Goal: Information Seeking & Learning: Check status

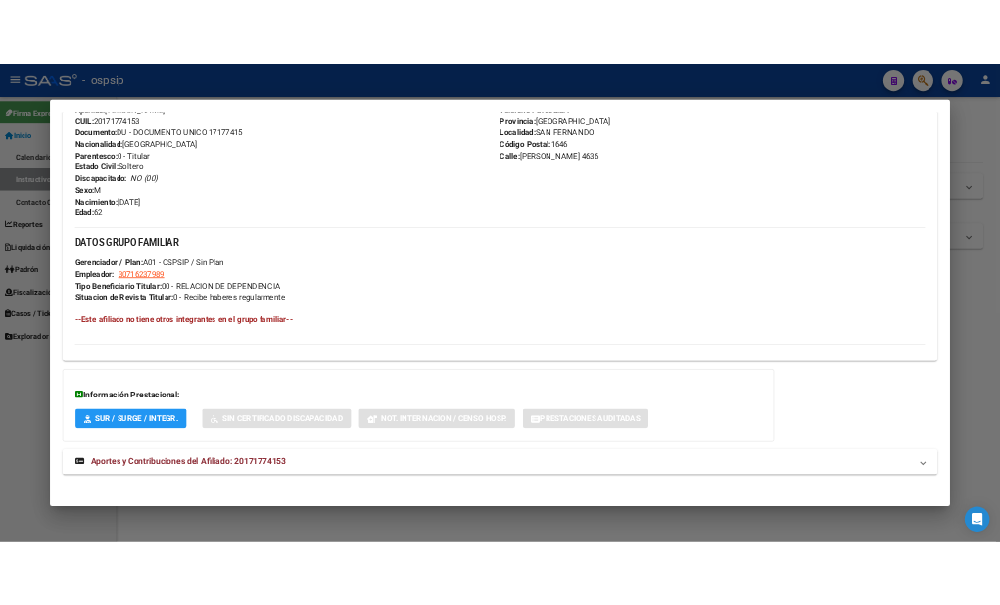
scroll to position [729, 0]
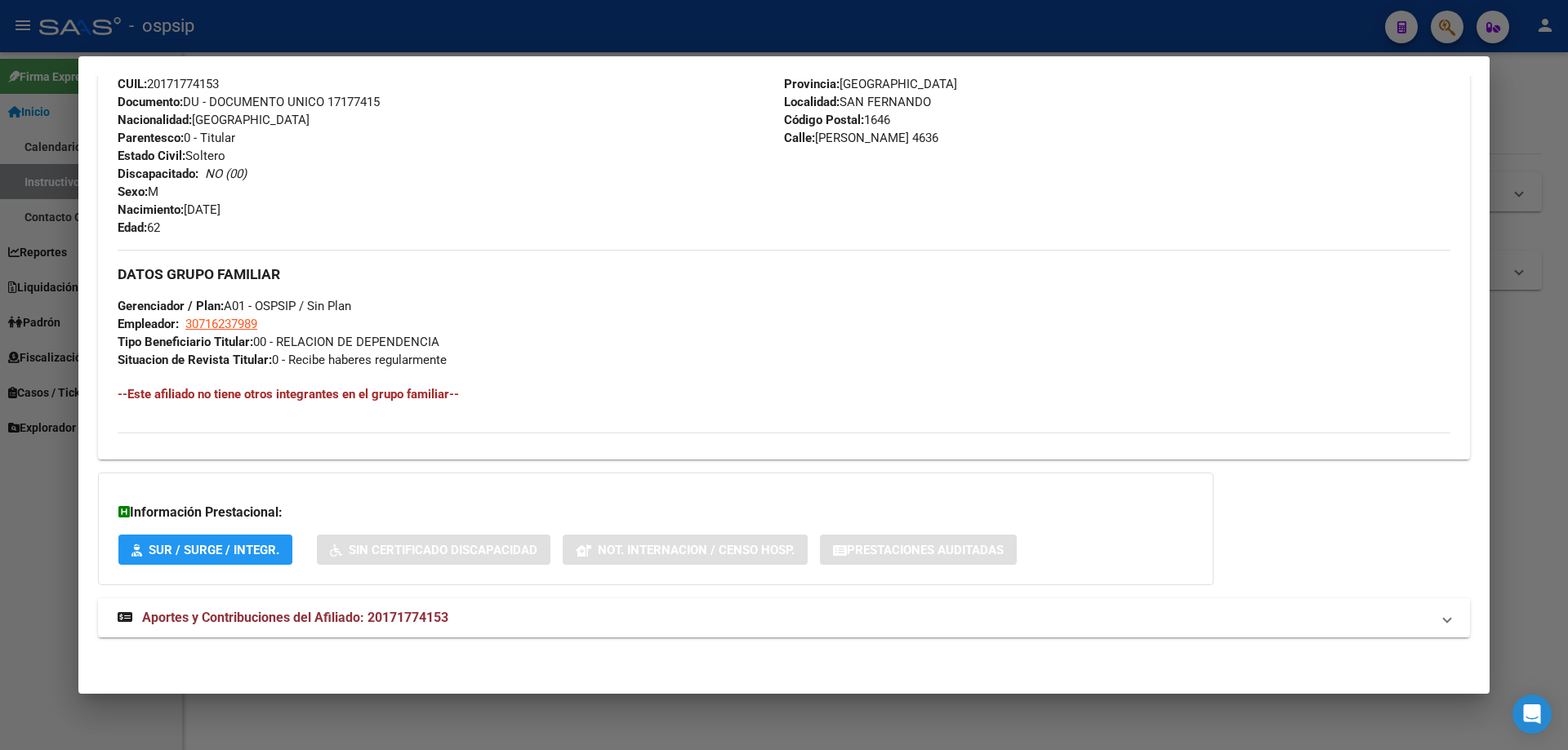
click at [1176, 268] on h3 "DATOS GRUPO FAMILIAR" at bounding box center [784, 274] width 1333 height 18
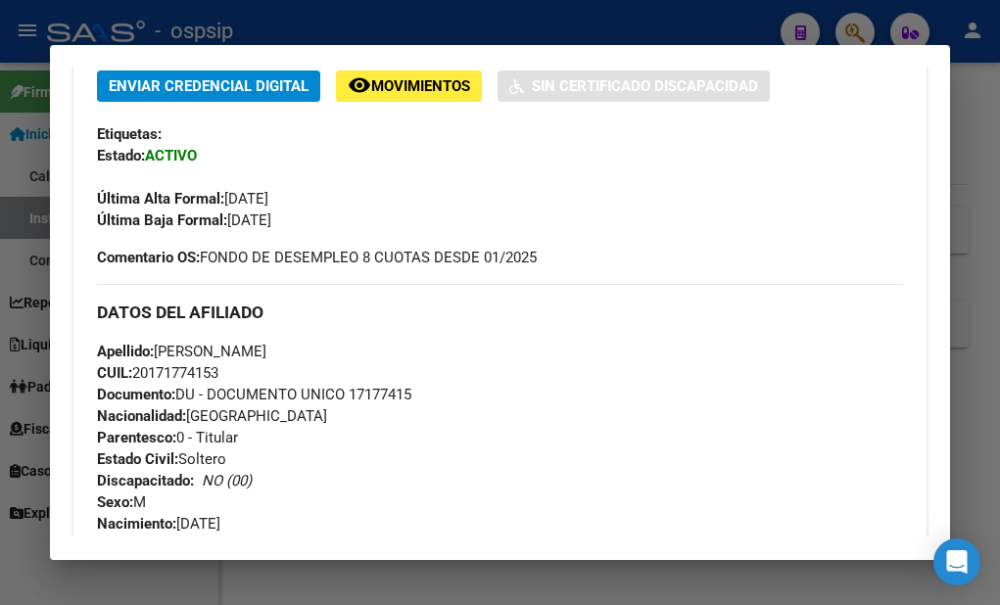
scroll to position [0, 0]
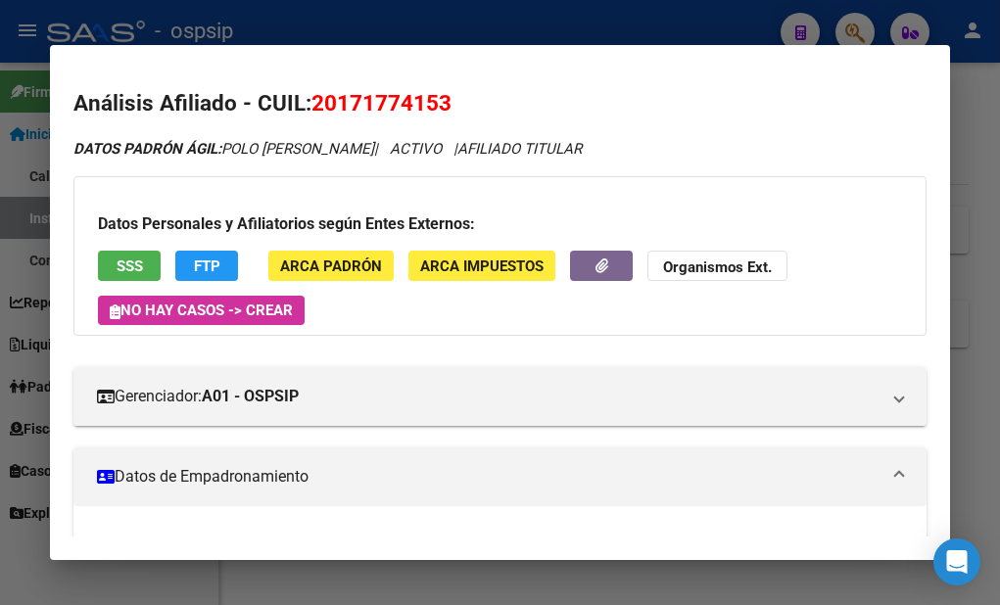
click at [695, 554] on mat-dialog-container "Análisis Afiliado - CUIL: 20171774153 DATOS PADRÓN ÁGIL: POLO [PERSON_NAME] | A…" at bounding box center [500, 302] width 900 height 514
click at [638, 590] on div at bounding box center [500, 302] width 1000 height 605
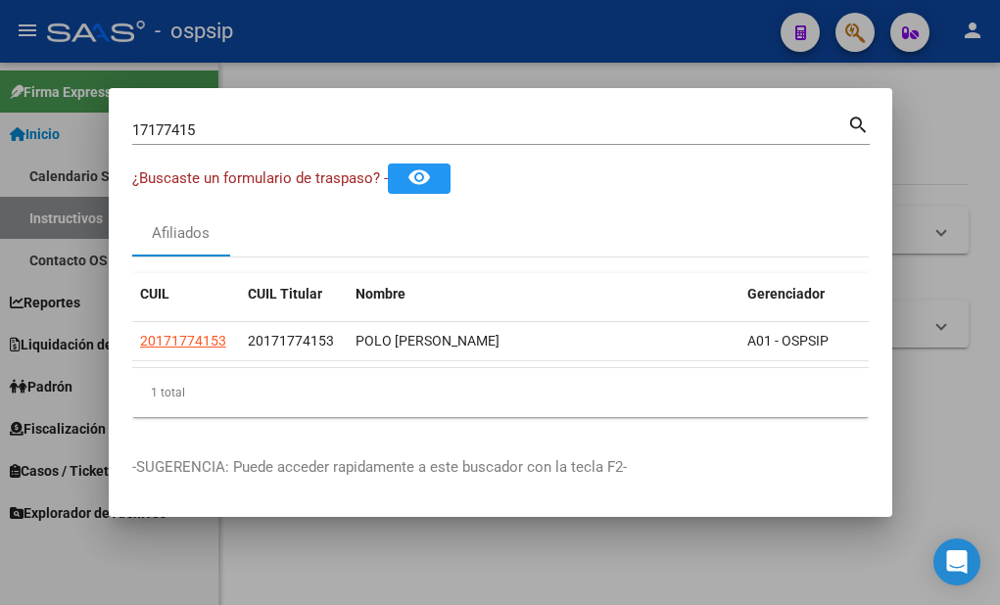
click at [427, 121] on input "17177415" at bounding box center [489, 130] width 715 height 18
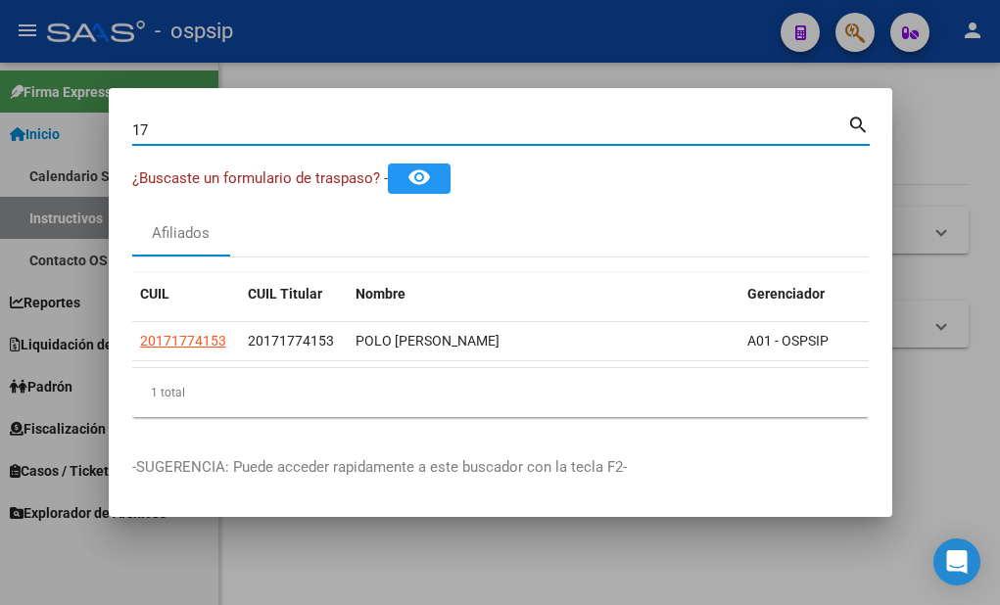
type input "1"
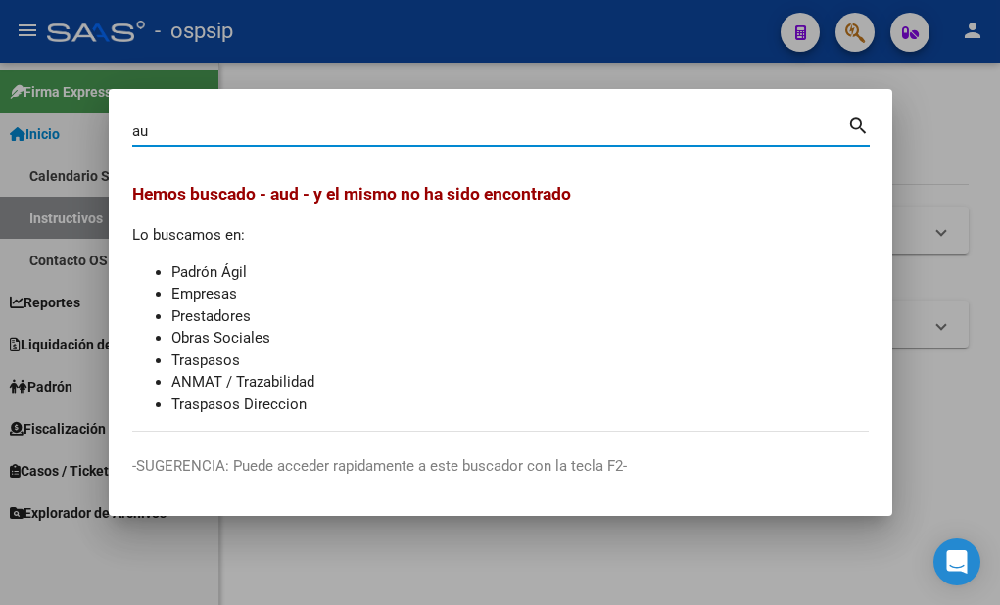
type input "a"
type input "[PERSON_NAME]"
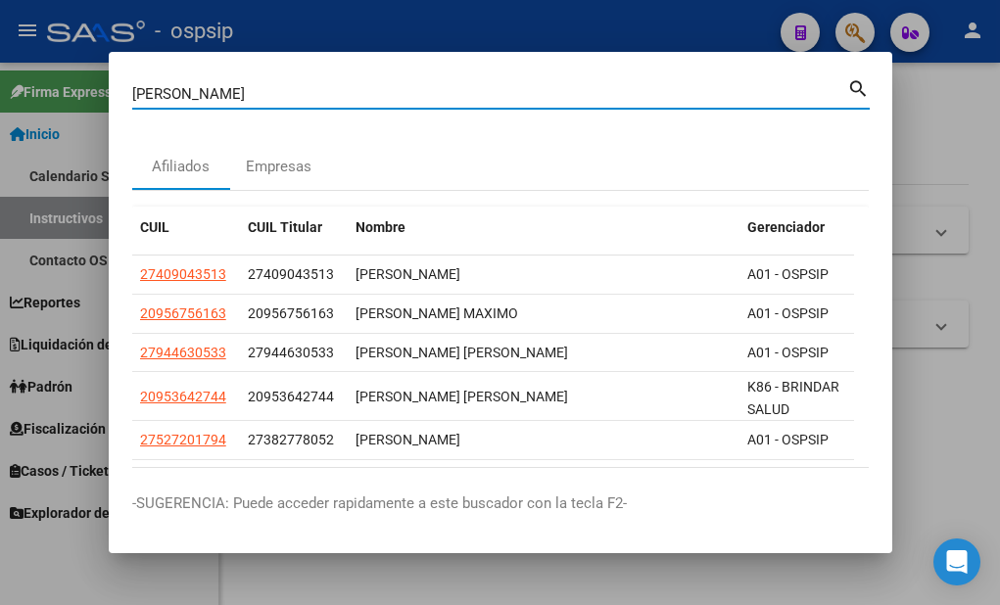
click at [370, 92] on input "[PERSON_NAME]" at bounding box center [489, 94] width 715 height 18
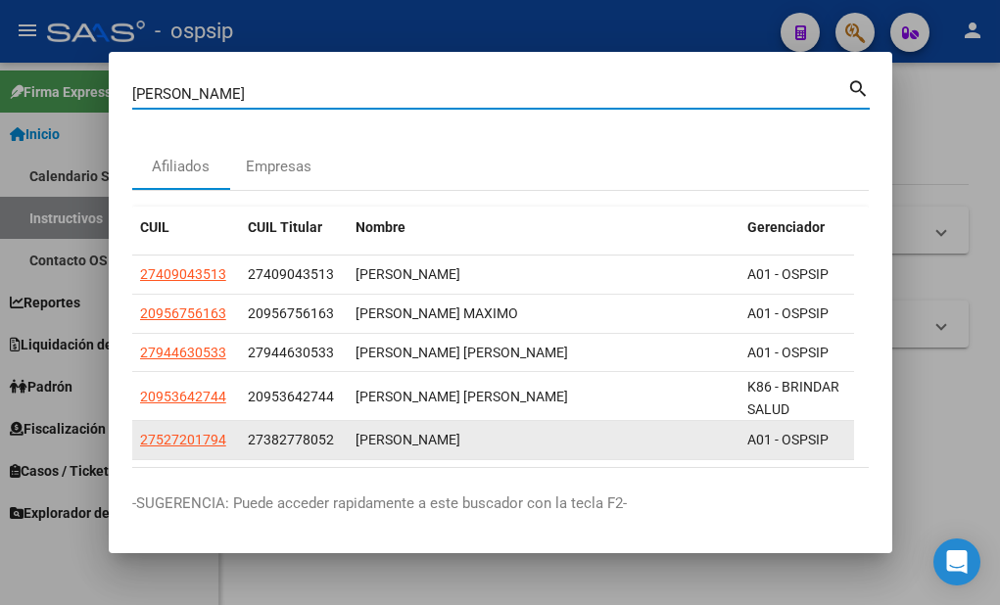
scroll to position [96, 0]
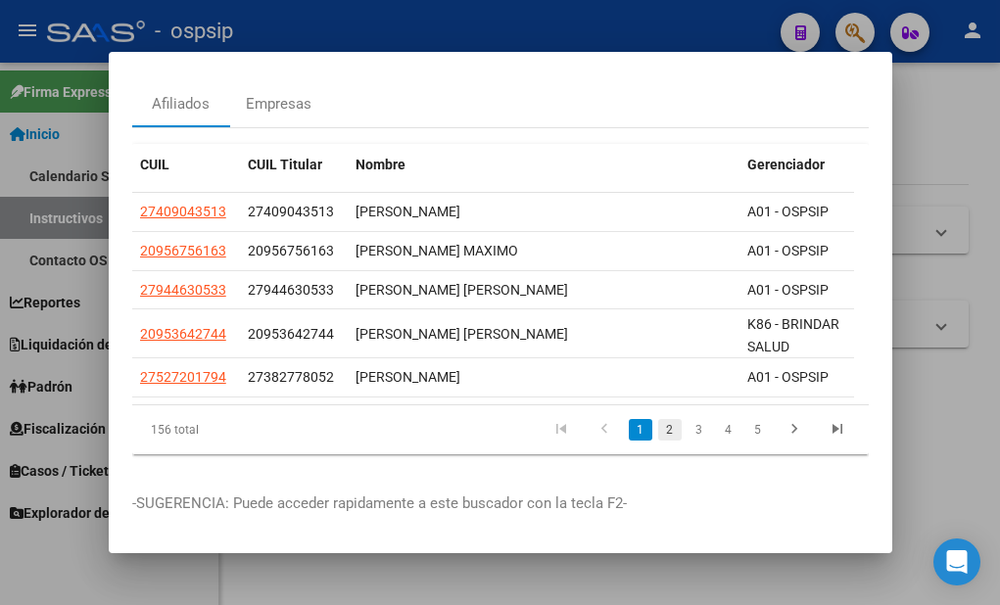
click at [658, 419] on link "2" at bounding box center [670, 430] width 24 height 22
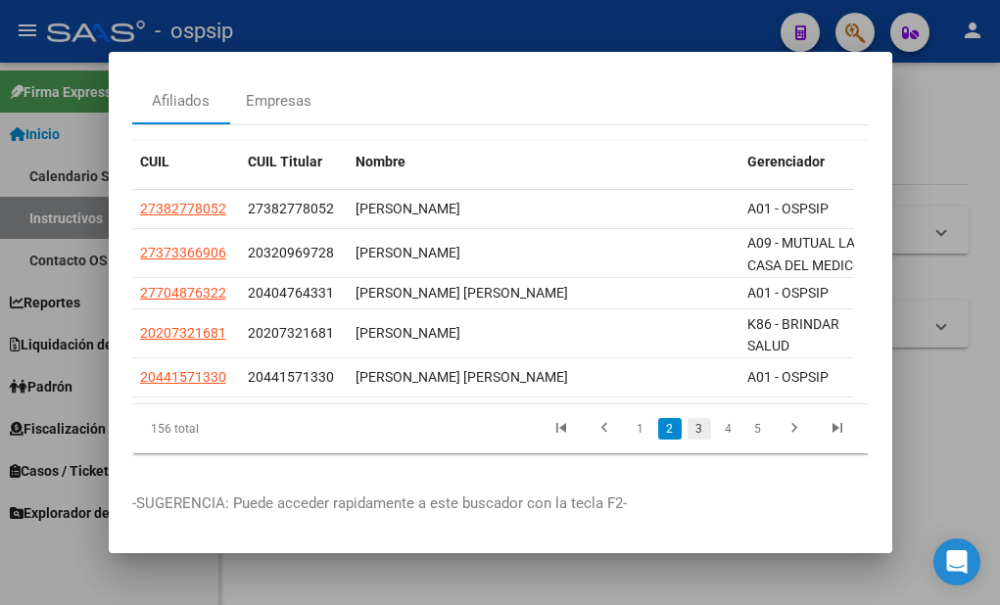
click at [691, 418] on link "3" at bounding box center [700, 429] width 24 height 22
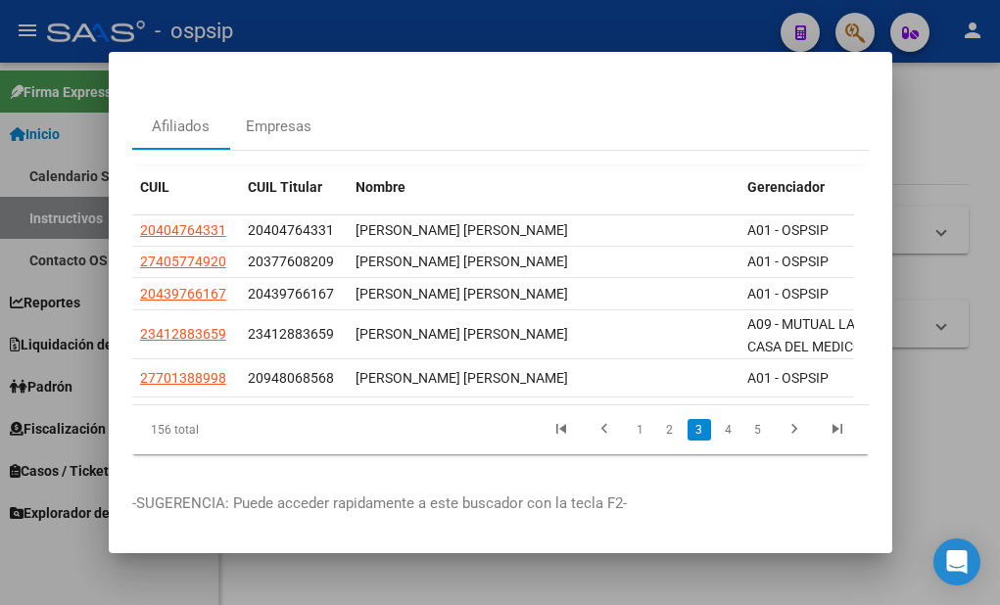
scroll to position [73, 0]
click at [717, 422] on link "4" at bounding box center [729, 430] width 24 height 22
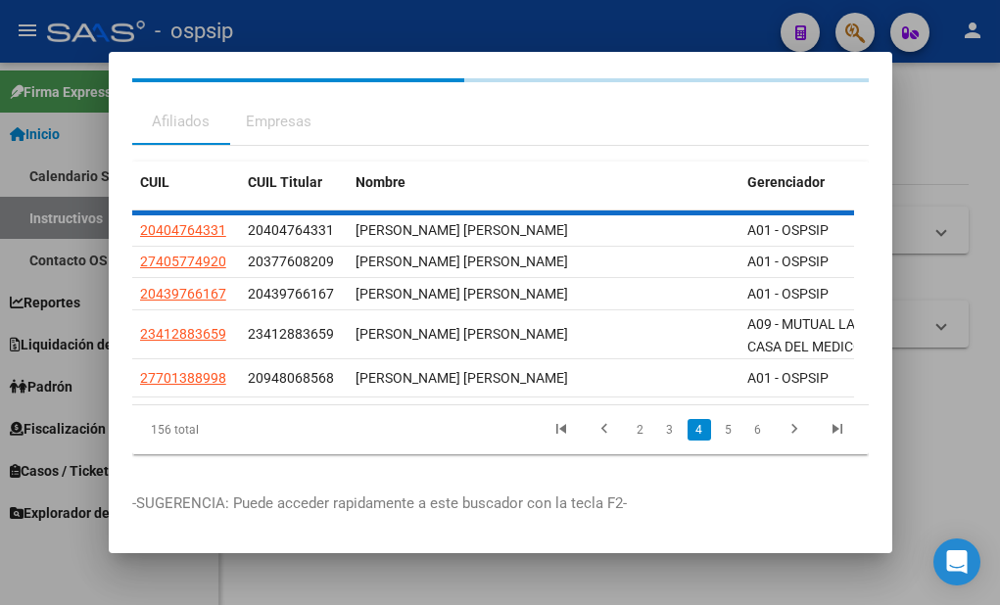
scroll to position [65, 0]
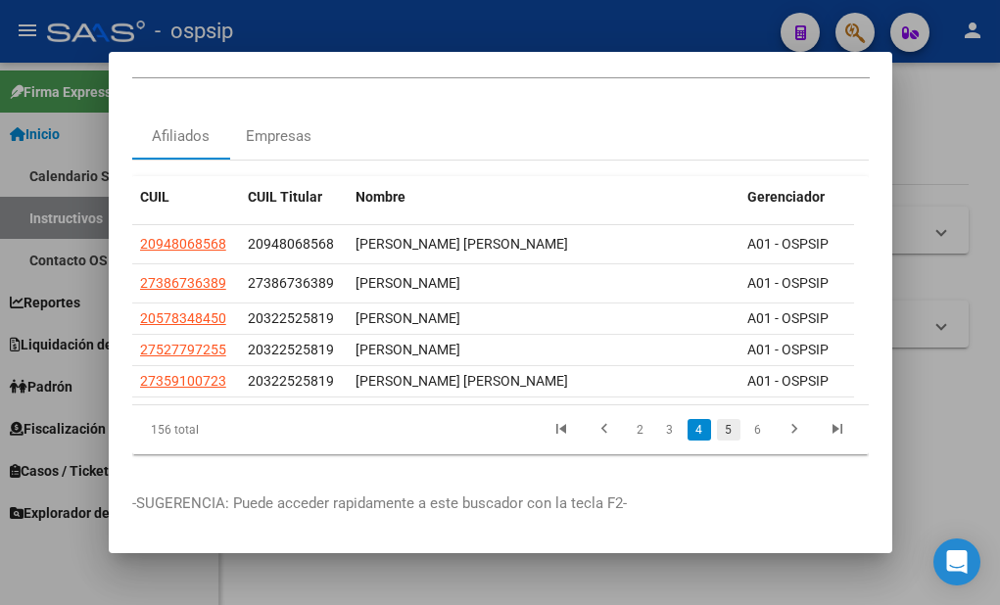
click at [720, 419] on link "5" at bounding box center [729, 430] width 24 height 22
click at [719, 419] on link "6" at bounding box center [729, 430] width 24 height 22
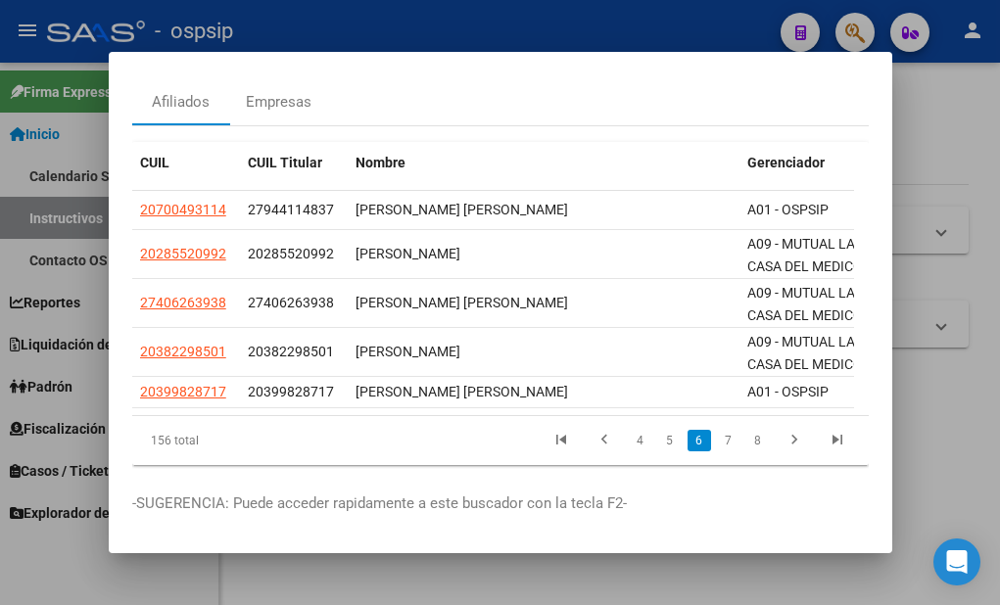
scroll to position [107, 0]
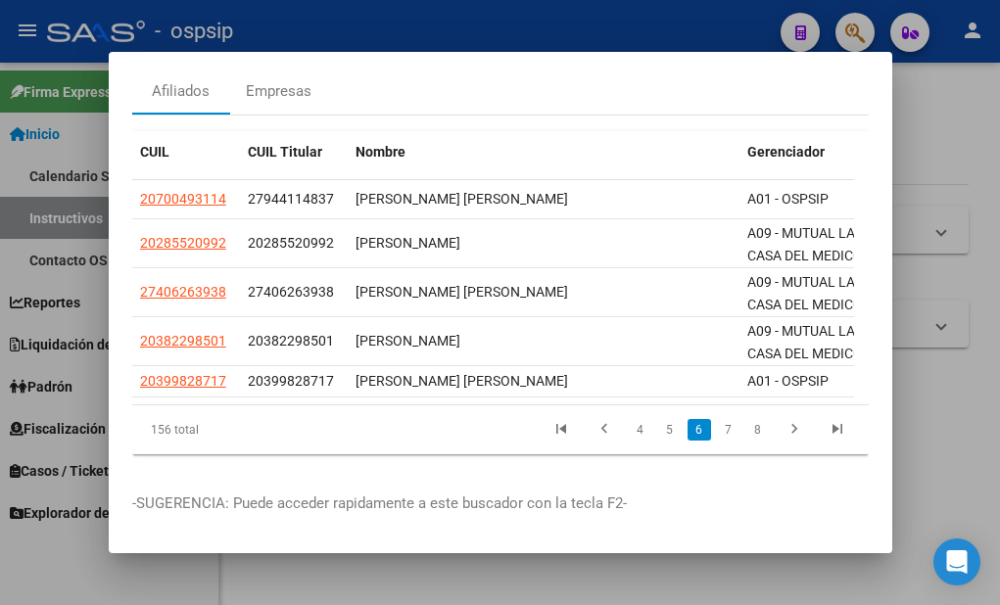
click at [719, 419] on link "7" at bounding box center [729, 430] width 24 height 22
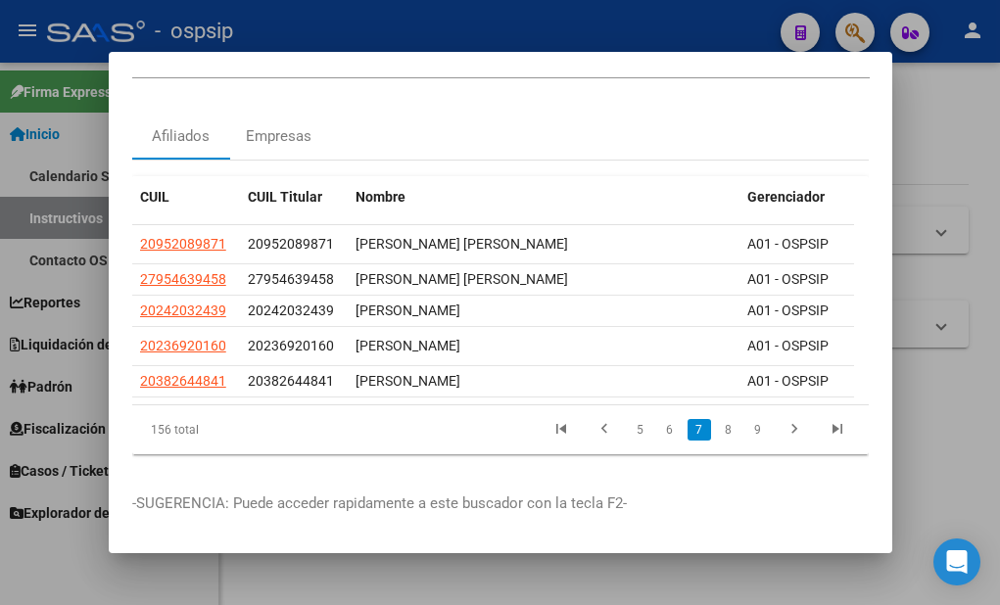
scroll to position [65, 0]
click at [719, 419] on link "8" at bounding box center [729, 430] width 24 height 22
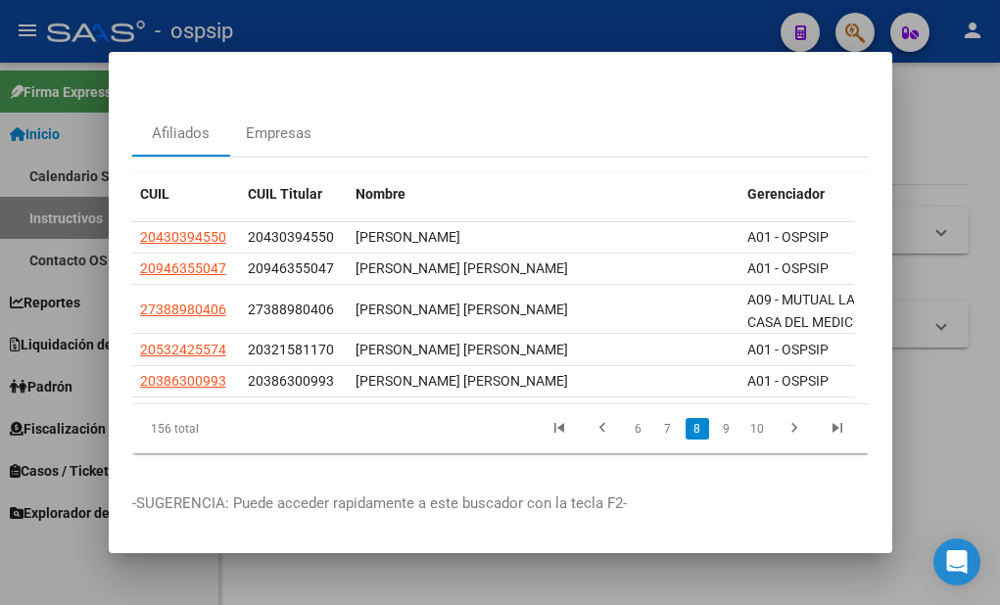
scroll to position [67, 0]
click at [719, 419] on link "9" at bounding box center [727, 429] width 24 height 22
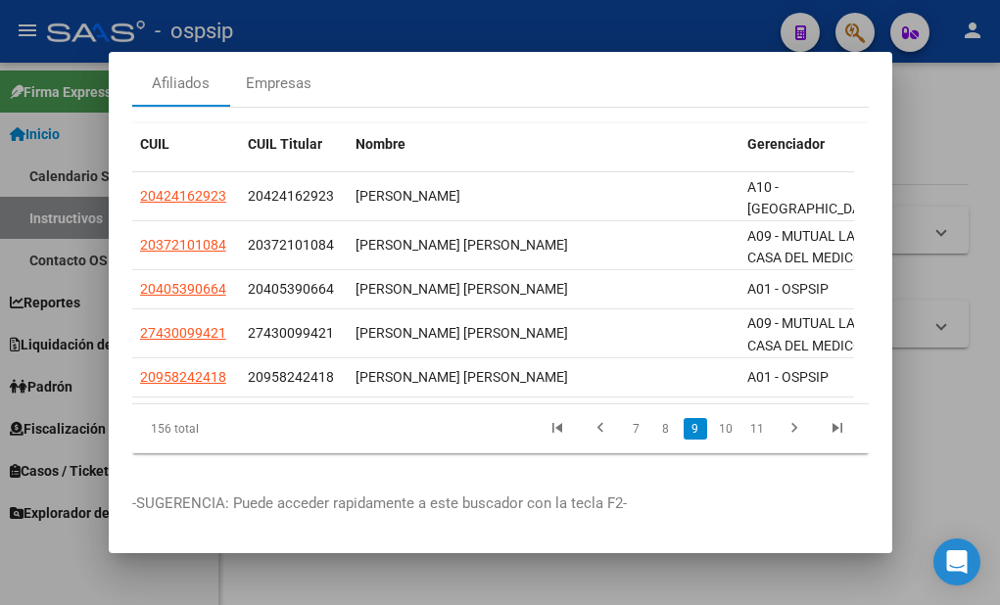
scroll to position [115, 0]
click at [716, 420] on link "10" at bounding box center [725, 429] width 25 height 22
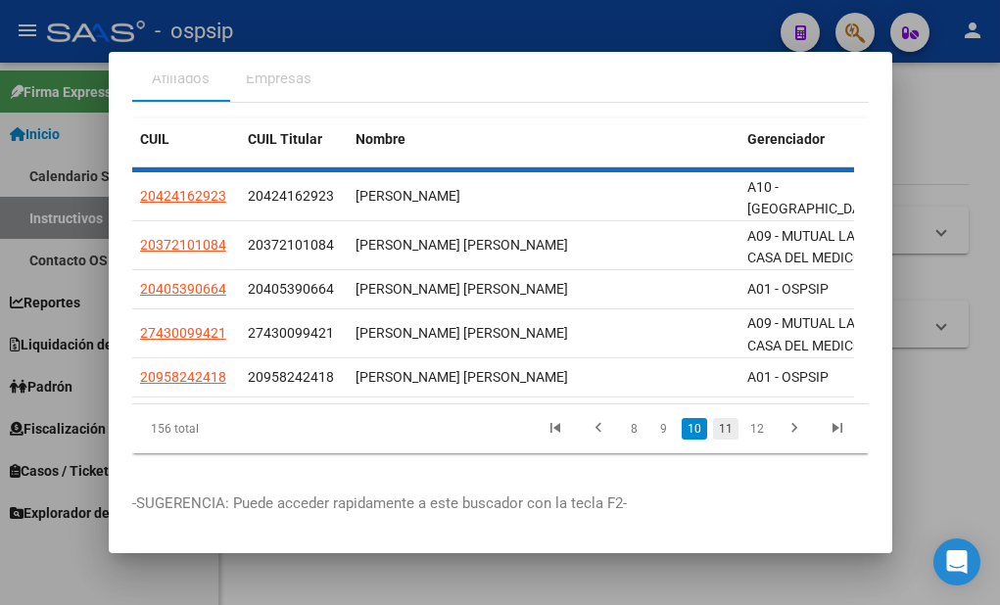
scroll to position [100, 0]
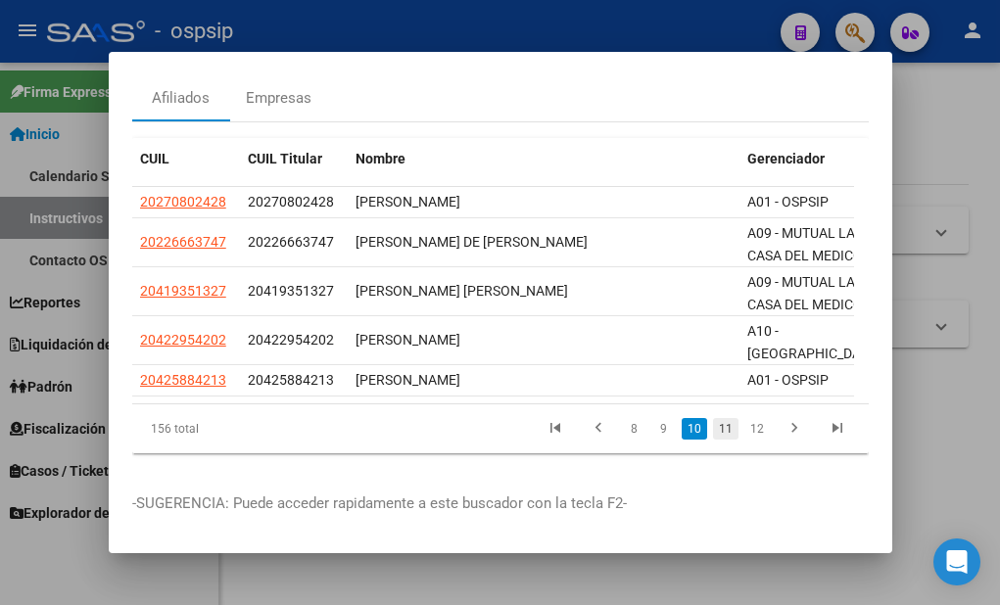
click at [715, 420] on link "11" at bounding box center [725, 429] width 25 height 22
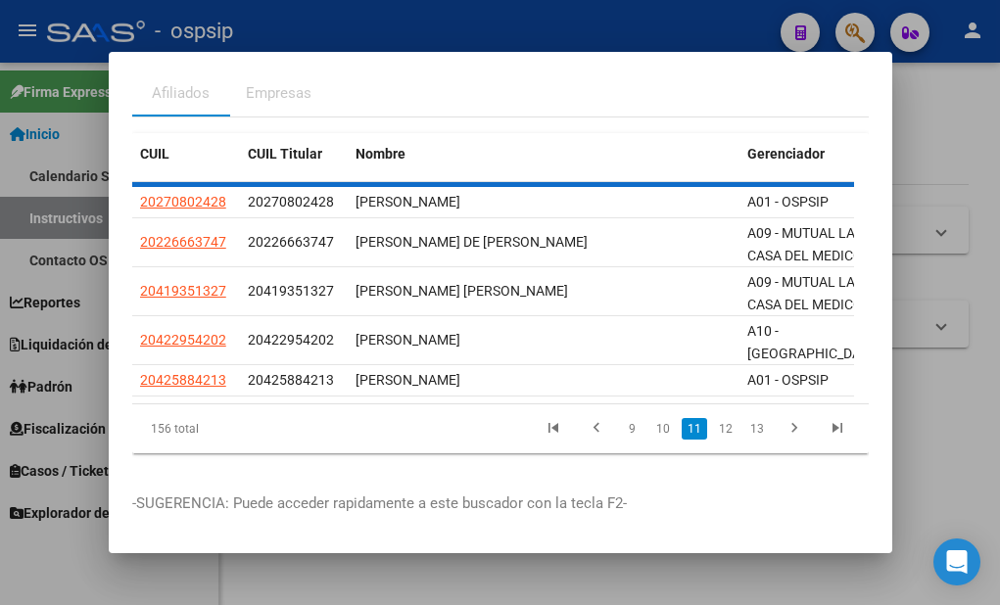
scroll to position [89, 0]
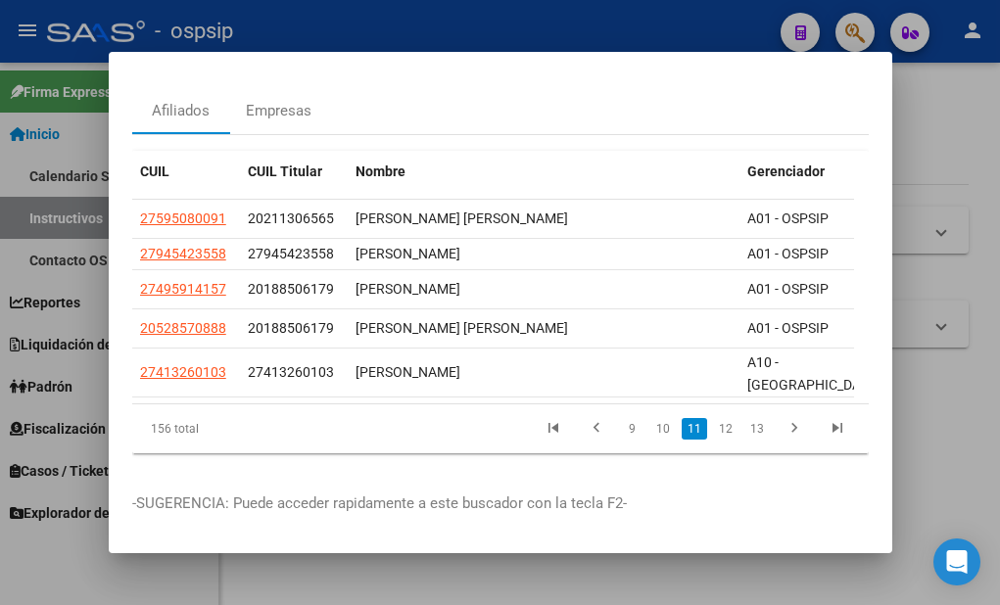
click at [715, 420] on link "12" at bounding box center [725, 429] width 25 height 22
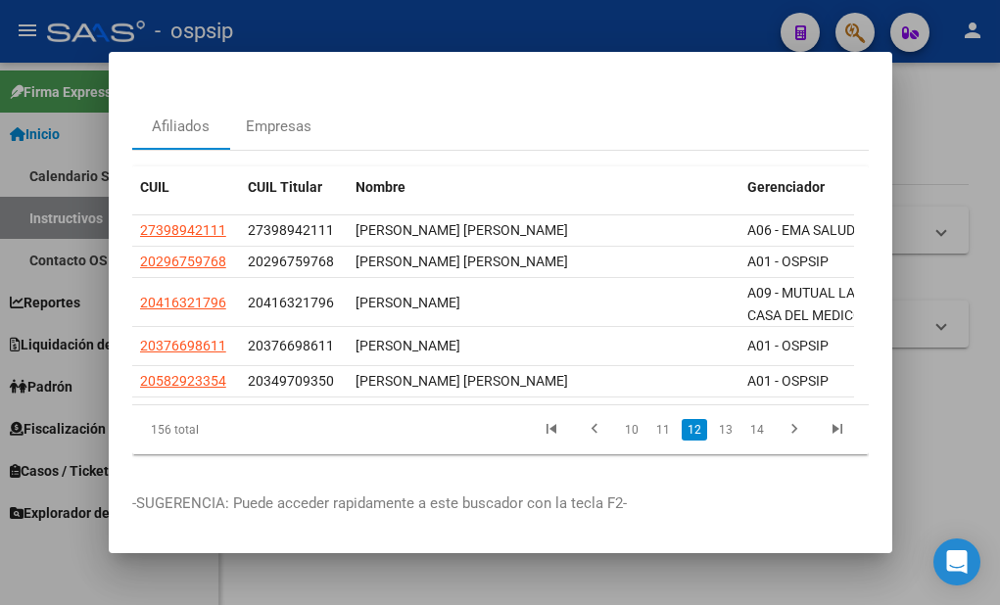
scroll to position [73, 0]
click at [713, 420] on link "13" at bounding box center [725, 430] width 25 height 22
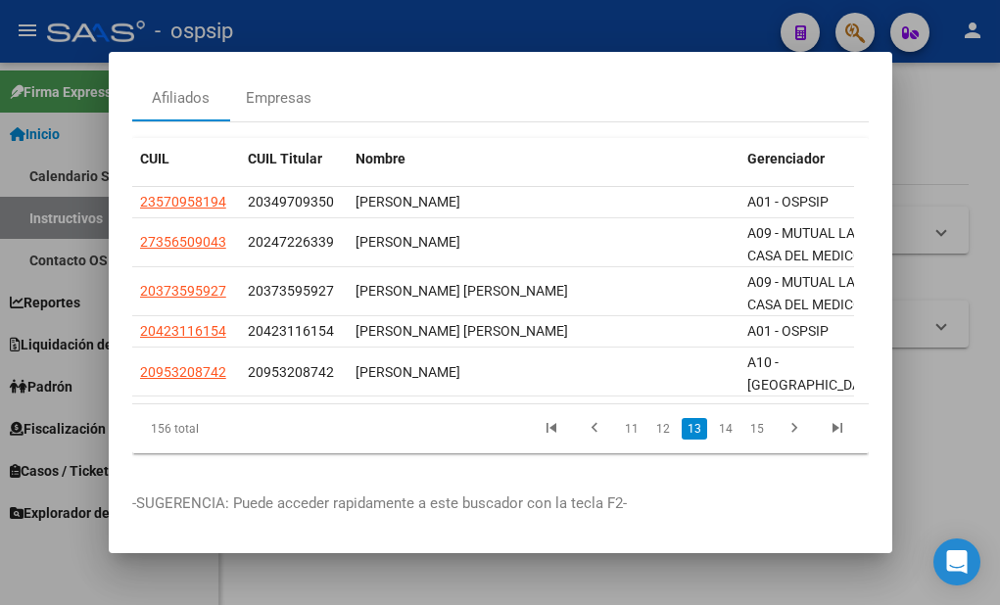
scroll to position [100, 0]
click at [713, 420] on link "14" at bounding box center [725, 429] width 25 height 22
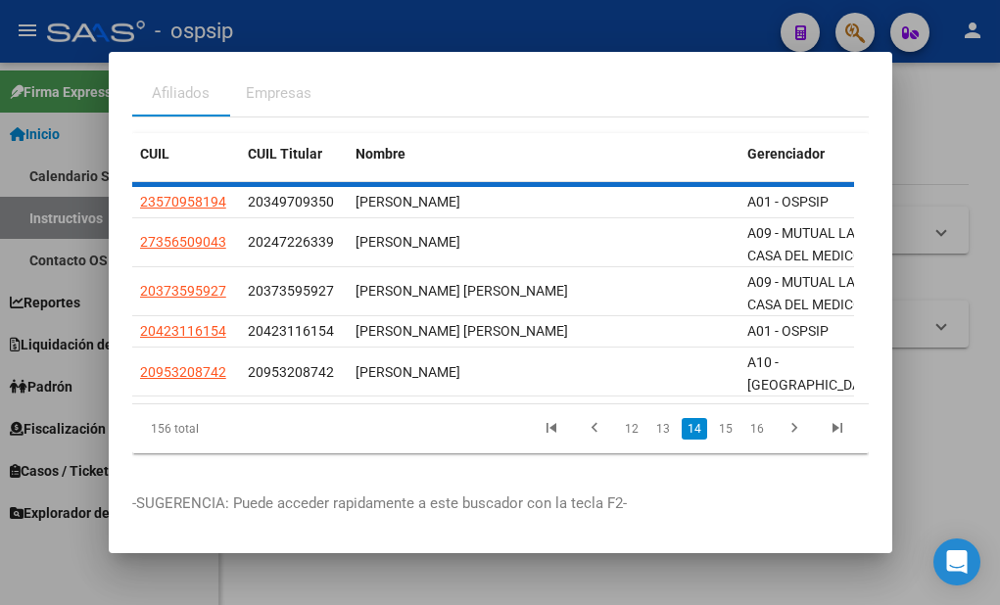
scroll to position [73, 0]
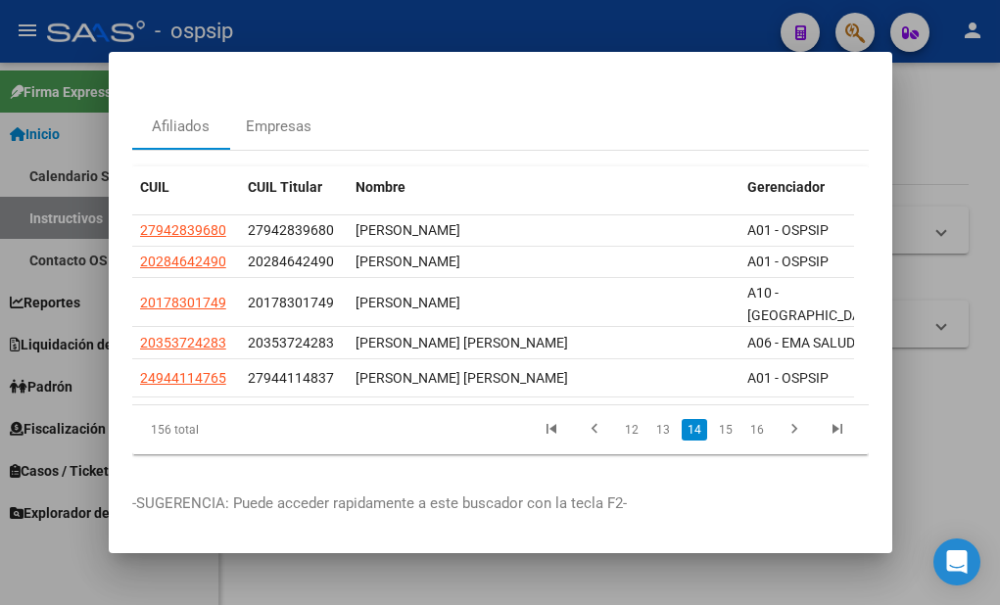
click at [714, 419] on link "15" at bounding box center [725, 430] width 25 height 22
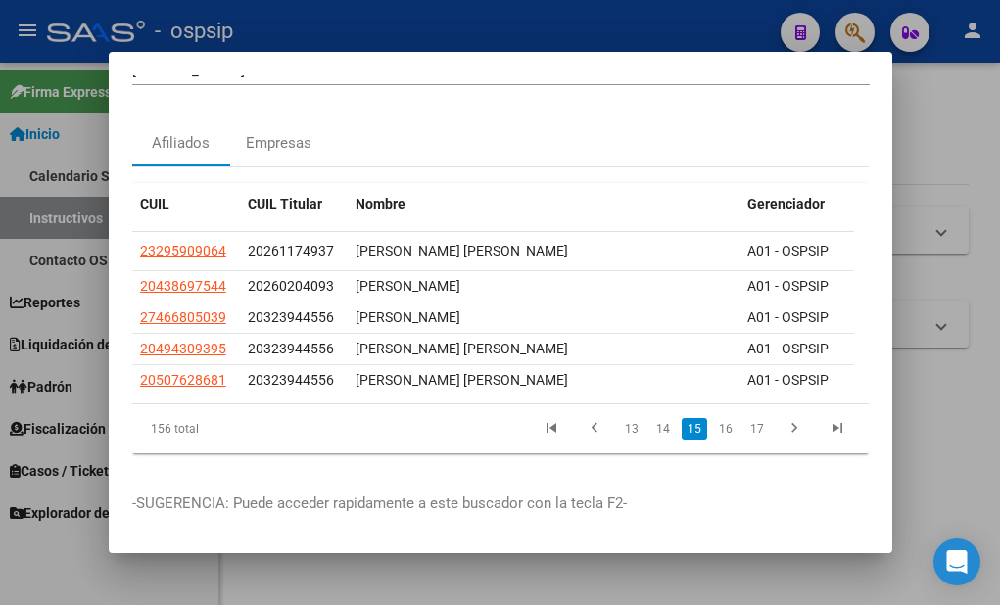
scroll to position [58, 0]
click at [713, 418] on link "16" at bounding box center [725, 429] width 25 height 22
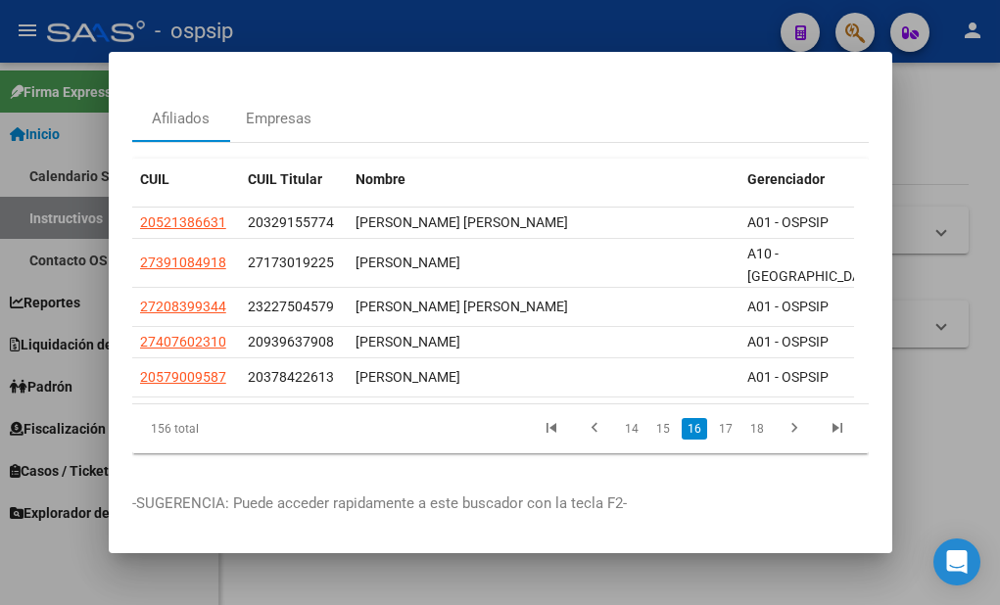
scroll to position [81, 0]
click at [713, 418] on link "17" at bounding box center [725, 429] width 25 height 22
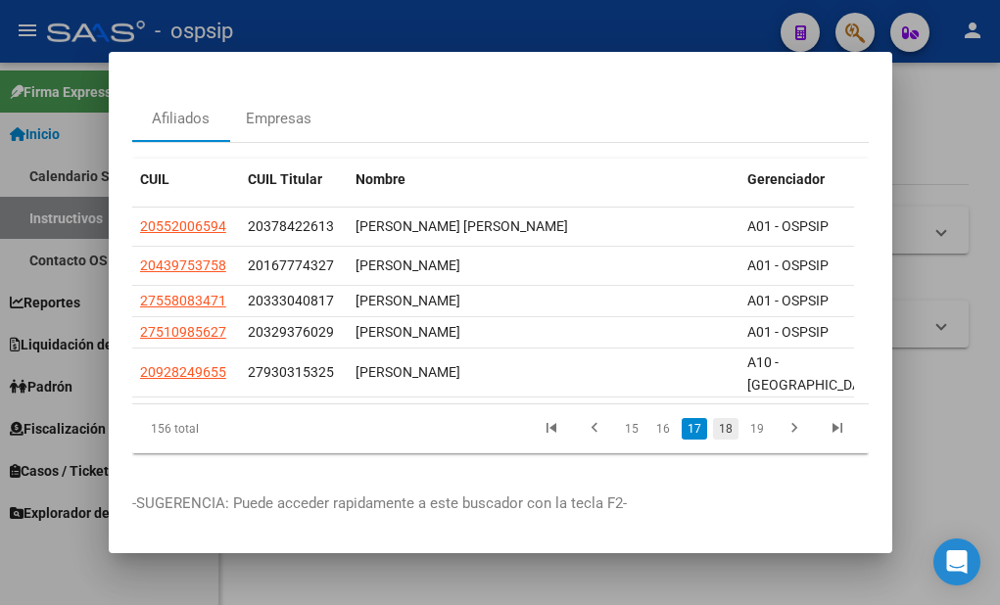
click at [715, 418] on link "18" at bounding box center [725, 429] width 25 height 22
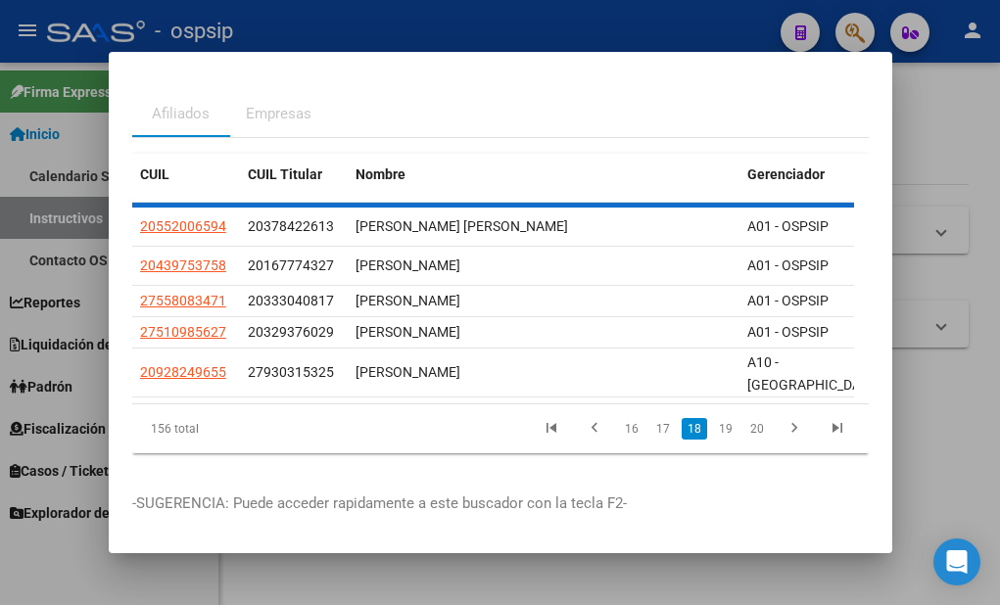
scroll to position [58, 0]
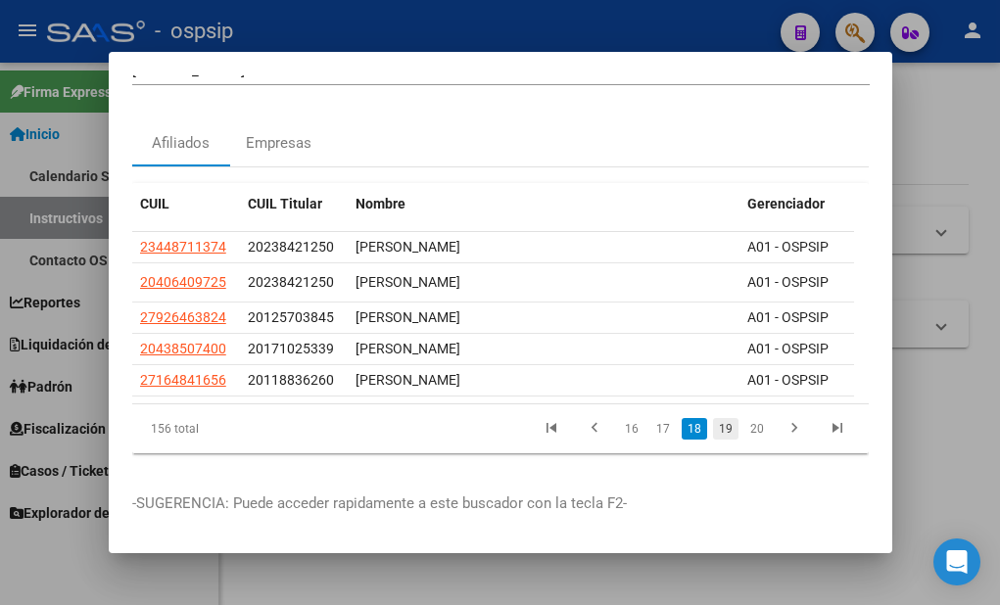
click at [717, 418] on link "19" at bounding box center [725, 429] width 25 height 22
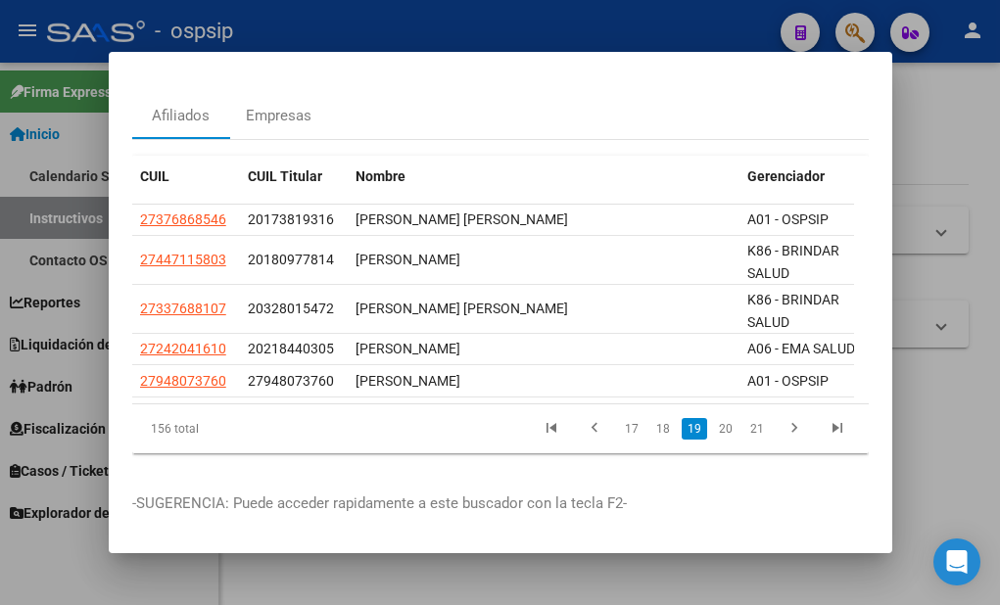
scroll to position [83, 0]
click at [713, 418] on link "20" at bounding box center [725, 429] width 25 height 22
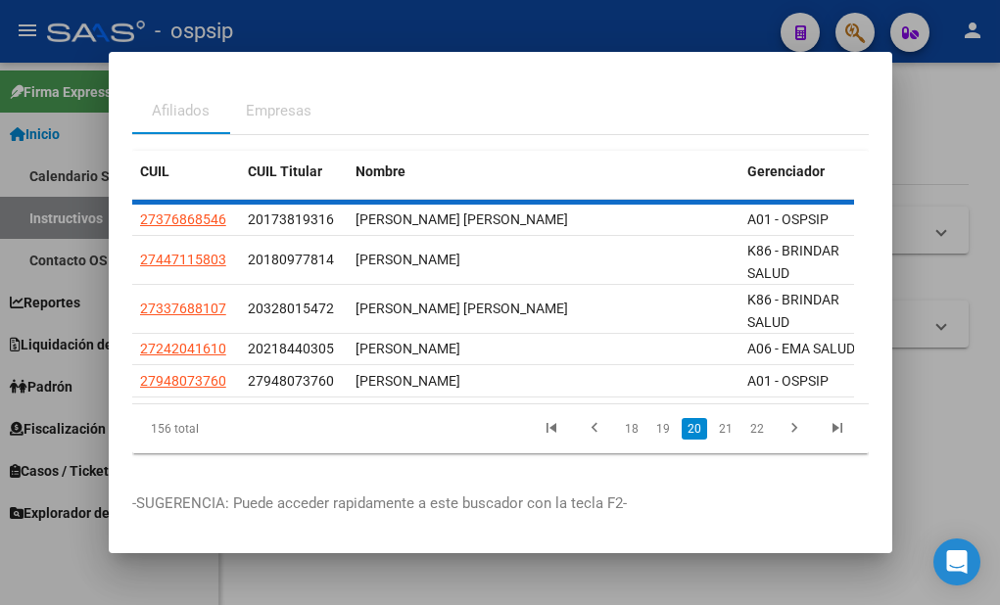
scroll to position [58, 0]
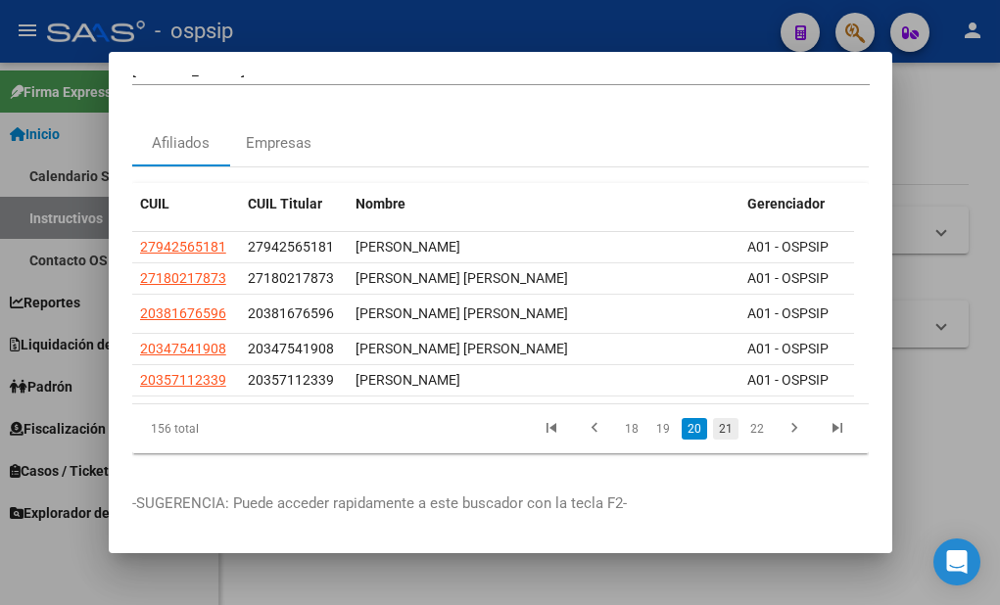
click at [717, 418] on link "21" at bounding box center [725, 429] width 25 height 22
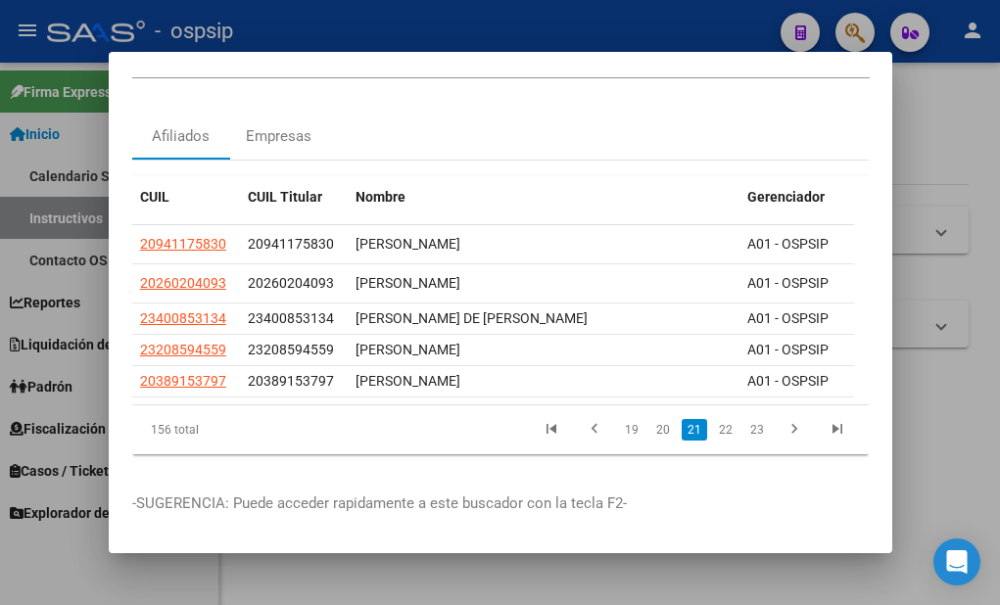
scroll to position [65, 0]
click at [713, 419] on link "22" at bounding box center [725, 430] width 25 height 22
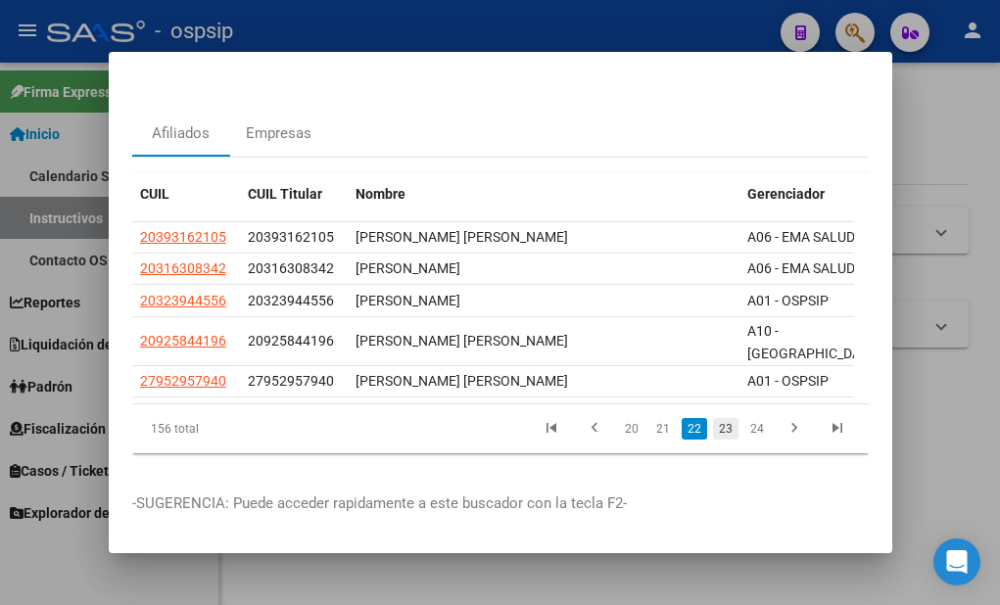
click at [719, 418] on link "23" at bounding box center [725, 429] width 25 height 22
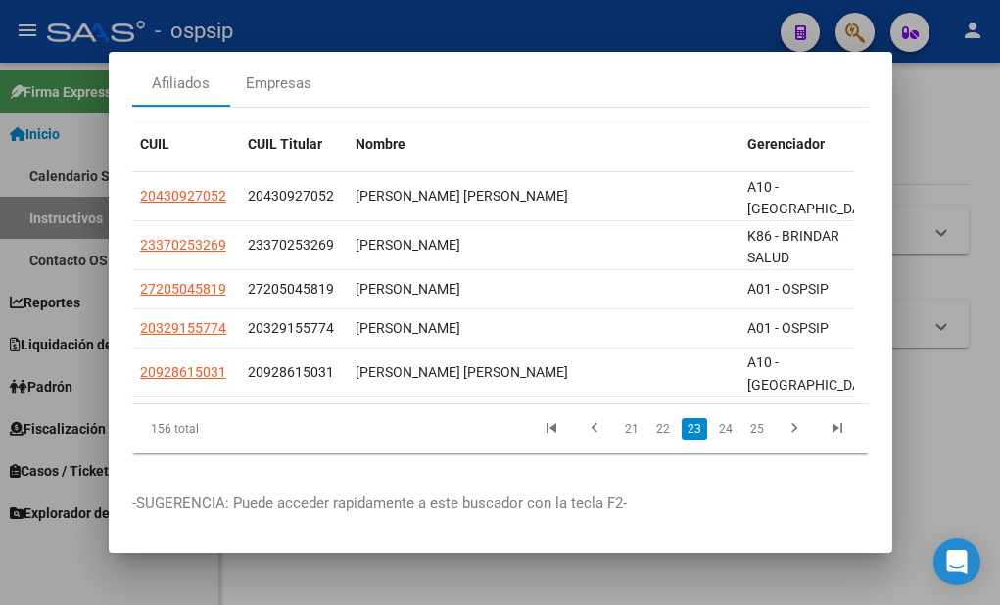
scroll to position [115, 0]
click at [716, 418] on link "24" at bounding box center [725, 429] width 25 height 22
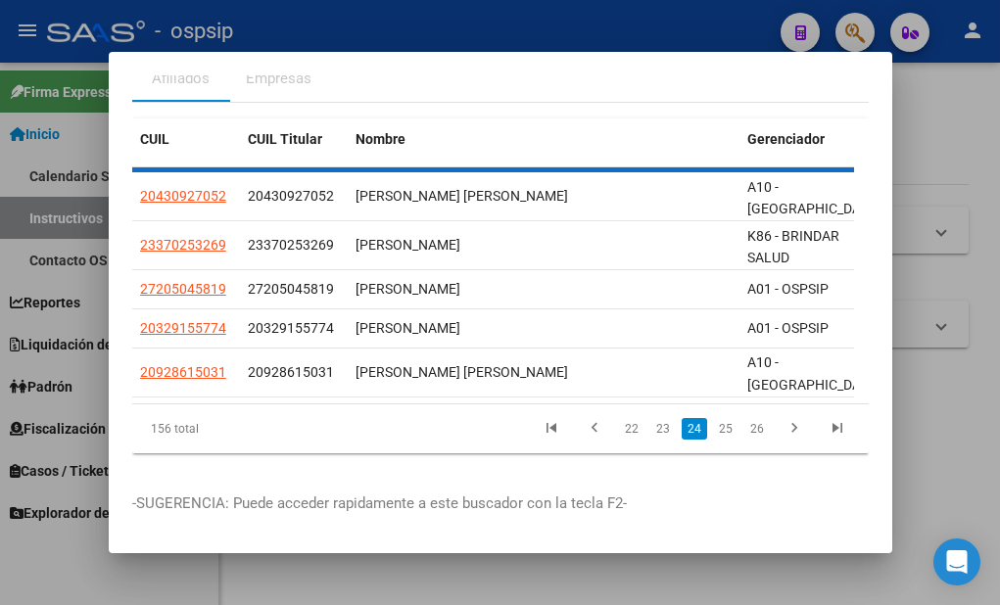
scroll to position [98, 0]
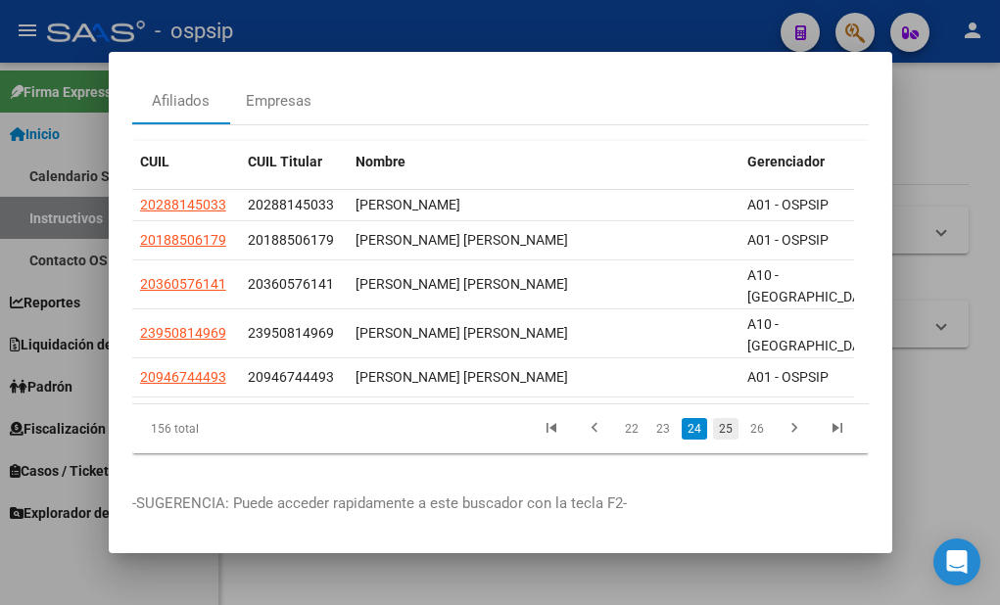
click at [713, 418] on link "25" at bounding box center [725, 429] width 25 height 22
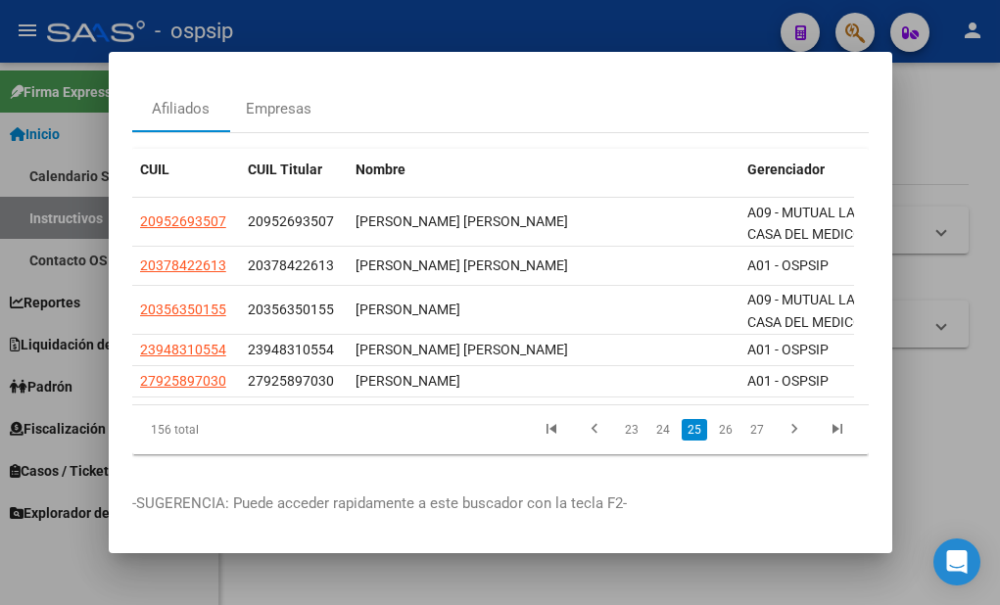
scroll to position [90, 0]
click at [715, 419] on link "26" at bounding box center [725, 430] width 25 height 22
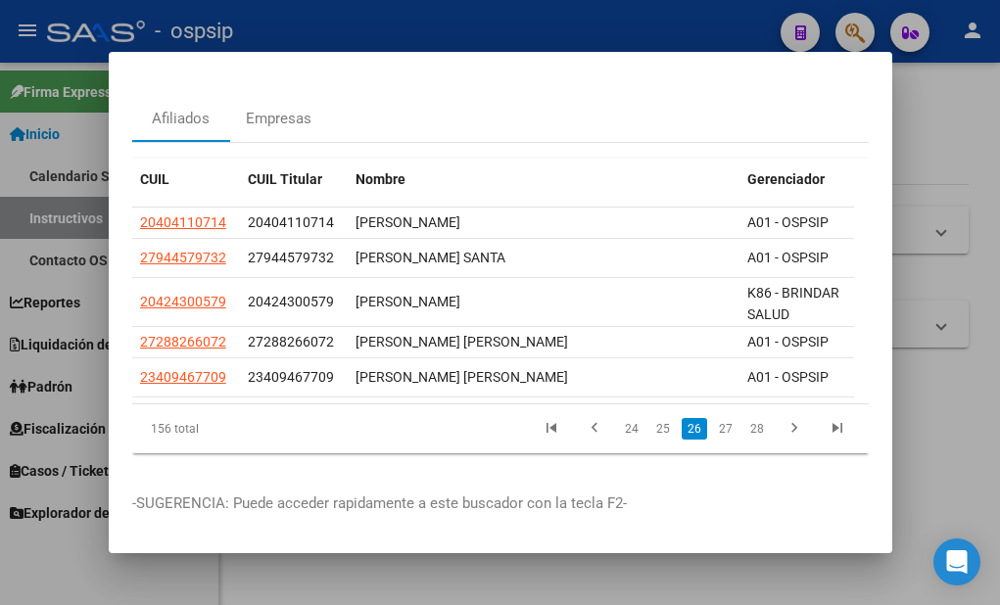
scroll to position [81, 0]
click at [717, 418] on link "27" at bounding box center [725, 429] width 25 height 22
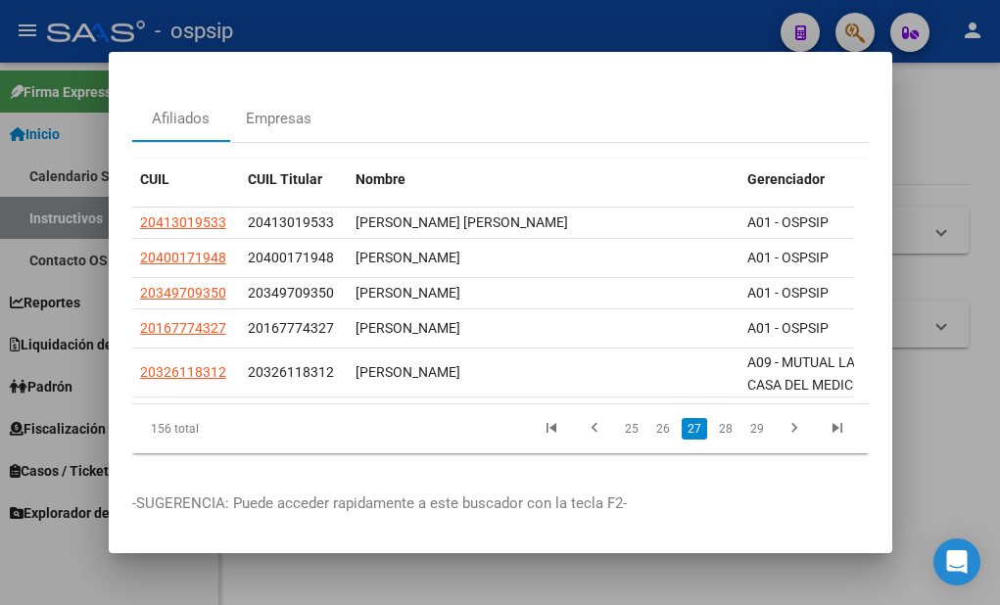
click at [717, 418] on link "28" at bounding box center [725, 429] width 25 height 22
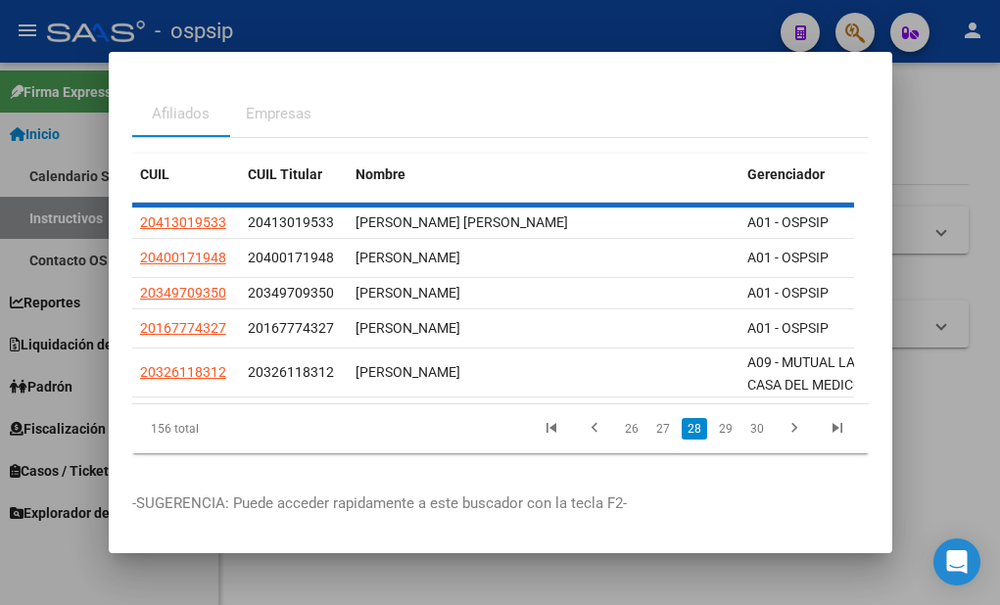
scroll to position [67, 0]
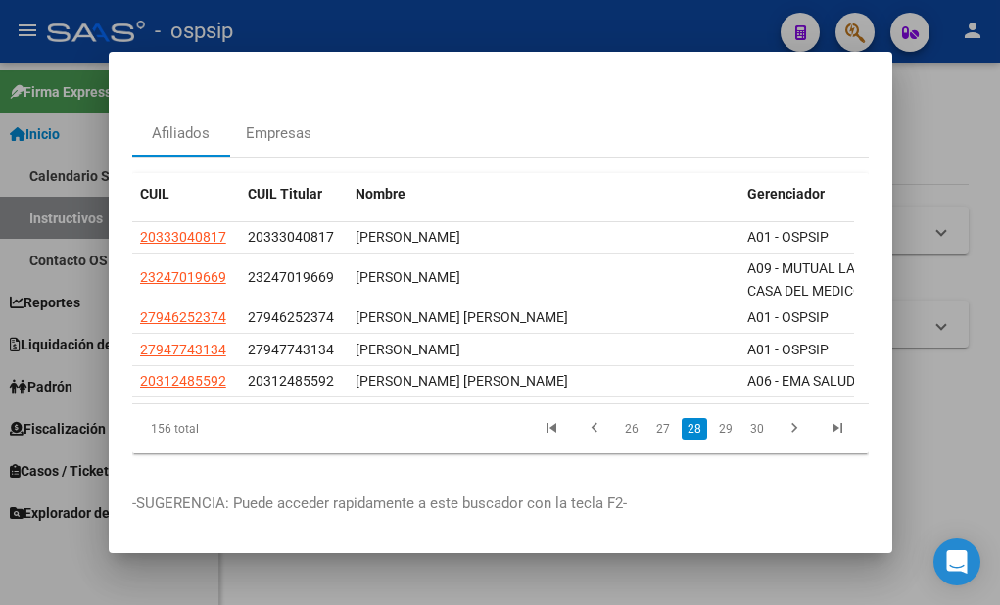
click at [716, 418] on link "29" at bounding box center [725, 429] width 25 height 22
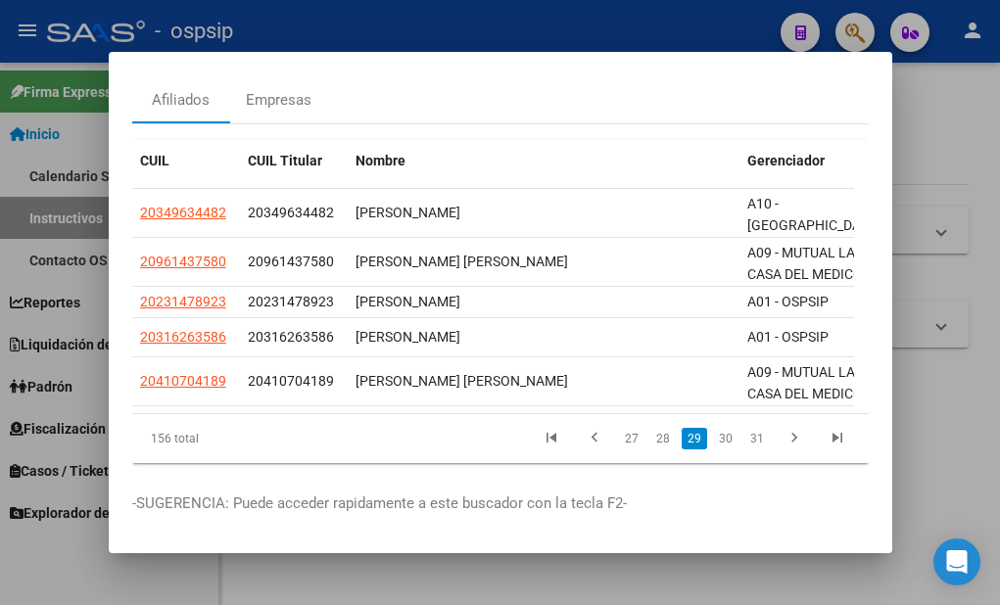
scroll to position [107, 0]
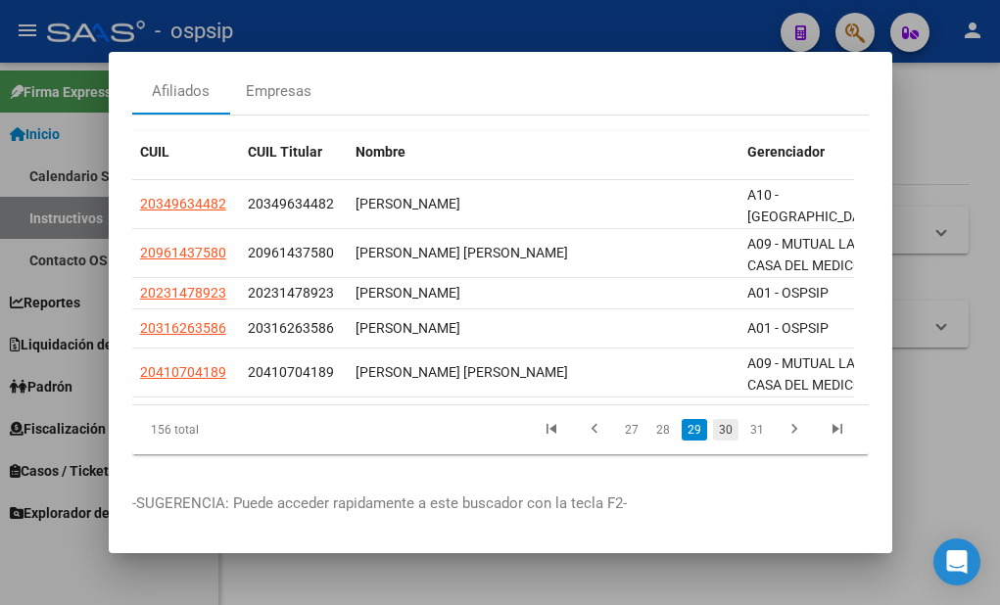
click at [713, 419] on link "30" at bounding box center [725, 430] width 25 height 22
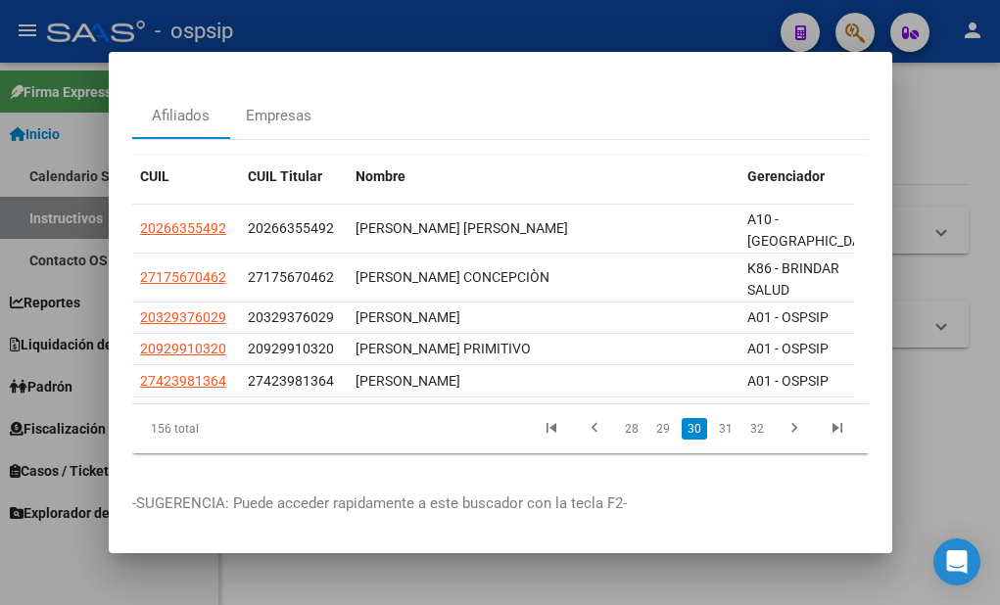
scroll to position [83, 0]
click at [713, 418] on link "31" at bounding box center [725, 429] width 25 height 22
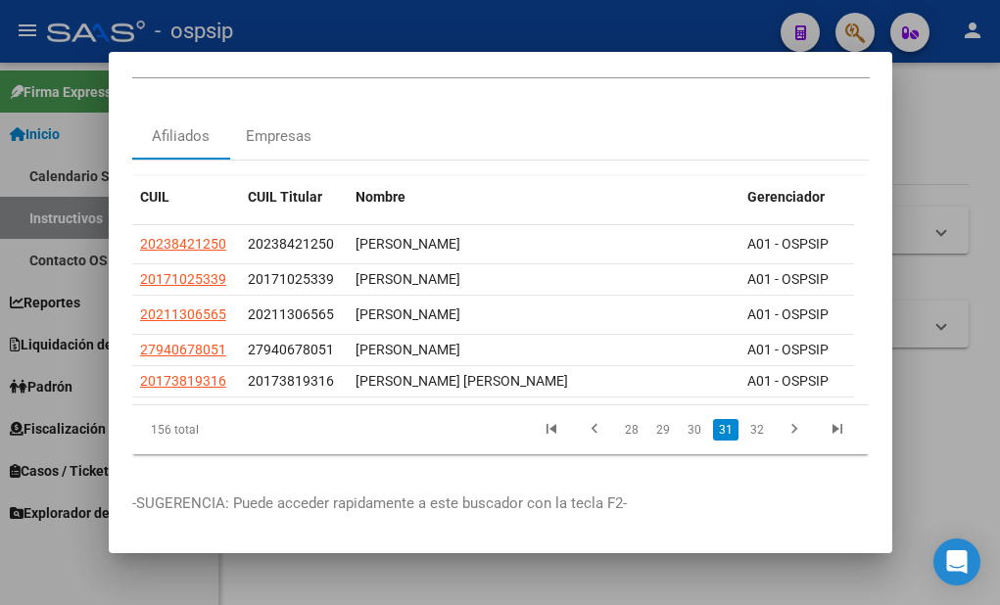
scroll to position [65, 0]
click at [745, 419] on link "32" at bounding box center [757, 430] width 25 height 22
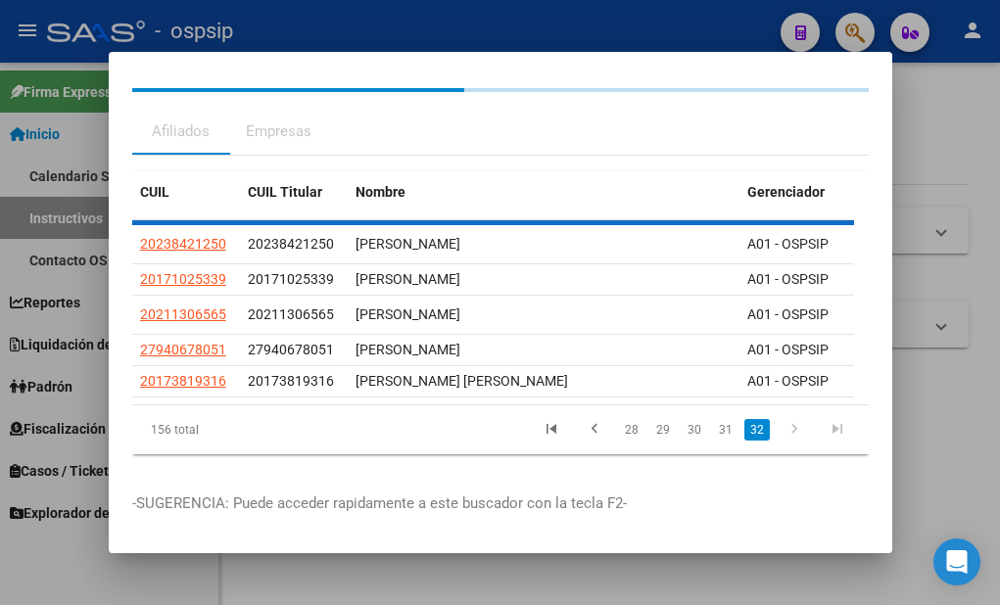
scroll to position [0, 0]
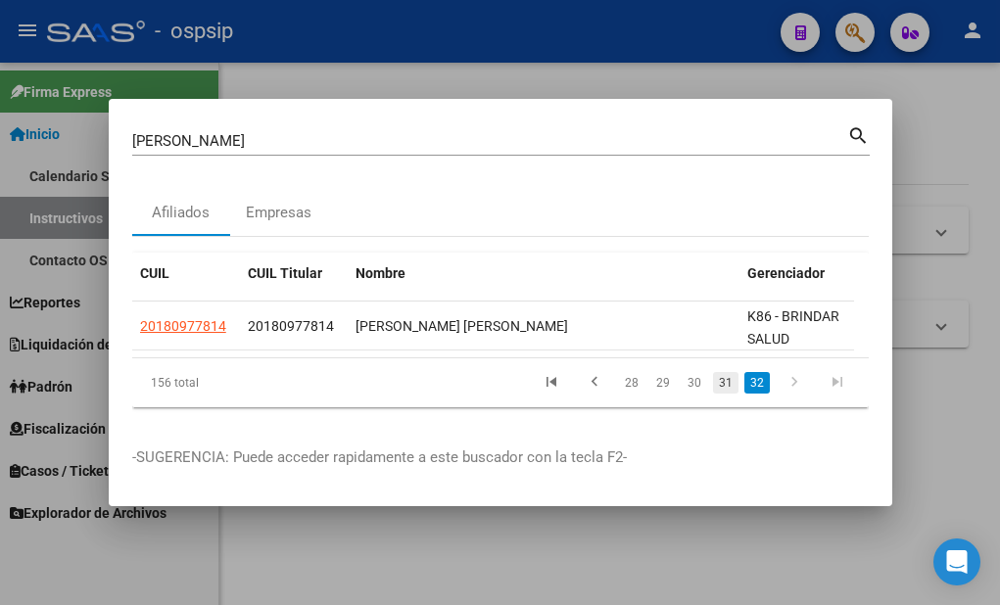
click at [727, 393] on link "31" at bounding box center [725, 383] width 25 height 22
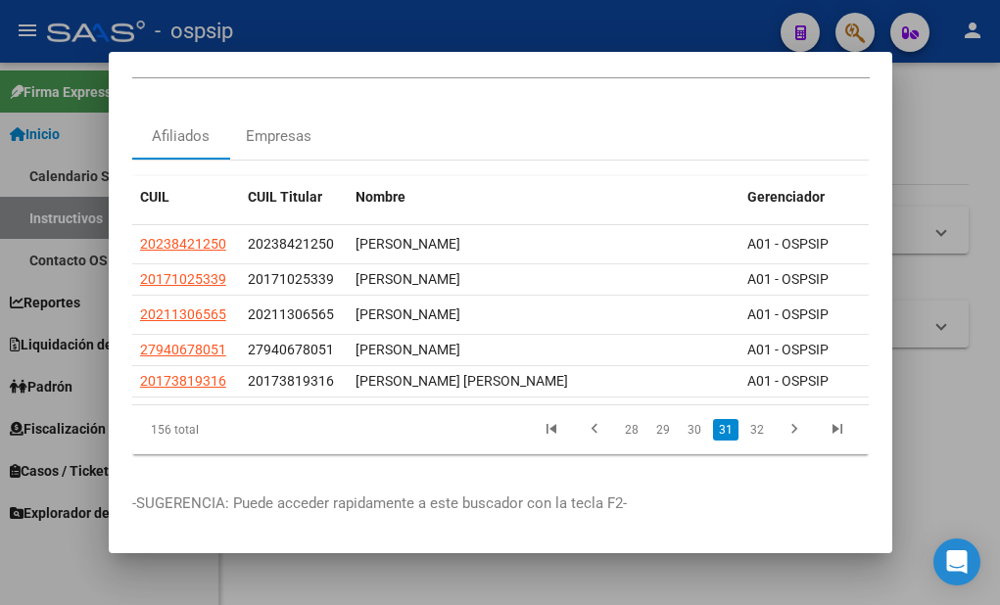
scroll to position [65, 0]
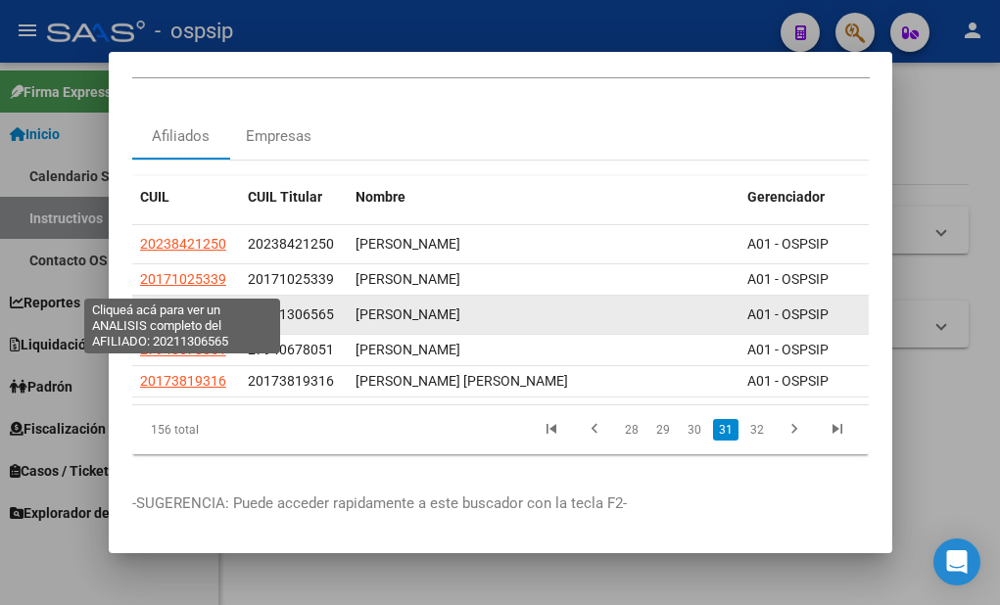
click at [209, 307] on span "20211306565" at bounding box center [183, 315] width 86 height 16
type textarea "20211306565"
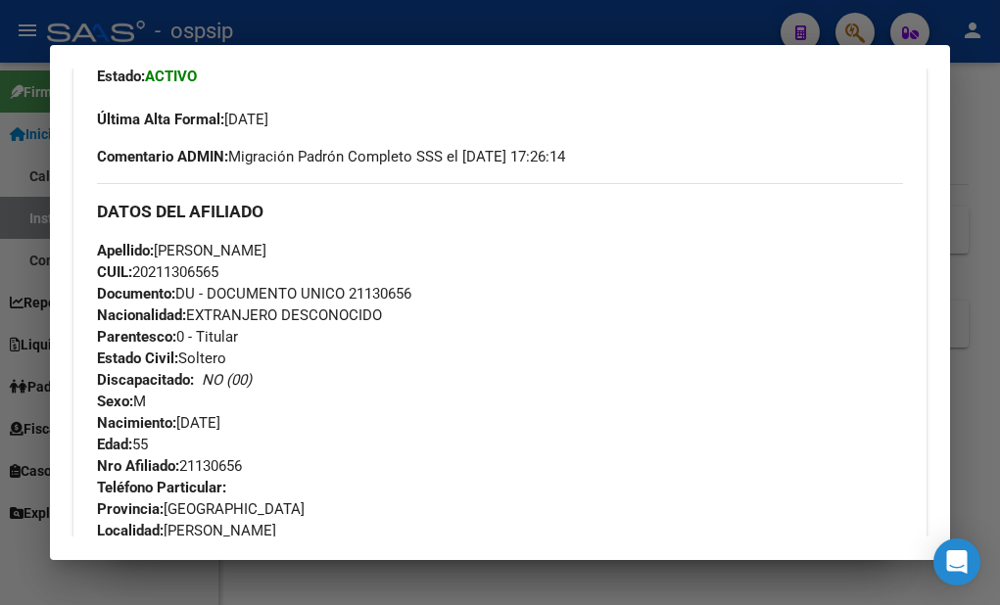
scroll to position [490, 0]
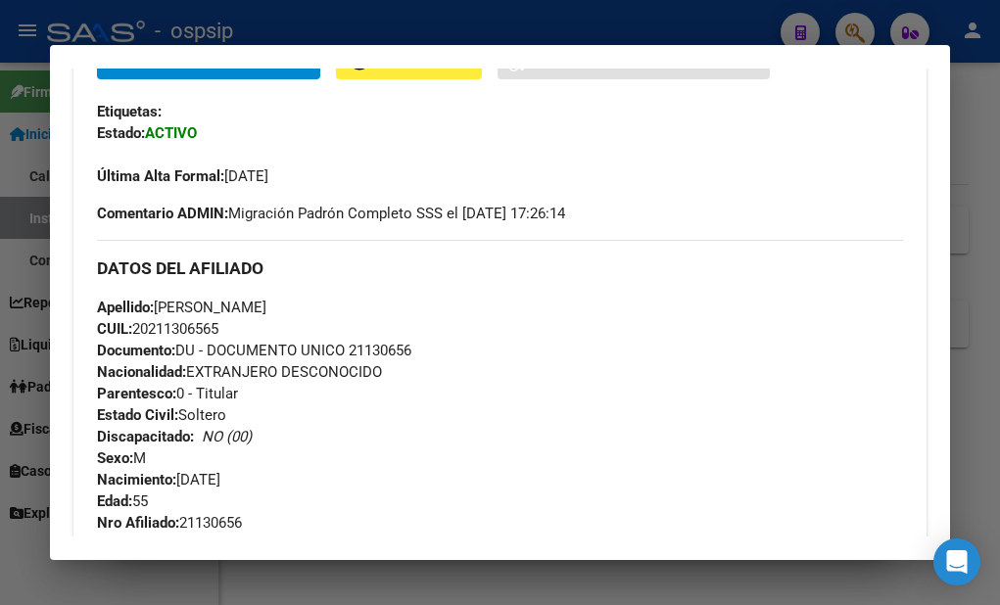
drag, startPoint x: 422, startPoint y: 354, endPoint x: 362, endPoint y: 348, distance: 60.0
click at [359, 347] on div "Apellido: [PERSON_NAME]: 20211306565 Documento: DU - DOCUMENTO UNICO 21130656 N…" at bounding box center [500, 415] width 806 height 237
copy span "1130656"
click at [470, 403] on div "Apellido: [PERSON_NAME]: 20211306565 Documento: DU - DOCUMENTO UNICO 21130656 N…" at bounding box center [500, 415] width 806 height 237
drag, startPoint x: 422, startPoint y: 346, endPoint x: 352, endPoint y: 348, distance: 70.6
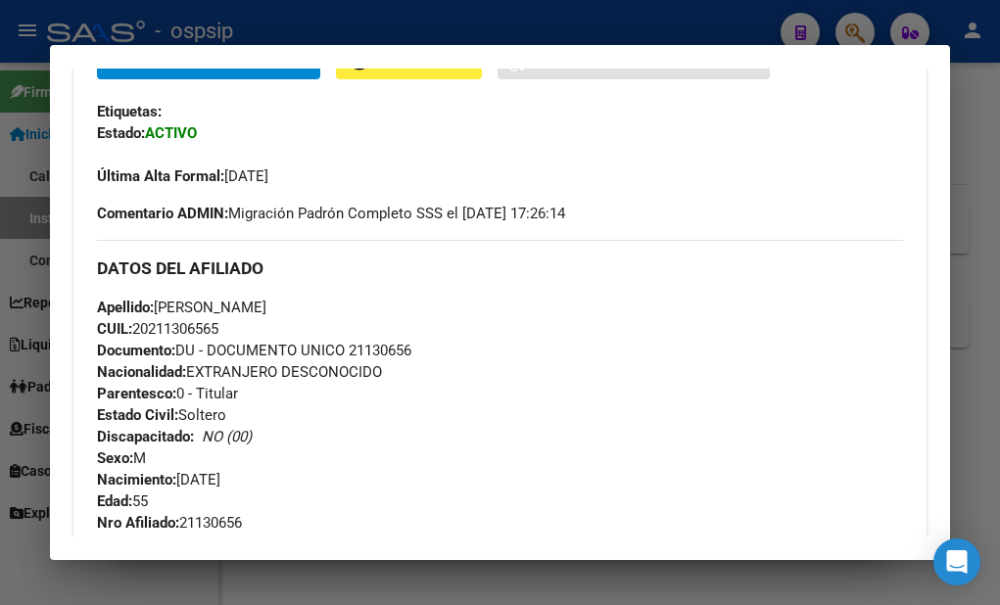
click at [352, 348] on div "Apellido: [PERSON_NAME]: 20211306565 Documento: DU - DOCUMENTO UNICO 21130656 N…" at bounding box center [500, 415] width 806 height 237
copy span "21130656"
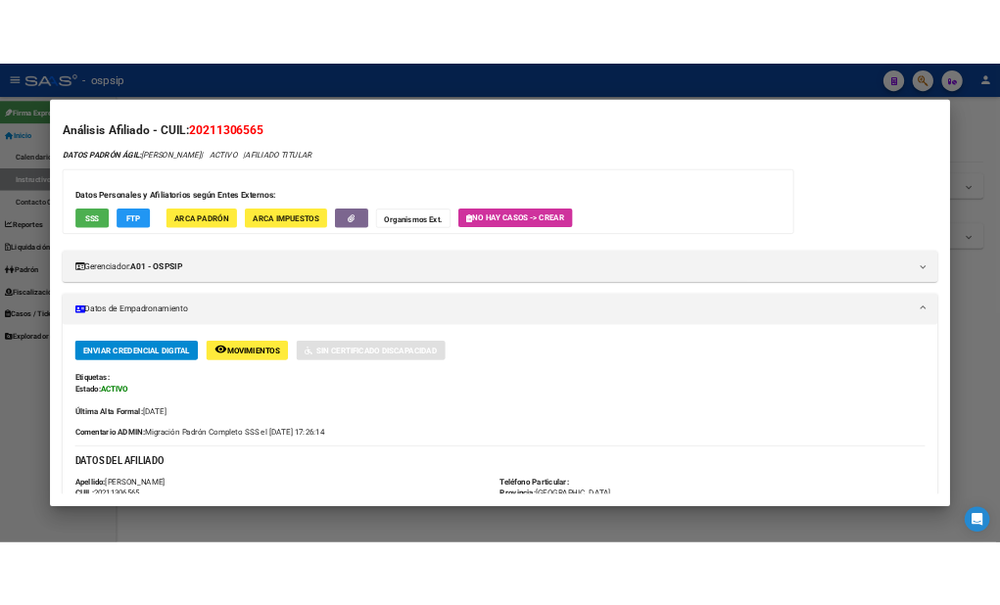
scroll to position [0, 0]
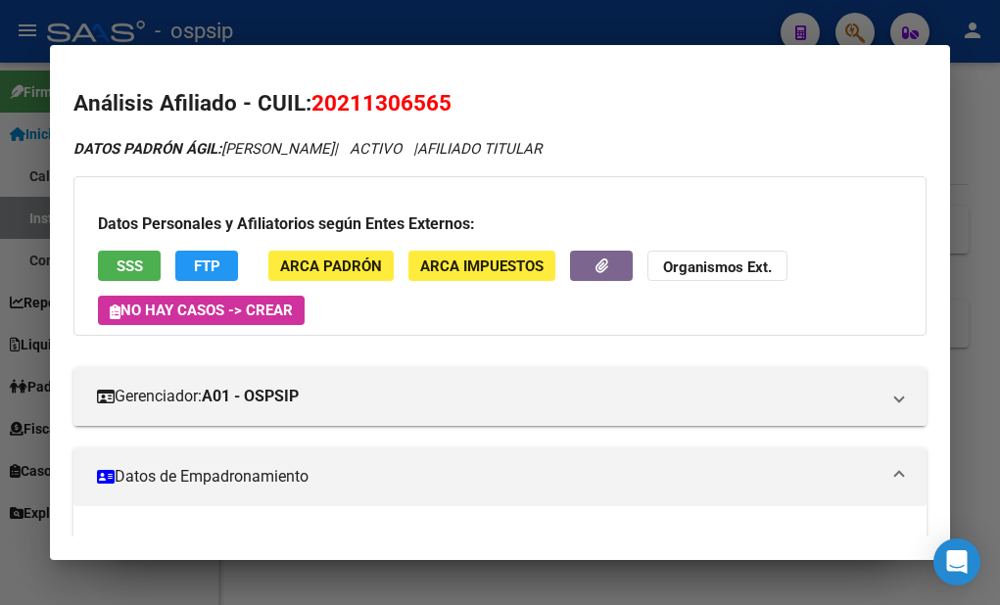
click at [683, 26] on div at bounding box center [500, 302] width 1000 height 605
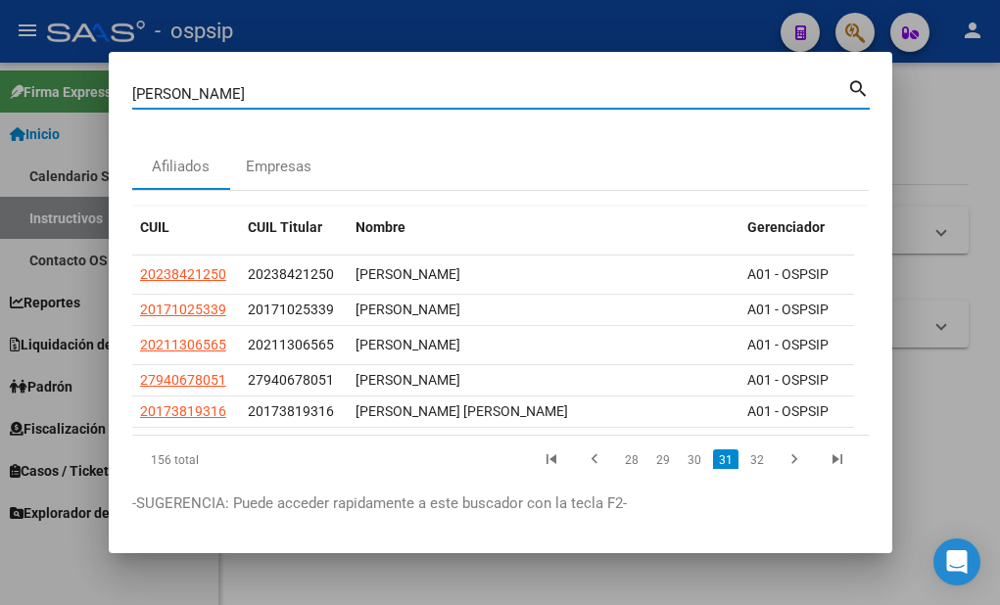
click at [204, 93] on input "[PERSON_NAME]" at bounding box center [489, 94] width 715 height 18
type input "a"
type input "[PERSON_NAME]"
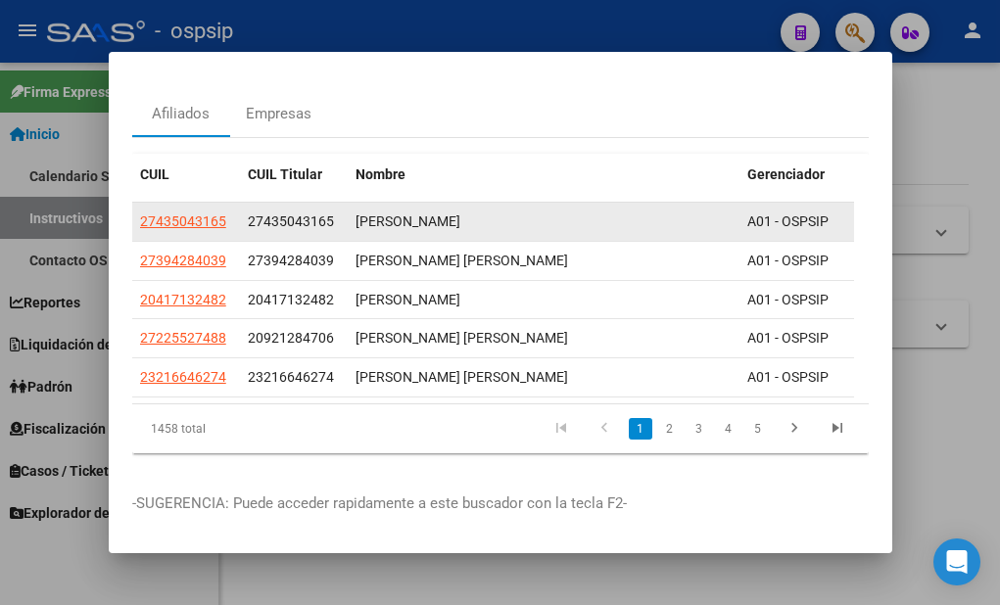
scroll to position [87, 0]
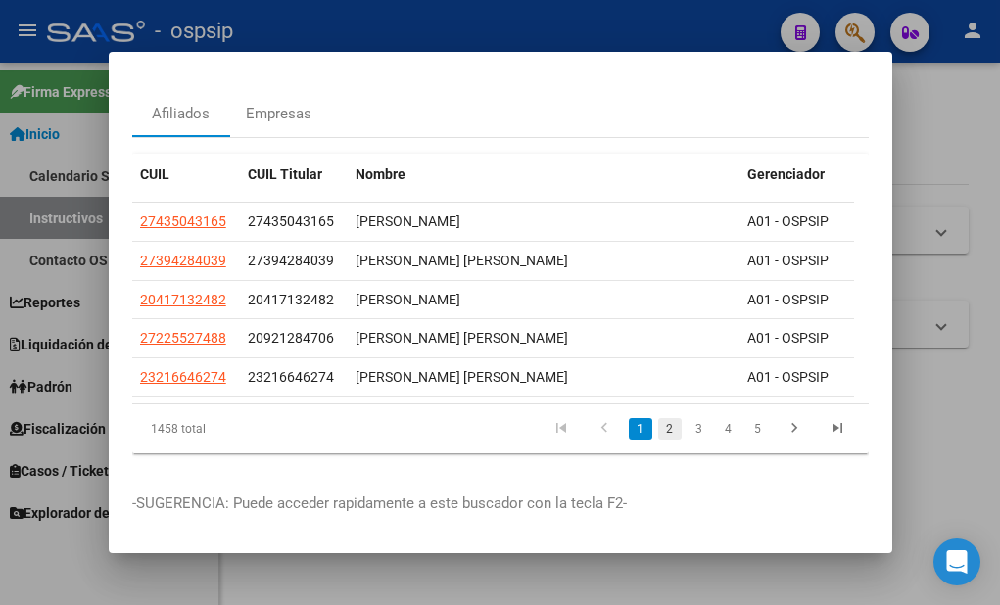
click at [658, 418] on link "2" at bounding box center [670, 429] width 24 height 22
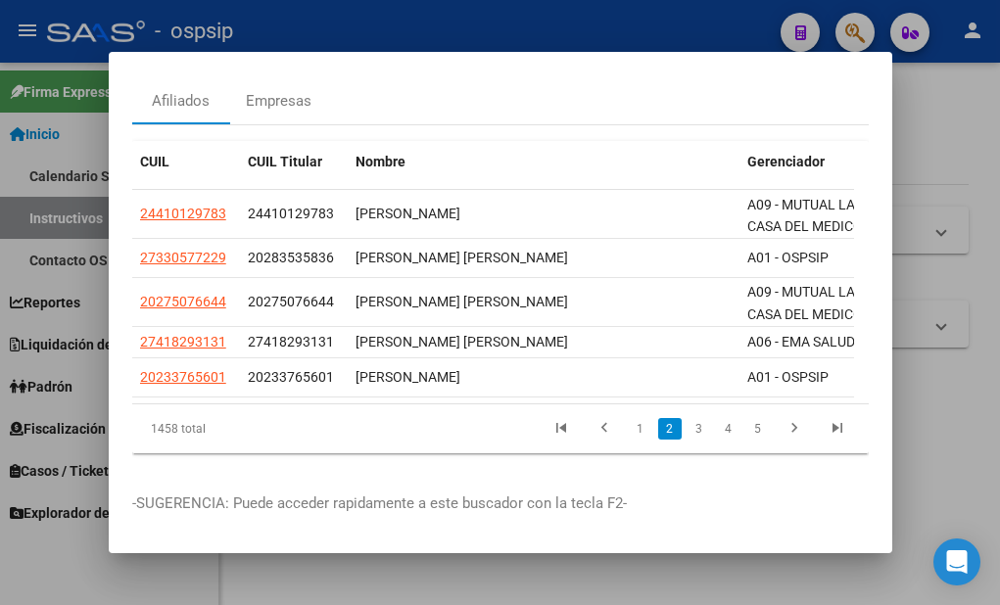
scroll to position [98, 0]
click at [689, 418] on link "3" at bounding box center [700, 429] width 24 height 22
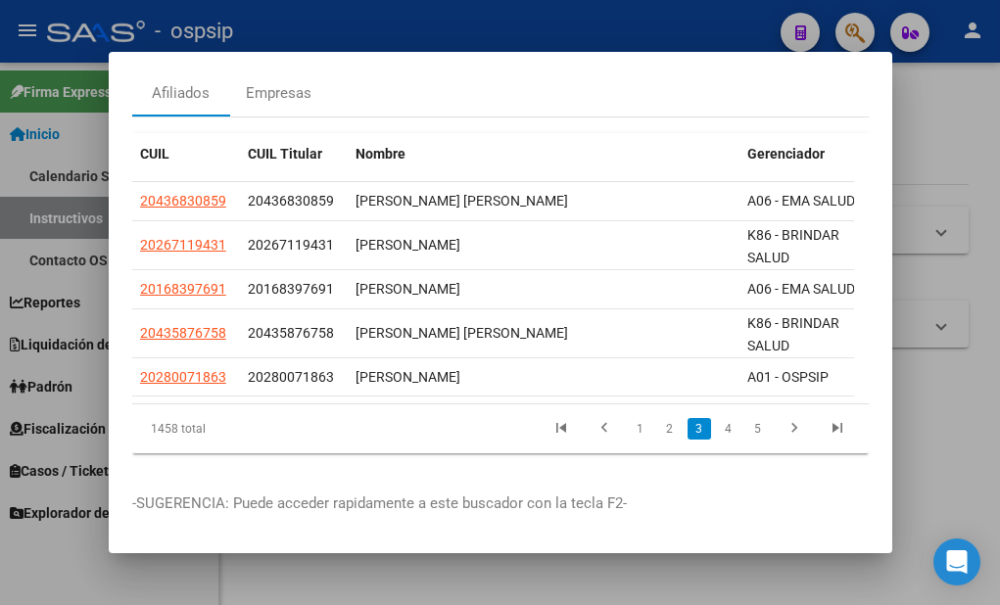
scroll to position [106, 0]
click at [717, 424] on link "4" at bounding box center [729, 429] width 24 height 22
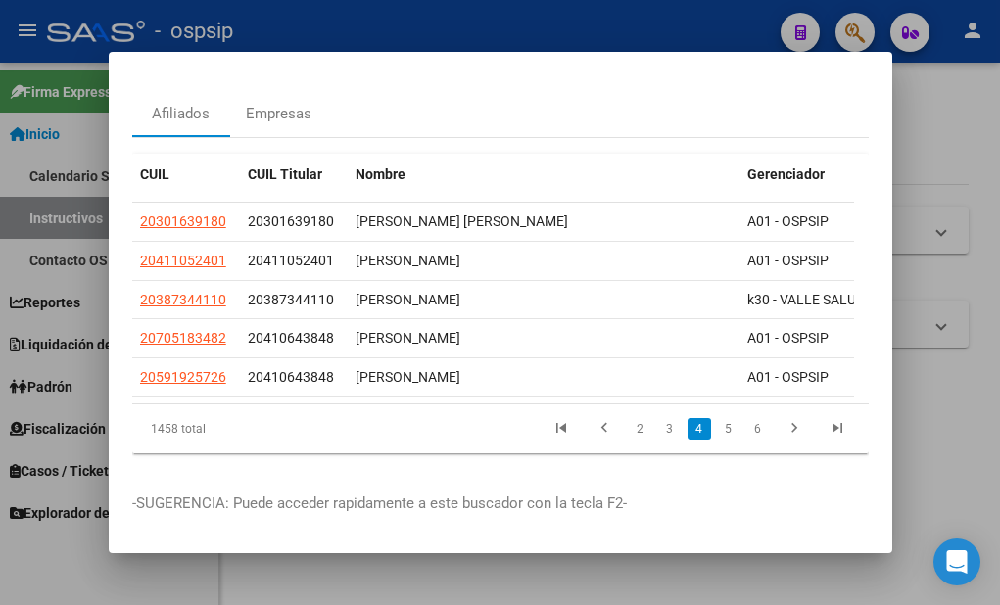
scroll to position [87, 0]
click at [717, 424] on link "5" at bounding box center [729, 429] width 24 height 22
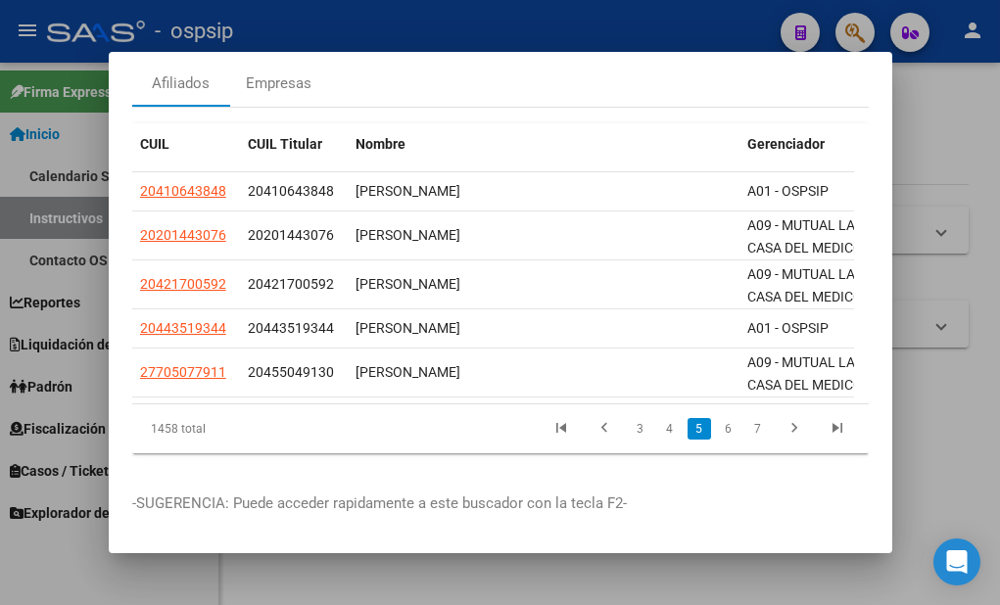
scroll to position [115, 0]
click at [717, 418] on link "6" at bounding box center [729, 429] width 24 height 22
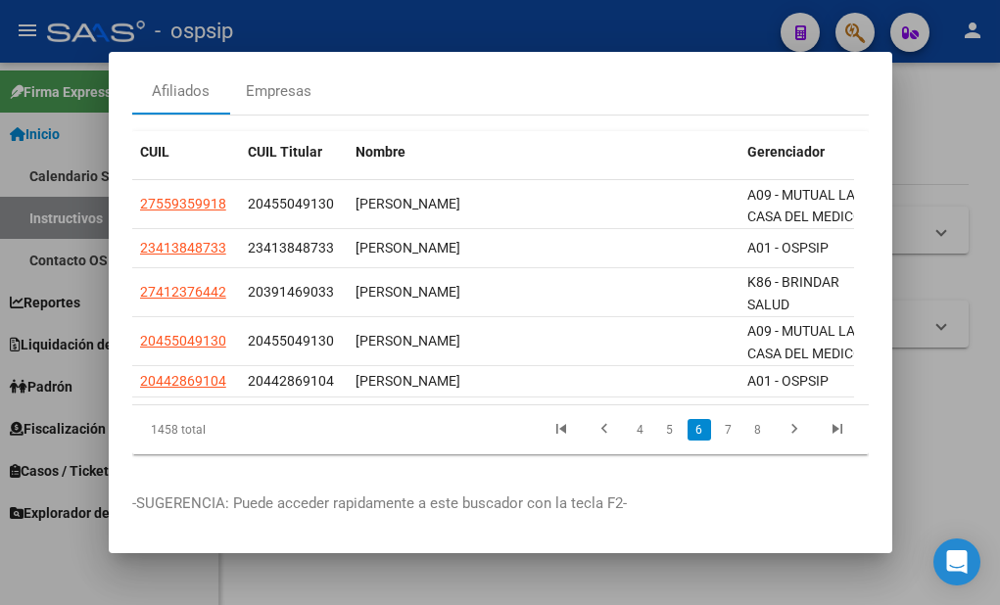
scroll to position [107, 0]
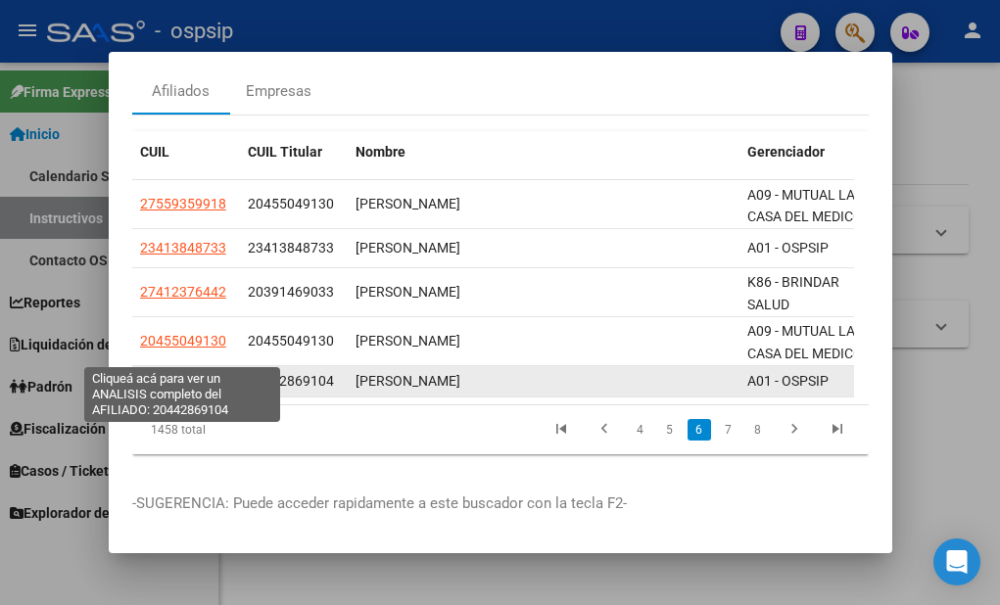
click at [210, 373] on span "20442869104" at bounding box center [183, 381] width 86 height 16
type textarea "20442869104"
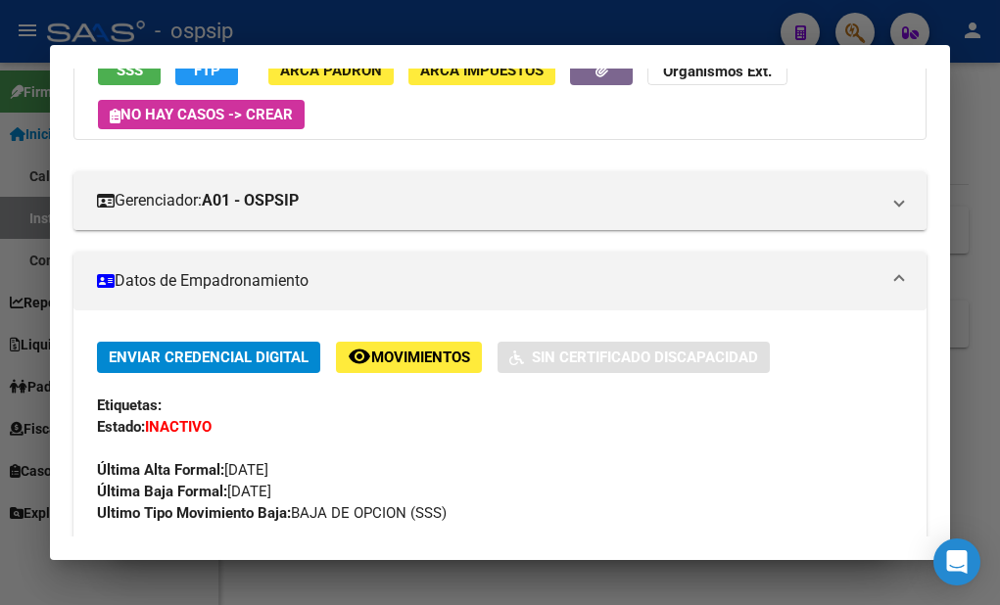
scroll to position [392, 0]
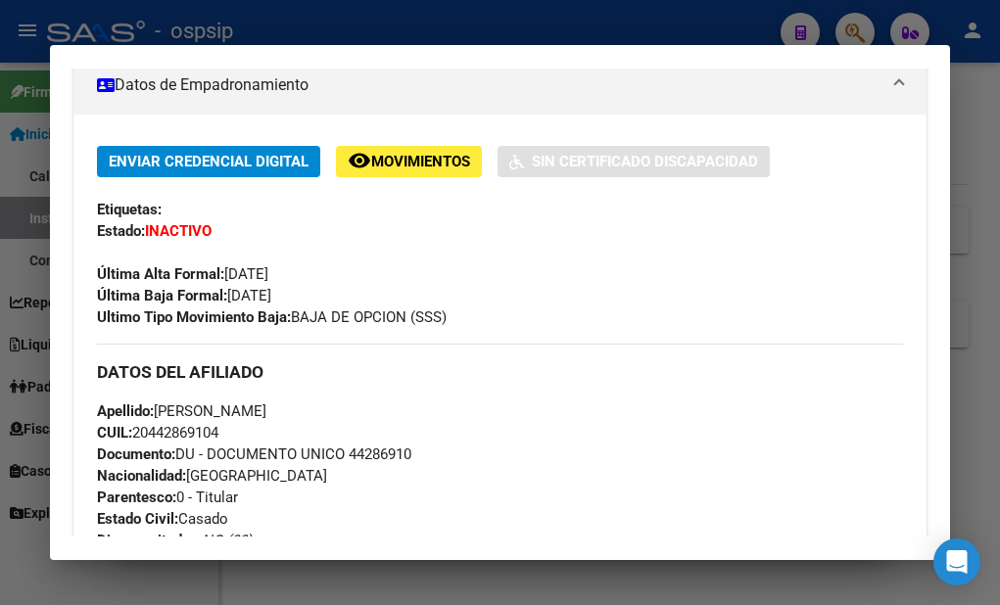
drag, startPoint x: 220, startPoint y: 220, endPoint x: 149, endPoint y: 231, distance: 72.3
click at [149, 231] on div "Enviar Credencial Digital remove_red_eye Movimientos Sin Certificado Discapacid…" at bounding box center [500, 236] width 806 height 181
click at [149, 232] on strong "INACTIVO" at bounding box center [178, 231] width 67 height 18
drag, startPoint x: 145, startPoint y: 232, endPoint x: 214, endPoint y: 231, distance: 68.6
click at [214, 231] on div "Enviar Credencial Digital remove_red_eye Movimientos Sin Certificado Discapacid…" at bounding box center [500, 236] width 806 height 181
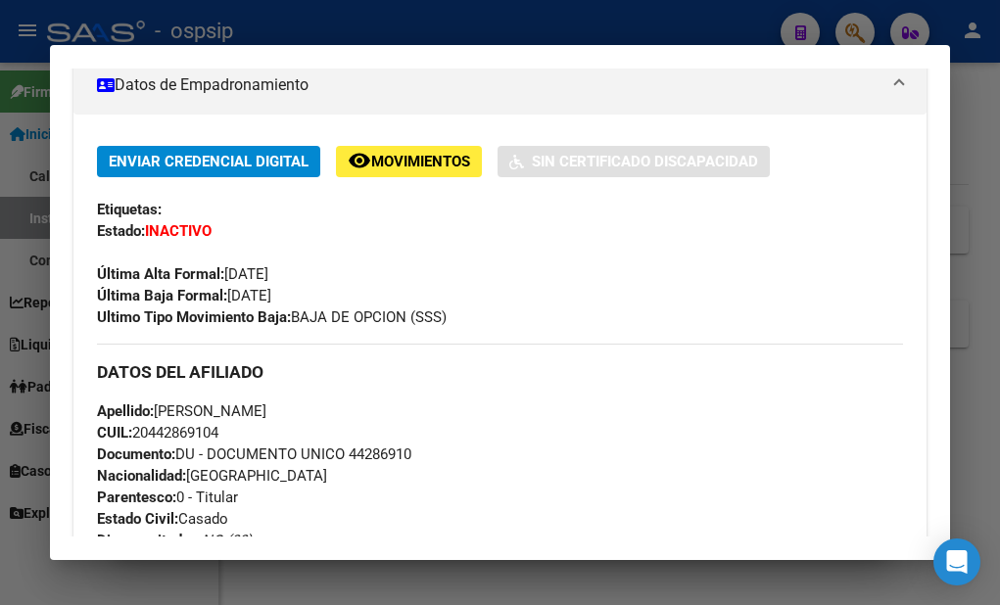
copy strong "INACTIVO"
click at [568, 273] on div "Última Alta Formal: [DATE]" at bounding box center [500, 263] width 806 height 43
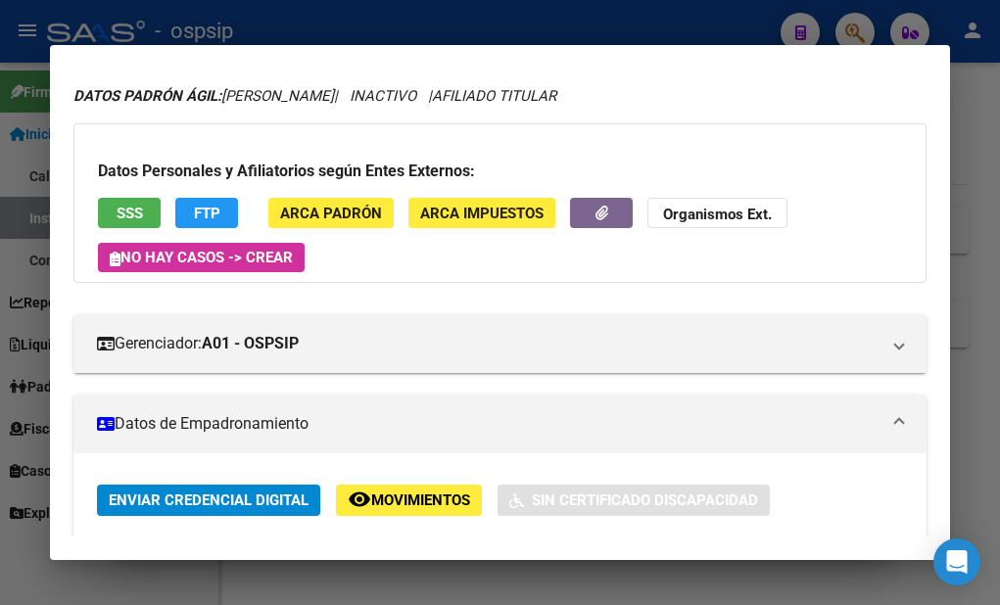
scroll to position [0, 0]
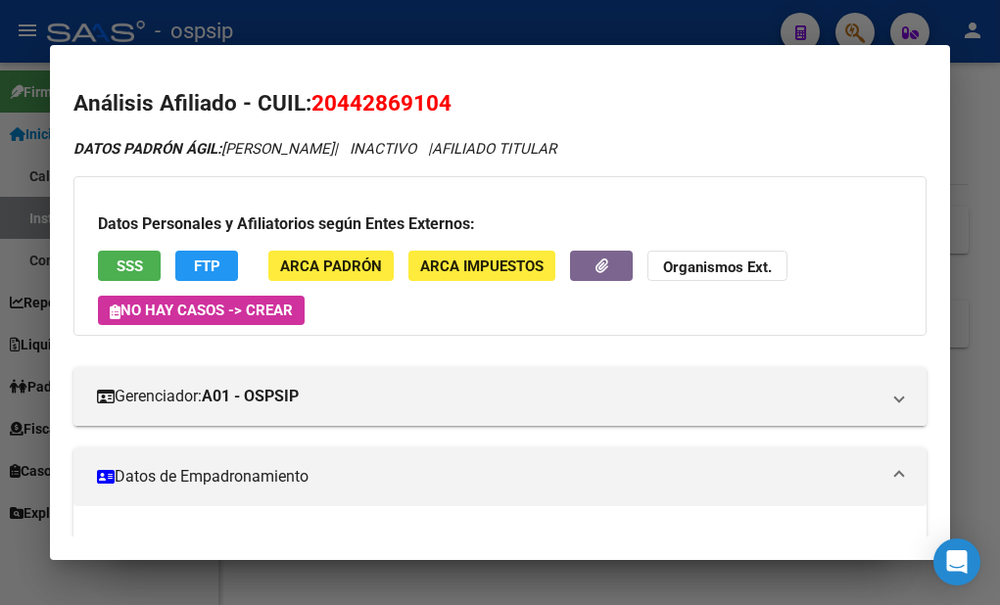
click at [524, 573] on div at bounding box center [500, 302] width 1000 height 605
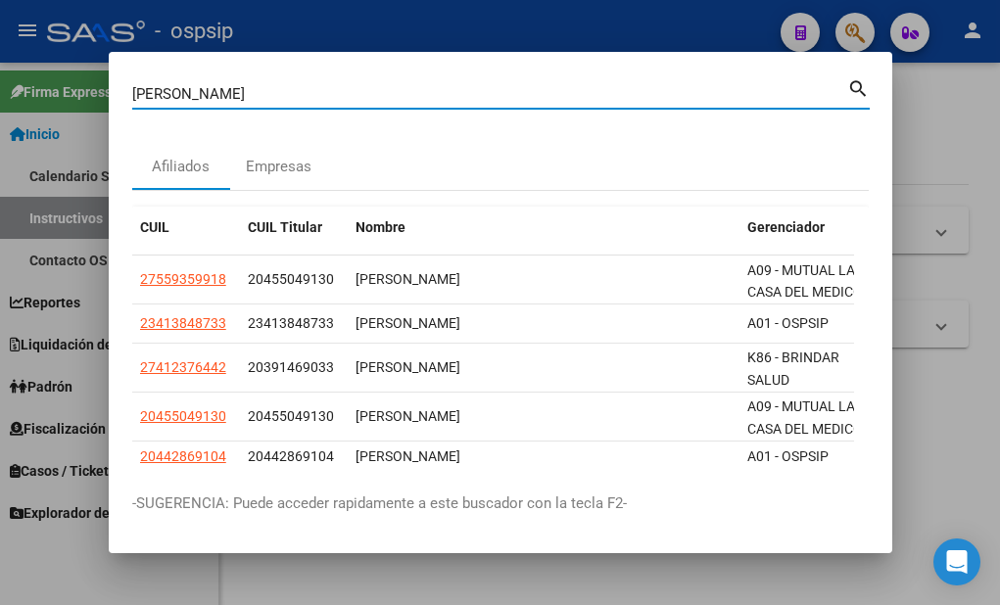
click at [246, 92] on input "[PERSON_NAME]" at bounding box center [489, 94] width 715 height 18
type input "g"
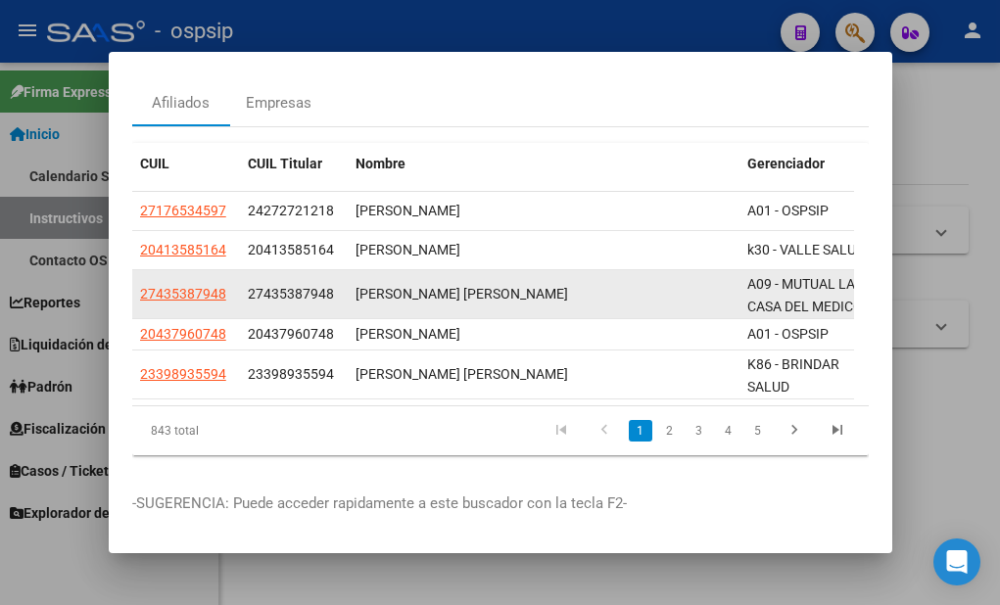
scroll to position [98, 0]
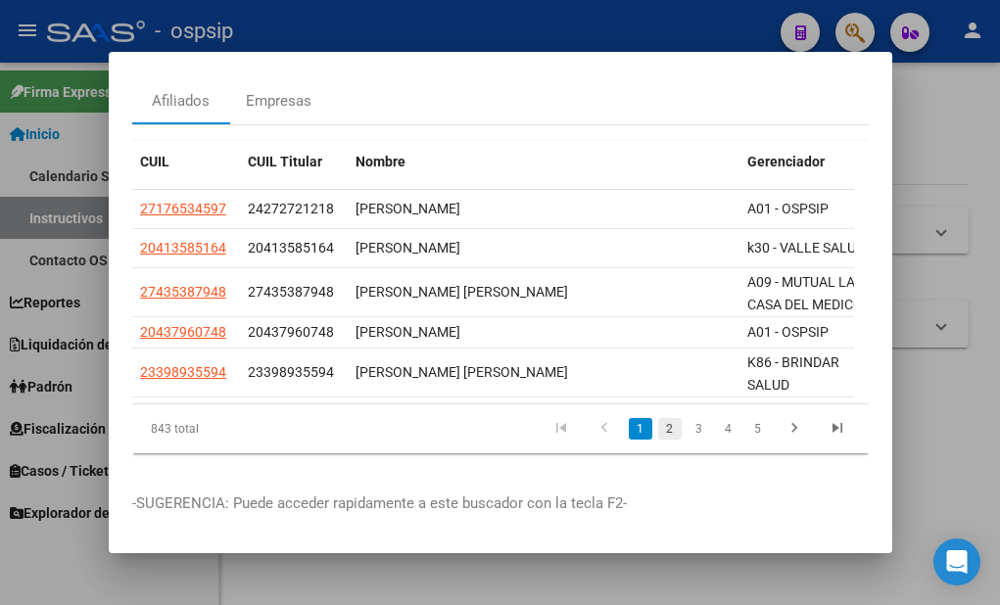
click at [658, 418] on link "2" at bounding box center [670, 429] width 24 height 22
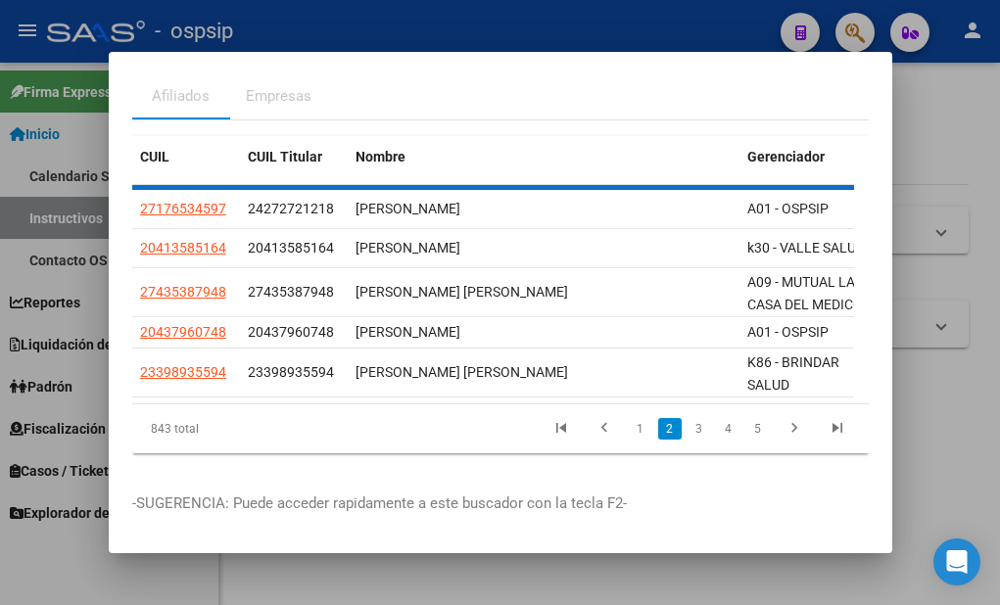
scroll to position [87, 0]
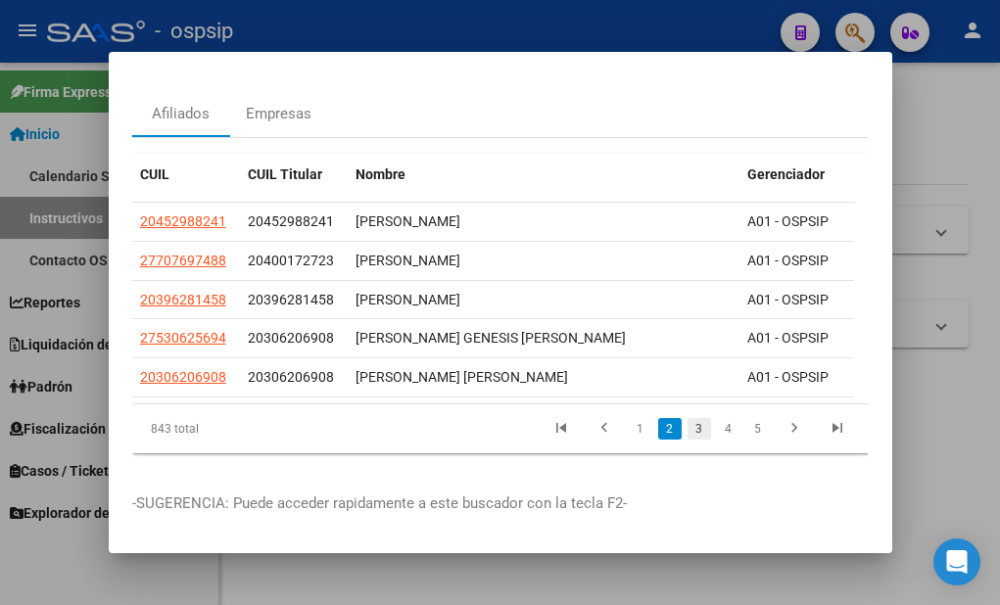
click at [689, 418] on link "3" at bounding box center [700, 429] width 24 height 22
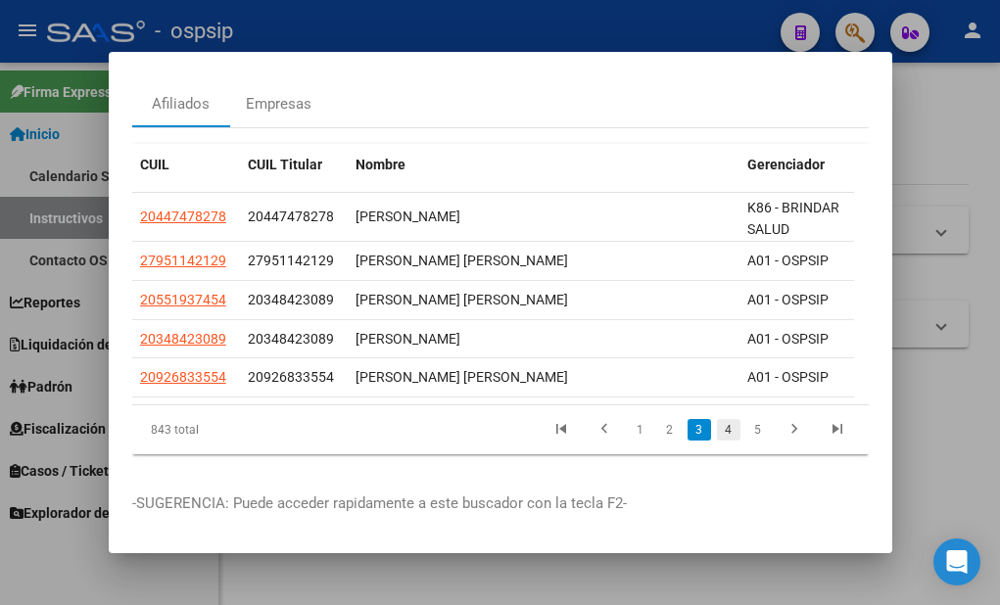
click at [717, 419] on link "4" at bounding box center [729, 430] width 24 height 22
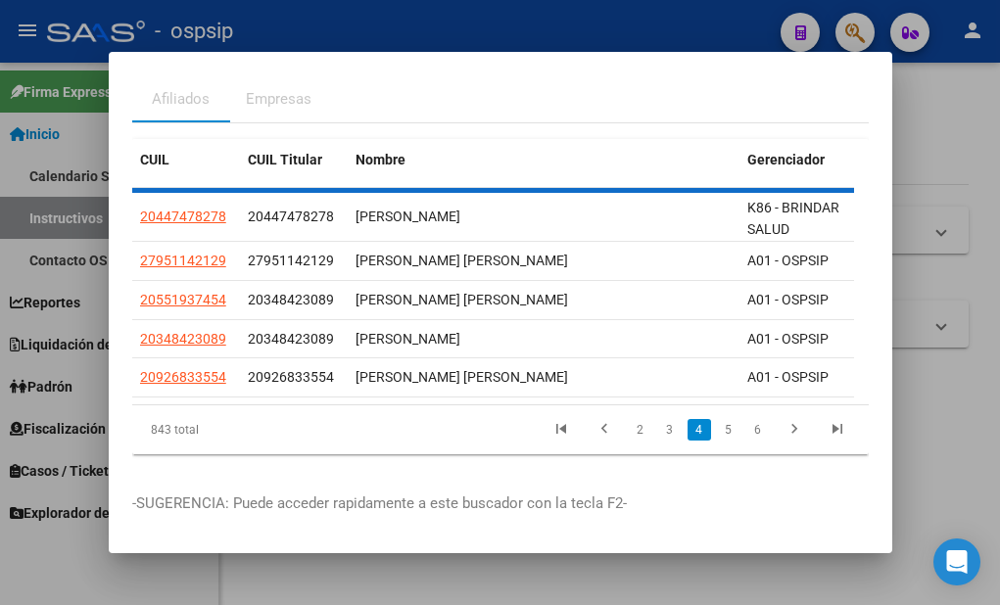
scroll to position [96, 0]
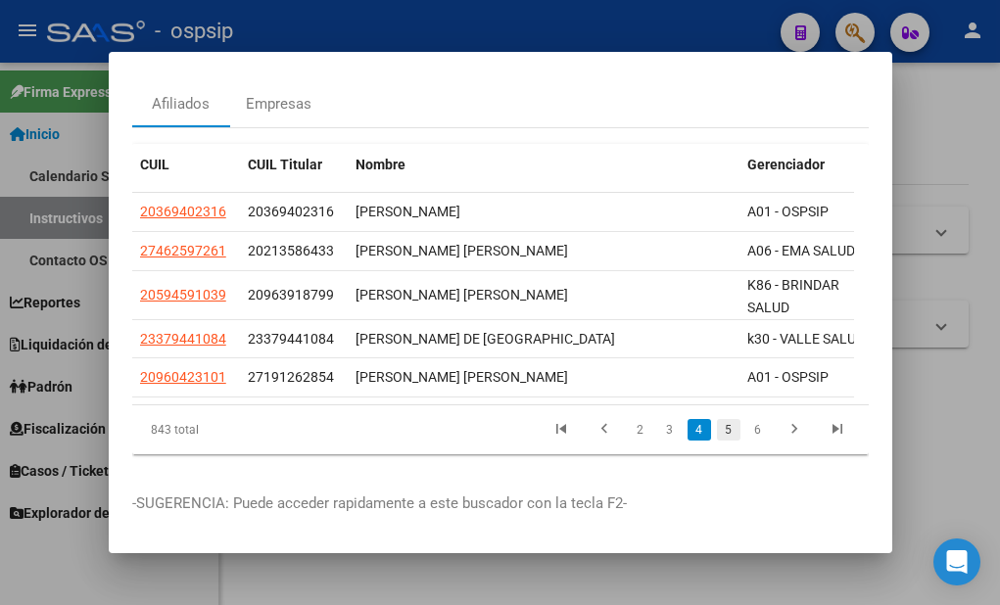
click at [721, 419] on link "5" at bounding box center [729, 430] width 24 height 22
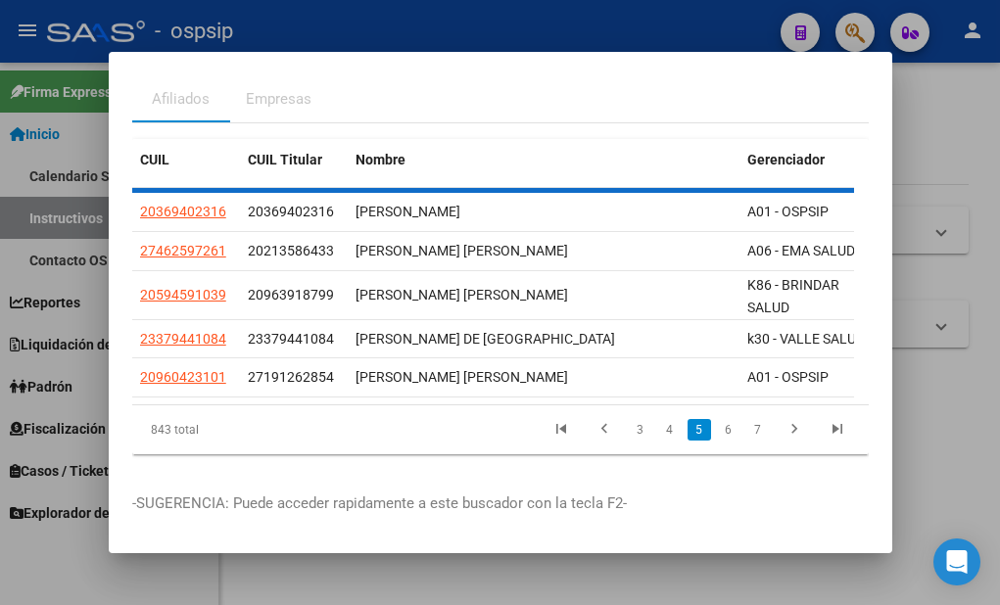
scroll to position [89, 0]
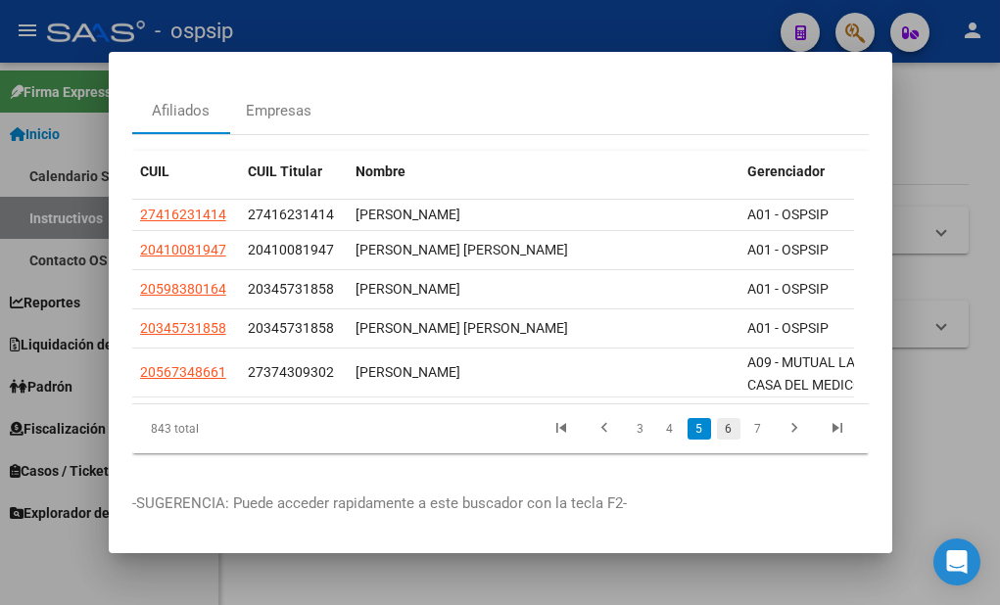
click at [717, 420] on link "6" at bounding box center [729, 429] width 24 height 22
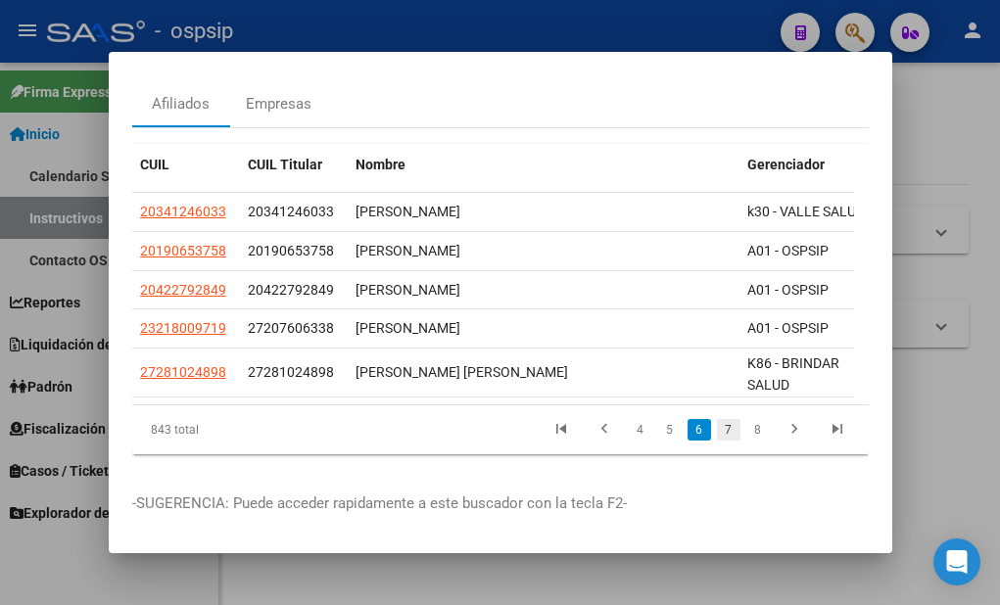
click at [717, 419] on link "7" at bounding box center [729, 430] width 24 height 22
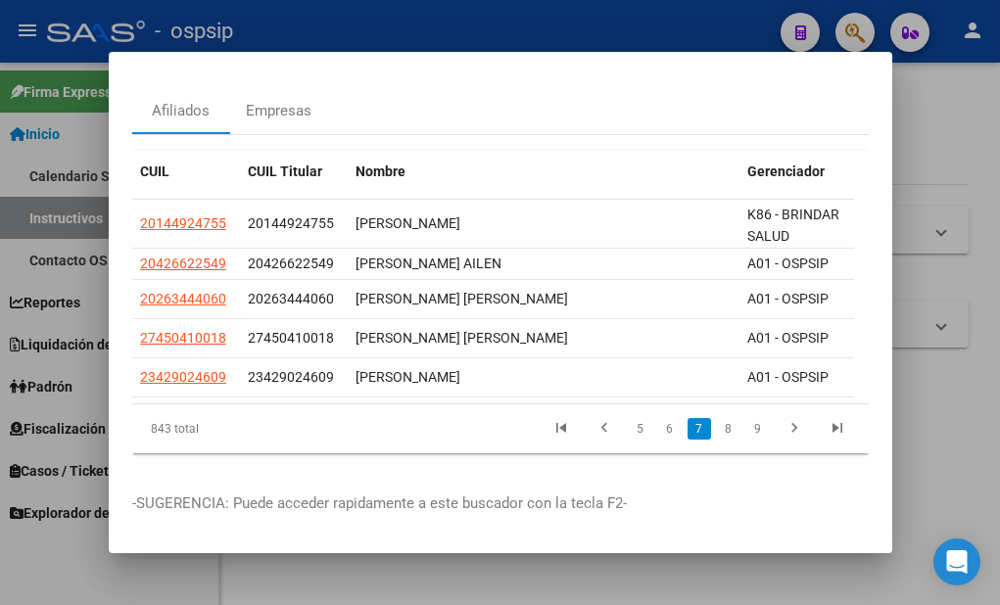
click at [717, 419] on link "8" at bounding box center [729, 429] width 24 height 22
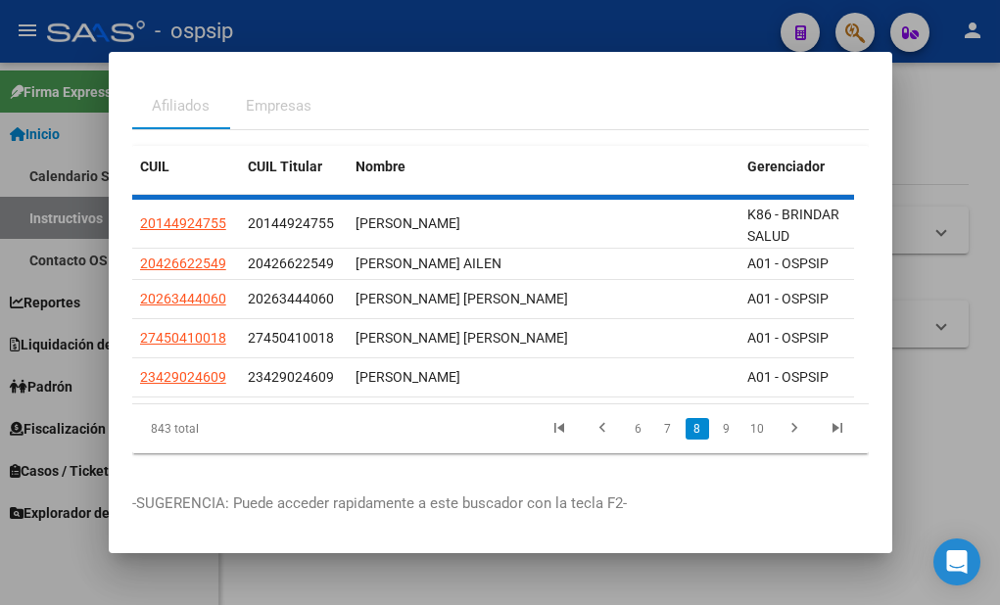
scroll to position [72, 0]
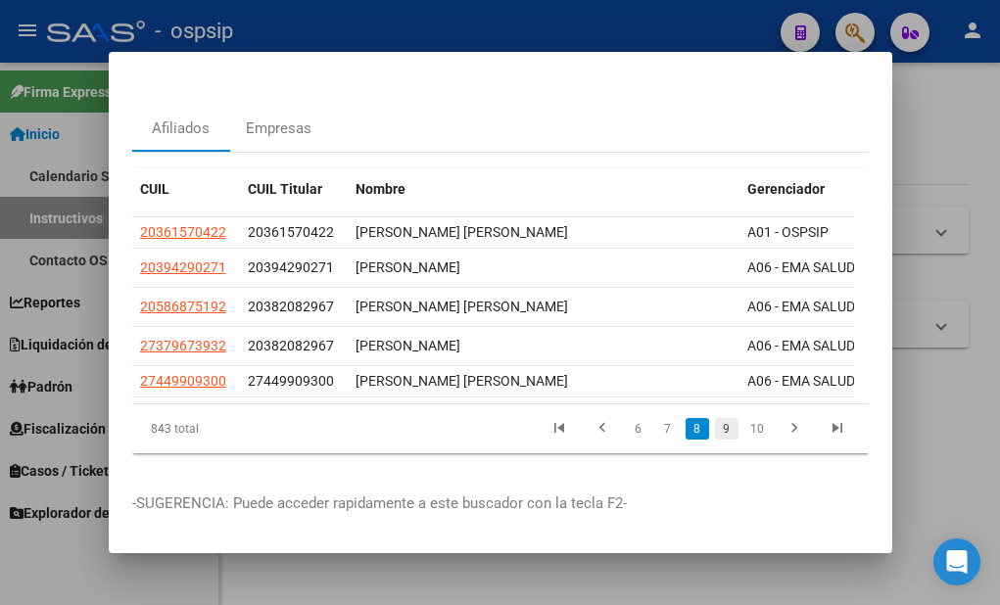
click at [717, 420] on link "9" at bounding box center [727, 429] width 24 height 22
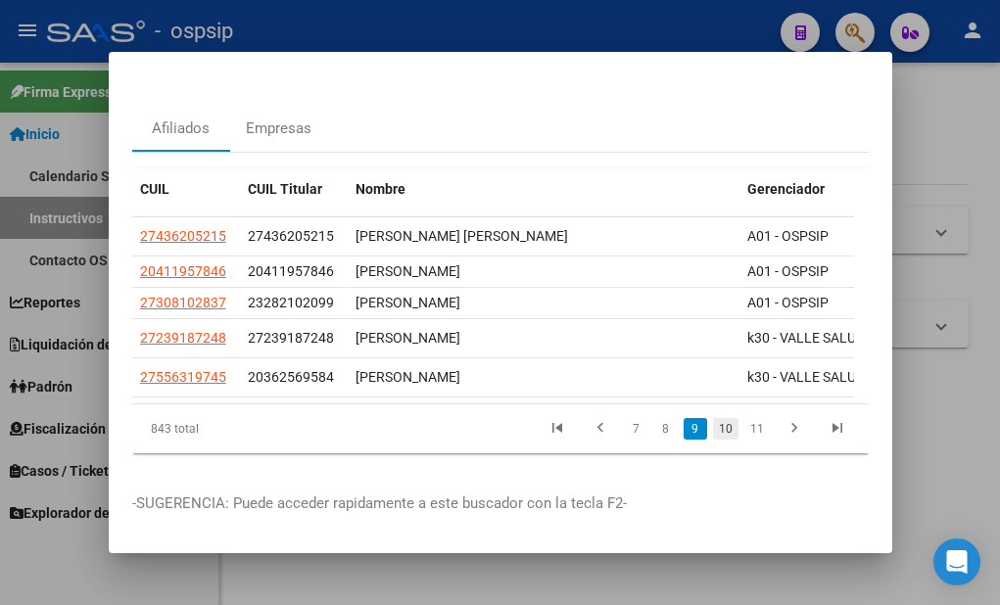
click at [715, 419] on link "10" at bounding box center [725, 429] width 25 height 22
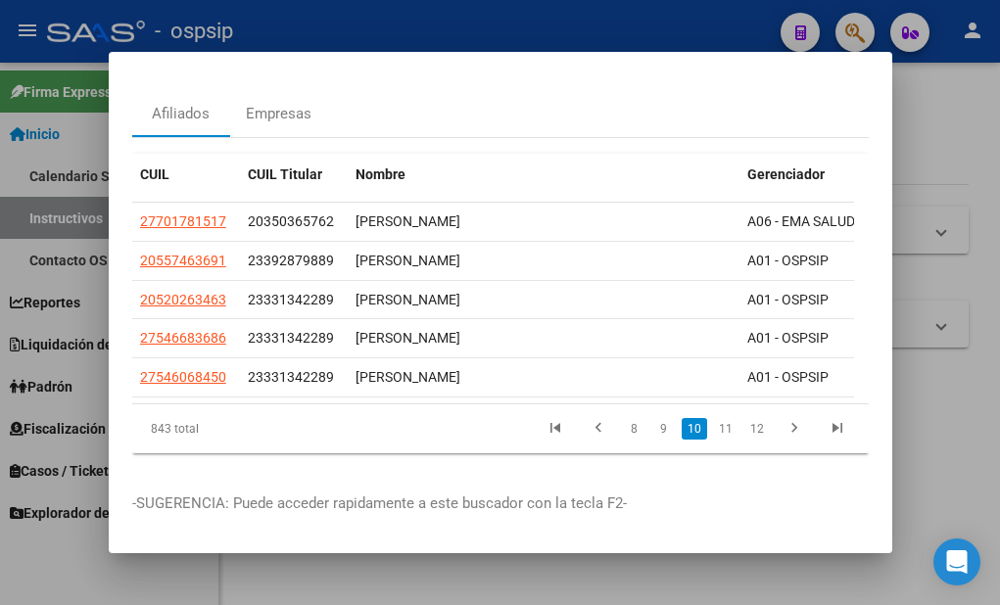
scroll to position [87, 0]
click at [715, 419] on link "11" at bounding box center [725, 429] width 25 height 22
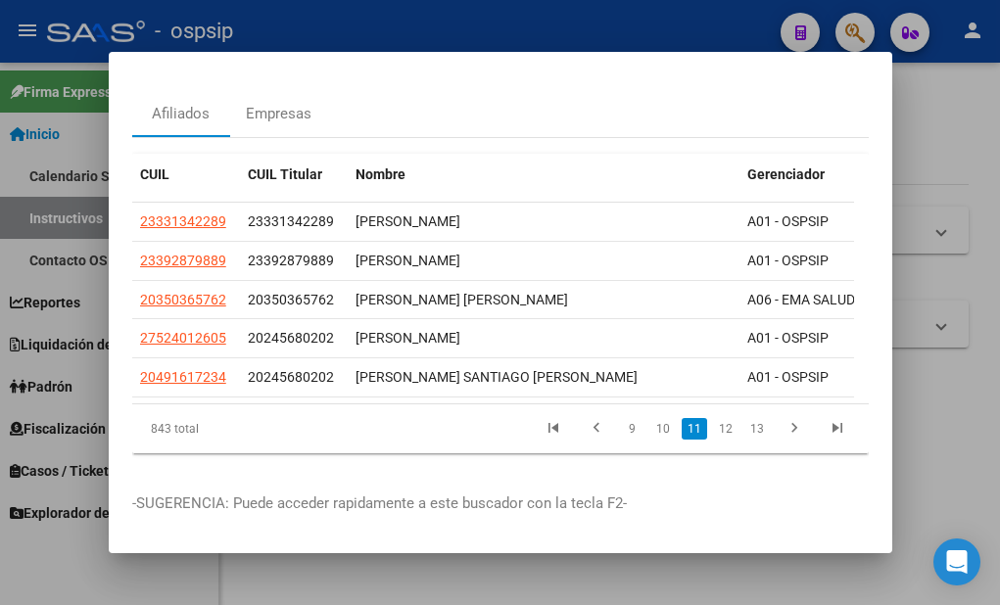
click at [715, 419] on link "12" at bounding box center [725, 429] width 25 height 22
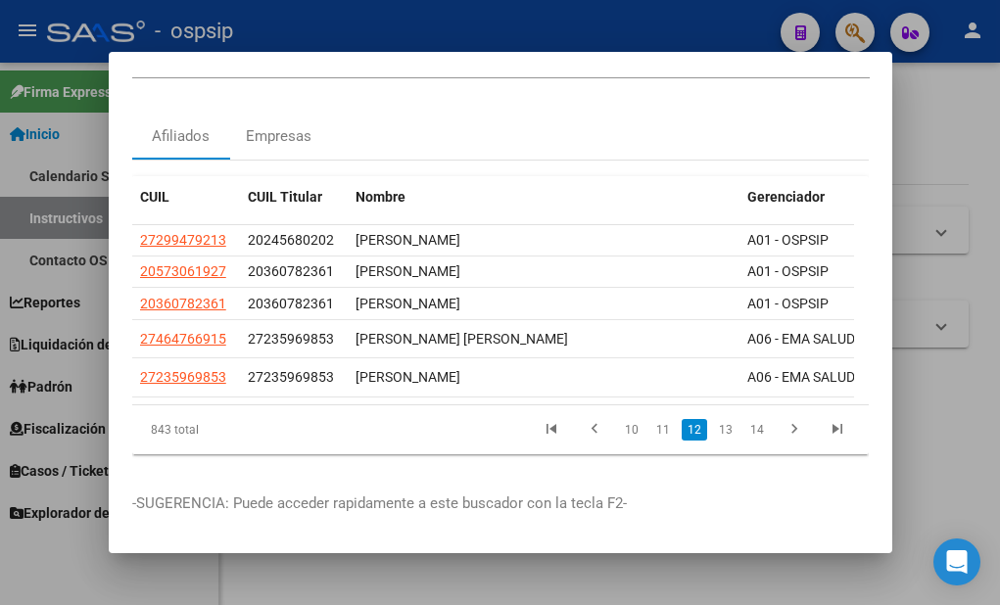
scroll to position [65, 0]
click at [715, 419] on link "13" at bounding box center [725, 430] width 25 height 22
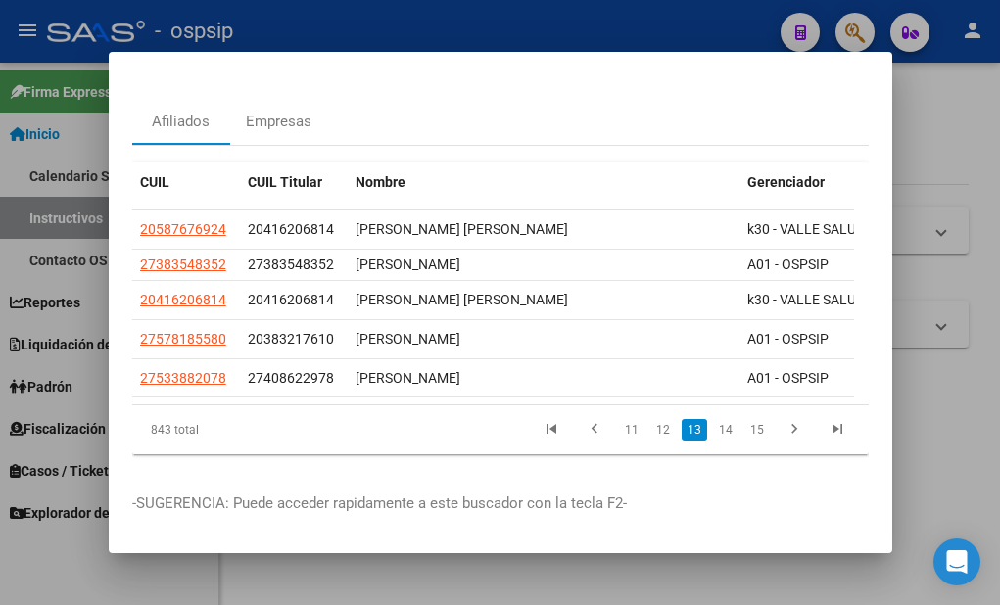
scroll to position [79, 0]
click at [716, 421] on link "14" at bounding box center [725, 430] width 25 height 22
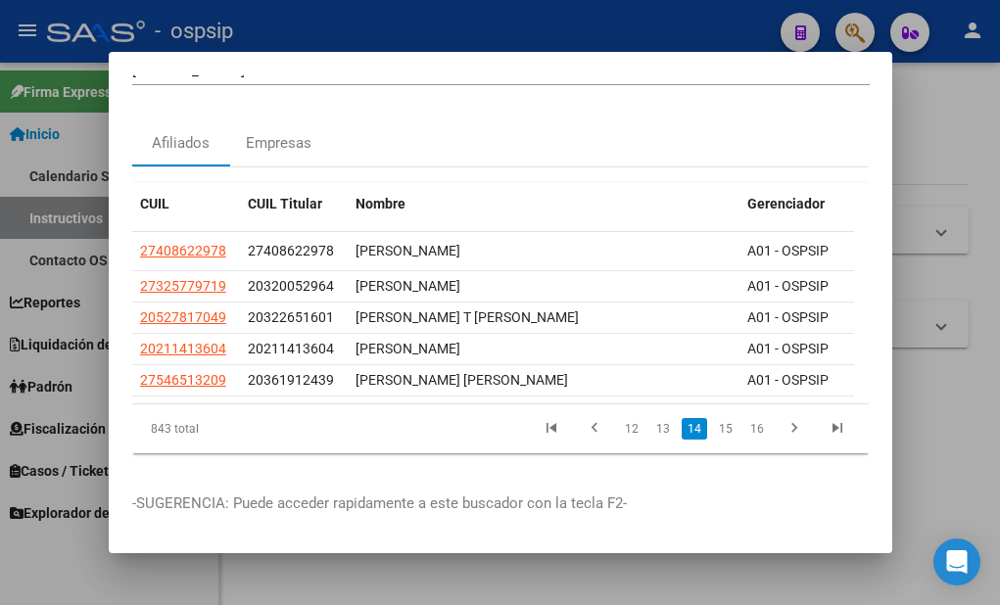
scroll to position [58, 0]
click at [716, 421] on link "15" at bounding box center [725, 429] width 25 height 22
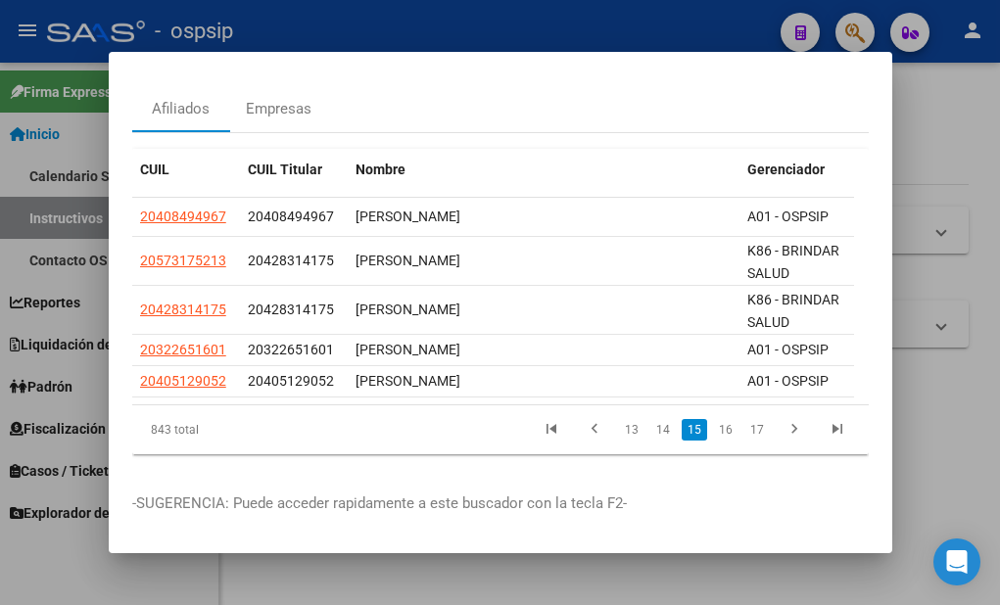
scroll to position [90, 0]
click at [713, 419] on link "16" at bounding box center [725, 430] width 25 height 22
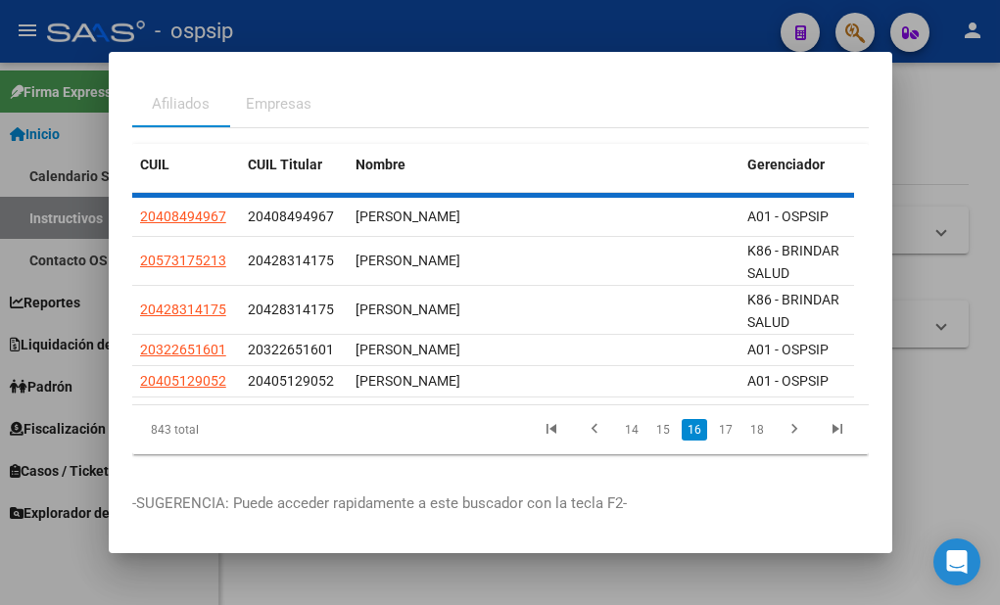
scroll to position [83, 0]
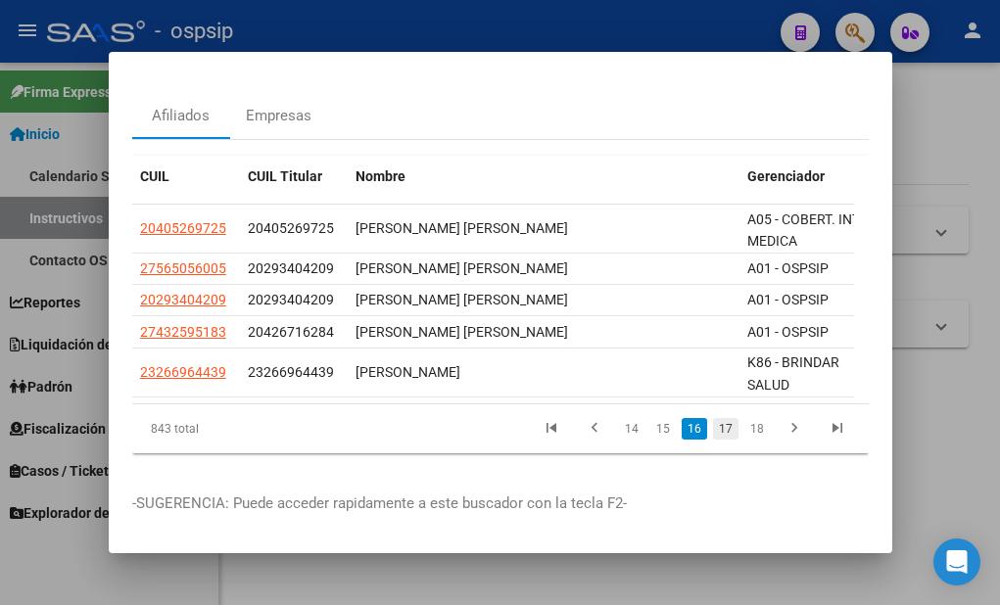
click at [713, 418] on link "17" at bounding box center [725, 429] width 25 height 22
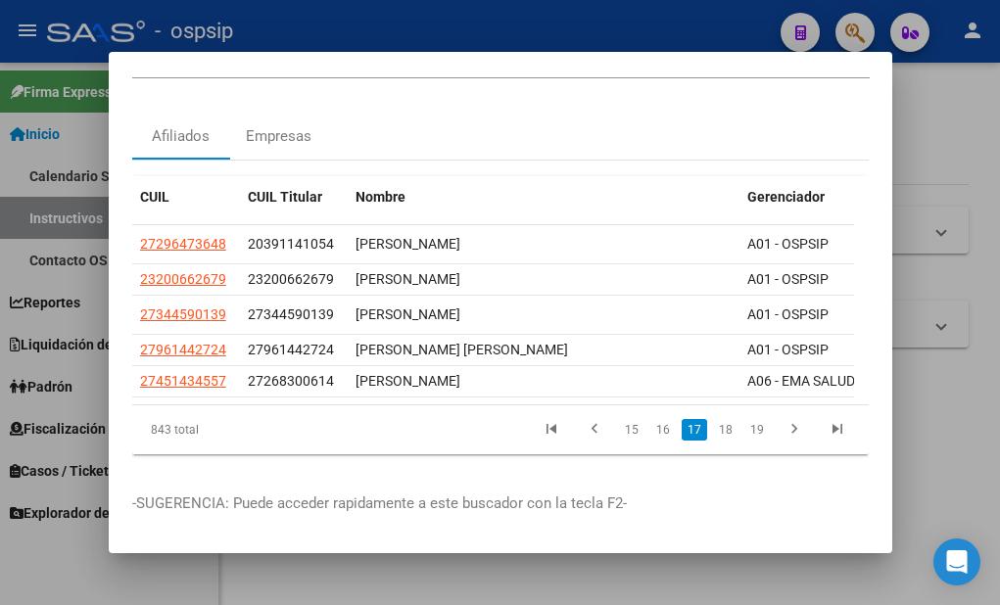
scroll to position [65, 0]
click at [713, 419] on link "18" at bounding box center [725, 430] width 25 height 22
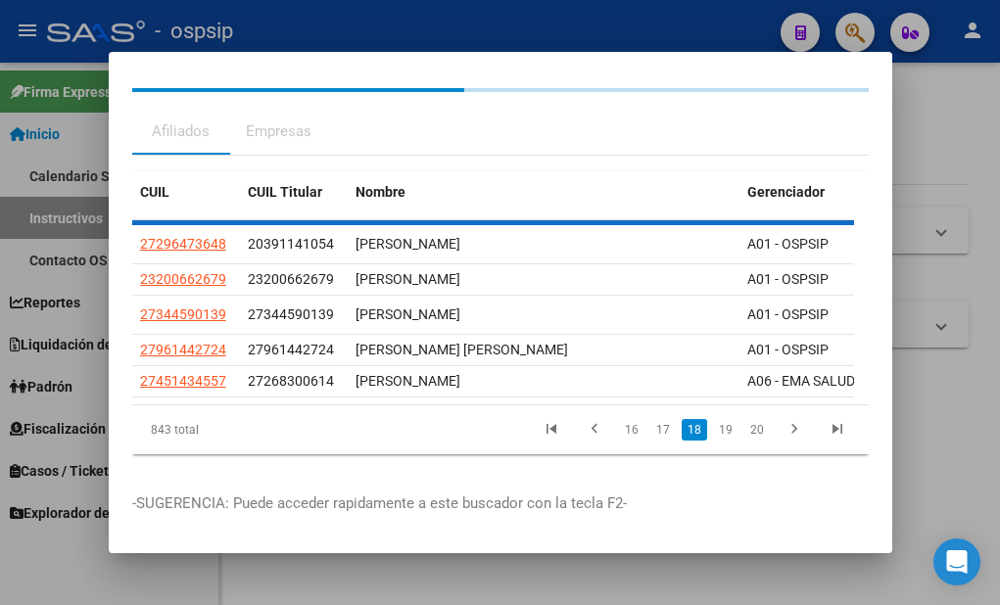
scroll to position [50, 0]
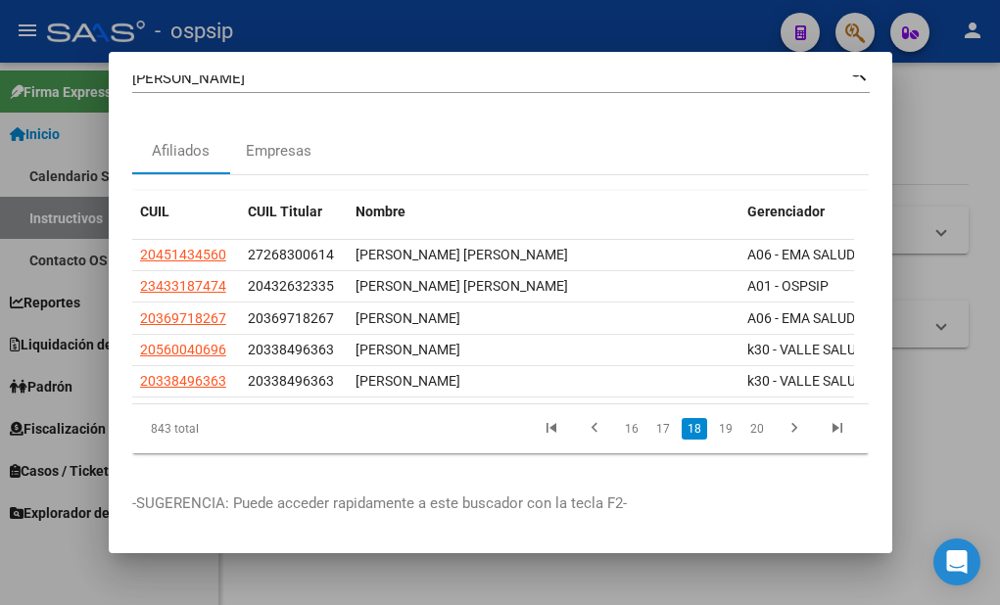
click at [713, 418] on link "19" at bounding box center [725, 429] width 25 height 22
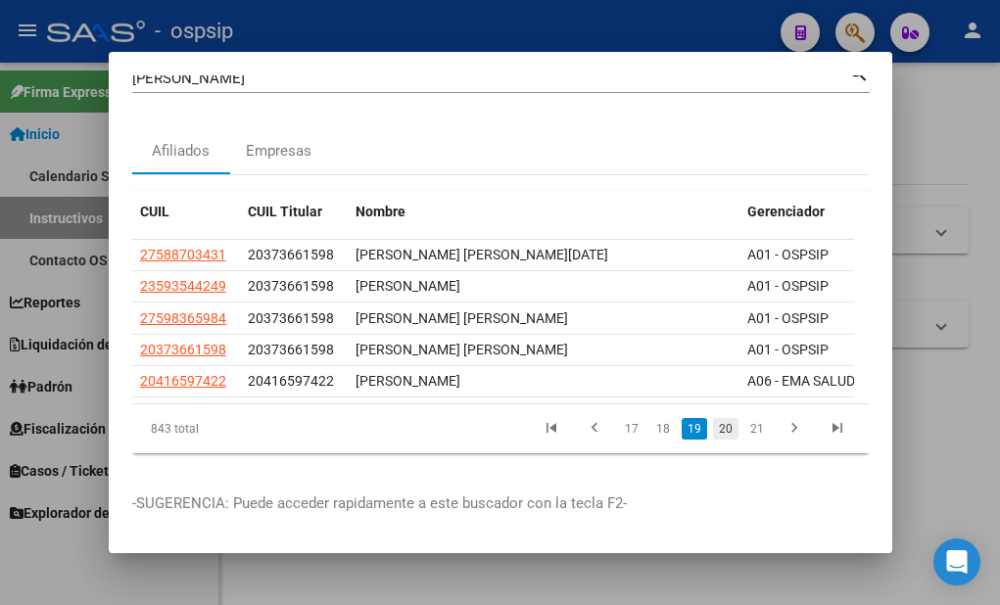
click at [719, 418] on link "20" at bounding box center [725, 429] width 25 height 22
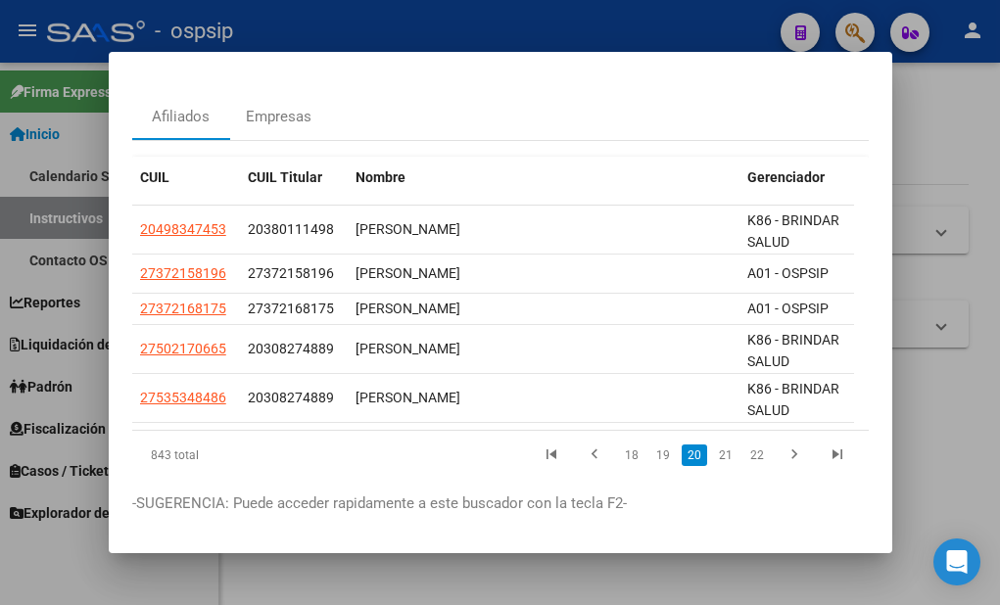
scroll to position [107, 0]
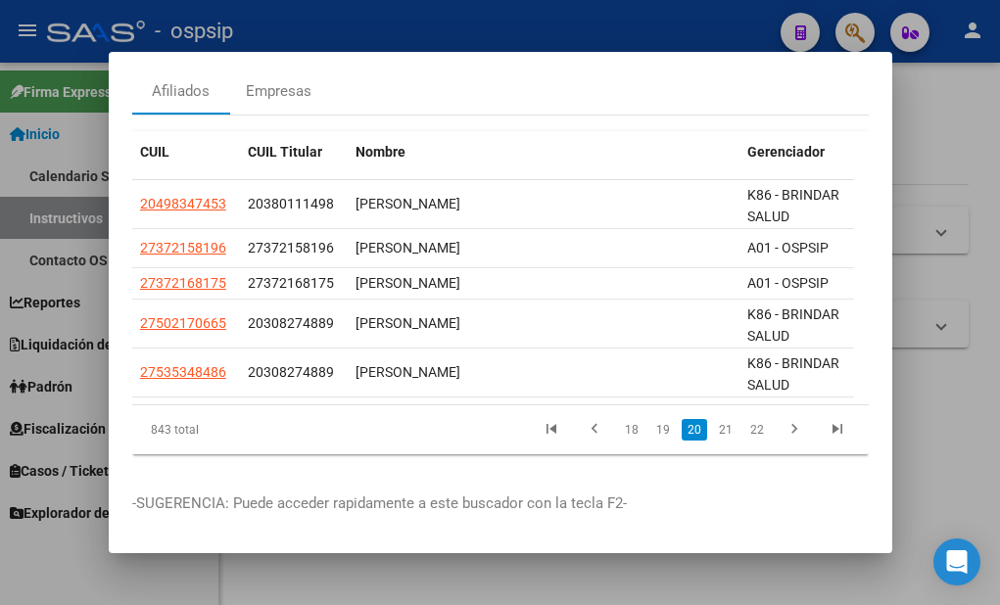
click at [719, 419] on link "21" at bounding box center [725, 430] width 25 height 22
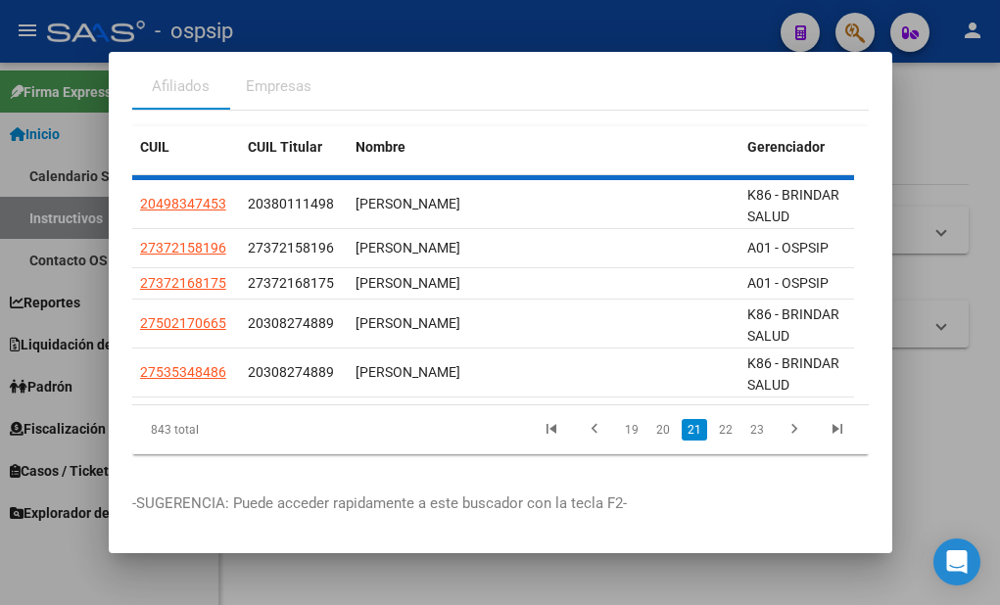
scroll to position [65, 0]
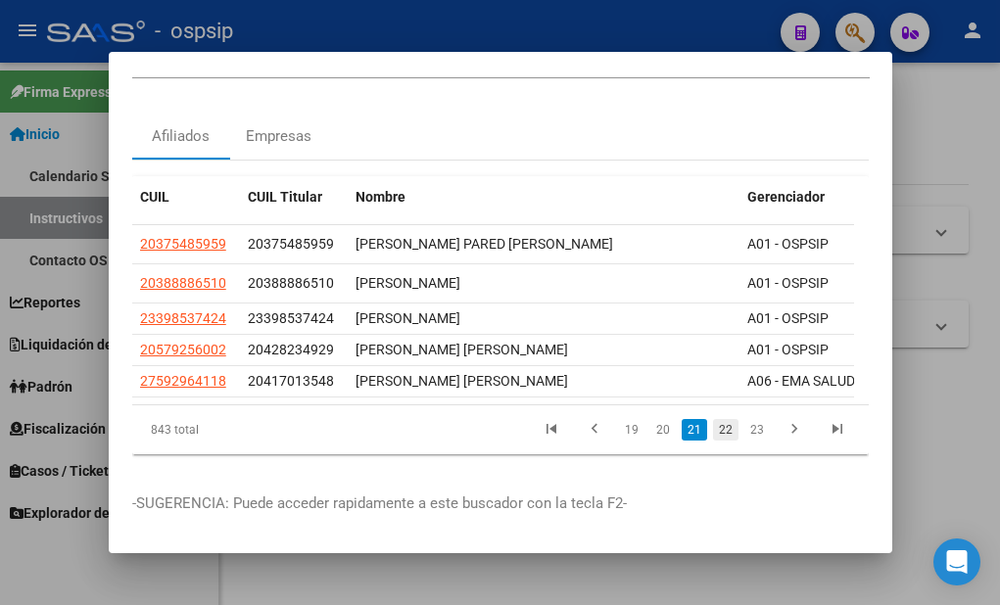
click at [714, 420] on link "22" at bounding box center [725, 430] width 25 height 22
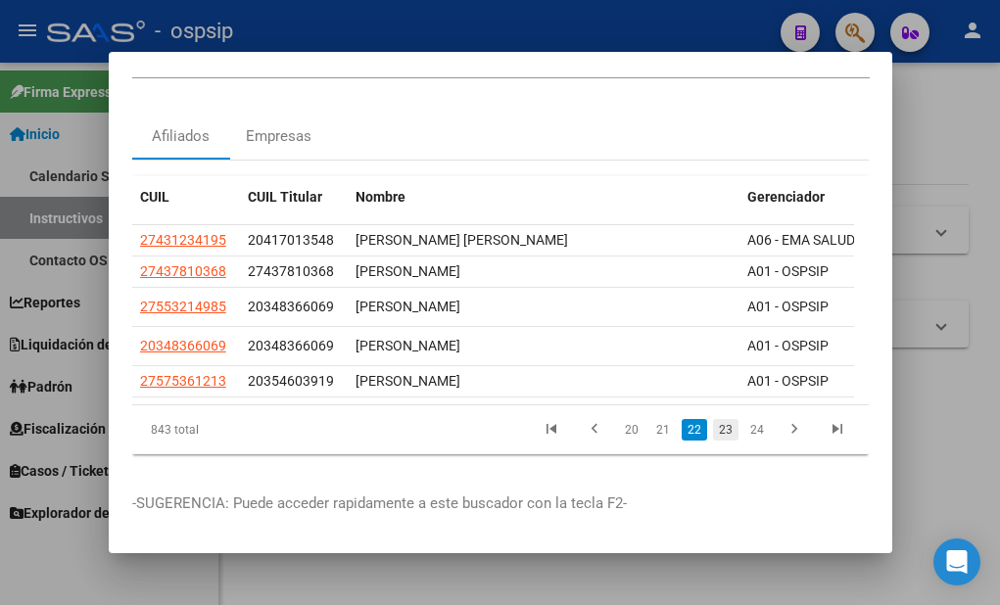
click at [717, 419] on link "23" at bounding box center [725, 430] width 25 height 22
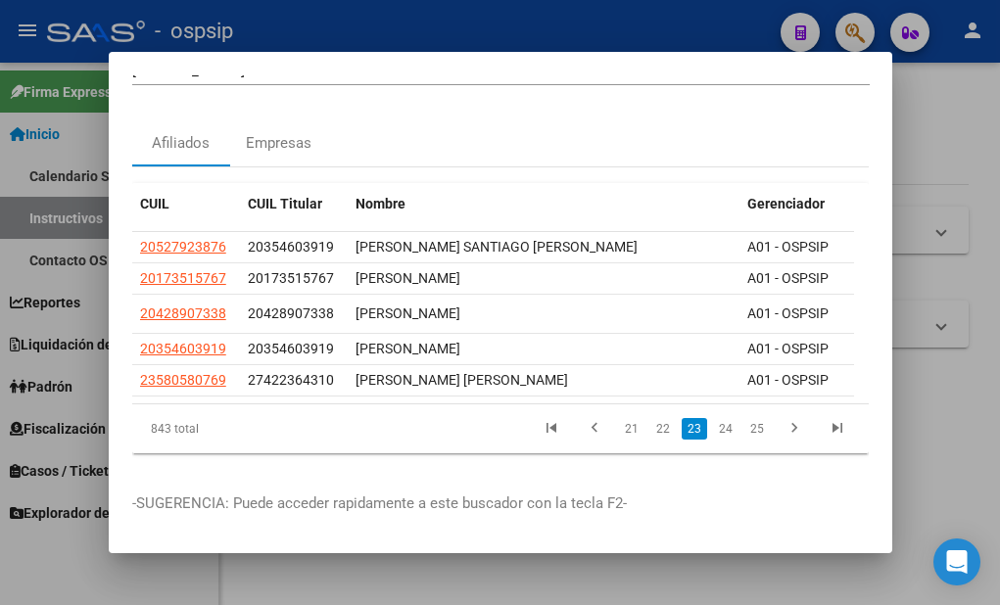
scroll to position [58, 0]
click at [717, 418] on link "24" at bounding box center [725, 429] width 25 height 22
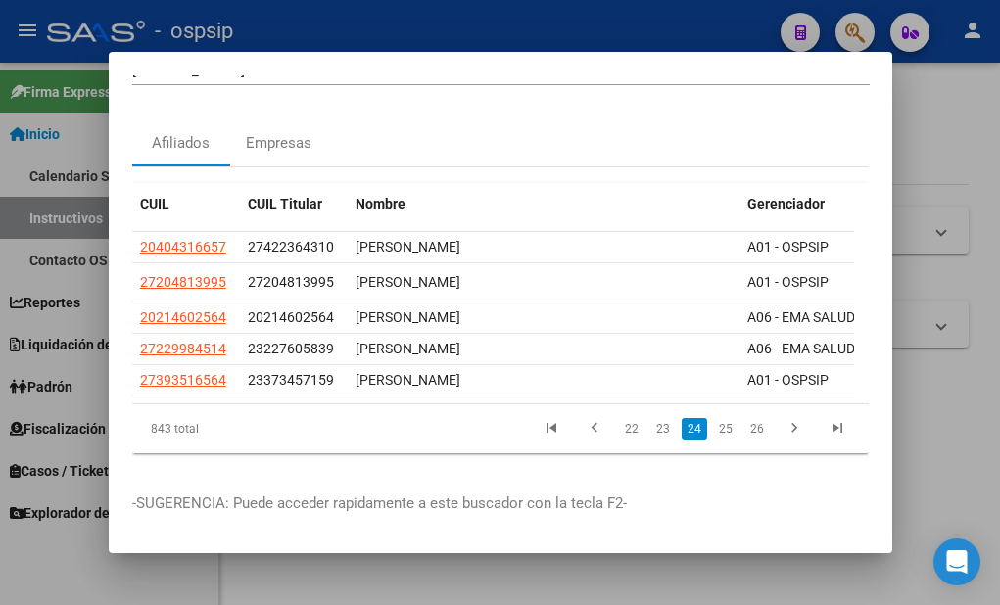
click at [717, 418] on link "25" at bounding box center [725, 429] width 25 height 22
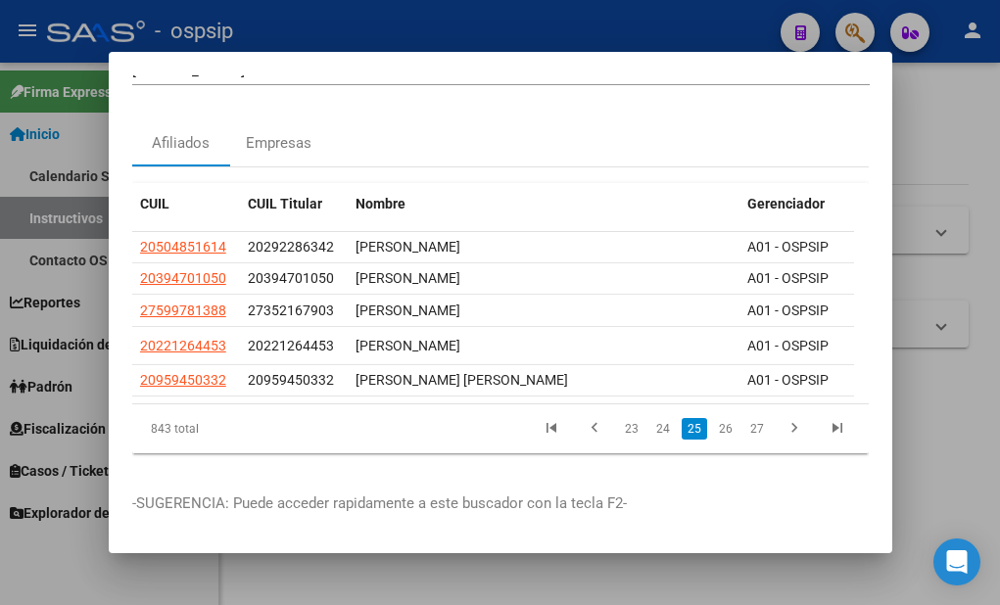
click at [717, 418] on link "26" at bounding box center [725, 429] width 25 height 22
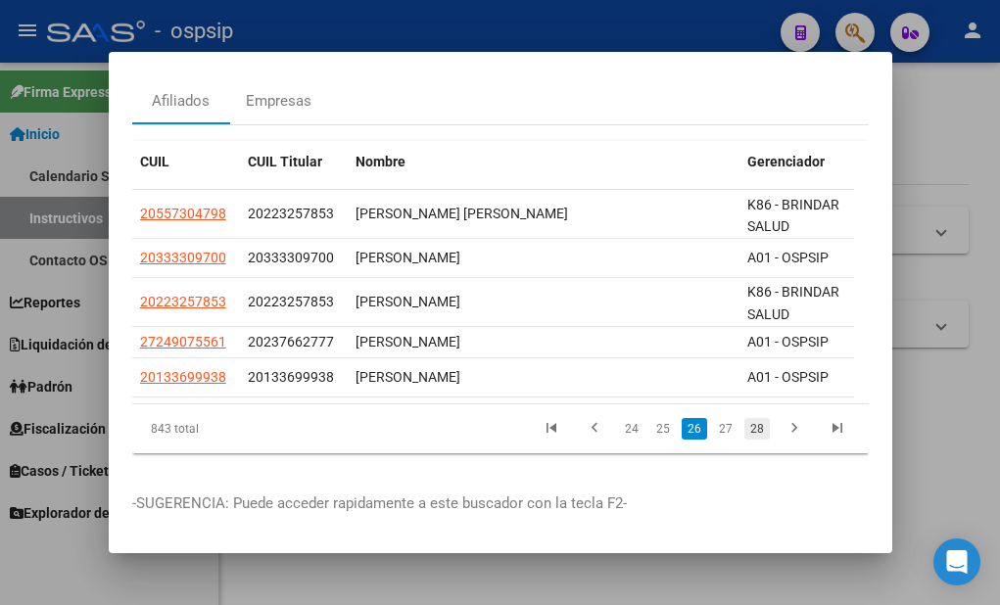
scroll to position [98, 0]
click at [718, 418] on link "27" at bounding box center [725, 429] width 25 height 22
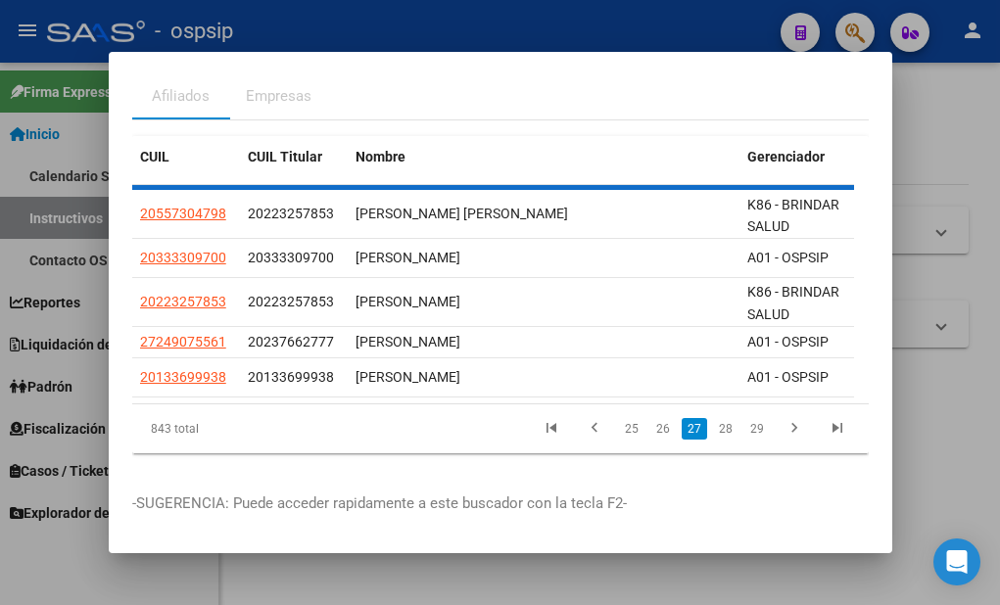
scroll to position [50, 0]
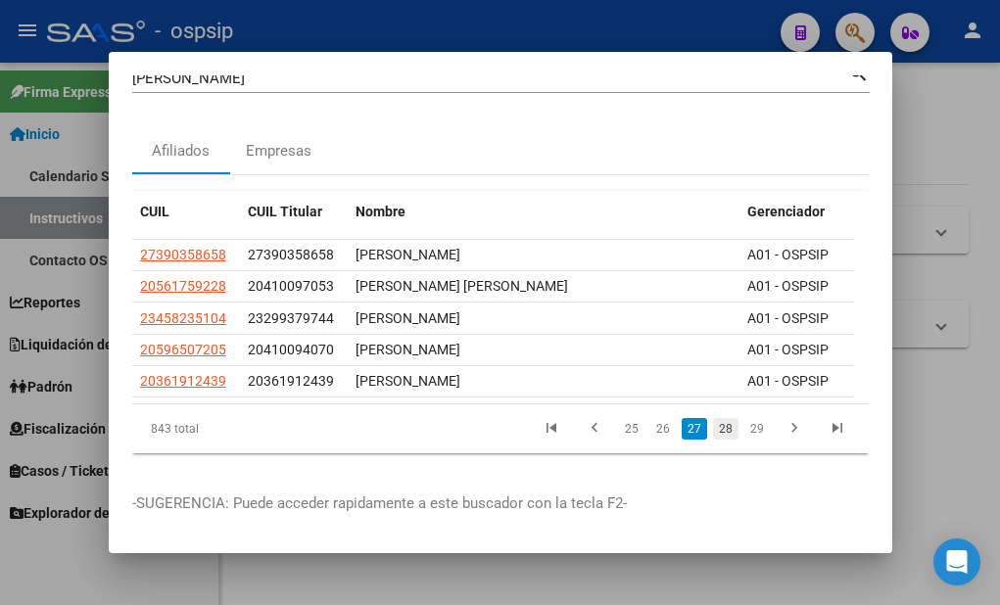
click at [713, 418] on link "28" at bounding box center [725, 429] width 25 height 22
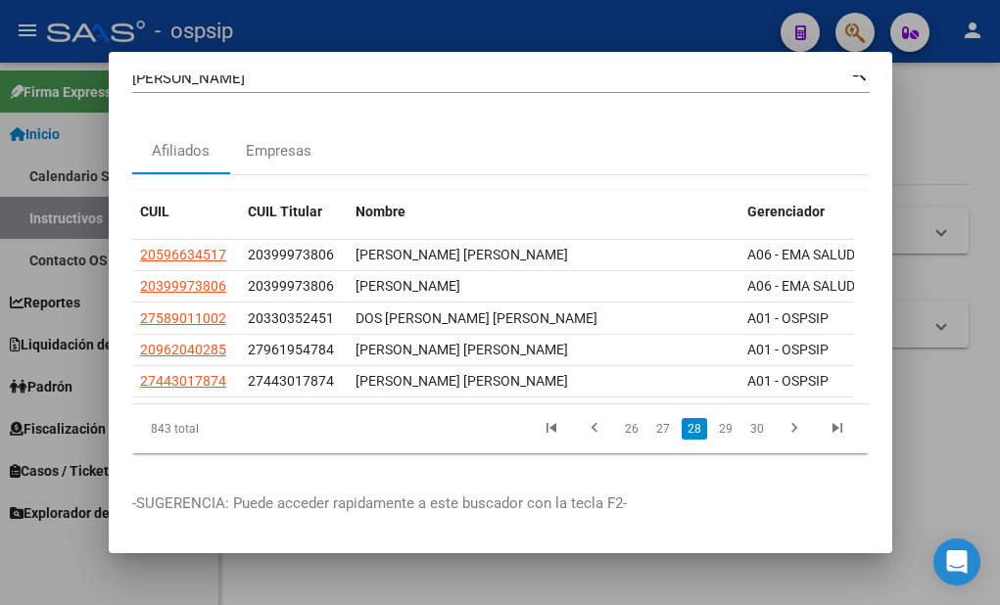
click at [713, 418] on link "29" at bounding box center [725, 429] width 25 height 22
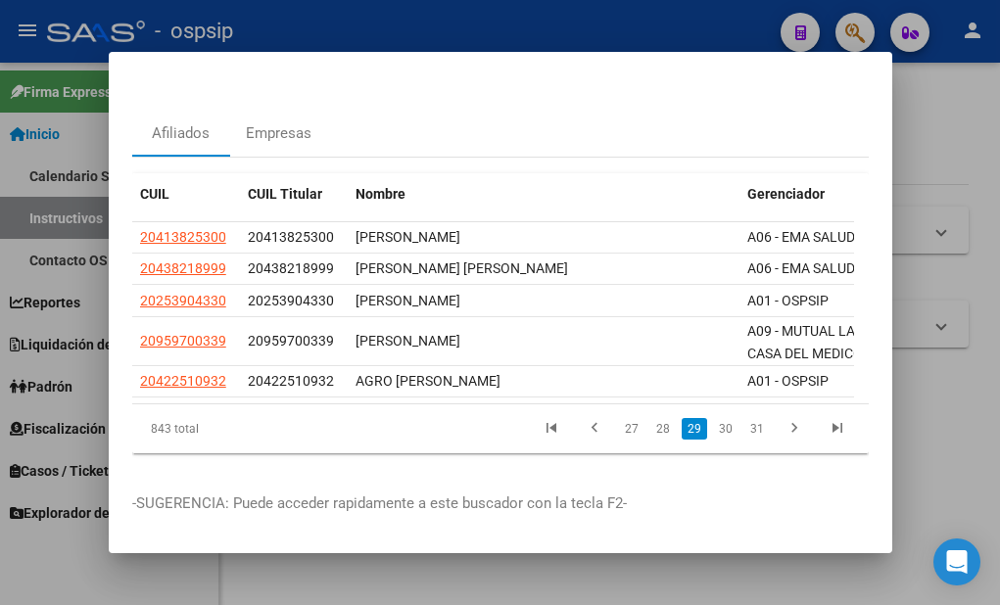
scroll to position [67, 0]
click at [713, 418] on link "30" at bounding box center [725, 429] width 25 height 22
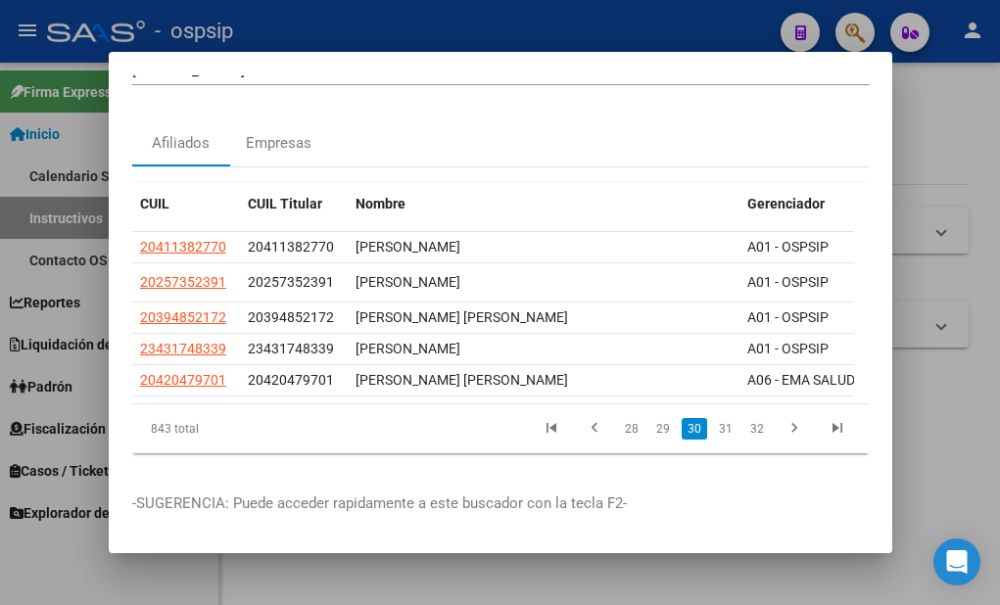
scroll to position [58, 0]
click at [713, 418] on link "31" at bounding box center [725, 429] width 25 height 22
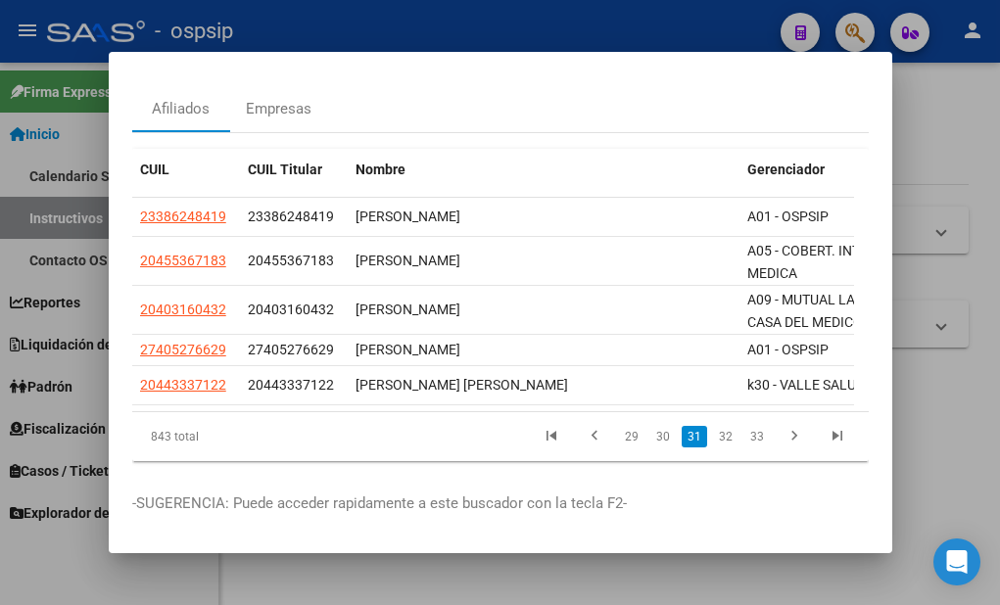
scroll to position [98, 0]
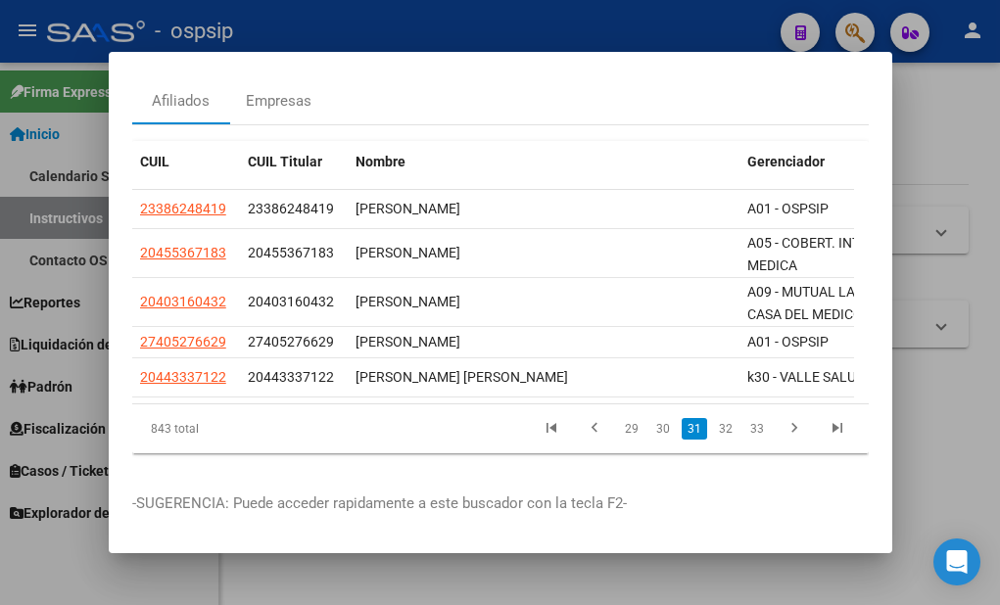
click at [713, 418] on link "32" at bounding box center [725, 429] width 25 height 22
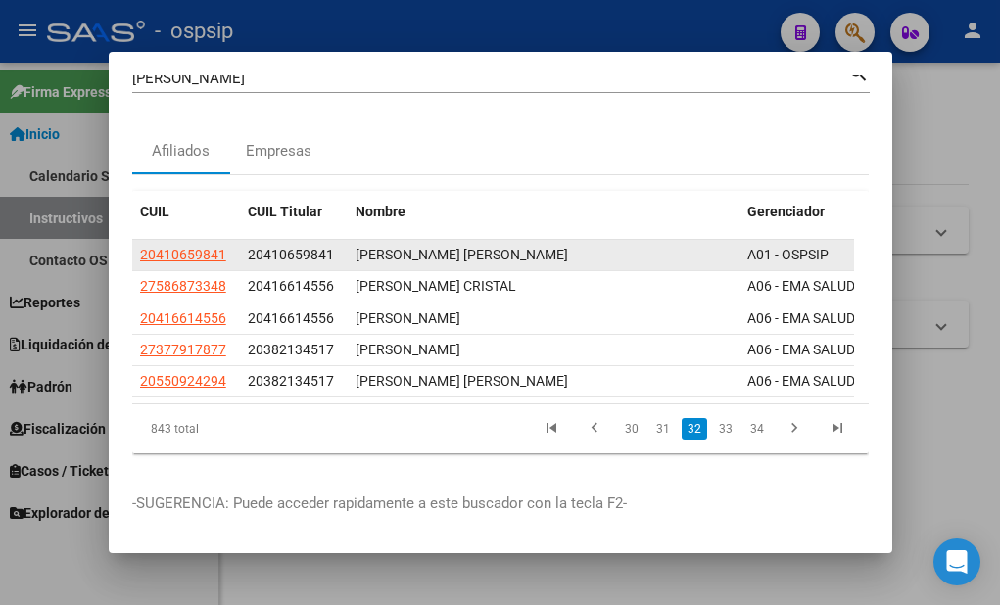
scroll to position [0, 0]
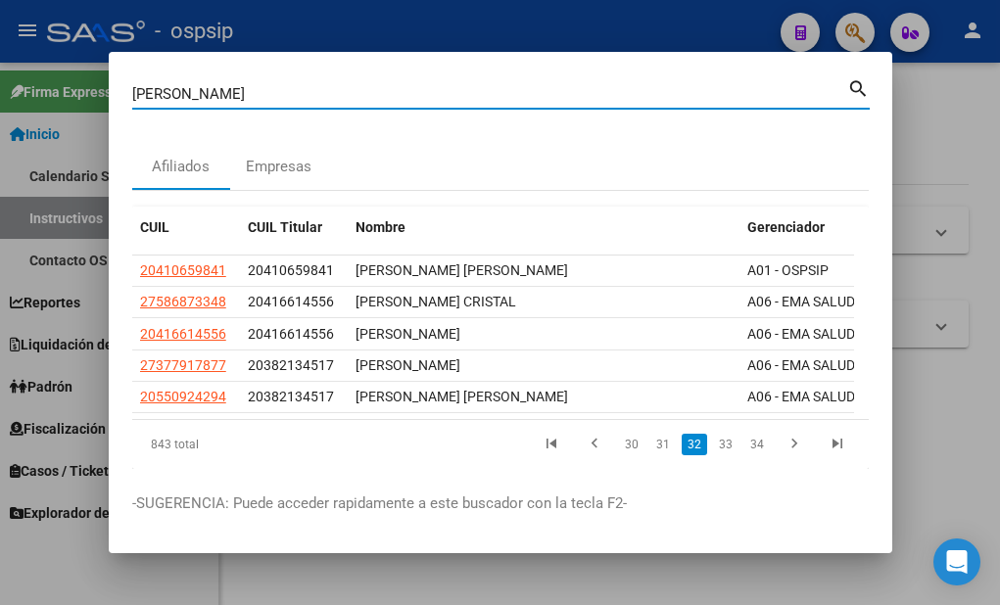
click at [265, 96] on input "[PERSON_NAME]" at bounding box center [489, 94] width 715 height 18
type input "s"
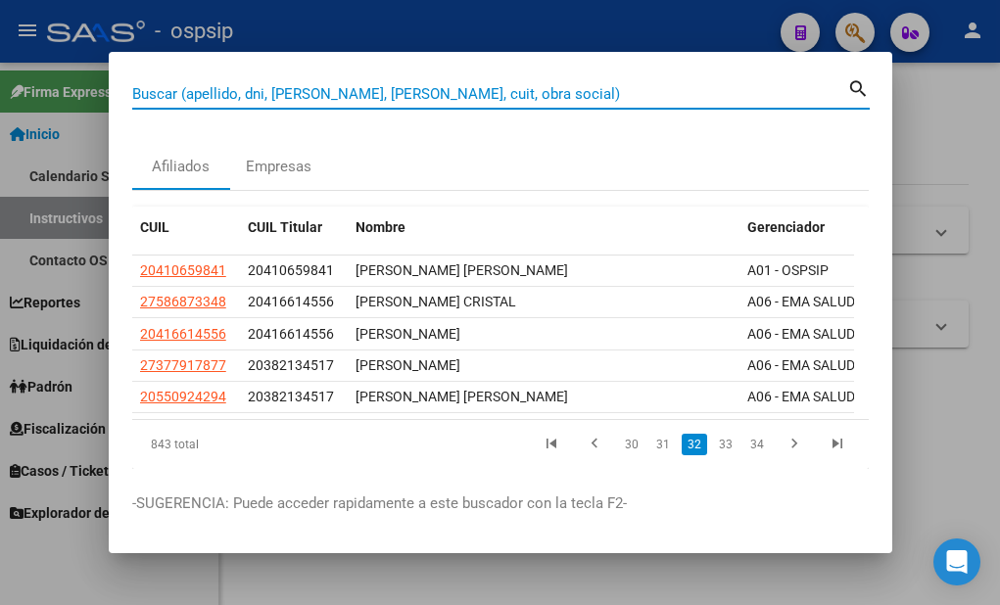
click at [408, 89] on input "Buscar (apellido, dni, [PERSON_NAME], [PERSON_NAME], cuit, obra social)" at bounding box center [489, 94] width 715 height 18
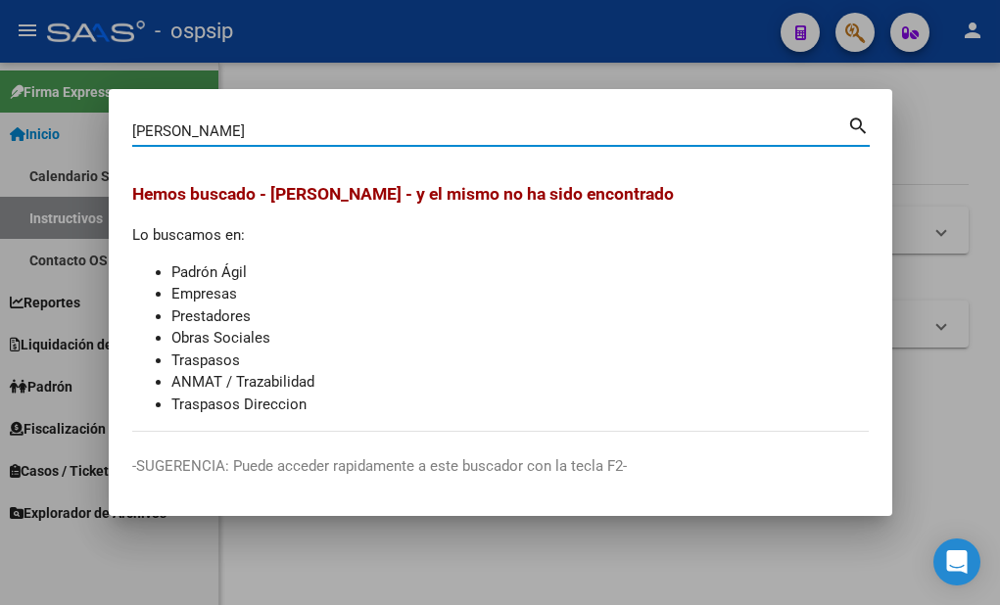
click at [298, 132] on input "[PERSON_NAME]" at bounding box center [489, 131] width 715 height 18
type input "[PERSON_NAME]"
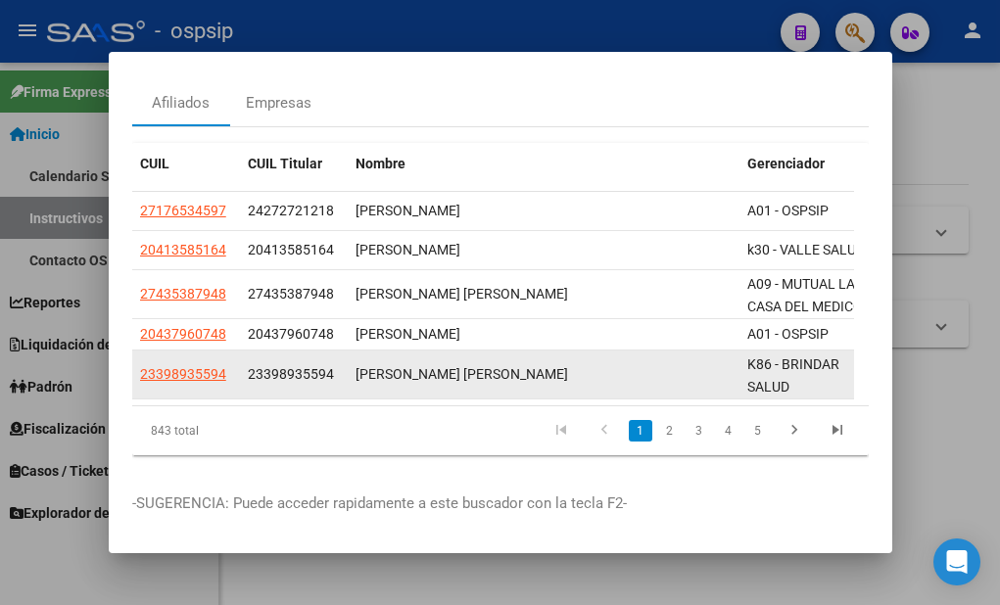
scroll to position [98, 0]
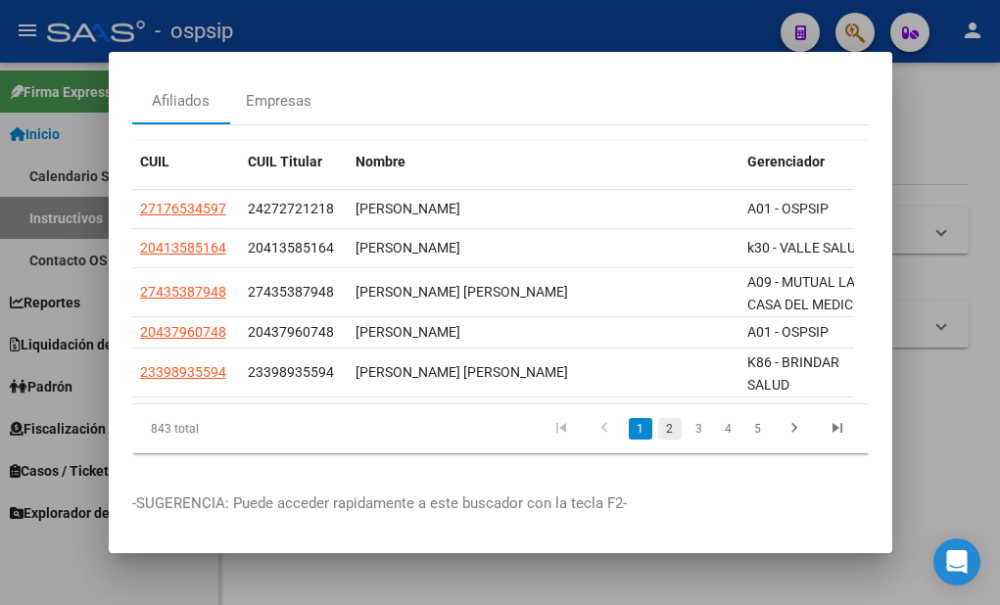
click at [658, 418] on link "2" at bounding box center [670, 429] width 24 height 22
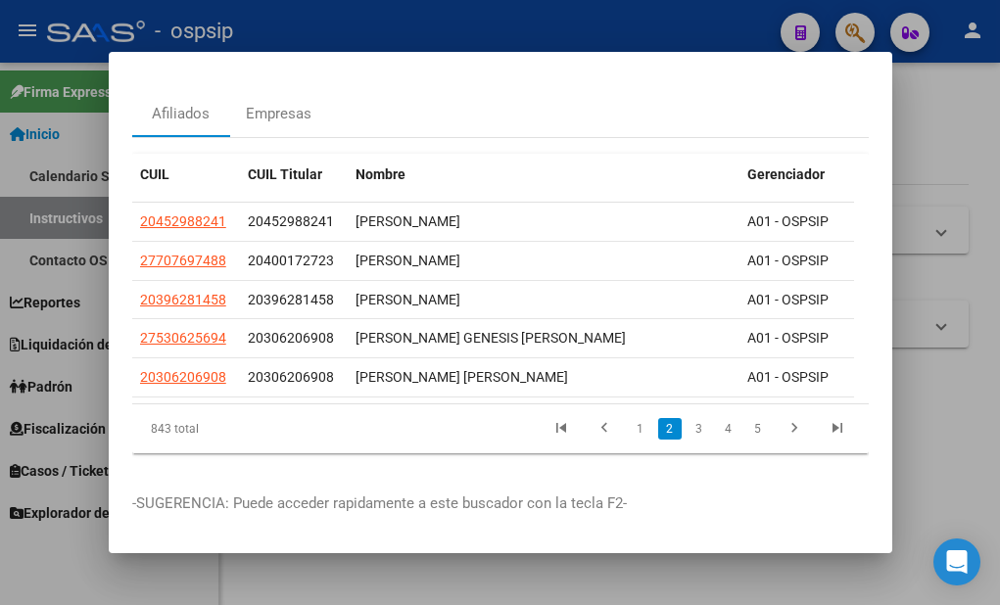
scroll to position [87, 0]
click at [688, 418] on link "3" at bounding box center [700, 429] width 24 height 22
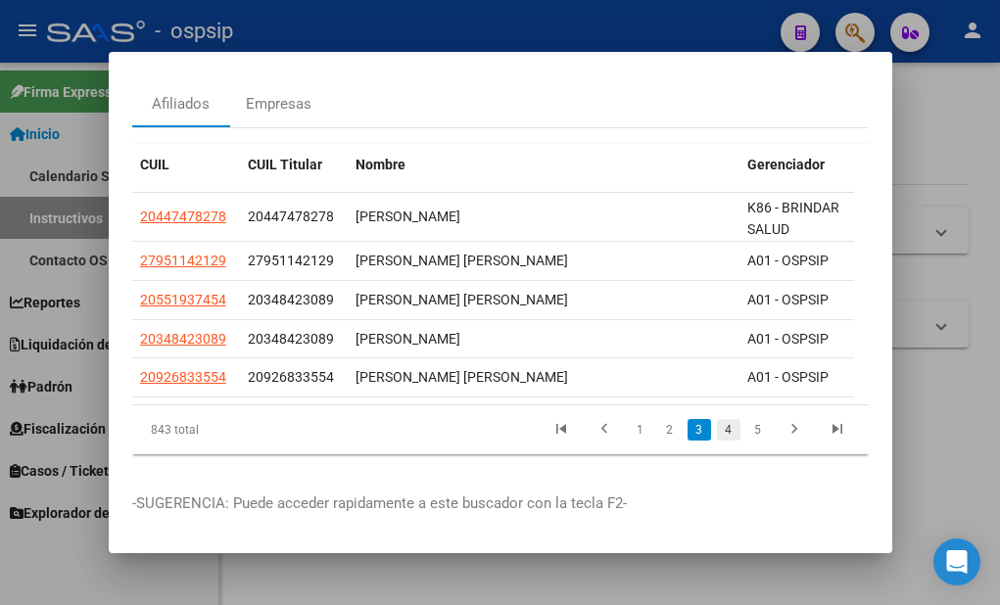
click at [717, 423] on link "4" at bounding box center [729, 430] width 24 height 22
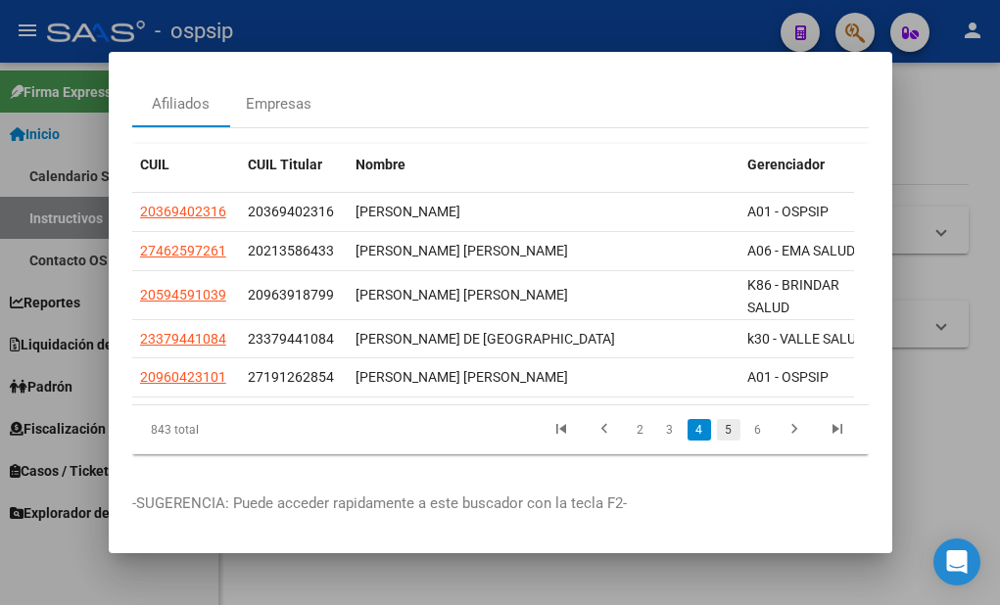
click at [721, 426] on link "5" at bounding box center [729, 430] width 24 height 22
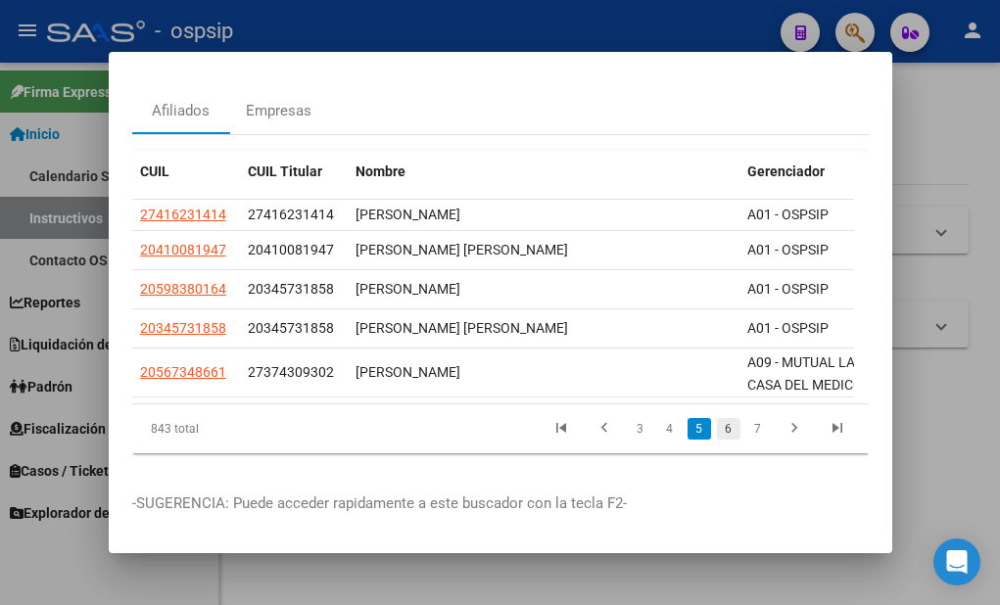
click at [717, 418] on link "6" at bounding box center [729, 429] width 24 height 22
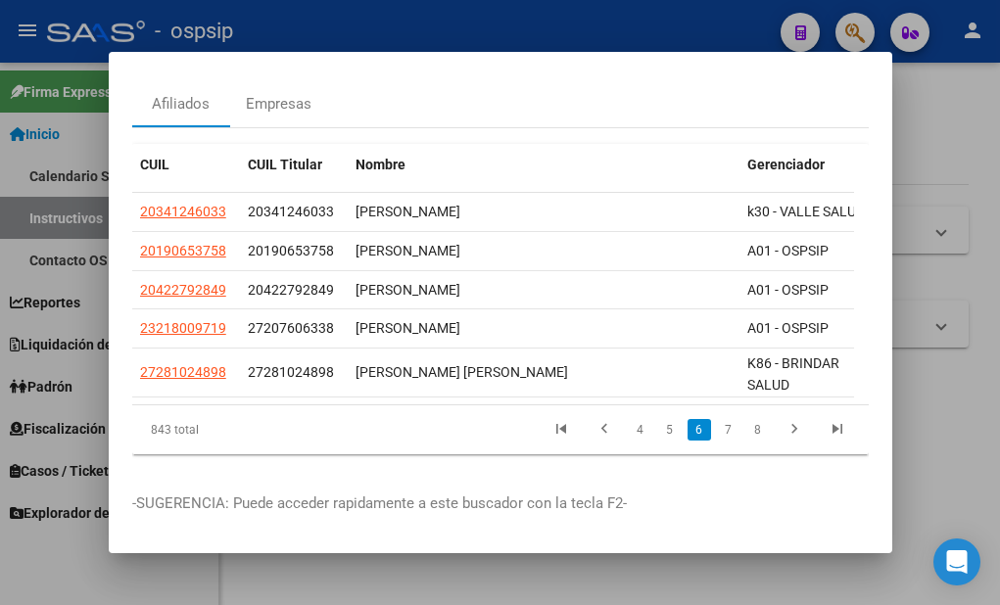
scroll to position [96, 0]
click at [717, 419] on link "7" at bounding box center [729, 430] width 24 height 22
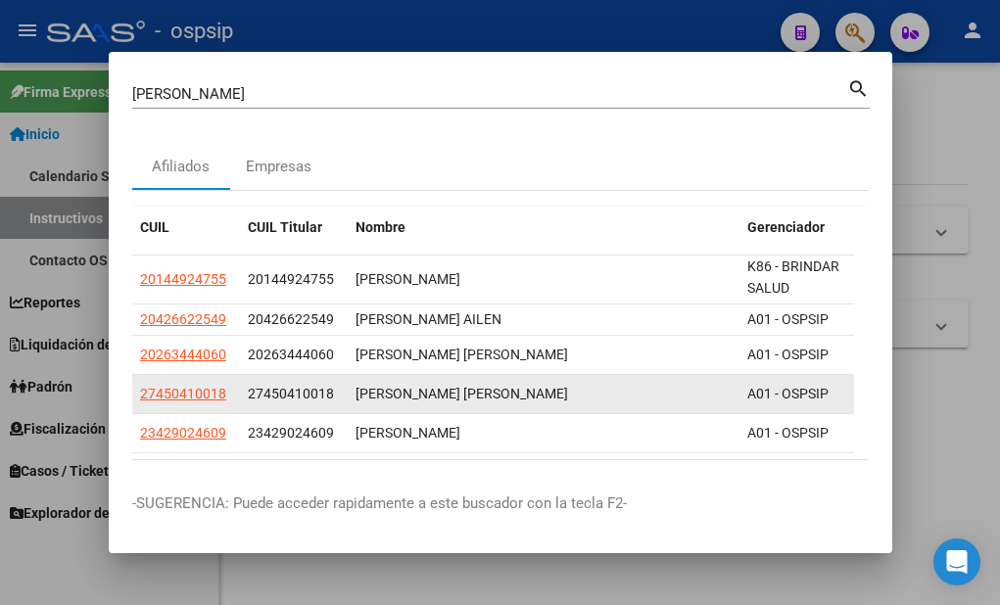
scroll to position [89, 0]
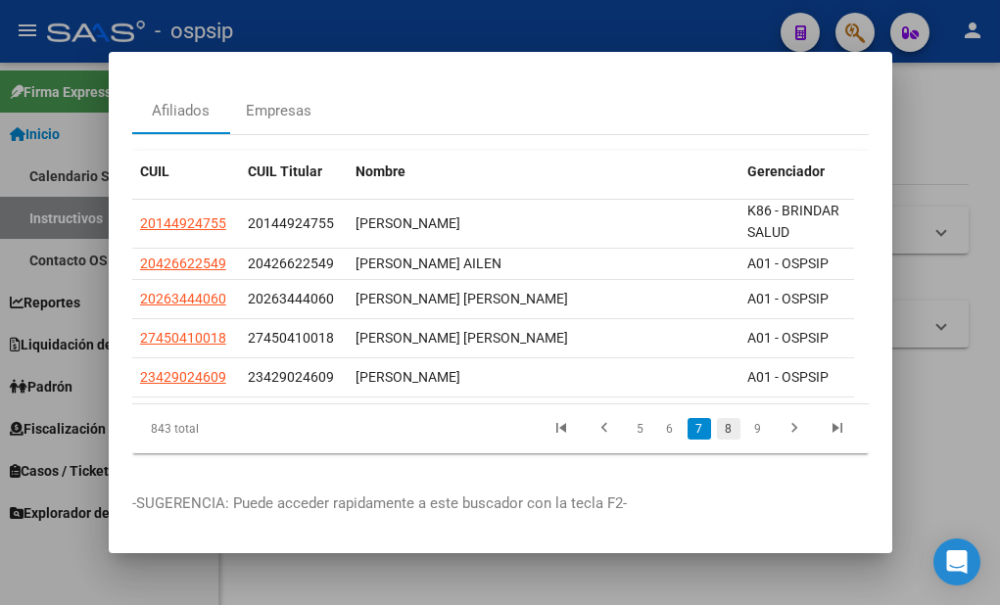
click at [717, 421] on link "8" at bounding box center [729, 429] width 24 height 22
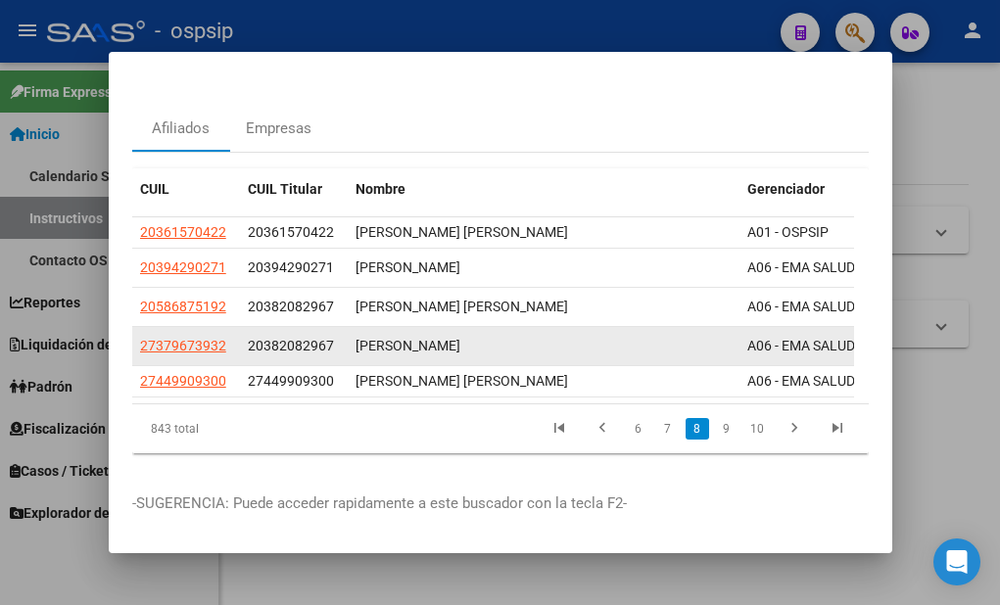
scroll to position [72, 0]
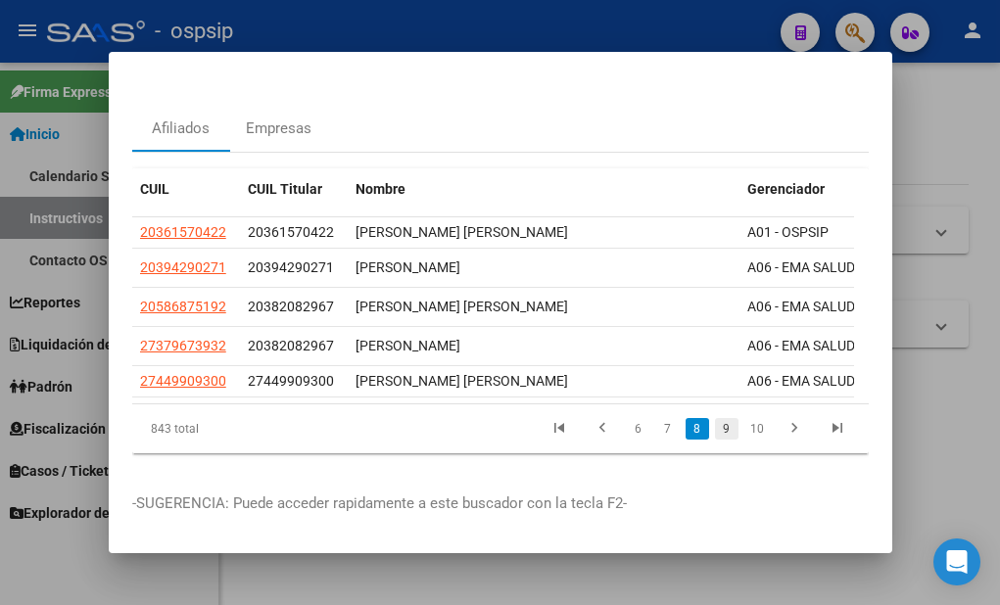
click at [715, 420] on link "9" at bounding box center [727, 429] width 24 height 22
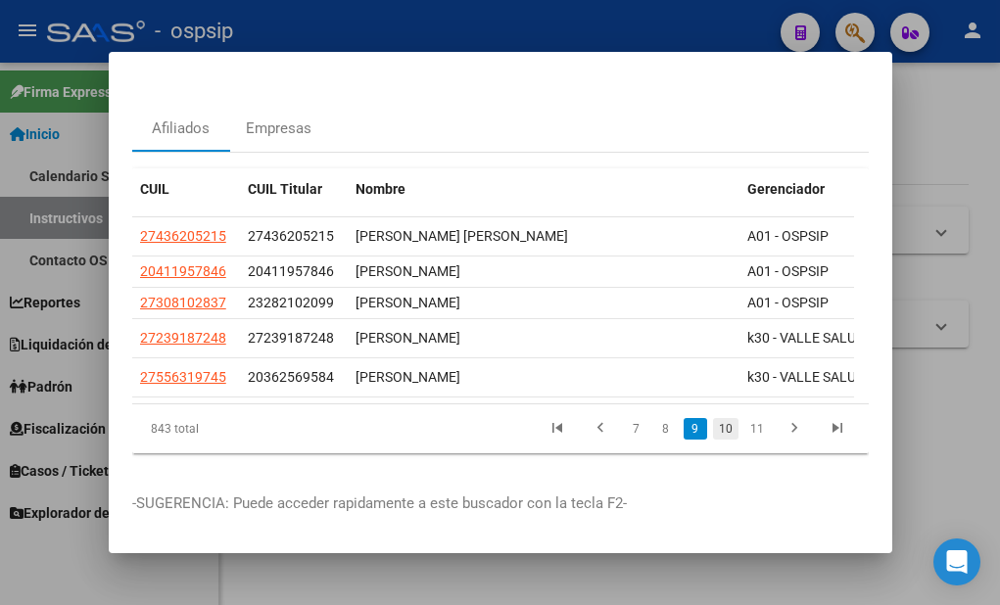
click at [715, 418] on link "10" at bounding box center [725, 429] width 25 height 22
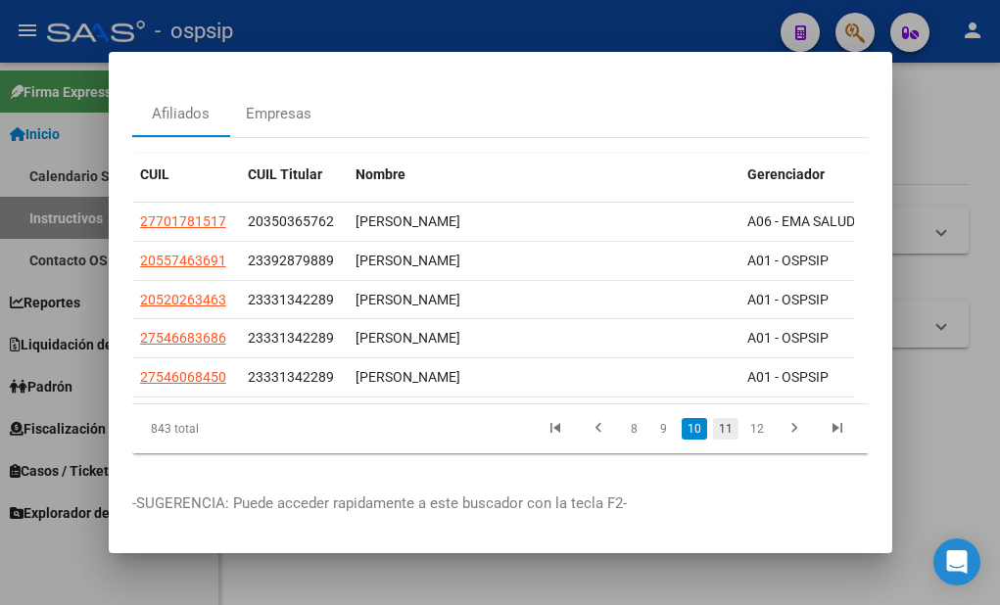
click at [713, 428] on link "11" at bounding box center [725, 429] width 25 height 22
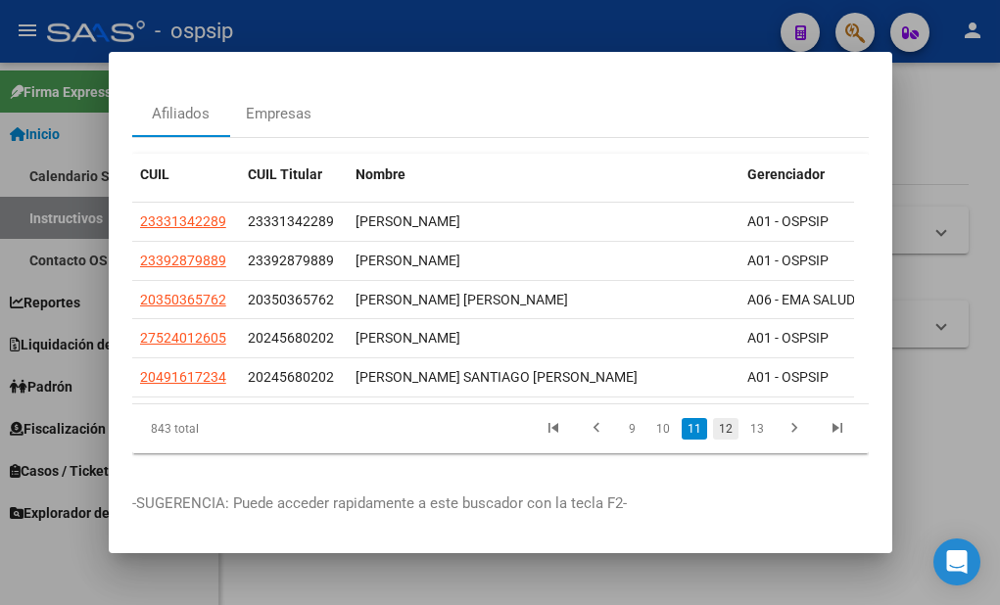
click at [714, 435] on link "12" at bounding box center [725, 429] width 25 height 22
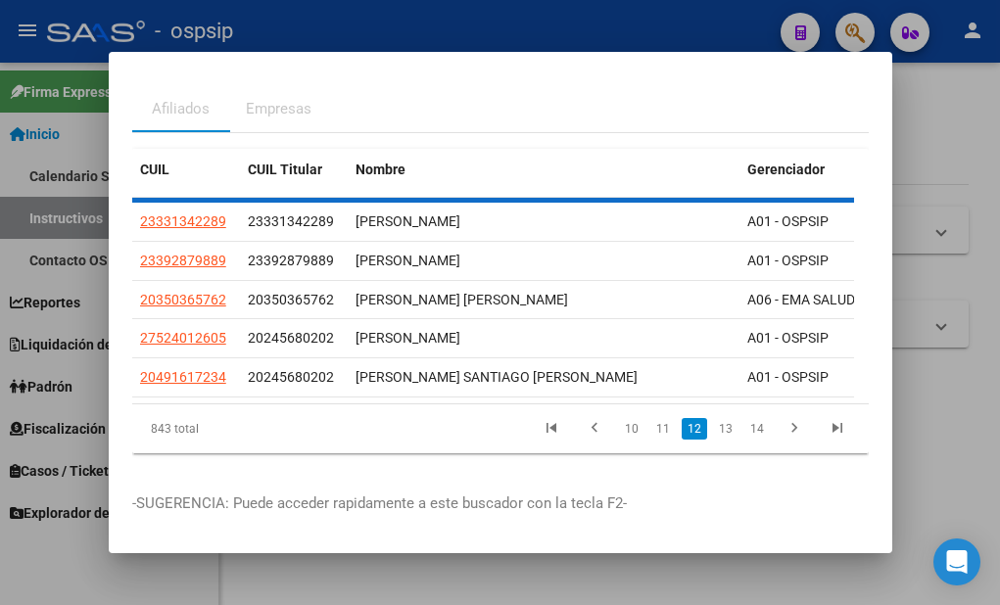
scroll to position [65, 0]
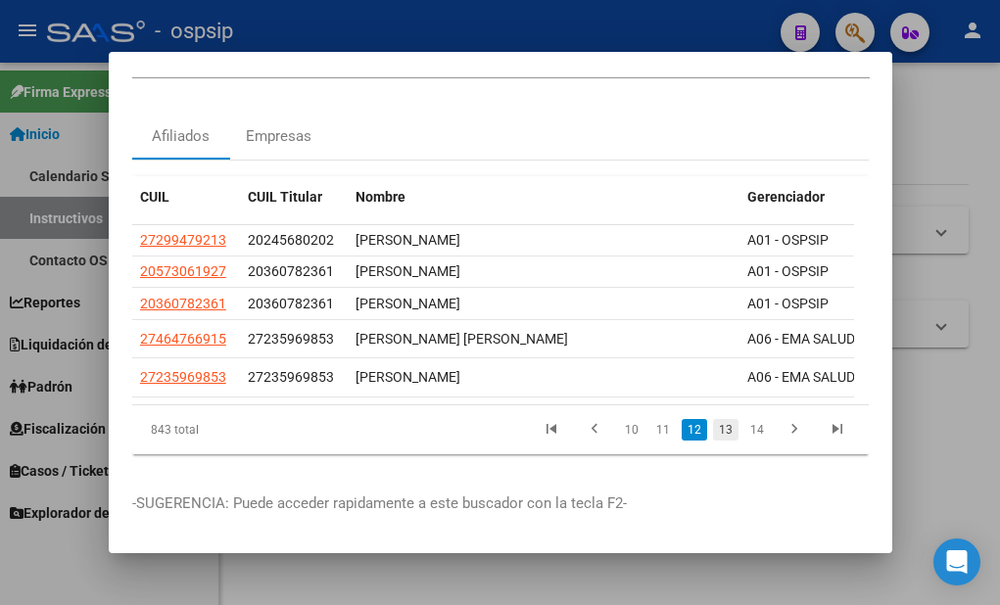
click at [713, 419] on link "13" at bounding box center [725, 430] width 25 height 22
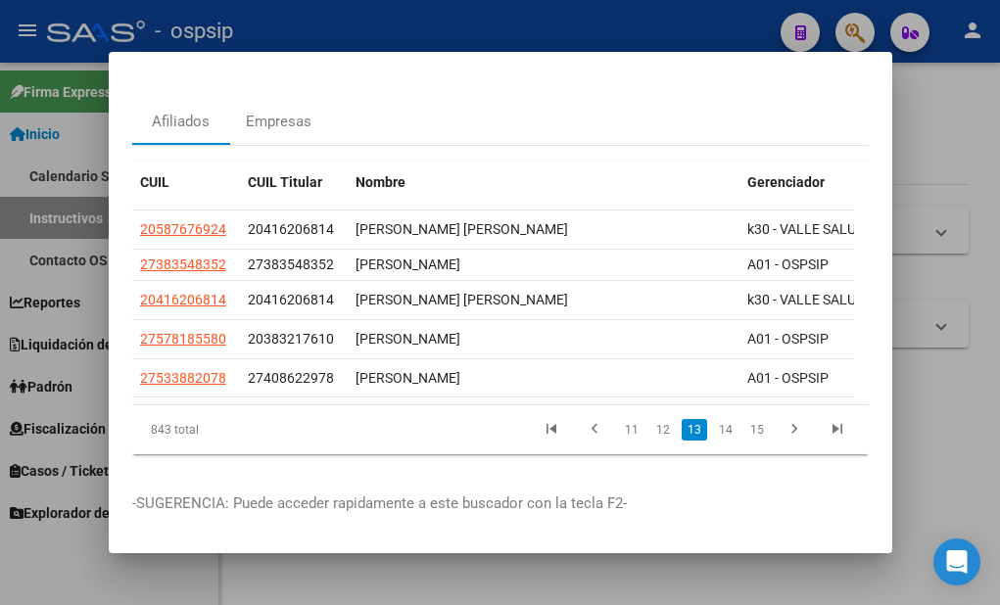
scroll to position [79, 0]
click at [713, 419] on link "14" at bounding box center [725, 430] width 25 height 22
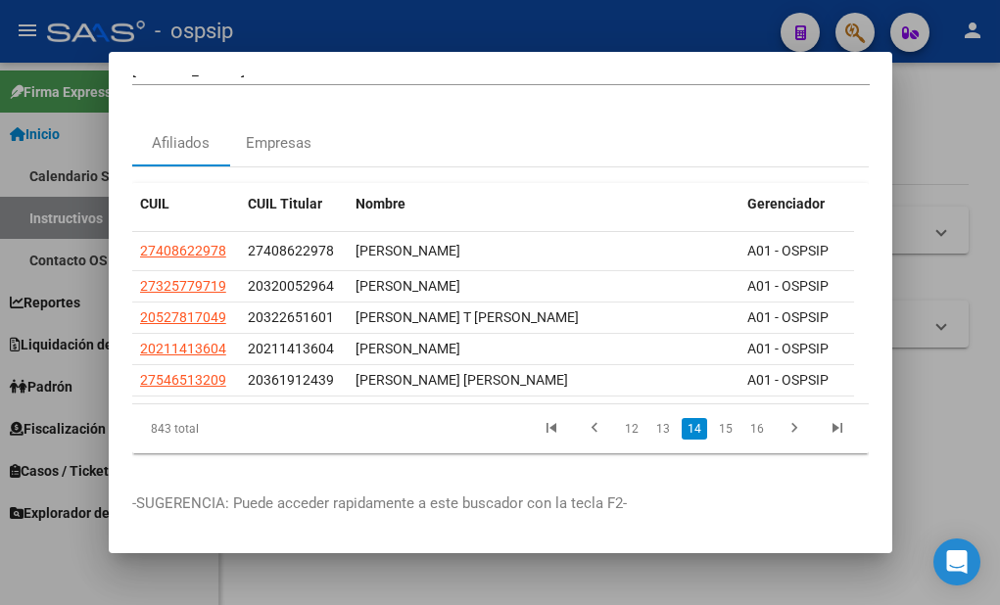
scroll to position [58, 0]
click at [713, 418] on link "15" at bounding box center [725, 429] width 25 height 22
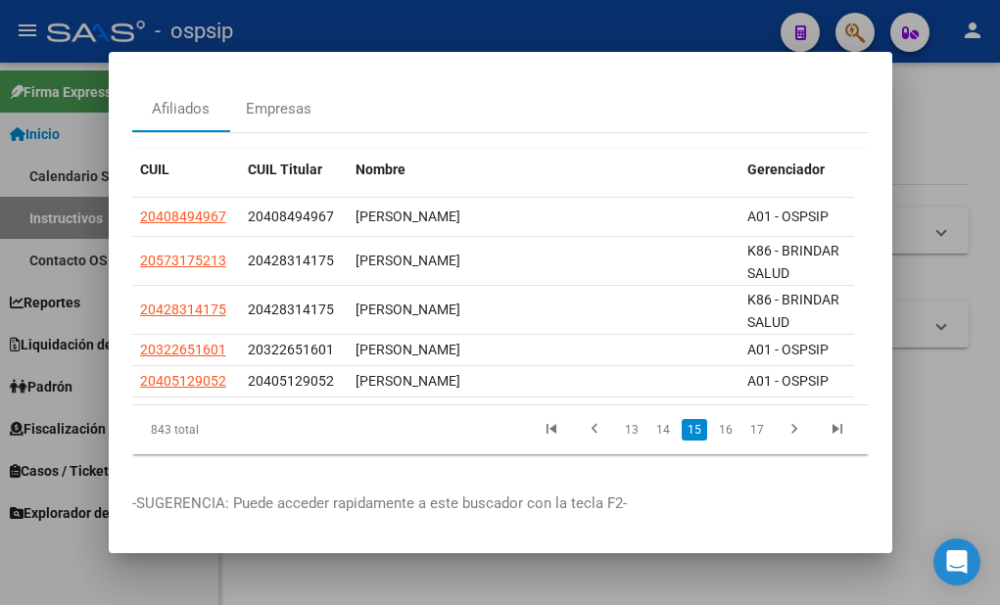
scroll to position [90, 0]
click at [713, 420] on link "16" at bounding box center [725, 430] width 25 height 22
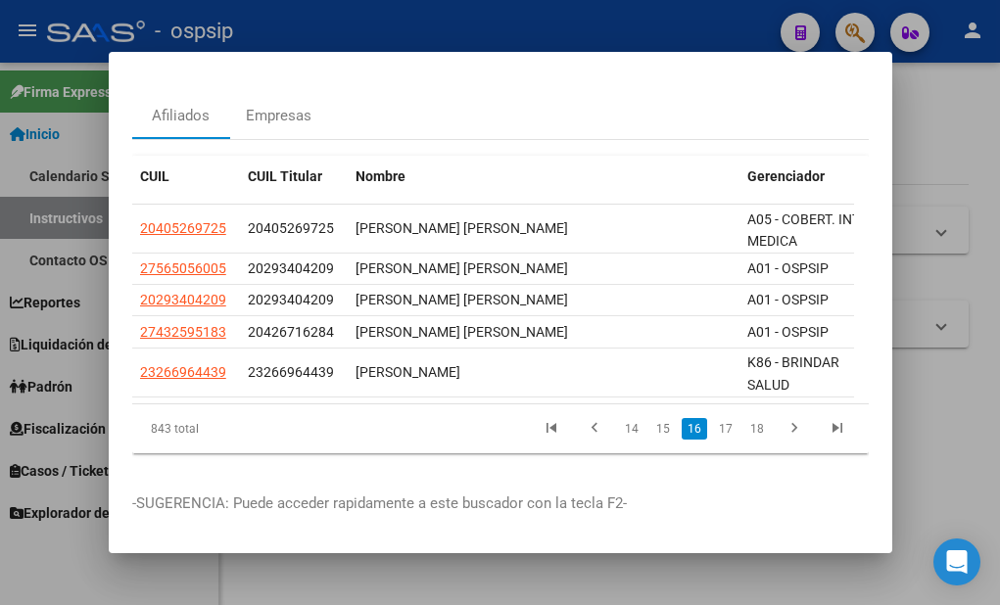
scroll to position [83, 0]
click at [713, 420] on link "17" at bounding box center [725, 429] width 25 height 22
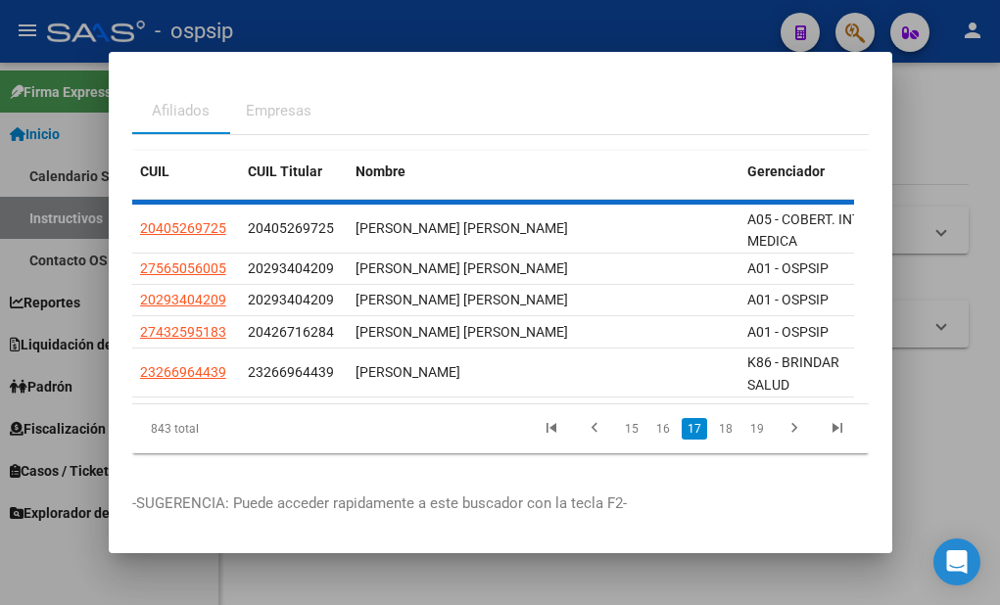
scroll to position [65, 0]
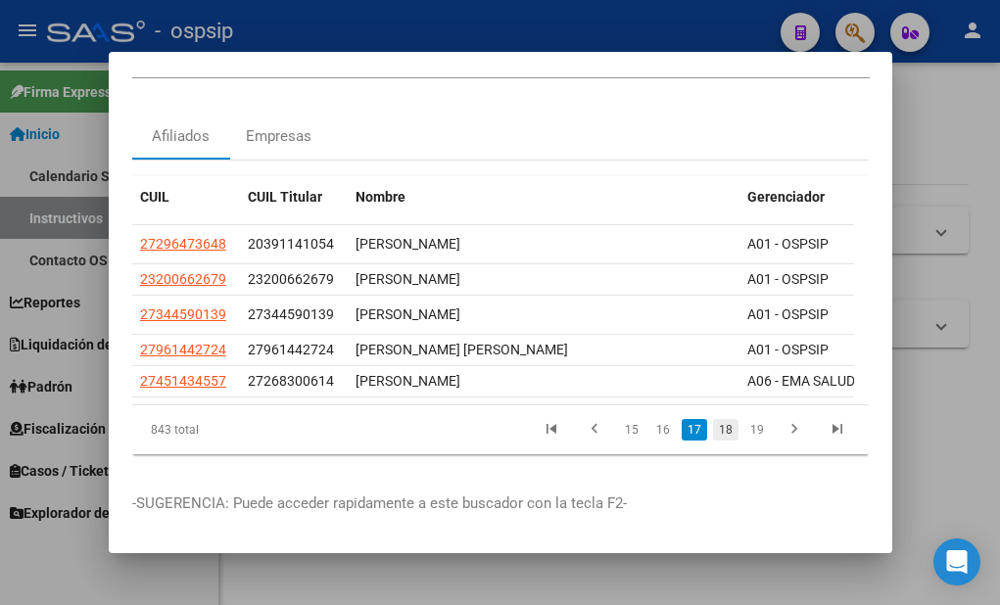
click at [714, 419] on link "18" at bounding box center [725, 430] width 25 height 22
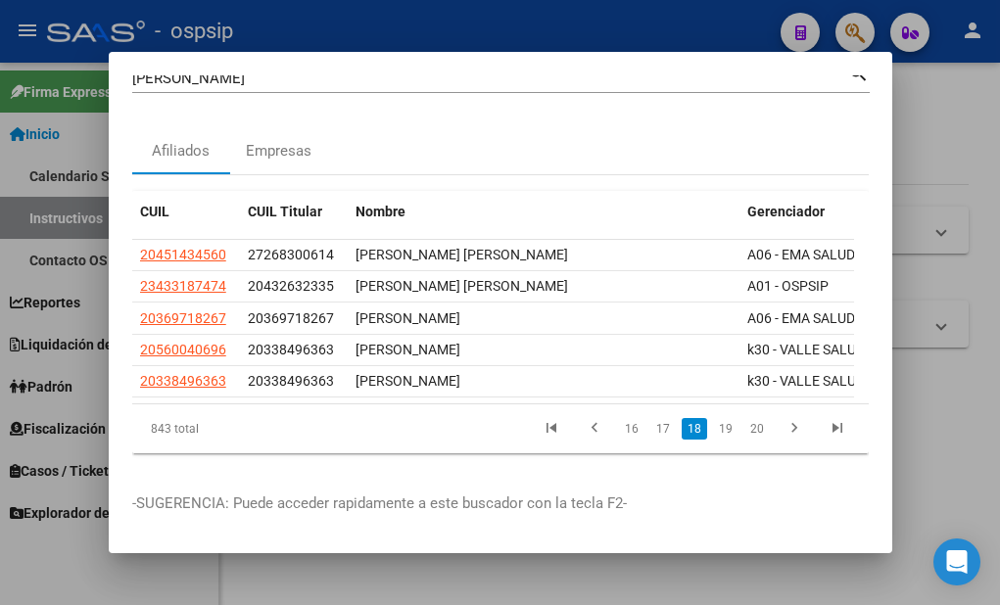
scroll to position [50, 0]
click at [714, 418] on link "19" at bounding box center [725, 429] width 25 height 22
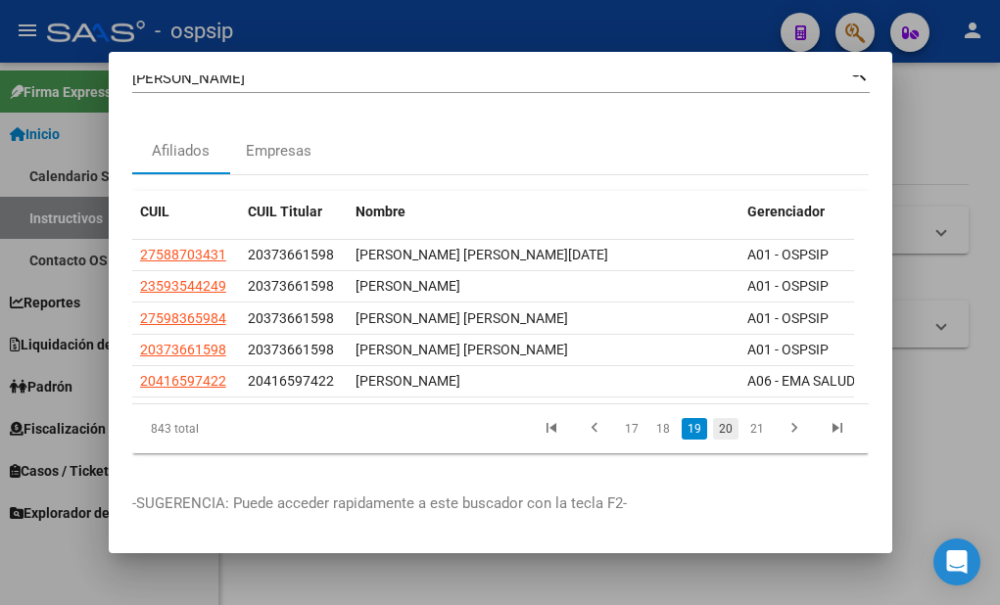
click at [717, 418] on link "20" at bounding box center [725, 429] width 25 height 22
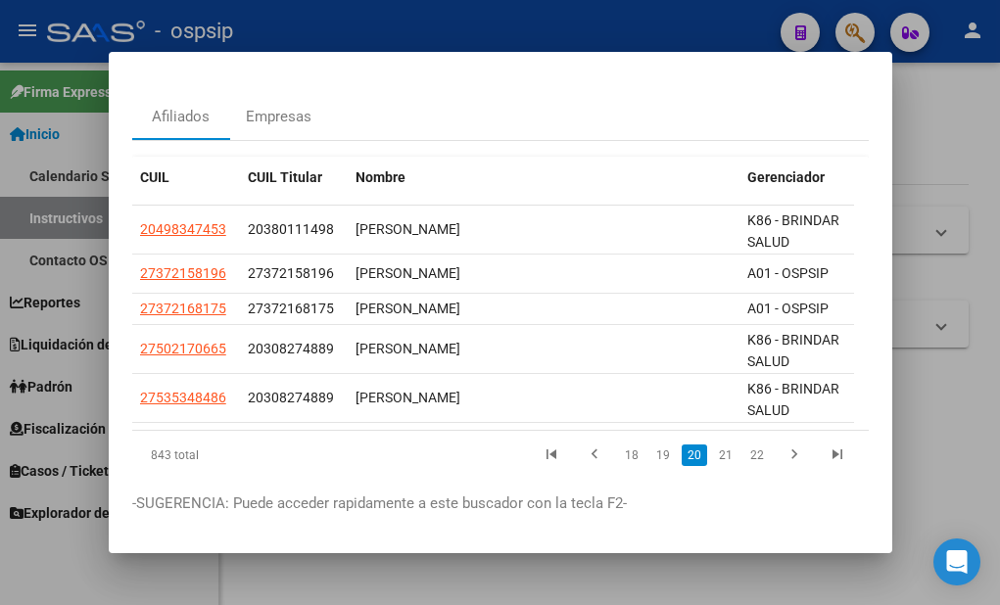
scroll to position [107, 0]
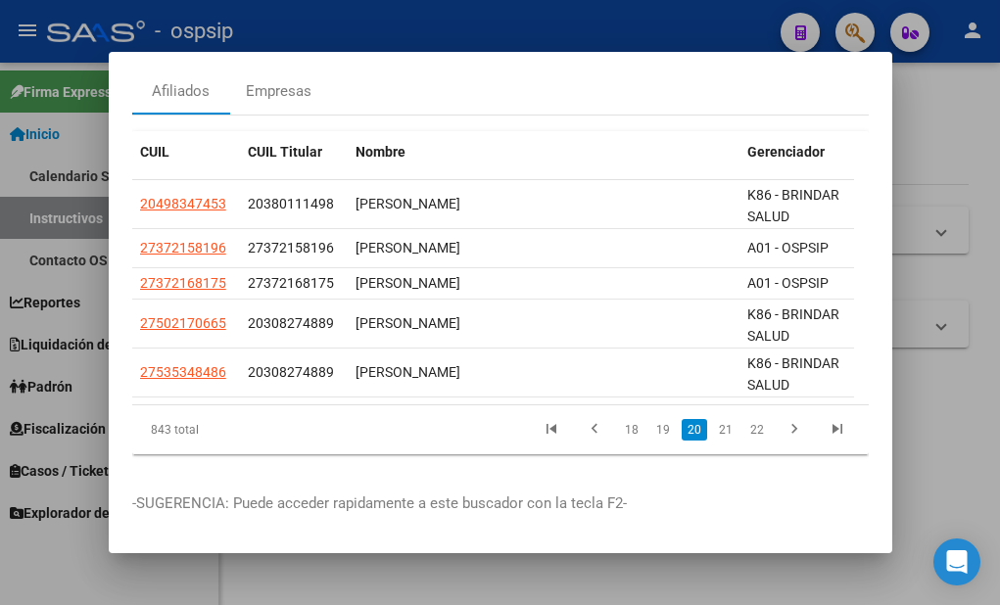
click at [717, 419] on link "21" at bounding box center [725, 430] width 25 height 22
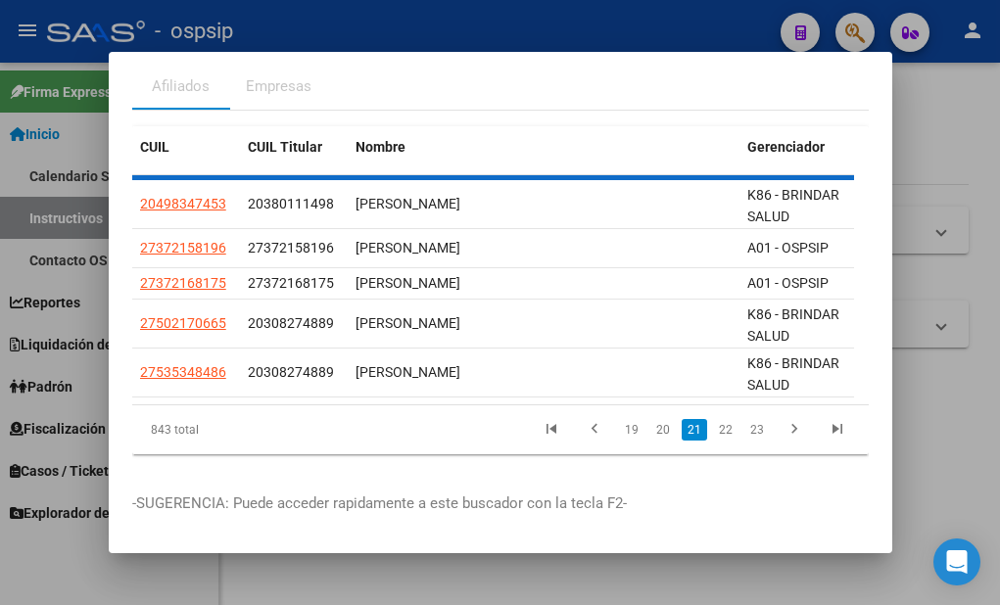
scroll to position [65, 0]
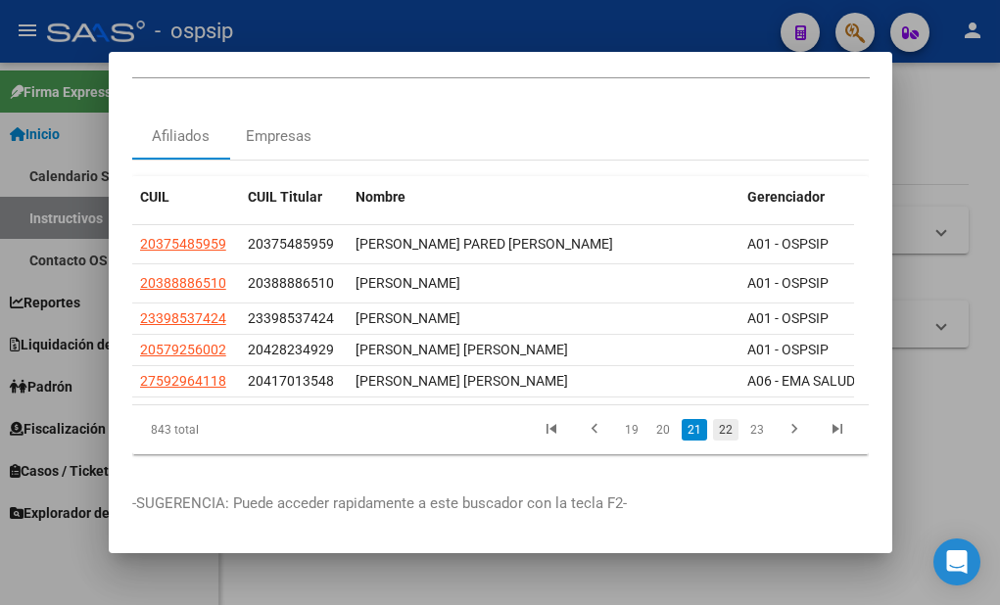
click at [716, 421] on link "22" at bounding box center [725, 430] width 25 height 22
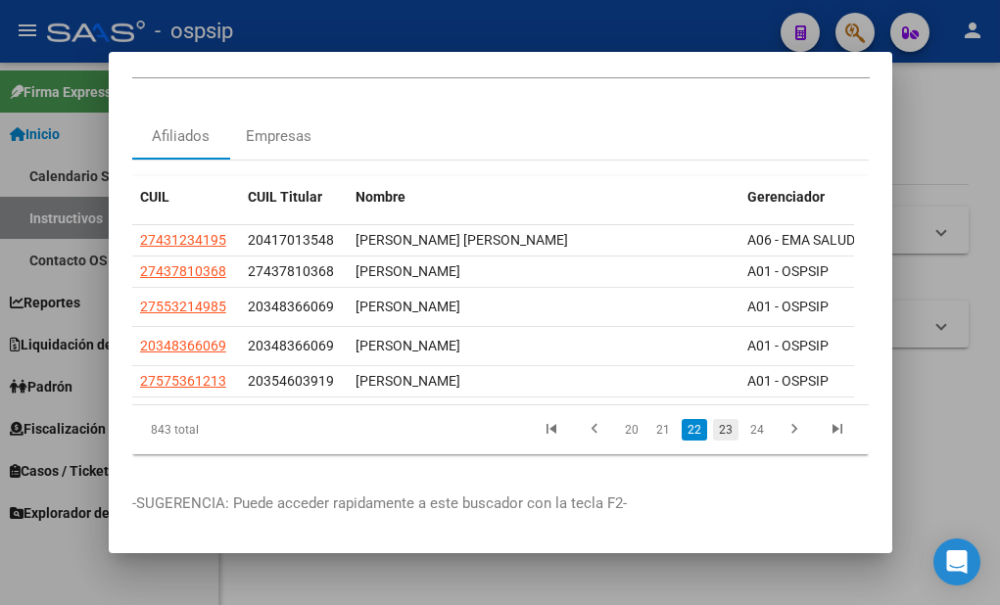
click at [713, 419] on link "23" at bounding box center [725, 430] width 25 height 22
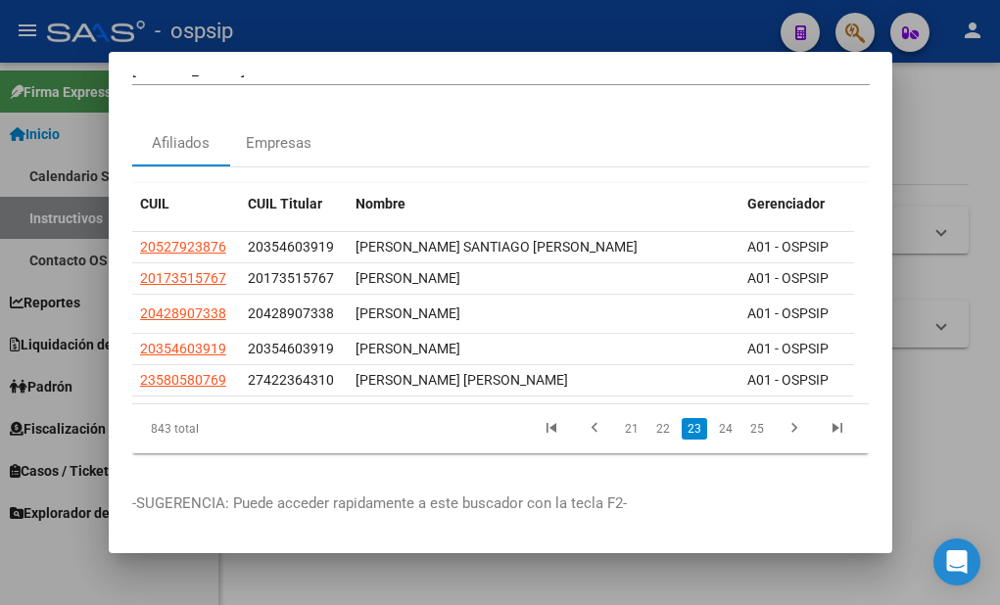
scroll to position [58, 0]
click at [713, 418] on link "24" at bounding box center [725, 429] width 25 height 22
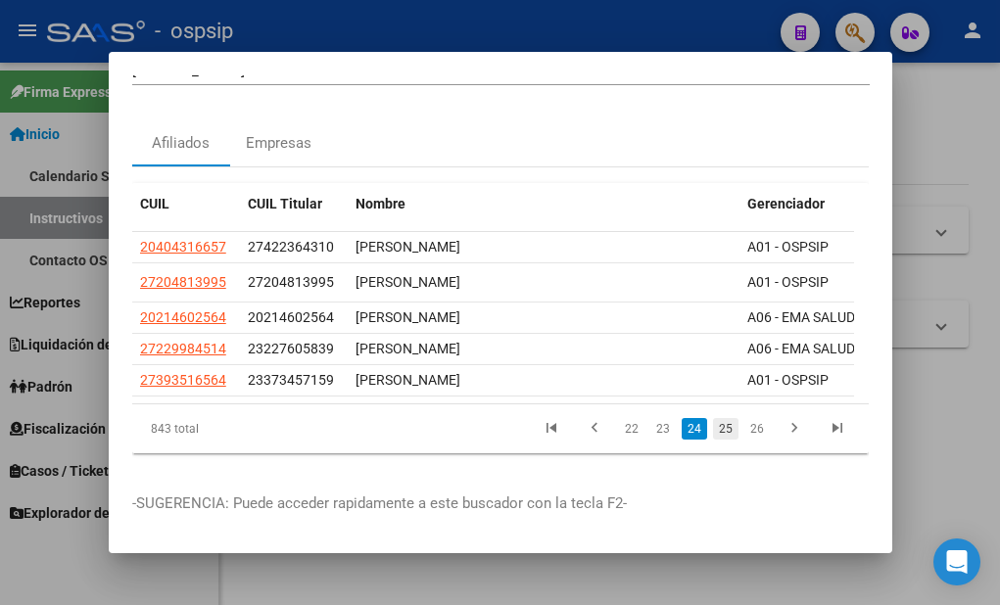
click at [713, 418] on link "25" at bounding box center [725, 429] width 25 height 22
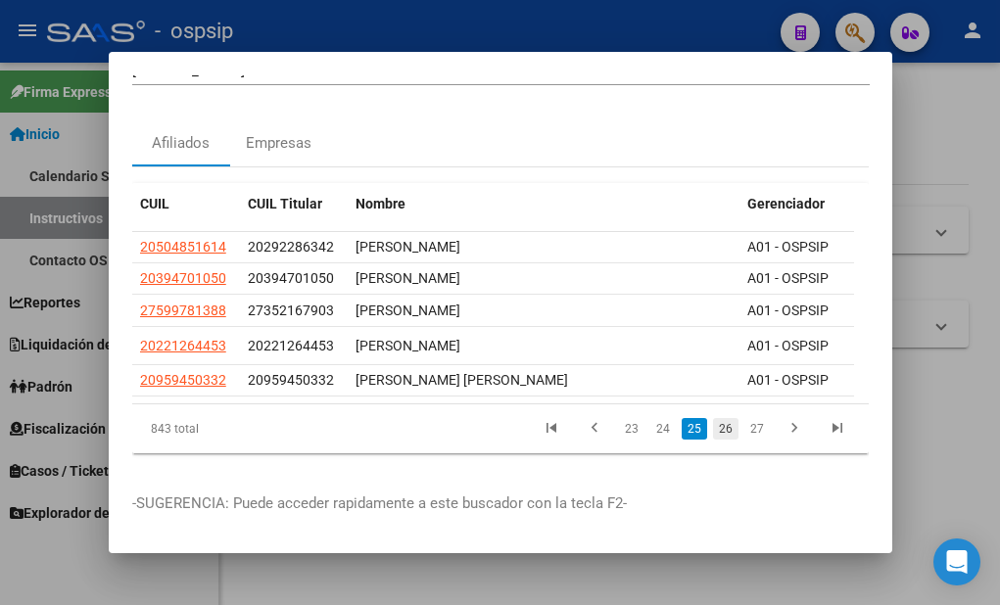
click at [718, 418] on link "26" at bounding box center [725, 429] width 25 height 22
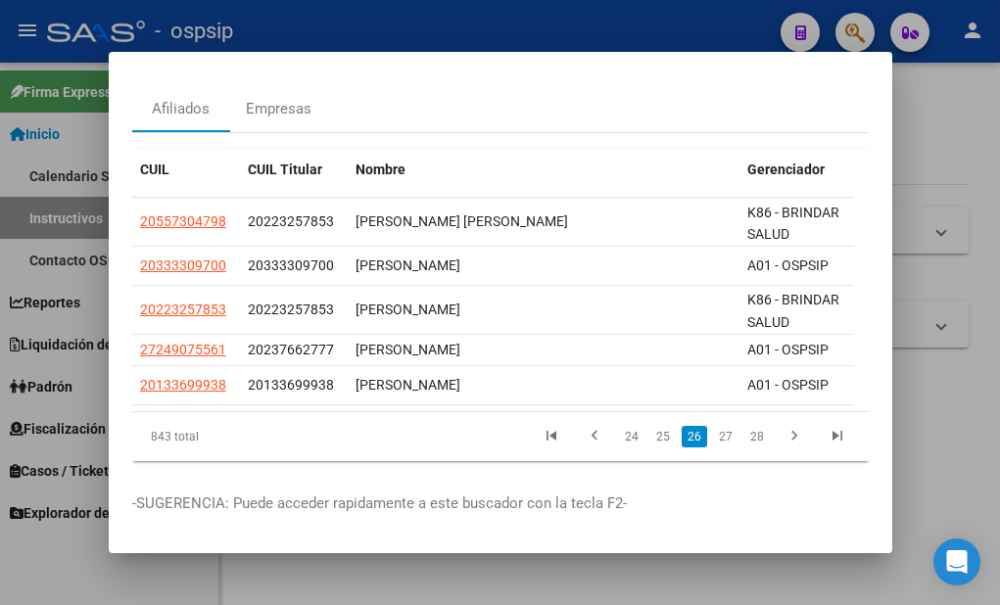
scroll to position [98, 0]
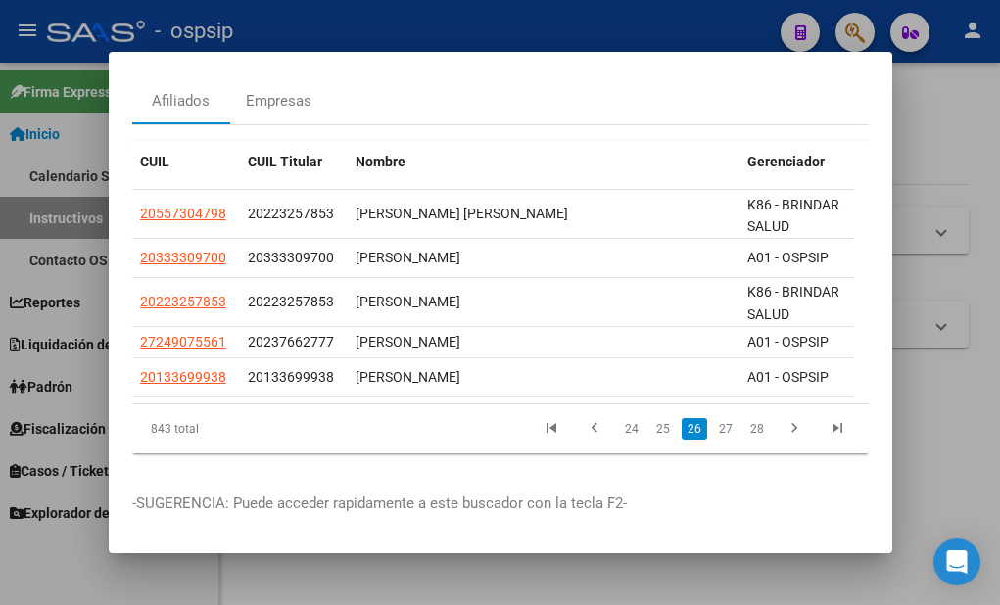
click at [718, 418] on link "27" at bounding box center [725, 429] width 25 height 22
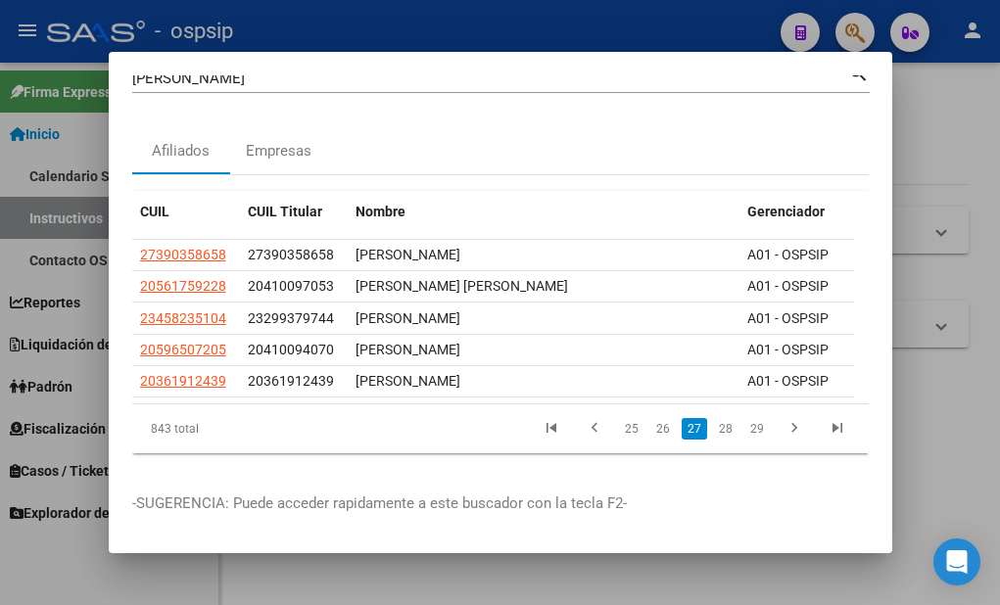
scroll to position [50, 0]
click at [717, 418] on link "28" at bounding box center [725, 429] width 25 height 22
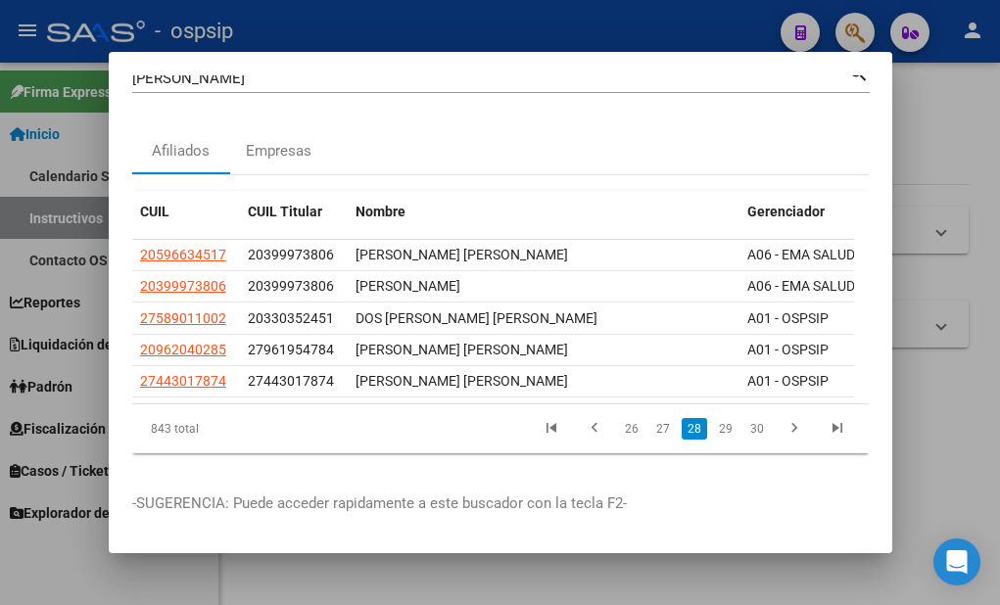
click at [717, 418] on link "29" at bounding box center [725, 429] width 25 height 22
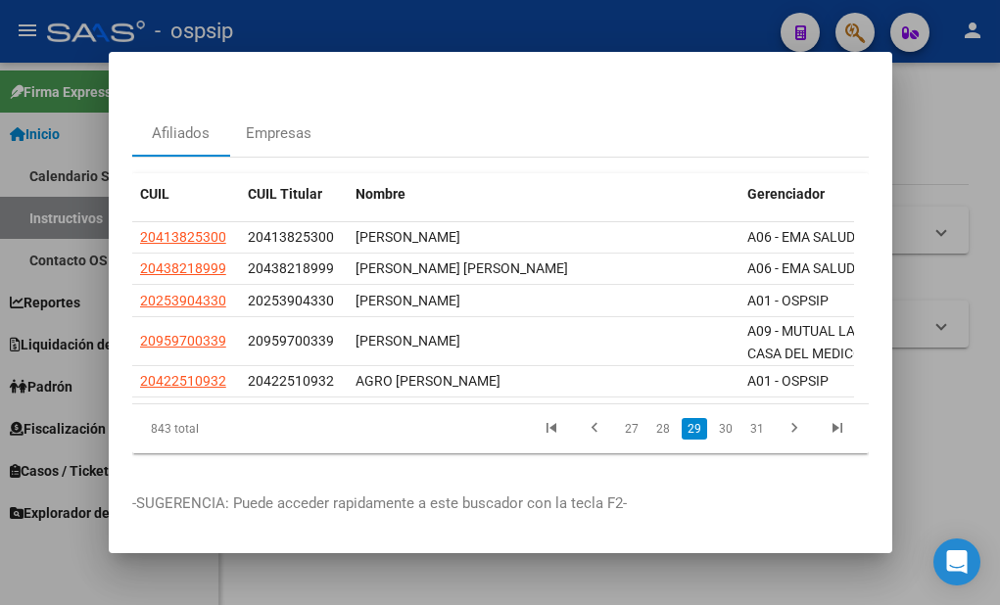
scroll to position [67, 0]
click at [717, 418] on link "30" at bounding box center [725, 429] width 25 height 22
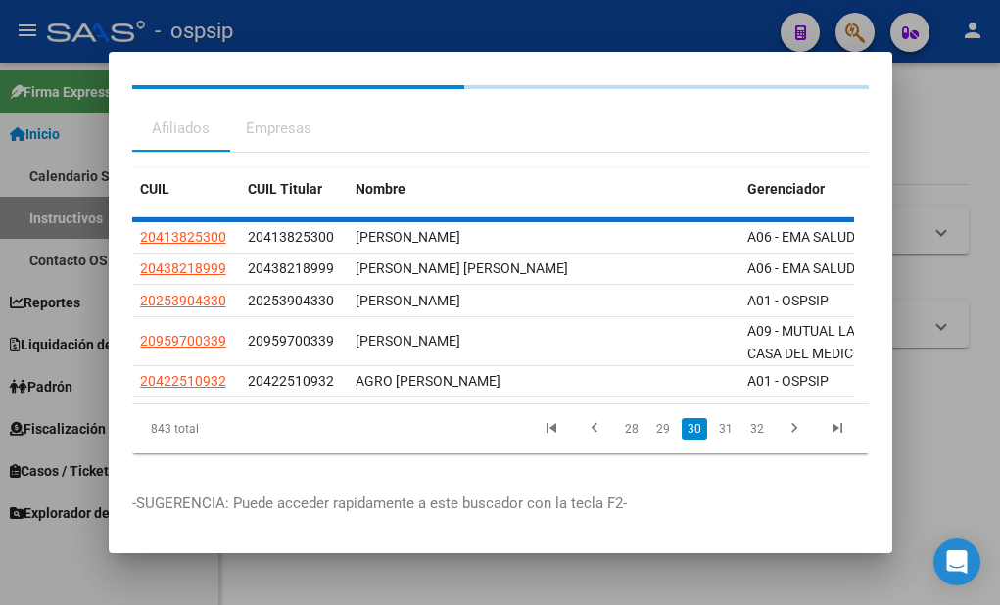
scroll to position [58, 0]
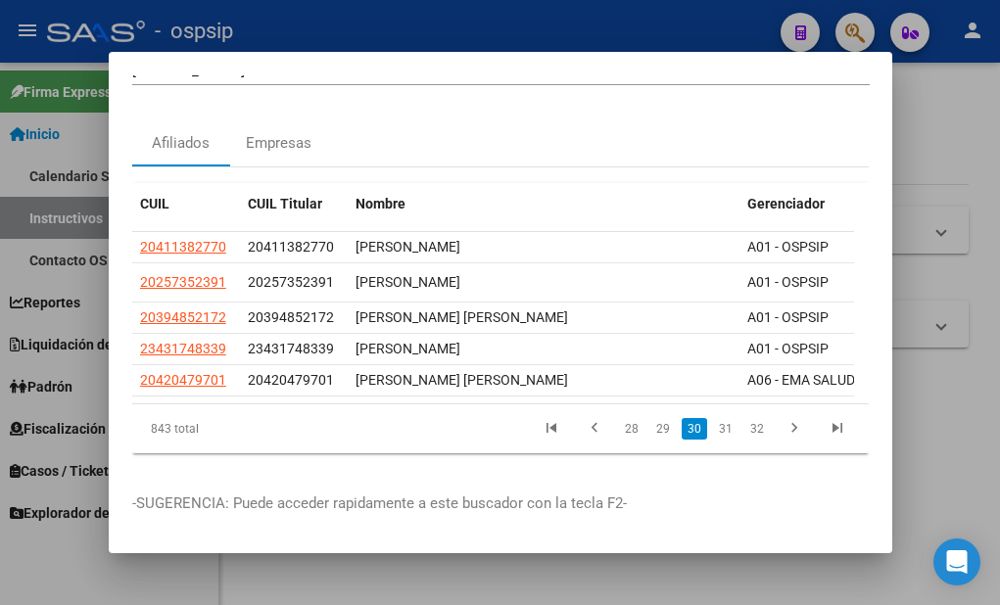
click at [717, 418] on link "31" at bounding box center [725, 429] width 25 height 22
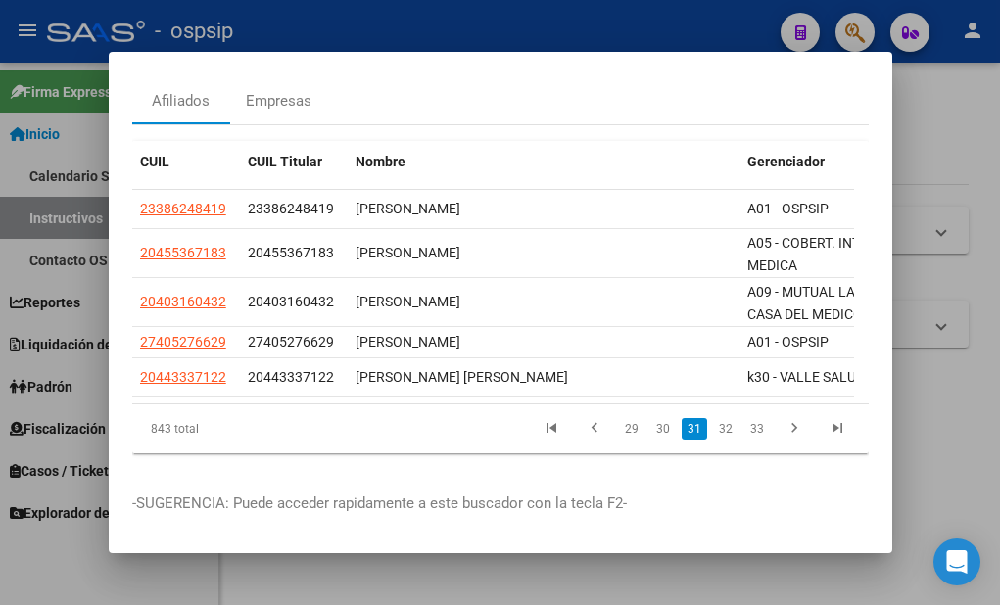
scroll to position [98, 0]
click at [713, 418] on link "32" at bounding box center [725, 429] width 25 height 22
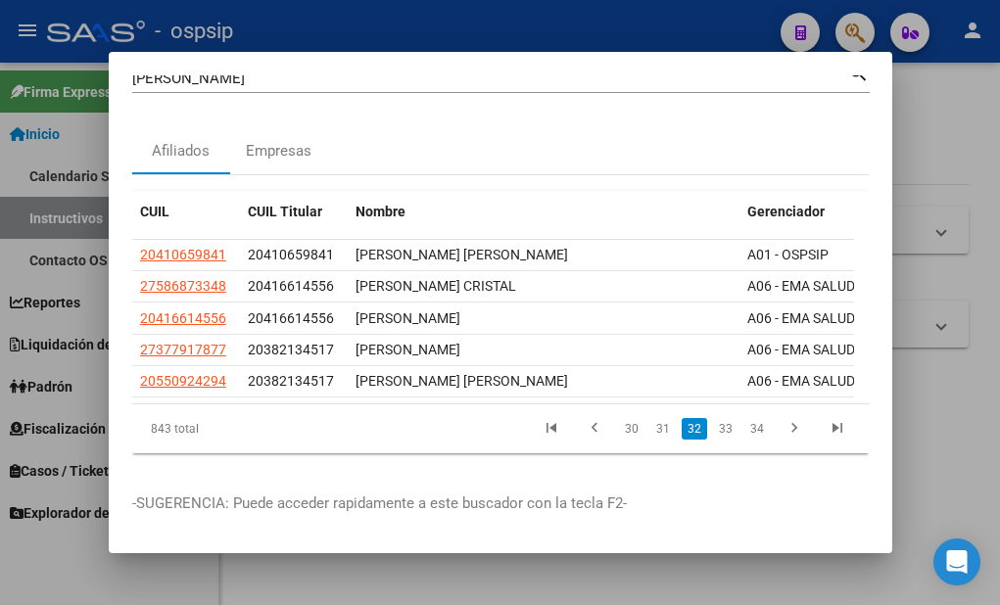
scroll to position [50, 0]
click at [713, 418] on link "33" at bounding box center [725, 429] width 25 height 22
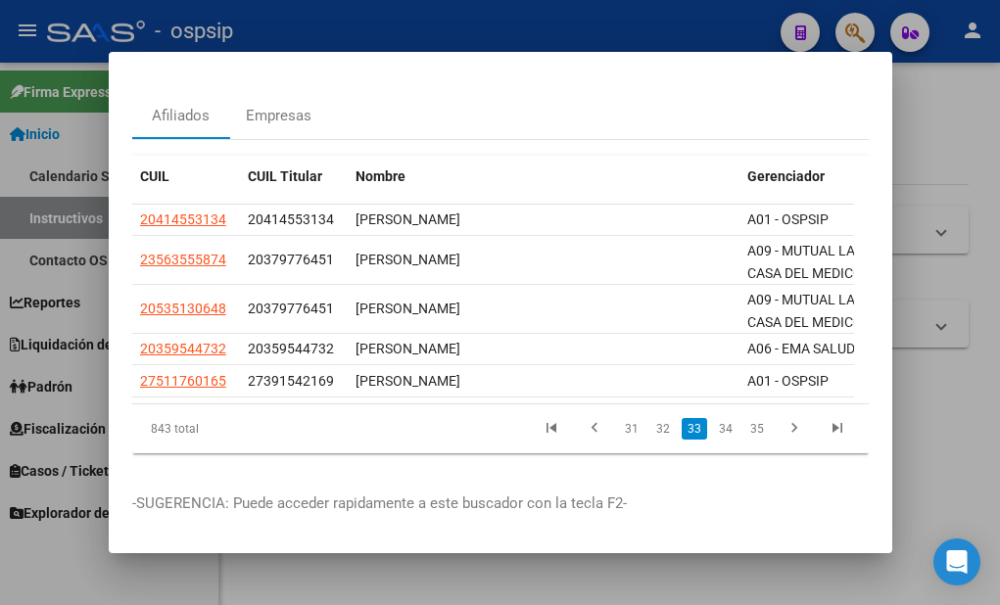
click at [713, 418] on link "34" at bounding box center [725, 429] width 25 height 22
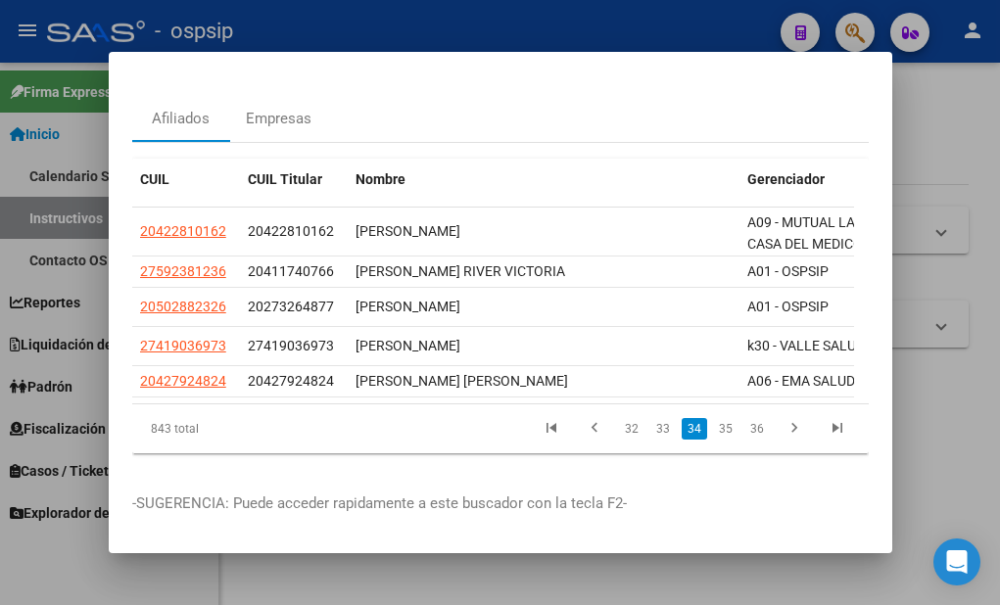
scroll to position [81, 0]
click at [713, 418] on link "35" at bounding box center [725, 429] width 25 height 22
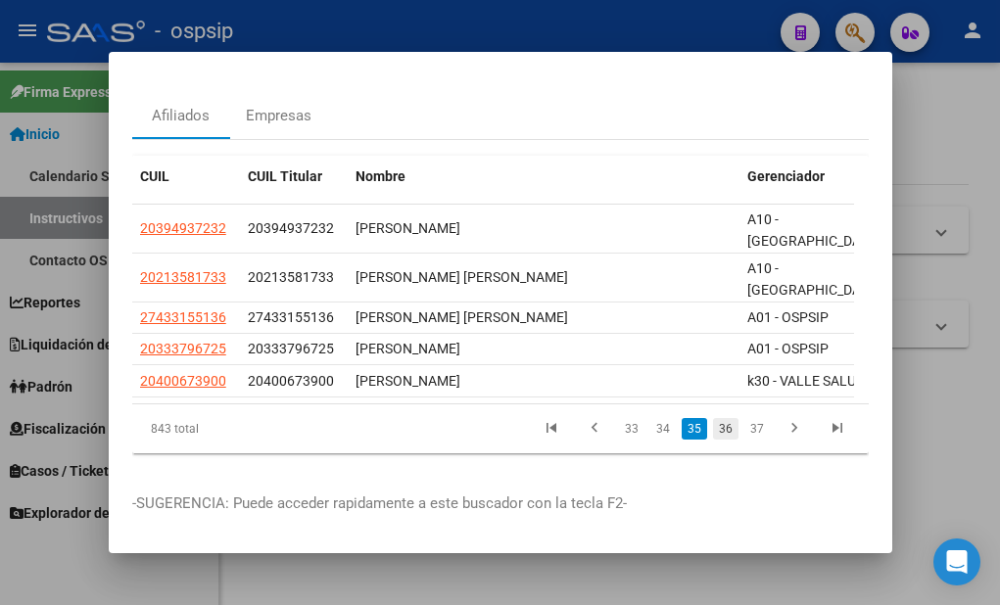
click at [715, 418] on link "36" at bounding box center [725, 429] width 25 height 22
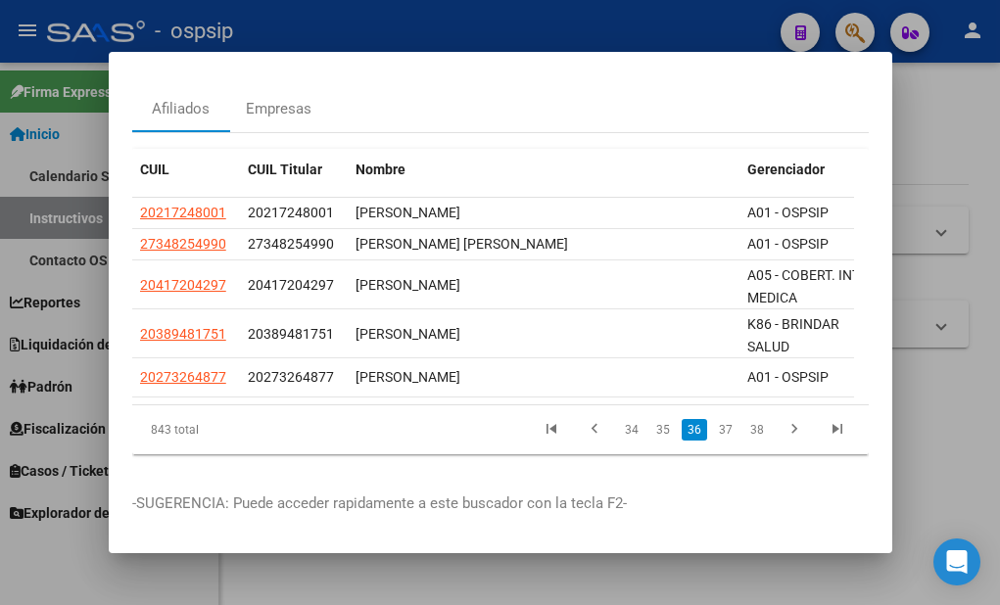
scroll to position [90, 0]
click at [713, 419] on link "37" at bounding box center [725, 430] width 25 height 22
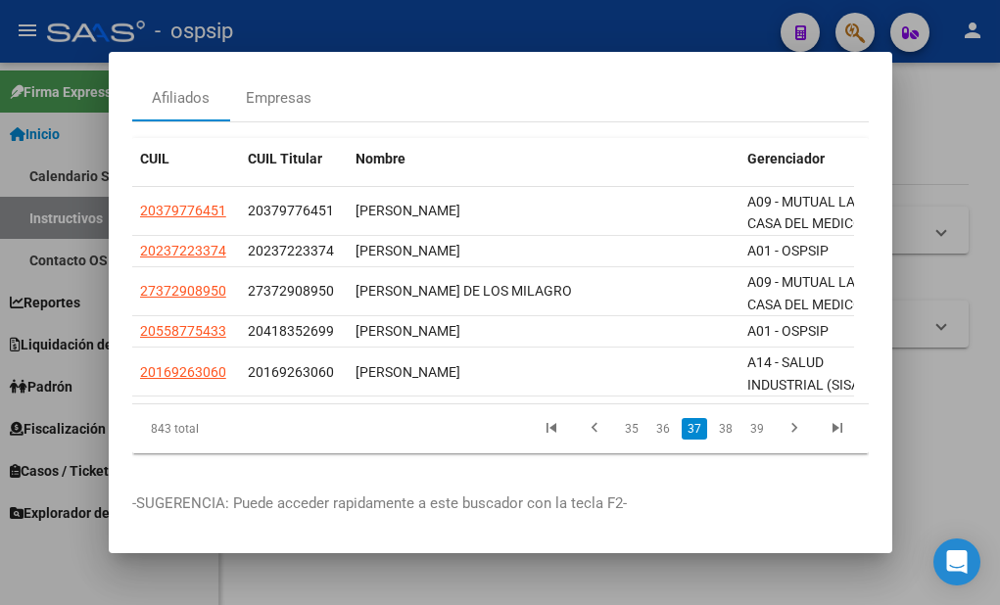
click at [713, 419] on link "38" at bounding box center [725, 429] width 25 height 22
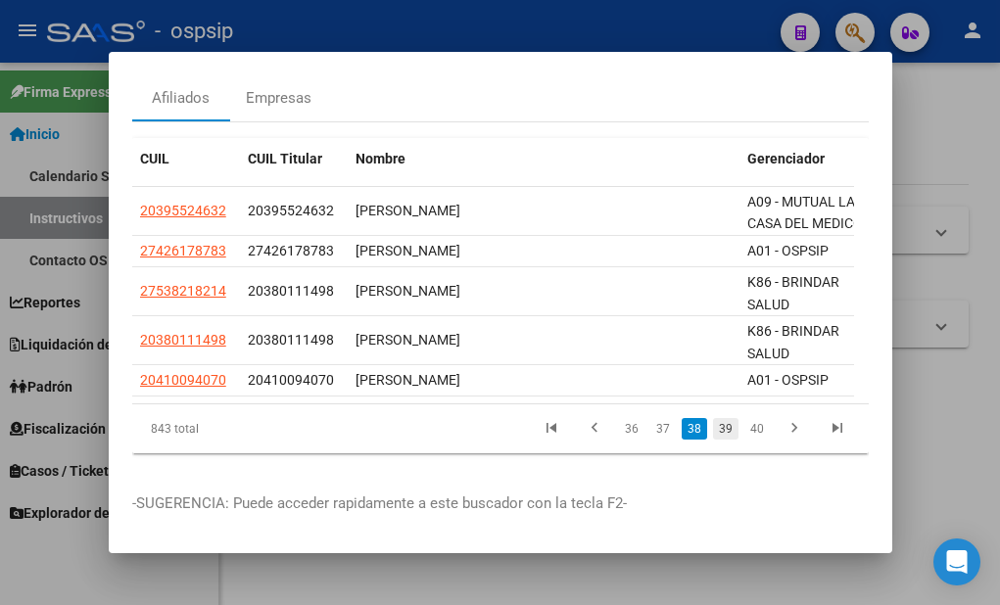
click at [718, 418] on link "39" at bounding box center [725, 429] width 25 height 22
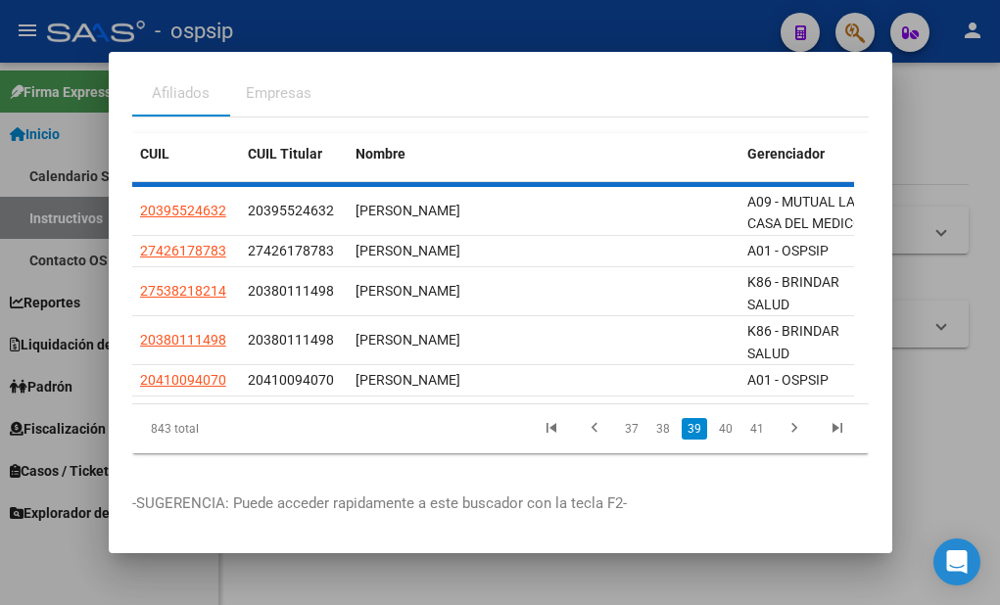
scroll to position [106, 0]
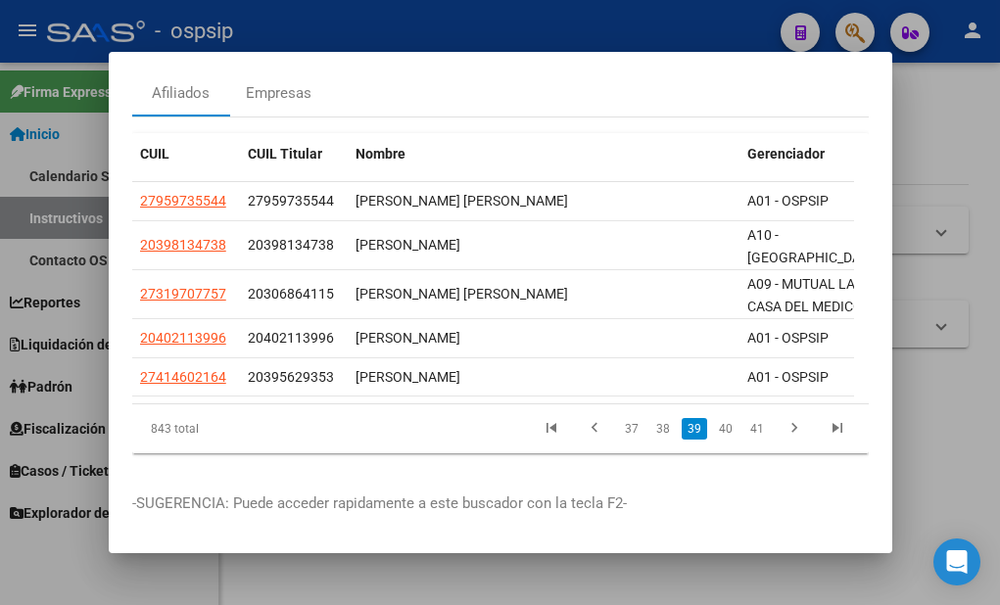
click at [718, 418] on link "40" at bounding box center [725, 429] width 25 height 22
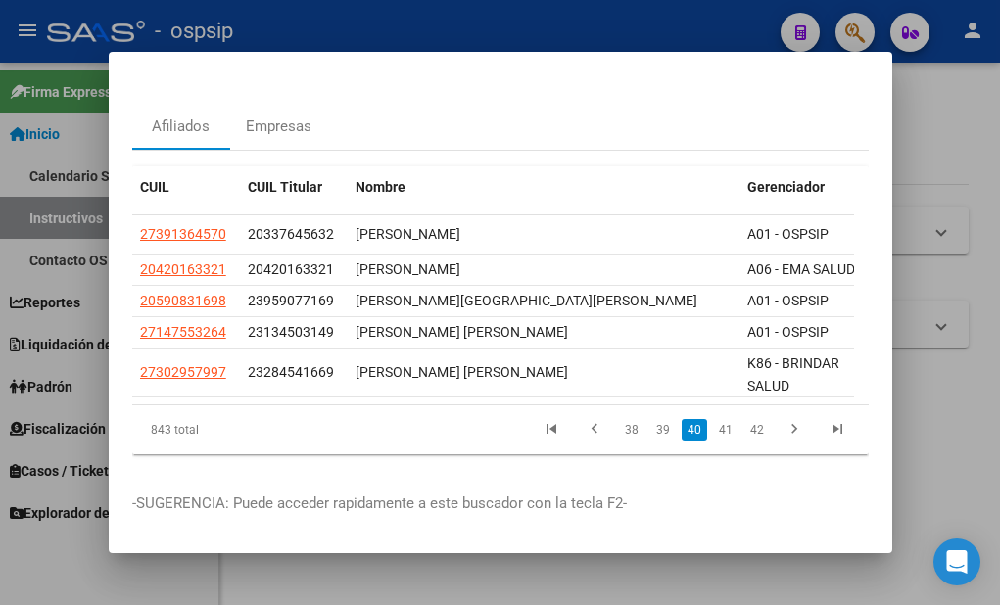
scroll to position [73, 0]
click at [718, 422] on link "41" at bounding box center [725, 430] width 25 height 22
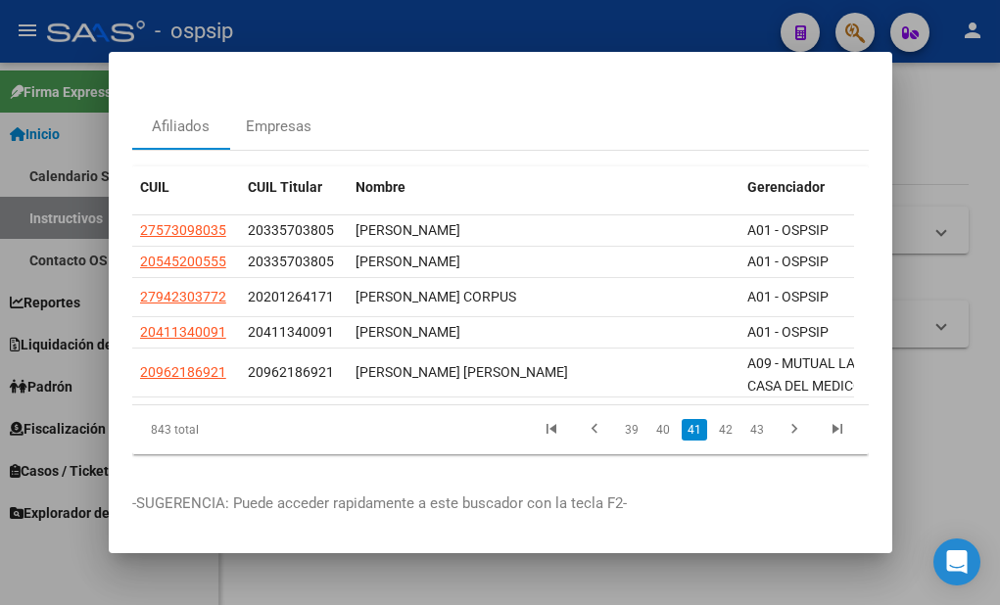
click at [718, 422] on link "42" at bounding box center [725, 430] width 25 height 22
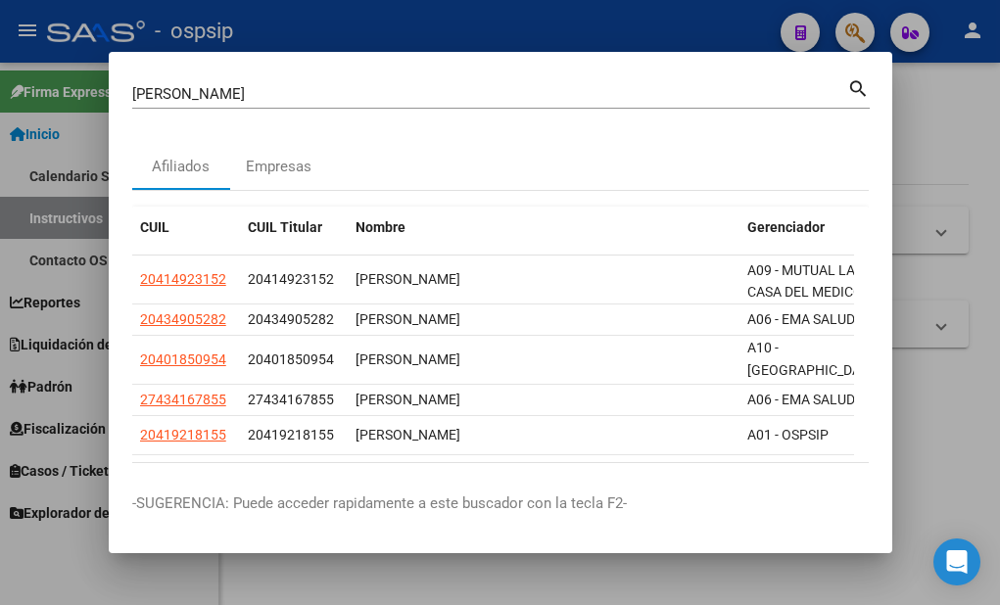
scroll to position [90, 0]
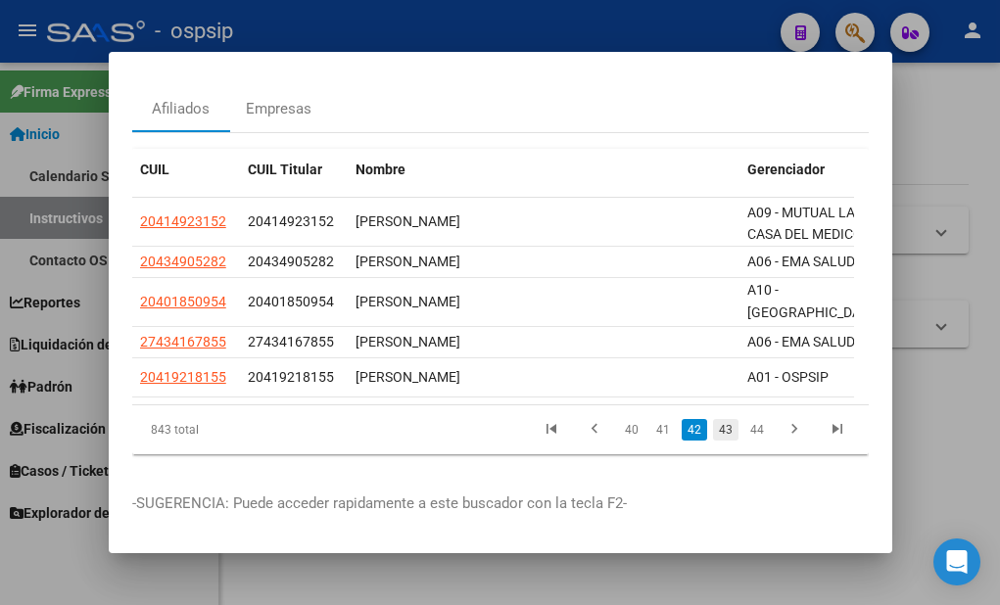
click at [713, 421] on link "43" at bounding box center [725, 430] width 25 height 22
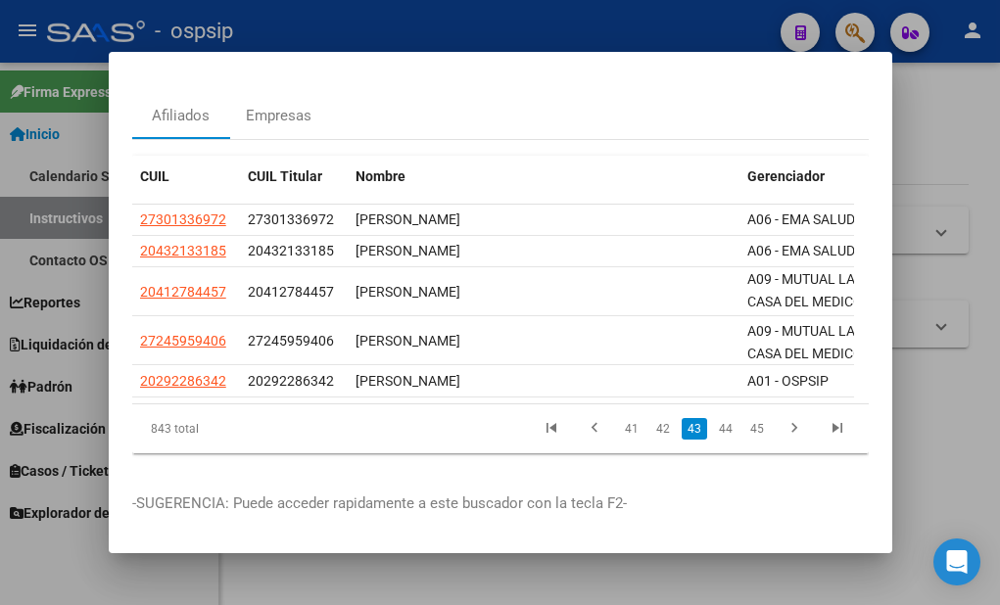
scroll to position [83, 0]
click at [714, 421] on link "44" at bounding box center [725, 429] width 25 height 22
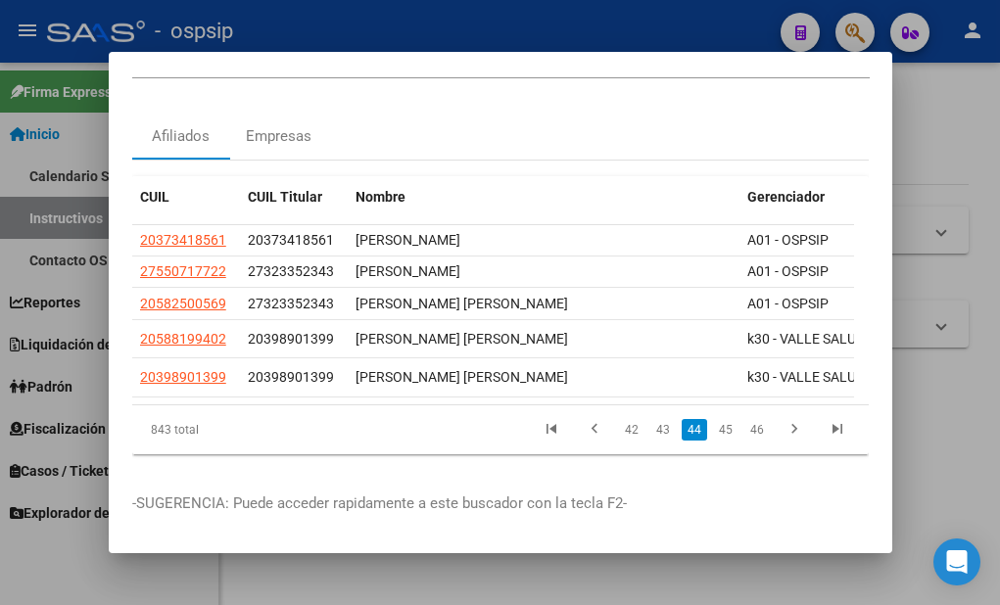
scroll to position [65, 0]
click at [714, 421] on link "45" at bounding box center [725, 430] width 25 height 22
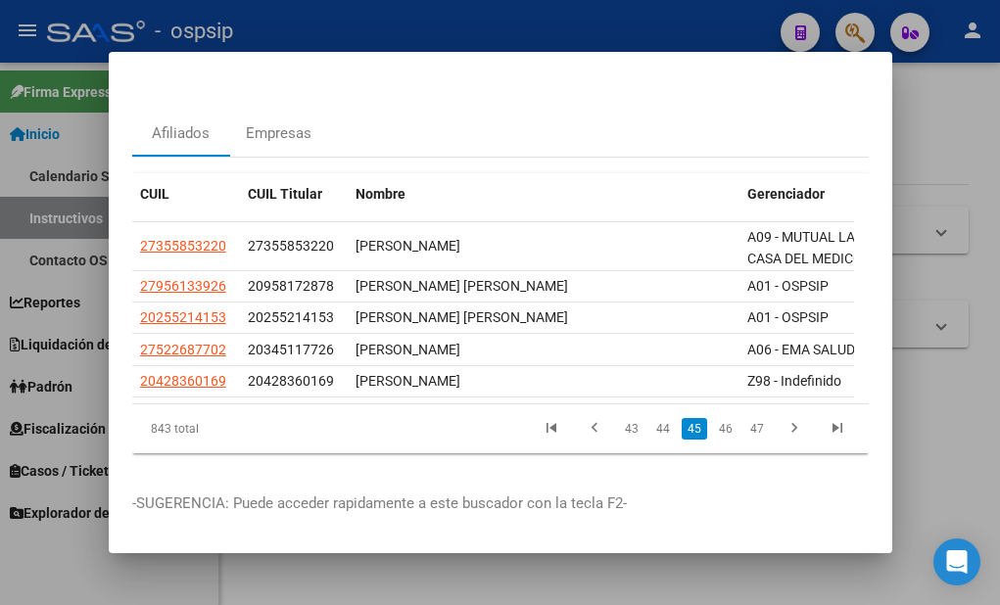
click at [714, 421] on link "46" at bounding box center [725, 429] width 25 height 22
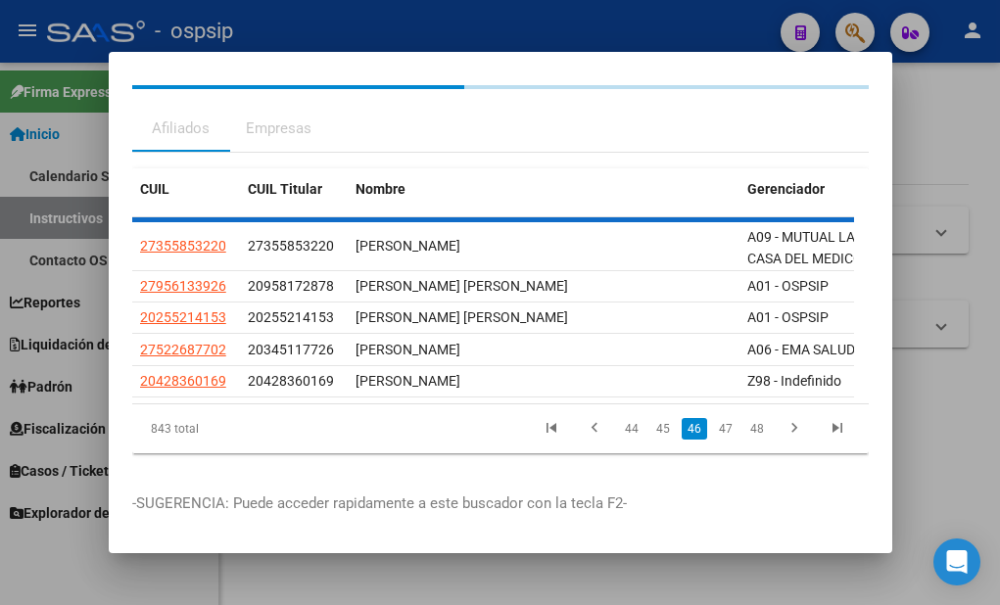
scroll to position [50, 0]
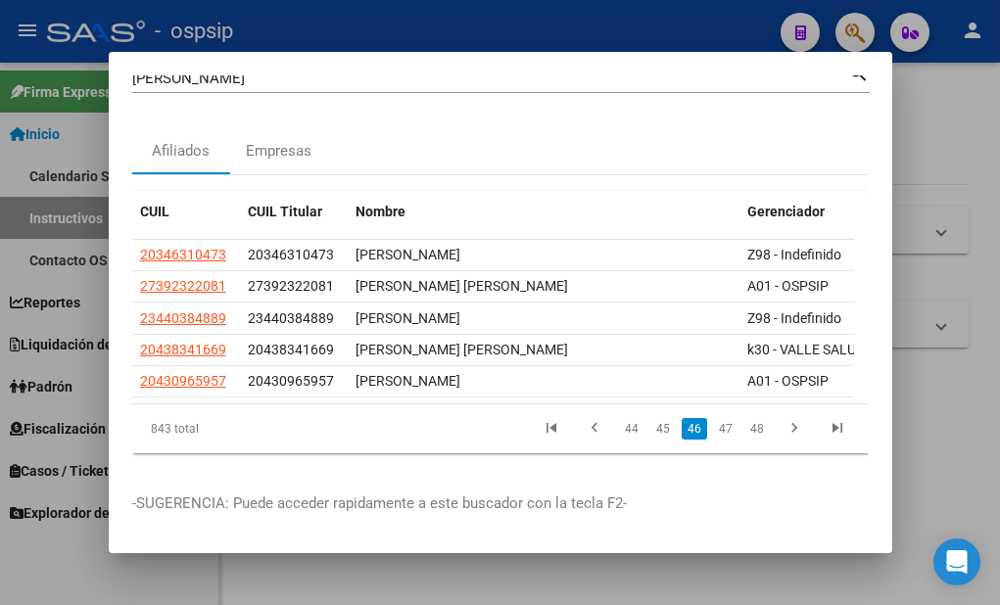
click at [714, 421] on link "47" at bounding box center [725, 429] width 25 height 22
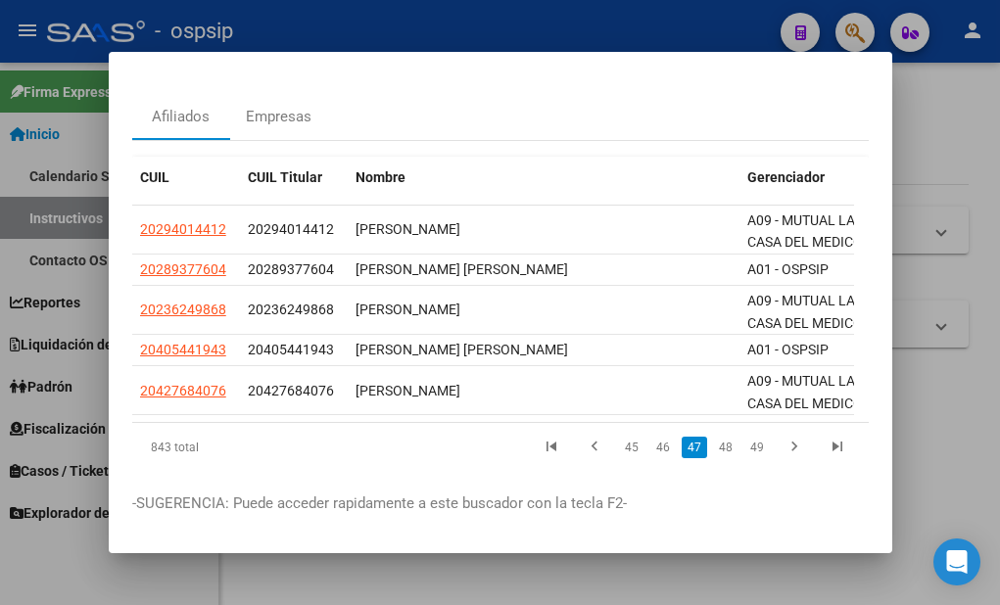
scroll to position [100, 0]
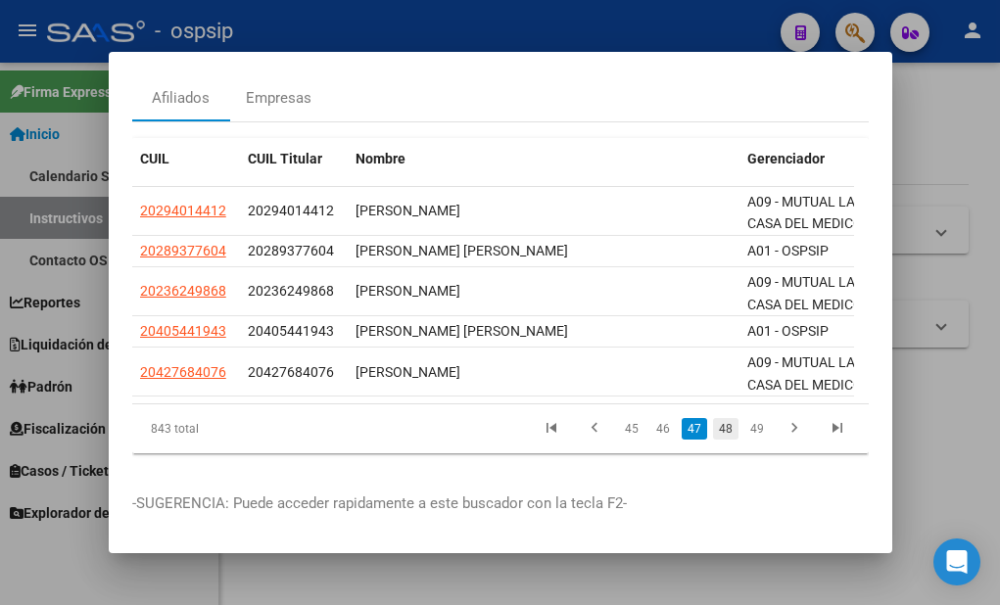
click at [716, 418] on link "48" at bounding box center [725, 429] width 25 height 22
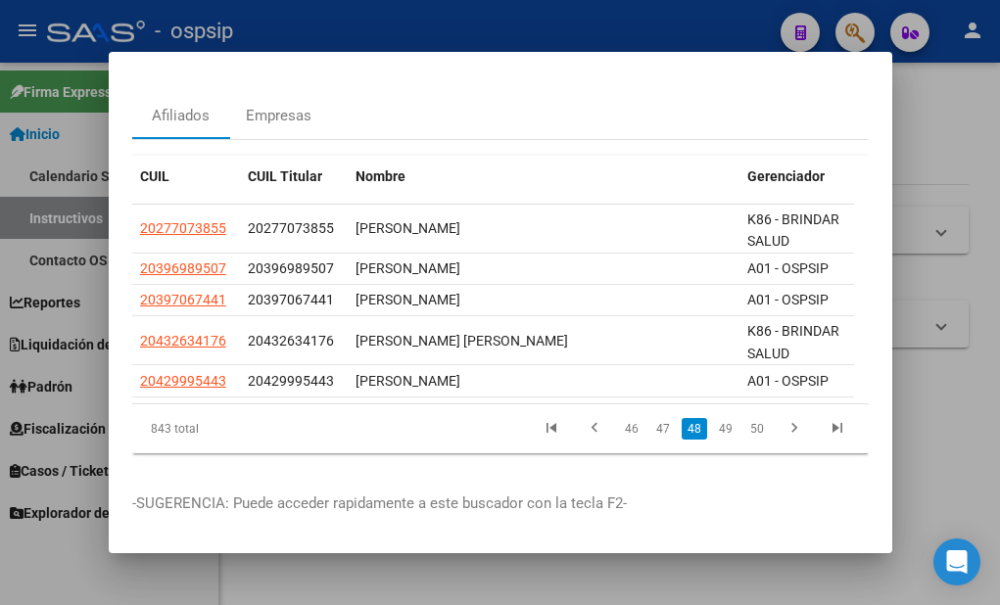
scroll to position [83, 0]
click at [716, 418] on link "49" at bounding box center [725, 429] width 25 height 22
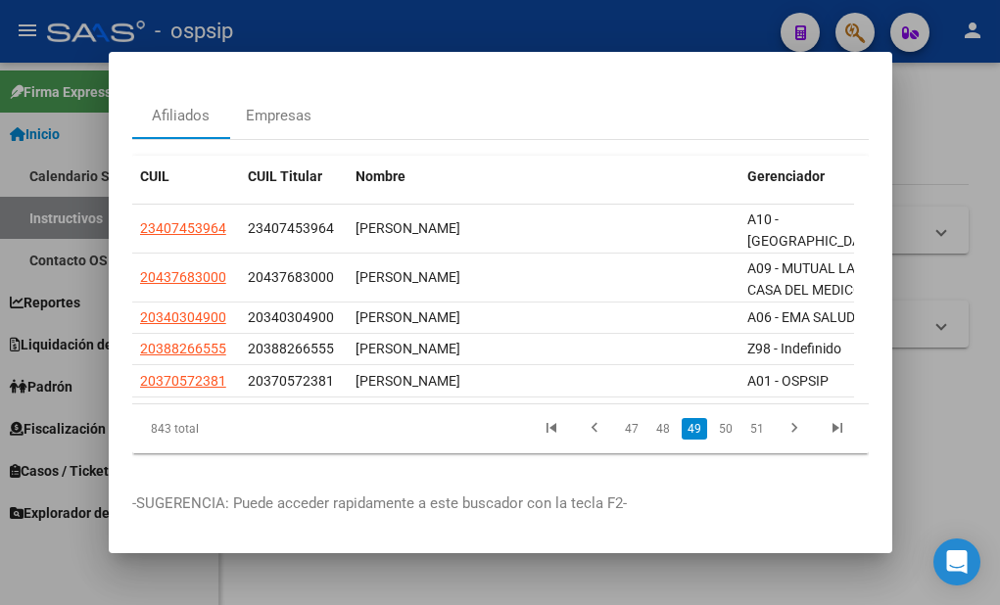
click at [716, 418] on link "50" at bounding box center [725, 429] width 25 height 22
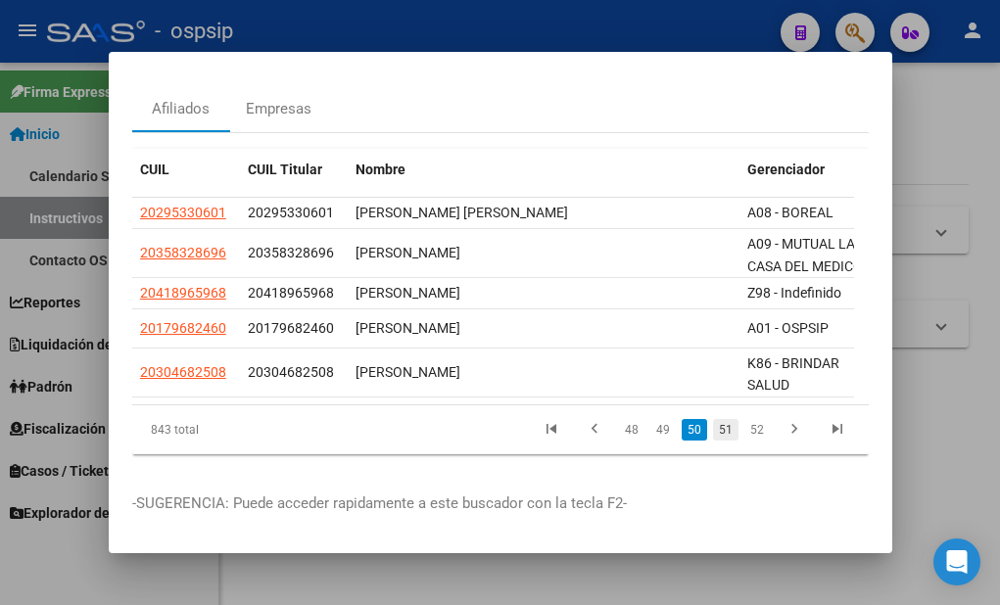
click at [715, 419] on link "51" at bounding box center [725, 430] width 25 height 22
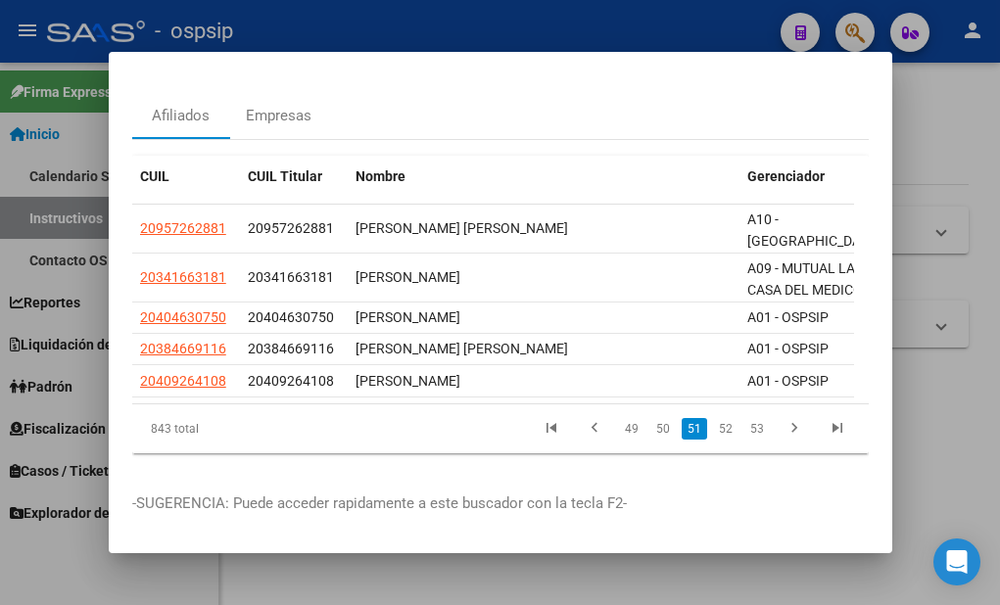
click at [715, 418] on link "52" at bounding box center [725, 429] width 25 height 22
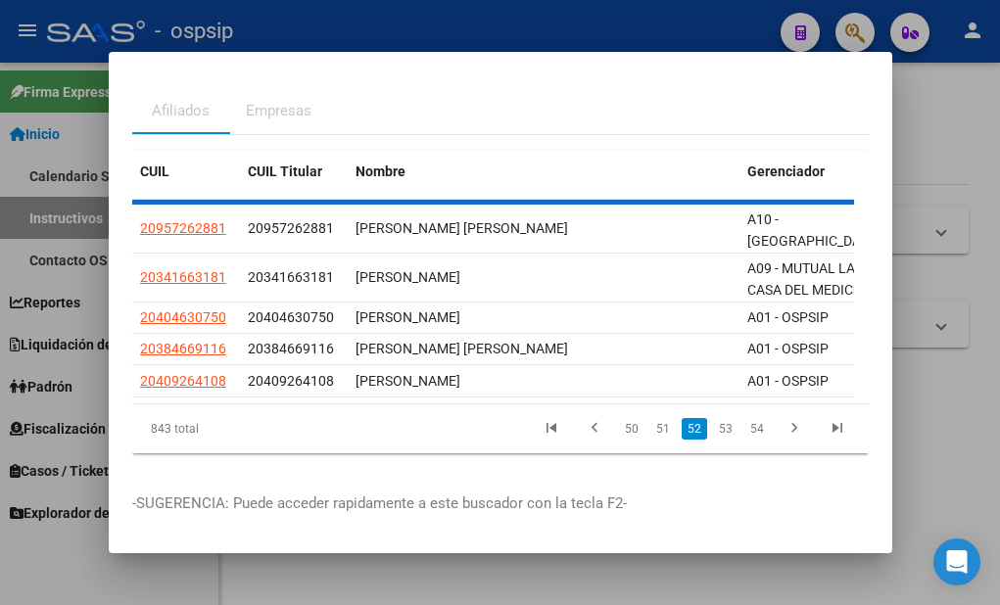
scroll to position [73, 0]
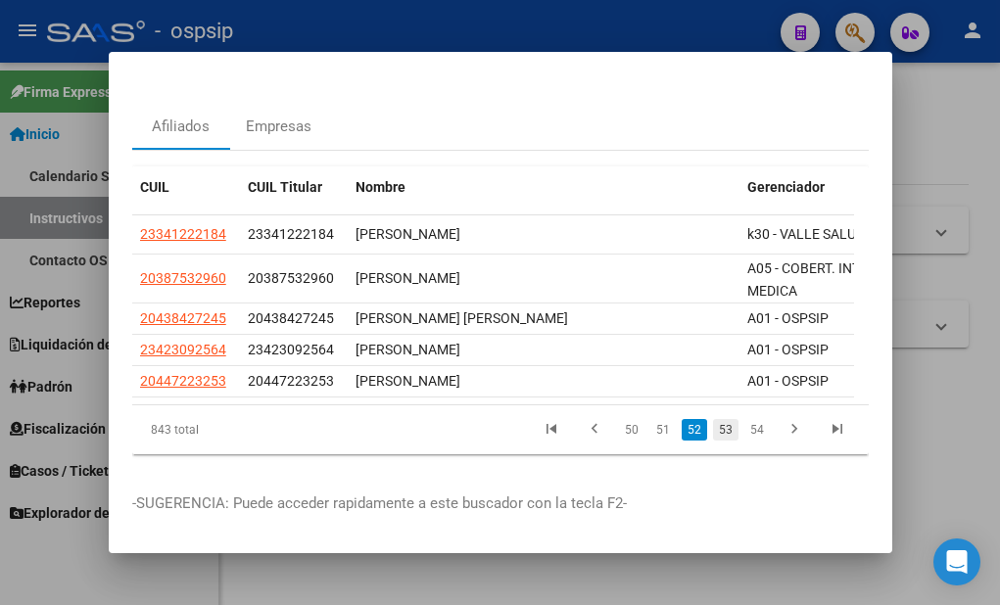
click at [713, 421] on link "53" at bounding box center [725, 430] width 25 height 22
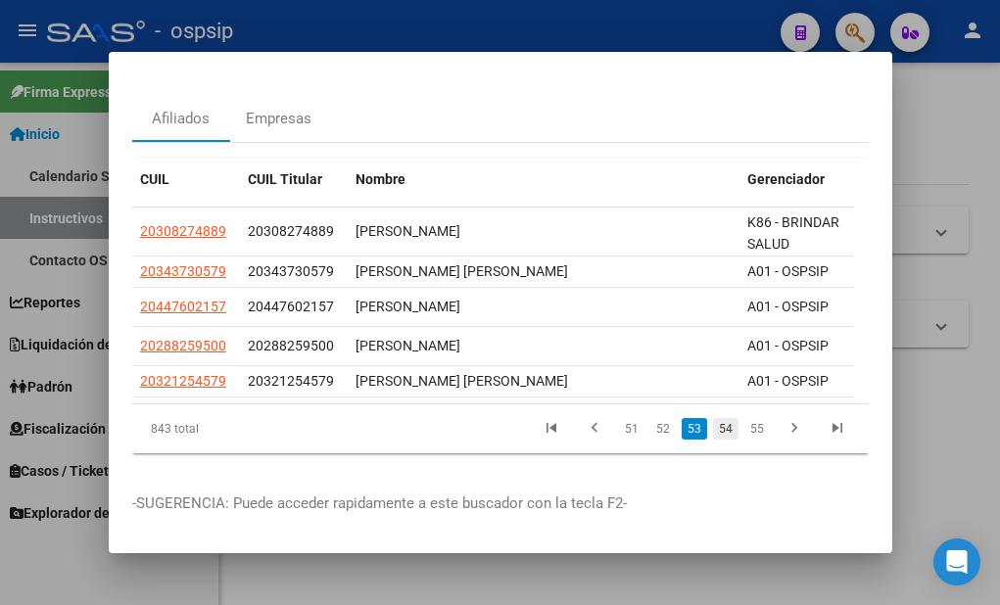
click at [714, 420] on link "54" at bounding box center [725, 429] width 25 height 22
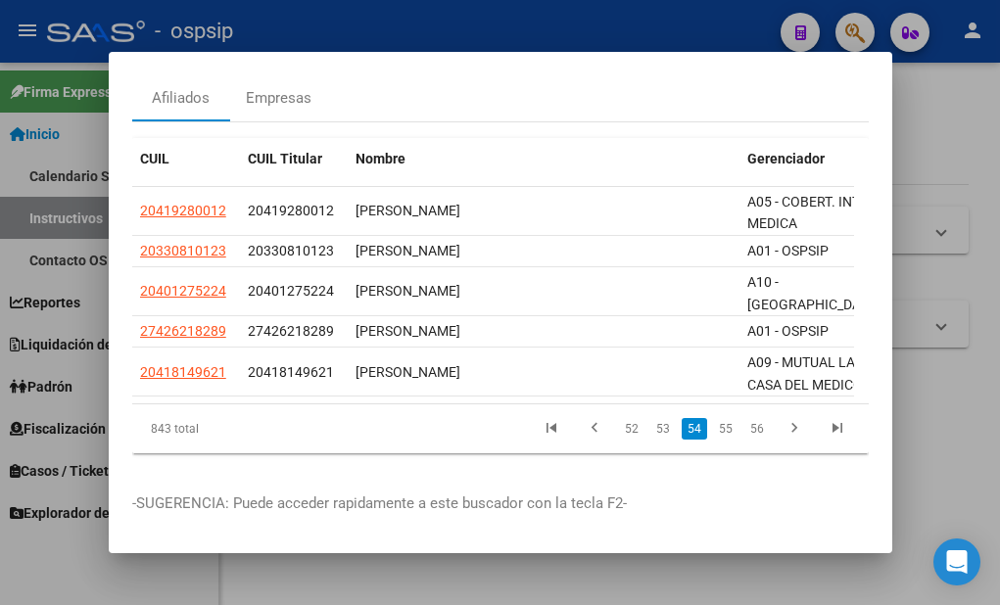
scroll to position [100, 0]
click at [714, 420] on link "55" at bounding box center [725, 429] width 25 height 22
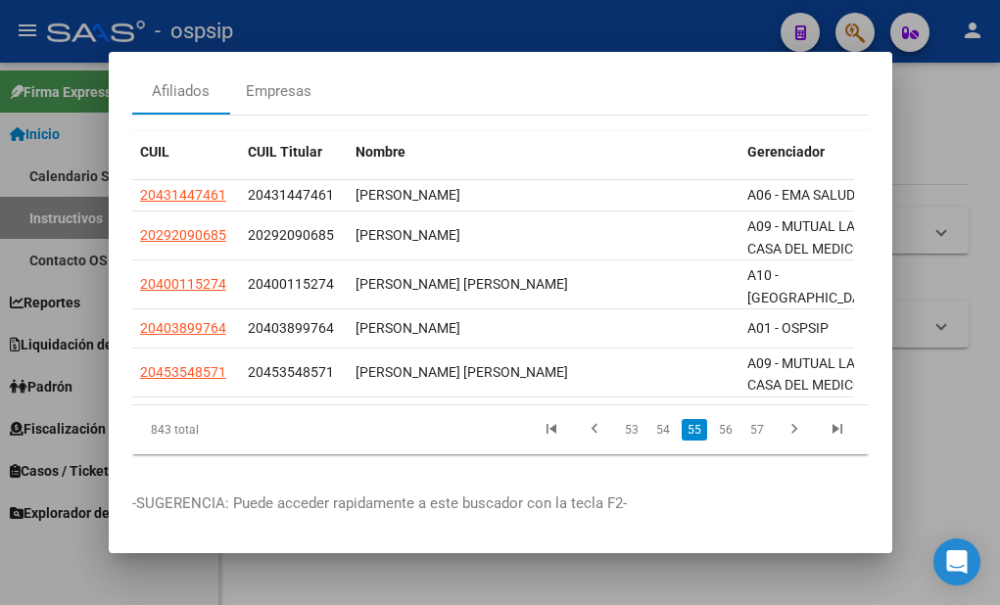
click at [714, 420] on link "56" at bounding box center [725, 430] width 25 height 22
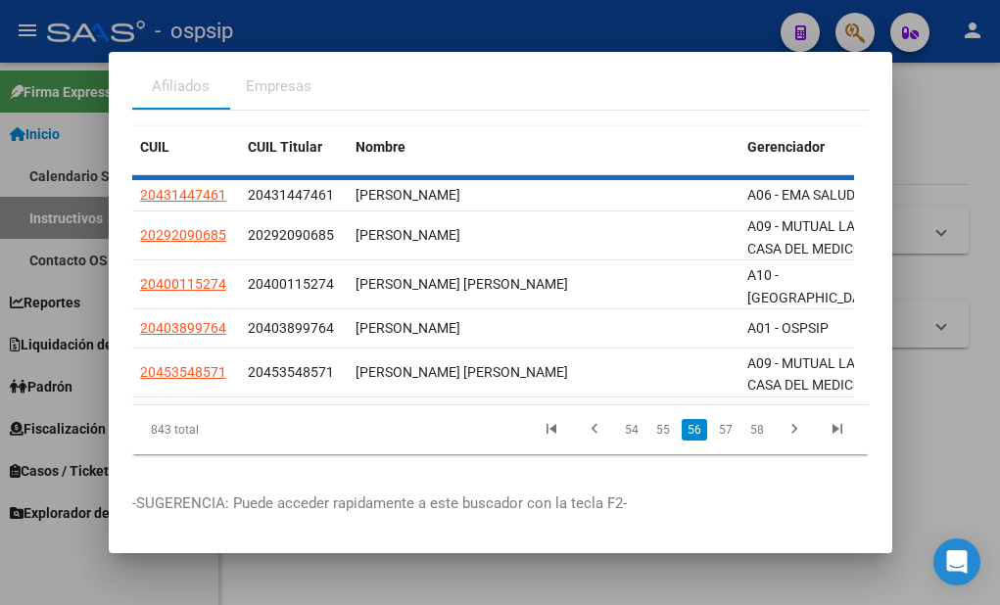
scroll to position [73, 0]
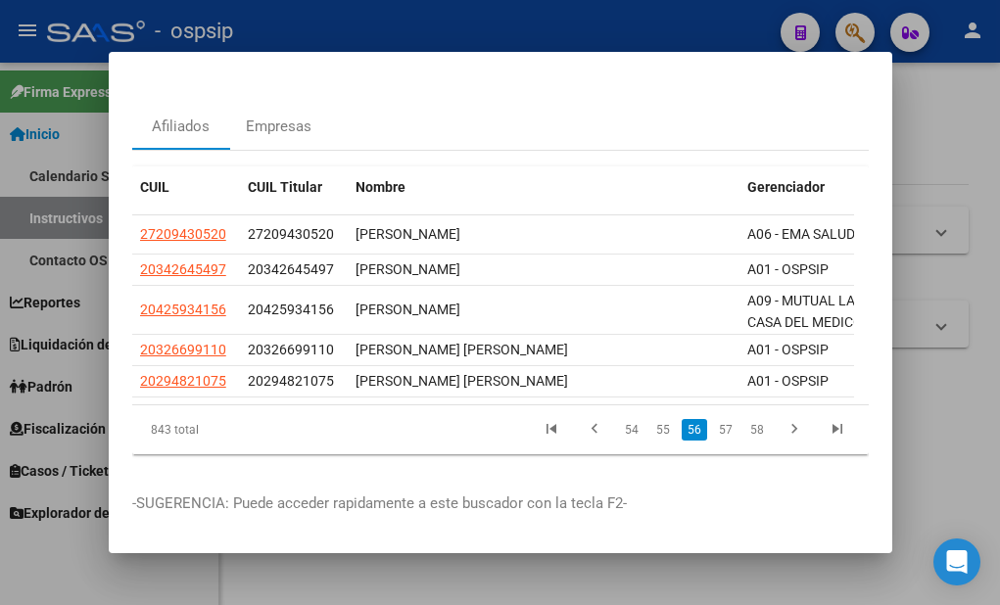
click at [714, 420] on link "57" at bounding box center [725, 430] width 25 height 22
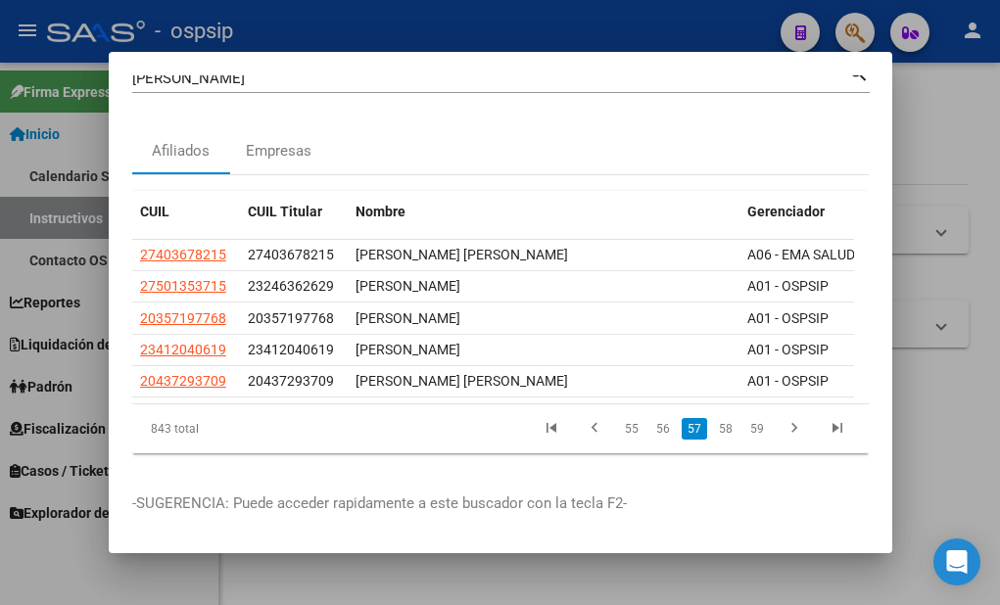
scroll to position [50, 0]
click at [713, 418] on link "58" at bounding box center [725, 429] width 25 height 22
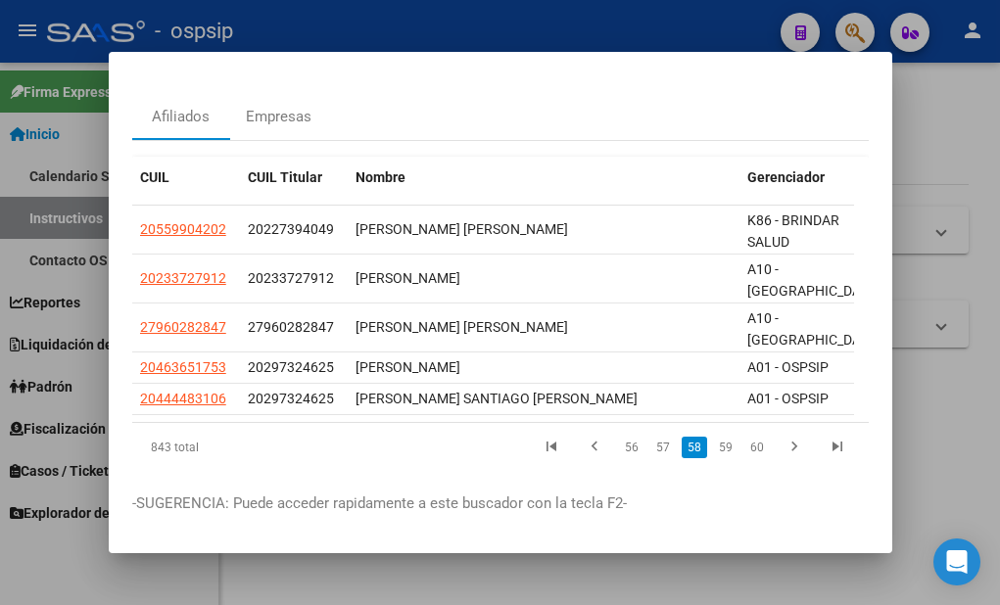
scroll to position [100, 0]
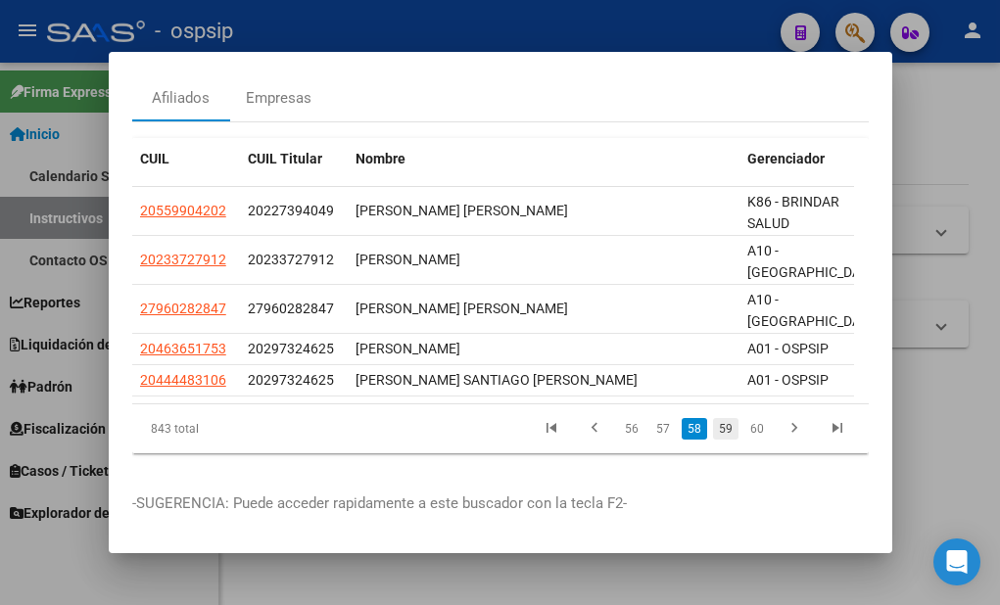
click at [717, 418] on link "59" at bounding box center [725, 429] width 25 height 22
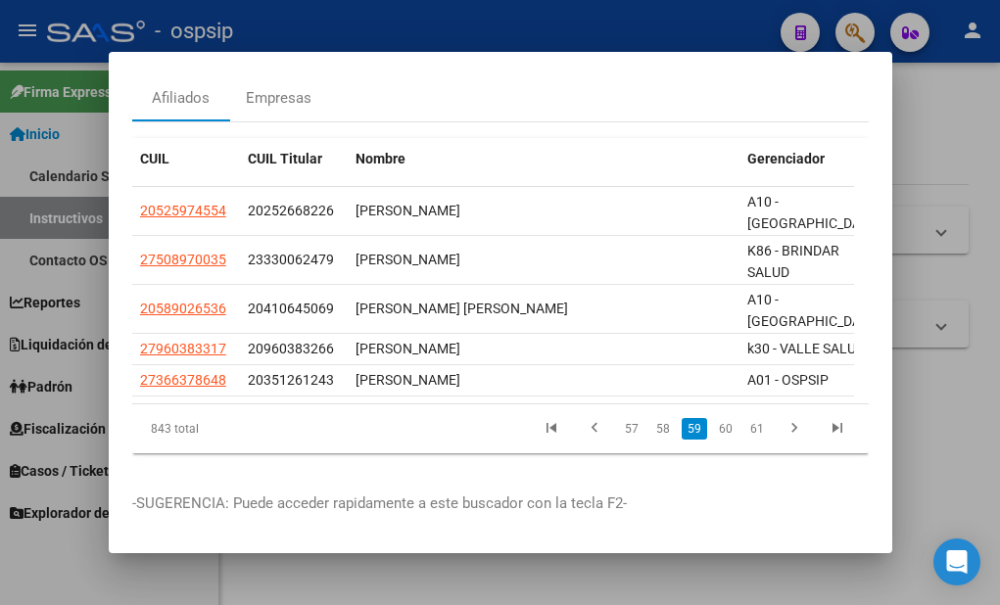
click at [717, 418] on link "60" at bounding box center [725, 429] width 25 height 22
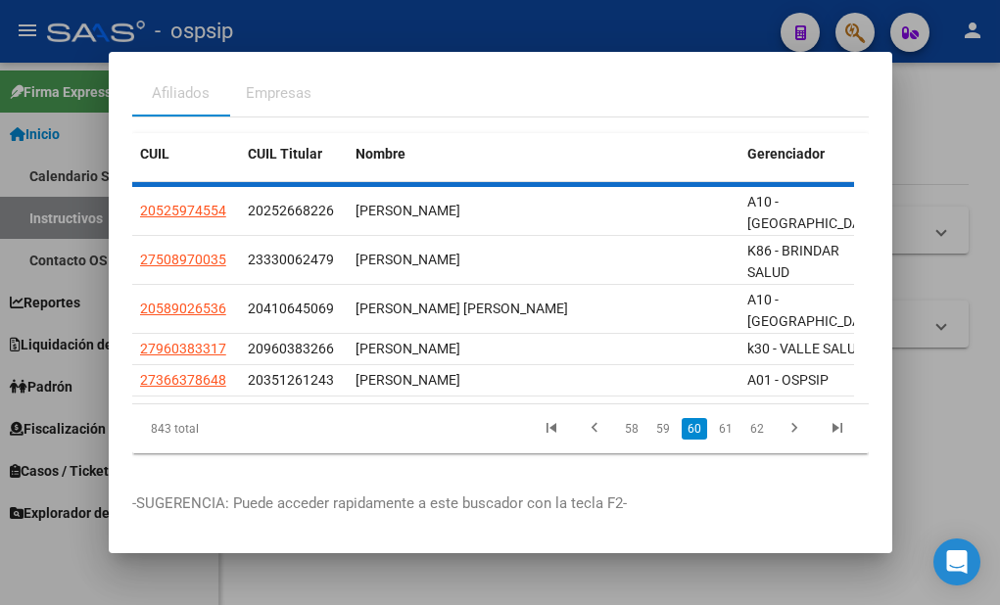
scroll to position [58, 0]
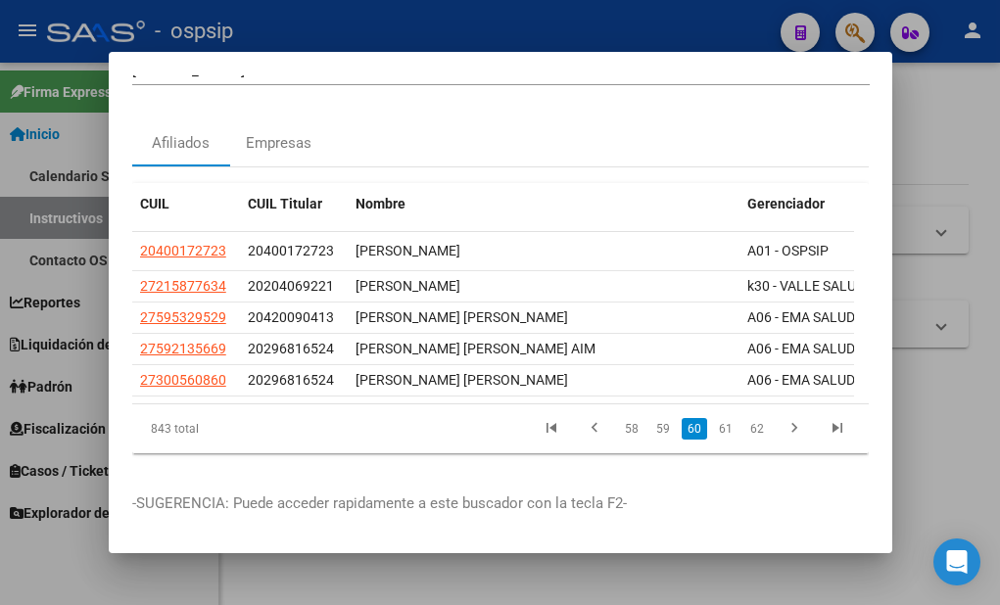
click at [717, 418] on link "61" at bounding box center [725, 429] width 25 height 22
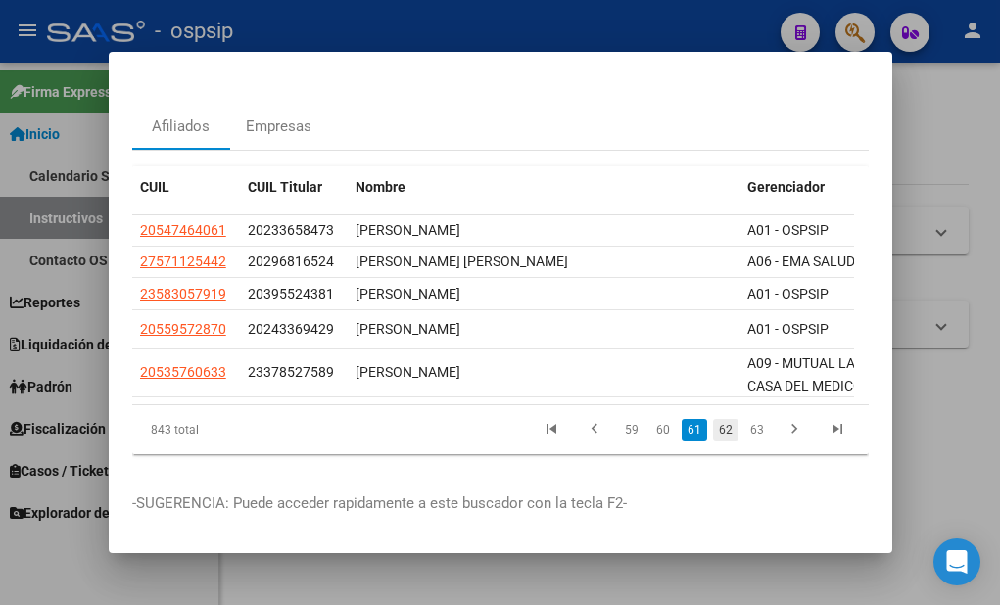
click at [713, 432] on link "62" at bounding box center [725, 430] width 25 height 22
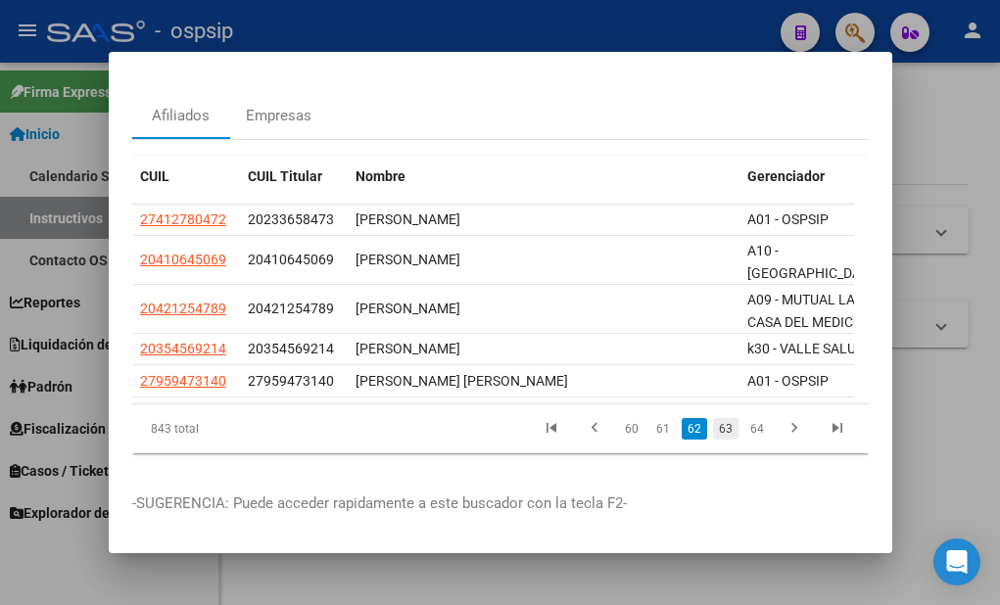
scroll to position [83, 0]
click at [714, 420] on link "63" at bounding box center [725, 429] width 25 height 22
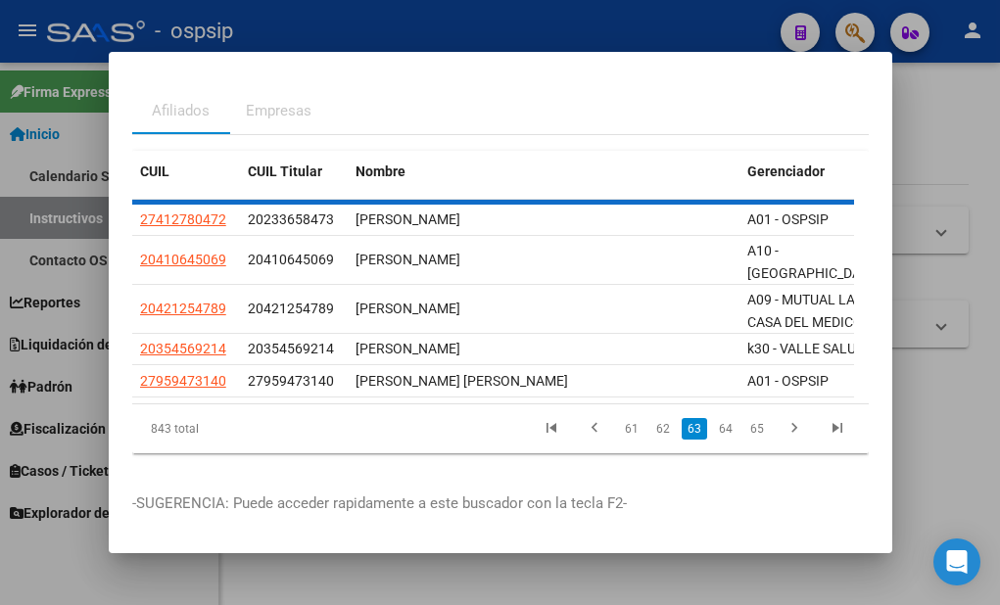
scroll to position [67, 0]
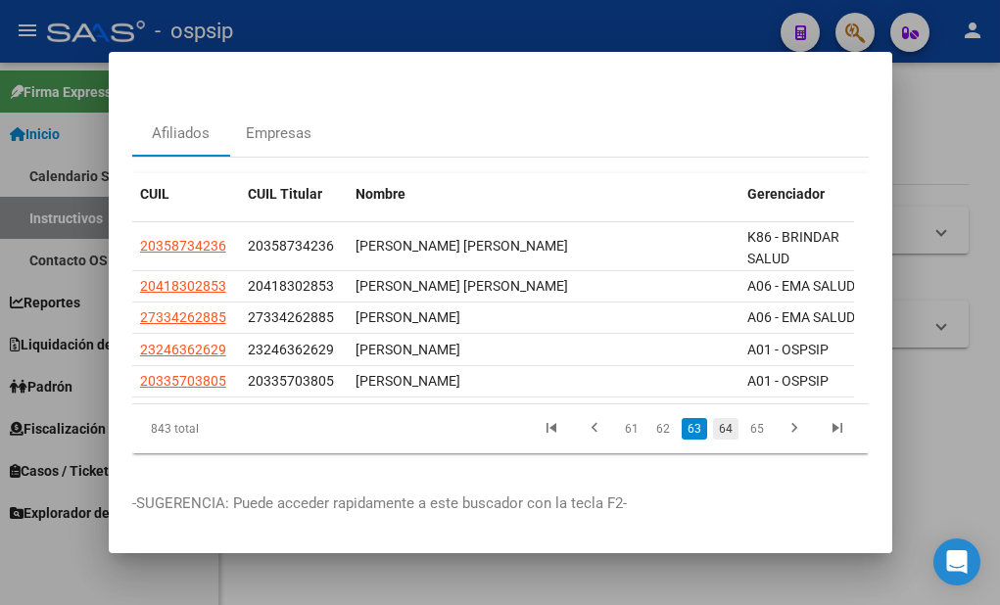
click at [716, 418] on link "64" at bounding box center [725, 429] width 25 height 22
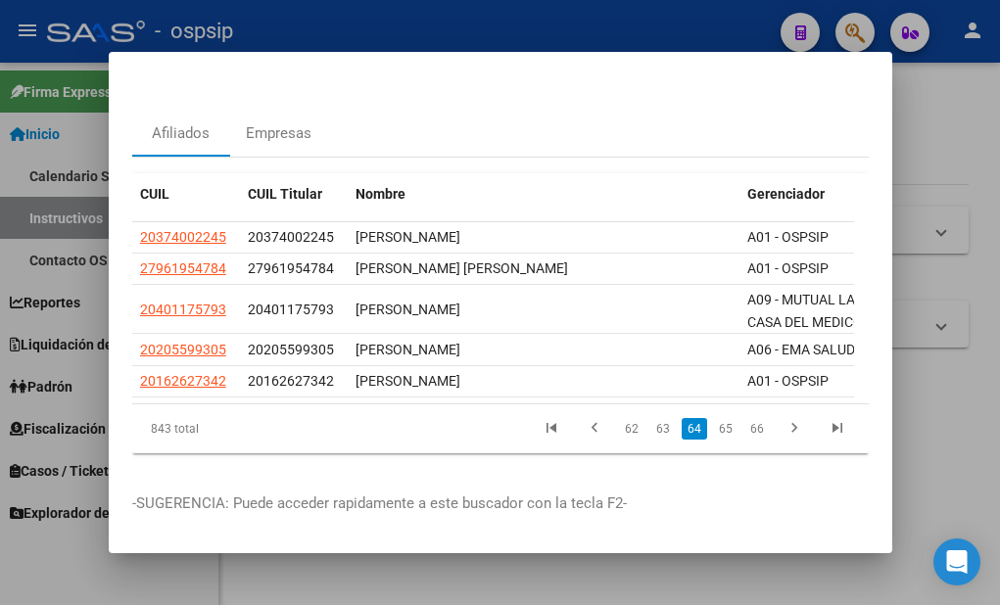
click at [716, 418] on link "65" at bounding box center [725, 429] width 25 height 22
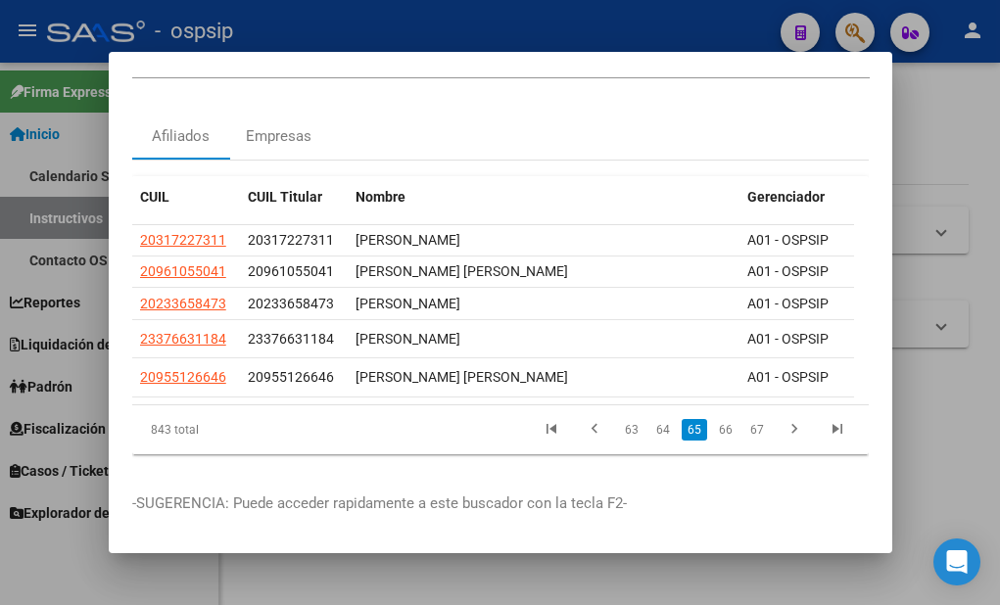
scroll to position [65, 0]
click at [716, 419] on link "66" at bounding box center [725, 430] width 25 height 22
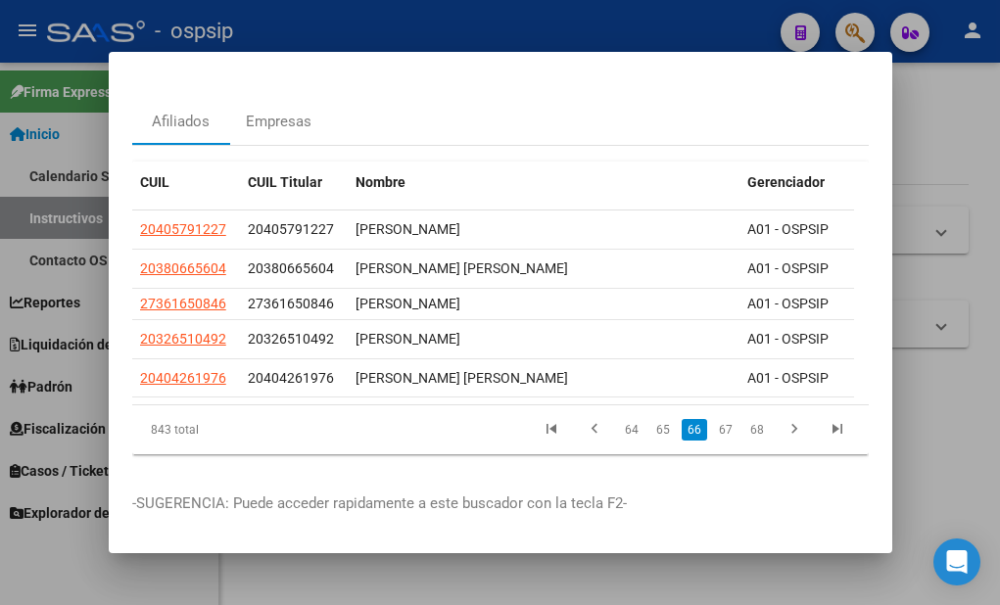
click at [716, 418] on li "67" at bounding box center [725, 429] width 31 height 33
click at [713, 436] on link "67" at bounding box center [725, 430] width 25 height 22
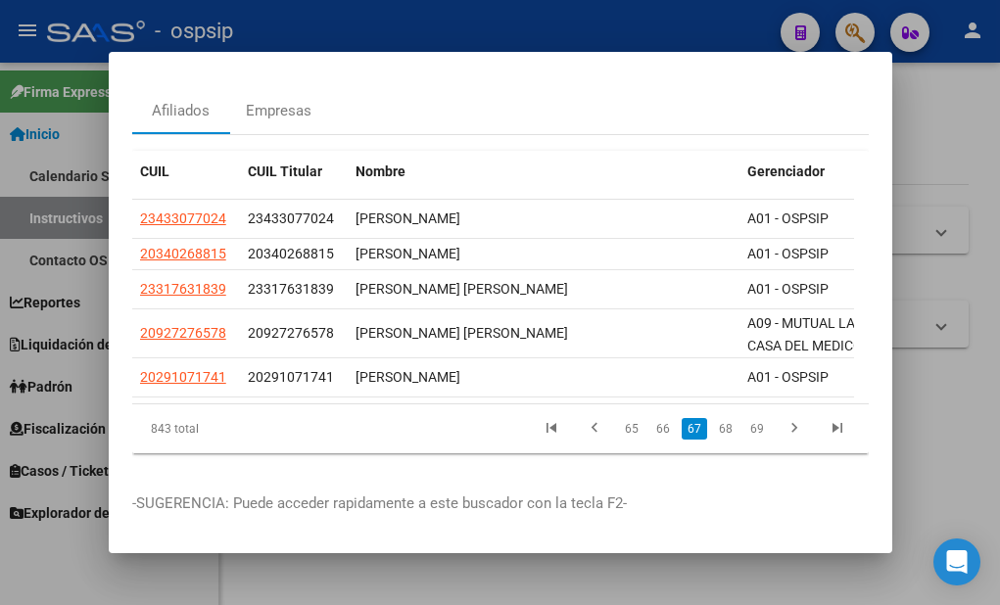
scroll to position [89, 0]
click at [713, 418] on link "68" at bounding box center [725, 429] width 25 height 22
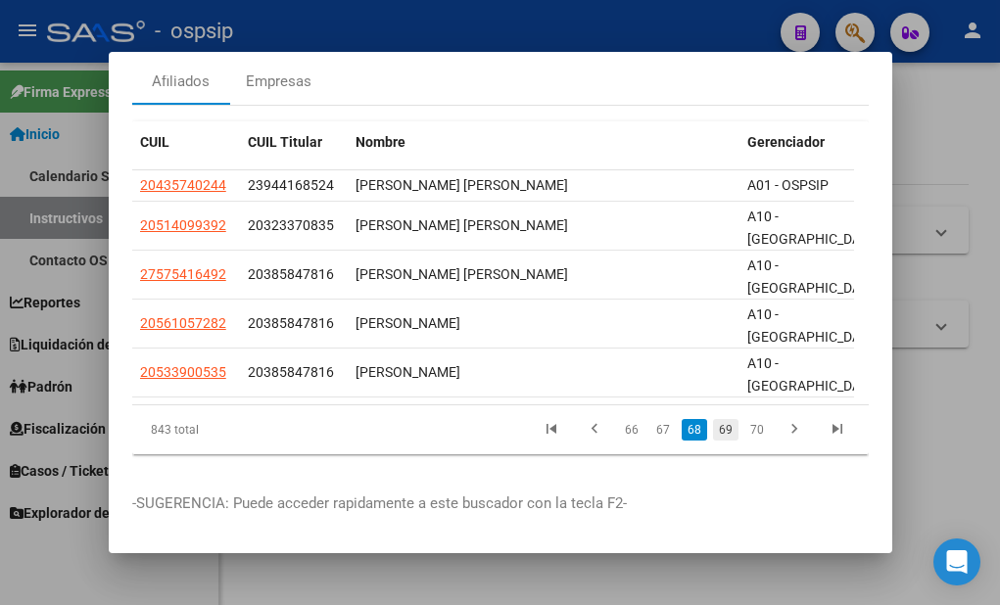
click at [713, 441] on link "69" at bounding box center [725, 430] width 25 height 22
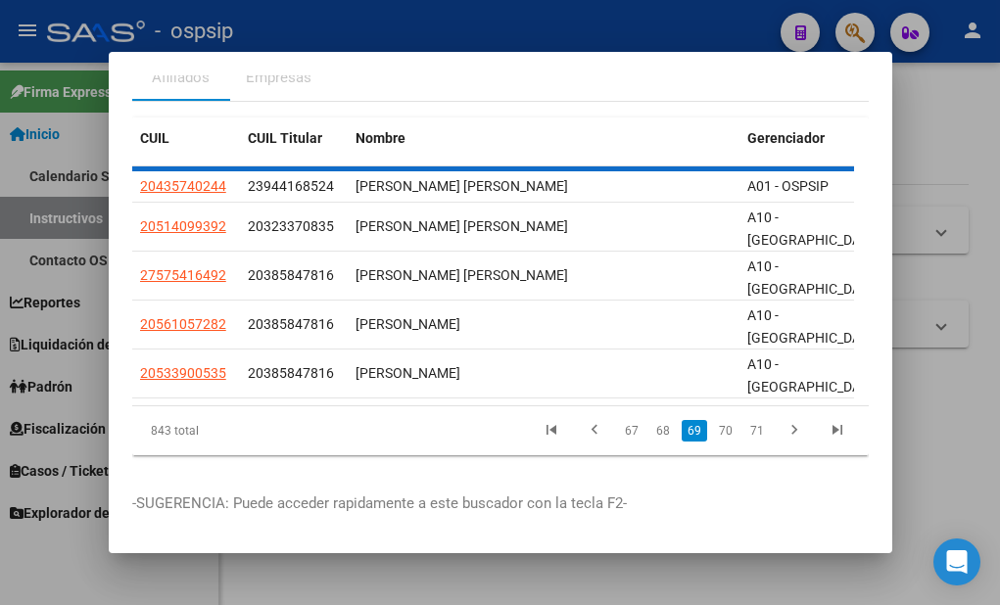
scroll to position [65, 0]
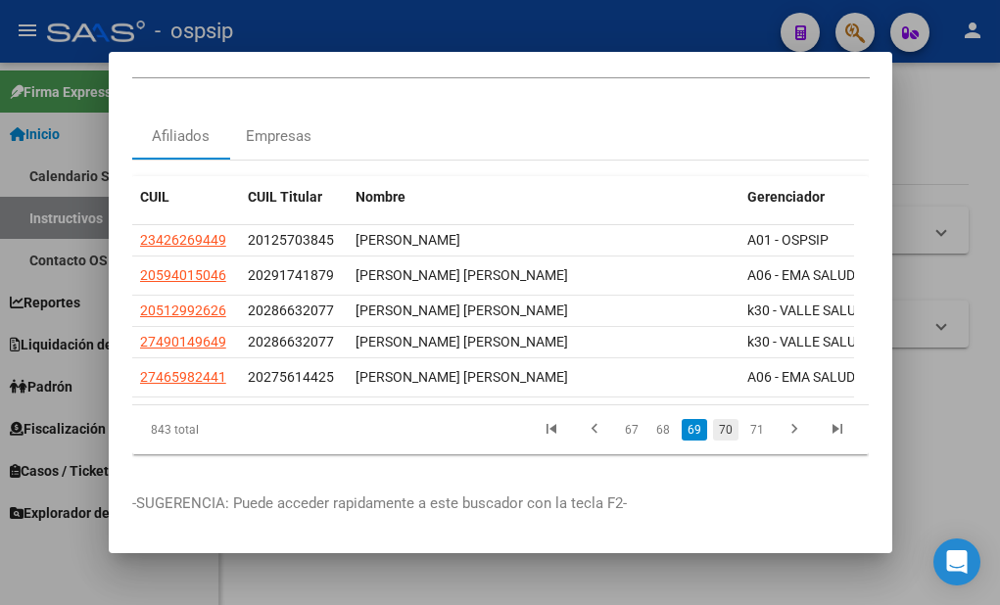
click at [713, 419] on link "70" at bounding box center [725, 430] width 25 height 22
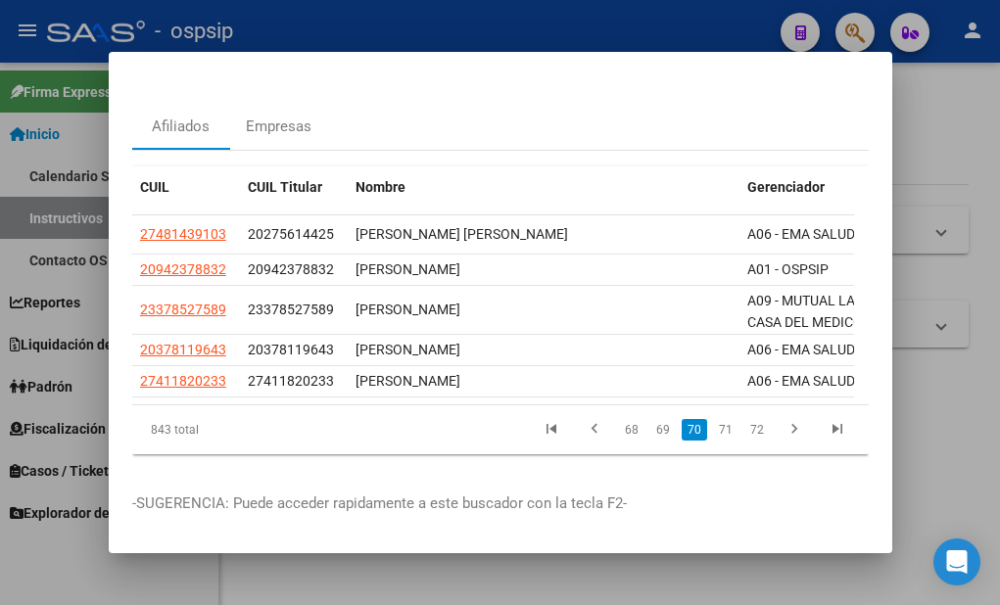
scroll to position [73, 0]
click at [713, 419] on link "71" at bounding box center [725, 430] width 25 height 22
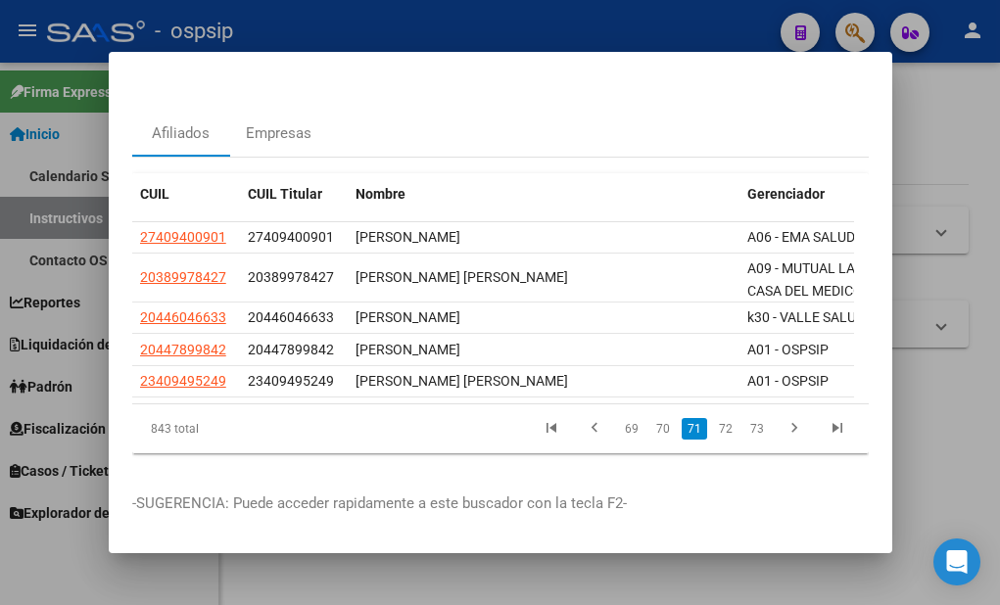
scroll to position [67, 0]
click at [713, 418] on link "72" at bounding box center [725, 429] width 25 height 22
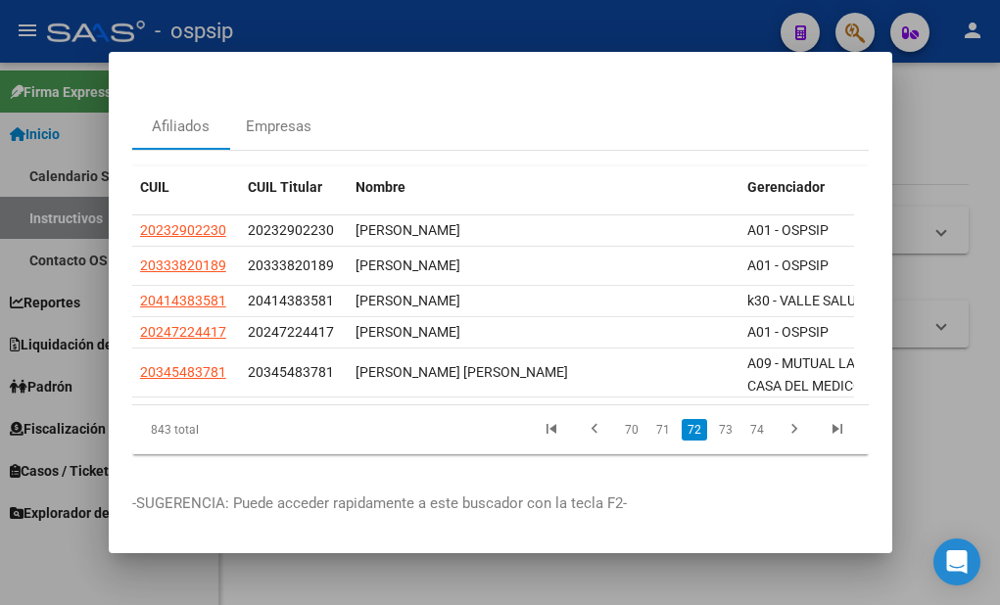
scroll to position [73, 0]
click at [713, 419] on link "73" at bounding box center [725, 430] width 25 height 22
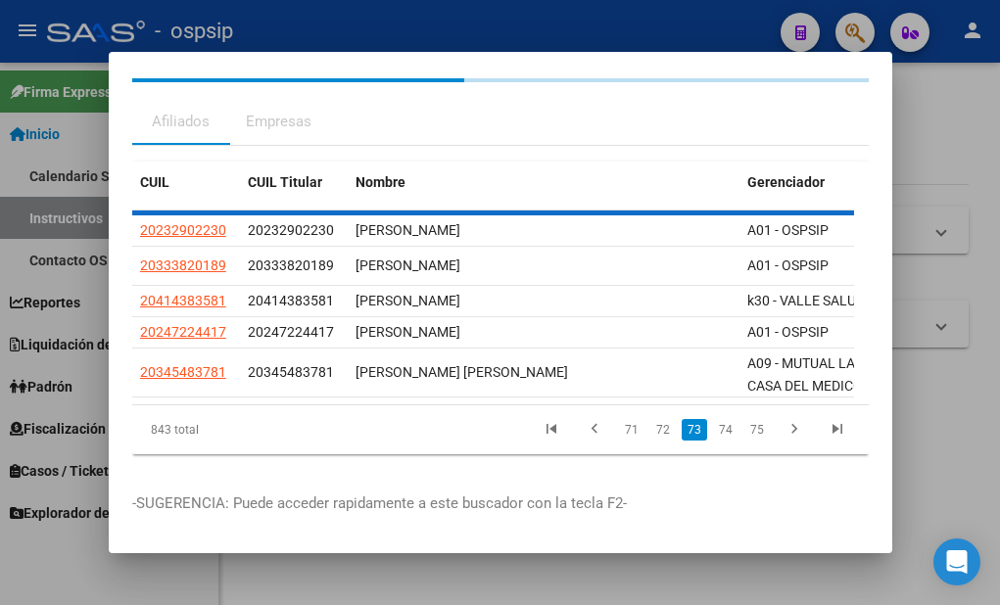
scroll to position [67, 0]
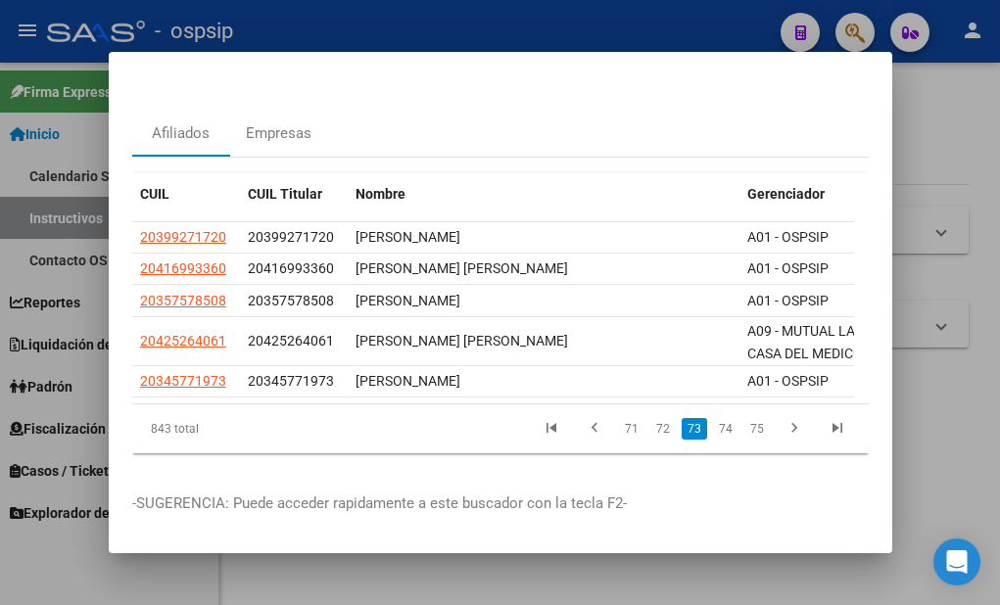
click at [713, 418] on link "74" at bounding box center [725, 429] width 25 height 22
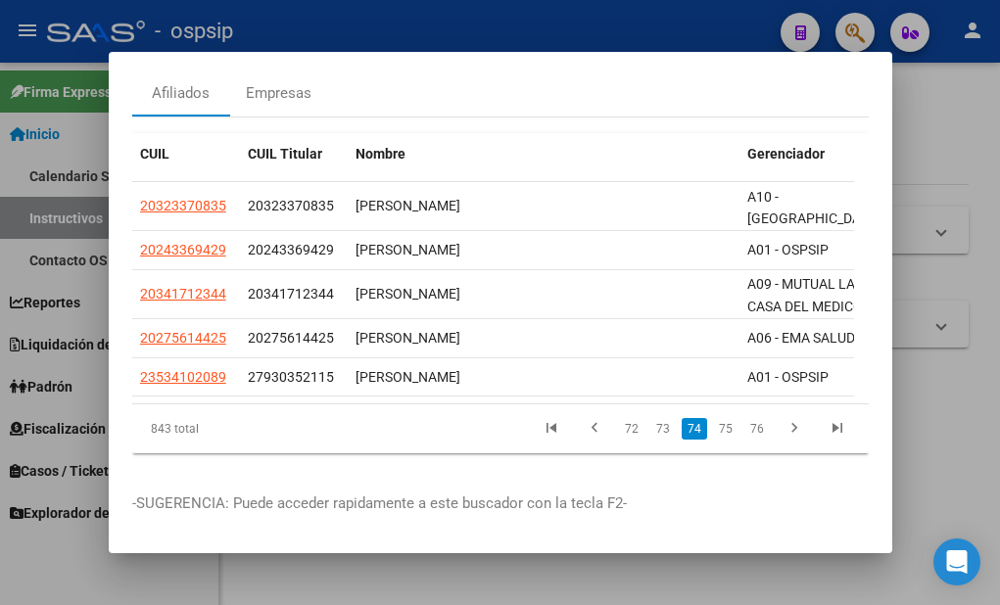
scroll to position [106, 0]
click at [713, 420] on link "75" at bounding box center [725, 429] width 25 height 22
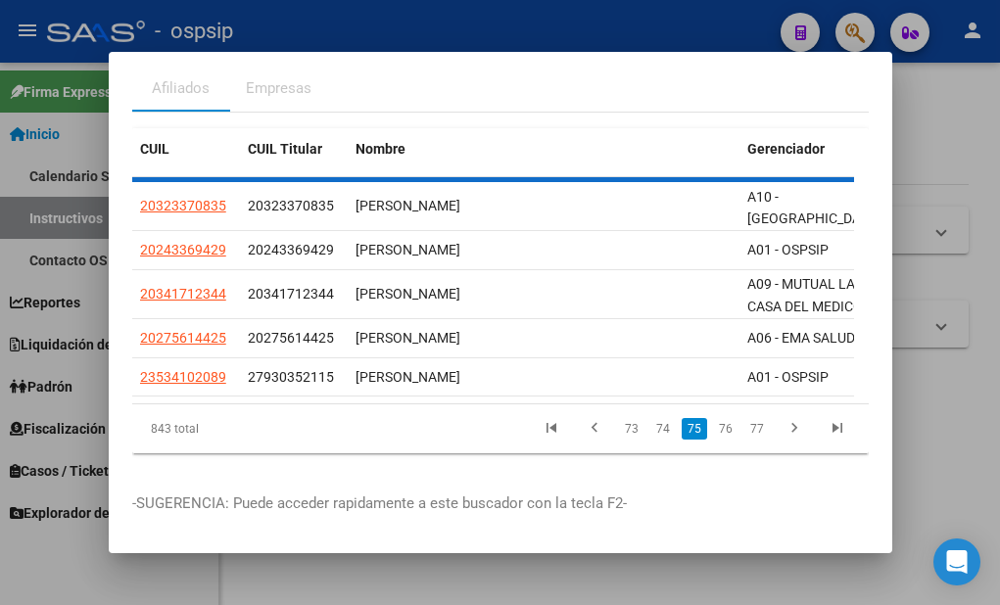
scroll to position [81, 0]
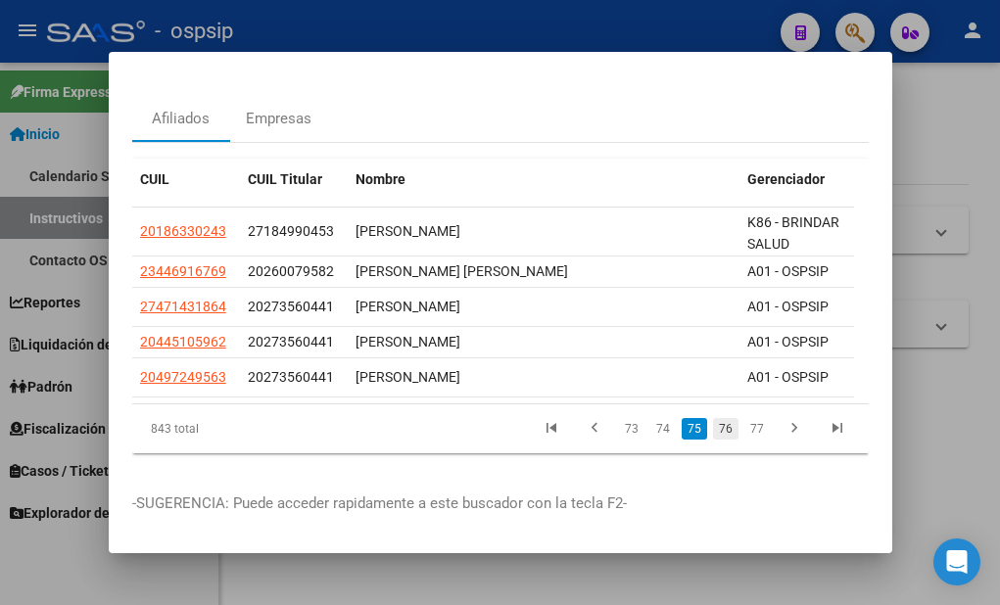
click at [713, 422] on link "76" at bounding box center [725, 429] width 25 height 22
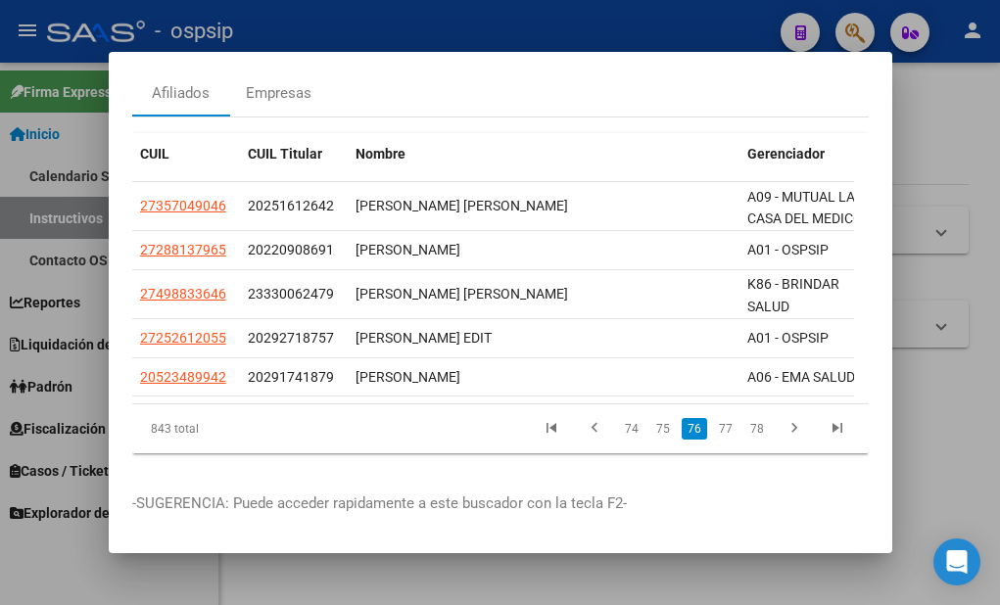
scroll to position [106, 0]
click at [716, 418] on link "77" at bounding box center [725, 429] width 25 height 22
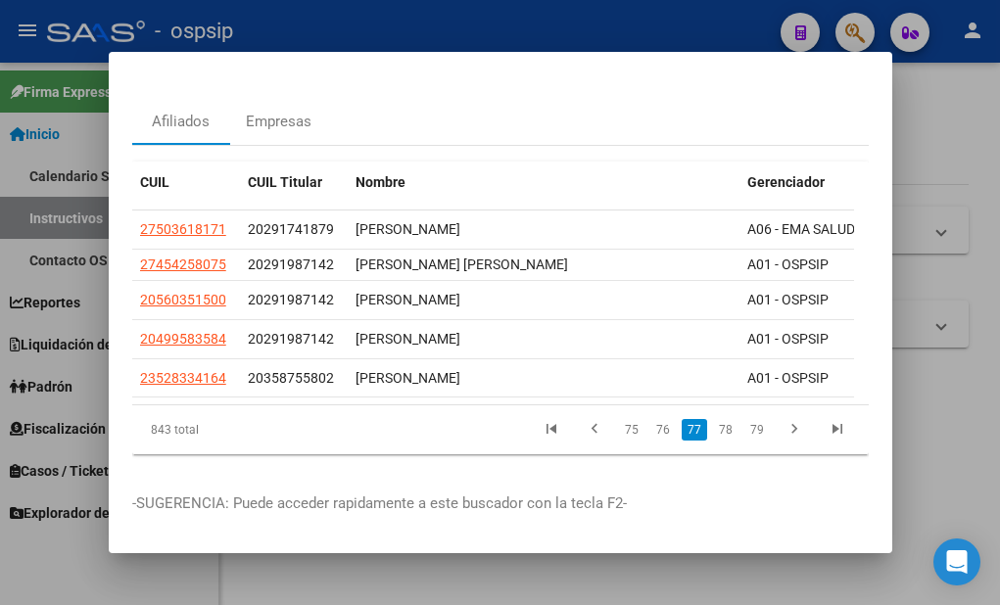
scroll to position [79, 0]
click at [716, 419] on link "78" at bounding box center [725, 430] width 25 height 22
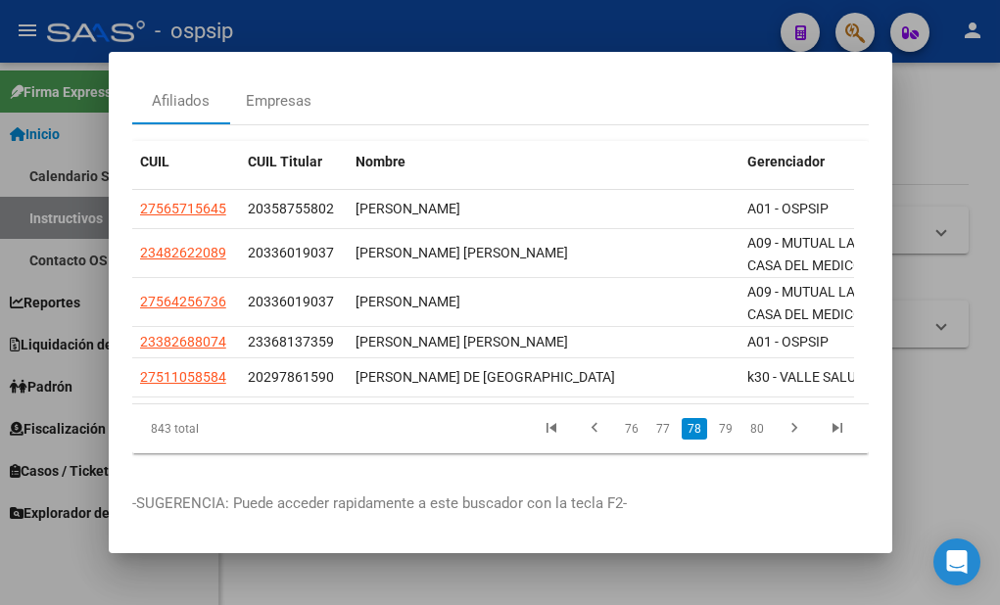
scroll to position [98, 0]
click at [713, 418] on link "79" at bounding box center [725, 429] width 25 height 22
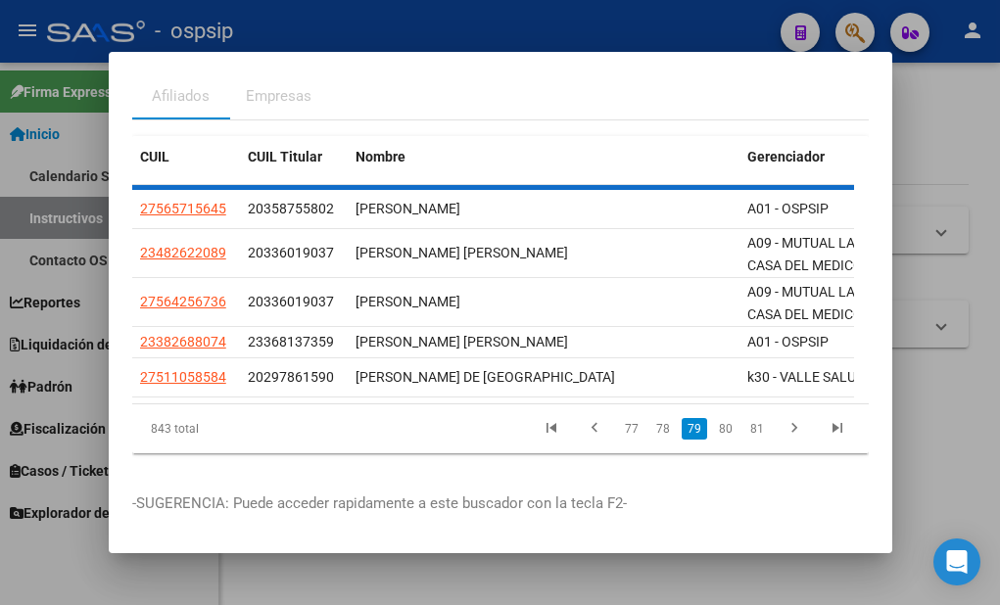
scroll to position [79, 0]
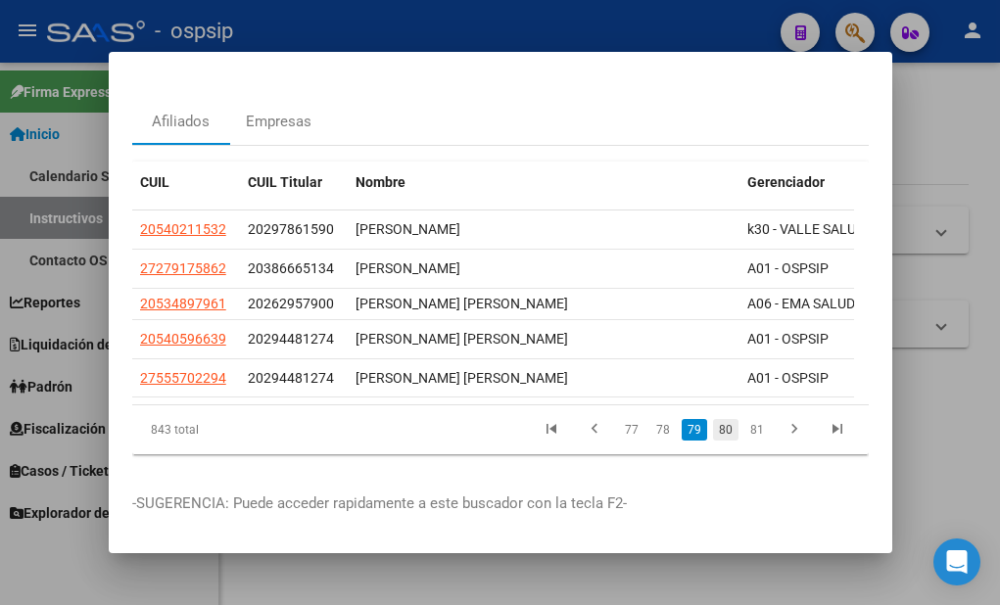
click at [713, 419] on link "80" at bounding box center [725, 430] width 25 height 22
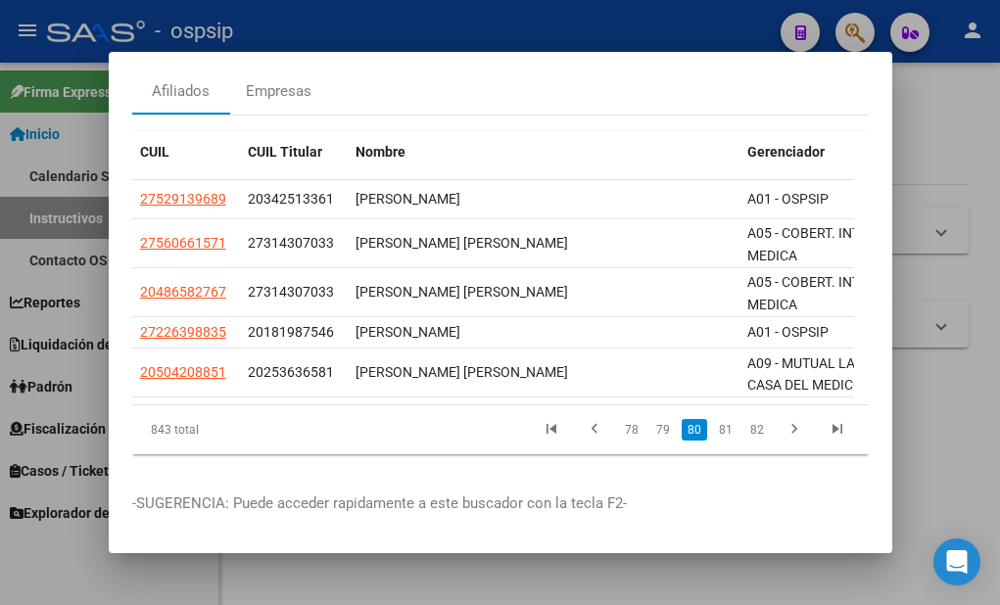
scroll to position [107, 0]
click at [713, 419] on link "81" at bounding box center [725, 430] width 25 height 22
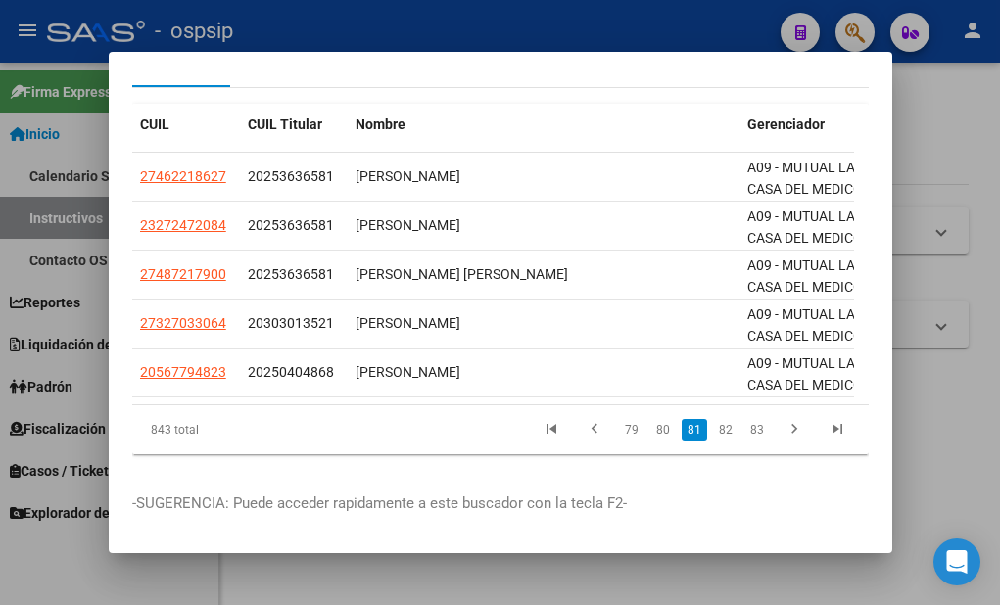
scroll to position [132, 0]
click at [713, 419] on link "82" at bounding box center [725, 430] width 25 height 22
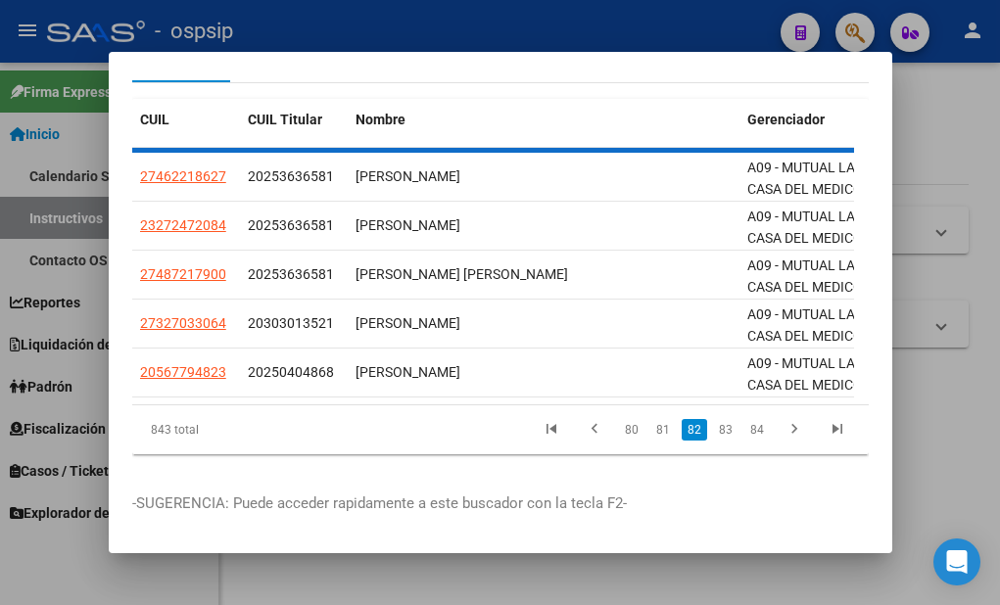
scroll to position [100, 0]
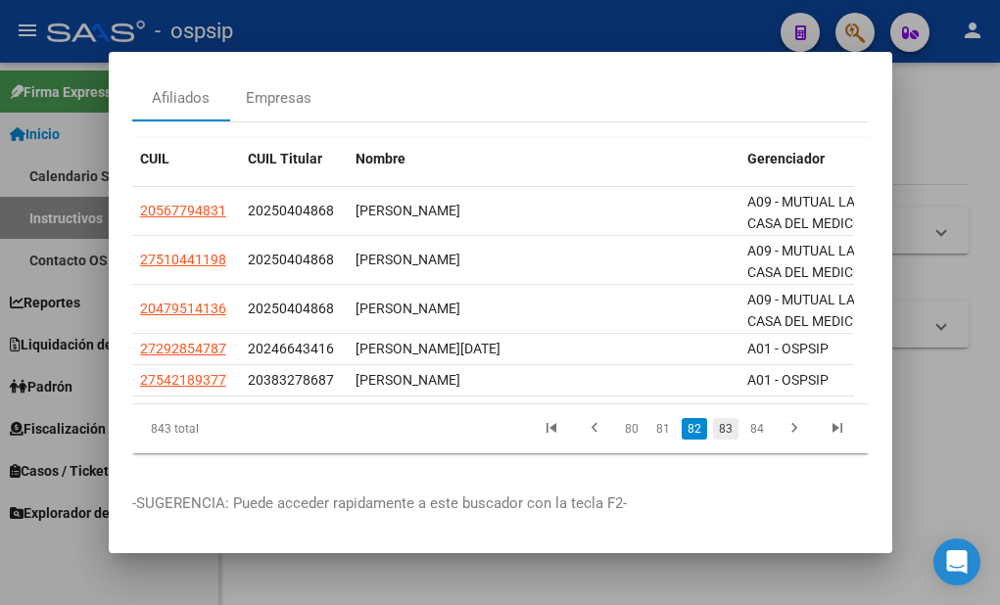
click at [716, 418] on link "83" at bounding box center [725, 429] width 25 height 22
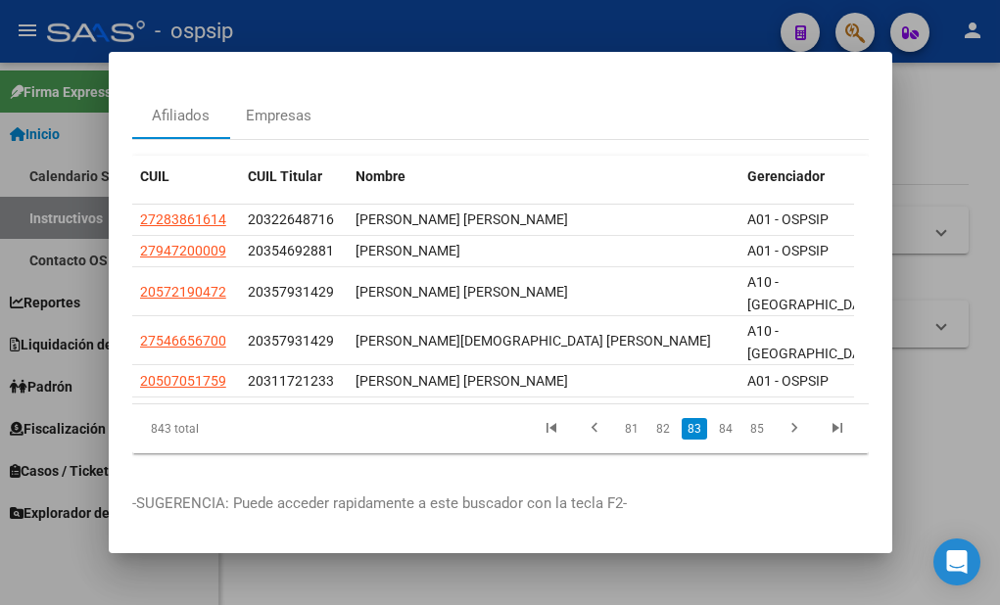
scroll to position [83, 0]
click at [716, 418] on link "84" at bounding box center [725, 429] width 25 height 22
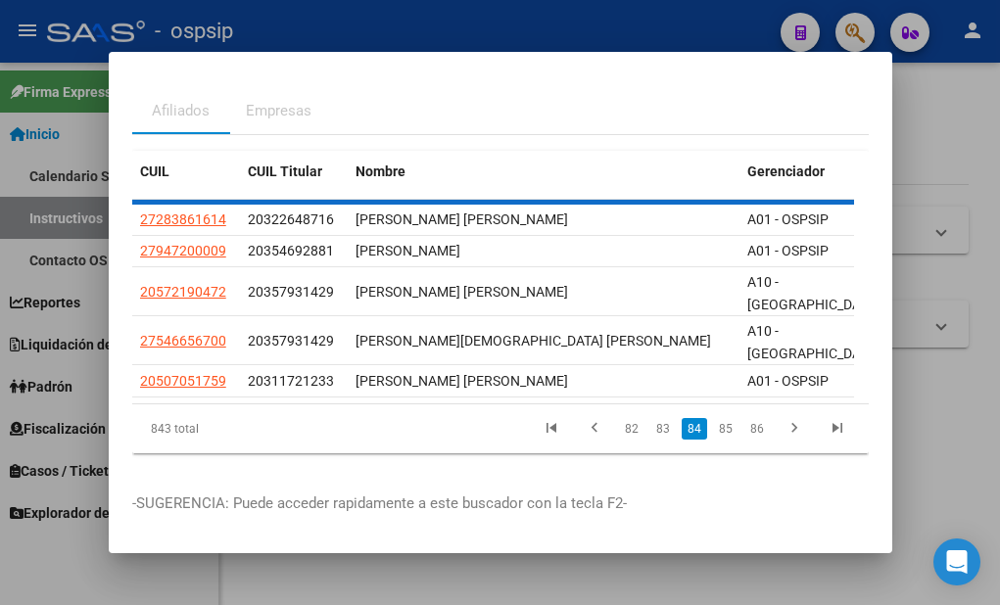
scroll to position [73, 0]
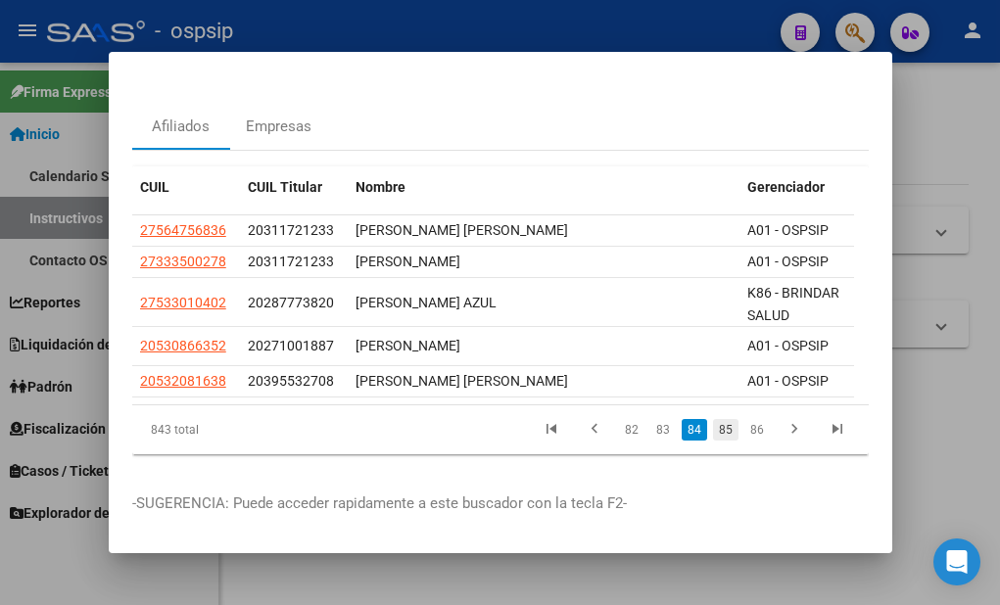
click at [716, 419] on link "85" at bounding box center [725, 430] width 25 height 22
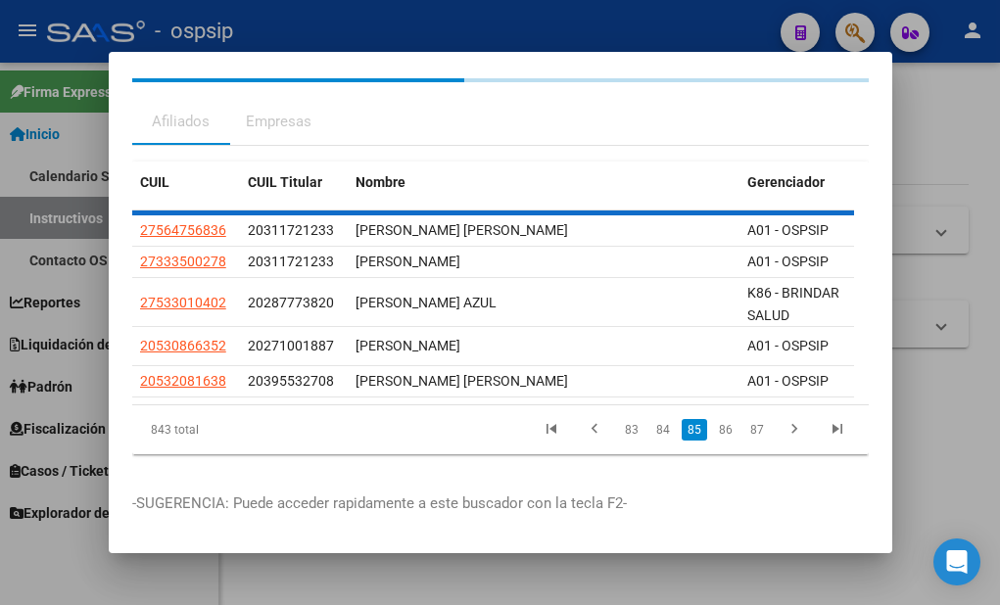
scroll to position [65, 0]
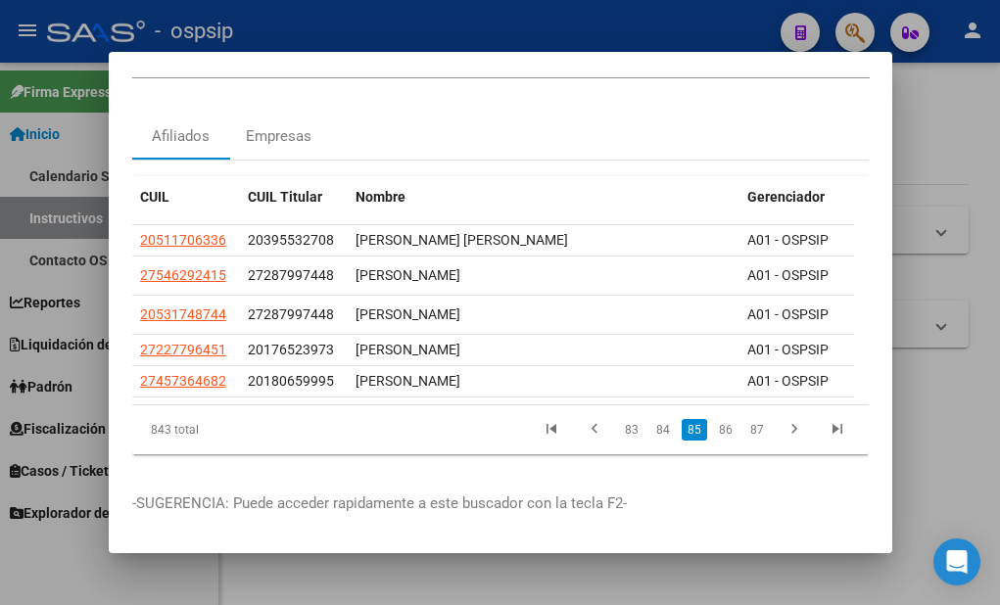
click at [716, 419] on link "86" at bounding box center [725, 430] width 25 height 22
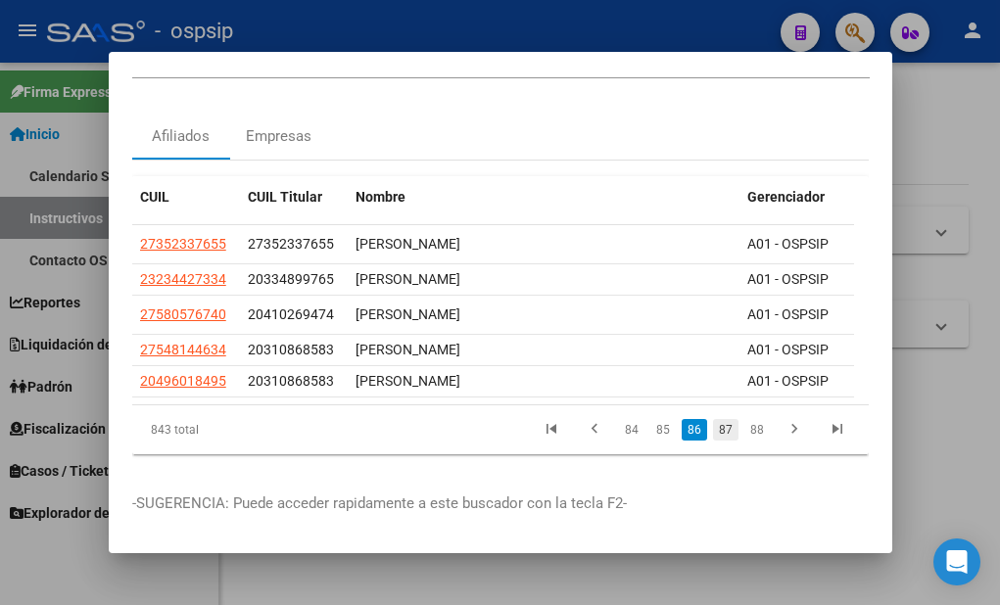
click at [713, 419] on link "87" at bounding box center [725, 430] width 25 height 22
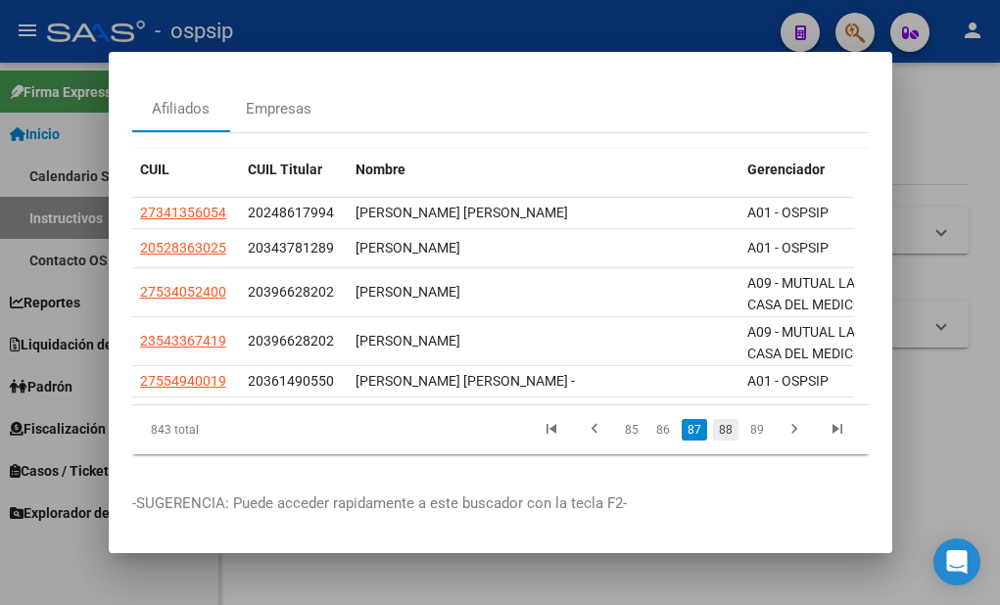
click at [713, 419] on link "88" at bounding box center [725, 430] width 25 height 22
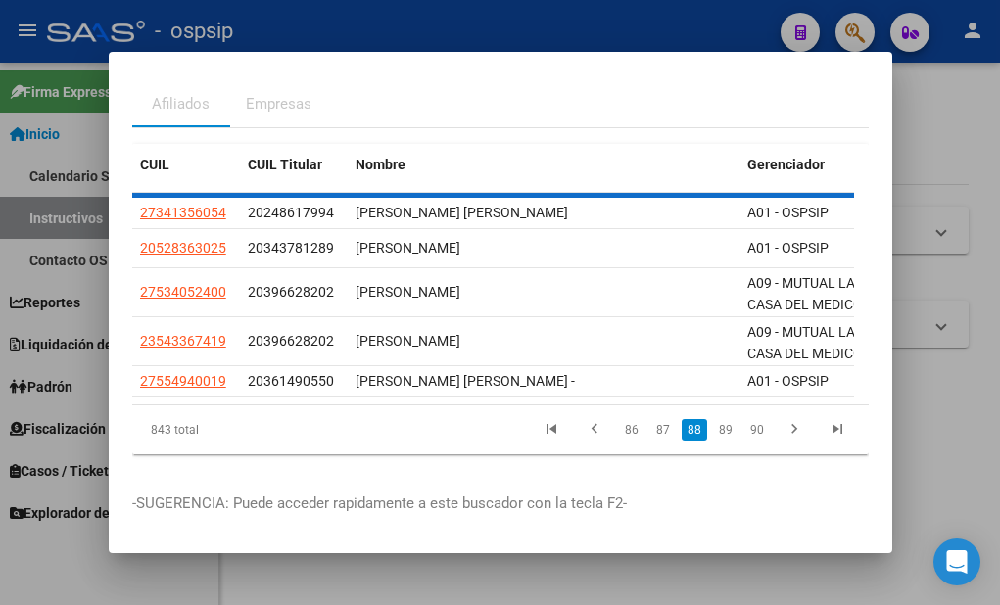
scroll to position [83, 0]
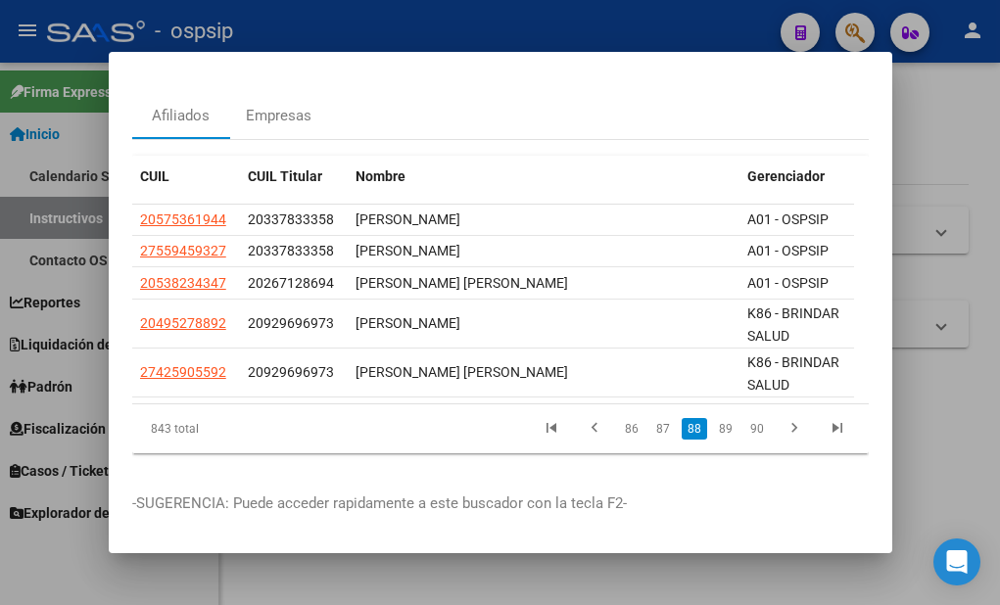
click at [710, 426] on li "89" at bounding box center [725, 428] width 31 height 33
click at [713, 418] on link "89" at bounding box center [725, 429] width 25 height 22
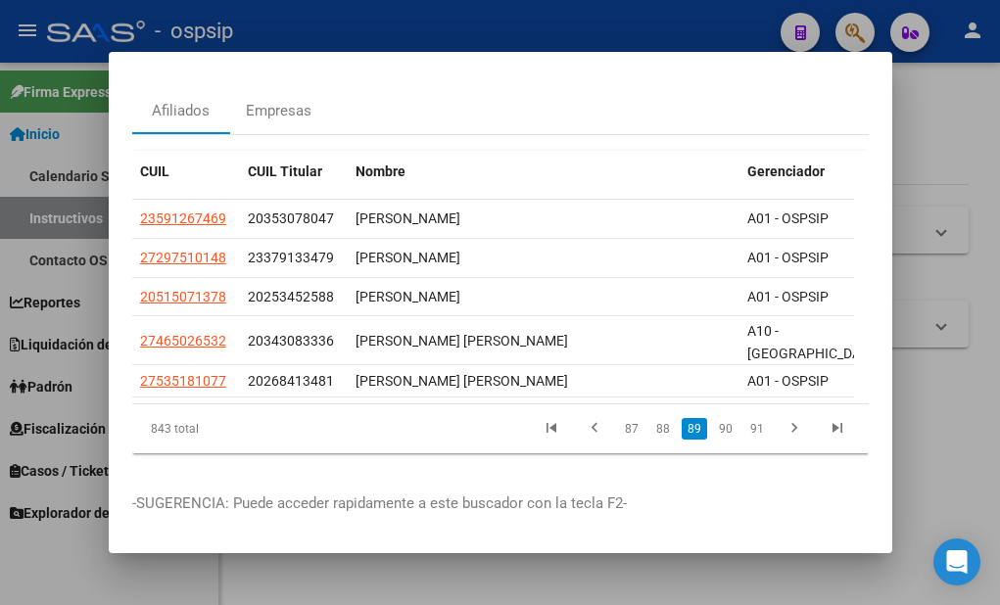
click at [713, 418] on link "90" at bounding box center [725, 429] width 25 height 22
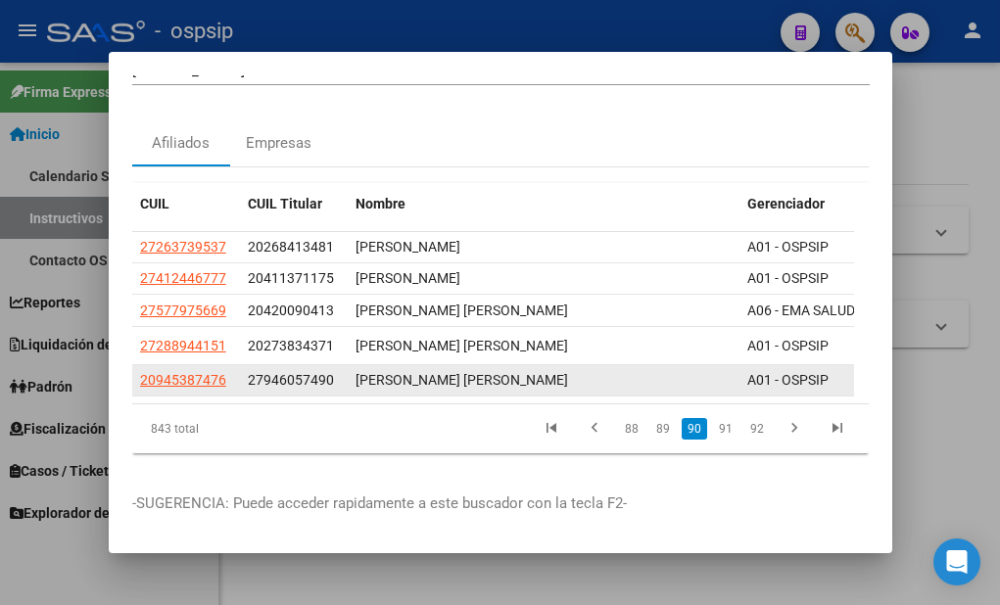
scroll to position [58, 0]
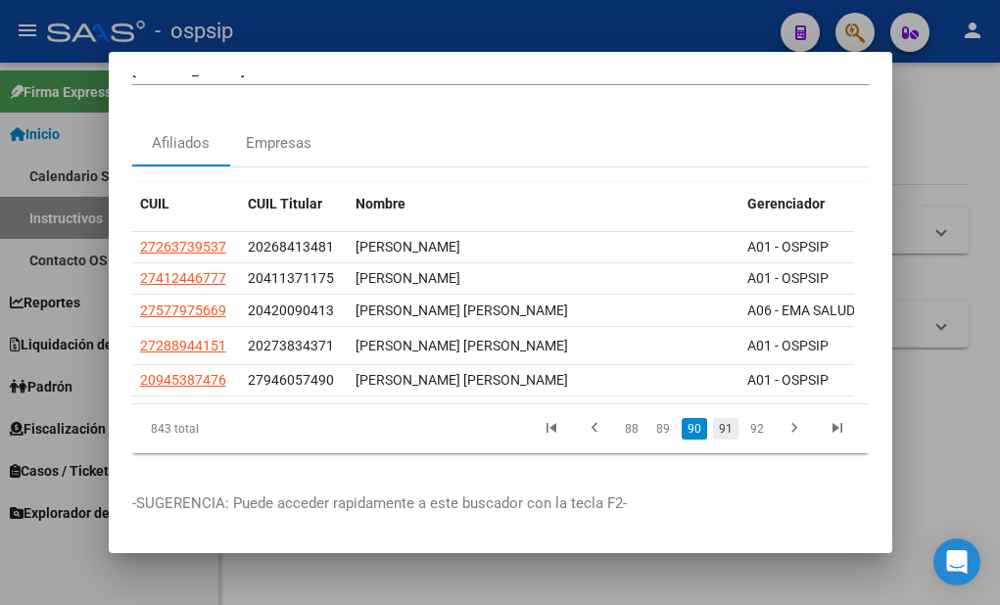
click at [717, 418] on link "91" at bounding box center [725, 429] width 25 height 22
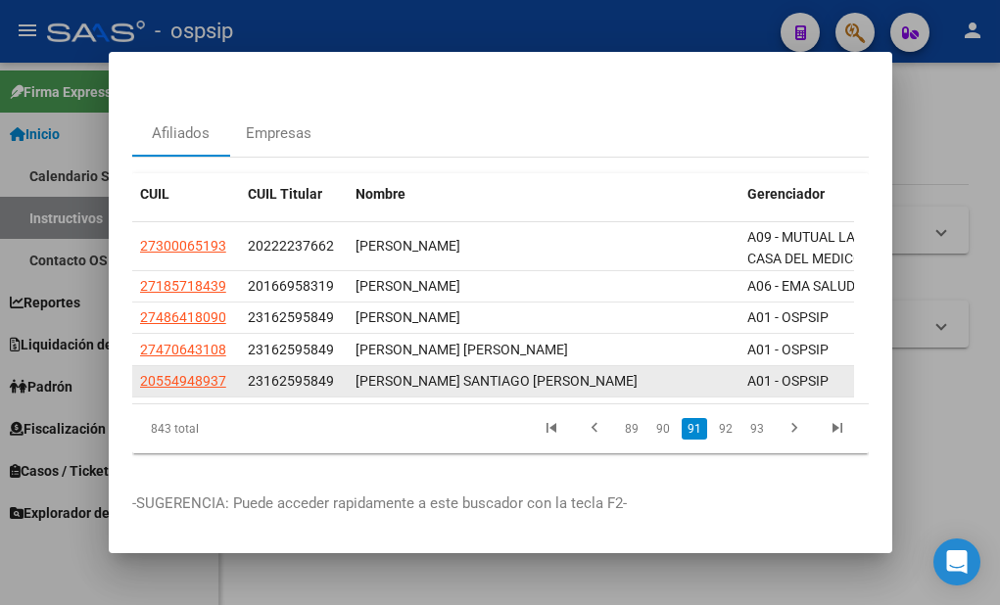
scroll to position [67, 0]
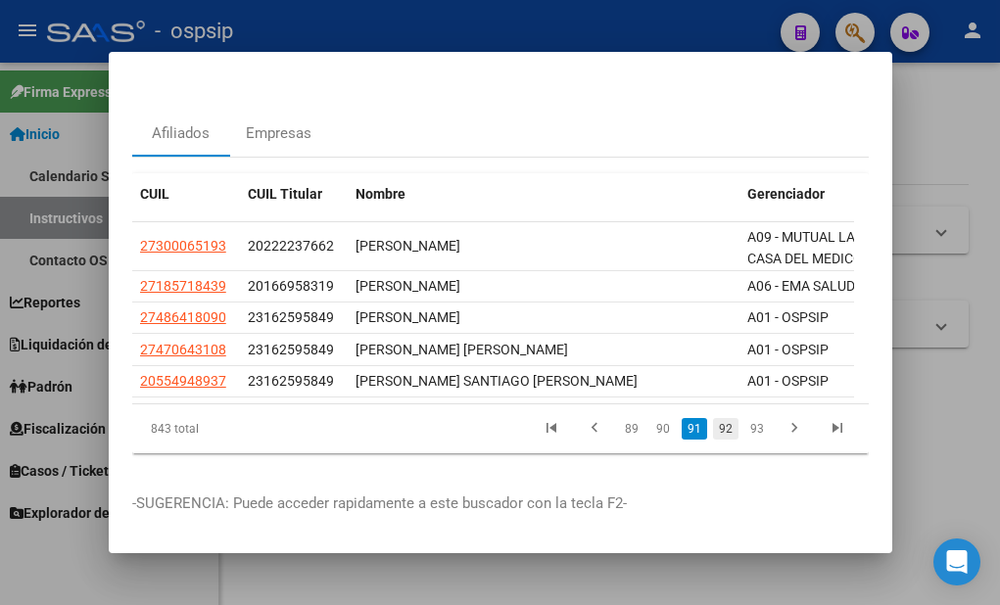
click at [713, 418] on link "92" at bounding box center [725, 429] width 25 height 22
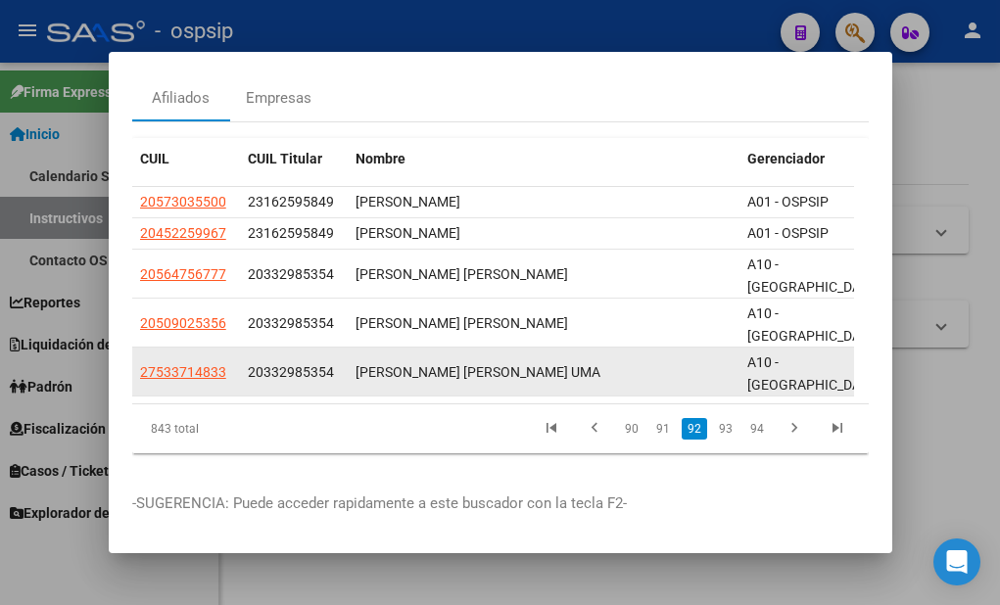
scroll to position [100, 0]
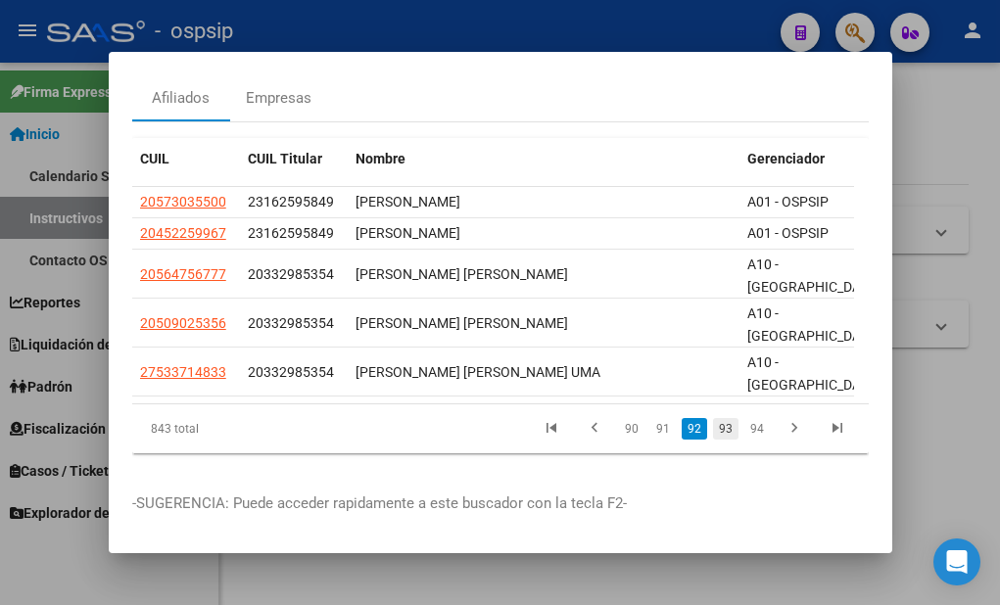
click at [713, 419] on link "93" at bounding box center [725, 429] width 25 height 22
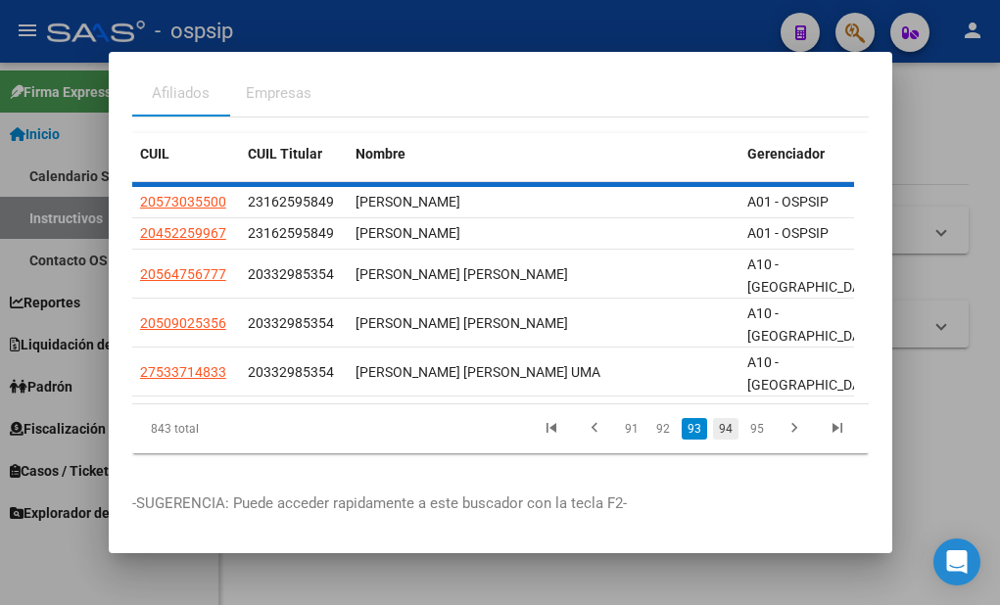
scroll to position [72, 0]
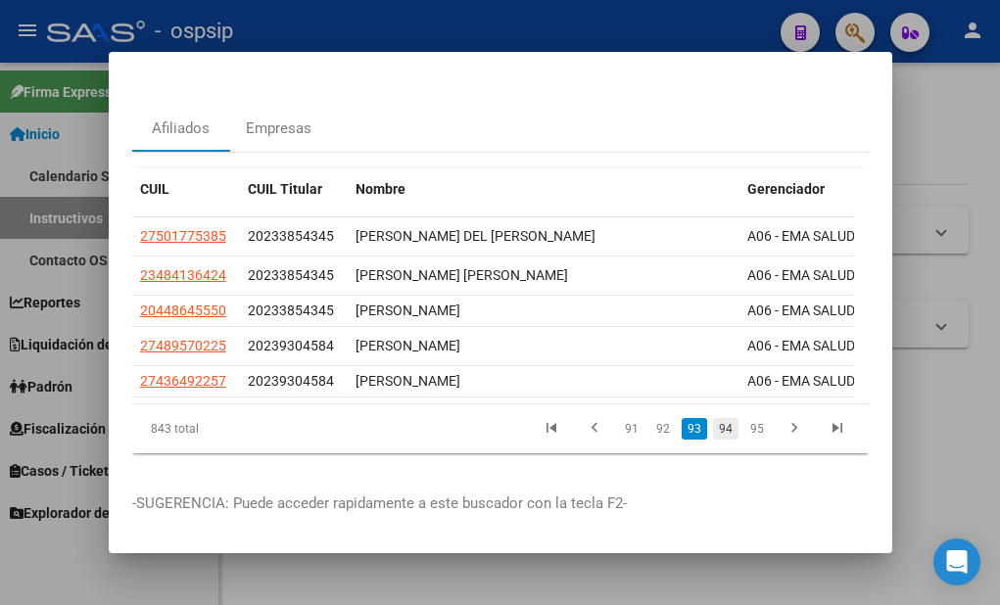
click at [718, 422] on link "94" at bounding box center [725, 429] width 25 height 22
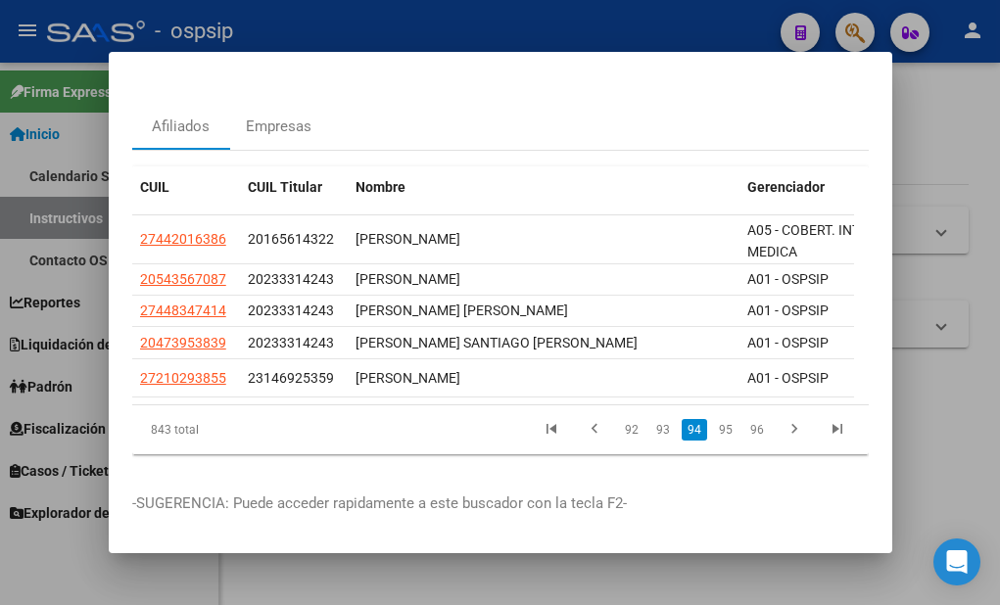
scroll to position [73, 0]
click at [715, 419] on link "95" at bounding box center [725, 430] width 25 height 22
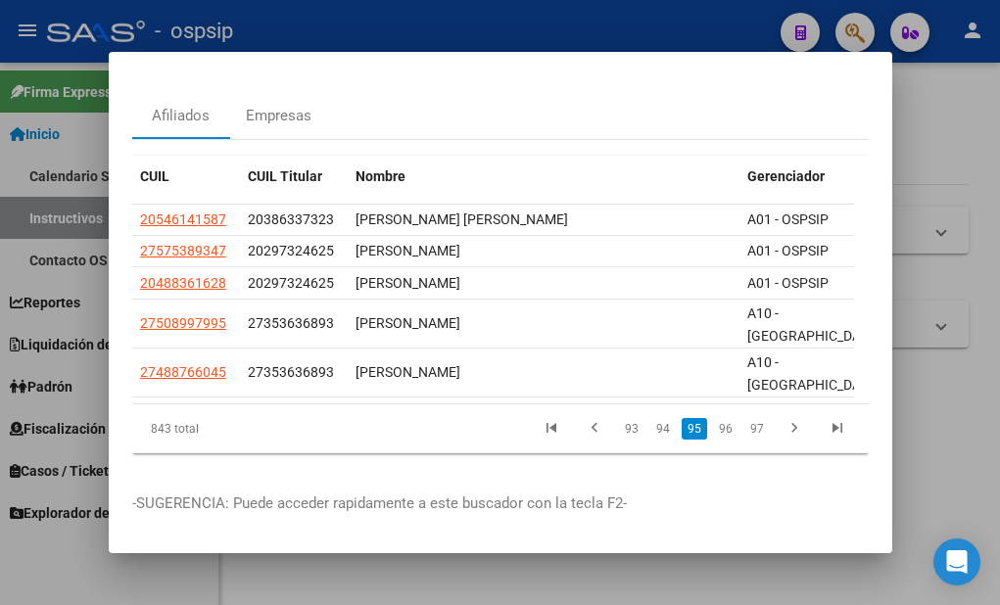
scroll to position [83, 0]
click at [714, 418] on link "96" at bounding box center [725, 429] width 25 height 22
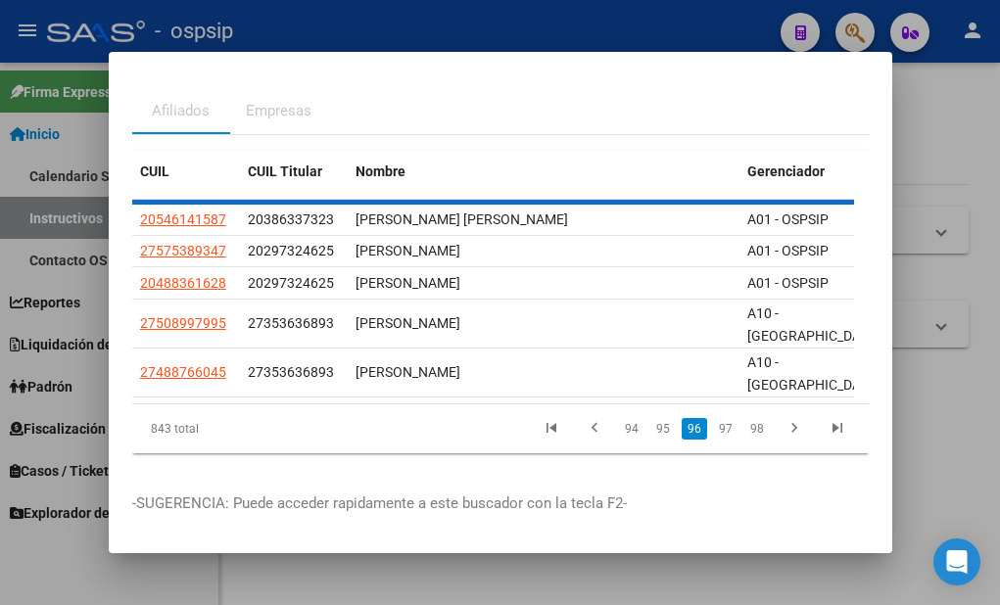
scroll to position [73, 0]
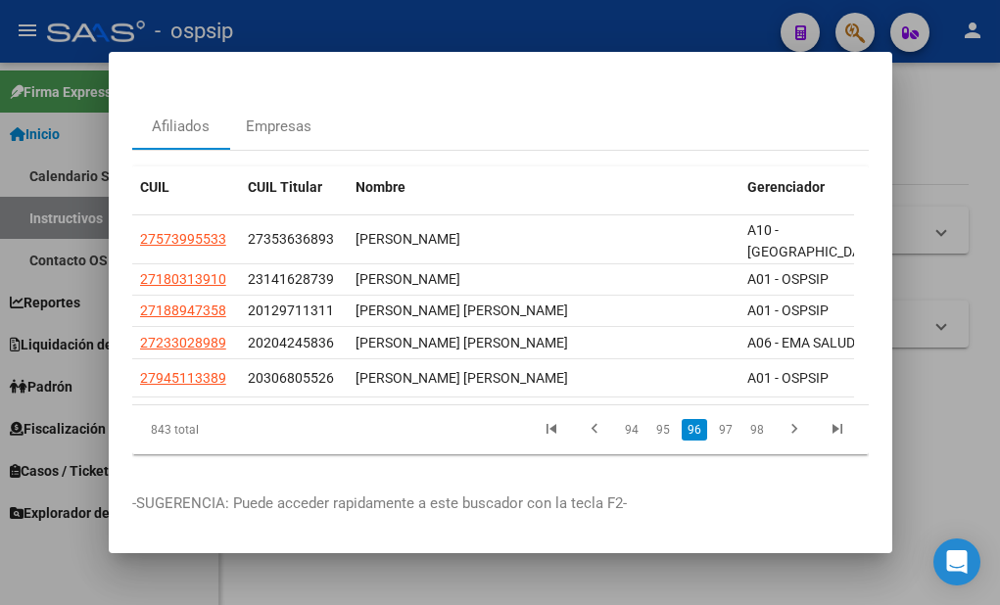
click at [714, 419] on link "97" at bounding box center [725, 430] width 25 height 22
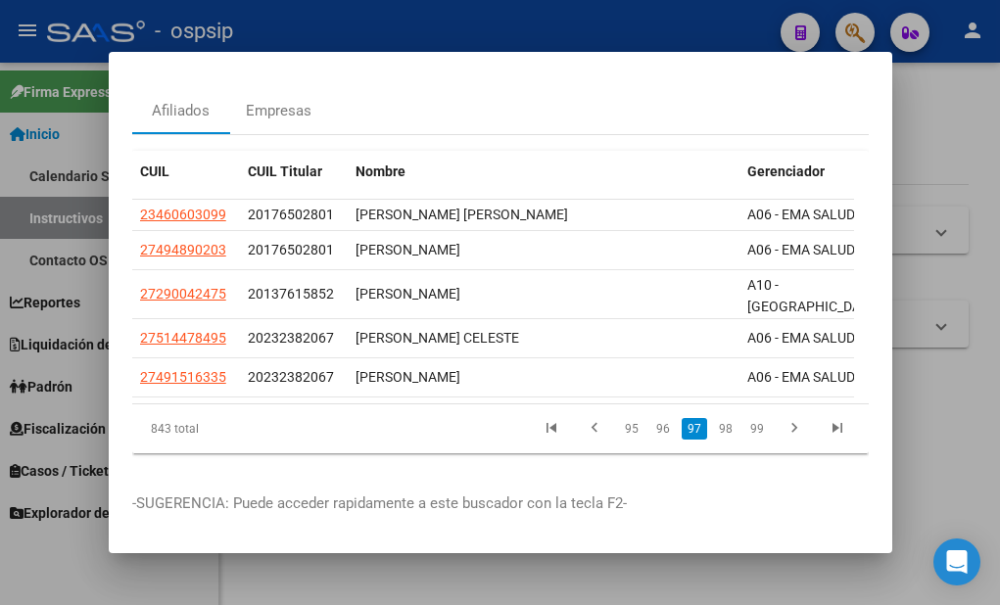
scroll to position [89, 0]
click at [714, 418] on link "98" at bounding box center [725, 429] width 25 height 22
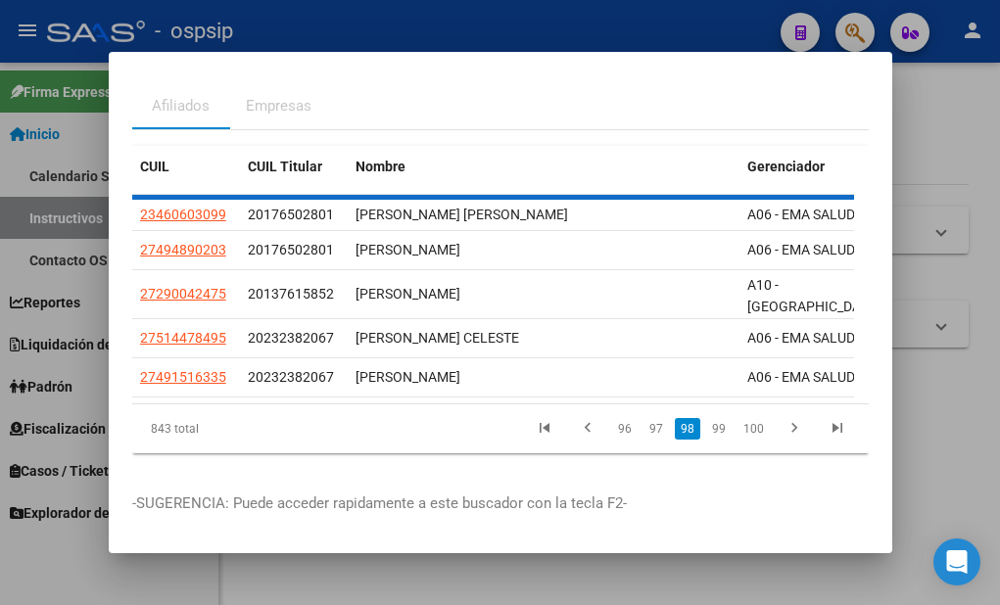
scroll to position [72, 0]
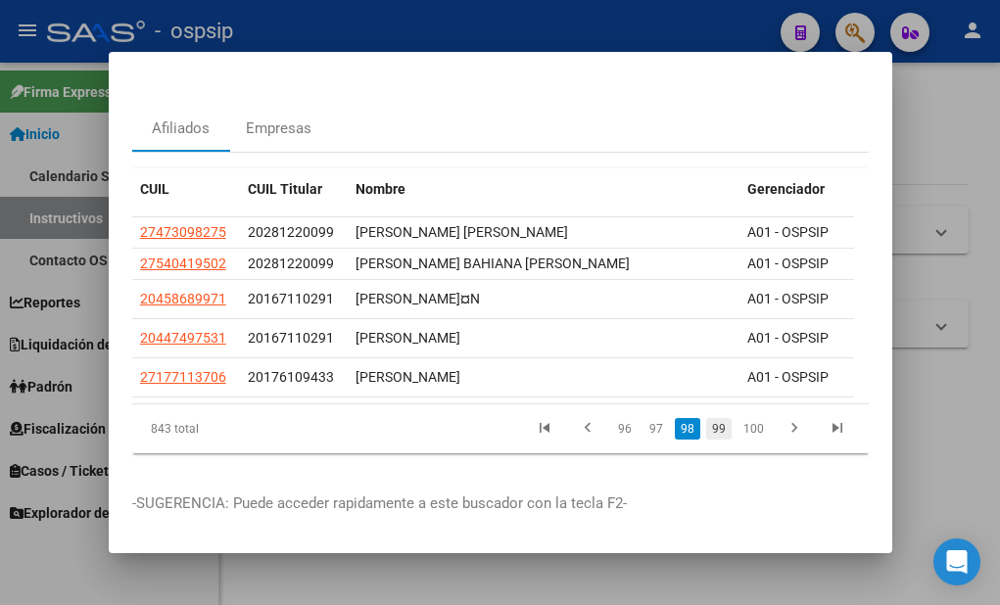
click at [710, 418] on link "99" at bounding box center [718, 429] width 25 height 22
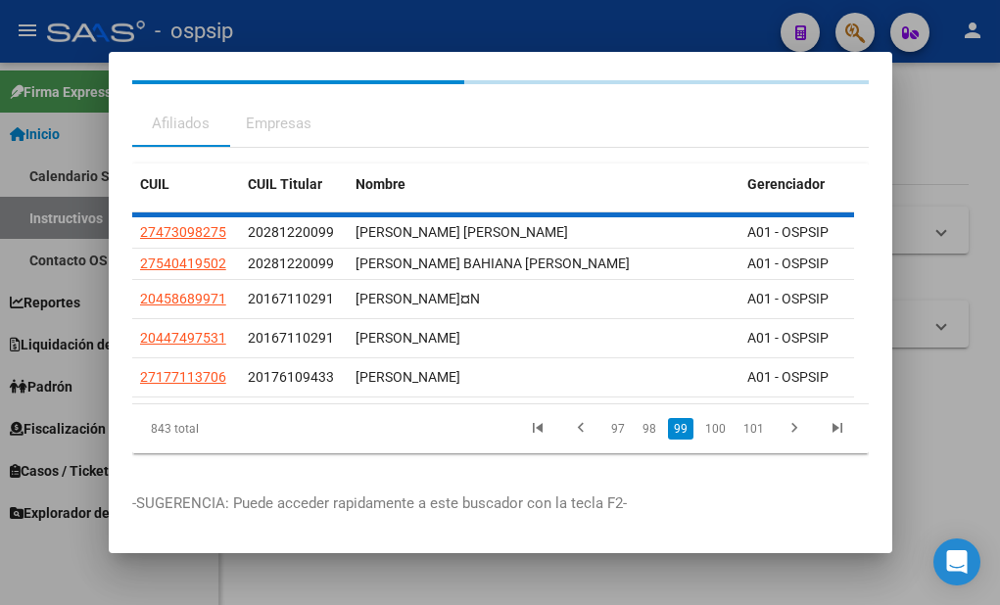
scroll to position [65, 0]
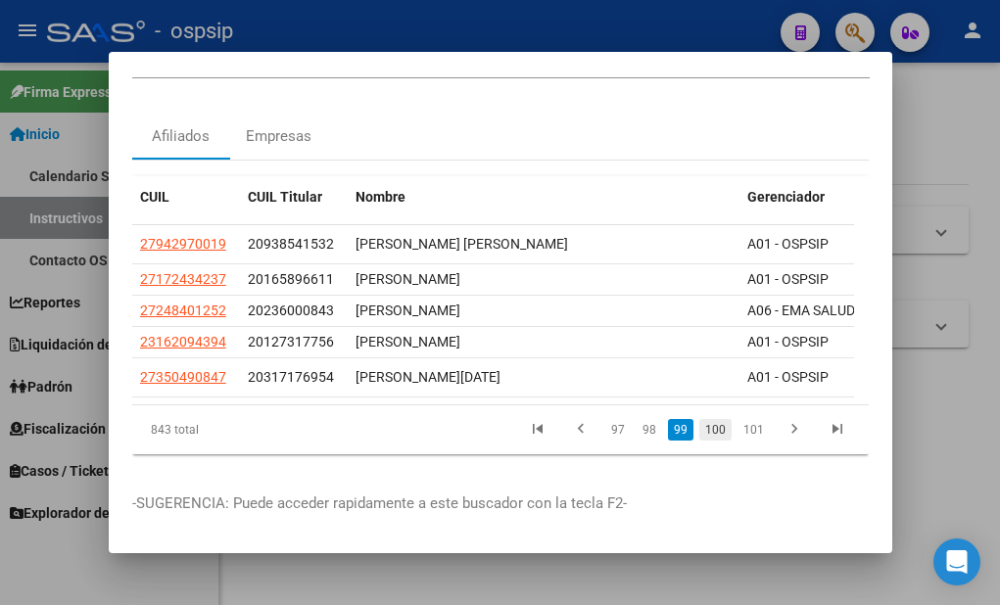
click at [702, 420] on link "100" at bounding box center [715, 430] width 32 height 22
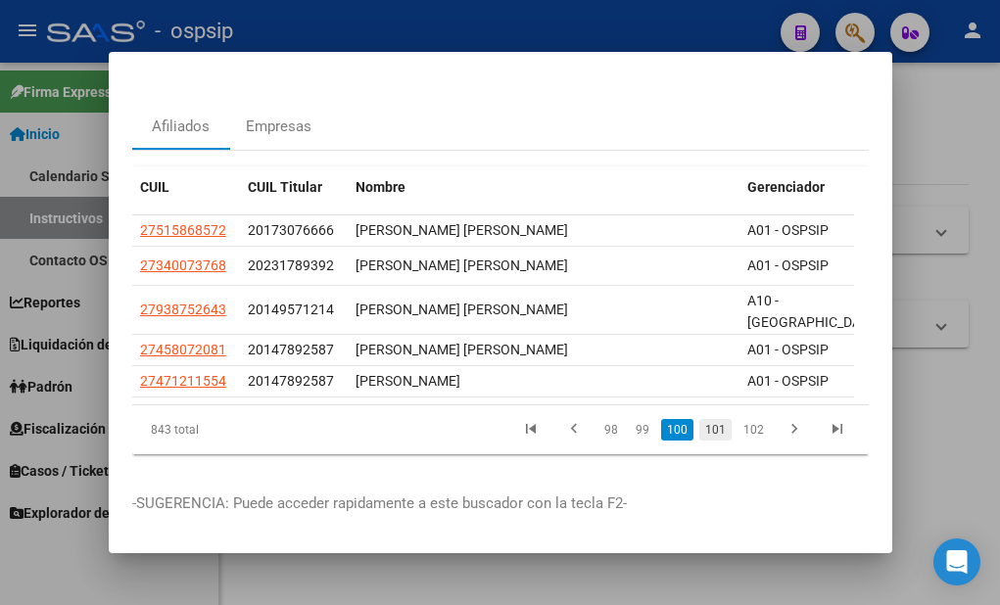
click at [699, 431] on link "101" at bounding box center [715, 430] width 32 height 22
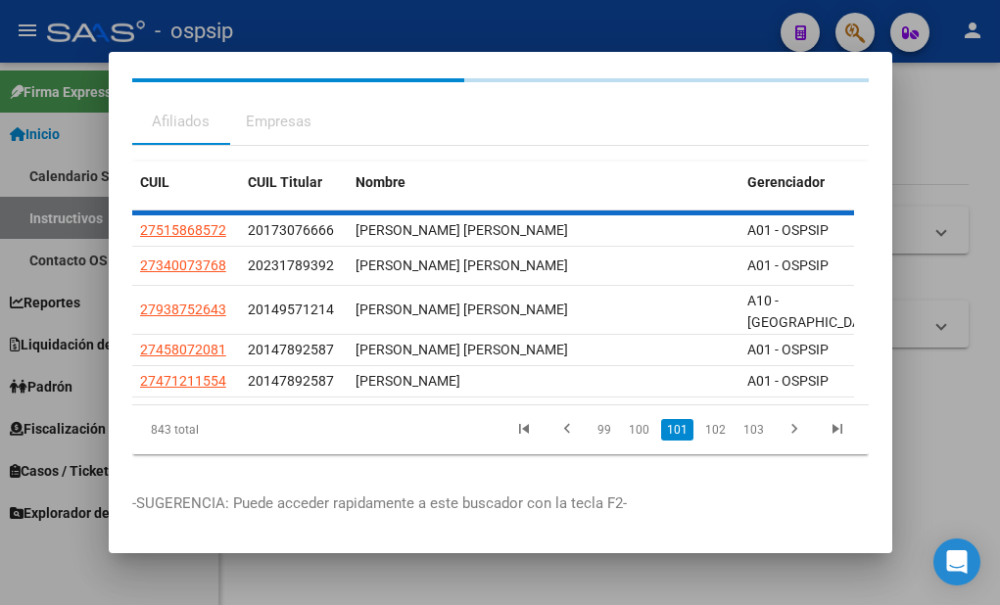
scroll to position [58, 0]
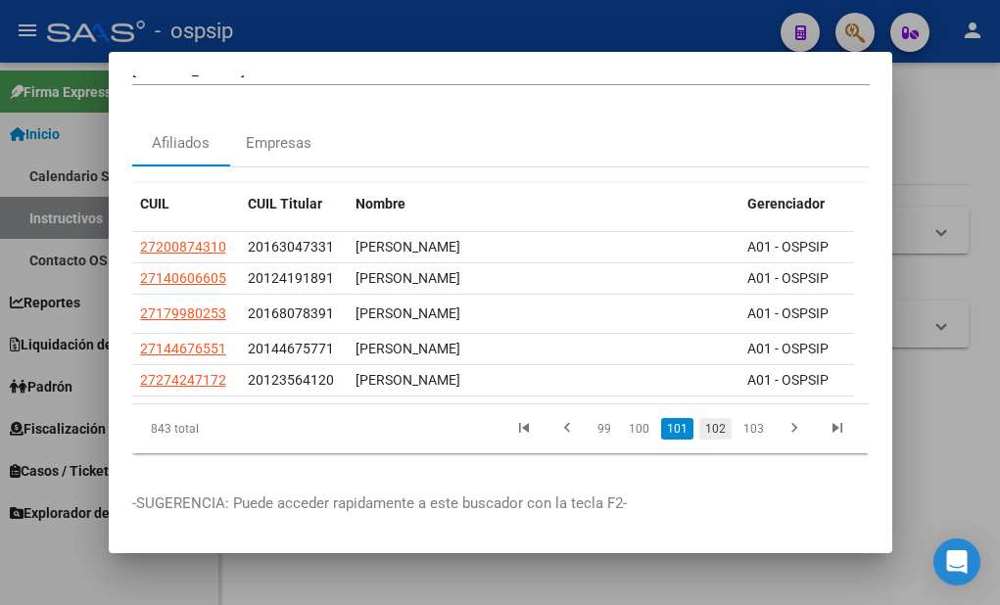
click at [699, 420] on link "102" at bounding box center [715, 429] width 32 height 22
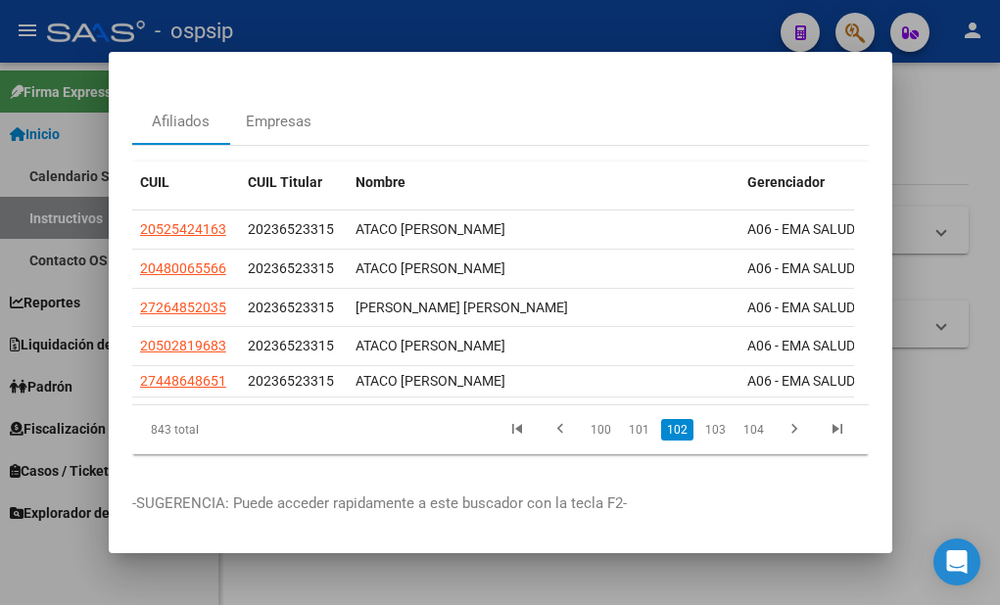
scroll to position [79, 0]
click at [702, 419] on link "103" at bounding box center [715, 430] width 32 height 22
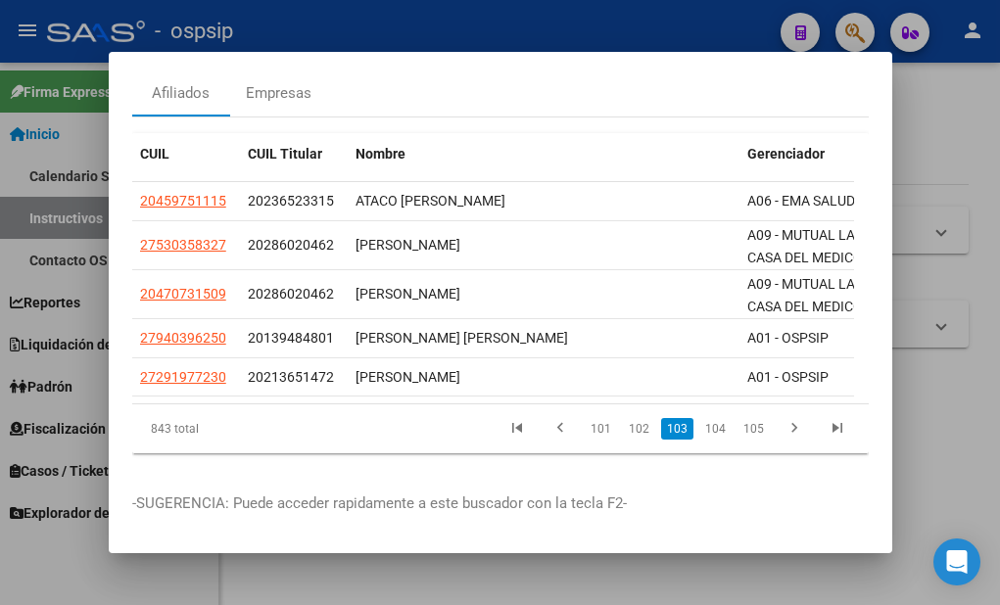
click at [702, 418] on link "104" at bounding box center [715, 429] width 32 height 22
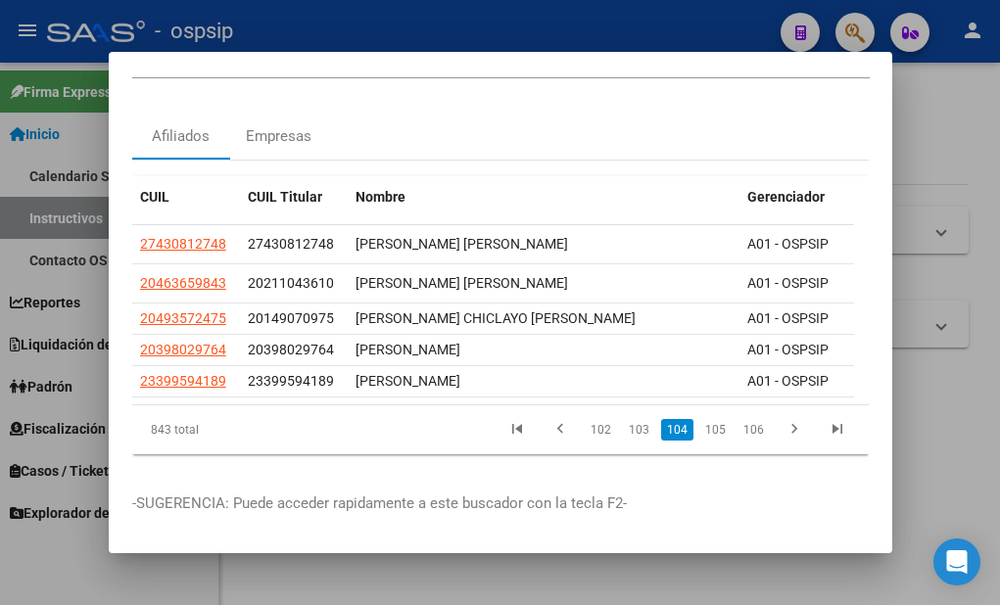
scroll to position [65, 0]
click at [708, 419] on link "105" at bounding box center [715, 430] width 32 height 22
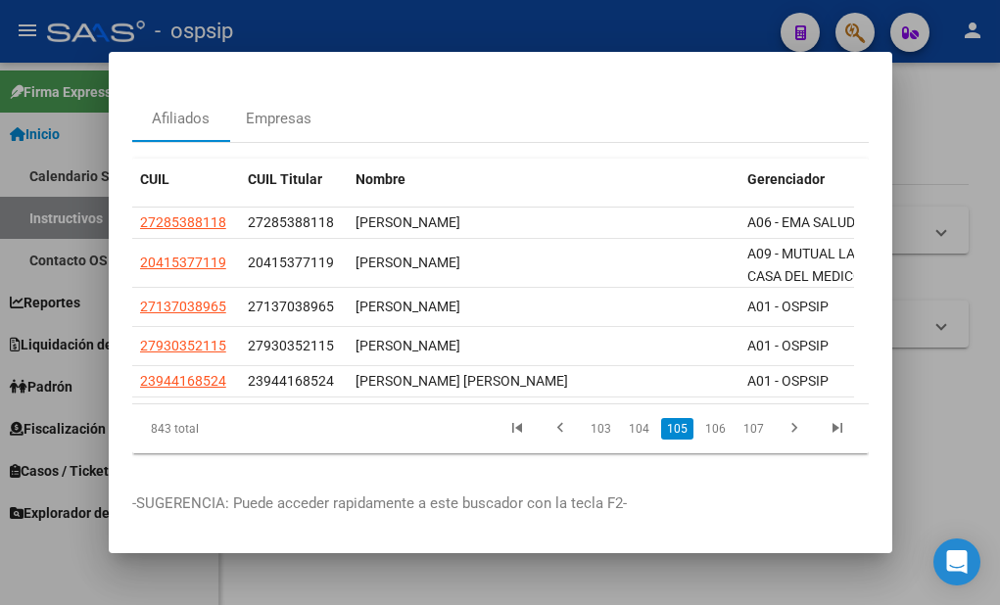
scroll to position [81, 0]
click at [713, 418] on link "106" at bounding box center [715, 429] width 32 height 22
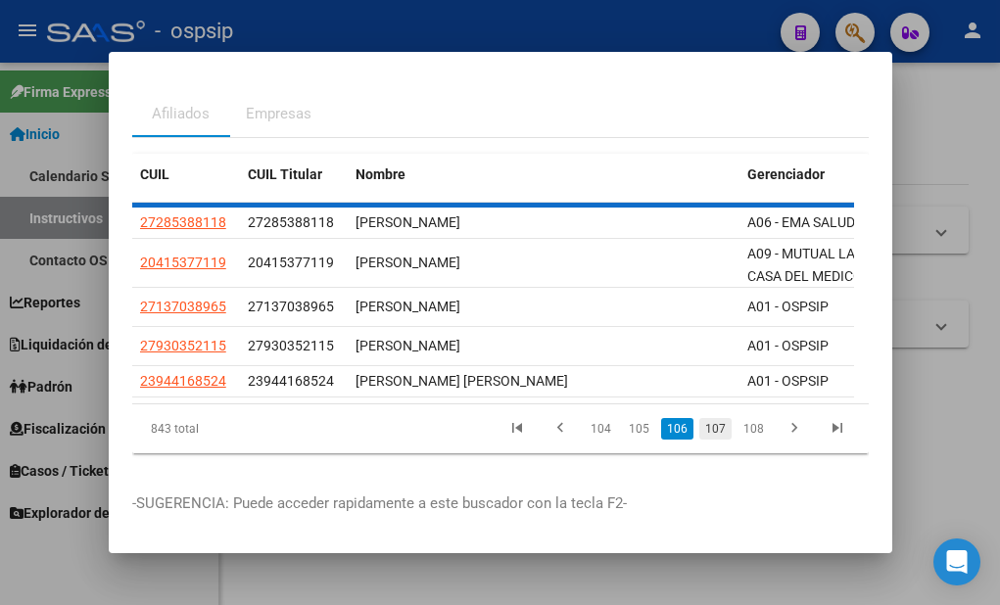
scroll to position [72, 0]
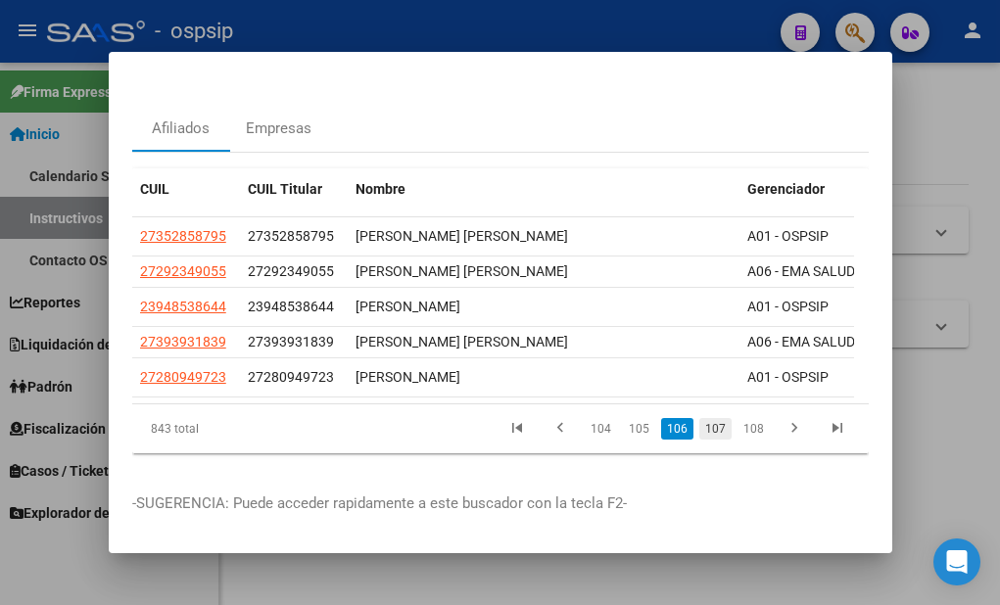
click at [709, 418] on link "107" at bounding box center [715, 429] width 32 height 22
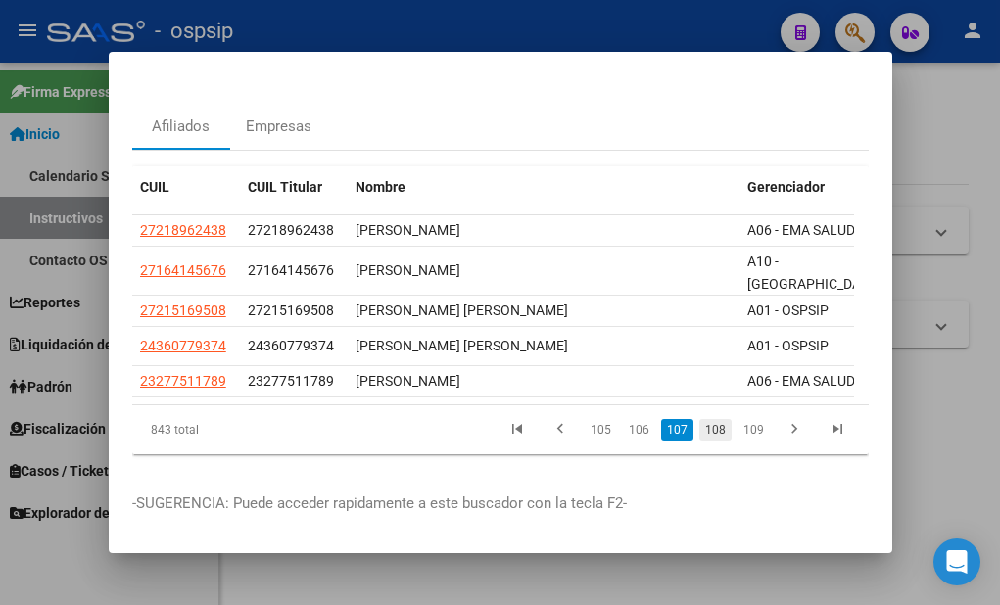
click at [704, 423] on link "108" at bounding box center [715, 430] width 32 height 22
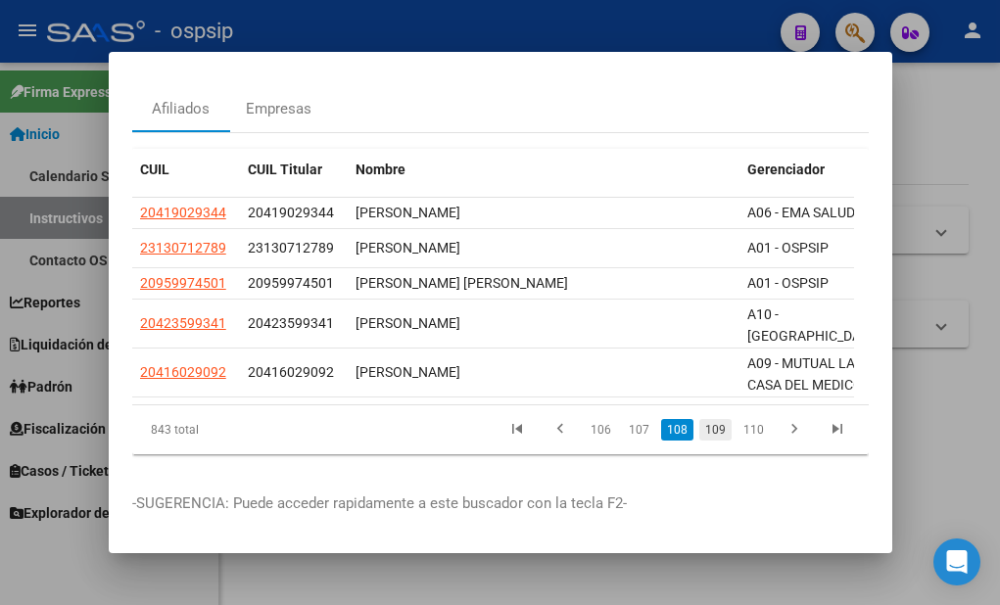
click at [709, 432] on link "109" at bounding box center [715, 430] width 32 height 22
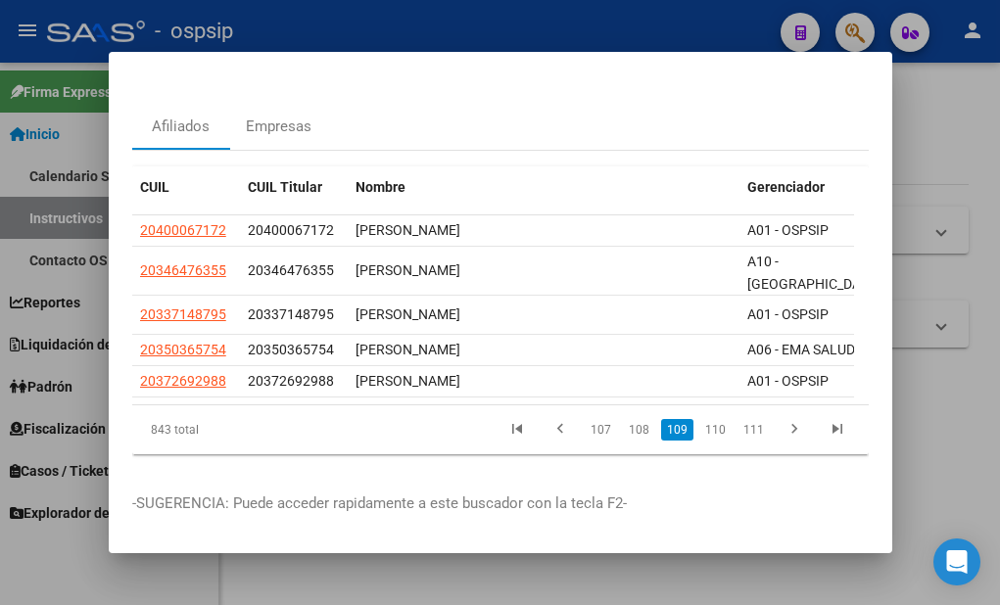
scroll to position [73, 0]
click at [709, 419] on link "110" at bounding box center [715, 430] width 32 height 22
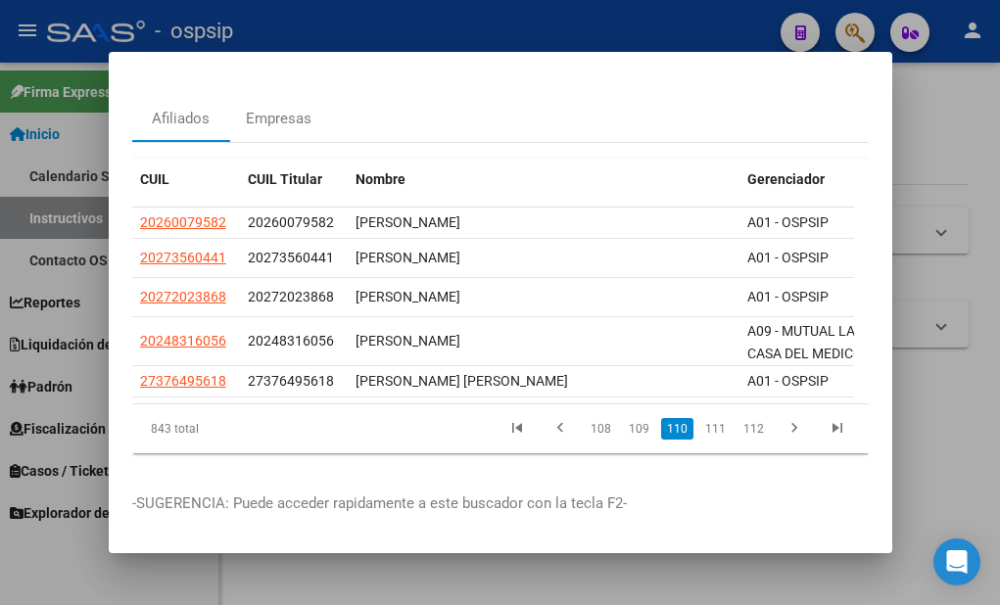
scroll to position [81, 0]
click at [702, 418] on link "111" at bounding box center [715, 429] width 32 height 22
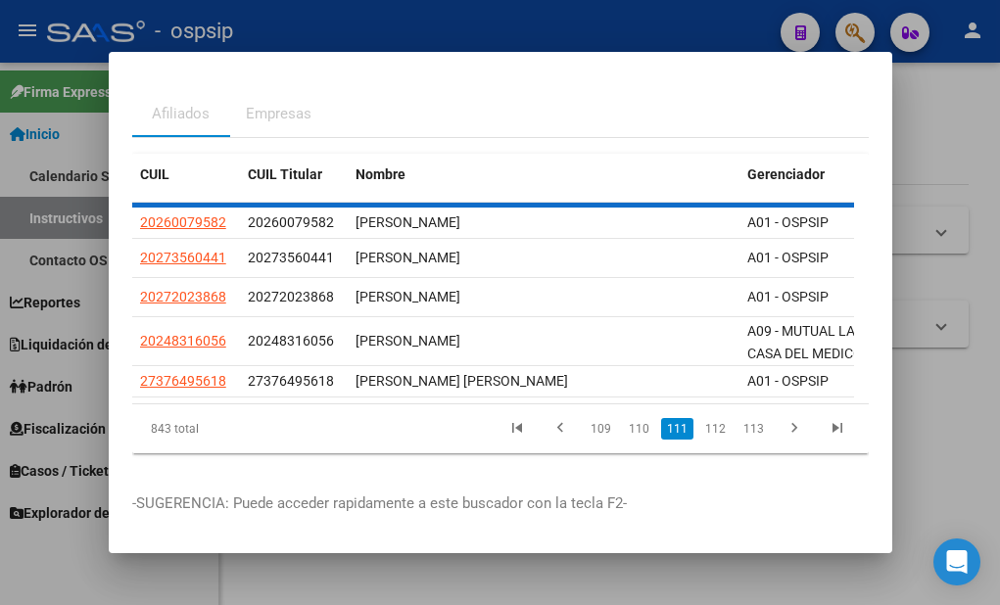
scroll to position [67, 0]
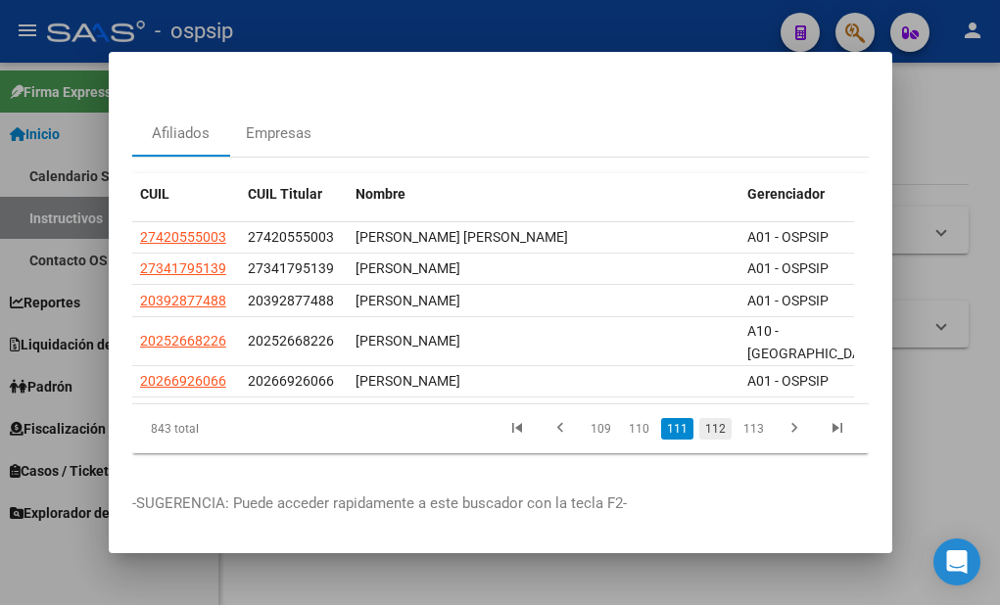
click at [703, 418] on link "112" at bounding box center [715, 429] width 32 height 22
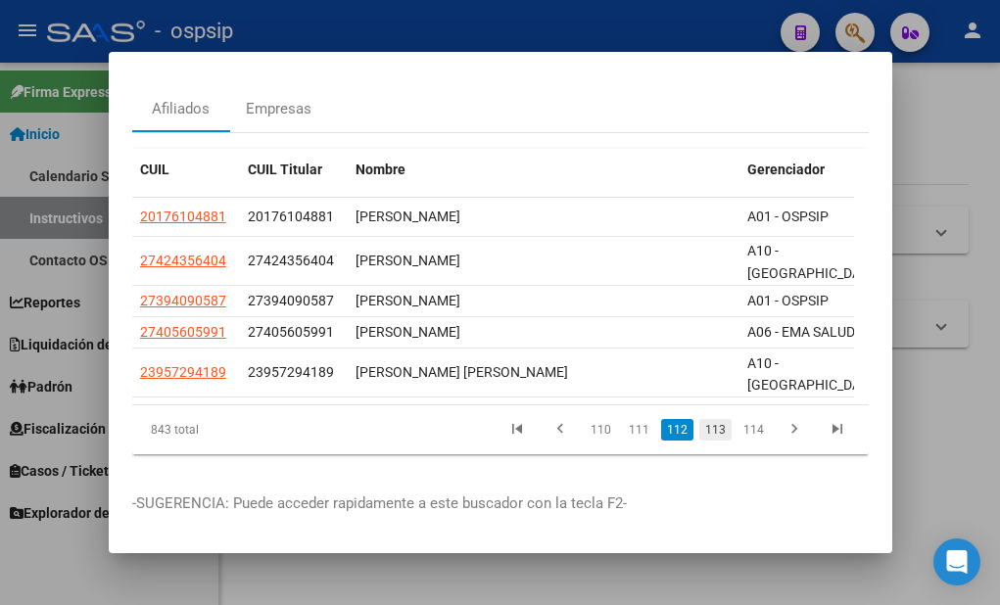
click at [702, 419] on link "113" at bounding box center [715, 430] width 32 height 22
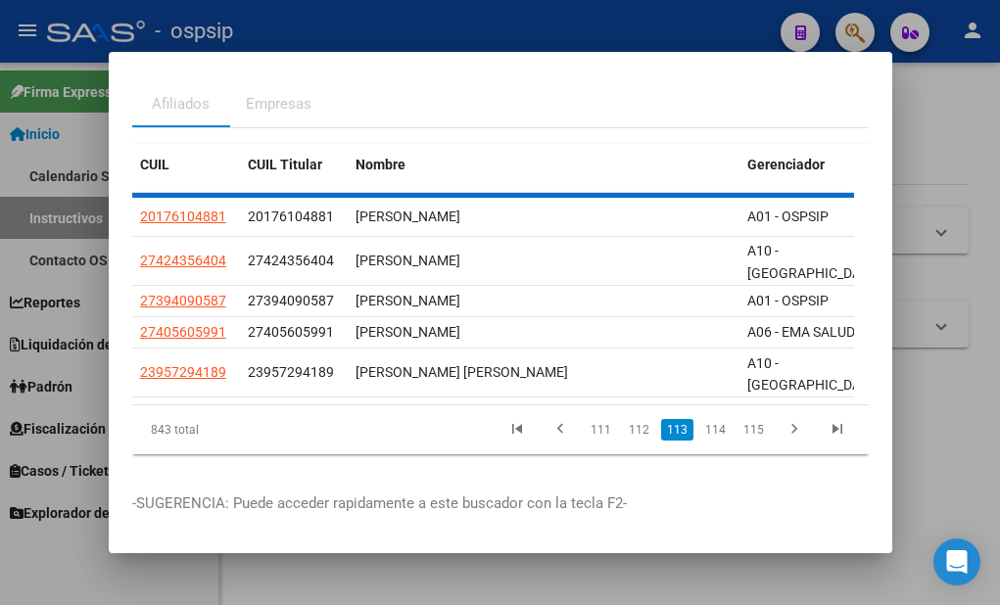
scroll to position [90, 0]
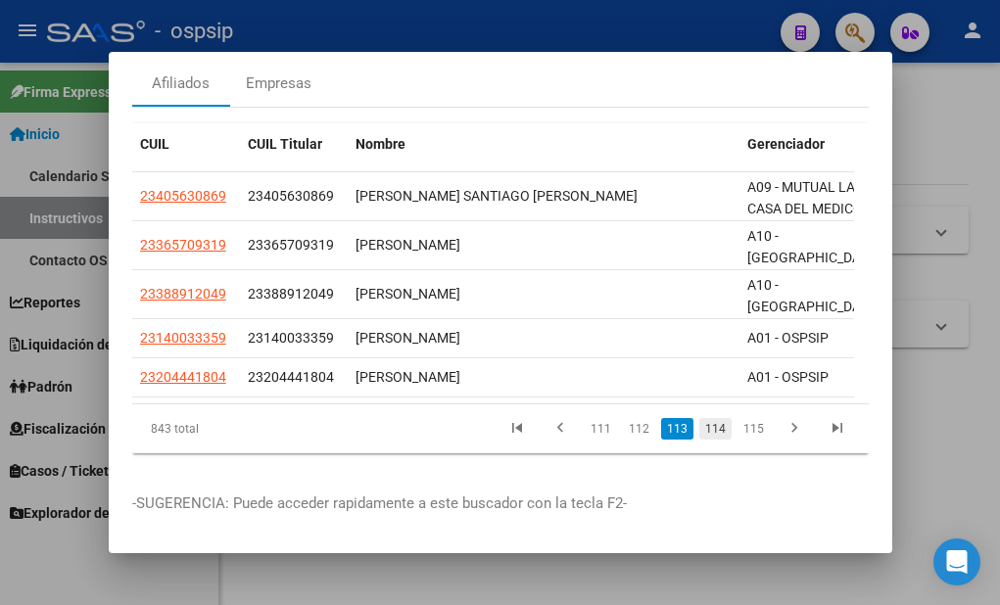
click at [706, 440] on link "114" at bounding box center [715, 429] width 32 height 22
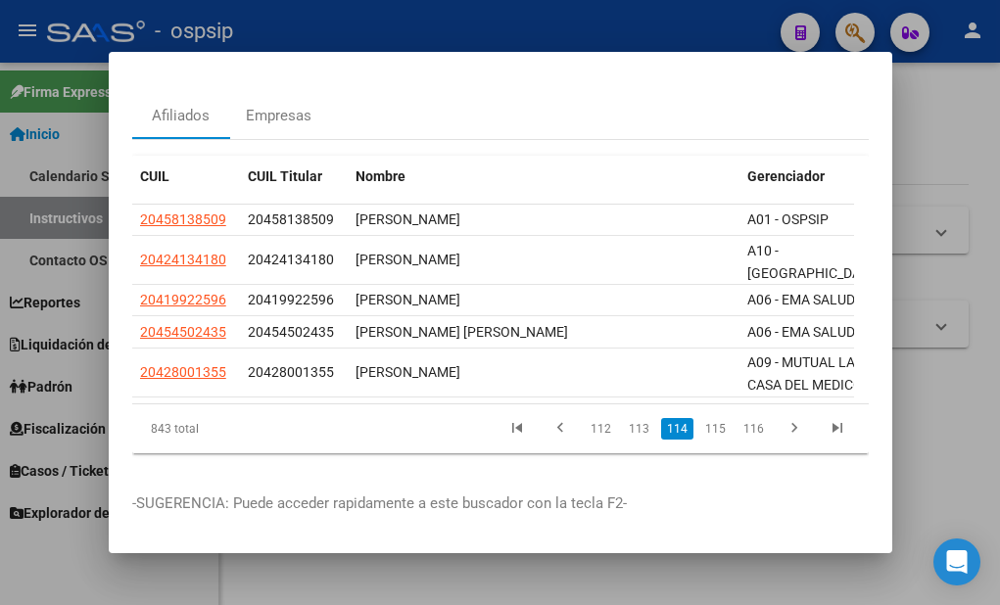
scroll to position [83, 0]
click at [705, 419] on link "115" at bounding box center [715, 429] width 32 height 22
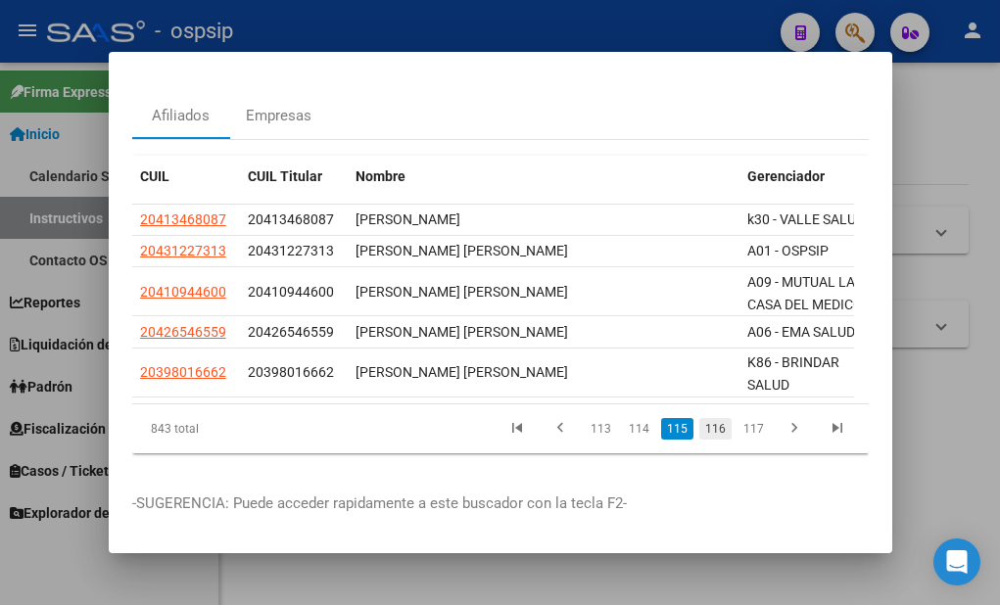
click at [705, 418] on link "116" at bounding box center [715, 429] width 32 height 22
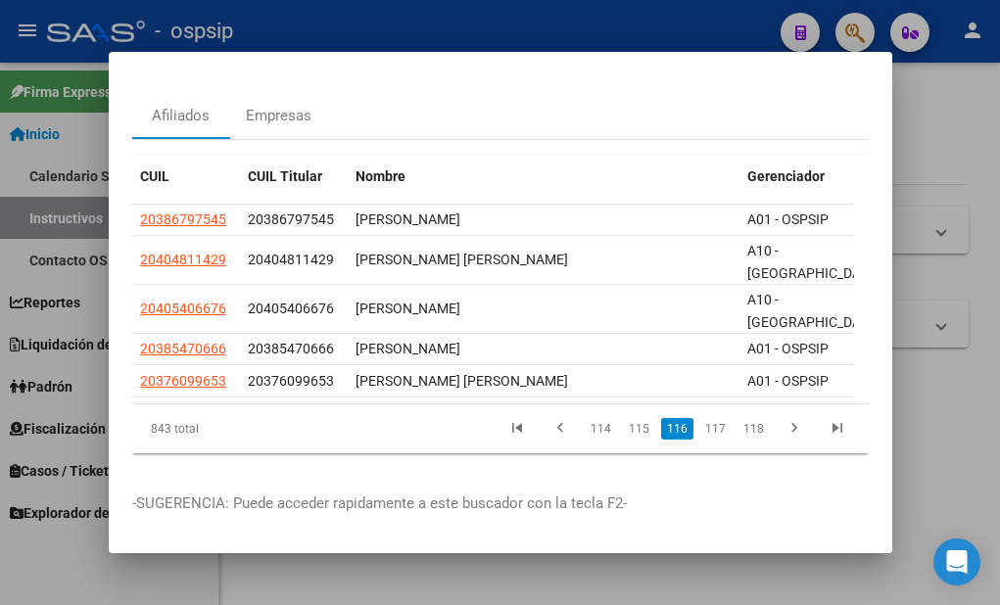
click at [705, 418] on link "117" at bounding box center [715, 429] width 32 height 22
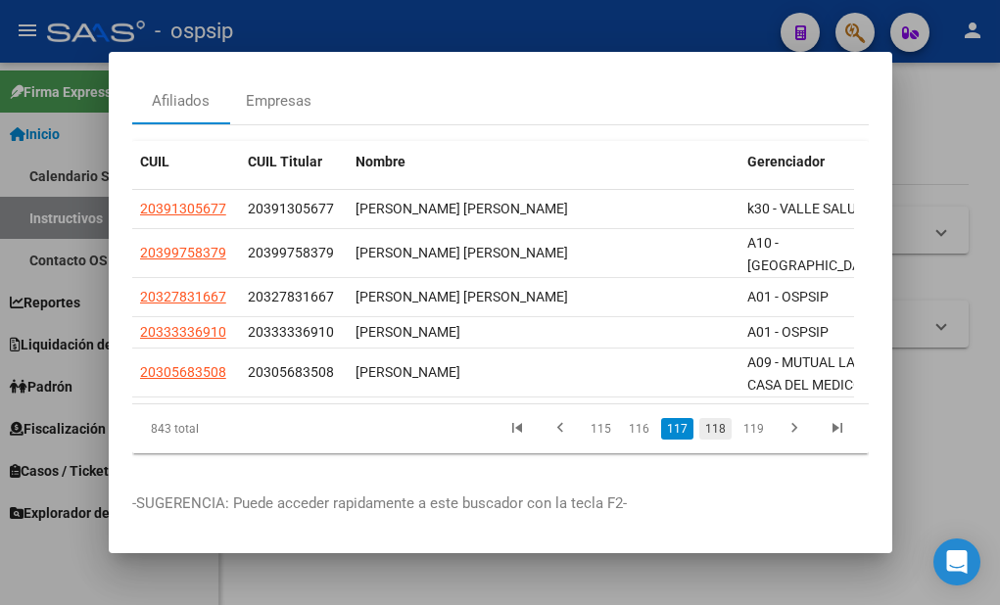
click at [707, 425] on link "118" at bounding box center [715, 429] width 32 height 22
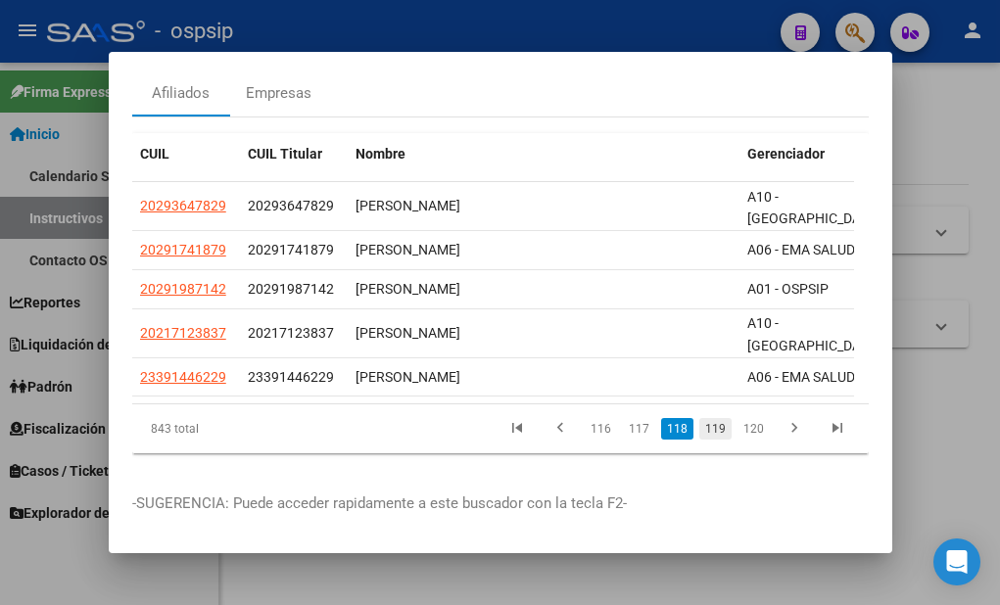
scroll to position [106, 0]
click at [705, 418] on link "119" at bounding box center [715, 429] width 32 height 22
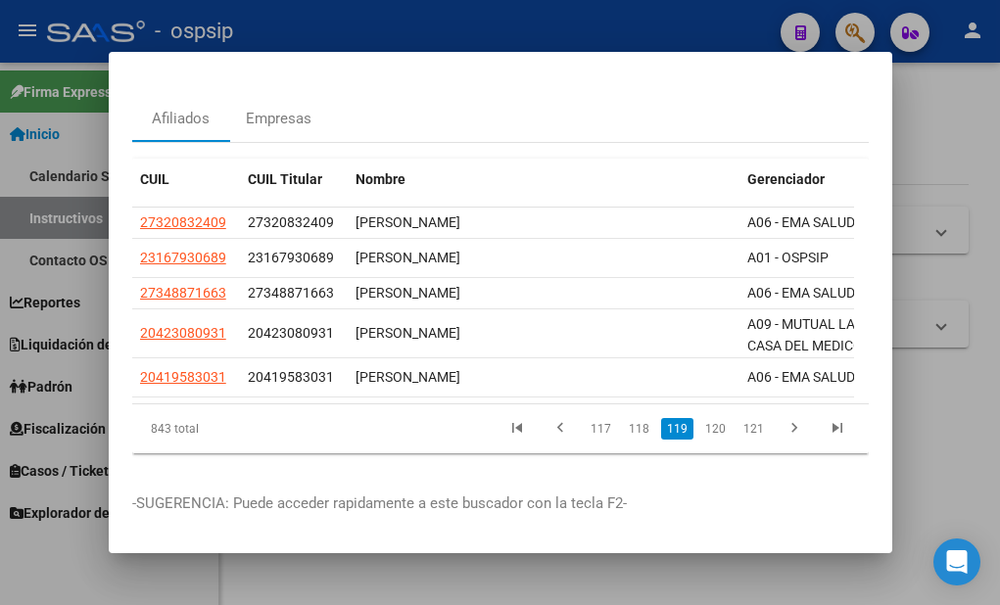
scroll to position [81, 0]
click at [700, 418] on link "120" at bounding box center [715, 429] width 32 height 22
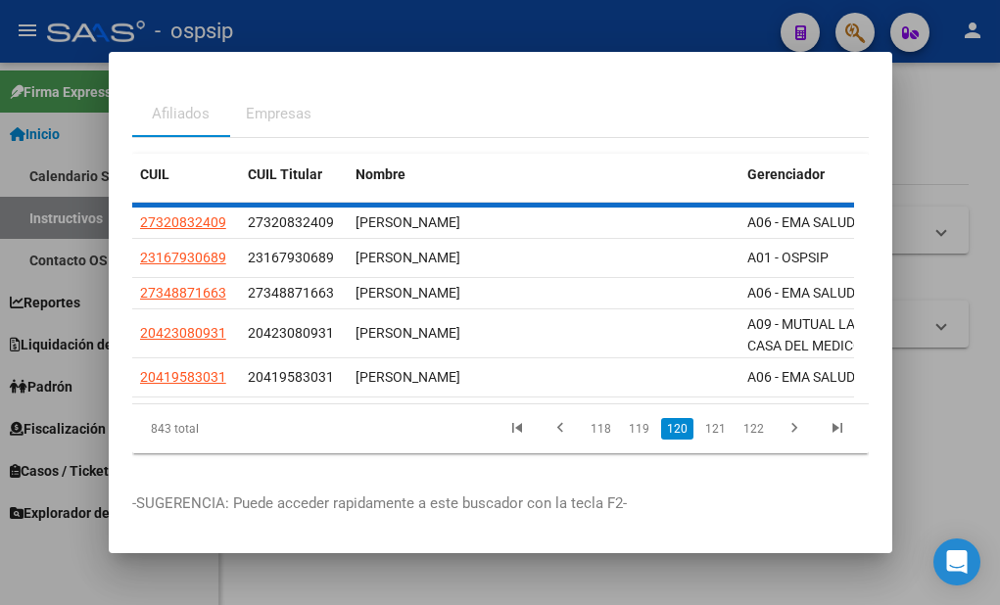
scroll to position [67, 0]
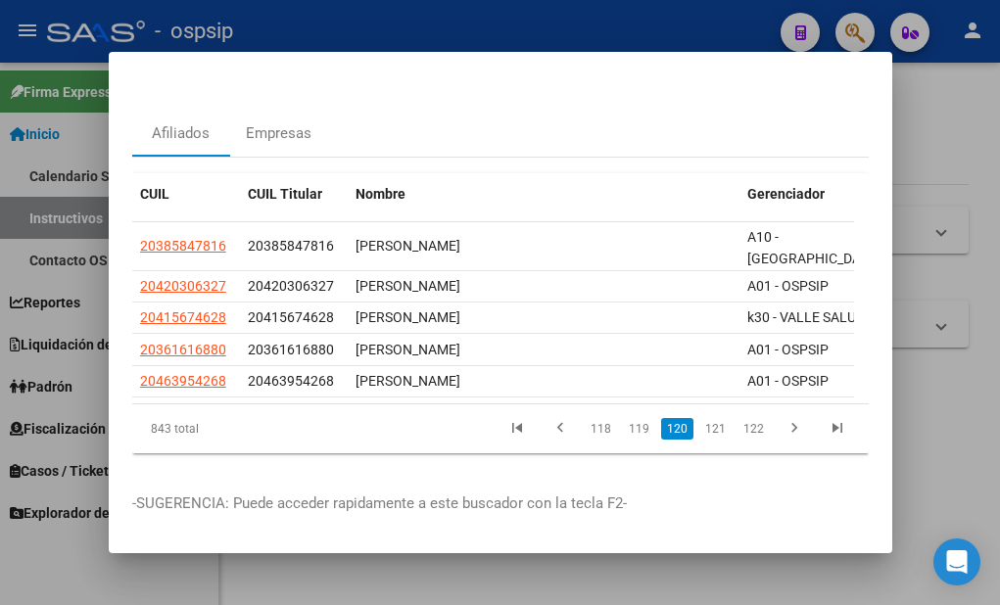
click at [700, 418] on link "121" at bounding box center [715, 429] width 32 height 22
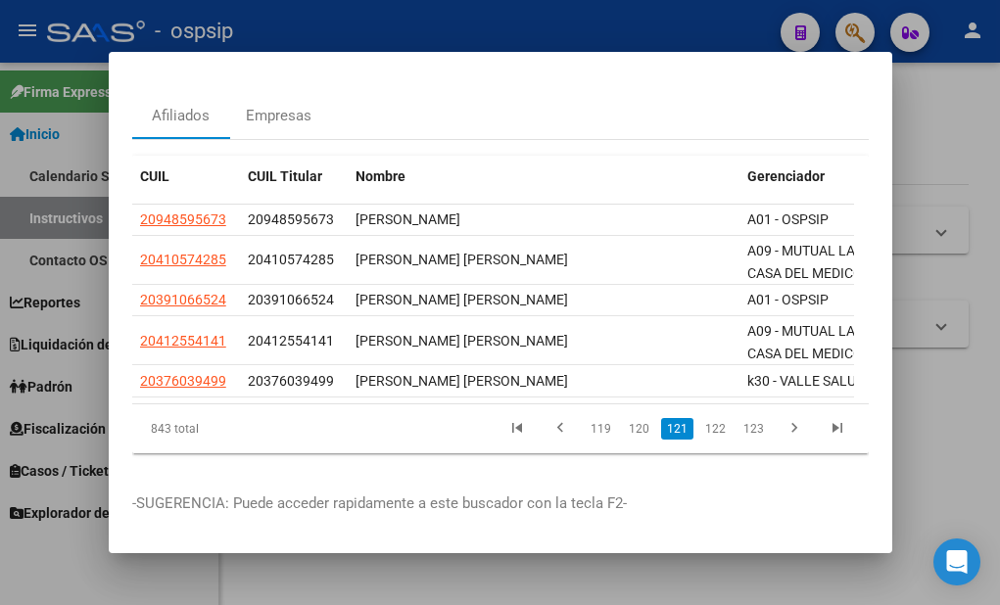
scroll to position [83, 0]
click at [700, 418] on link "122" at bounding box center [715, 429] width 32 height 22
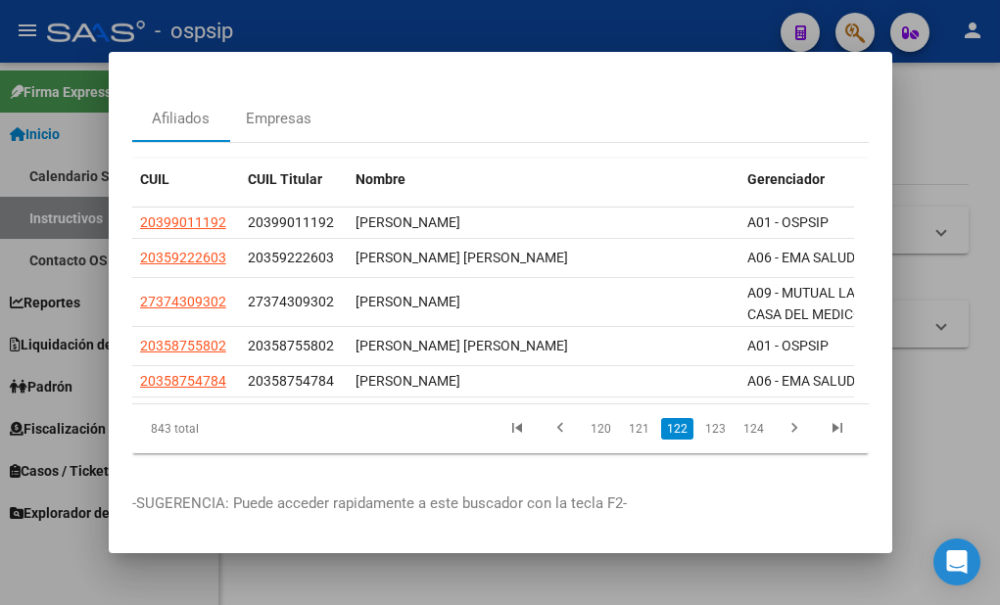
scroll to position [81, 0]
click at [702, 418] on link "123" at bounding box center [715, 429] width 32 height 22
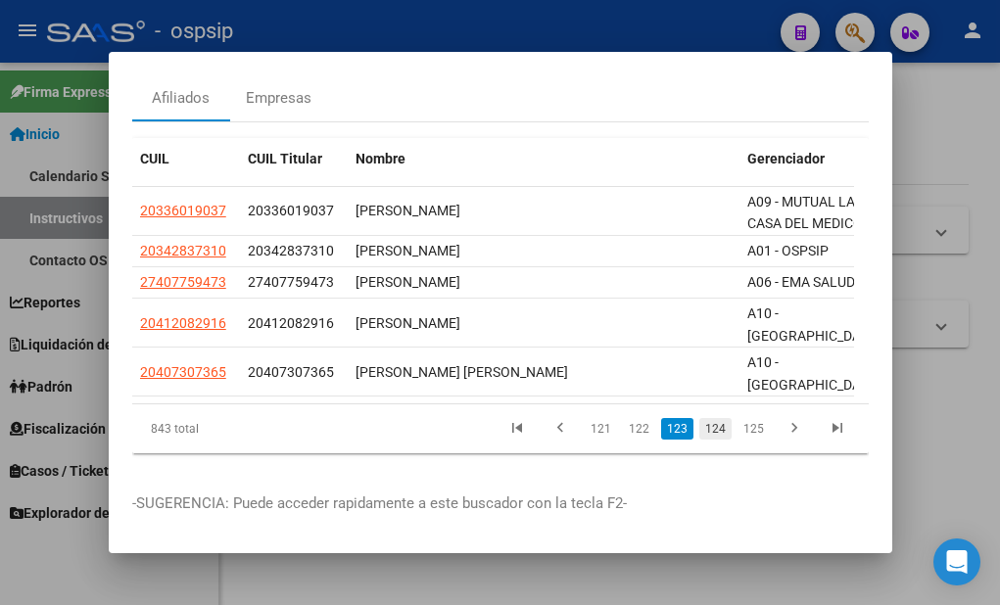
scroll to position [100, 0]
click at [707, 422] on link "124" at bounding box center [715, 429] width 32 height 22
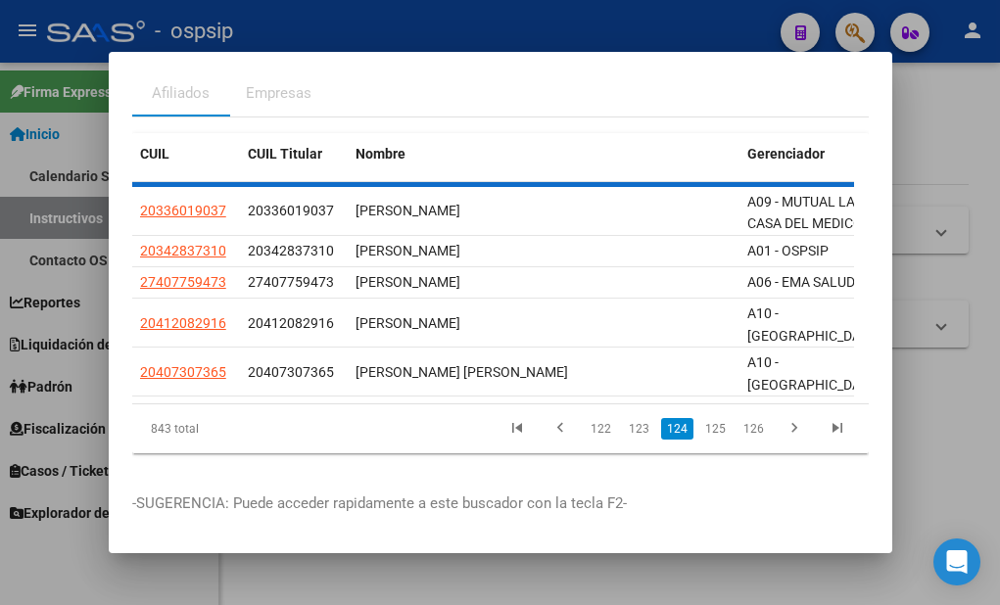
scroll to position [81, 0]
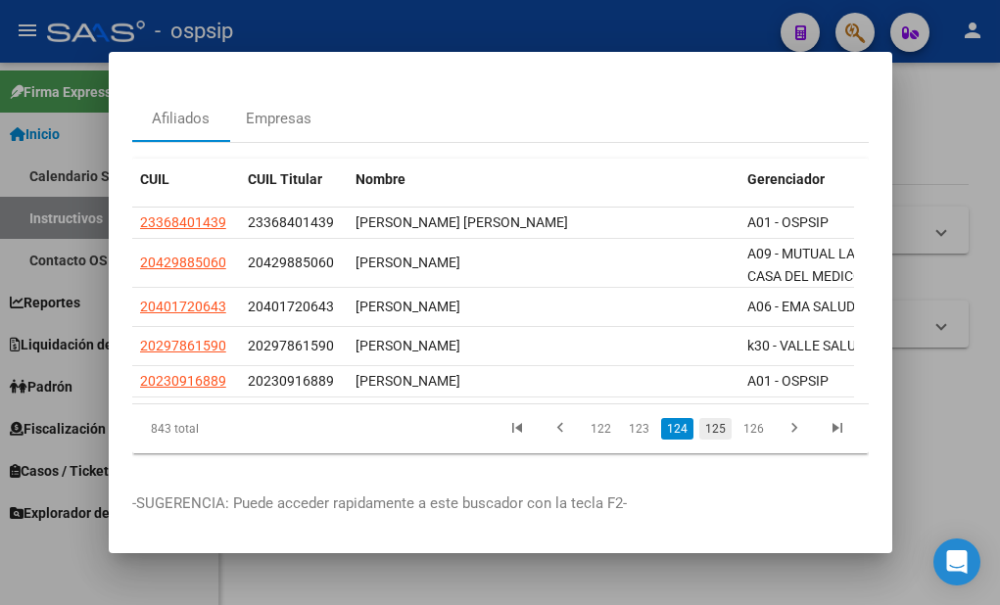
click at [705, 422] on link "125" at bounding box center [715, 429] width 32 height 22
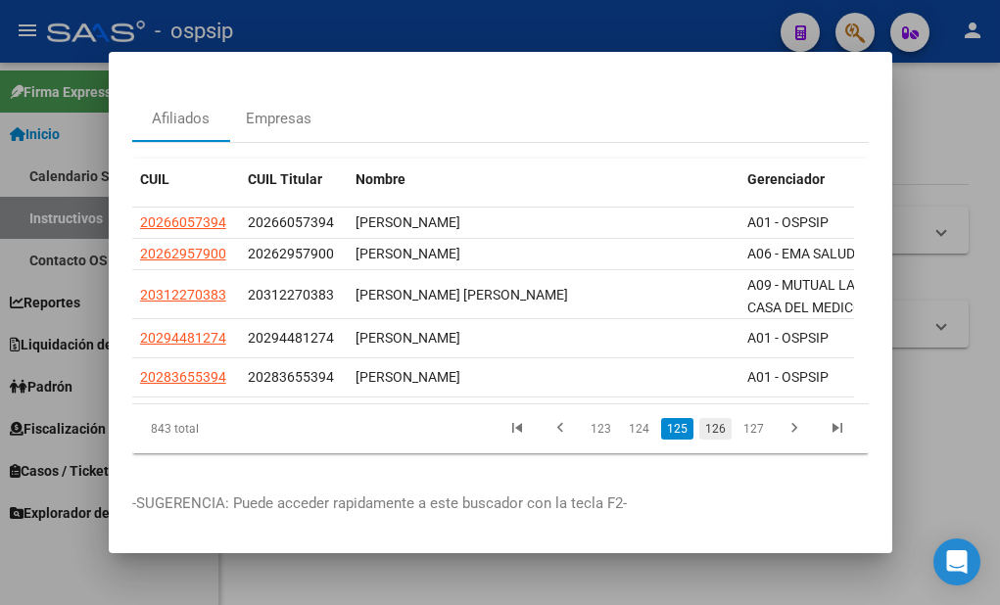
click at [701, 418] on link "126" at bounding box center [715, 429] width 32 height 22
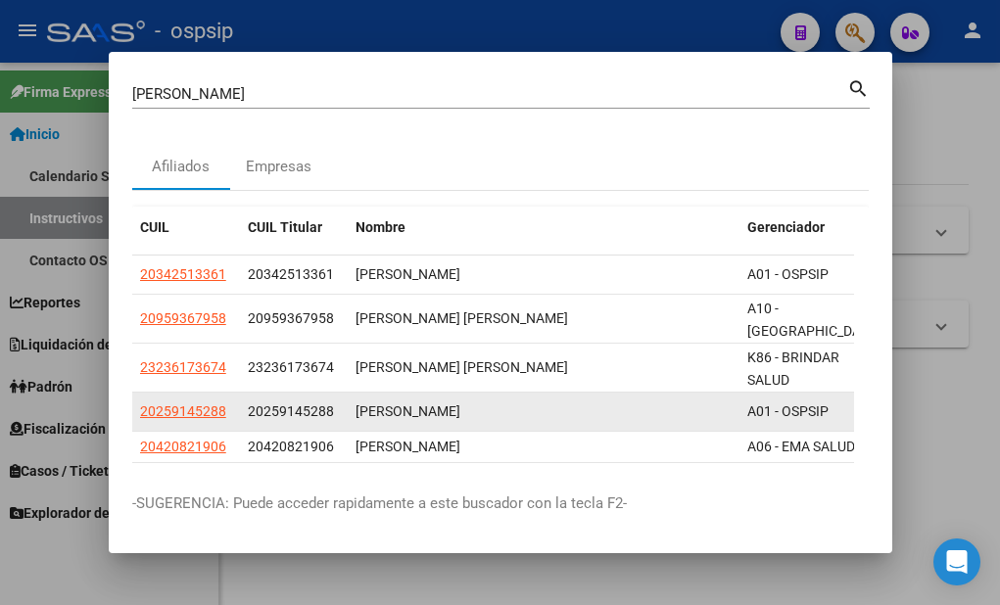
scroll to position [98, 0]
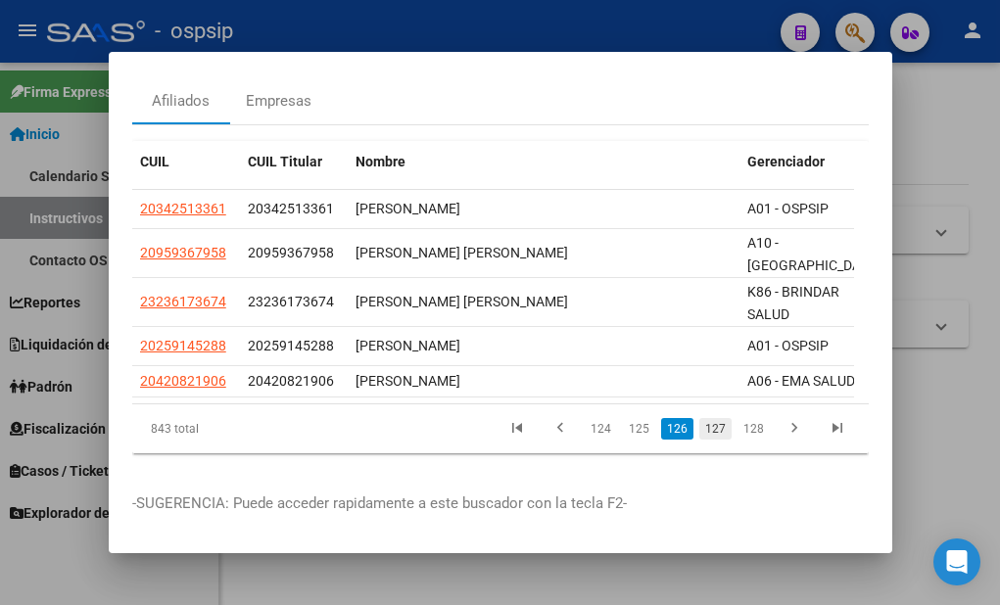
click at [700, 418] on link "127" at bounding box center [715, 429] width 32 height 22
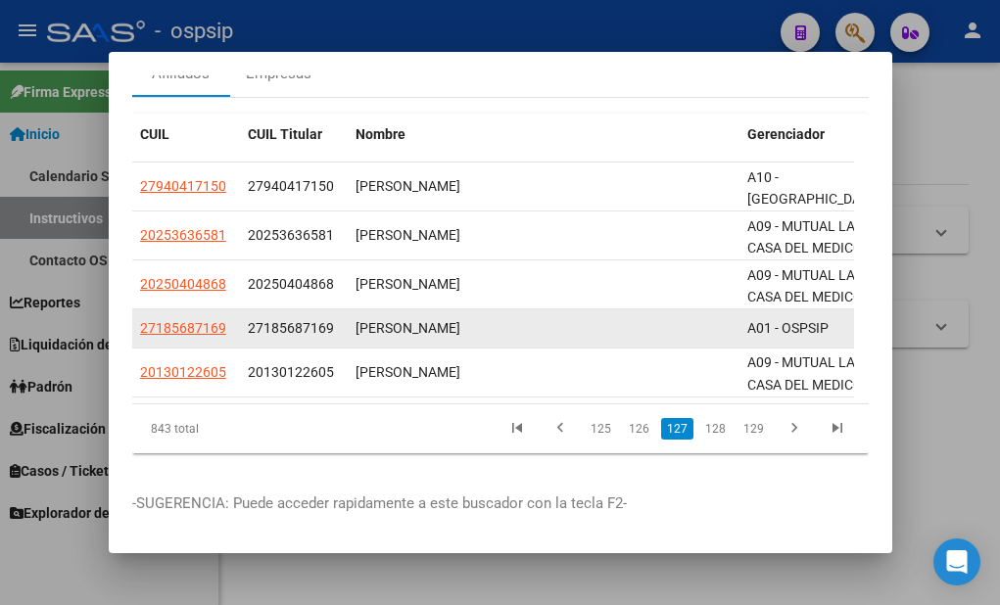
scroll to position [123, 0]
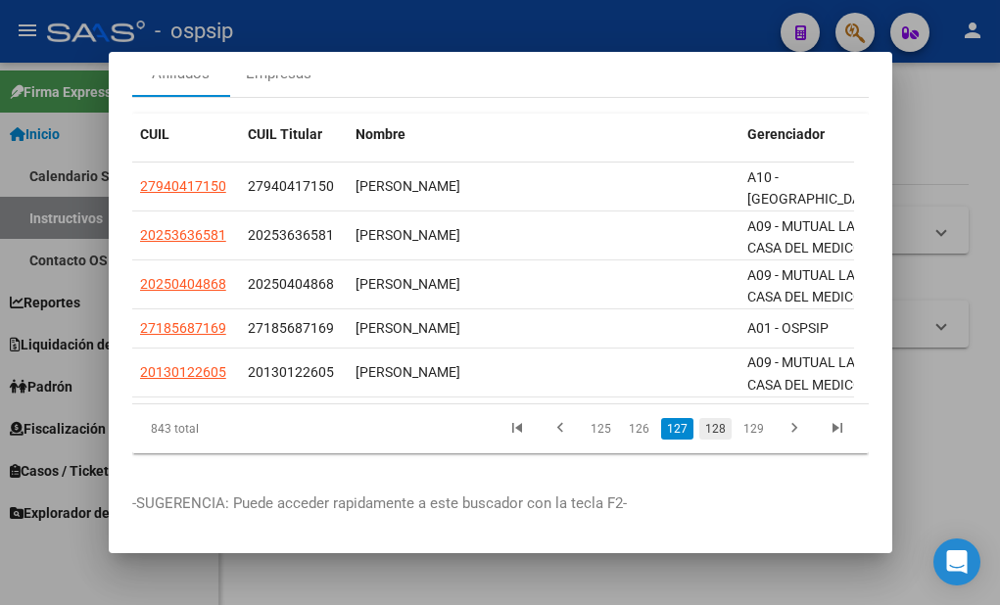
click at [699, 418] on link "128" at bounding box center [715, 429] width 32 height 22
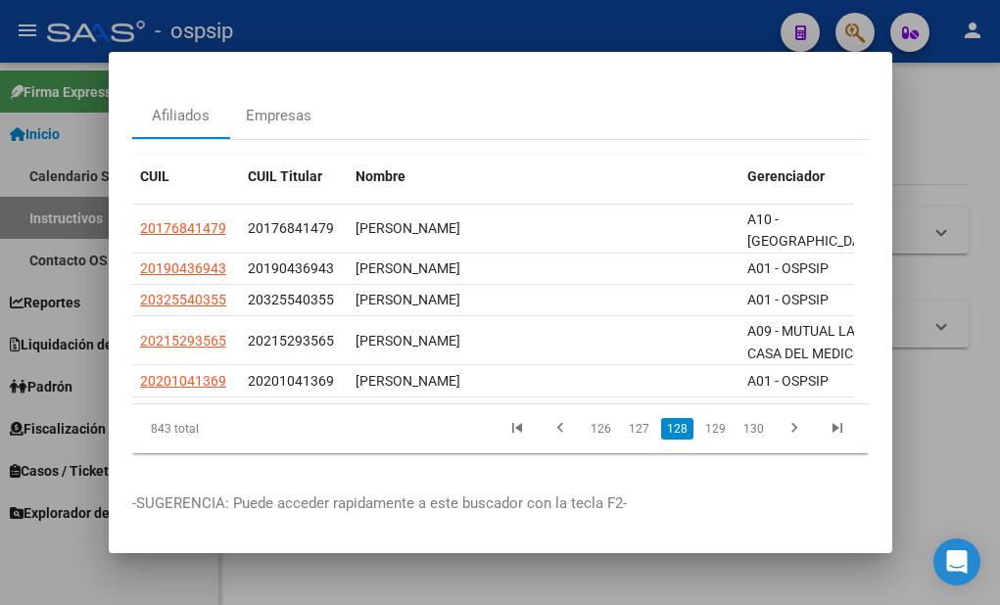
scroll to position [83, 0]
click at [699, 418] on link "129" at bounding box center [715, 429] width 32 height 22
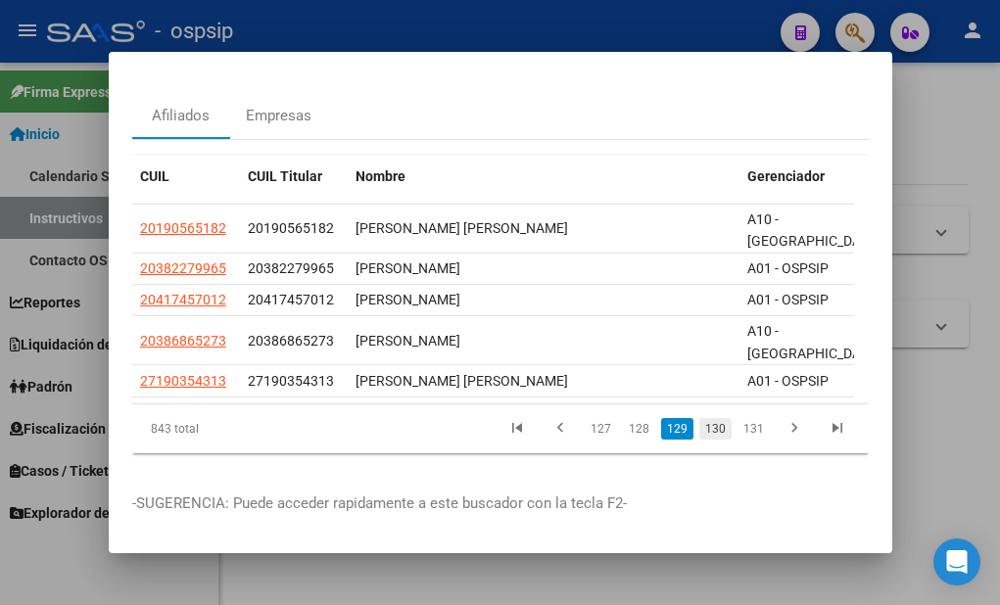
click at [707, 418] on link "130" at bounding box center [715, 429] width 32 height 22
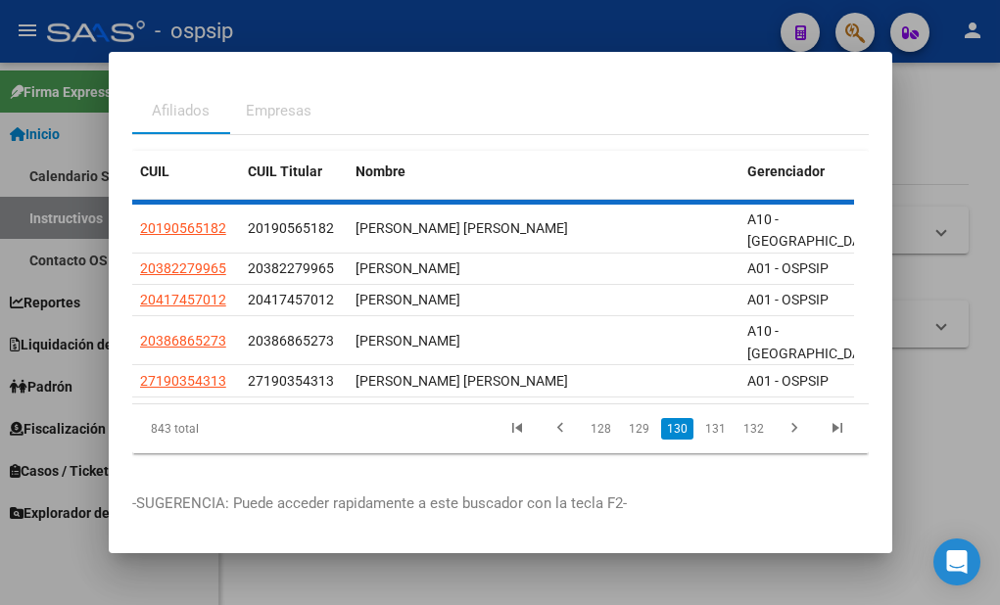
scroll to position [73, 0]
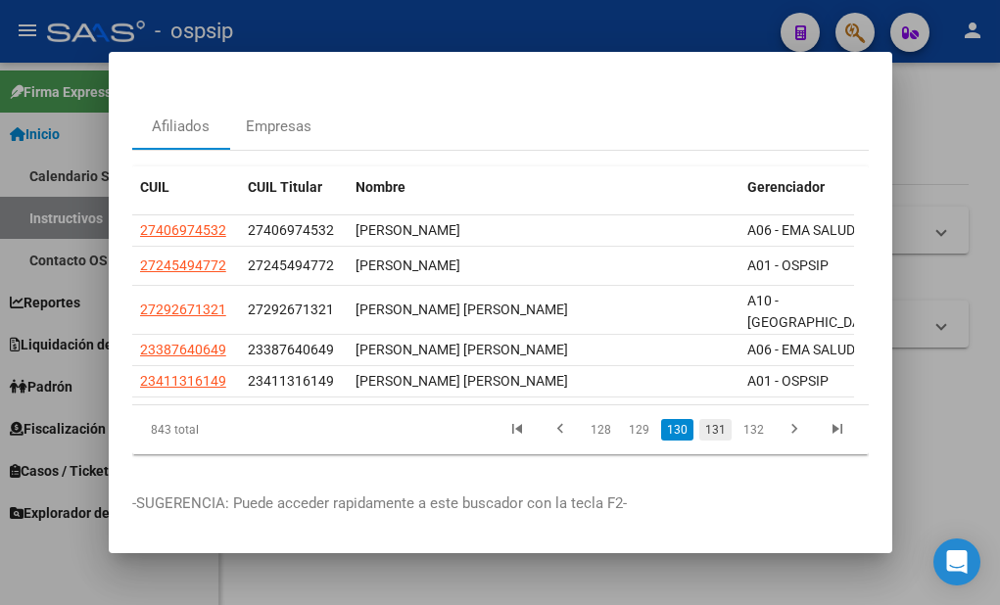
click at [699, 419] on link "131" at bounding box center [715, 430] width 32 height 22
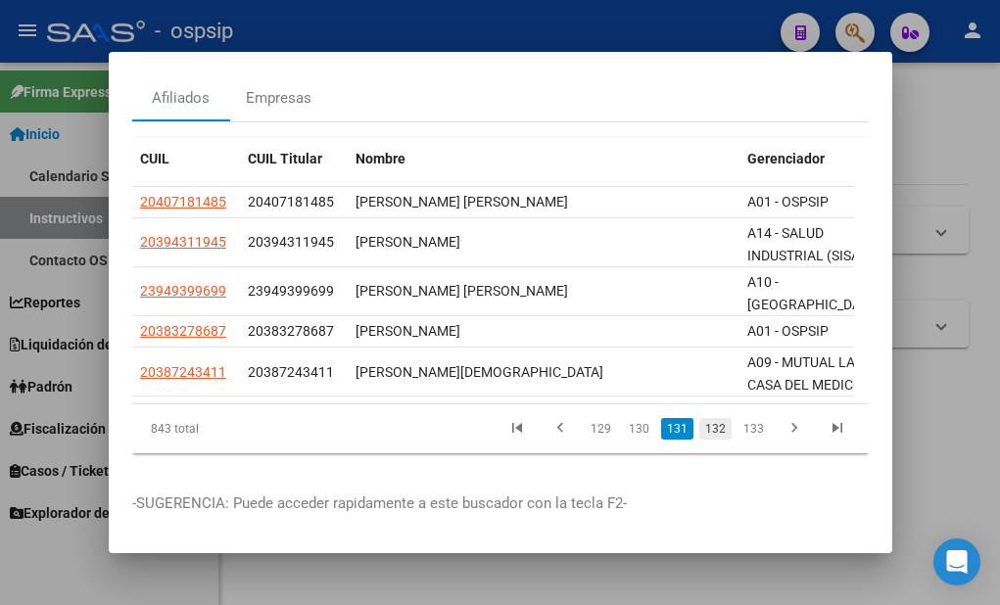
click at [703, 440] on link "132" at bounding box center [715, 429] width 32 height 22
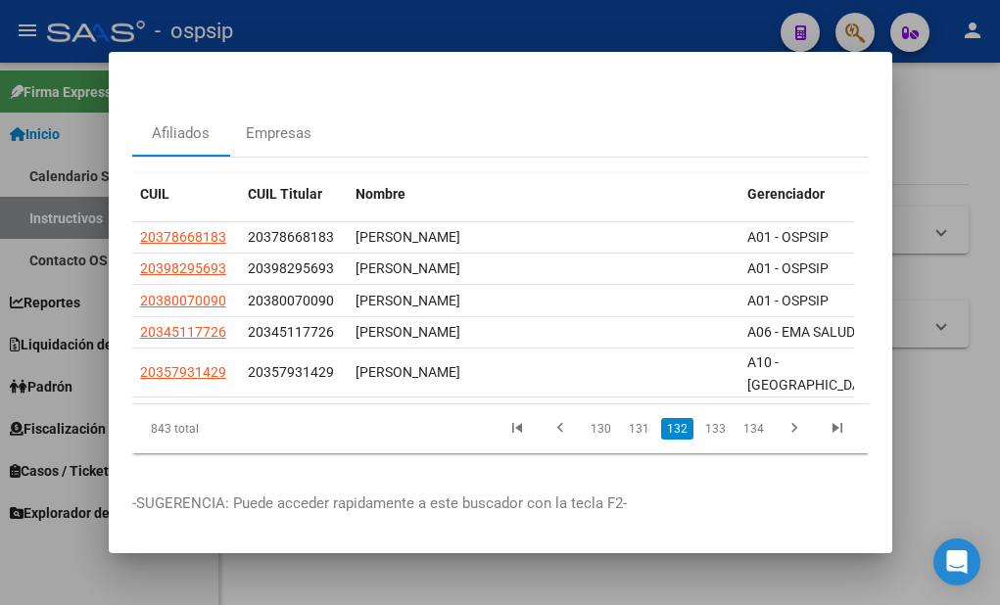
scroll to position [67, 0]
click at [701, 421] on link "133" at bounding box center [715, 429] width 32 height 22
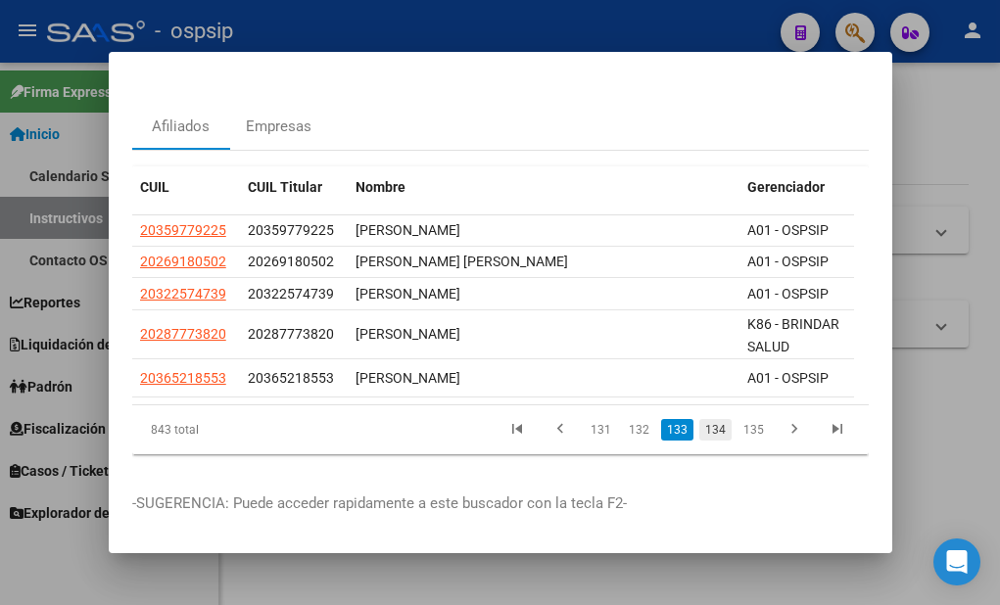
click at [702, 424] on link "134" at bounding box center [715, 430] width 32 height 22
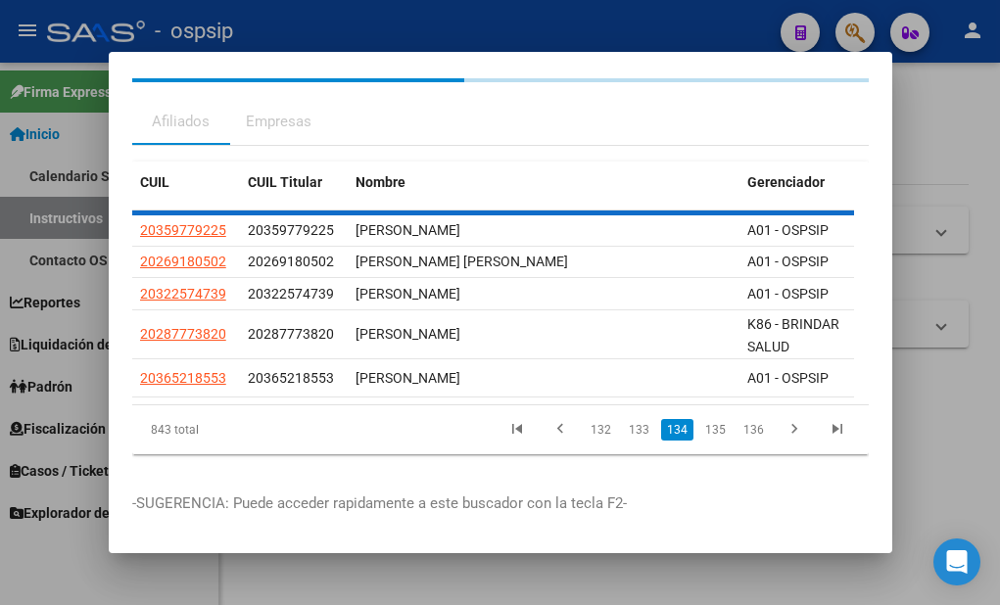
scroll to position [65, 0]
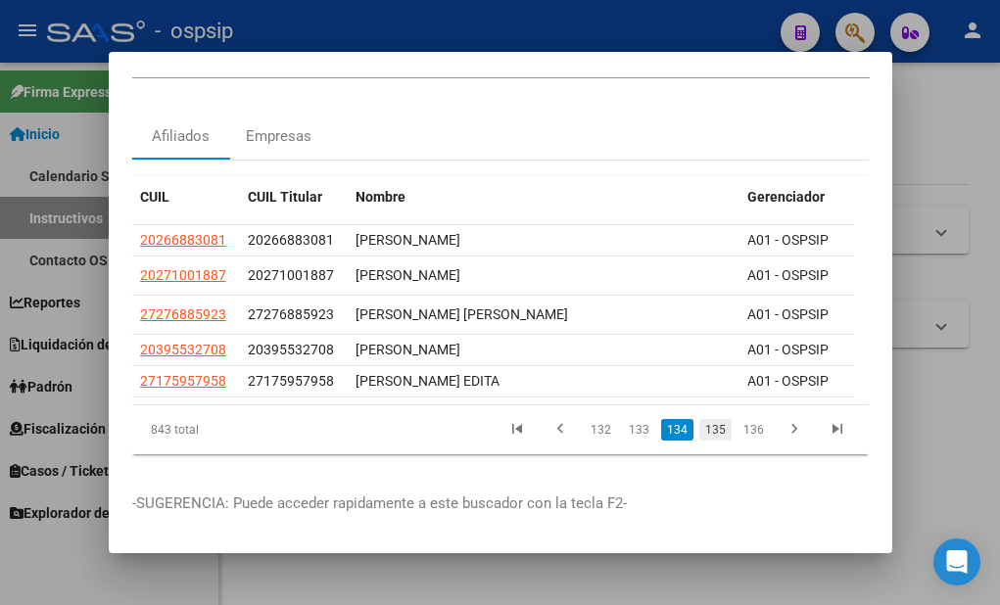
click at [703, 419] on link "135" at bounding box center [715, 430] width 32 height 22
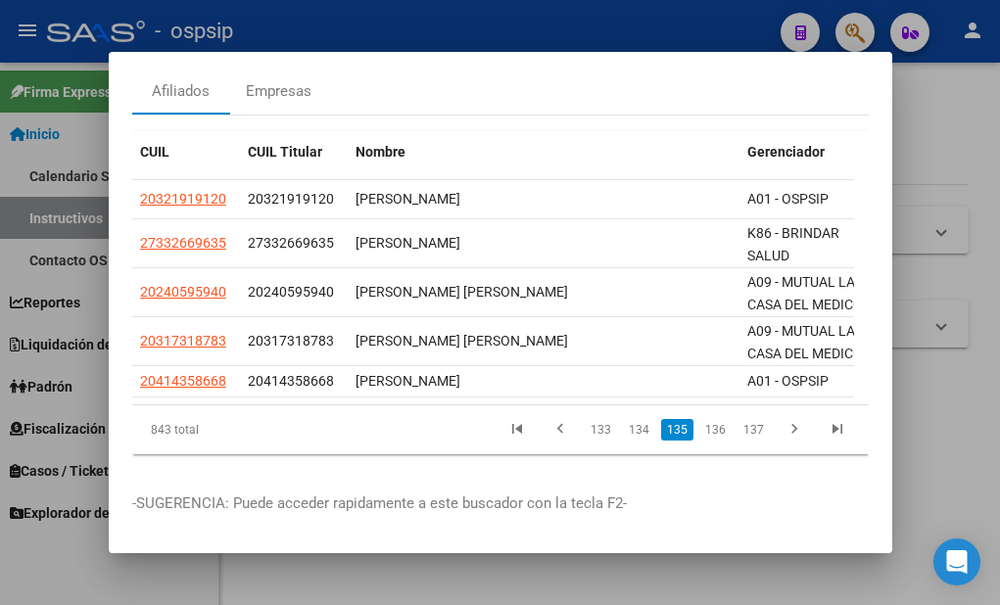
click at [703, 419] on link "136" at bounding box center [715, 430] width 32 height 22
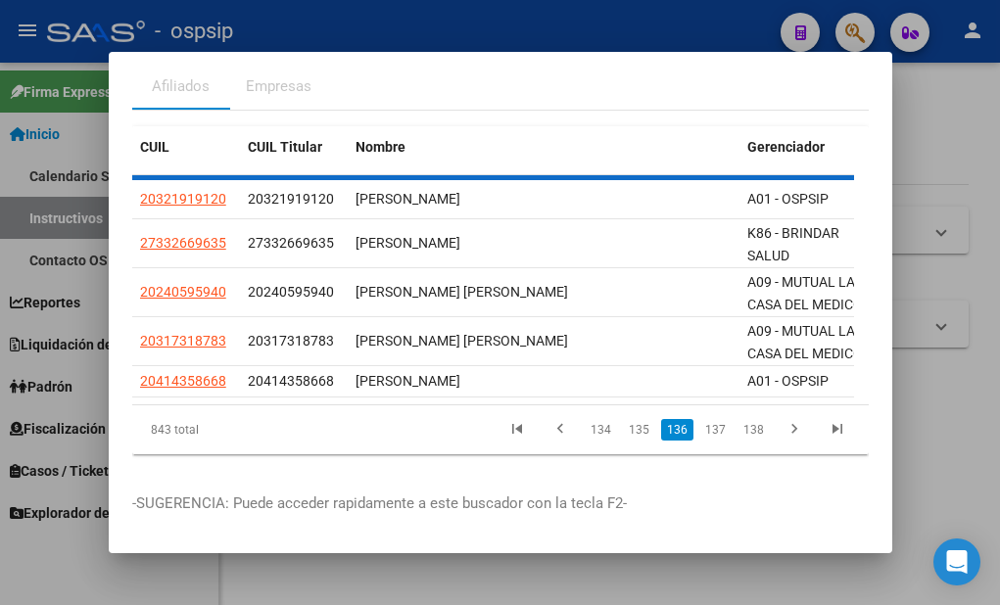
scroll to position [96, 0]
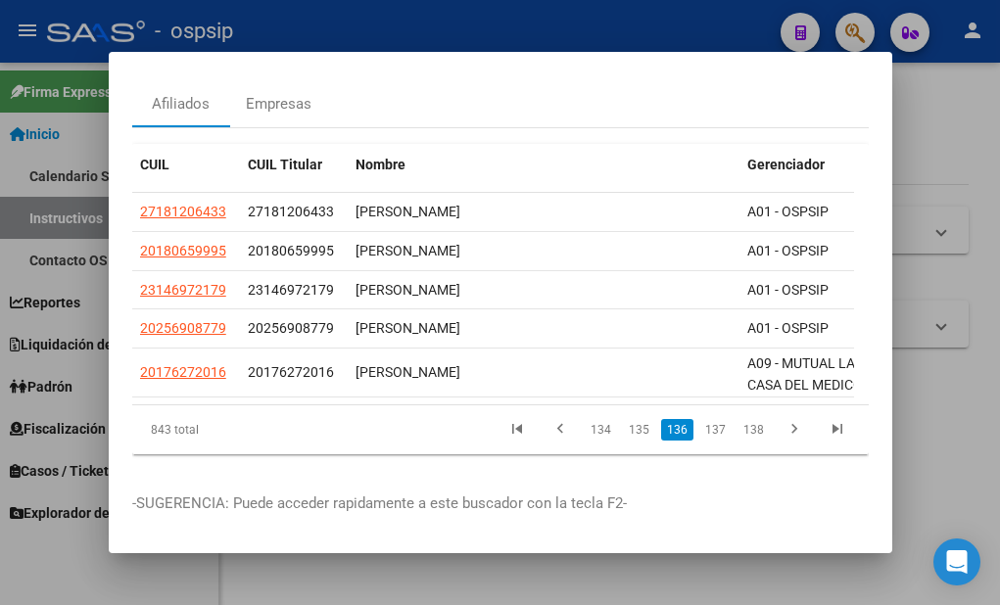
click at [703, 419] on link "137" at bounding box center [715, 430] width 32 height 22
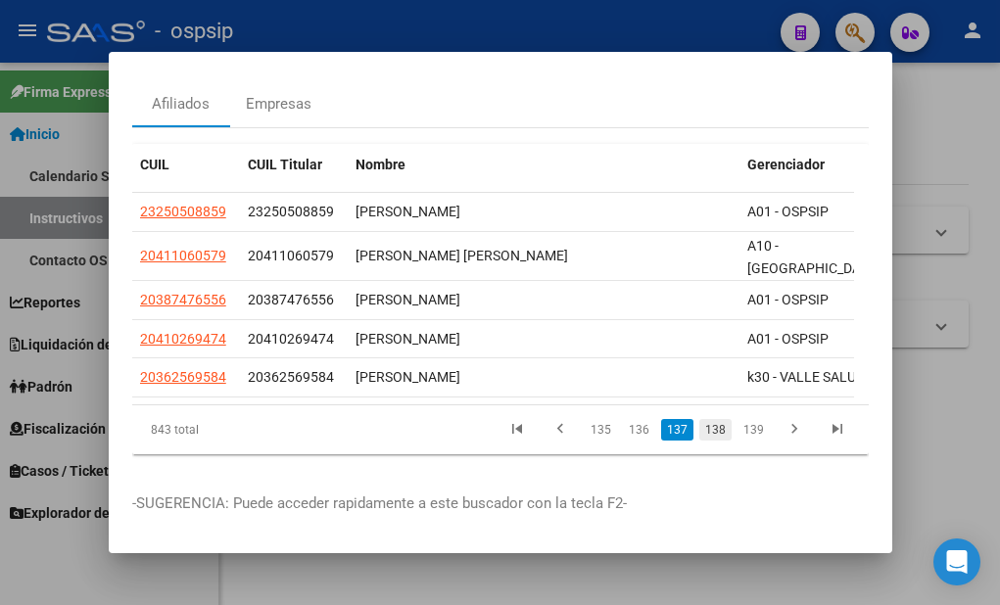
click at [703, 419] on link "138" at bounding box center [715, 430] width 32 height 22
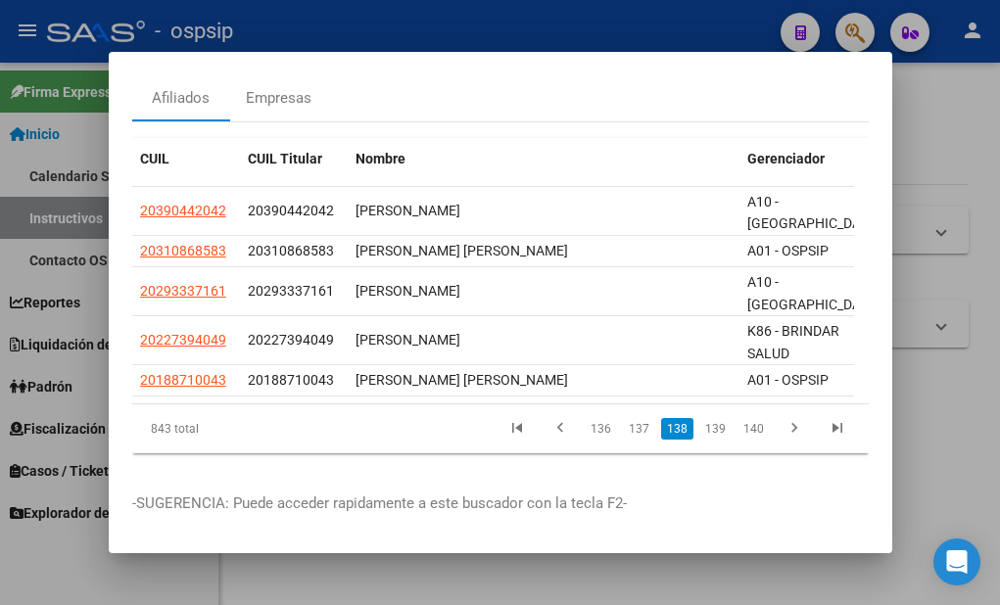
click at [703, 418] on link "139" at bounding box center [715, 429] width 32 height 22
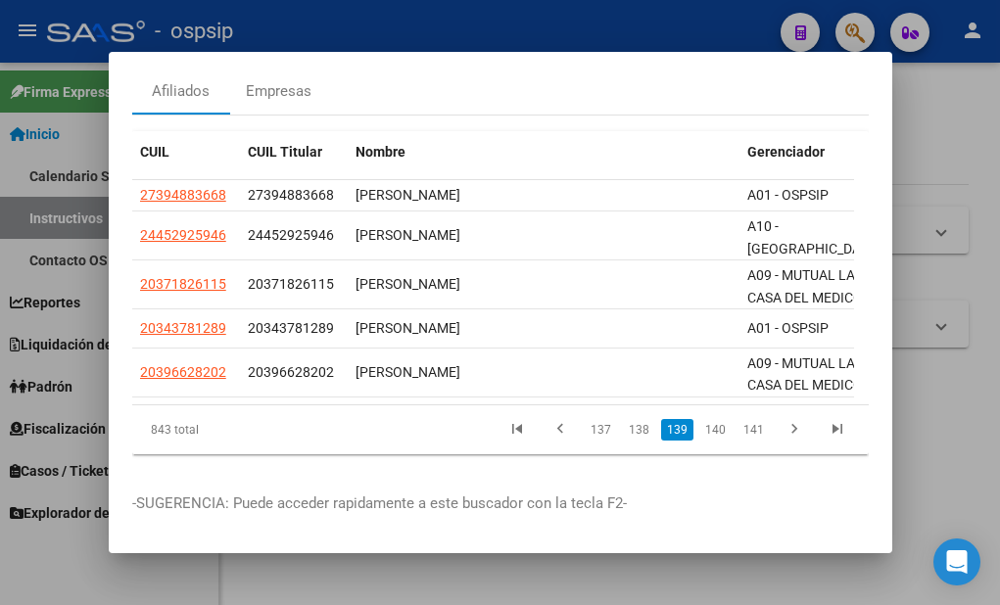
click at [703, 419] on link "140" at bounding box center [715, 430] width 32 height 22
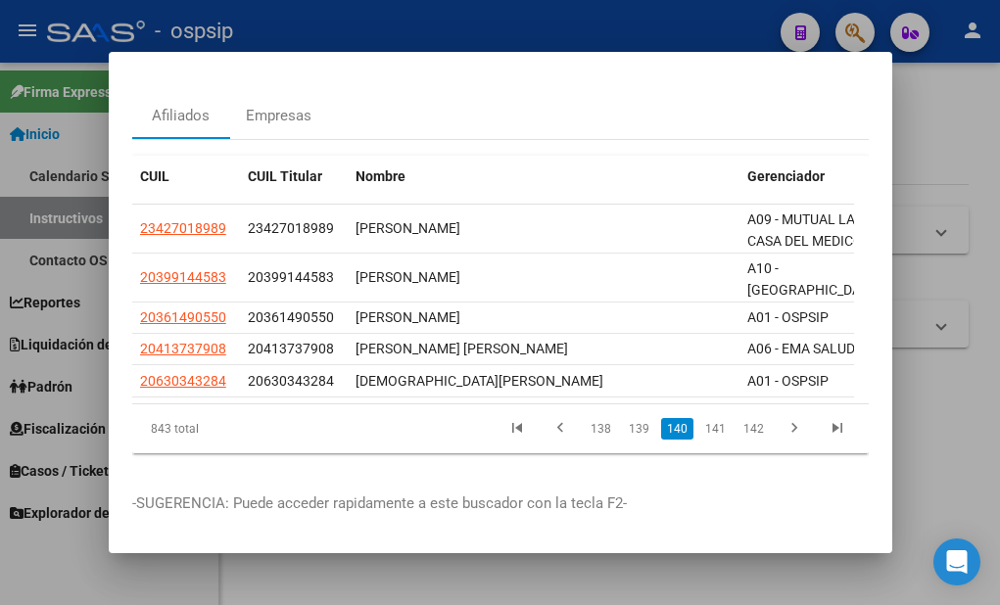
scroll to position [83, 0]
click at [703, 418] on link "141" at bounding box center [715, 429] width 32 height 22
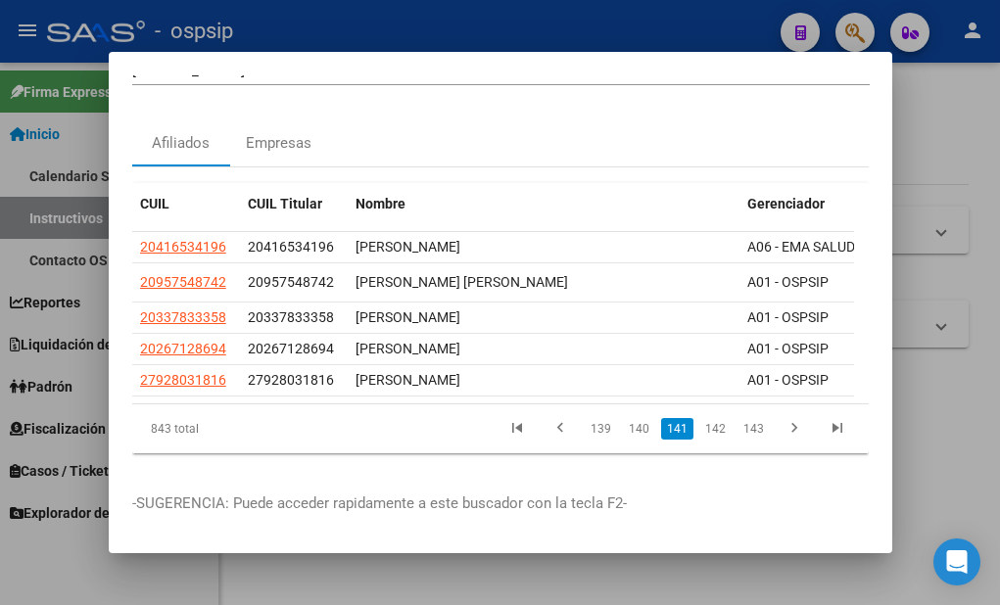
scroll to position [58, 0]
click at [703, 418] on link "142" at bounding box center [715, 429] width 32 height 22
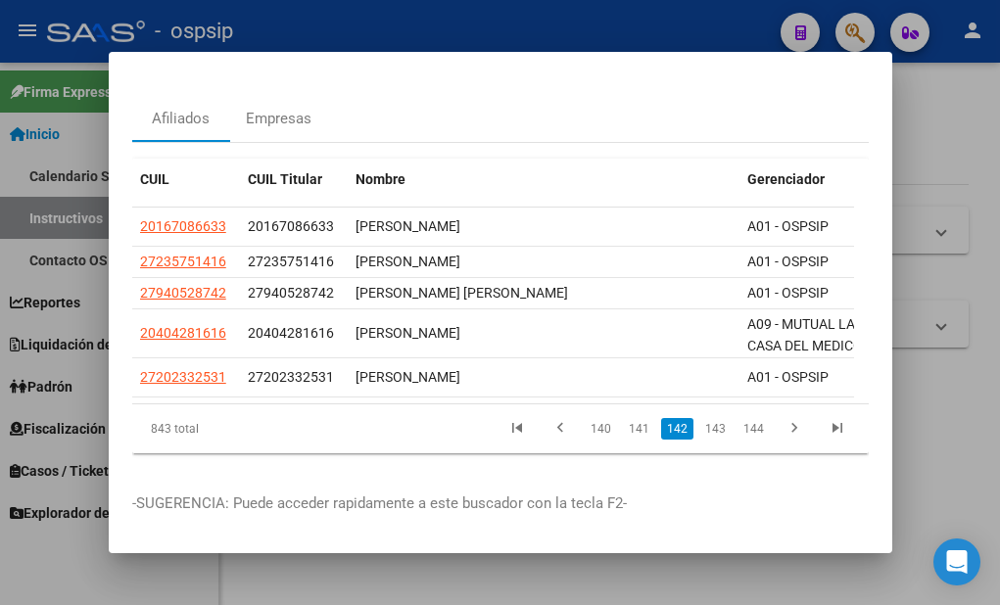
scroll to position [81, 0]
click at [703, 418] on link "143" at bounding box center [715, 429] width 32 height 22
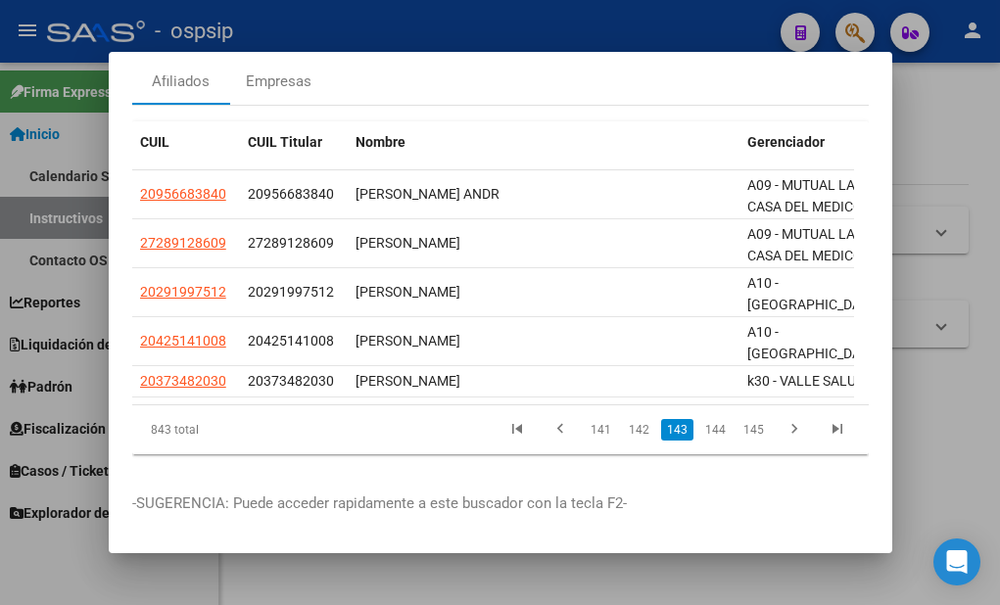
scroll to position [116, 0]
click at [703, 419] on link "144" at bounding box center [715, 430] width 32 height 22
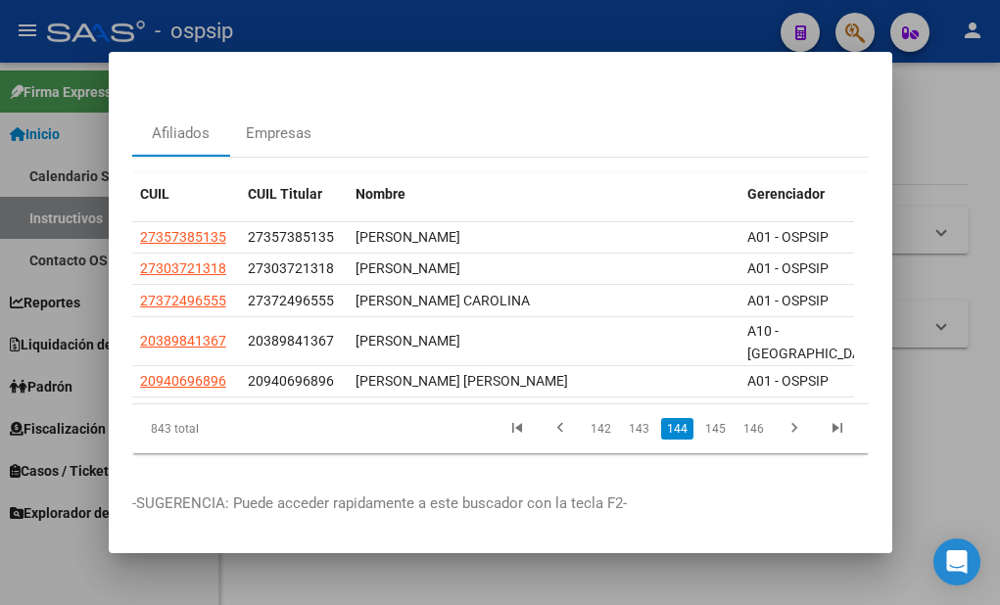
scroll to position [67, 0]
click at [703, 418] on link "145" at bounding box center [715, 429] width 32 height 22
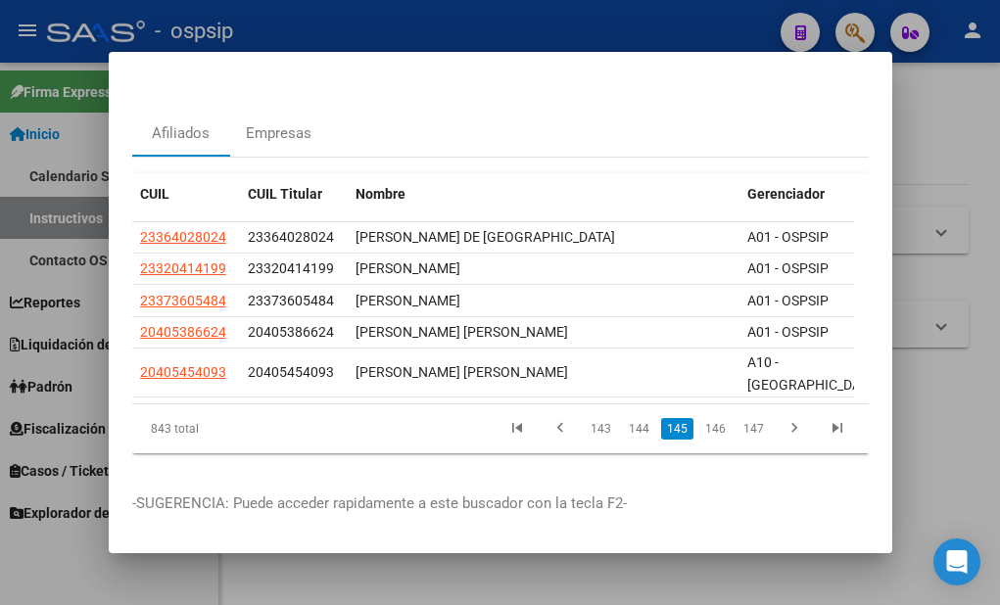
click at [703, 418] on link "146" at bounding box center [715, 429] width 32 height 22
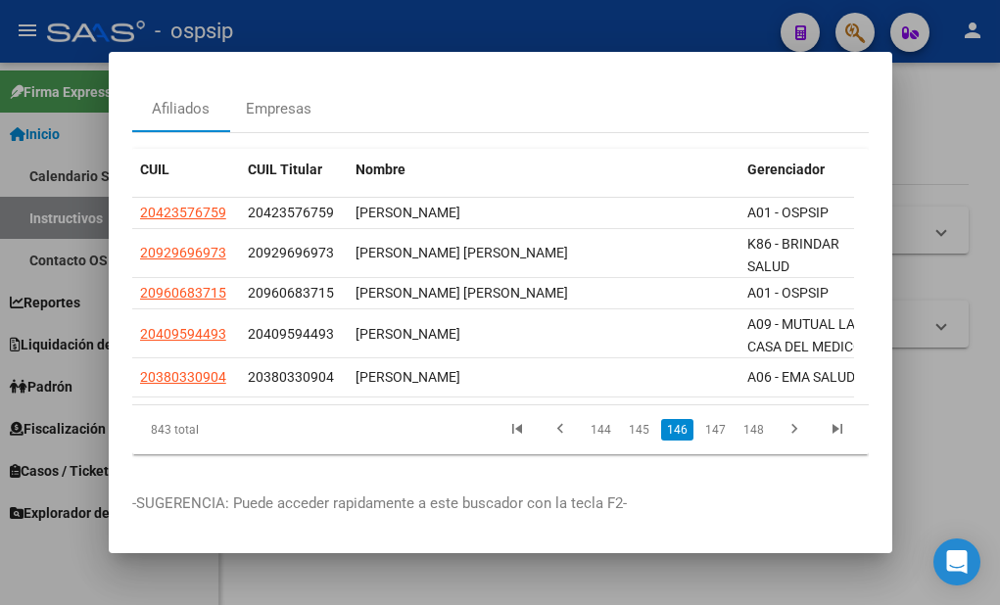
scroll to position [90, 0]
click at [703, 419] on link "147" at bounding box center [715, 430] width 32 height 22
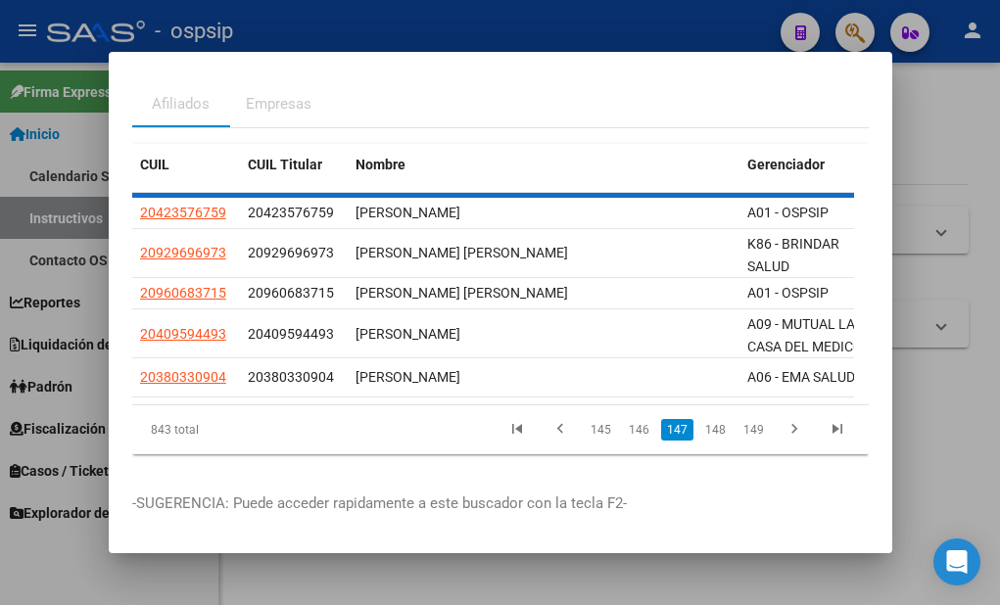
scroll to position [81, 0]
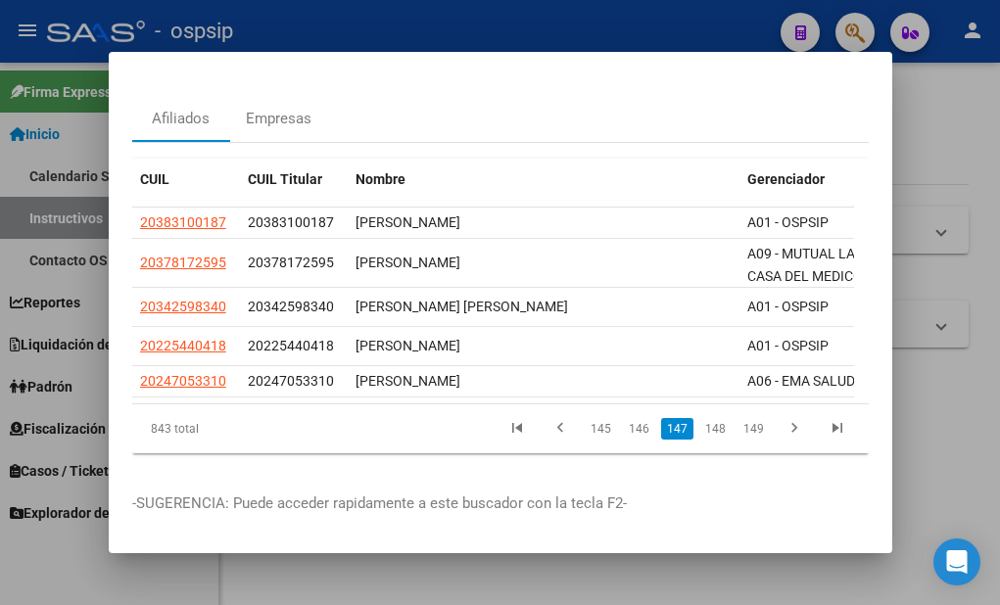
click at [703, 418] on link "148" at bounding box center [715, 429] width 32 height 22
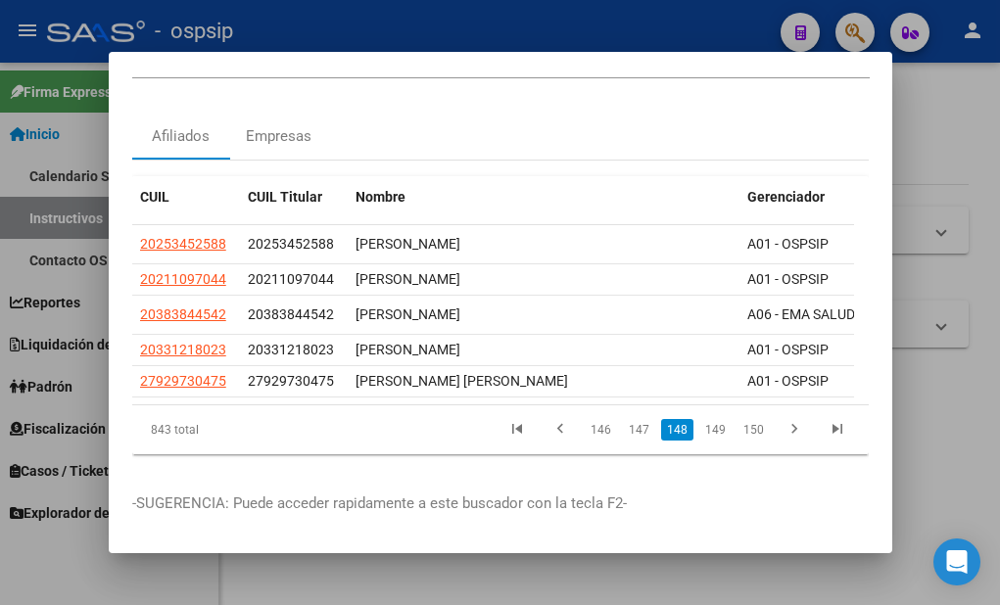
scroll to position [65, 0]
click at [703, 419] on link "149" at bounding box center [715, 430] width 32 height 22
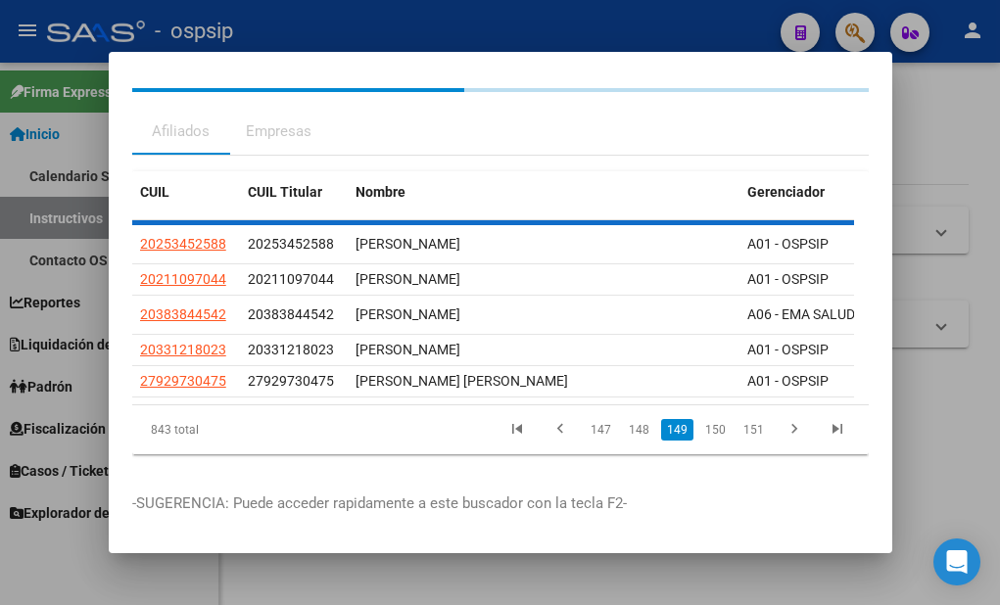
scroll to position [50, 0]
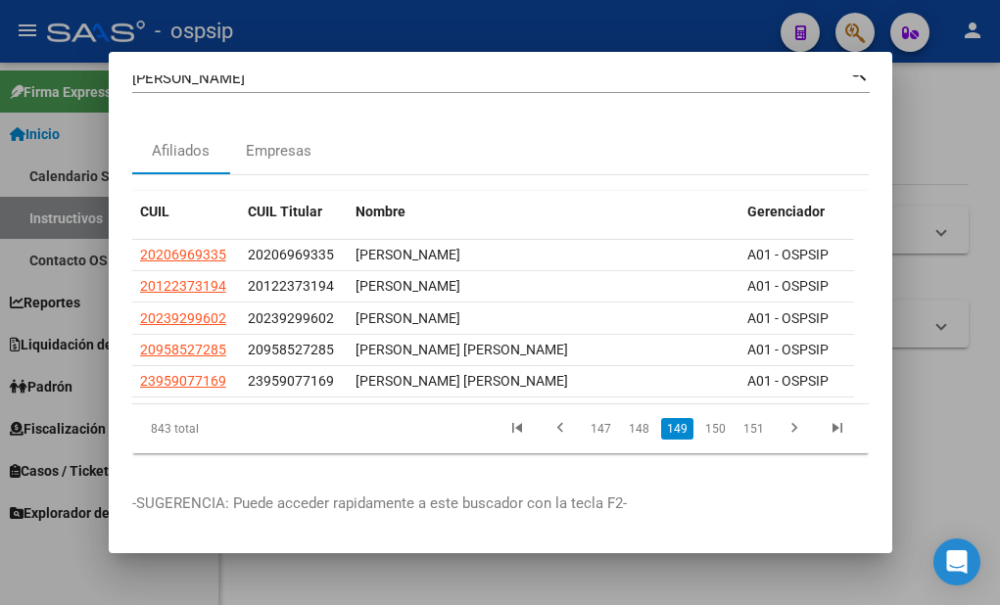
click at [703, 418] on link "150" at bounding box center [715, 429] width 32 height 22
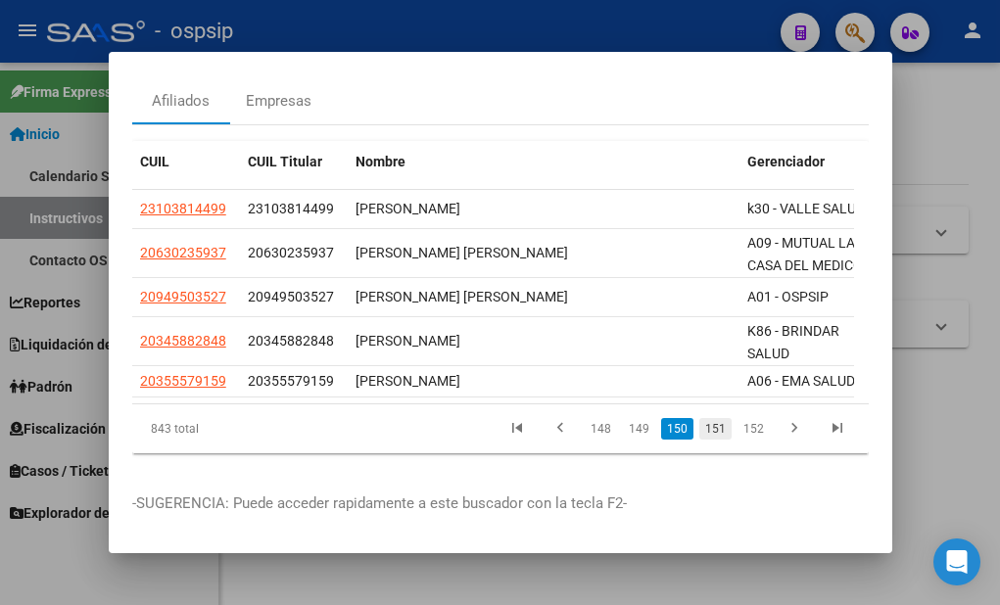
click at [703, 418] on link "151" at bounding box center [715, 429] width 32 height 22
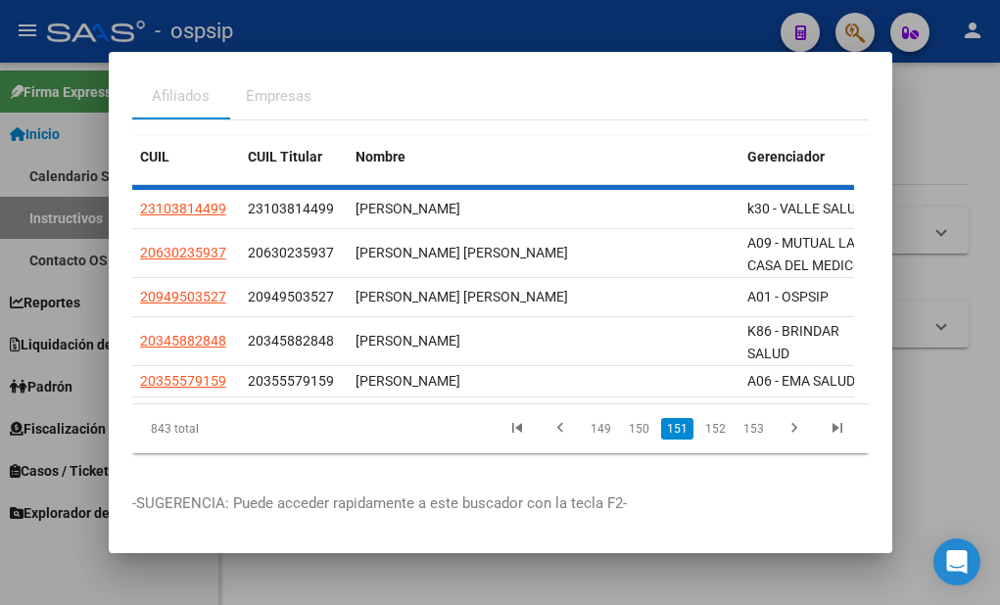
scroll to position [98, 0]
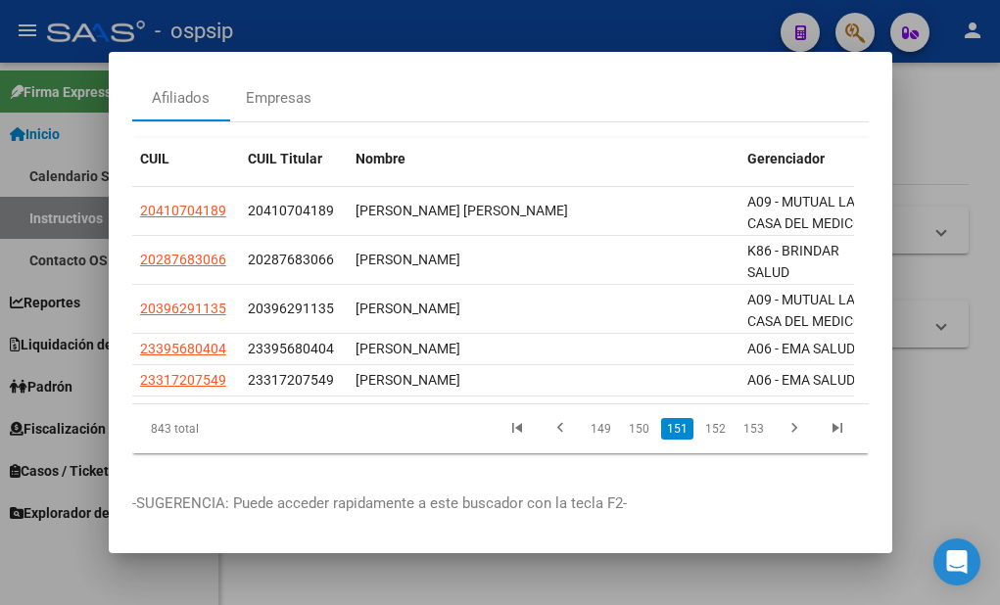
click at [703, 418] on link "152" at bounding box center [715, 429] width 32 height 22
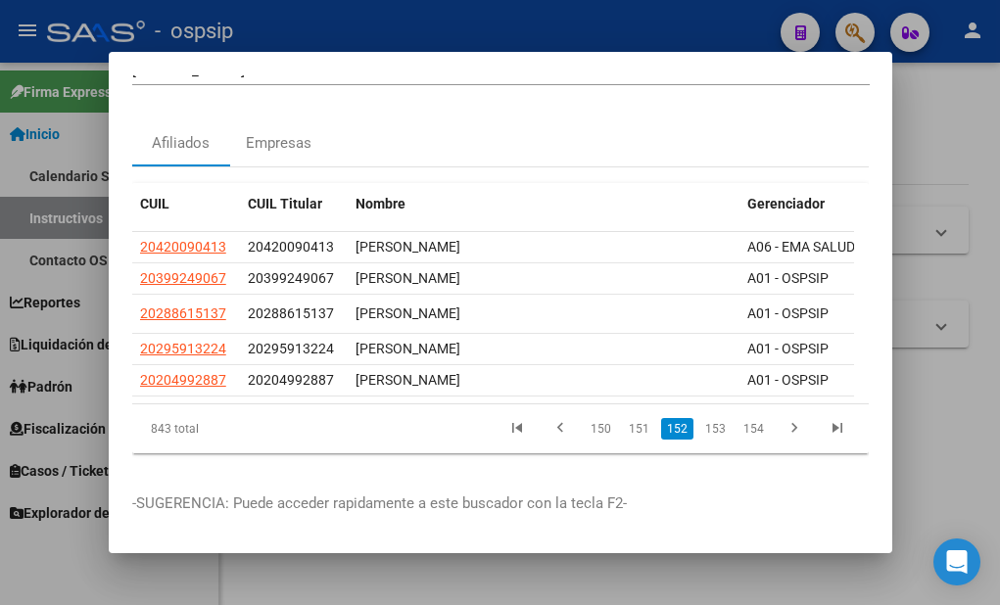
scroll to position [58, 0]
click at [703, 418] on link "153" at bounding box center [715, 429] width 32 height 22
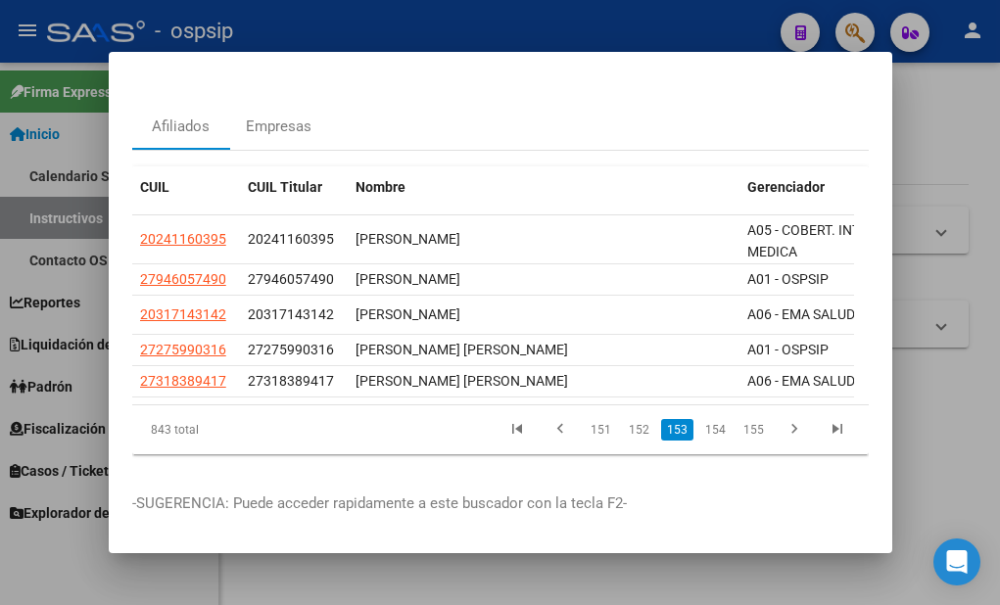
click at [703, 419] on link "154" at bounding box center [715, 430] width 32 height 22
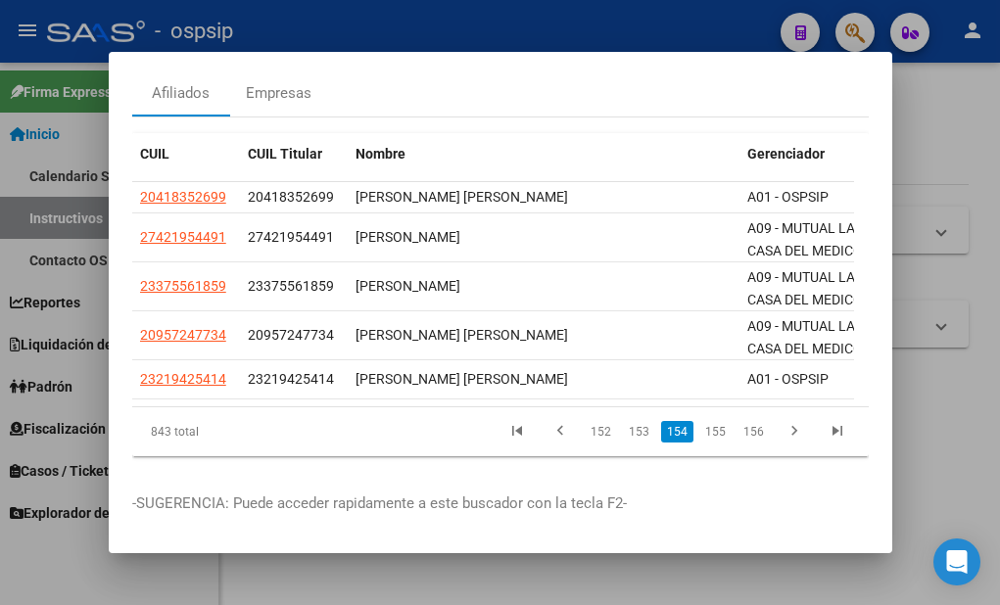
scroll to position [107, 0]
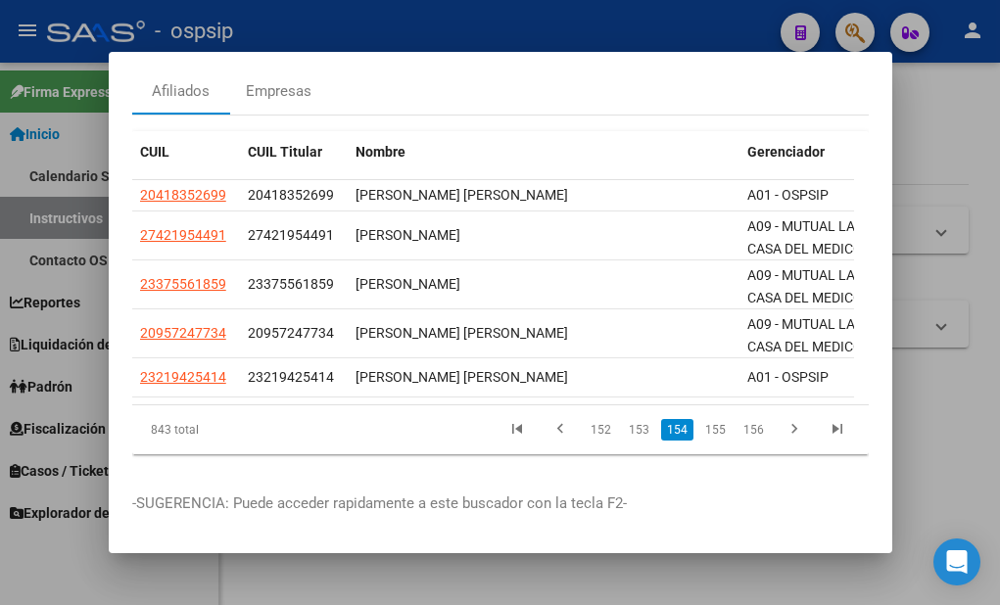
click at [703, 419] on link "155" at bounding box center [715, 430] width 32 height 22
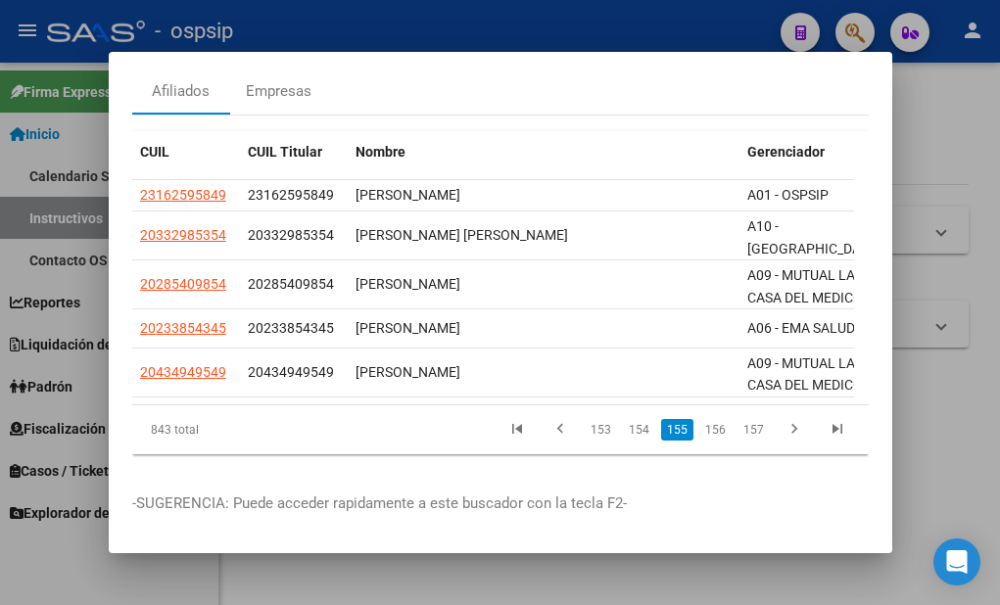
click at [703, 419] on link "156" at bounding box center [715, 430] width 32 height 22
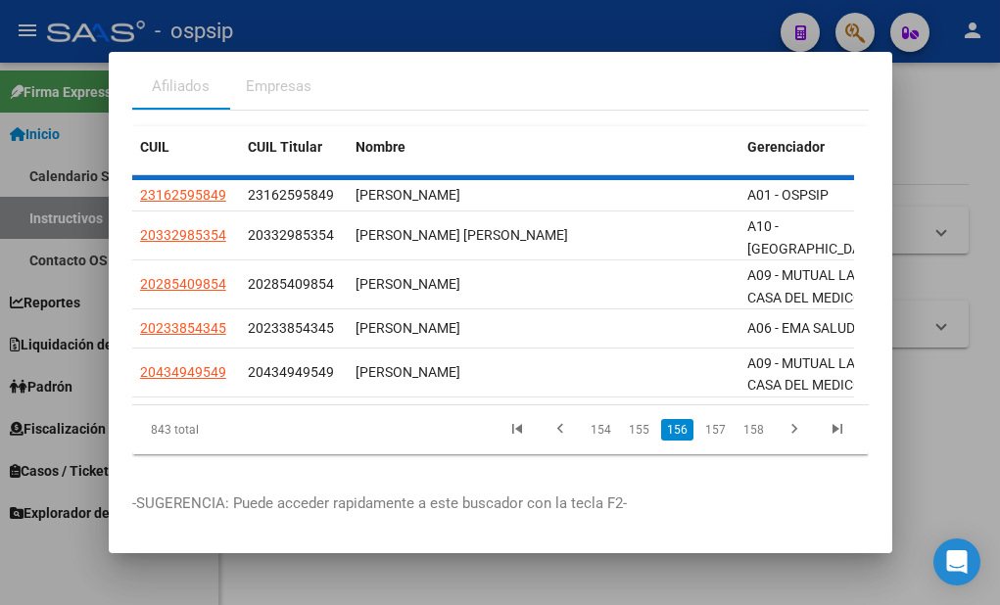
scroll to position [81, 0]
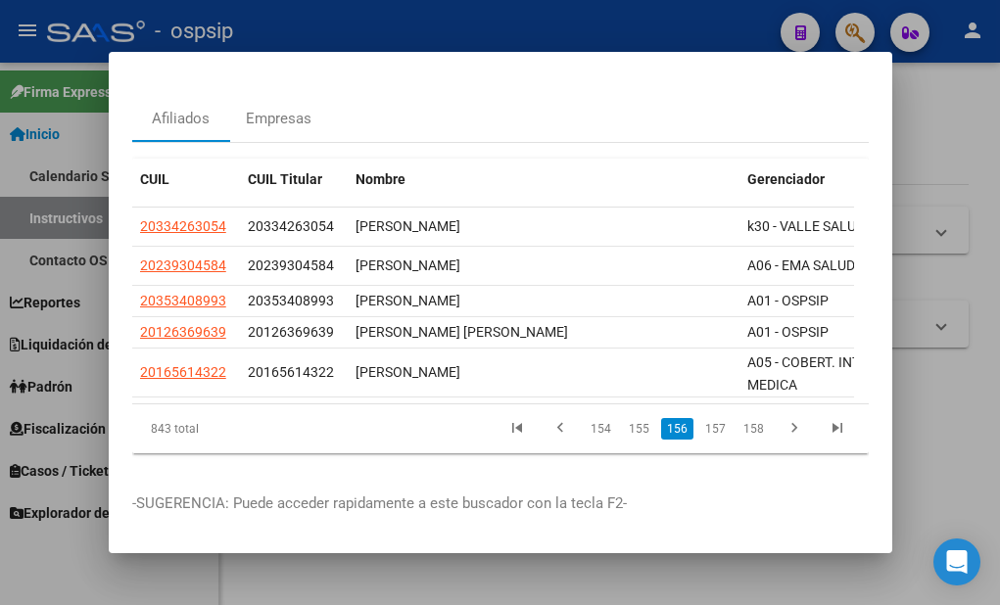
click at [703, 418] on link "157" at bounding box center [715, 429] width 32 height 22
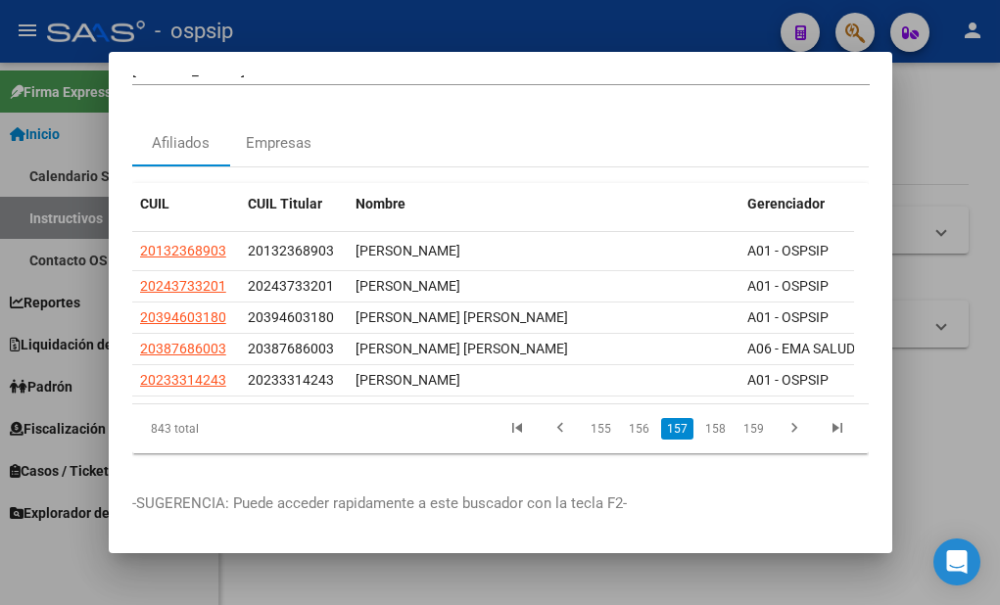
scroll to position [58, 0]
click at [703, 418] on link "158" at bounding box center [715, 429] width 32 height 22
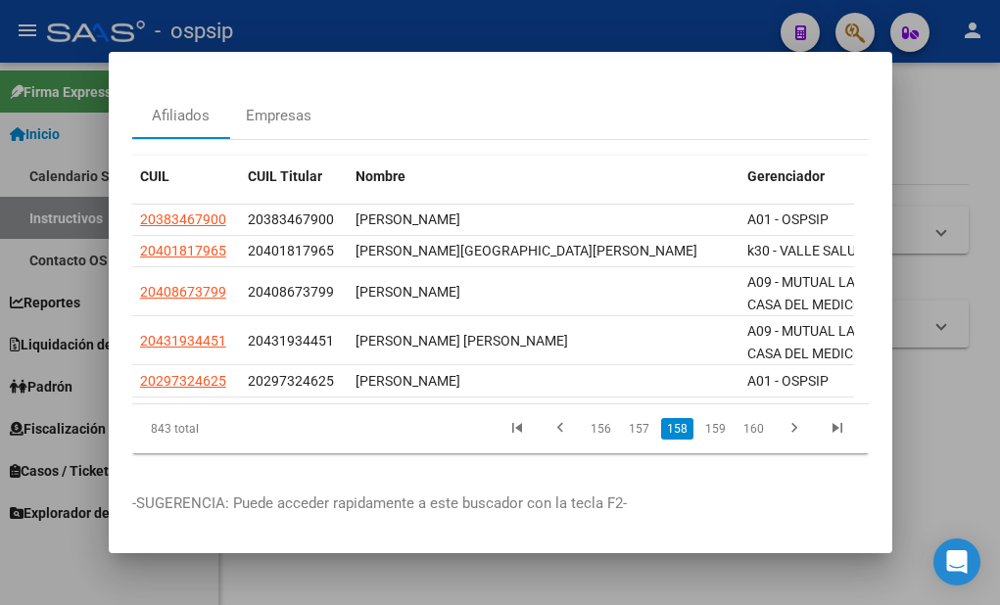
scroll to position [83, 0]
click at [703, 419] on link "159" at bounding box center [715, 429] width 32 height 22
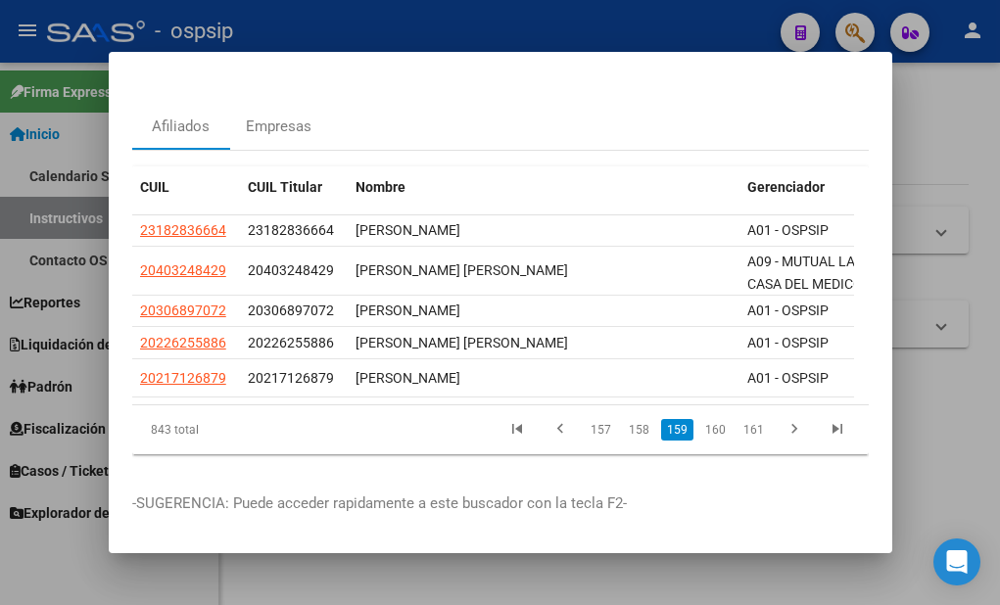
scroll to position [73, 0]
click at [703, 420] on link "160" at bounding box center [715, 430] width 32 height 22
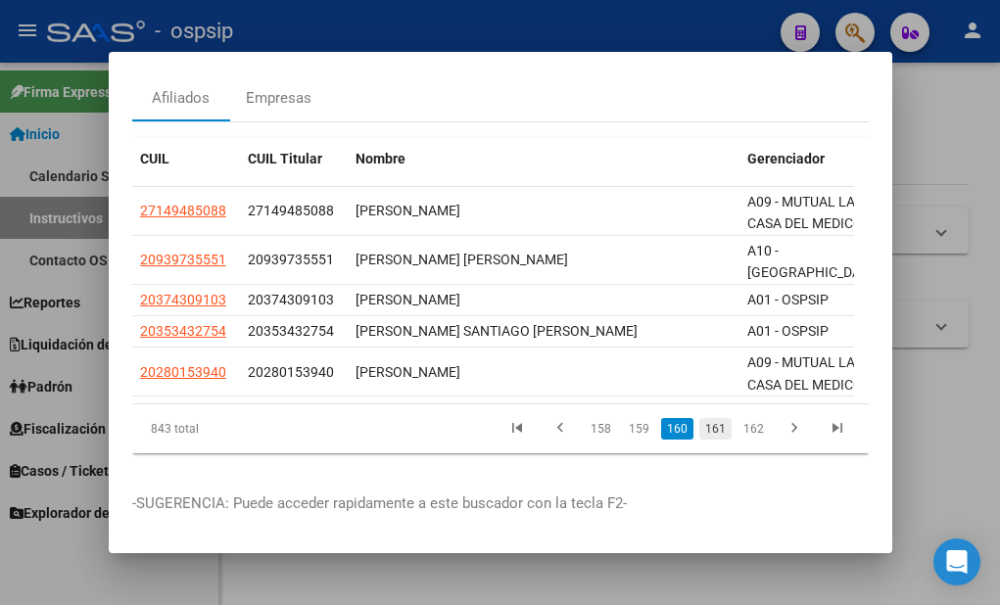
click at [704, 419] on link "161" at bounding box center [715, 429] width 32 height 22
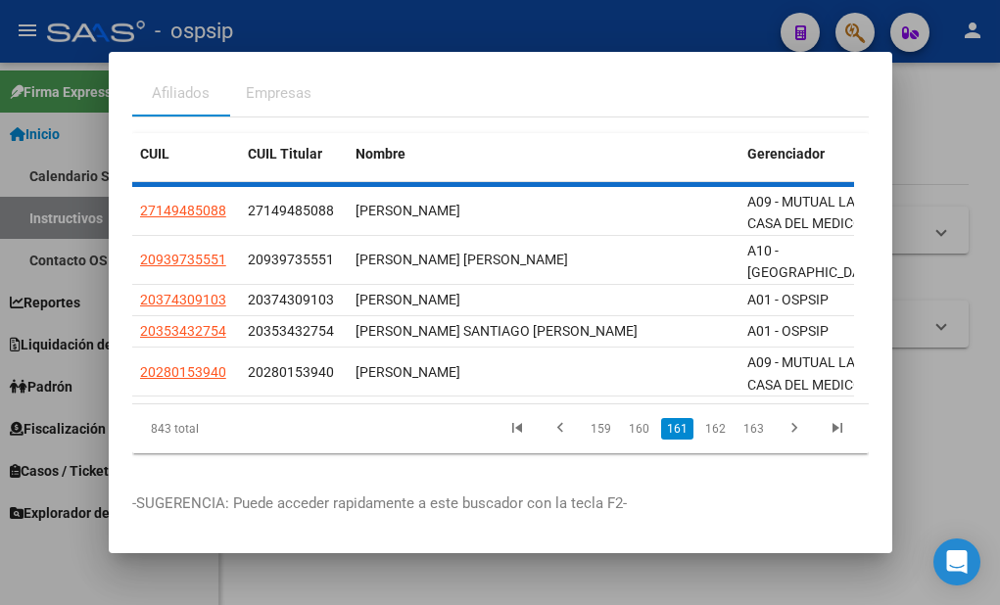
scroll to position [96, 0]
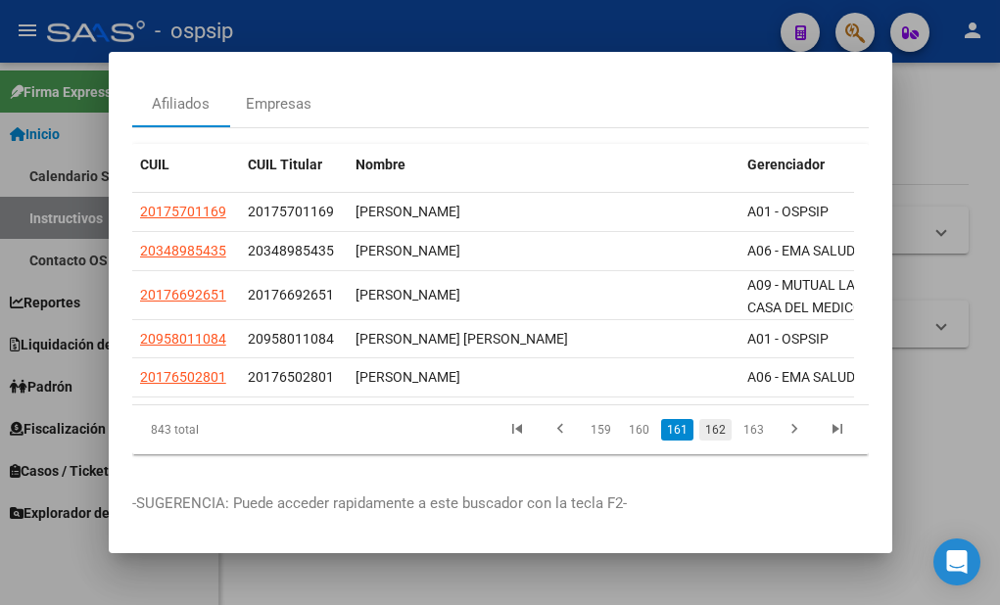
click at [707, 419] on link "162" at bounding box center [715, 430] width 32 height 22
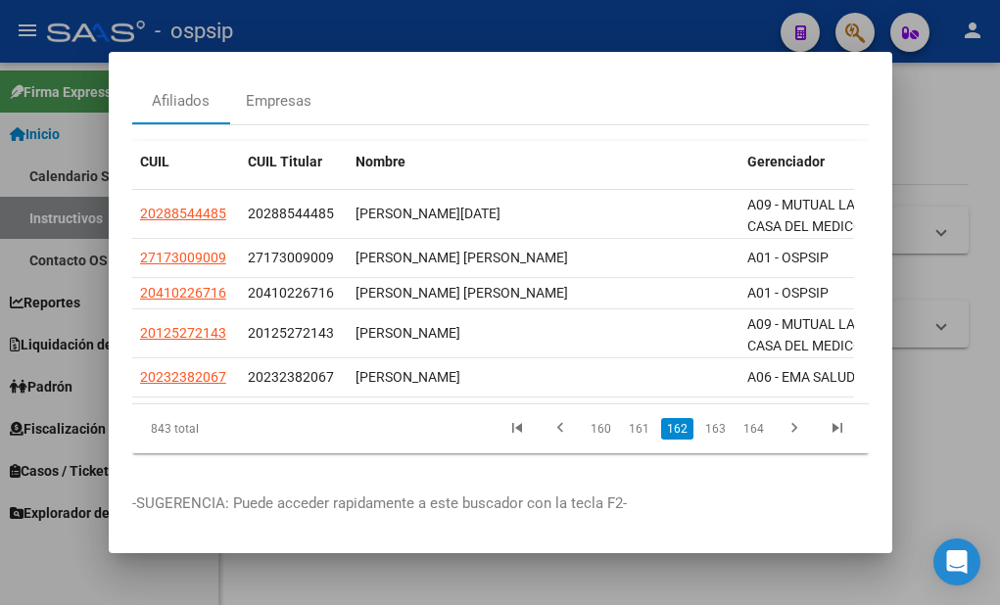
click at [702, 422] on link "163" at bounding box center [715, 429] width 32 height 22
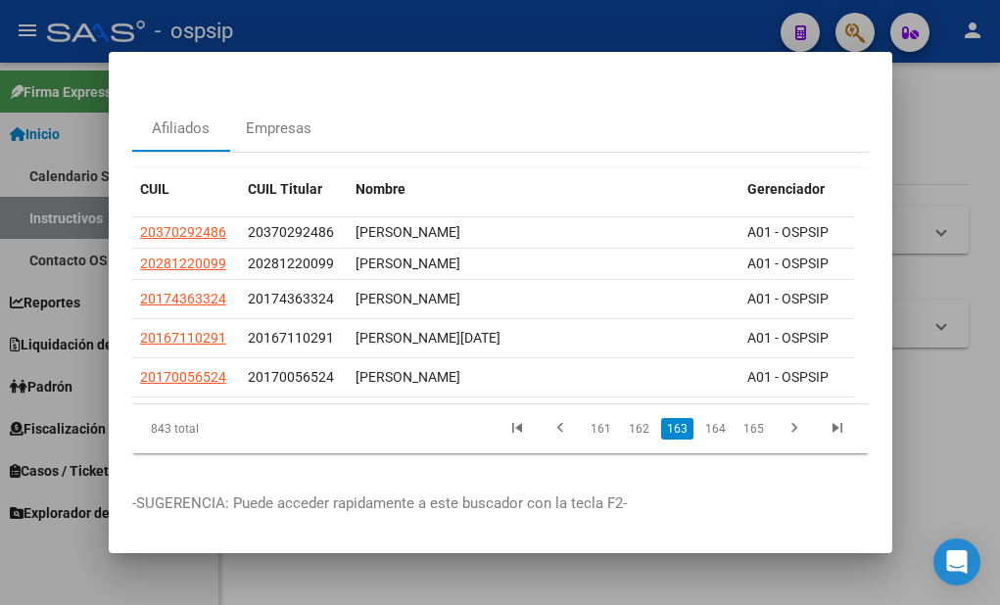
scroll to position [72, 0]
click at [700, 418] on link "164" at bounding box center [715, 429] width 32 height 22
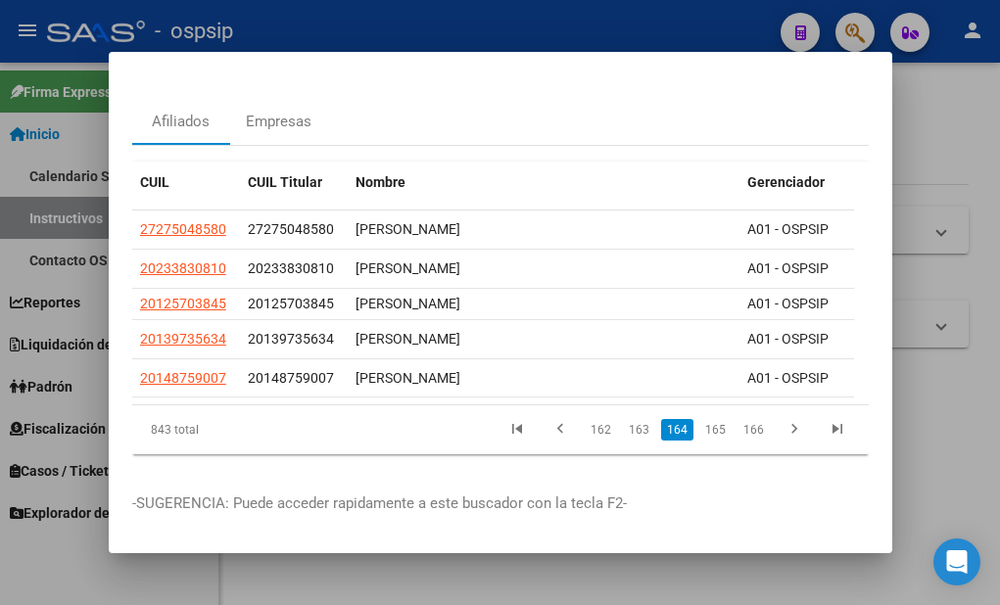
scroll to position [79, 0]
click at [713, 419] on link "165" at bounding box center [715, 430] width 32 height 22
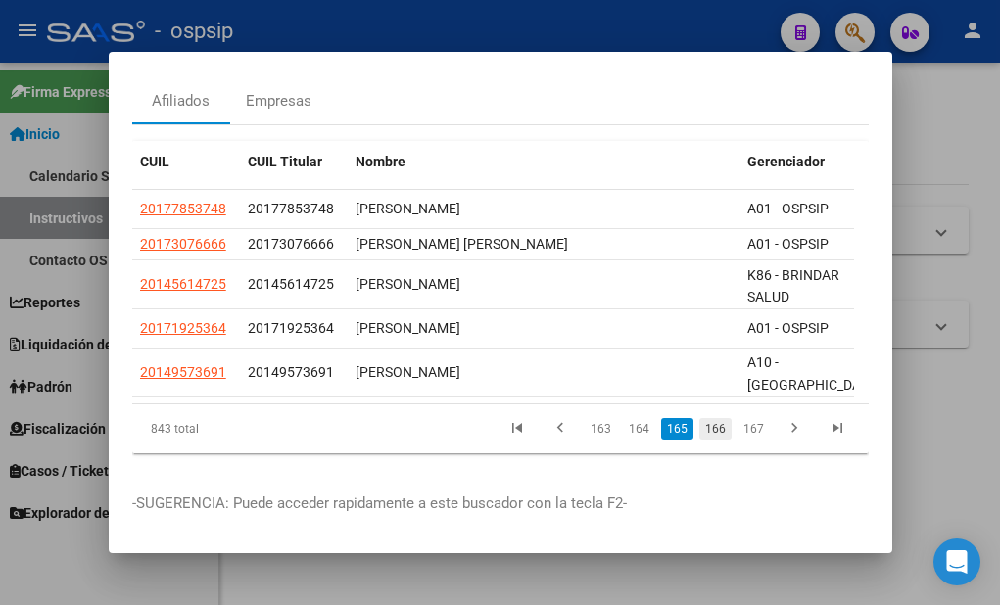
click at [701, 433] on link "166" at bounding box center [715, 429] width 32 height 22
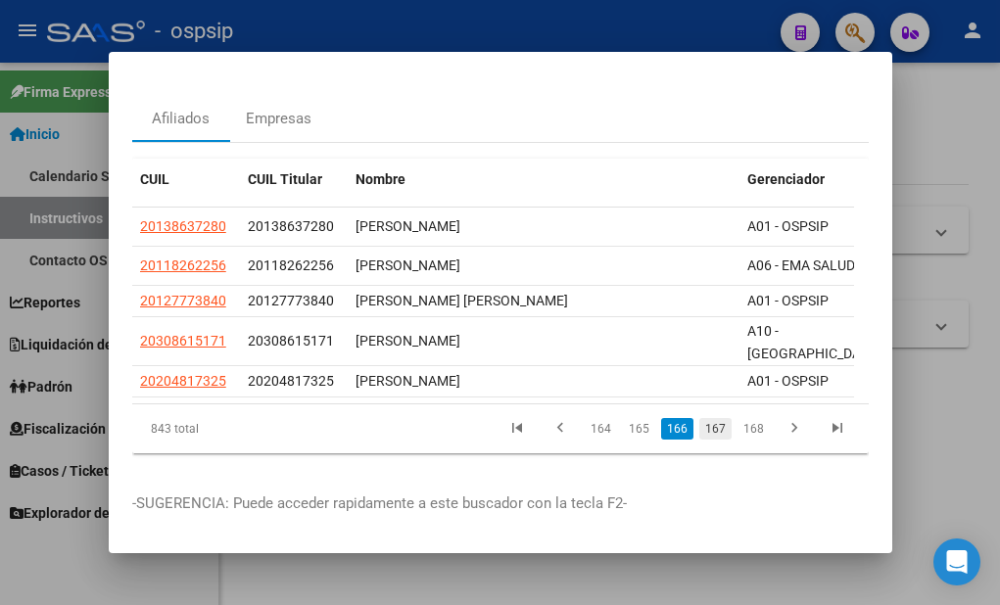
click at [716, 418] on link "167" at bounding box center [715, 429] width 32 height 22
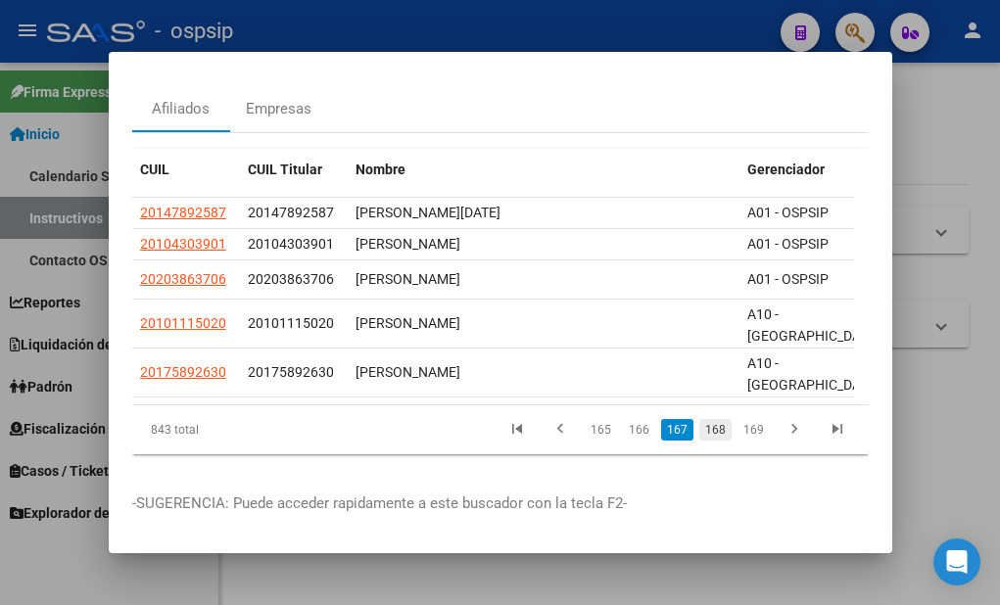
click at [706, 423] on link "168" at bounding box center [715, 430] width 32 height 22
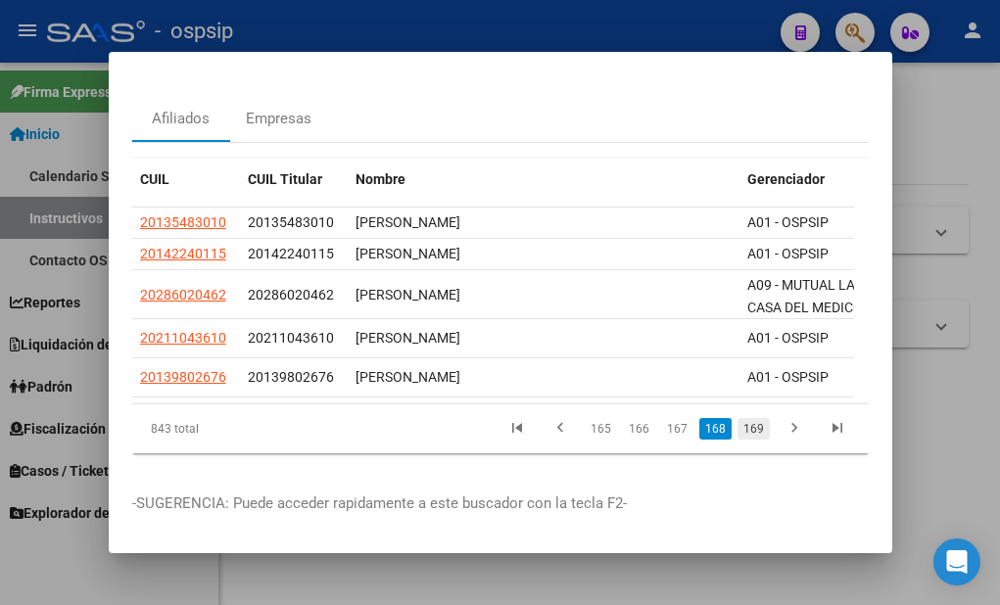
click at [741, 419] on link "169" at bounding box center [754, 429] width 32 height 22
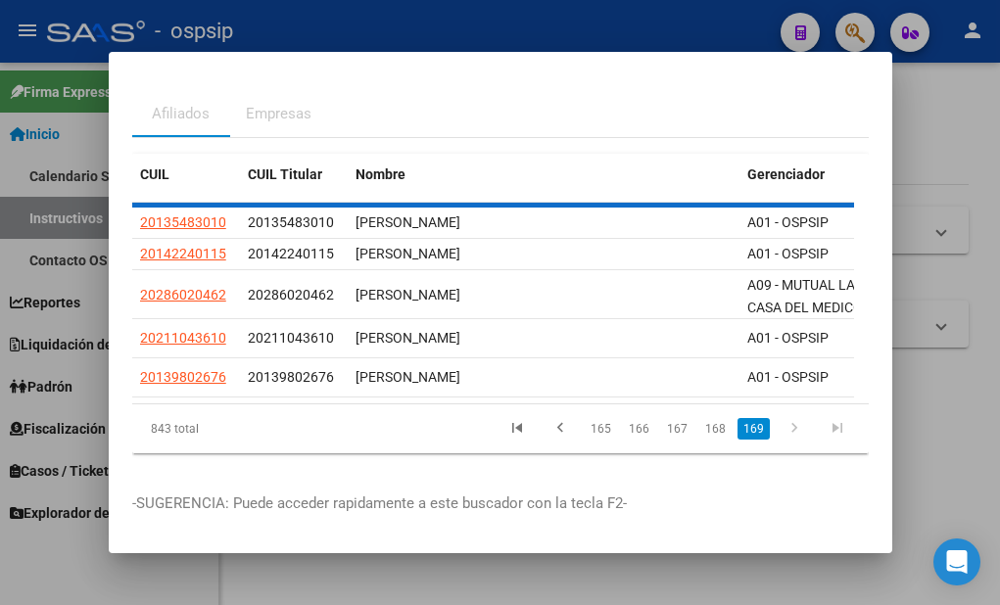
scroll to position [0, 0]
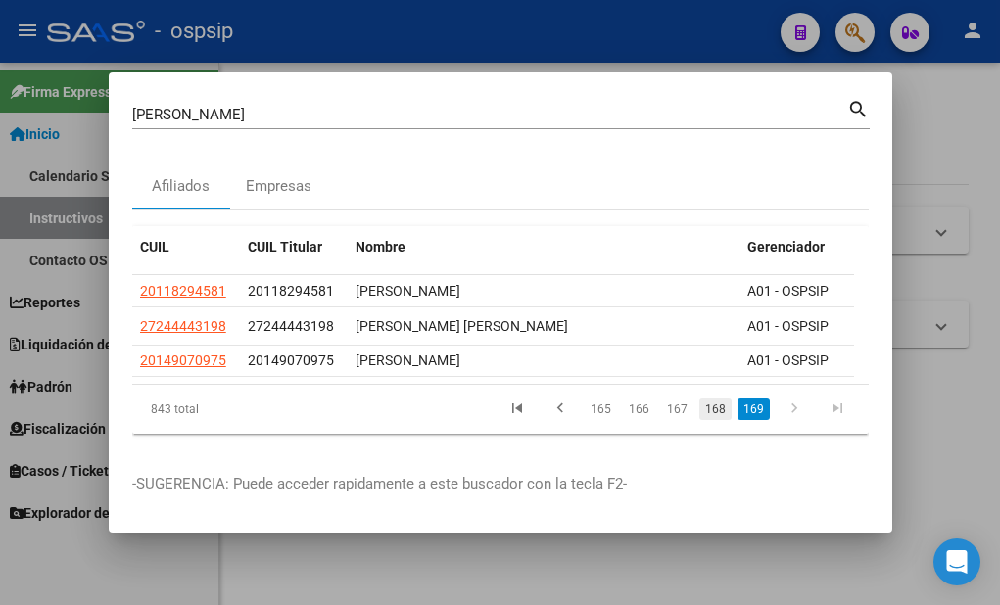
click at [712, 420] on link "168" at bounding box center [715, 410] width 32 height 22
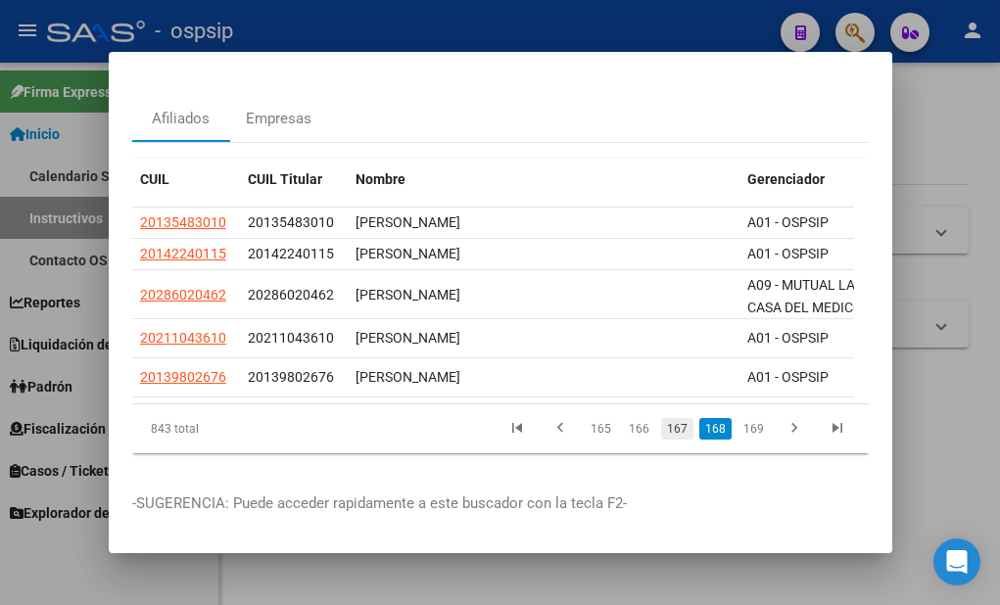
click at [665, 418] on link "167" at bounding box center [677, 429] width 32 height 22
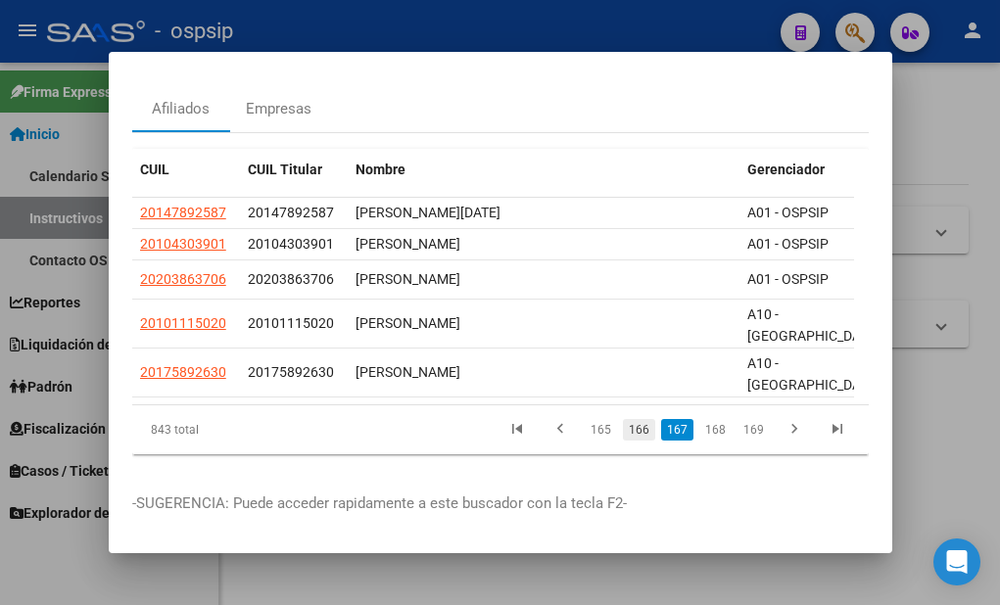
click at [629, 421] on link "166" at bounding box center [639, 430] width 32 height 22
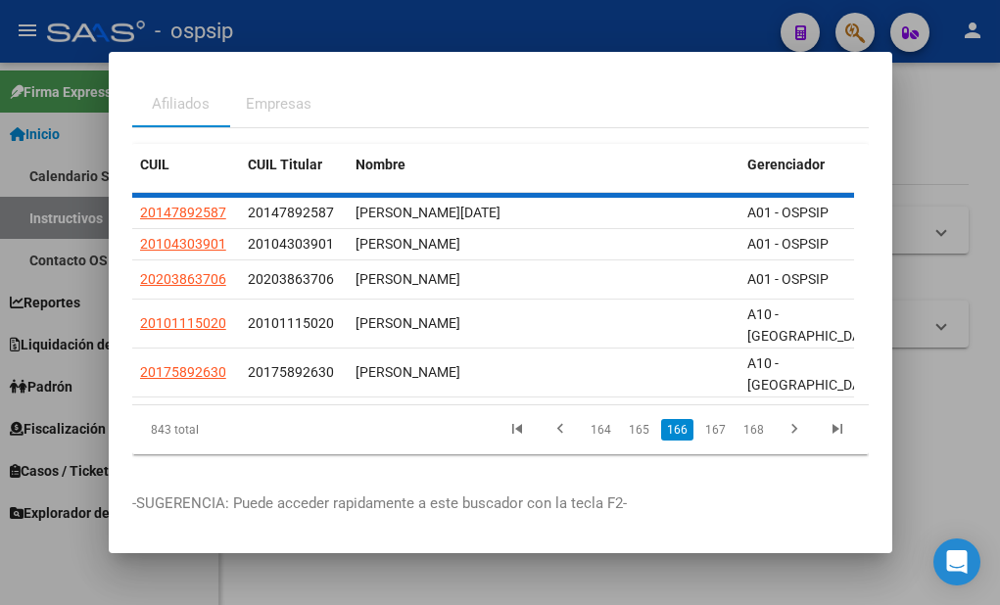
scroll to position [81, 0]
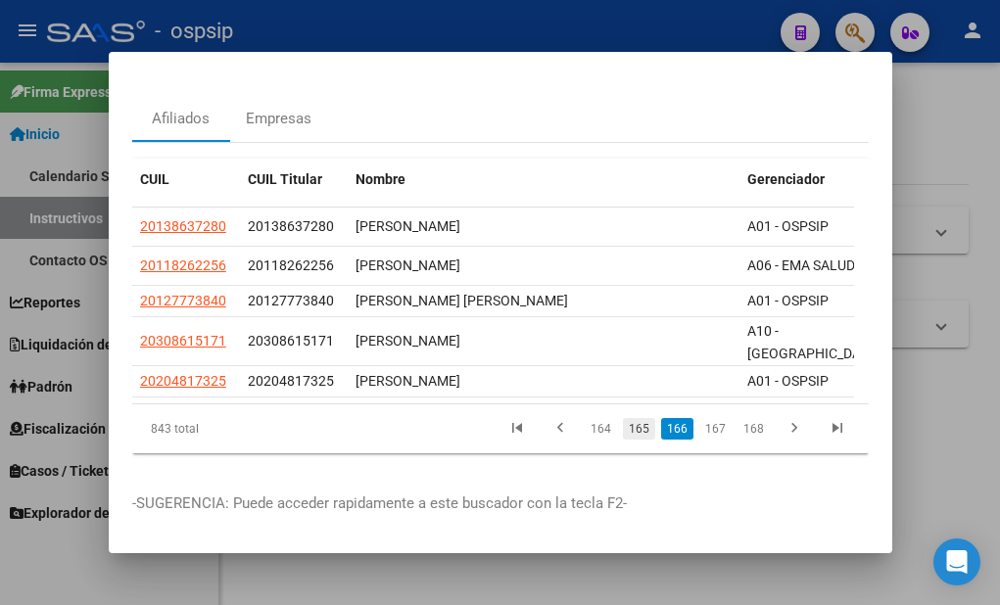
click at [627, 418] on link "165" at bounding box center [639, 429] width 32 height 22
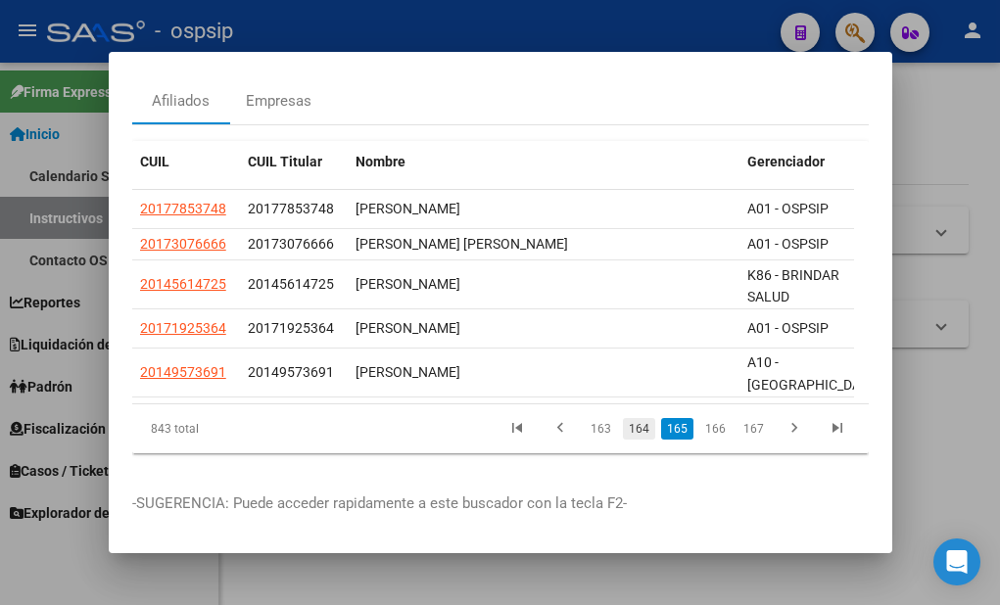
click at [624, 418] on link "164" at bounding box center [639, 429] width 32 height 22
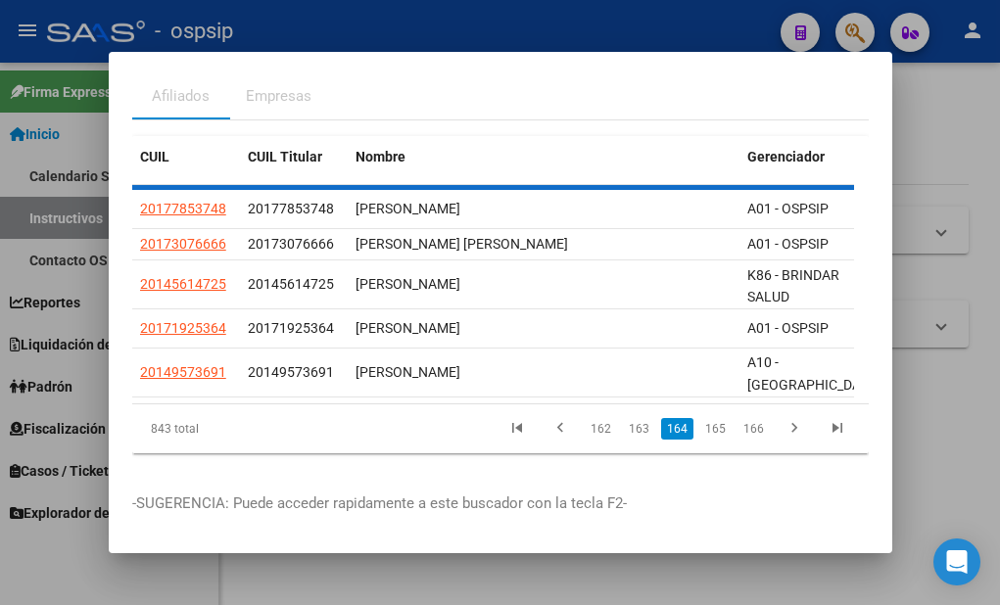
scroll to position [79, 0]
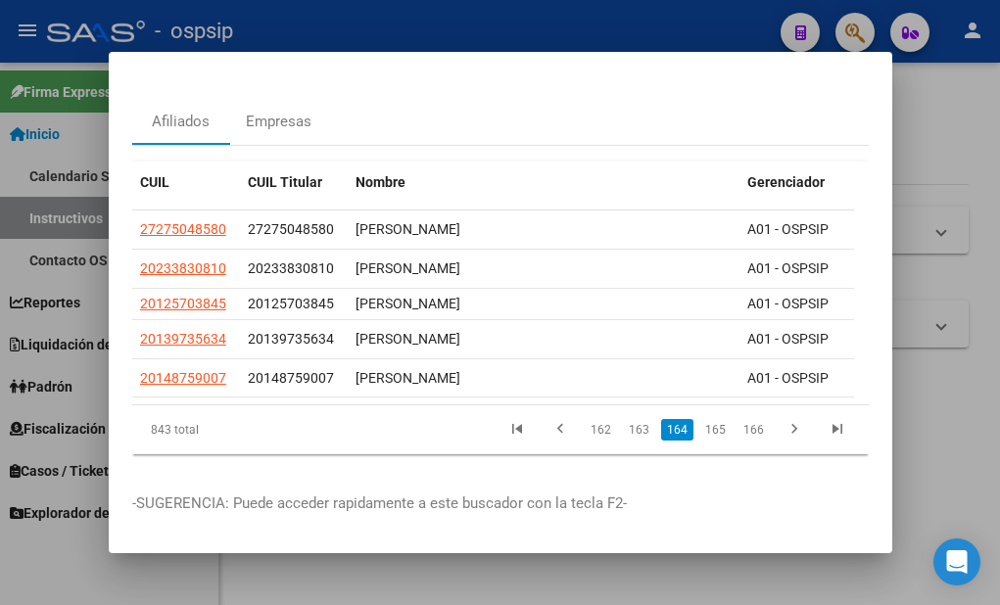
click at [624, 419] on link "163" at bounding box center [639, 430] width 32 height 22
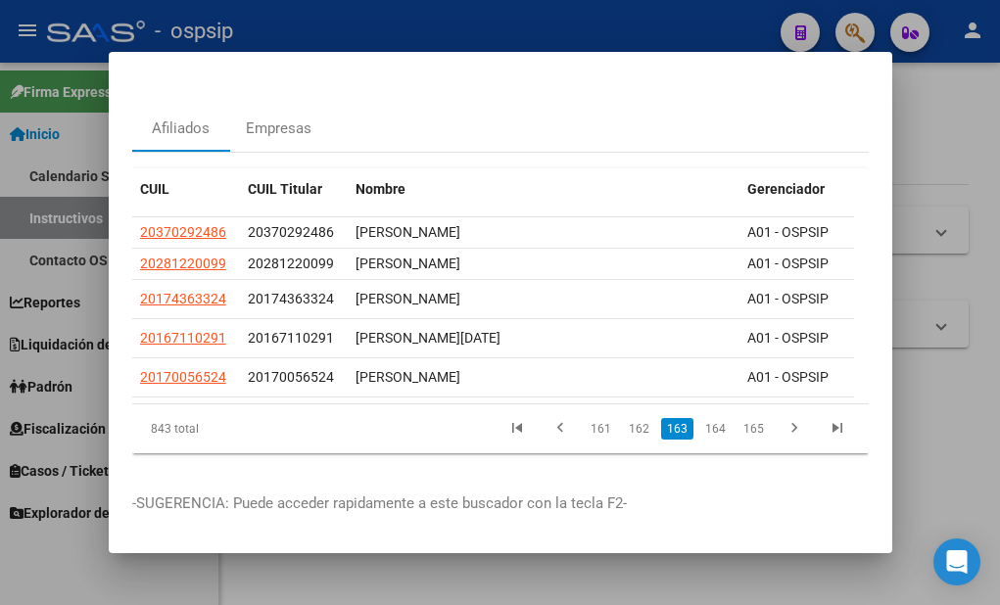
click at [625, 418] on link "162" at bounding box center [639, 429] width 32 height 22
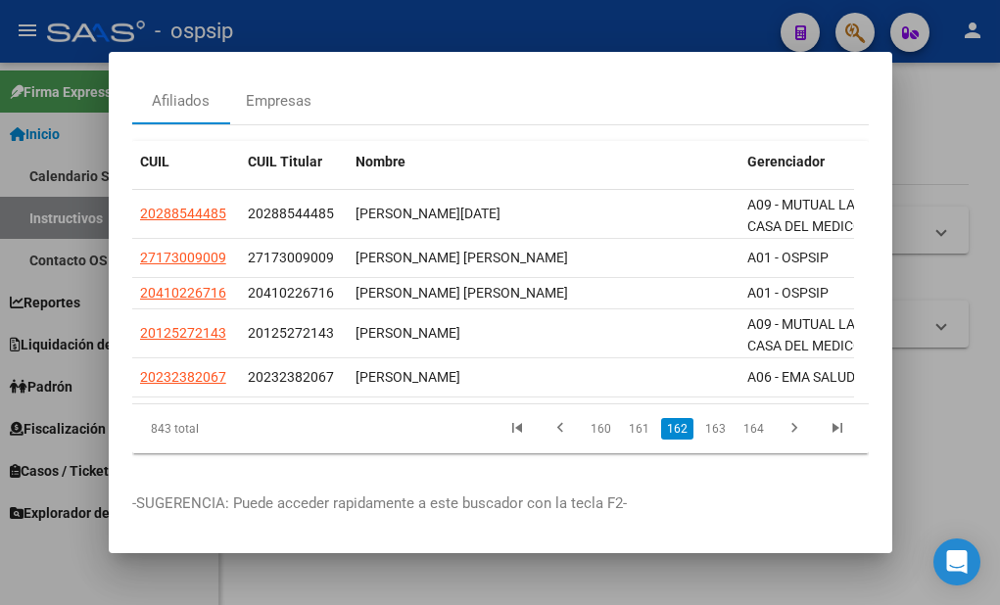
click at [625, 418] on link "161" at bounding box center [639, 429] width 32 height 22
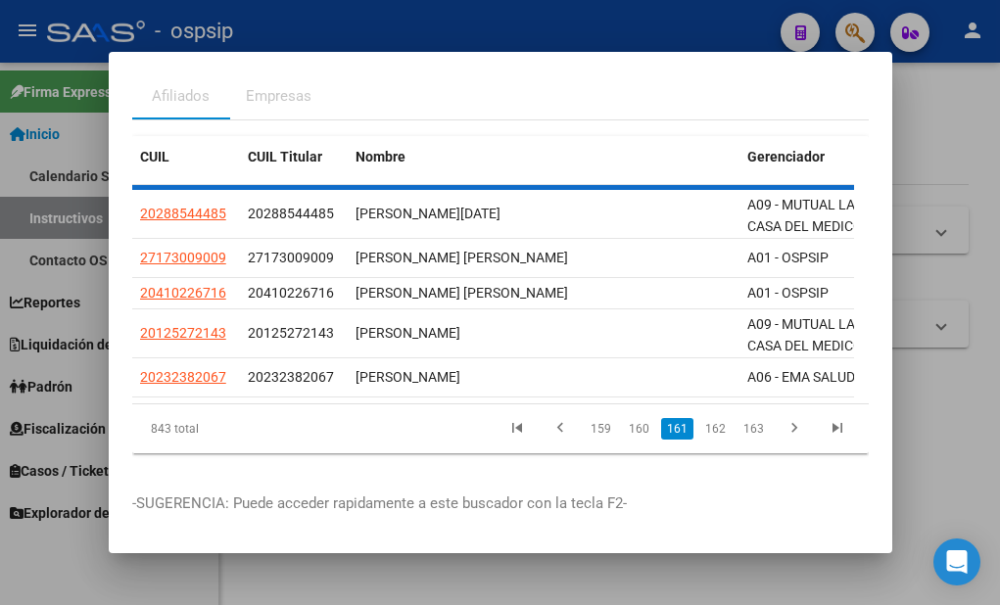
scroll to position [96, 0]
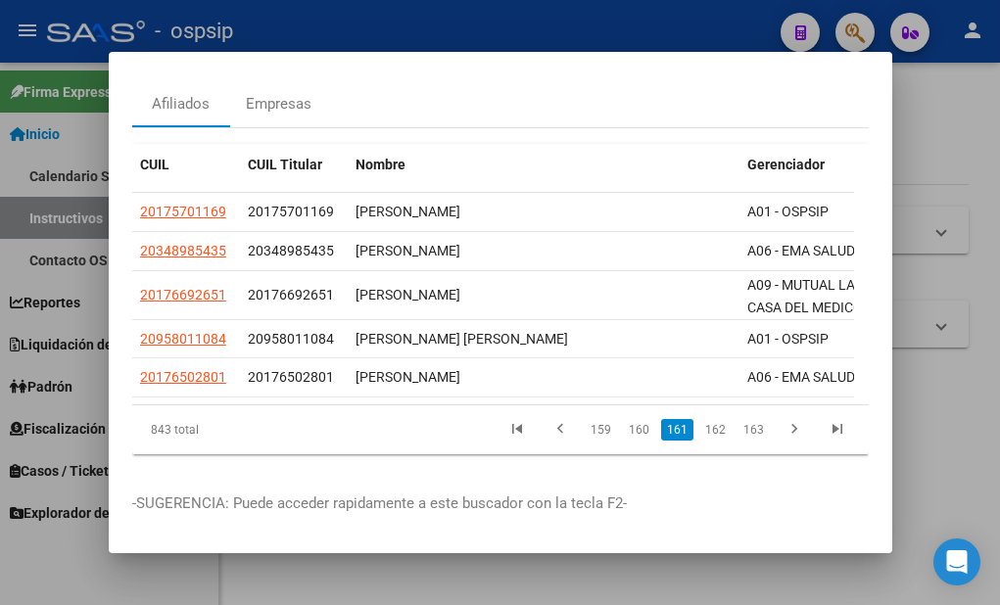
click at [625, 419] on link "160" at bounding box center [639, 430] width 32 height 22
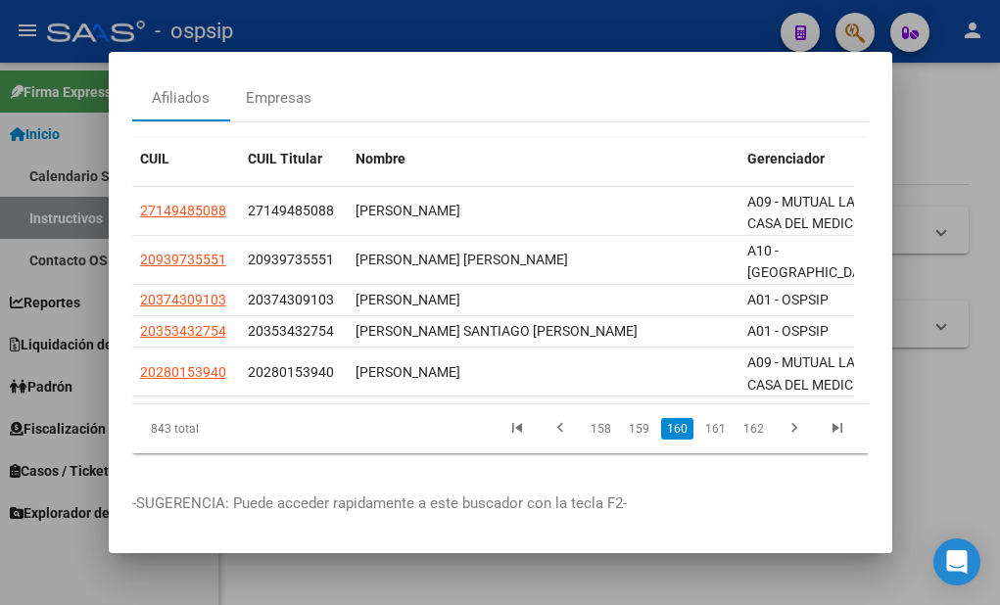
click at [625, 418] on link "159" at bounding box center [639, 429] width 32 height 22
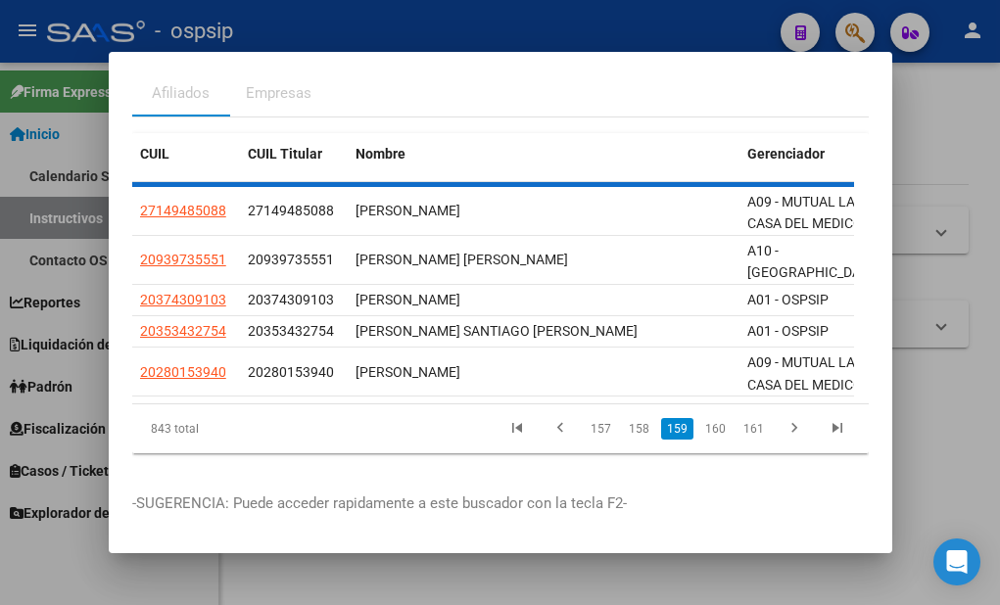
scroll to position [73, 0]
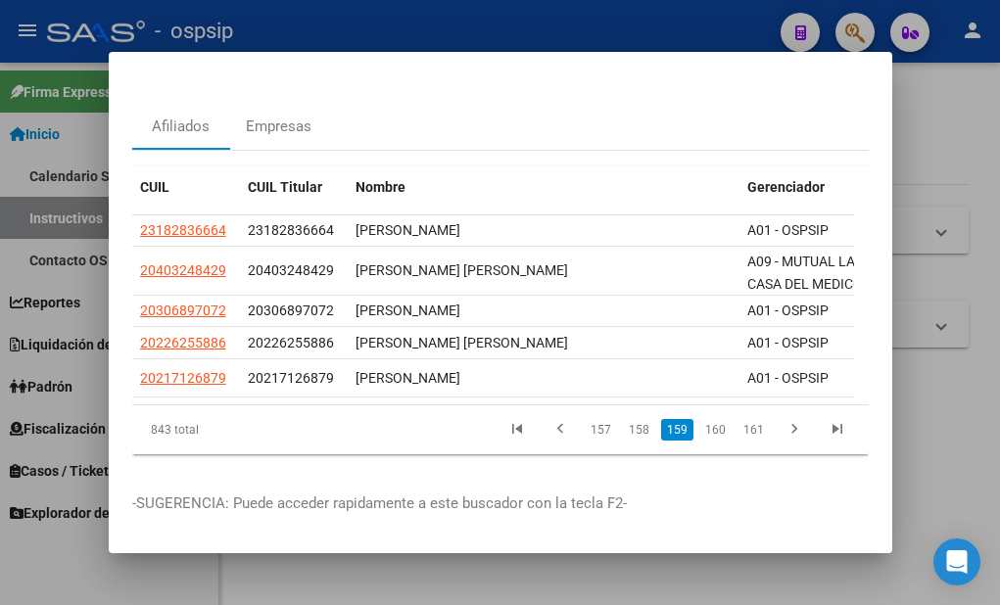
click at [625, 419] on link "158" at bounding box center [639, 430] width 32 height 22
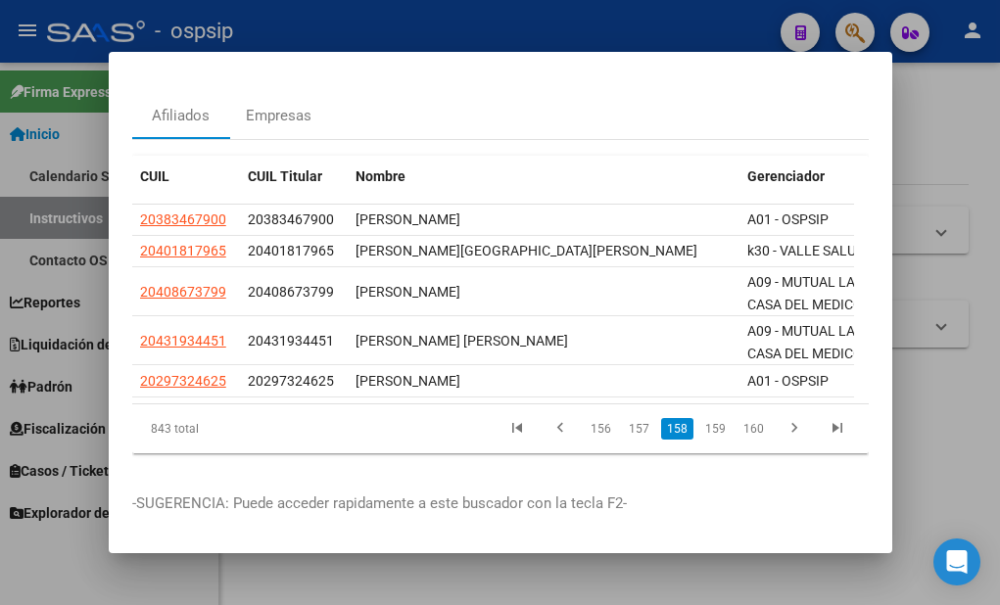
click at [625, 418] on link "157" at bounding box center [639, 429] width 32 height 22
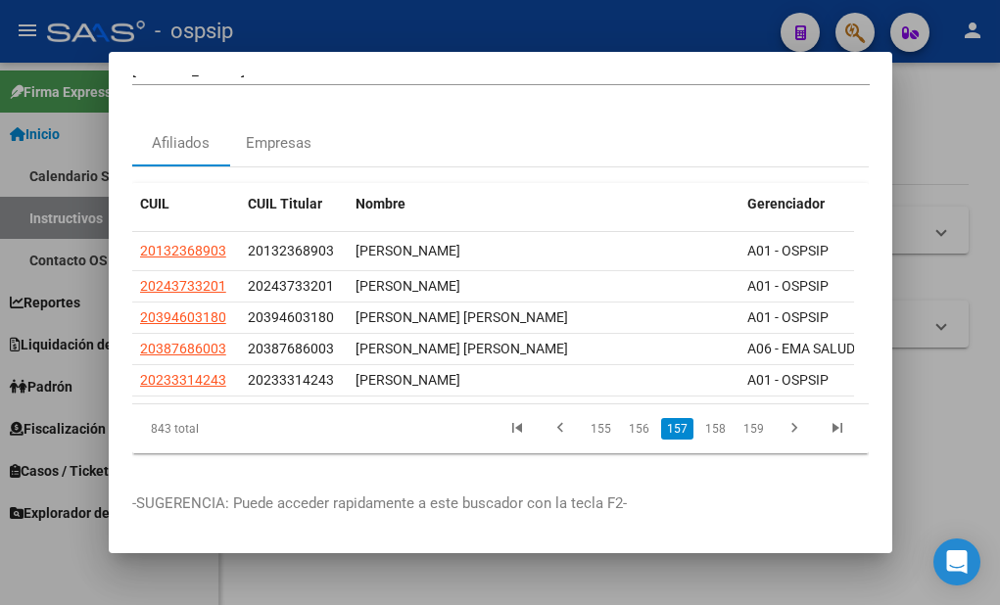
scroll to position [58, 0]
click at [625, 418] on link "156" at bounding box center [639, 429] width 32 height 22
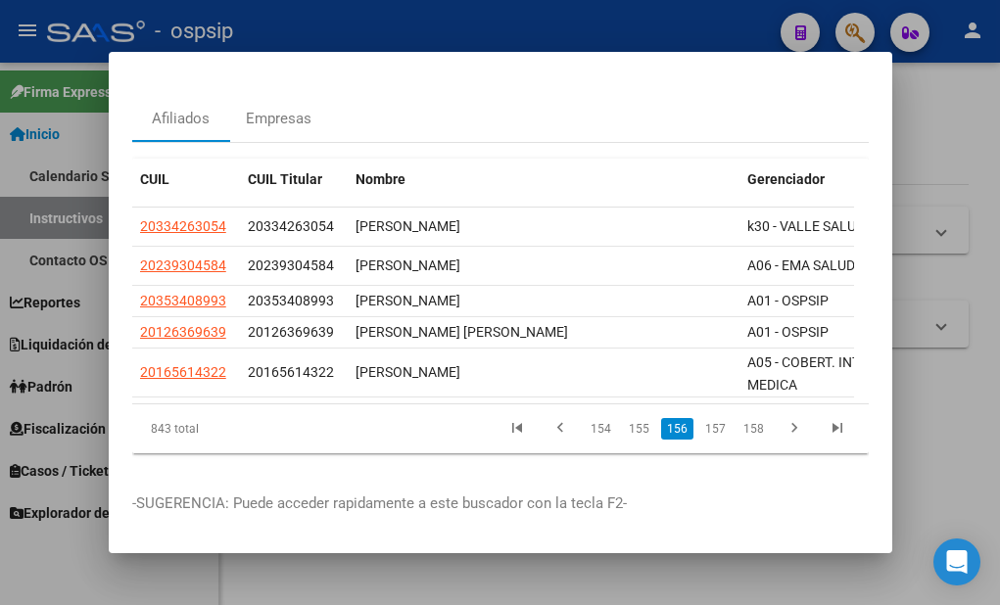
scroll to position [81, 0]
click at [625, 418] on link "155" at bounding box center [639, 429] width 32 height 22
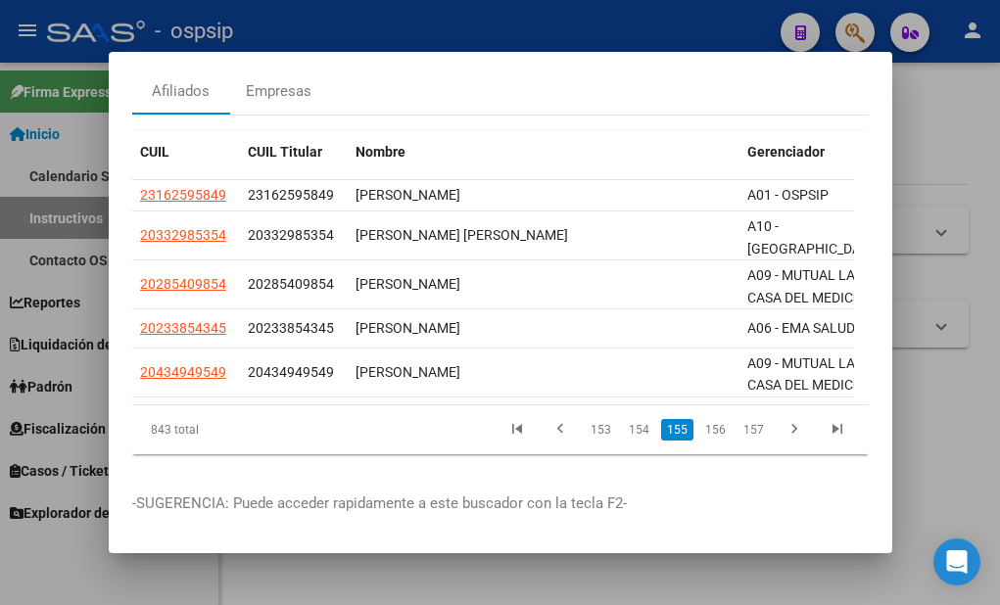
click at [625, 419] on link "154" at bounding box center [639, 430] width 32 height 22
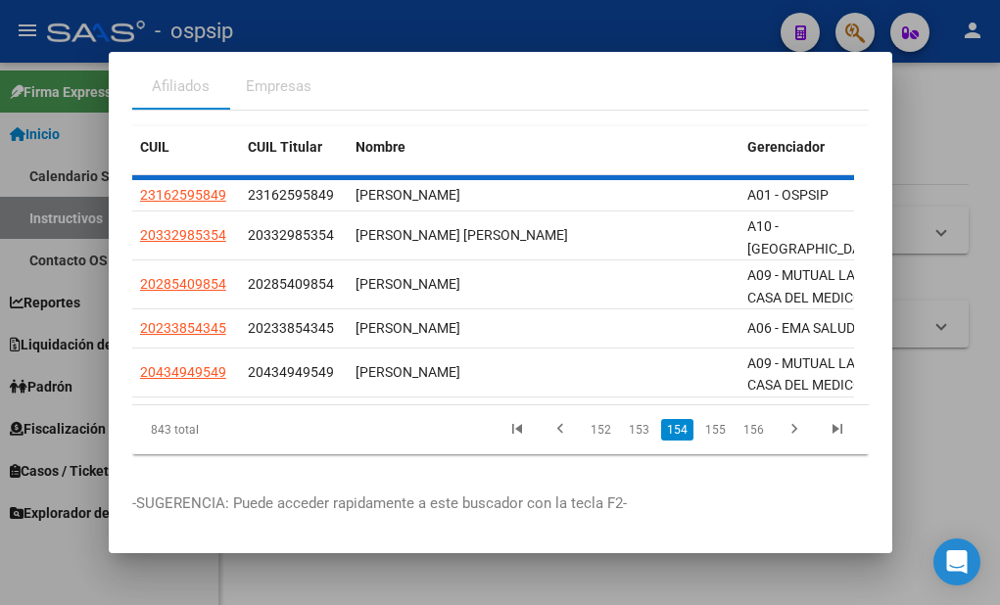
scroll to position [107, 0]
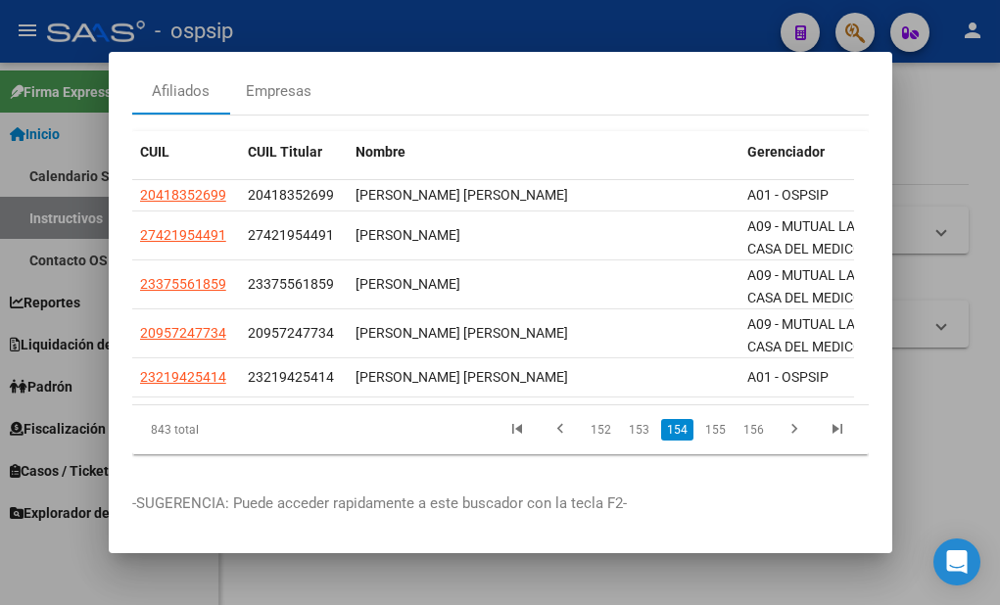
click at [625, 419] on link "153" at bounding box center [639, 430] width 32 height 22
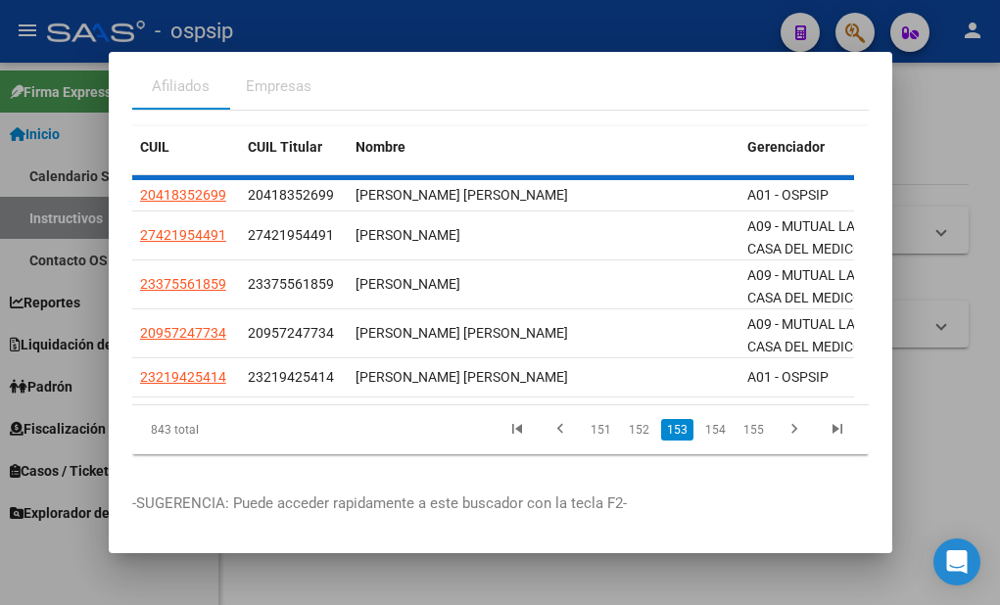
scroll to position [73, 0]
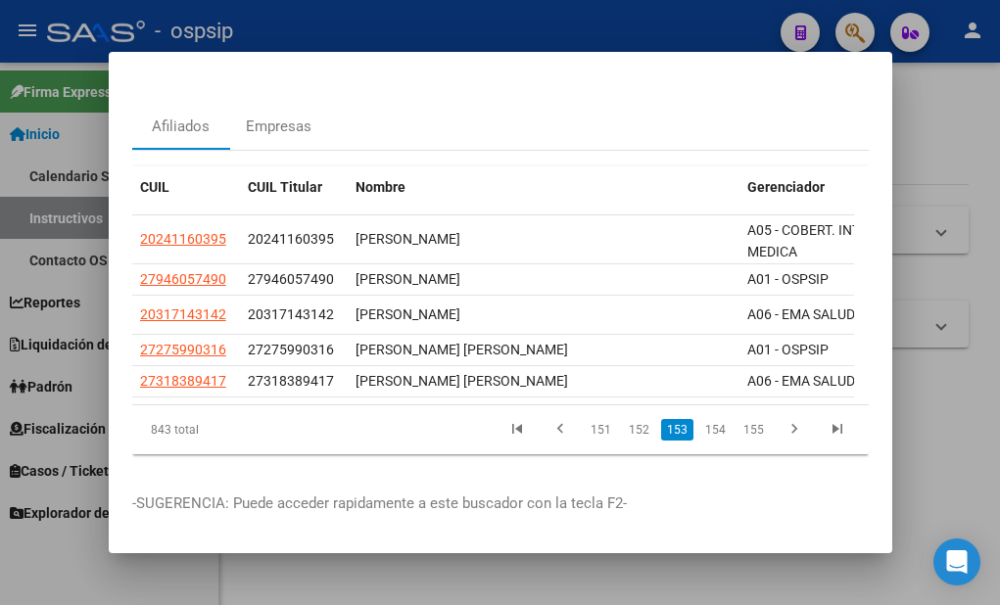
click at [625, 419] on link "152" at bounding box center [639, 430] width 32 height 22
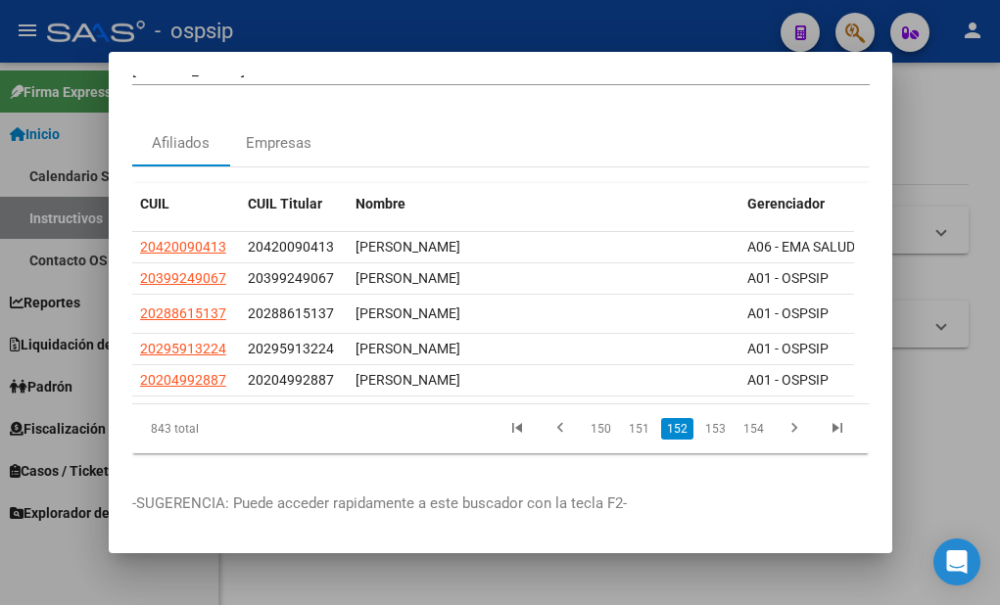
scroll to position [58, 0]
click at [625, 418] on link "151" at bounding box center [639, 429] width 32 height 22
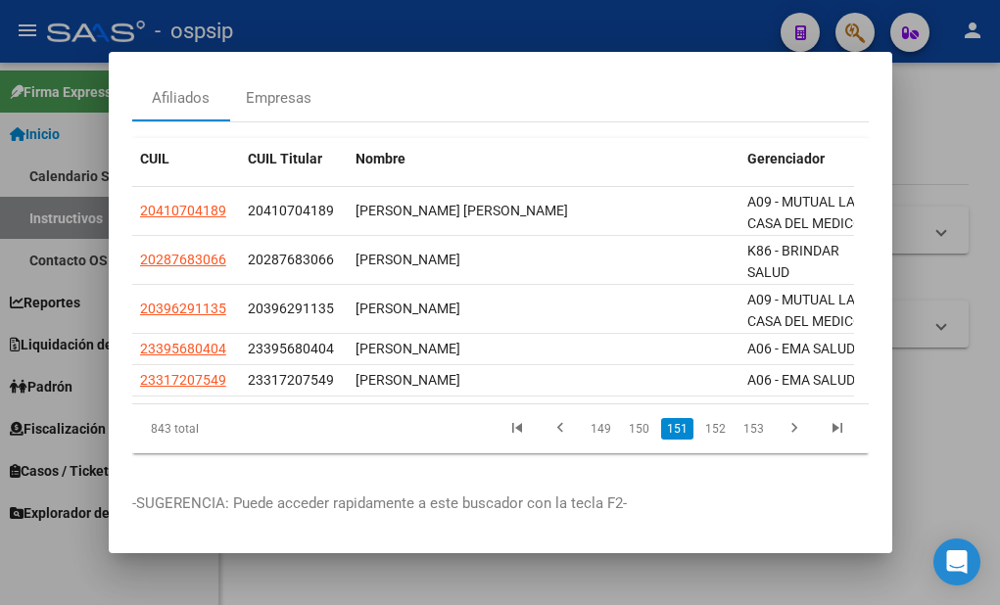
click at [625, 418] on link "150" at bounding box center [639, 429] width 32 height 22
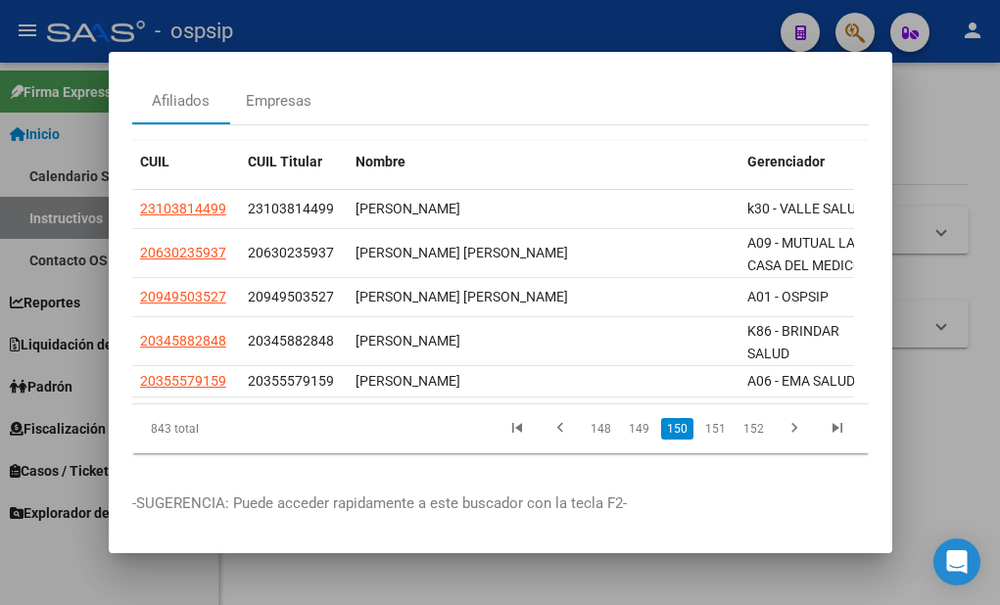
scroll to position [98, 0]
click at [625, 418] on link "149" at bounding box center [639, 429] width 32 height 22
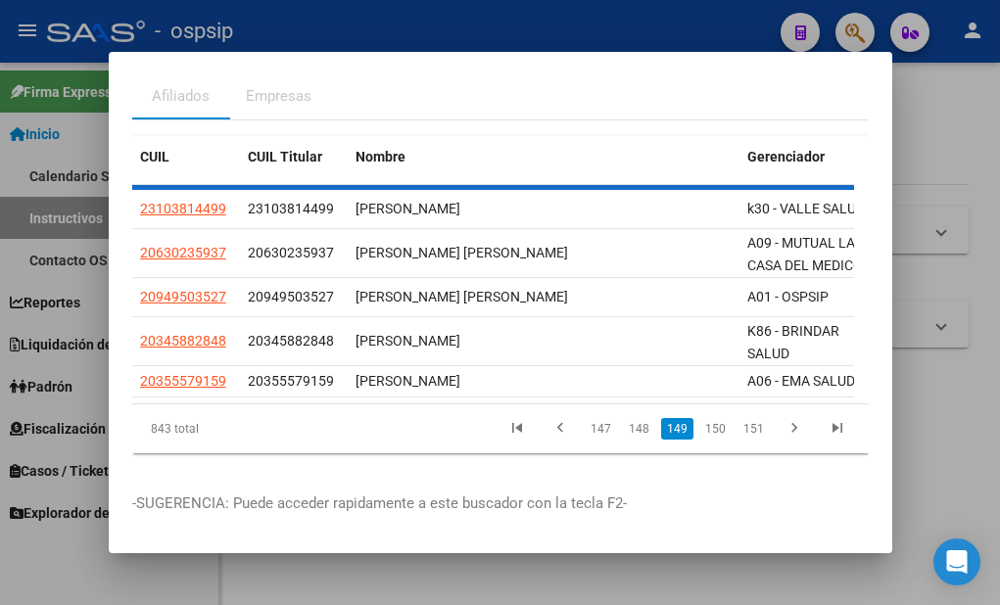
scroll to position [50, 0]
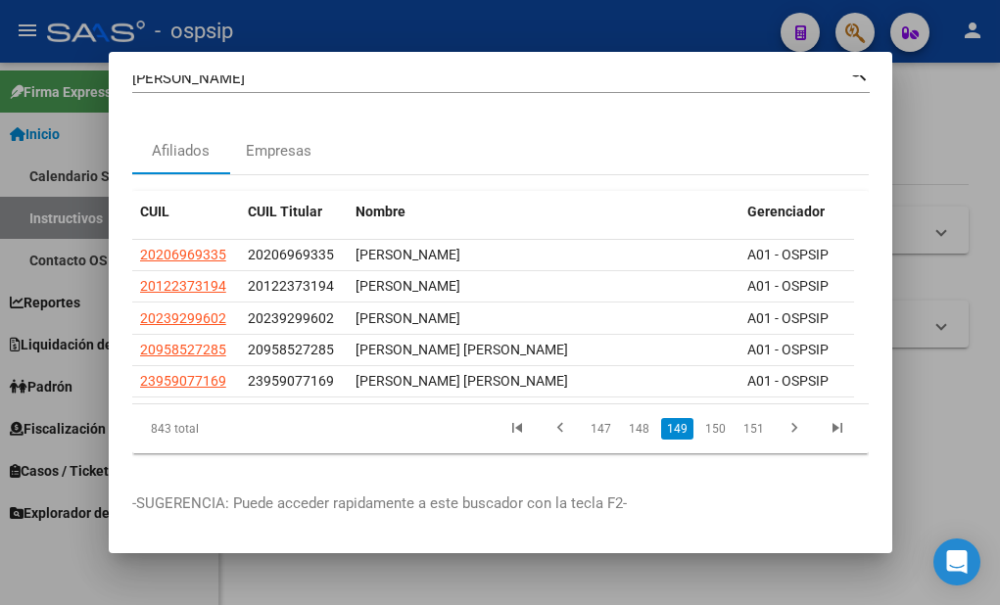
click at [625, 418] on link "148" at bounding box center [639, 429] width 32 height 22
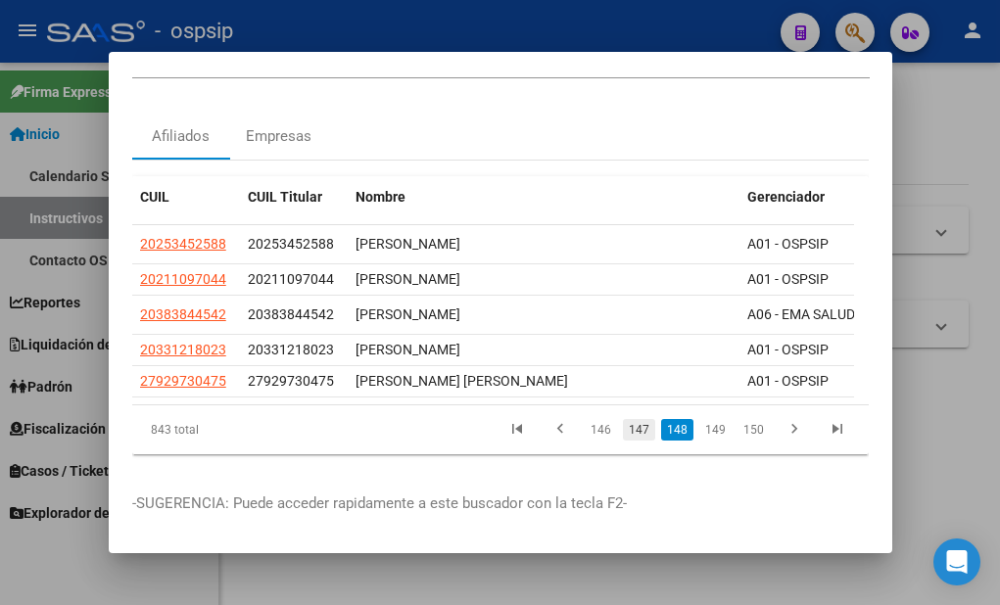
click at [632, 429] on link "147" at bounding box center [639, 430] width 32 height 22
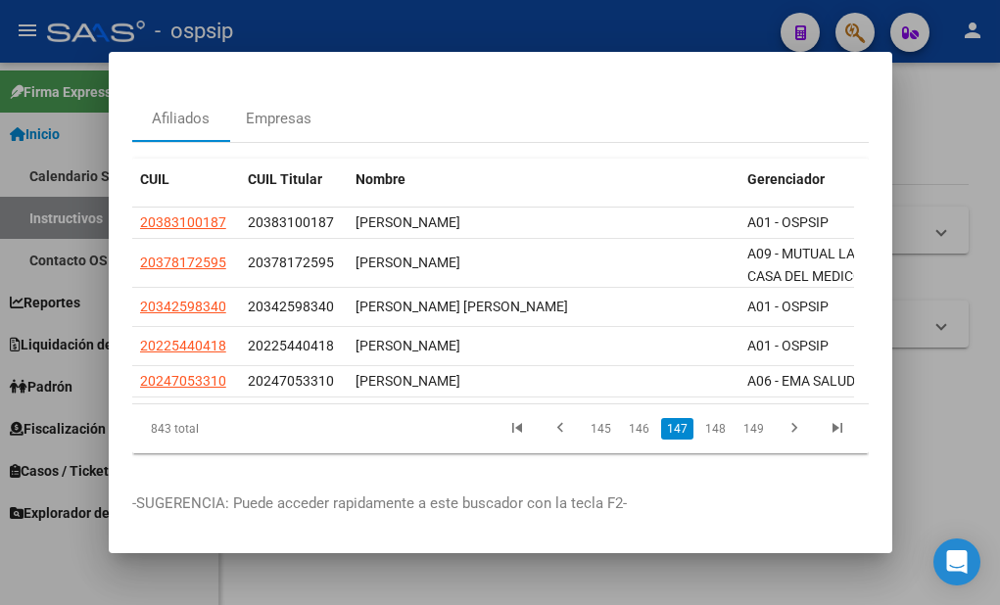
scroll to position [81, 0]
click at [629, 418] on link "146" at bounding box center [639, 429] width 32 height 22
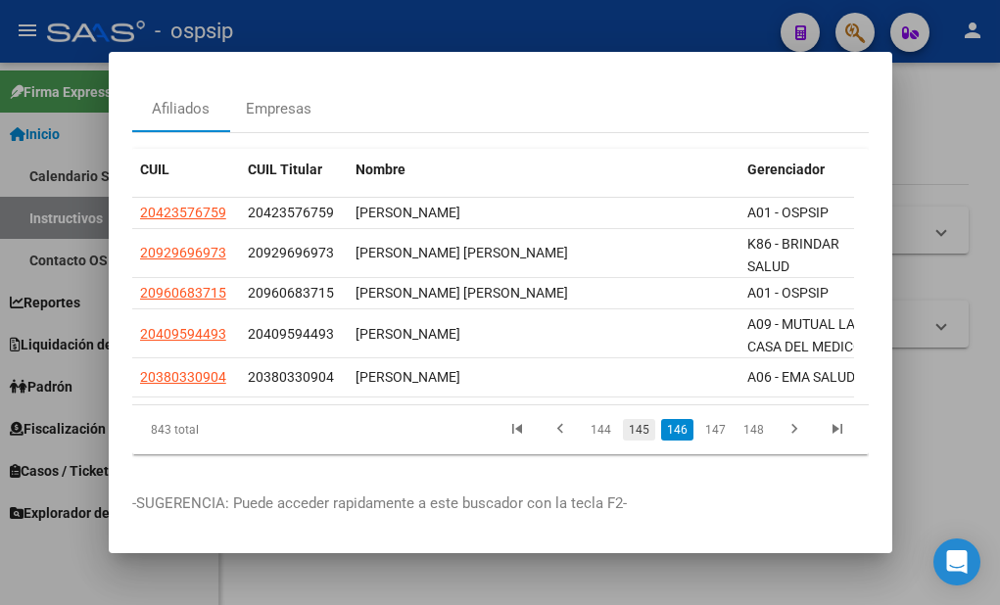
scroll to position [90, 0]
click at [630, 419] on link "145" at bounding box center [639, 430] width 32 height 22
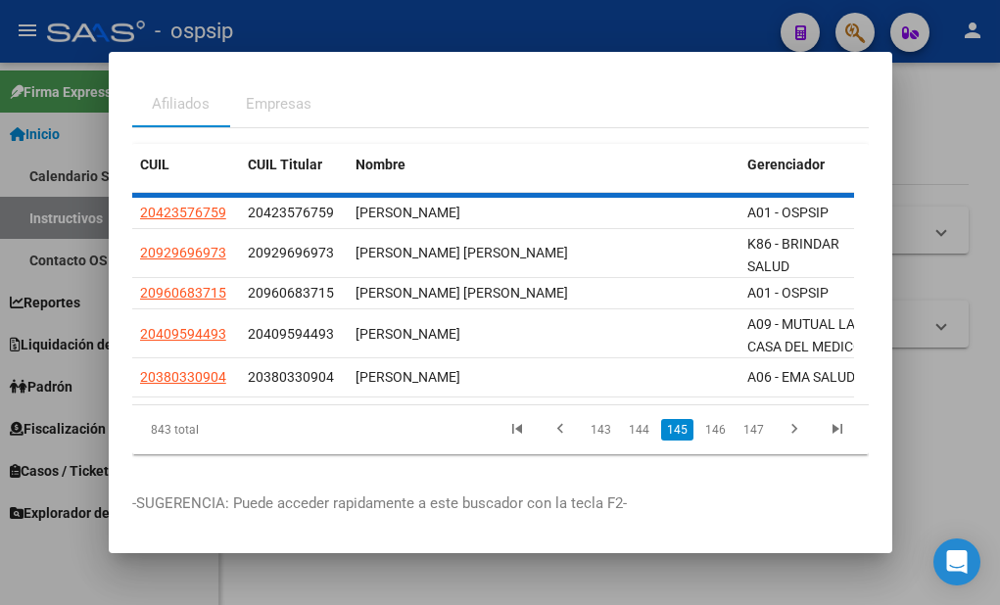
scroll to position [67, 0]
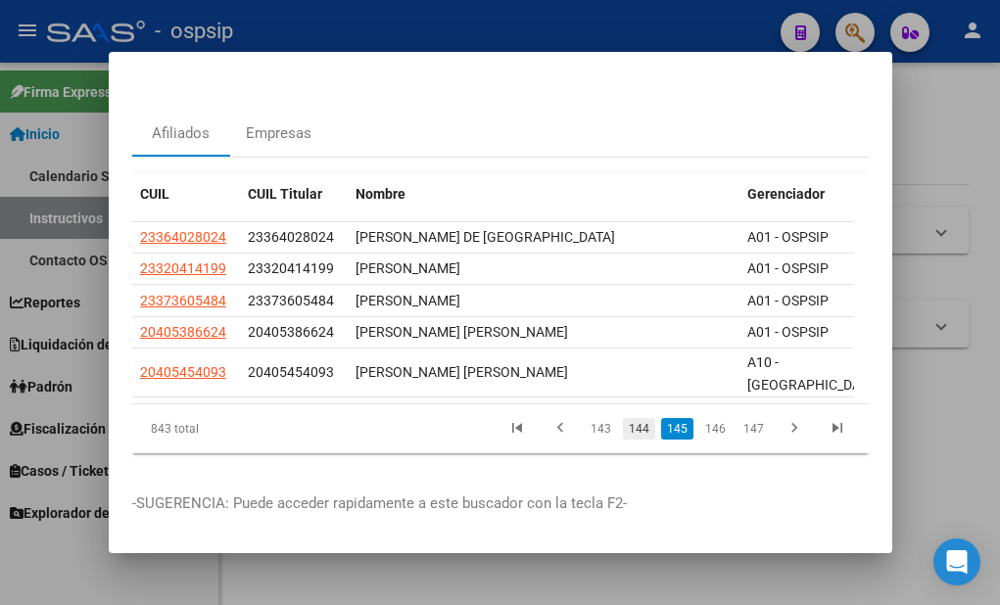
click at [628, 418] on link "144" at bounding box center [639, 429] width 32 height 22
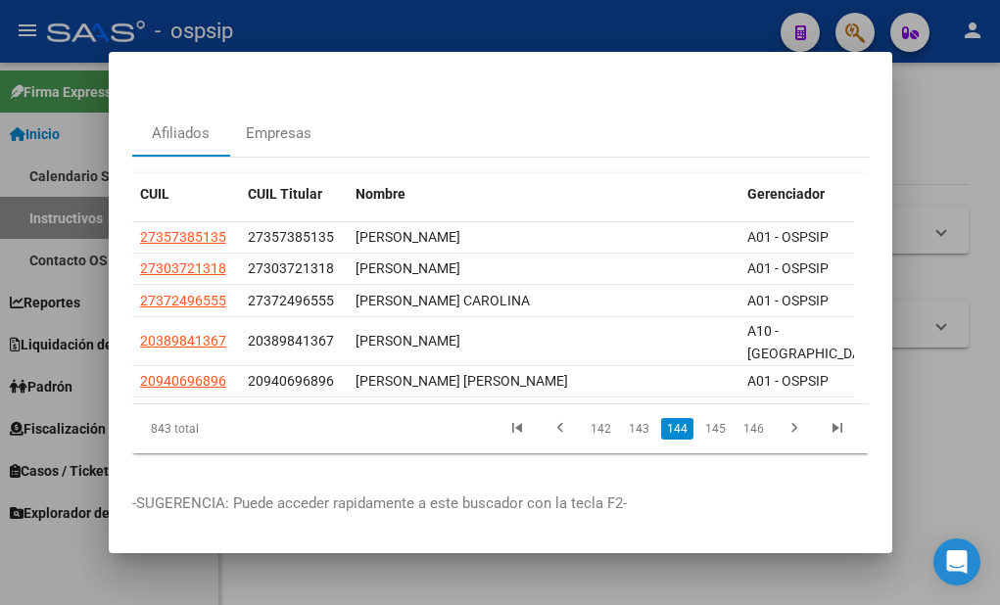
click at [627, 418] on link "143" at bounding box center [639, 429] width 32 height 22
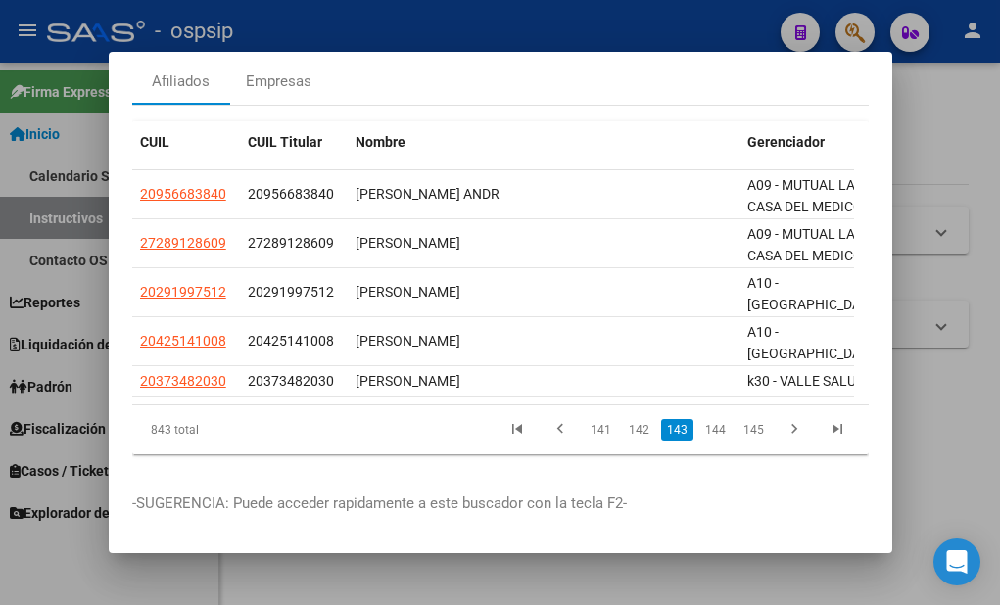
click at [627, 419] on link "142" at bounding box center [639, 430] width 32 height 22
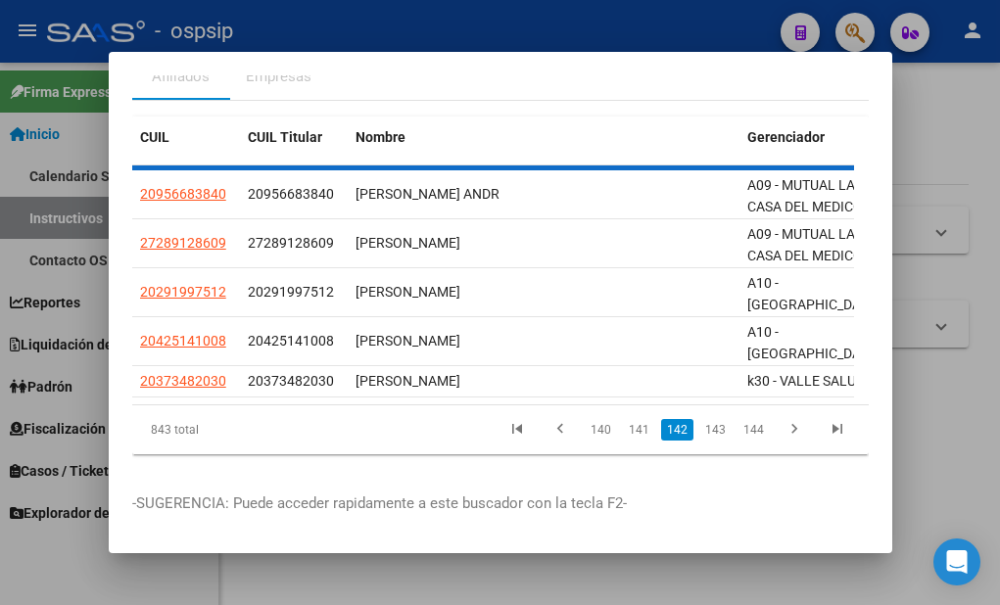
scroll to position [81, 0]
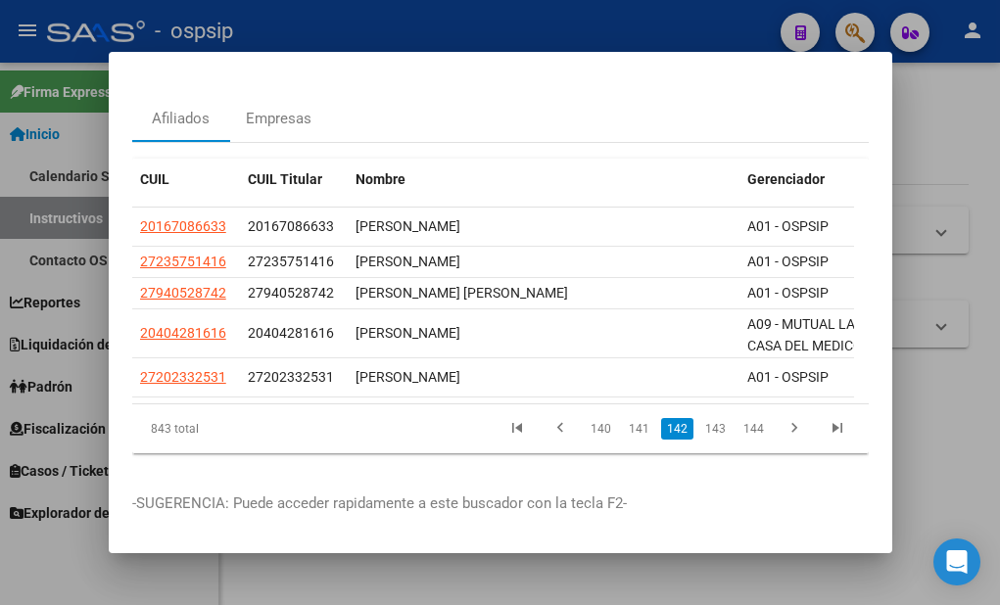
click at [627, 418] on link "141" at bounding box center [639, 429] width 32 height 22
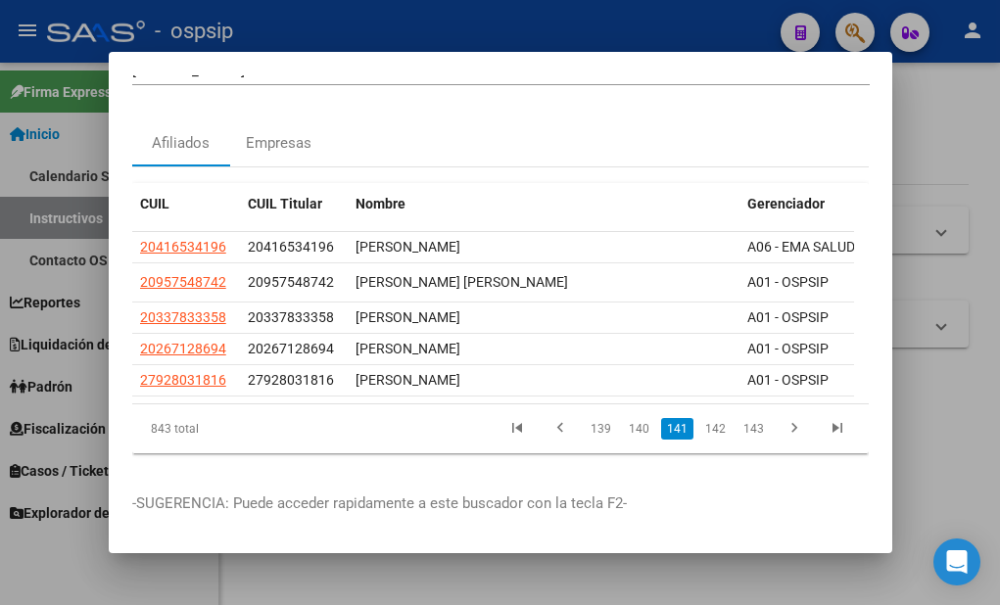
scroll to position [58, 0]
click at [627, 418] on link "140" at bounding box center [639, 429] width 32 height 22
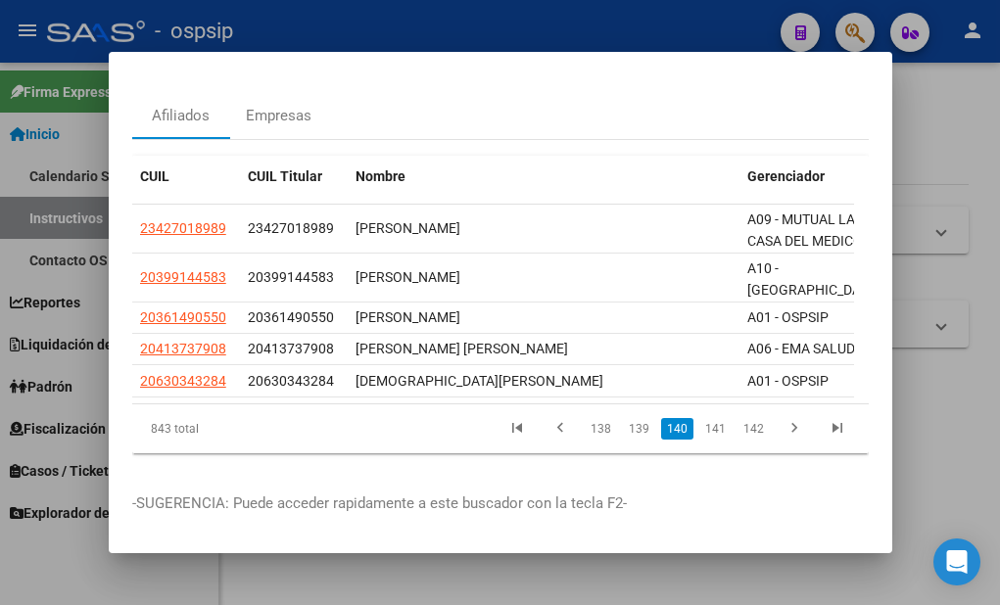
scroll to position [83, 0]
click at [627, 418] on link "139" at bounding box center [639, 429] width 32 height 22
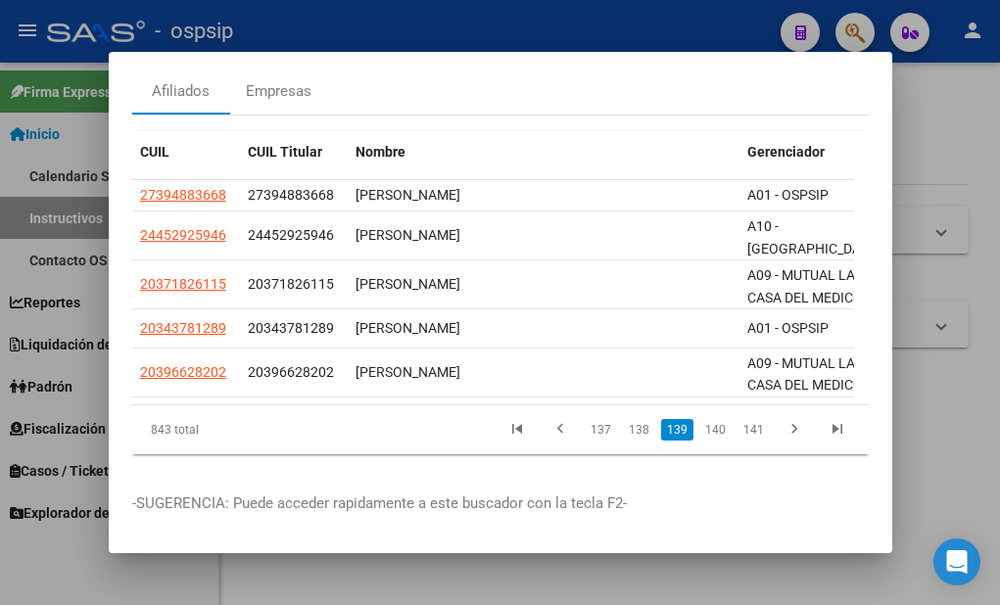
scroll to position [107, 0]
click at [624, 419] on link "138" at bounding box center [639, 430] width 32 height 22
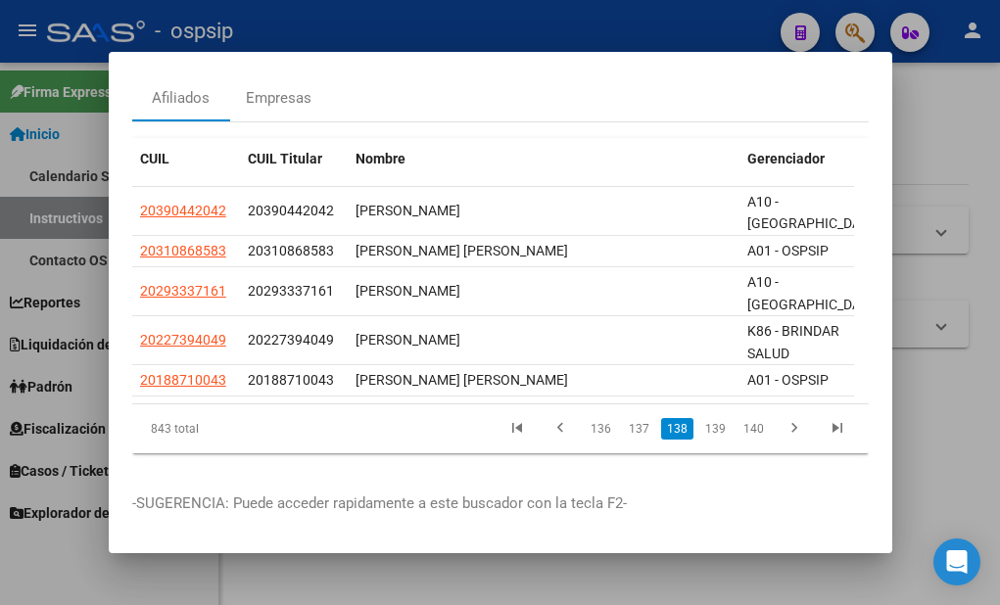
scroll to position [100, 0]
click at [624, 419] on link "137" at bounding box center [639, 429] width 32 height 22
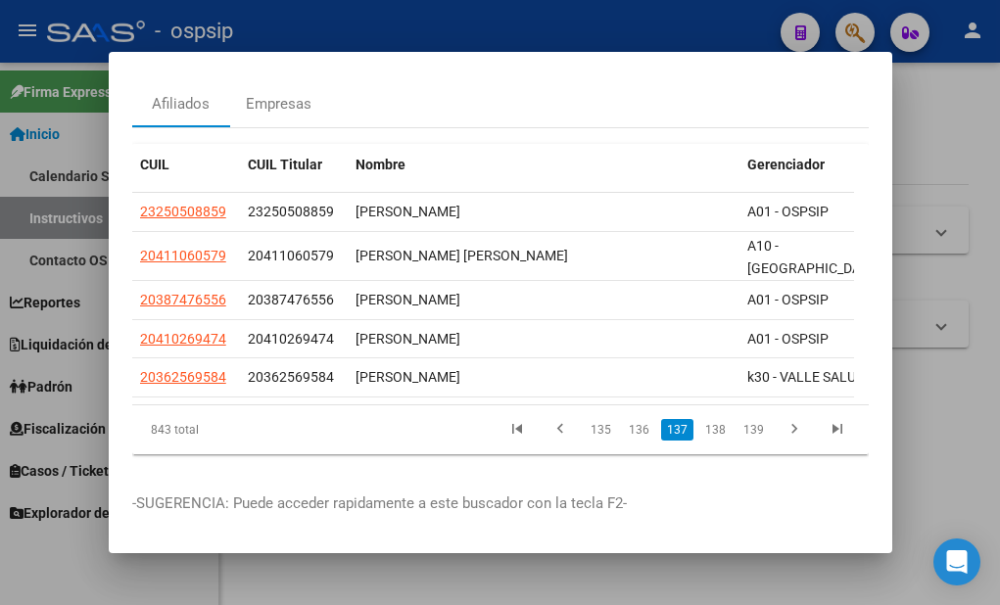
scroll to position [96, 0]
click at [623, 422] on link "136" at bounding box center [639, 430] width 32 height 22
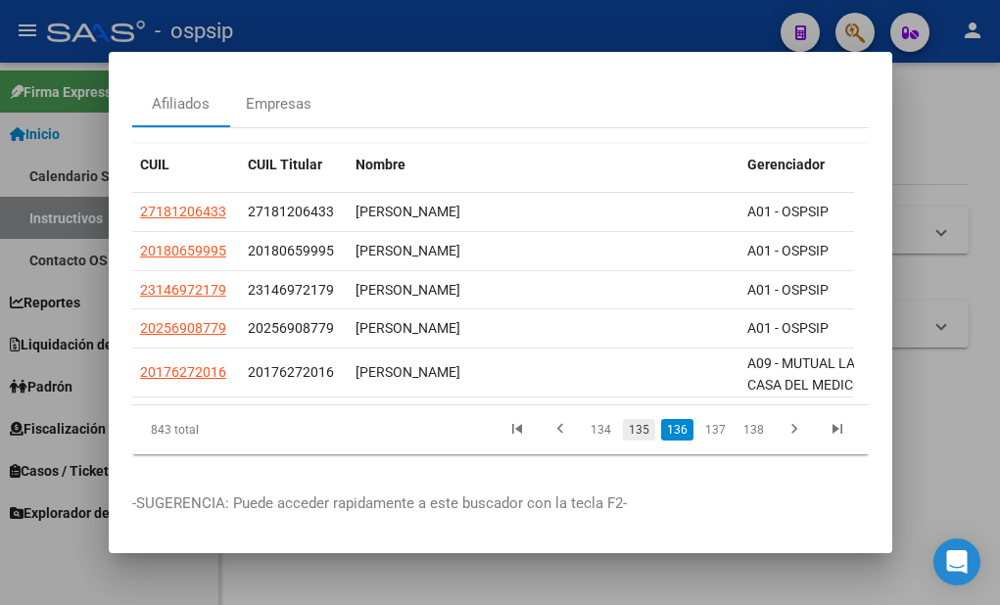
click at [629, 420] on link "135" at bounding box center [639, 430] width 32 height 22
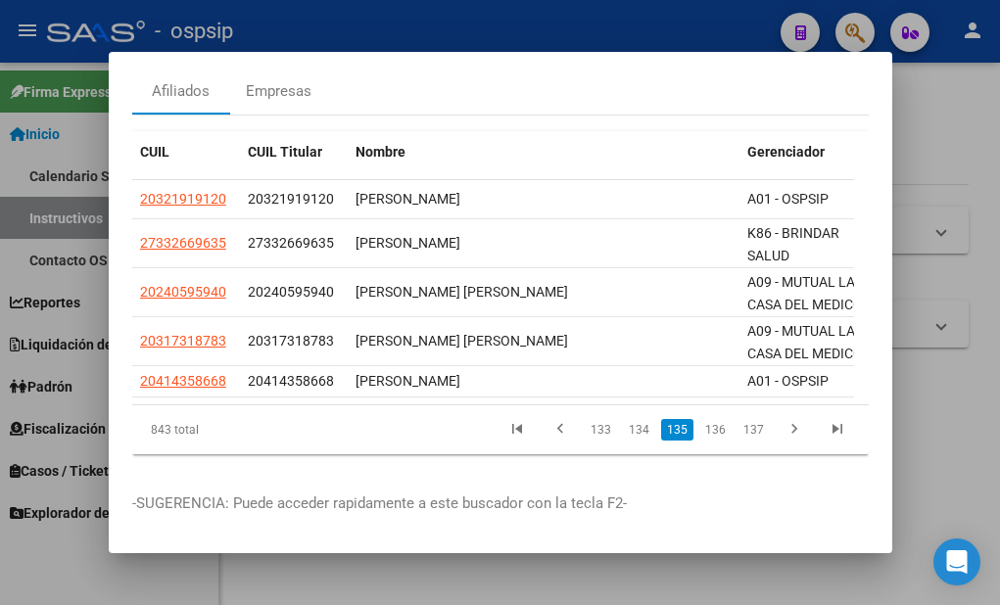
scroll to position [107, 0]
click at [629, 420] on link "134" at bounding box center [639, 430] width 32 height 22
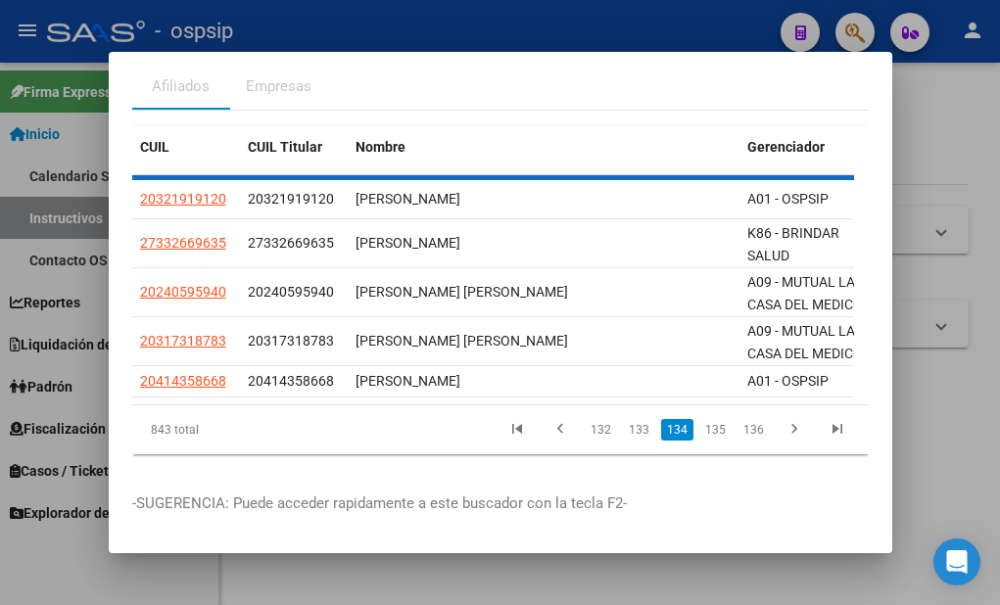
scroll to position [65, 0]
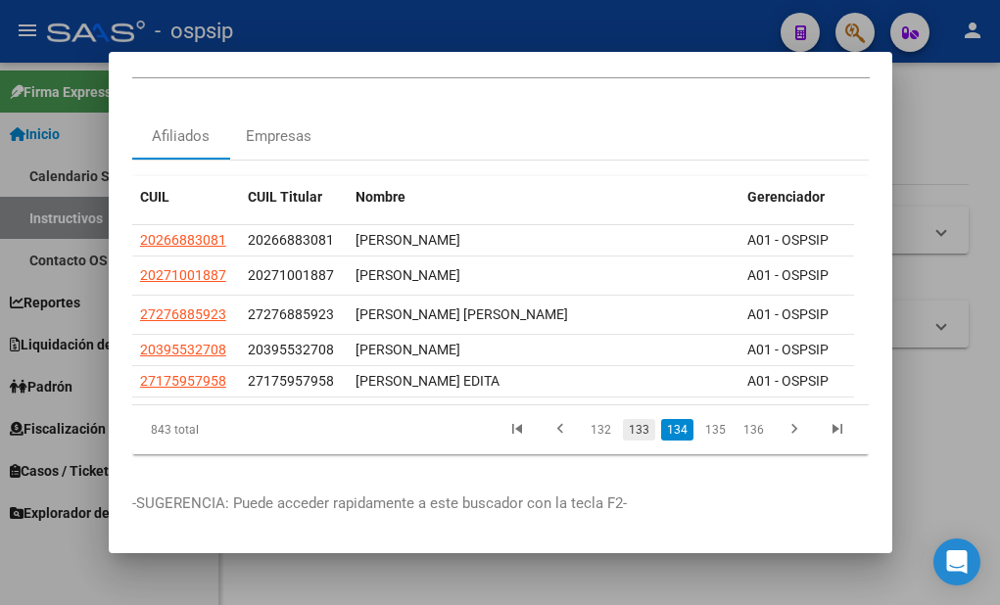
click at [634, 419] on link "133" at bounding box center [639, 430] width 32 height 22
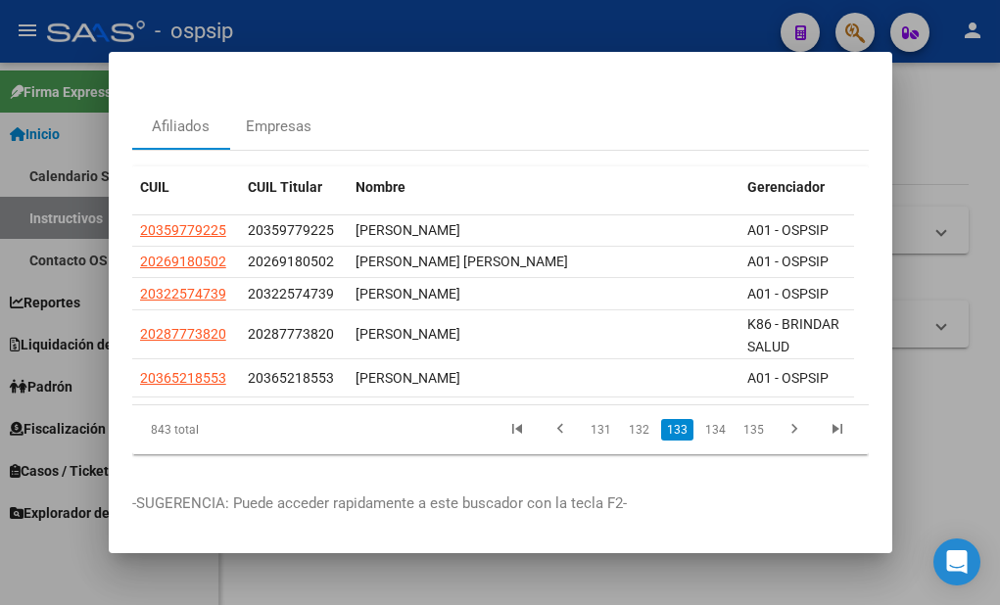
click at [626, 419] on link "132" at bounding box center [639, 430] width 32 height 22
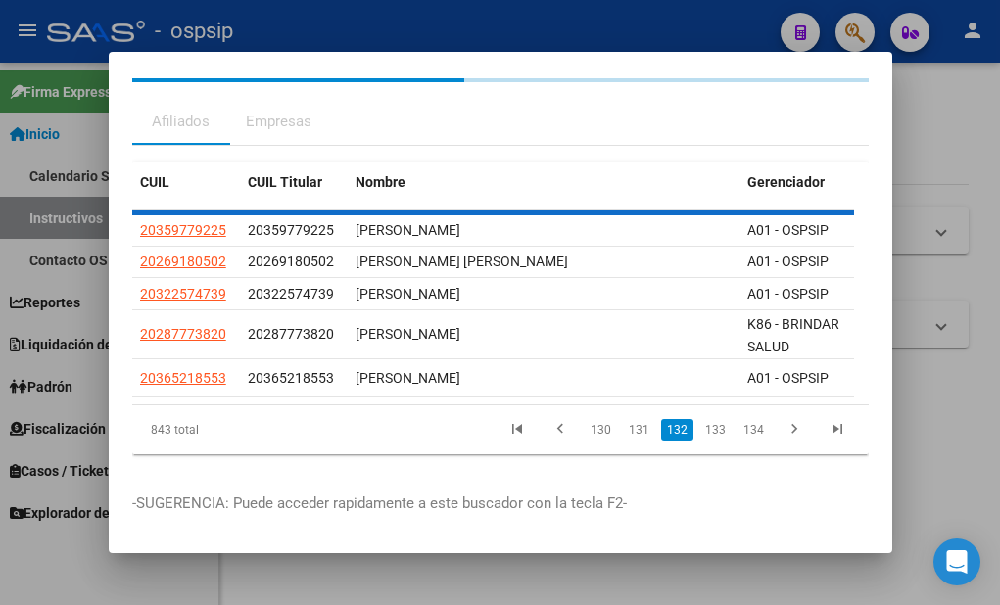
scroll to position [67, 0]
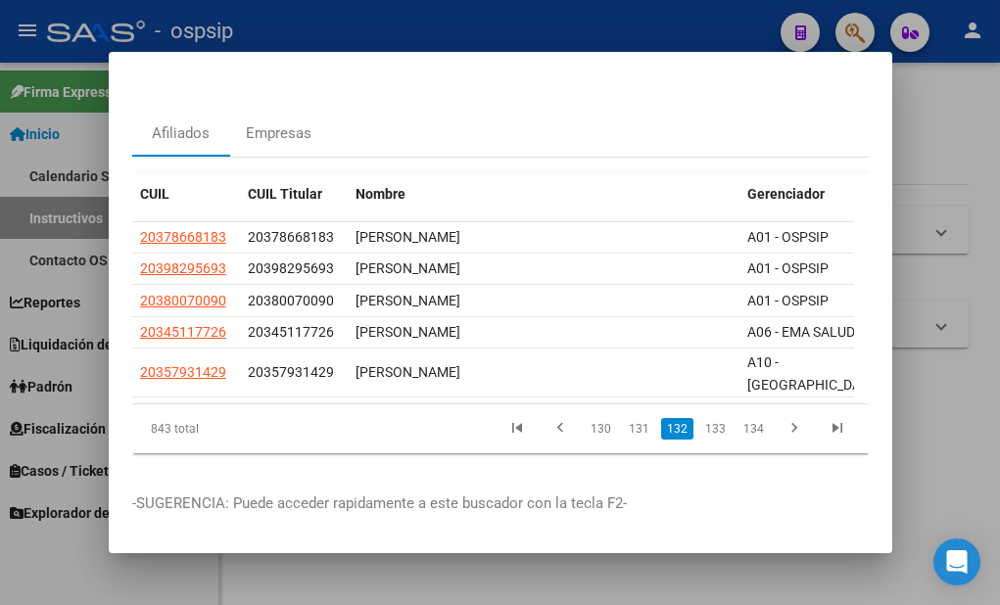
click at [626, 418] on link "131" at bounding box center [639, 429] width 32 height 22
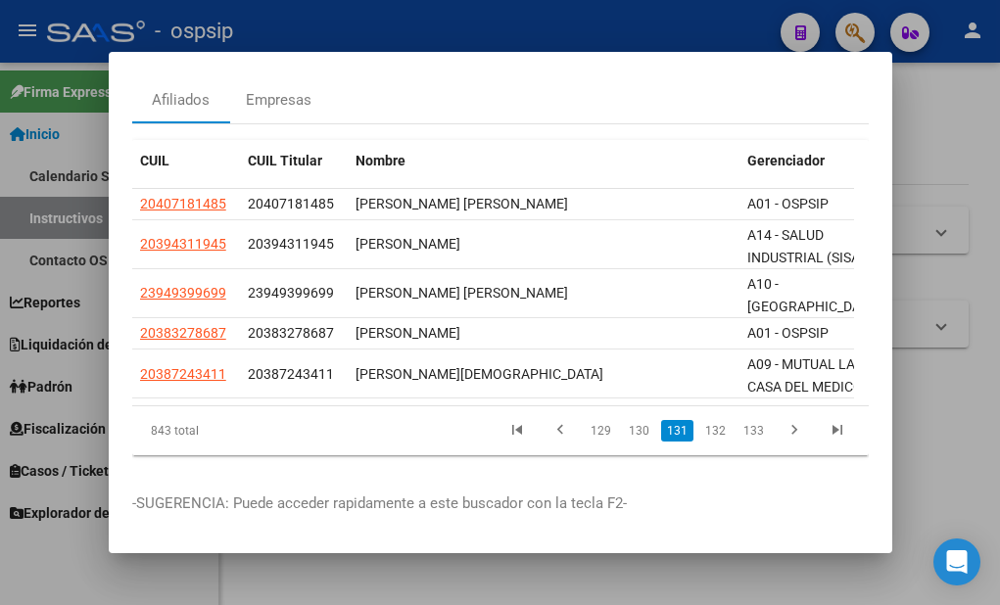
scroll to position [100, 0]
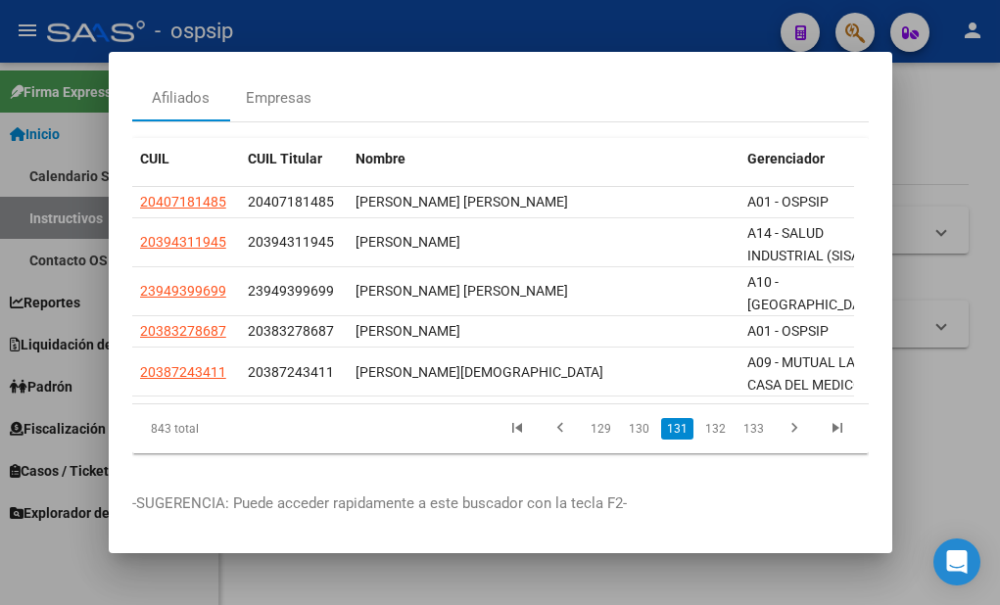
click at [626, 418] on link "130" at bounding box center [639, 429] width 32 height 22
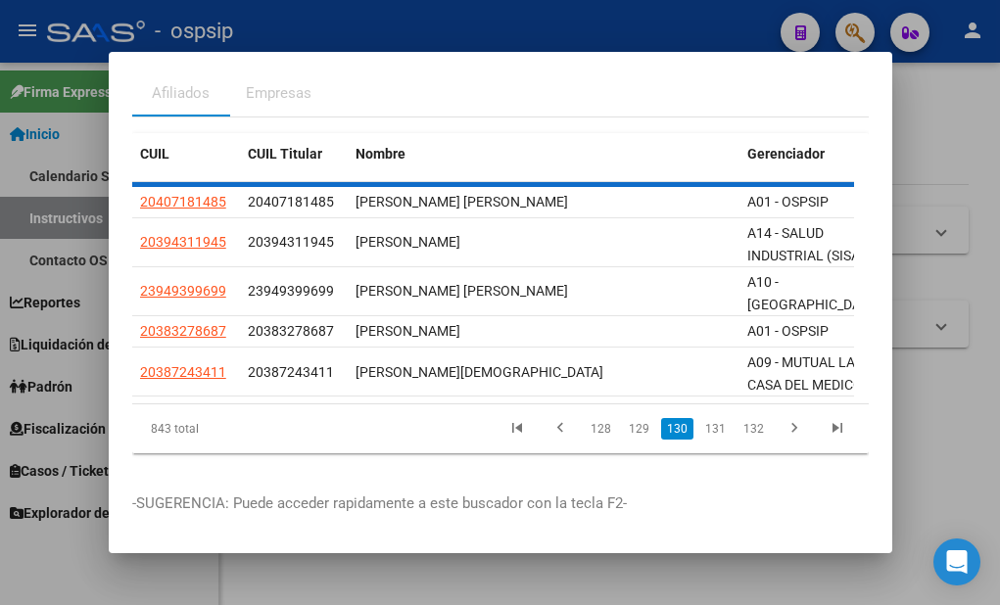
scroll to position [73, 0]
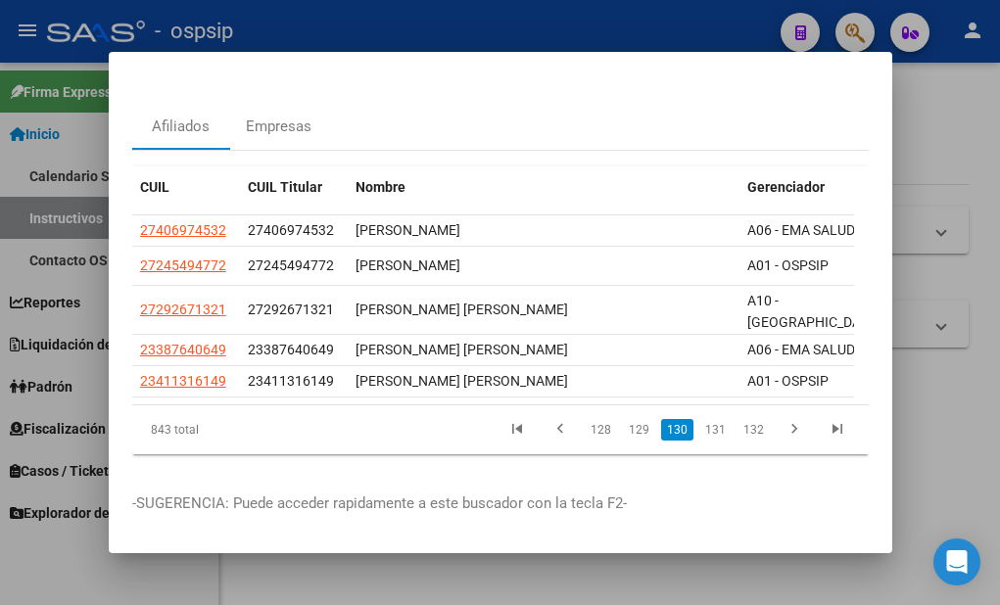
click at [626, 419] on link "129" at bounding box center [639, 430] width 32 height 22
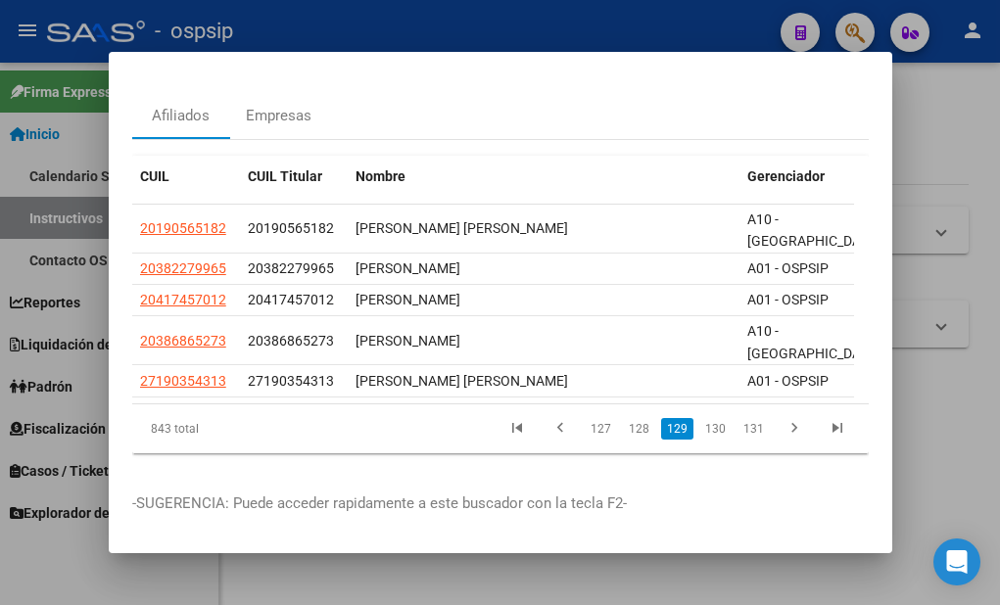
scroll to position [83, 0]
click at [625, 418] on link "128" at bounding box center [639, 429] width 32 height 22
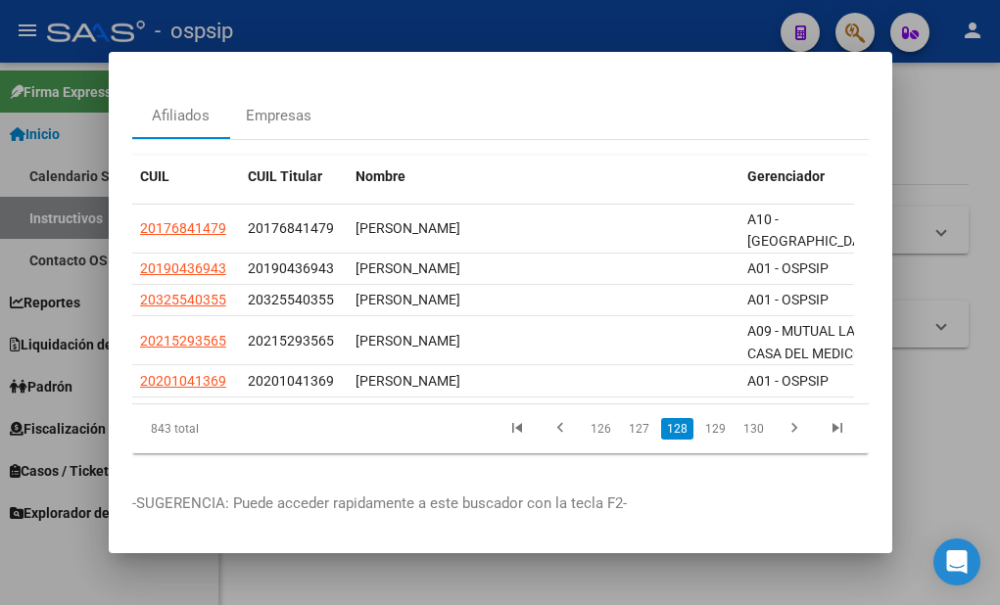
click at [625, 418] on link "127" at bounding box center [639, 429] width 32 height 22
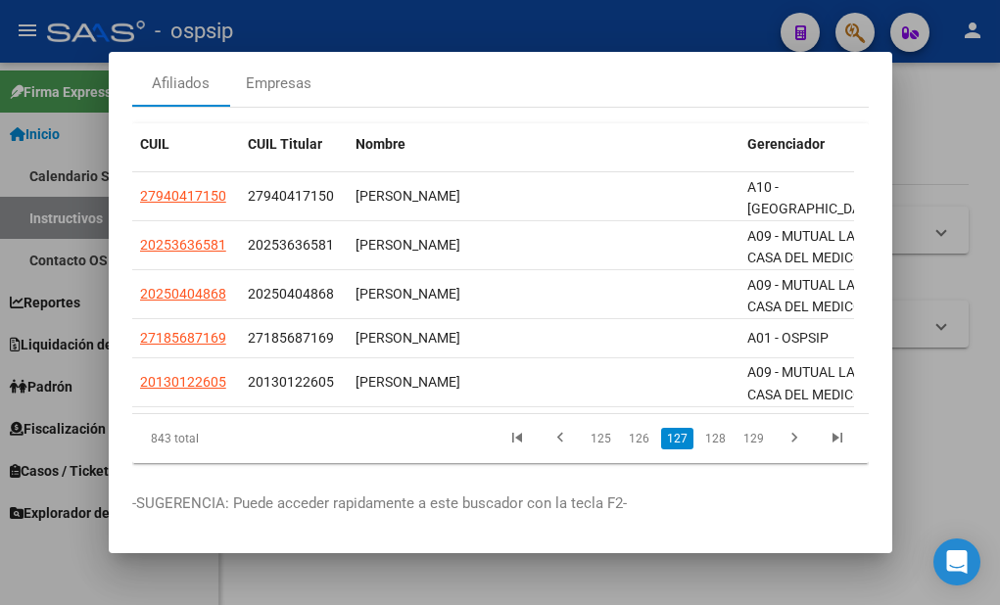
scroll to position [123, 0]
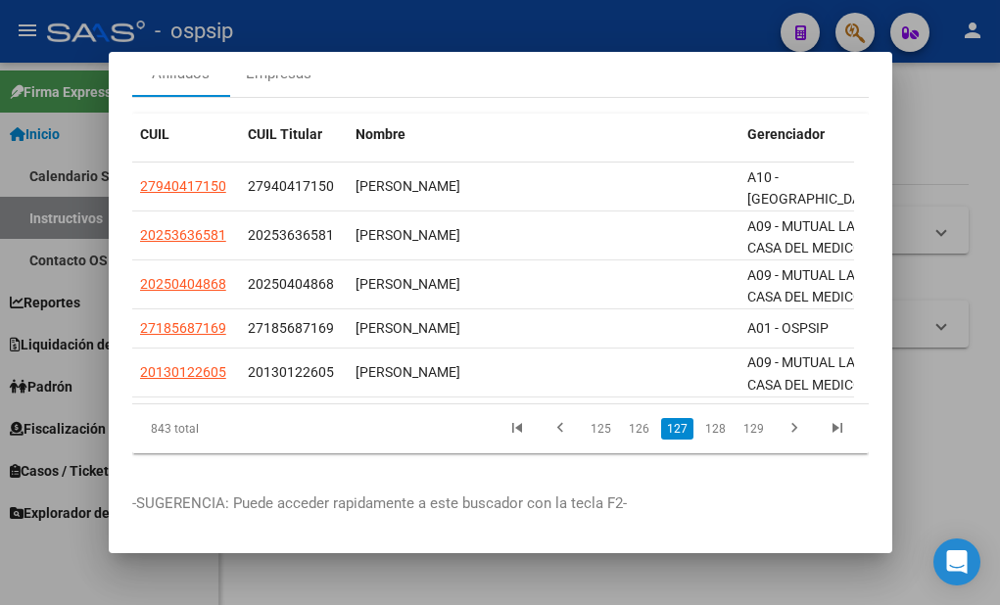
click at [625, 418] on link "126" at bounding box center [639, 429] width 32 height 22
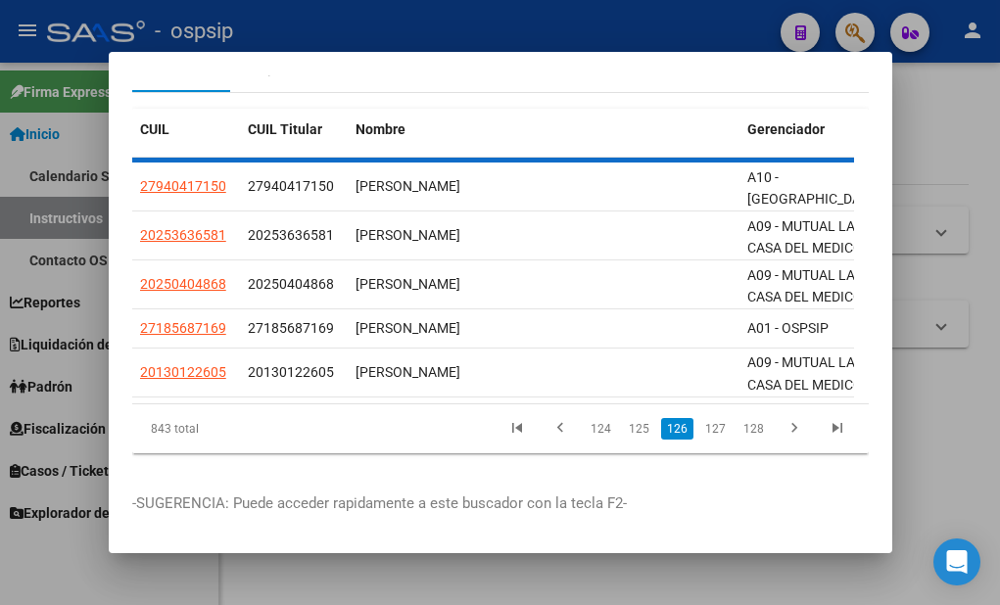
scroll to position [98, 0]
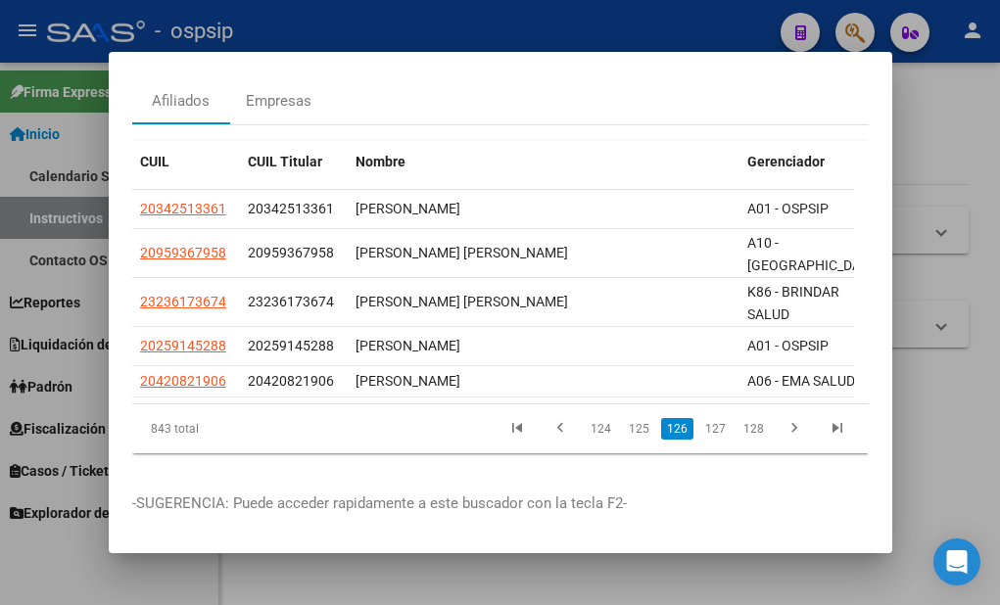
click at [625, 418] on link "125" at bounding box center [639, 429] width 32 height 22
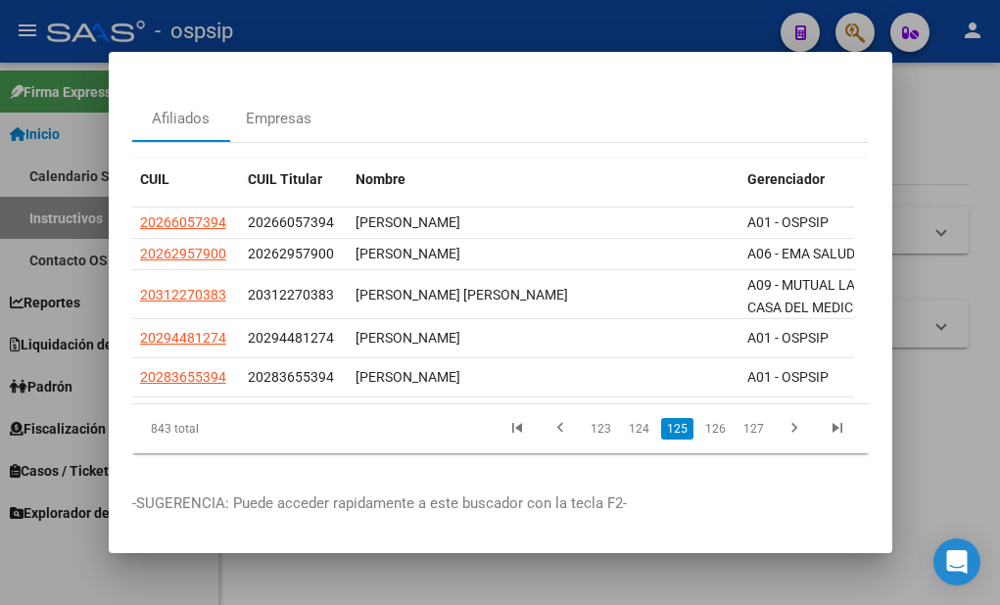
scroll to position [81, 0]
click at [625, 418] on link "124" at bounding box center [639, 429] width 32 height 22
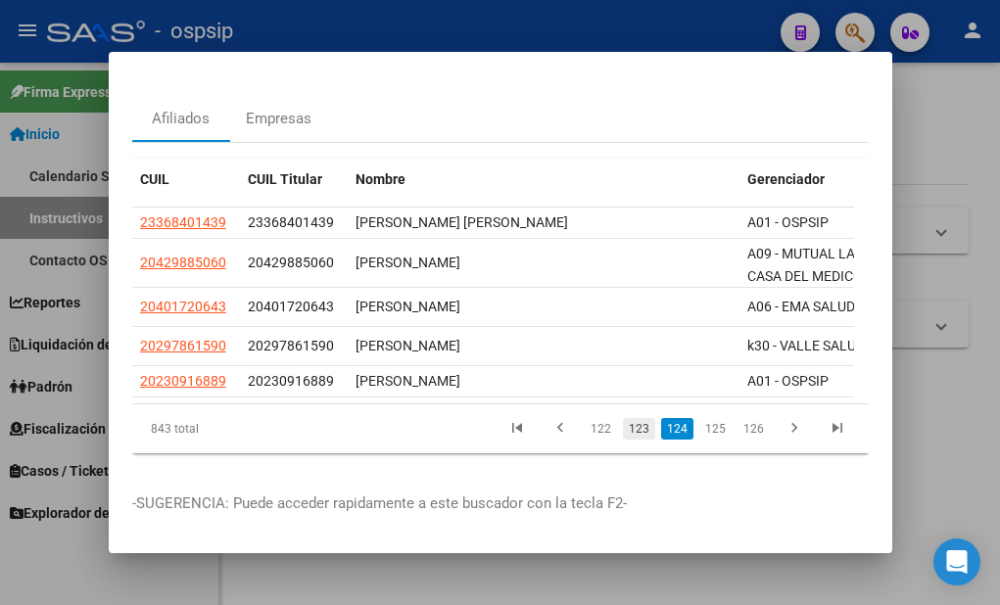
click at [623, 418] on link "123" at bounding box center [639, 429] width 32 height 22
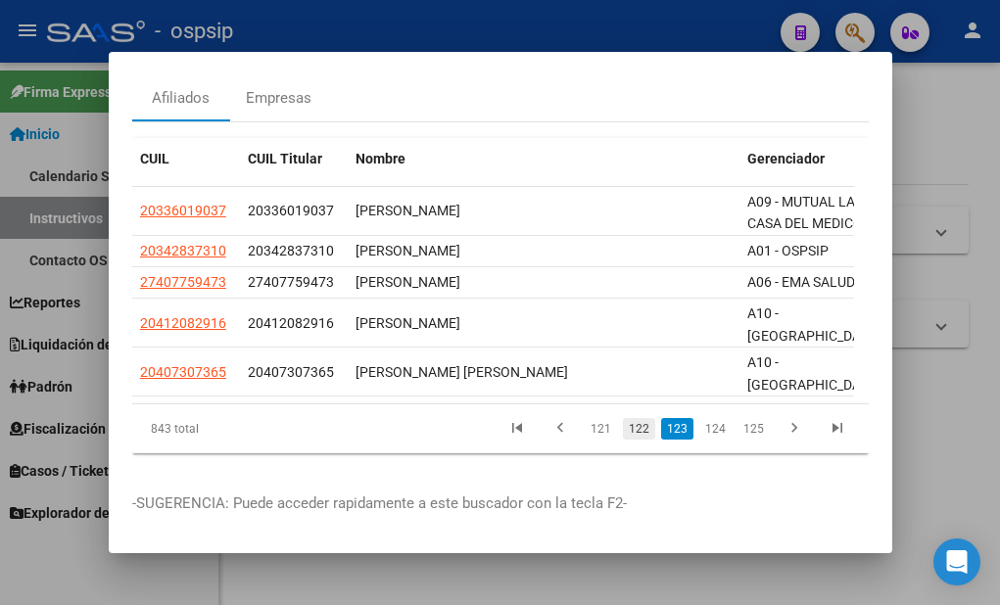
click at [638, 418] on link "122" at bounding box center [639, 429] width 32 height 22
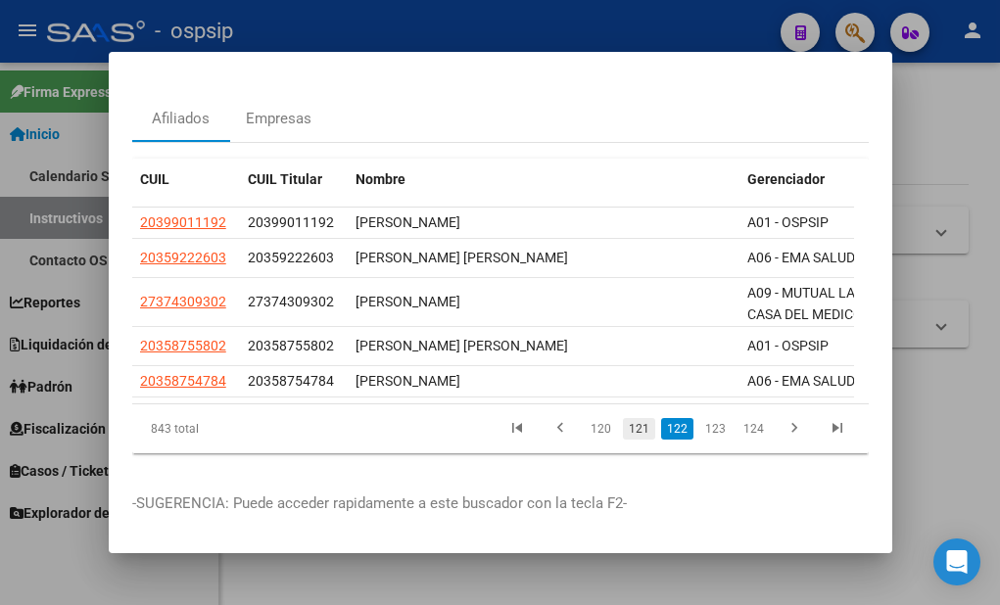
click at [623, 418] on link "121" at bounding box center [639, 429] width 32 height 22
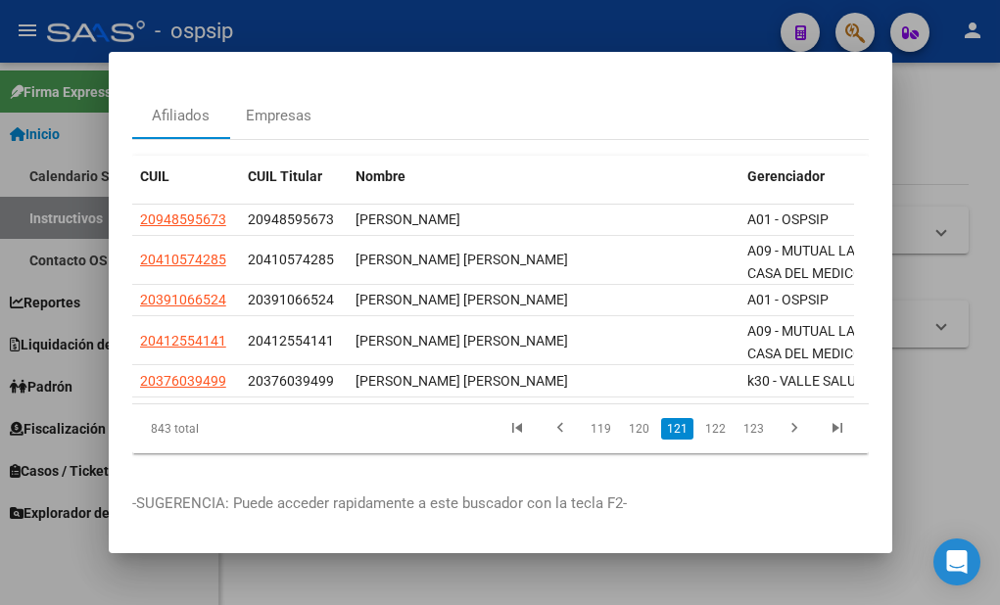
click at [623, 418] on link "120" at bounding box center [639, 429] width 32 height 22
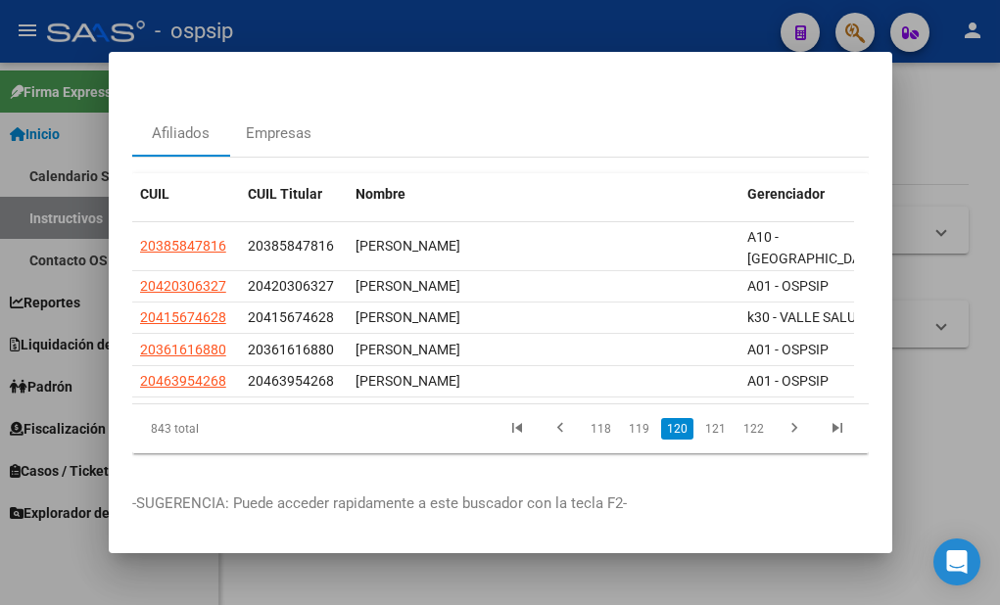
scroll to position [67, 0]
click at [625, 418] on link "119" at bounding box center [639, 429] width 32 height 22
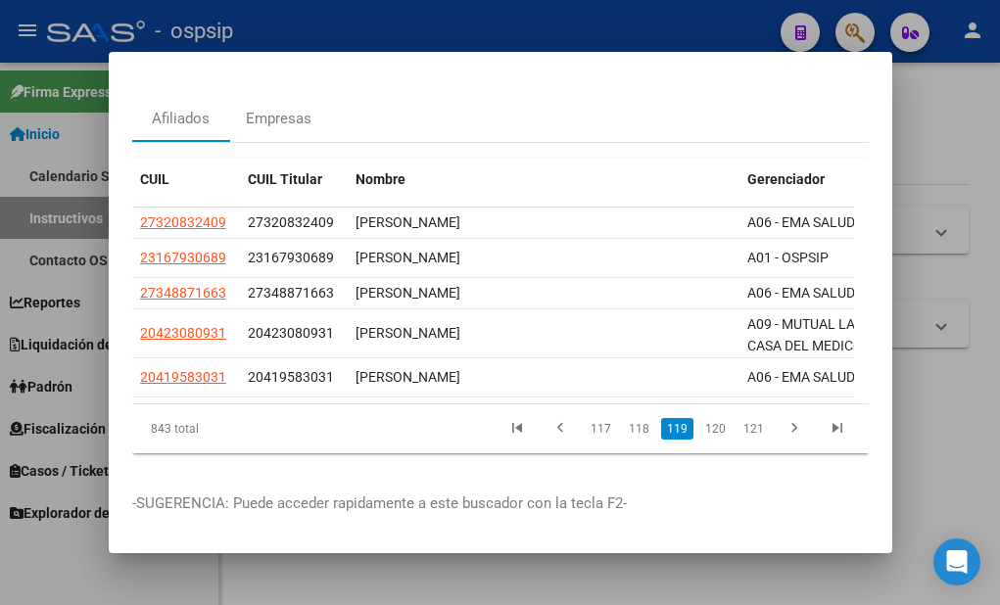
scroll to position [81, 0]
click at [625, 418] on link "118" at bounding box center [639, 429] width 32 height 22
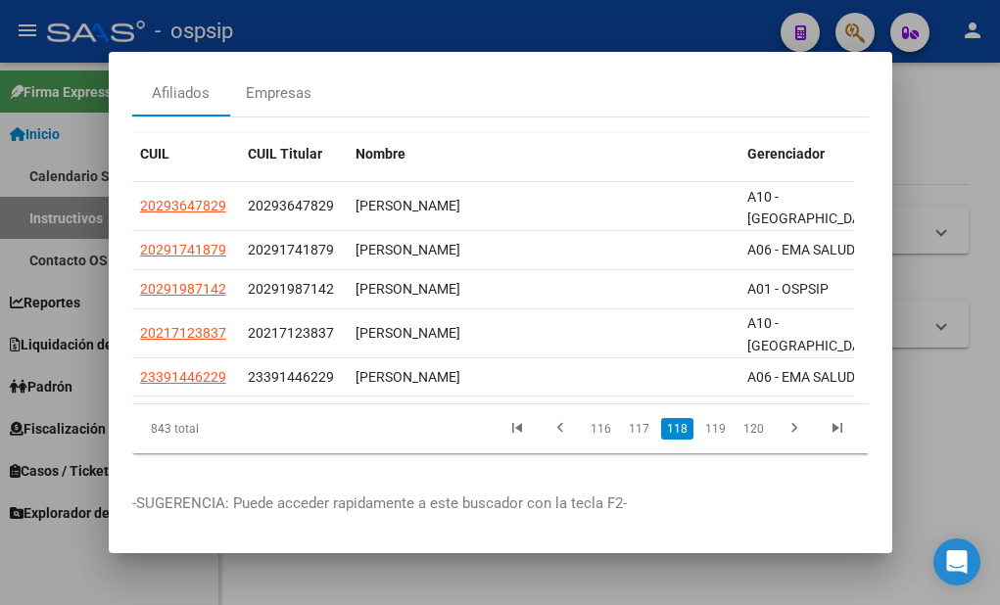
click at [625, 418] on link "117" at bounding box center [639, 429] width 32 height 22
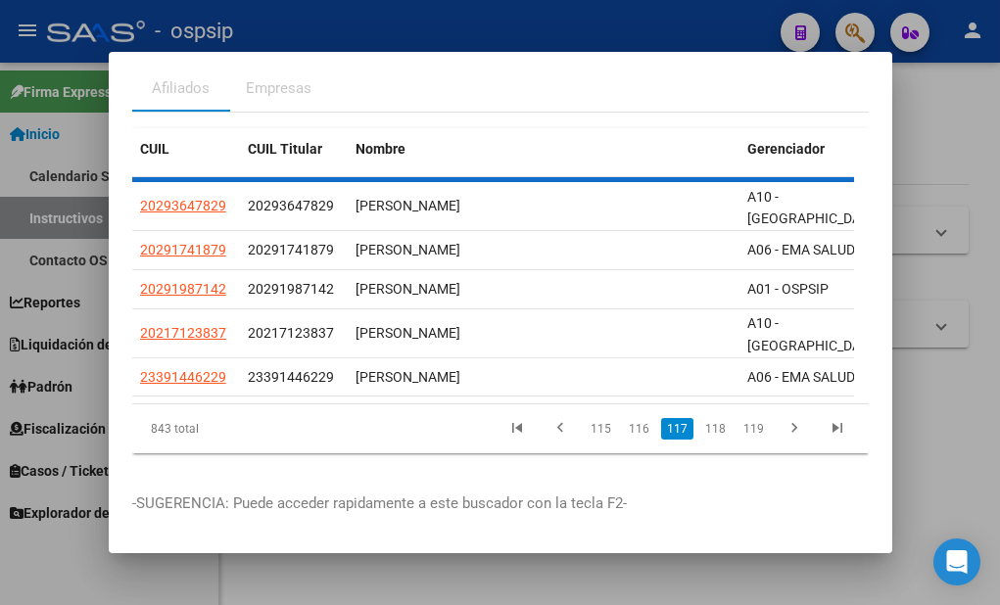
scroll to position [98, 0]
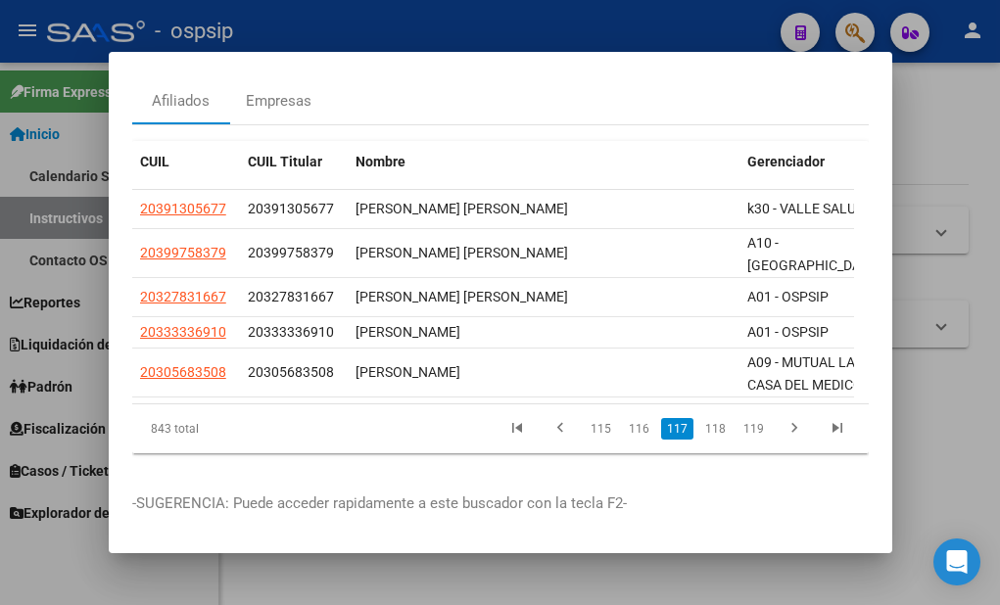
click at [627, 418] on link "116" at bounding box center [639, 429] width 32 height 22
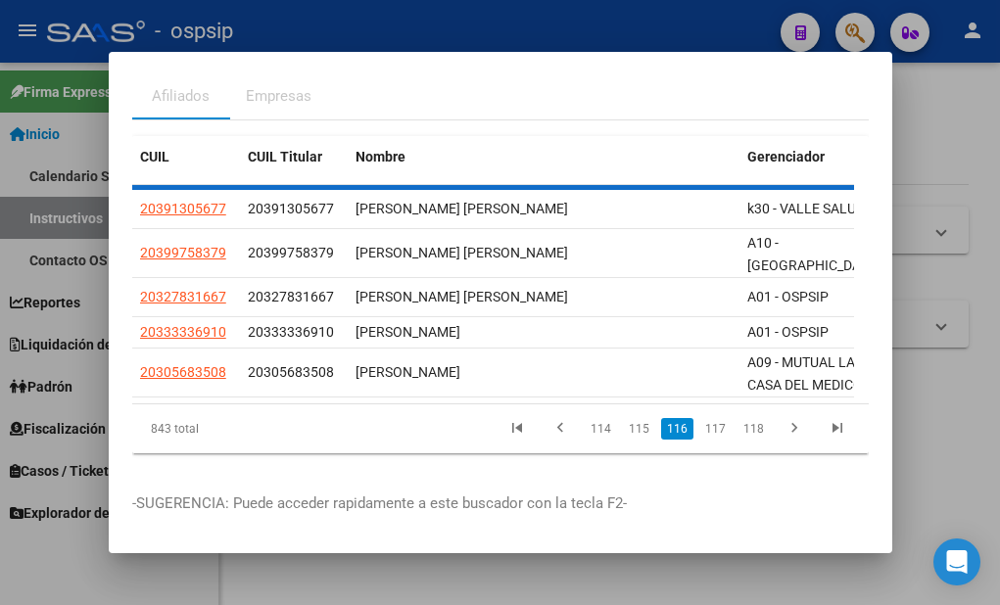
scroll to position [83, 0]
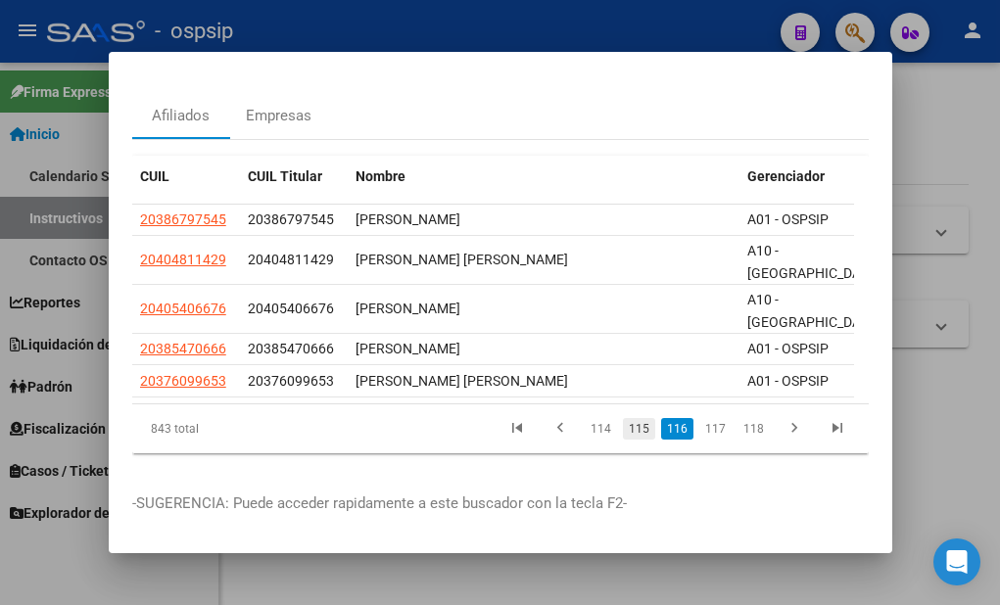
click at [623, 418] on link "115" at bounding box center [639, 429] width 32 height 22
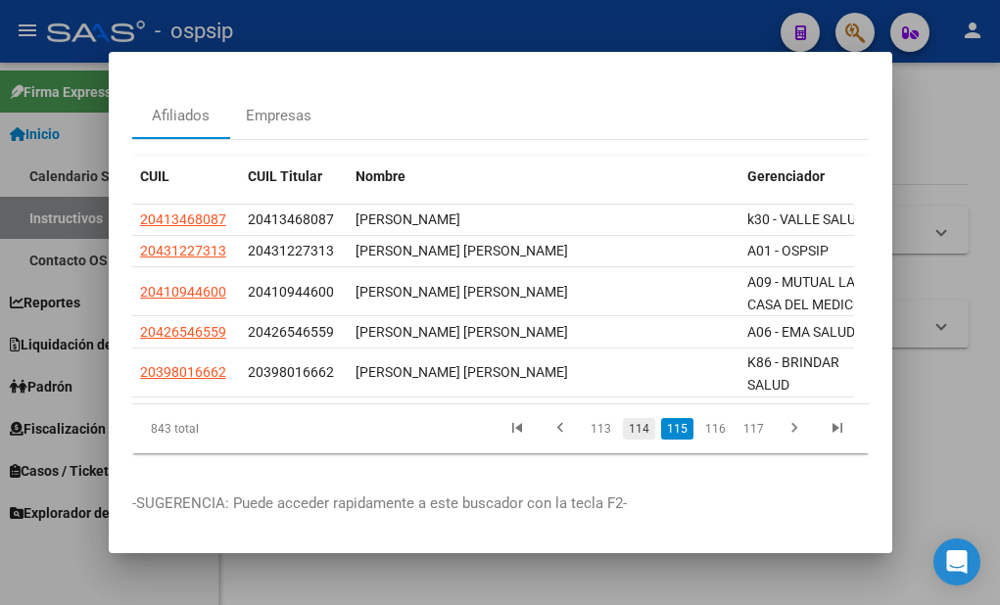
click at [631, 418] on link "114" at bounding box center [639, 429] width 32 height 22
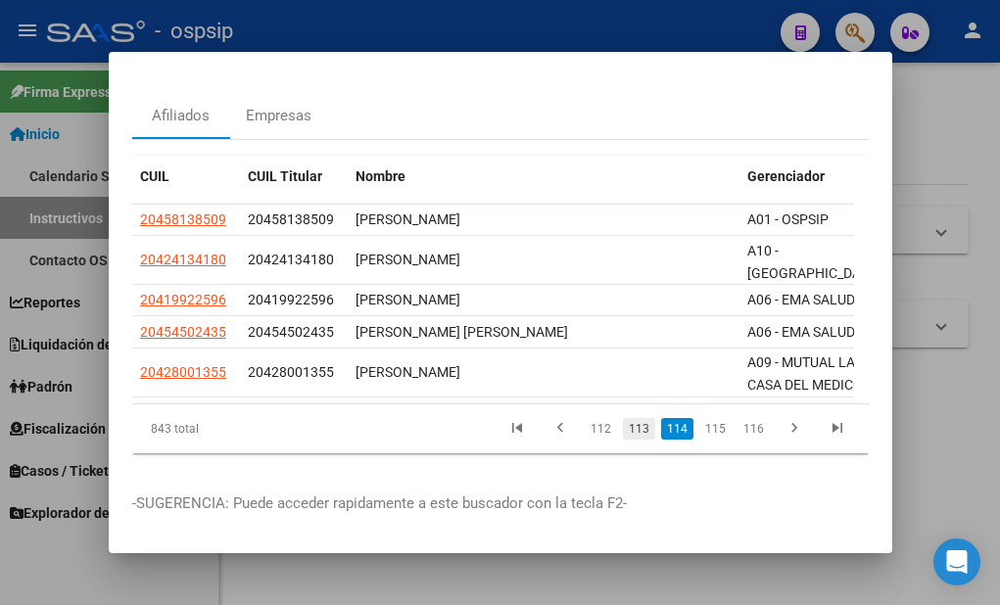
click at [630, 418] on link "113" at bounding box center [639, 429] width 32 height 22
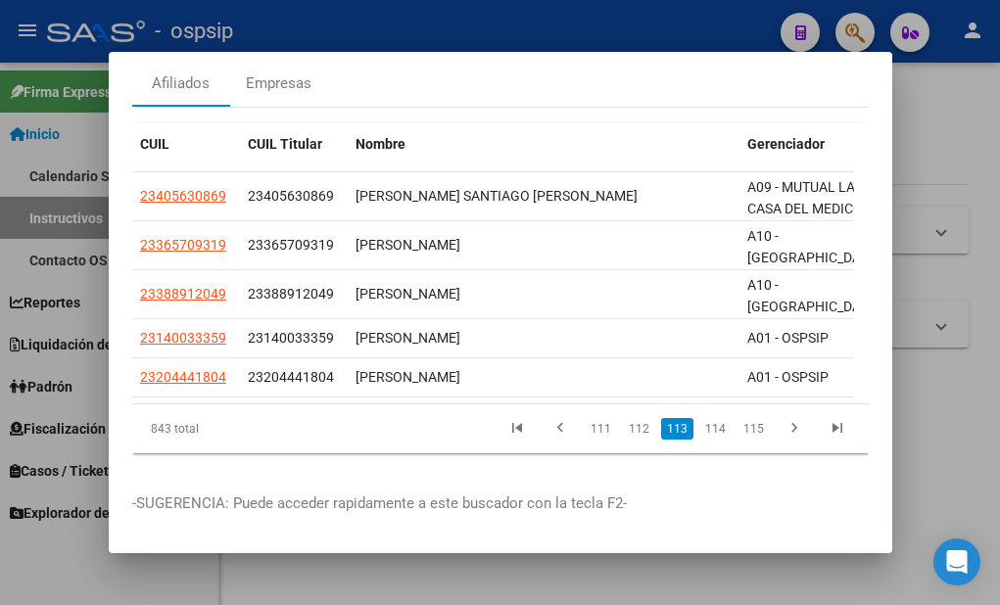
scroll to position [115, 0]
click at [624, 418] on link "112" at bounding box center [639, 429] width 32 height 22
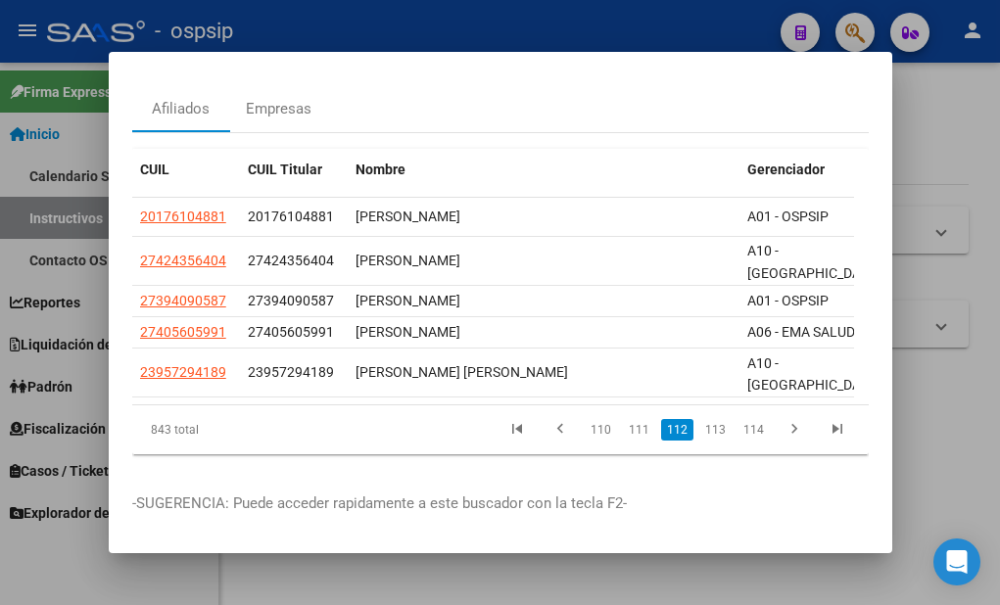
scroll to position [90, 0]
click at [626, 419] on link "111" at bounding box center [639, 430] width 32 height 22
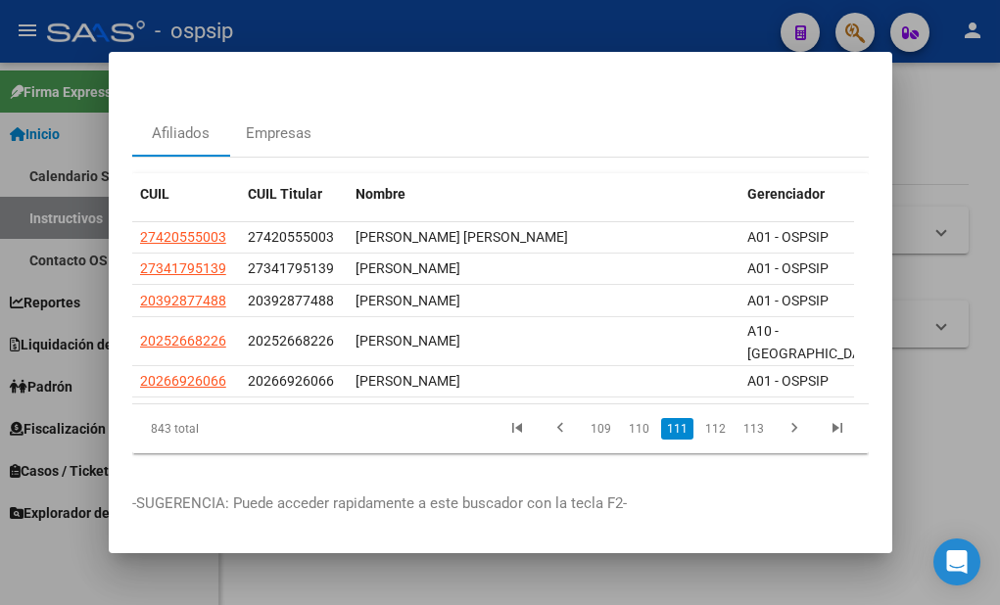
scroll to position [67, 0]
click at [634, 418] on link "110" at bounding box center [639, 429] width 32 height 22
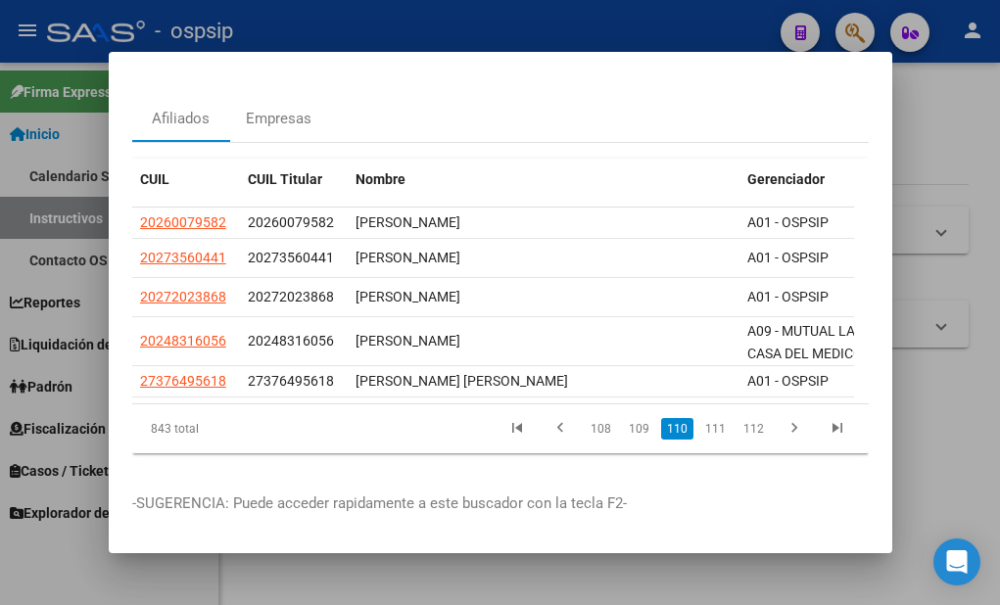
scroll to position [81, 0]
click at [623, 418] on link "109" at bounding box center [639, 429] width 32 height 22
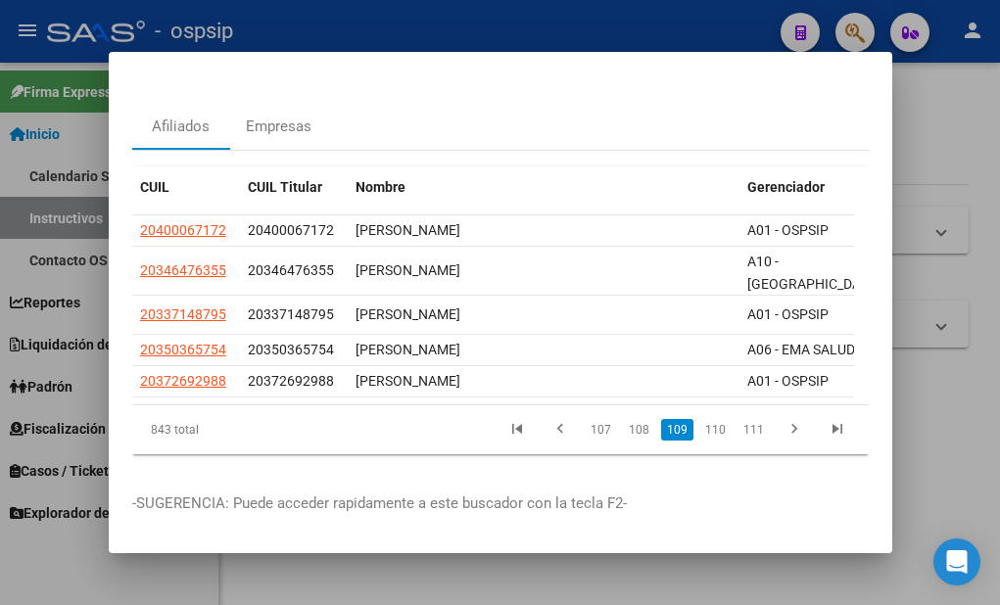
scroll to position [73, 0]
click at [623, 419] on link "108" at bounding box center [639, 430] width 32 height 22
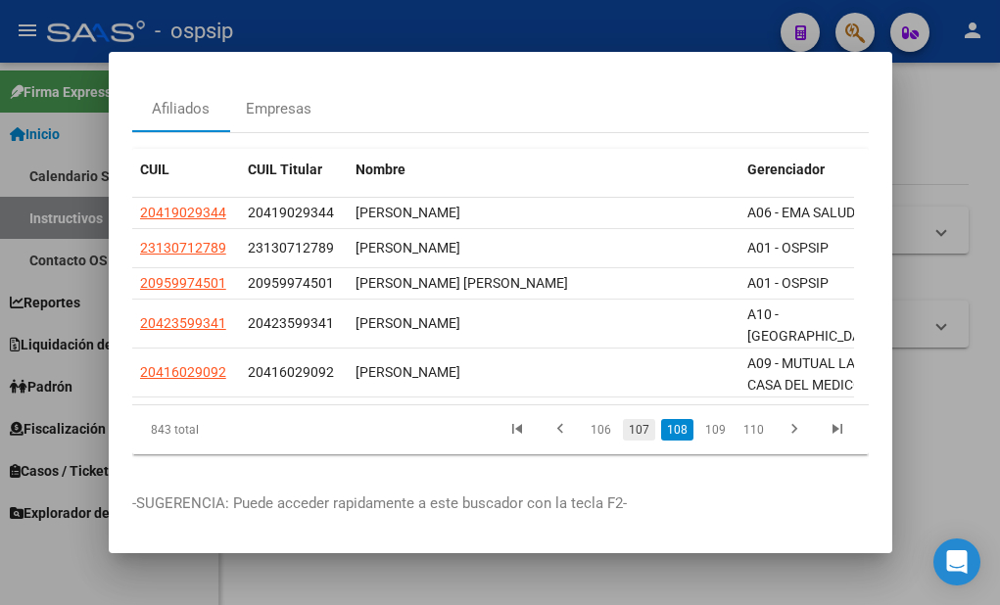
scroll to position [90, 0]
click at [625, 419] on link "107" at bounding box center [639, 430] width 32 height 22
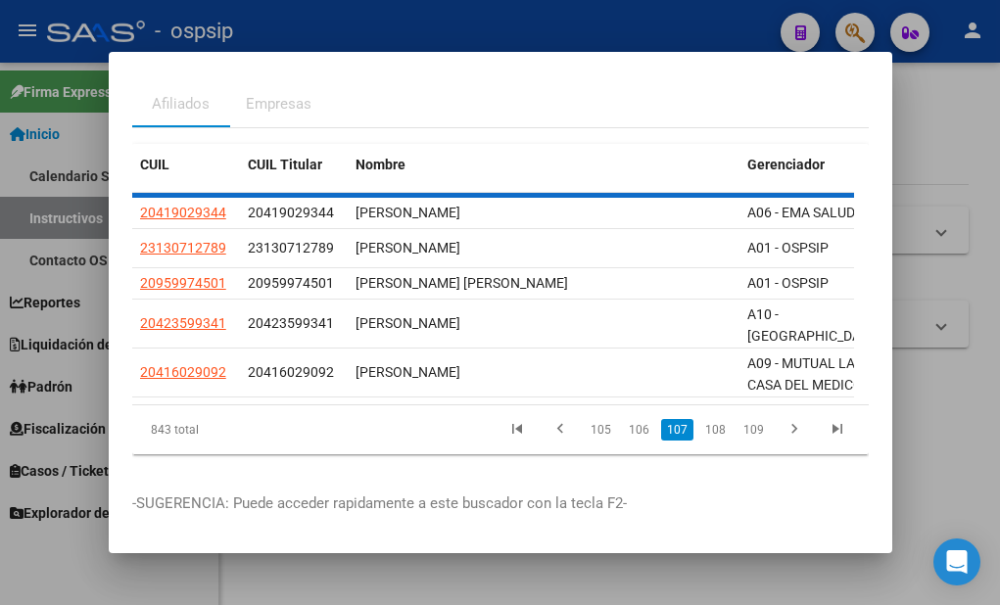
scroll to position [73, 0]
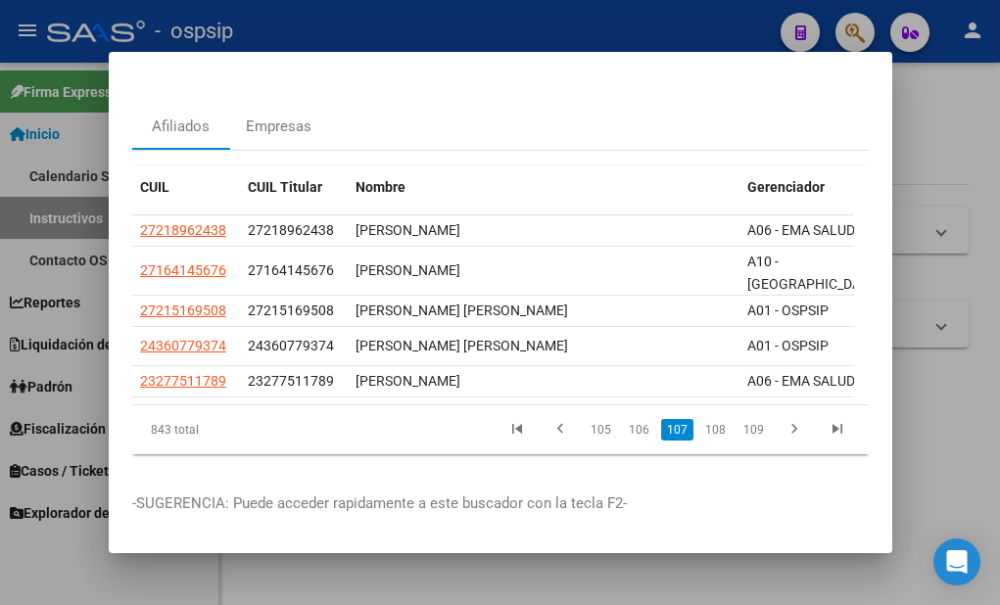
click at [625, 419] on link "106" at bounding box center [639, 430] width 32 height 22
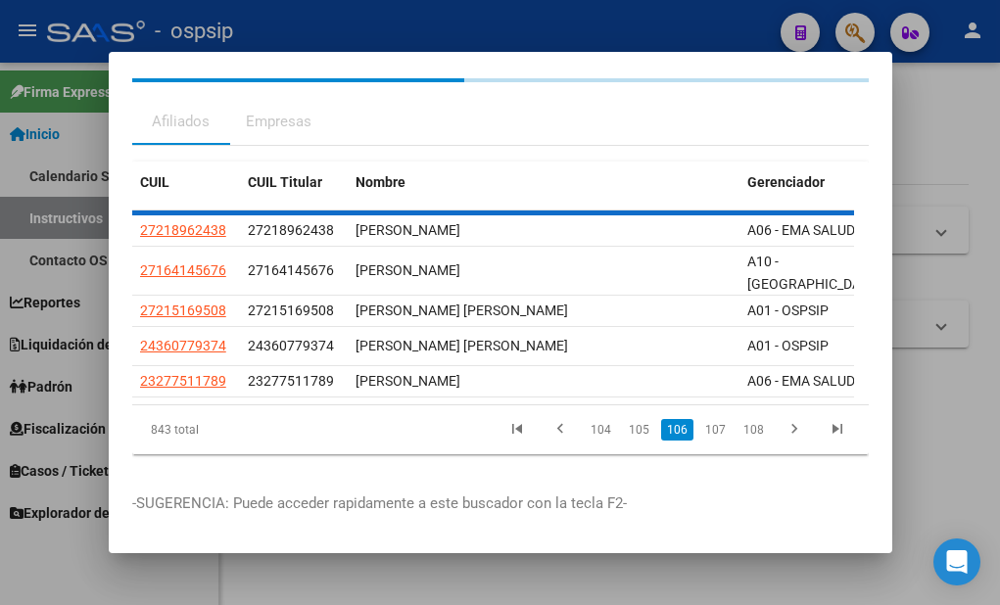
scroll to position [72, 0]
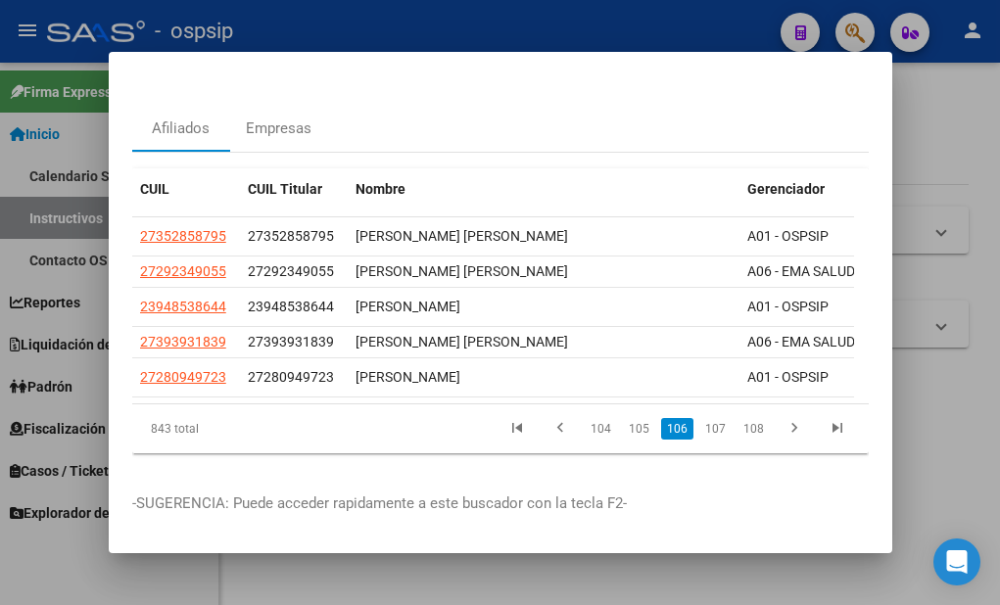
click at [625, 418] on link "105" at bounding box center [639, 429] width 32 height 22
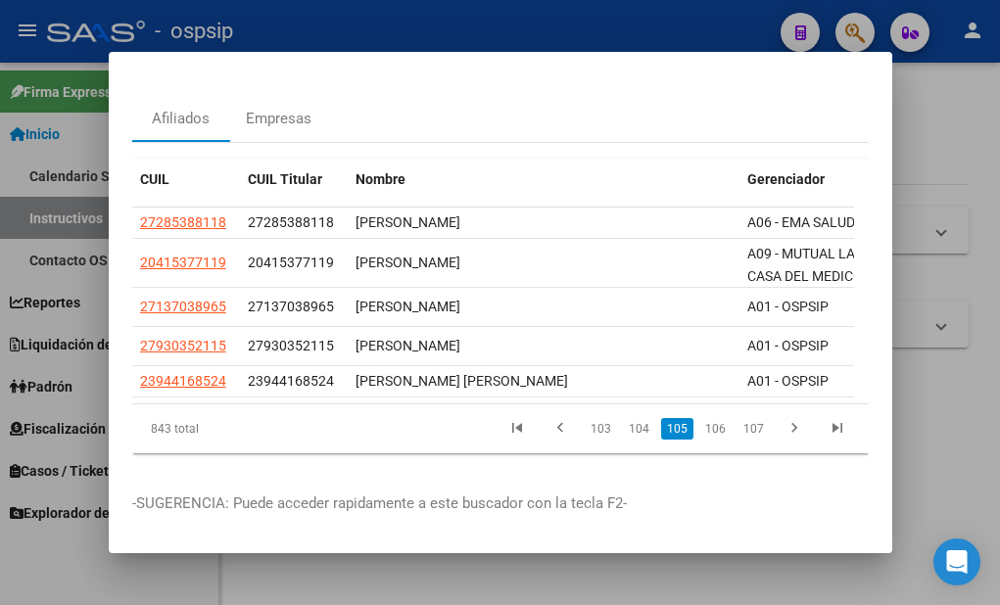
scroll to position [81, 0]
click at [625, 418] on link "104" at bounding box center [639, 429] width 32 height 22
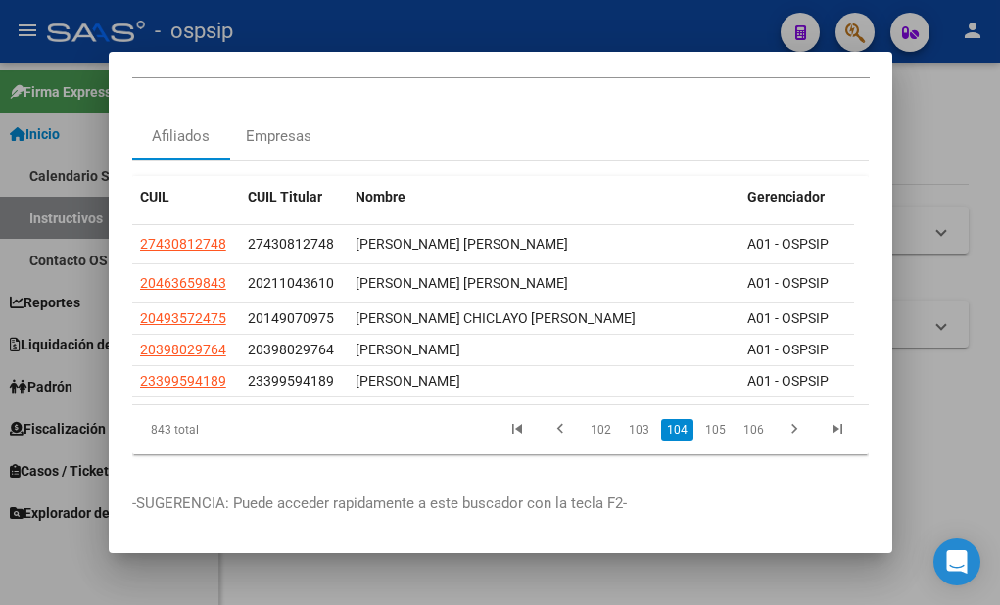
scroll to position [65, 0]
click at [626, 419] on link "103" at bounding box center [639, 430] width 32 height 22
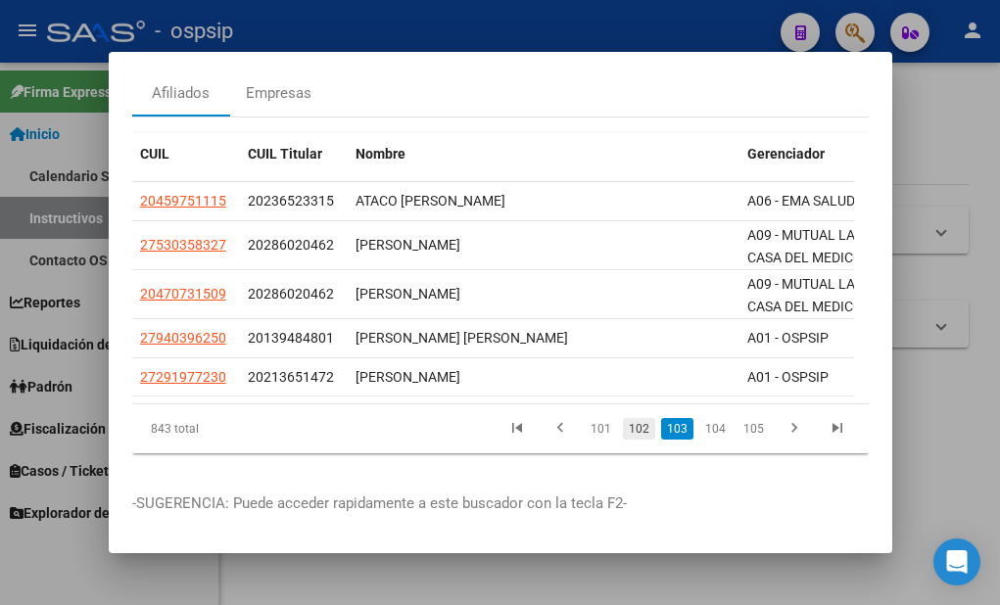
scroll to position [106, 0]
click at [626, 420] on link "102" at bounding box center [639, 429] width 32 height 22
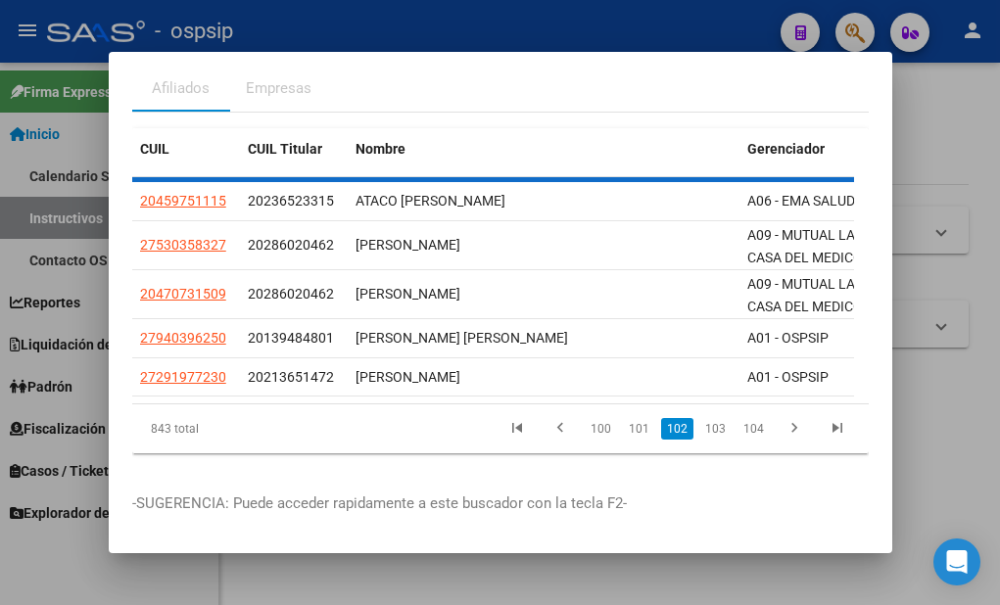
scroll to position [79, 0]
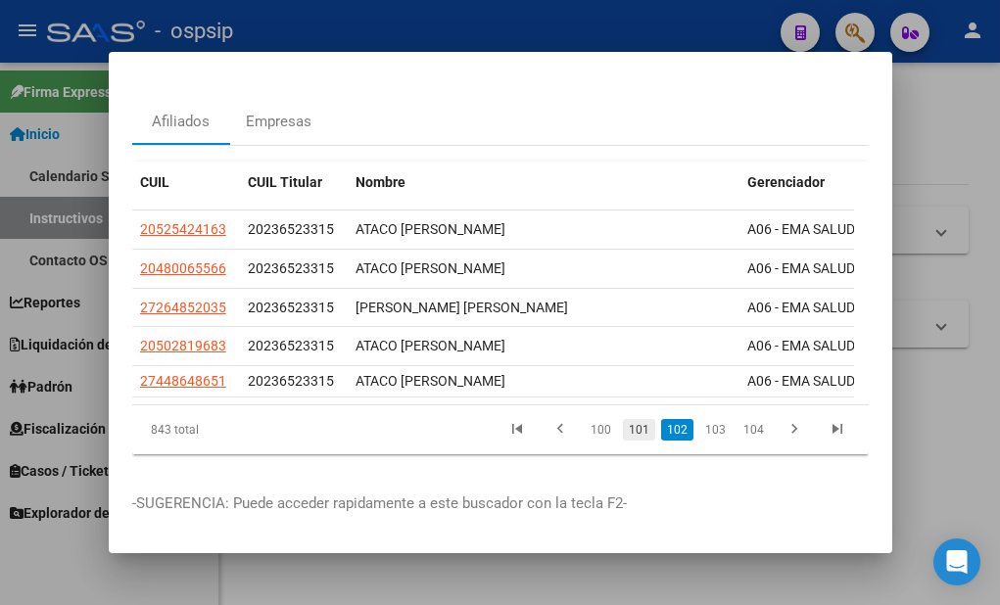
click at [628, 419] on link "101" at bounding box center [639, 430] width 32 height 22
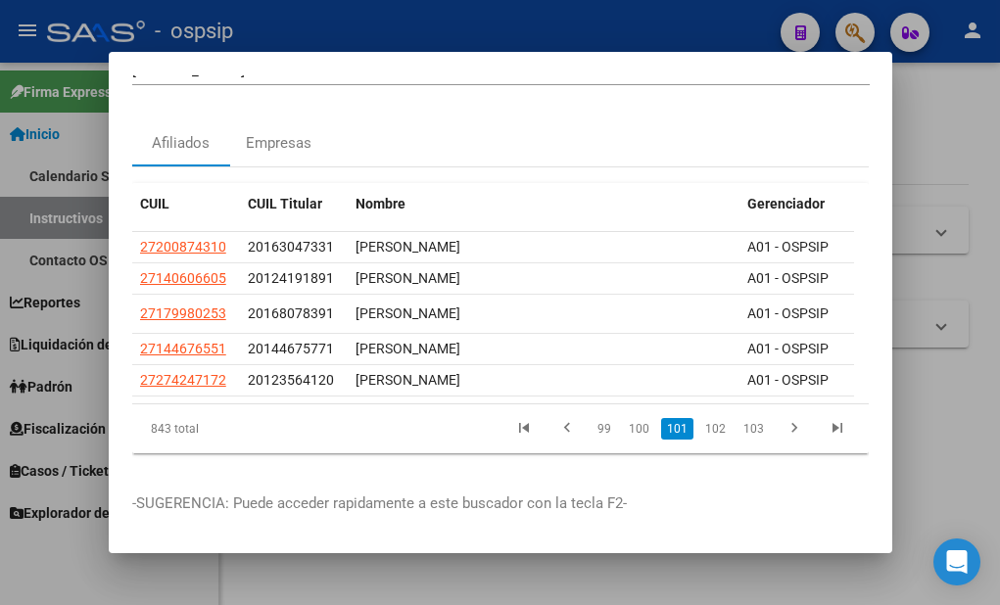
scroll to position [58, 0]
click at [628, 418] on link "100" at bounding box center [639, 429] width 32 height 22
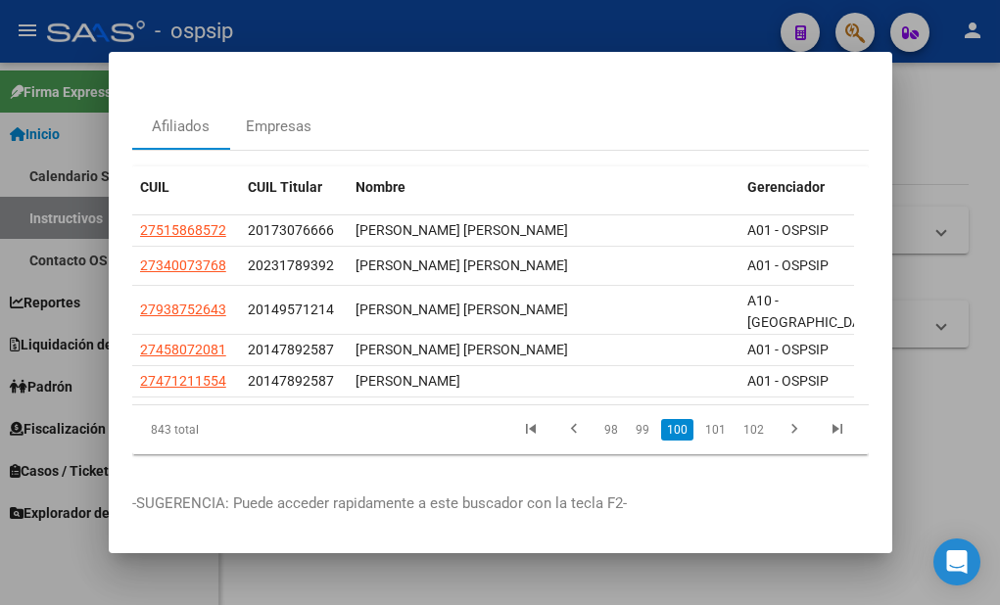
scroll to position [73, 0]
click at [630, 419] on link "99" at bounding box center [642, 430] width 25 height 22
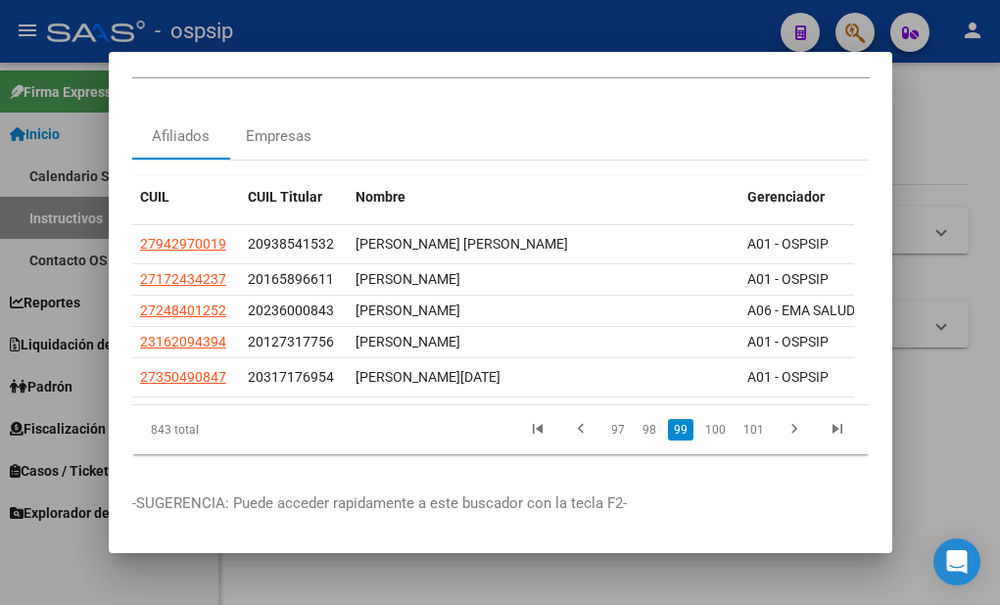
scroll to position [65, 0]
click at [637, 419] on link "98" at bounding box center [649, 430] width 25 height 22
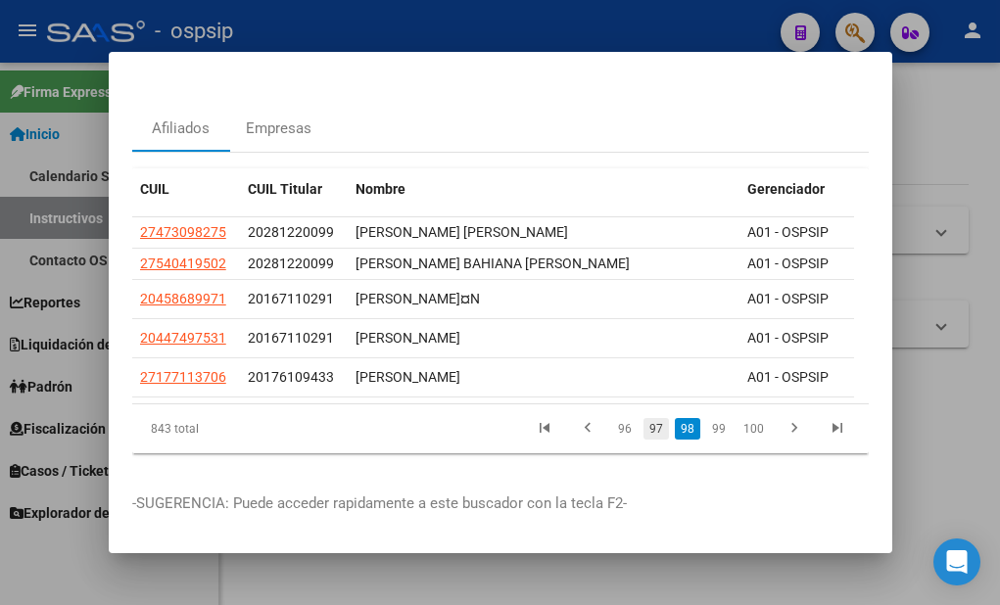
scroll to position [72, 0]
click at [644, 422] on link "97" at bounding box center [656, 429] width 25 height 22
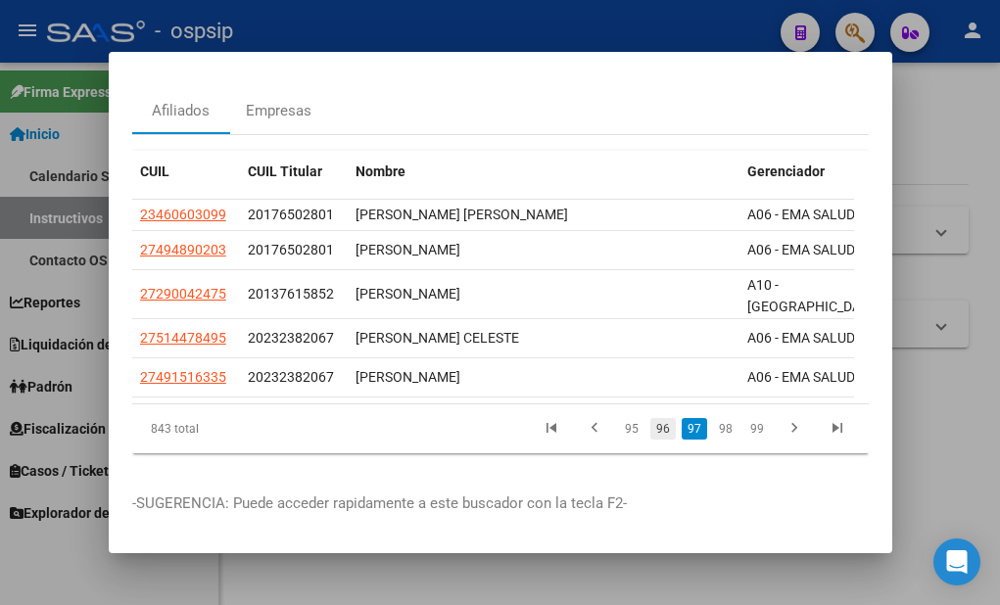
click at [650, 432] on link "96" at bounding box center [662, 429] width 25 height 22
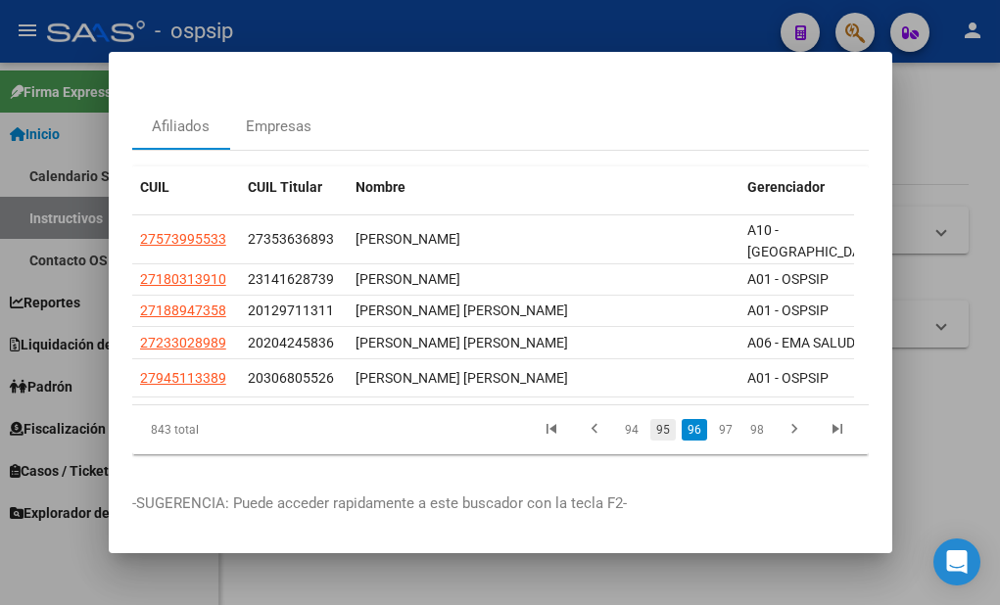
click at [651, 419] on link "95" at bounding box center [662, 430] width 25 height 22
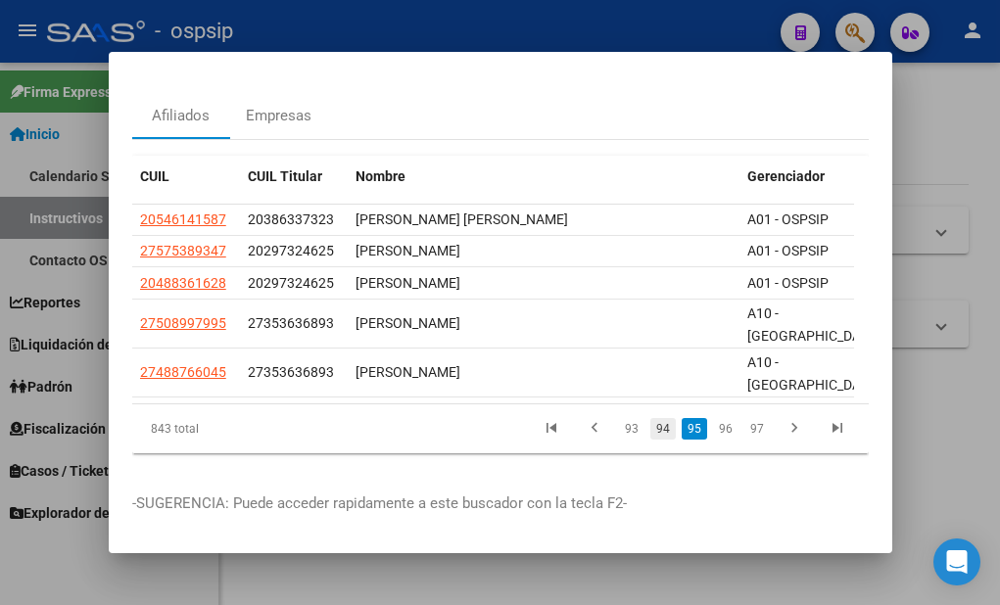
click at [650, 420] on link "94" at bounding box center [662, 429] width 25 height 22
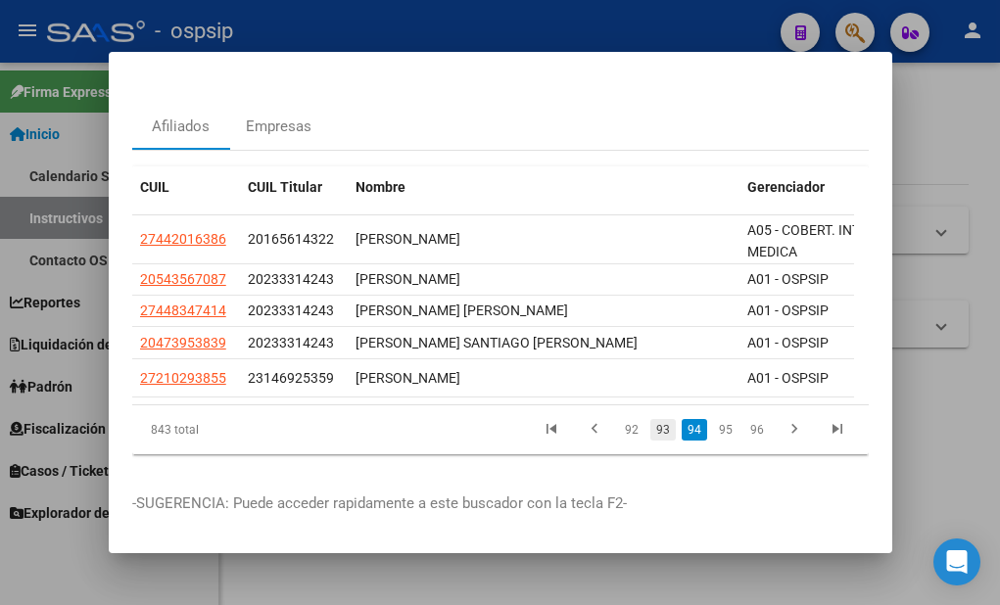
click at [654, 425] on link "93" at bounding box center [662, 430] width 25 height 22
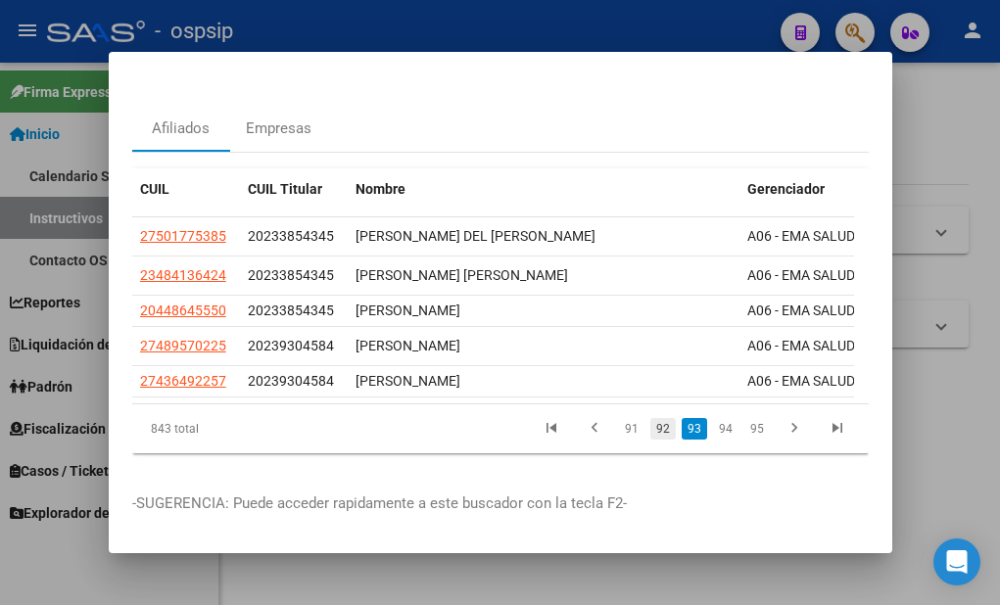
click at [650, 418] on link "92" at bounding box center [662, 429] width 25 height 22
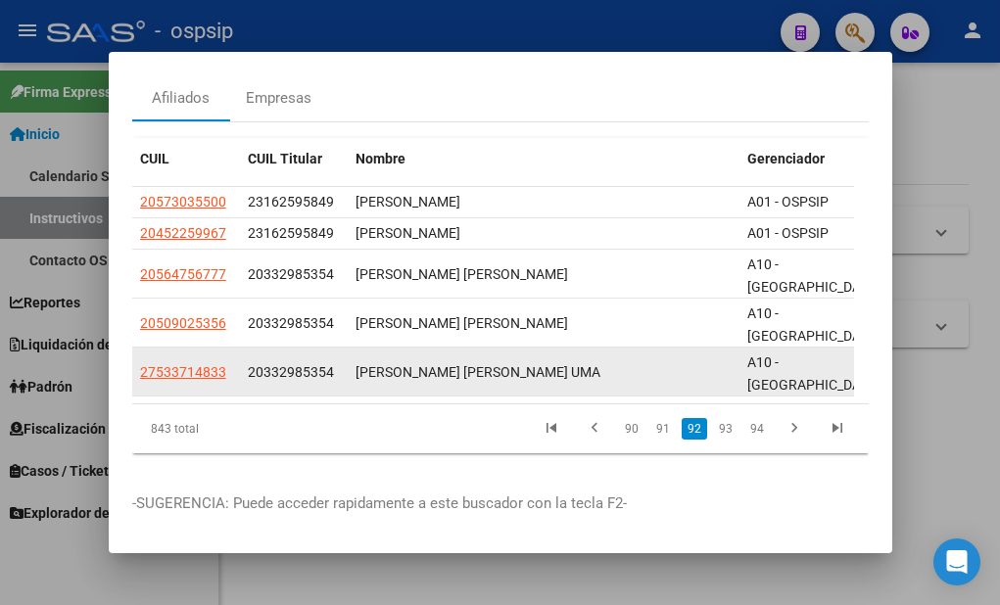
scroll to position [100, 0]
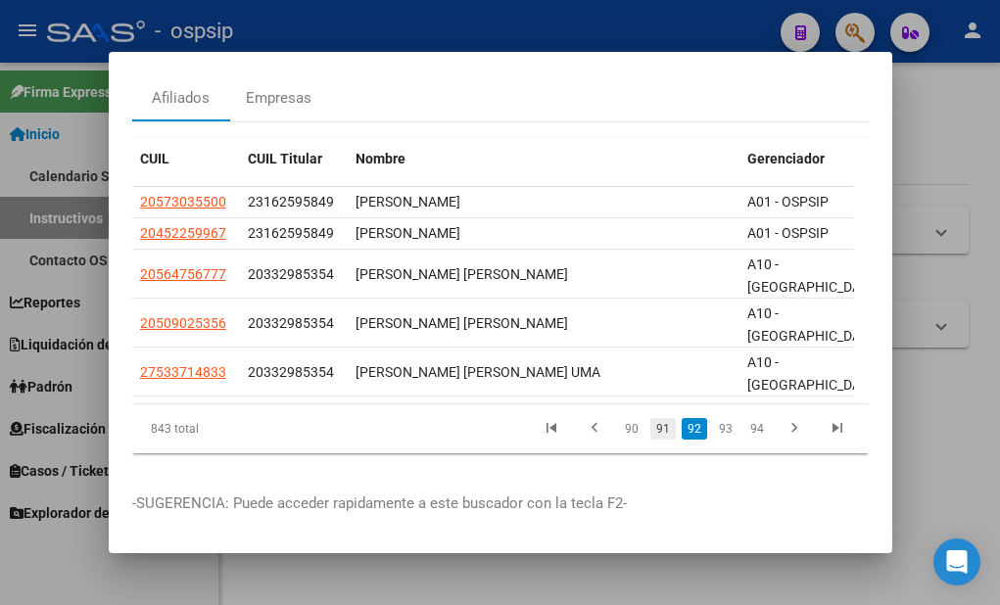
click at [654, 418] on link "91" at bounding box center [662, 429] width 25 height 22
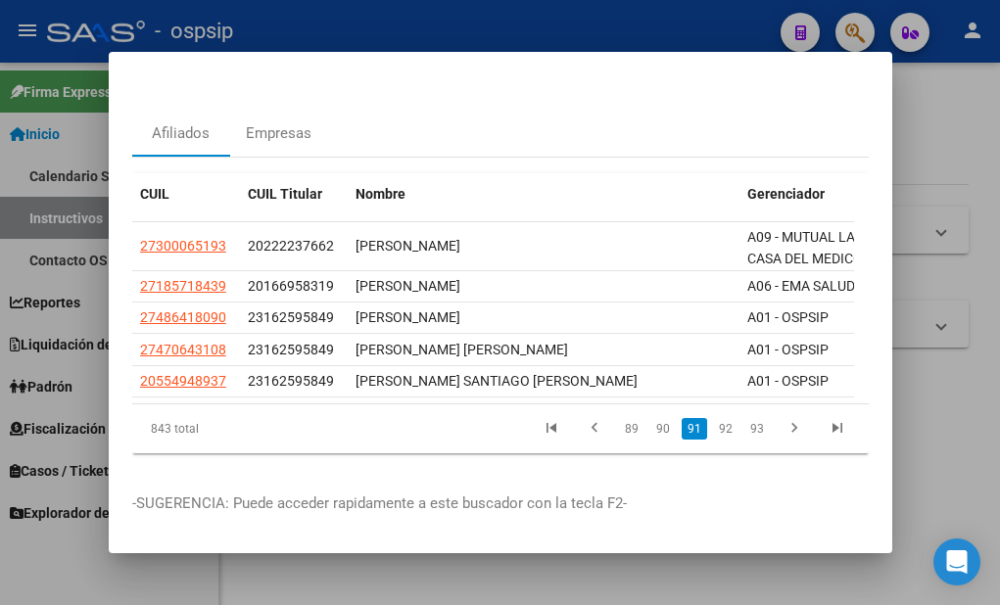
scroll to position [67, 0]
click at [650, 418] on link "90" at bounding box center [662, 429] width 25 height 22
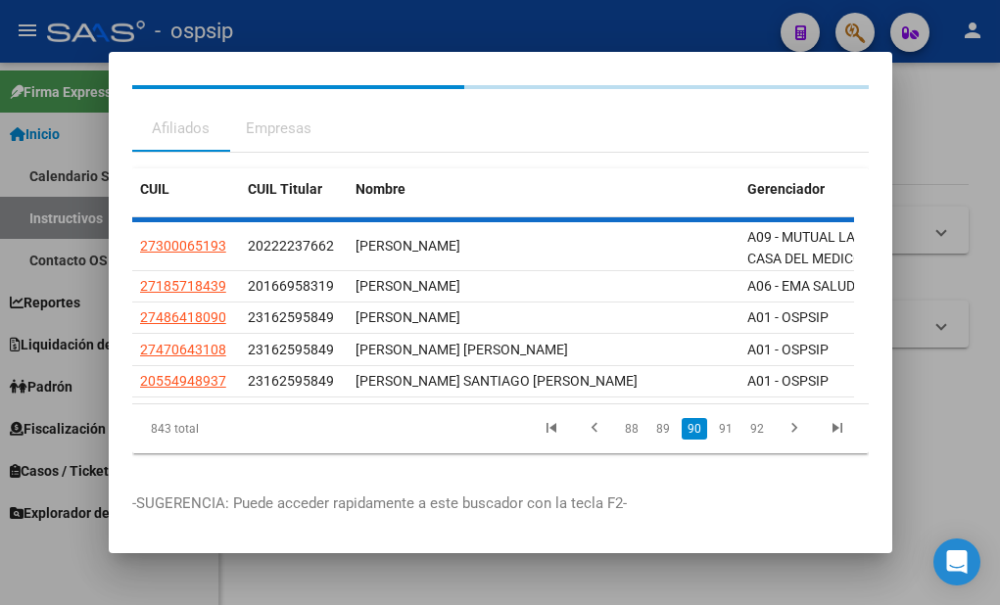
scroll to position [58, 0]
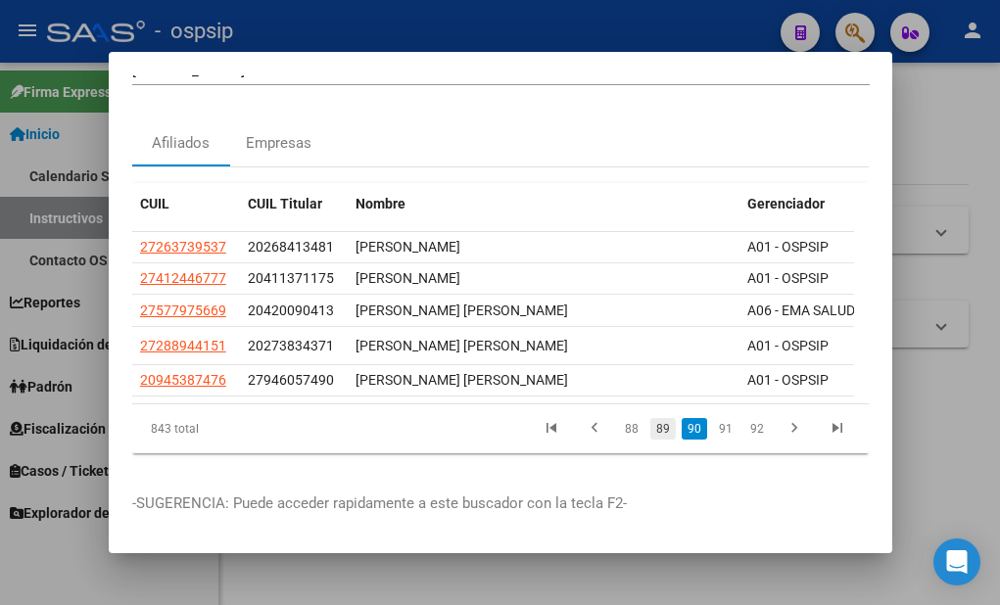
click at [650, 418] on link "89" at bounding box center [662, 429] width 25 height 22
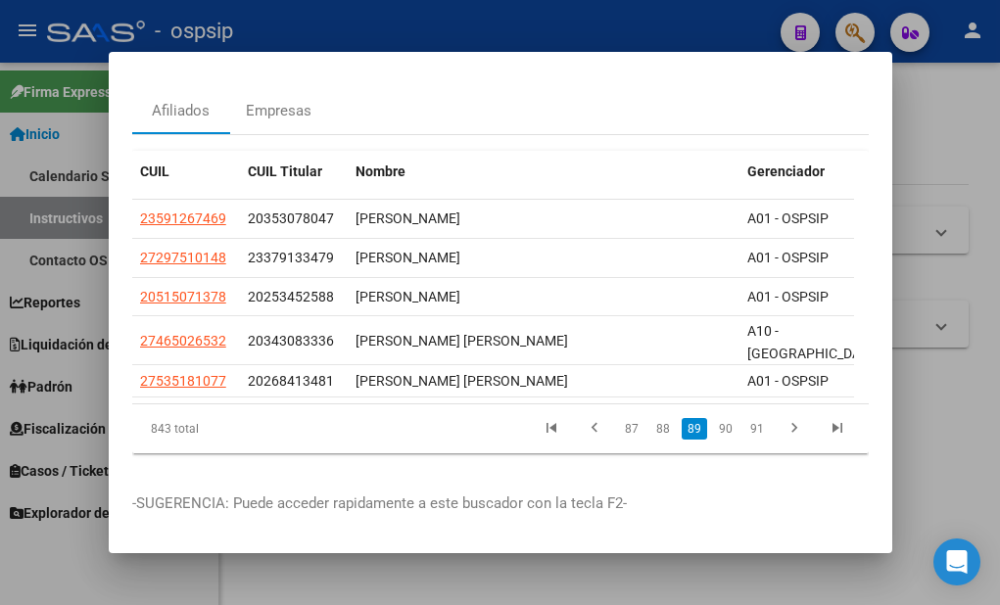
scroll to position [89, 0]
click at [650, 418] on link "88" at bounding box center [662, 429] width 25 height 22
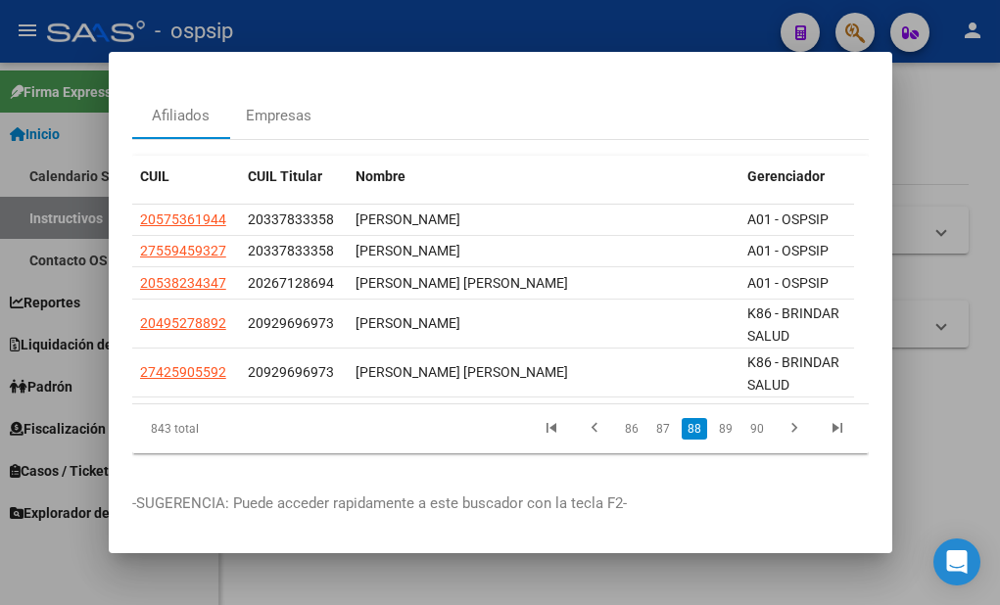
scroll to position [83, 0]
click at [650, 418] on link "87" at bounding box center [662, 429] width 25 height 22
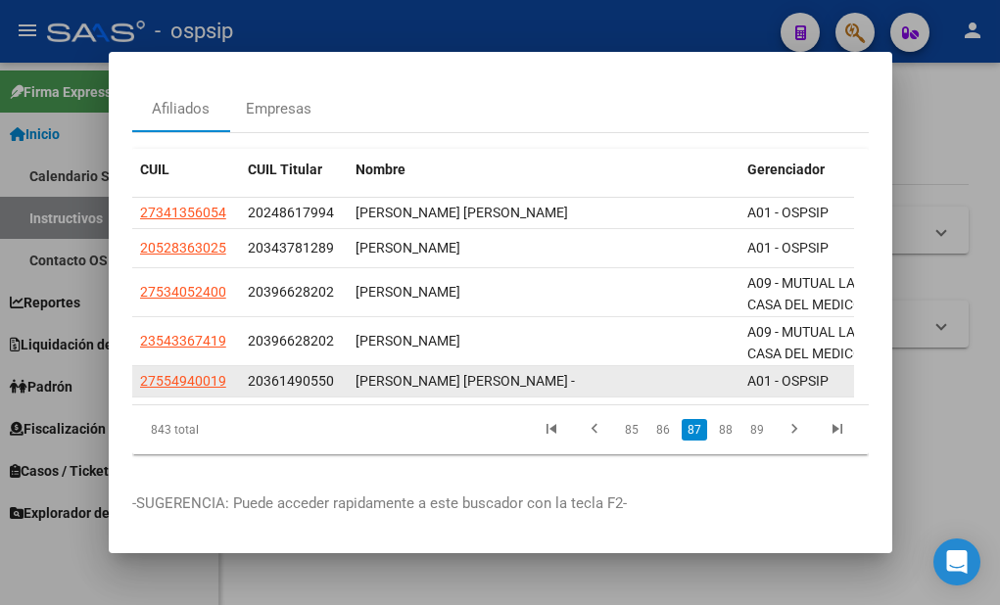
scroll to position [90, 0]
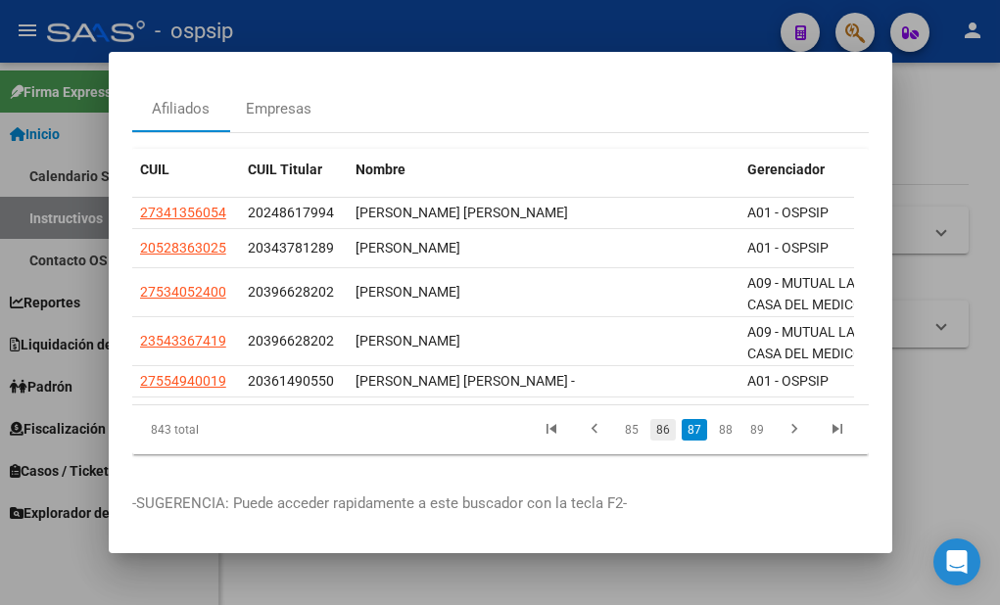
click at [650, 419] on link "86" at bounding box center [662, 430] width 25 height 22
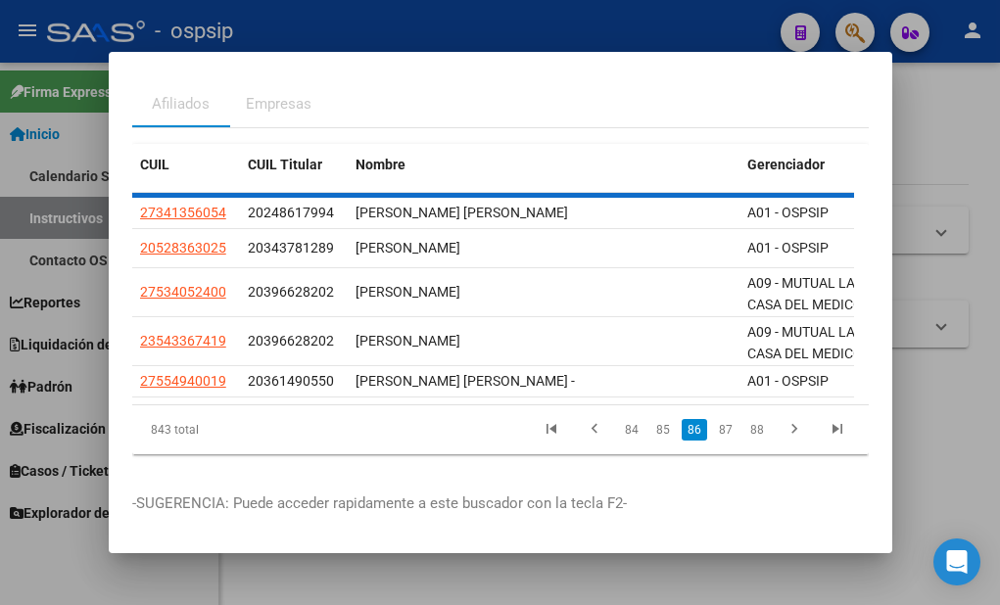
scroll to position [65, 0]
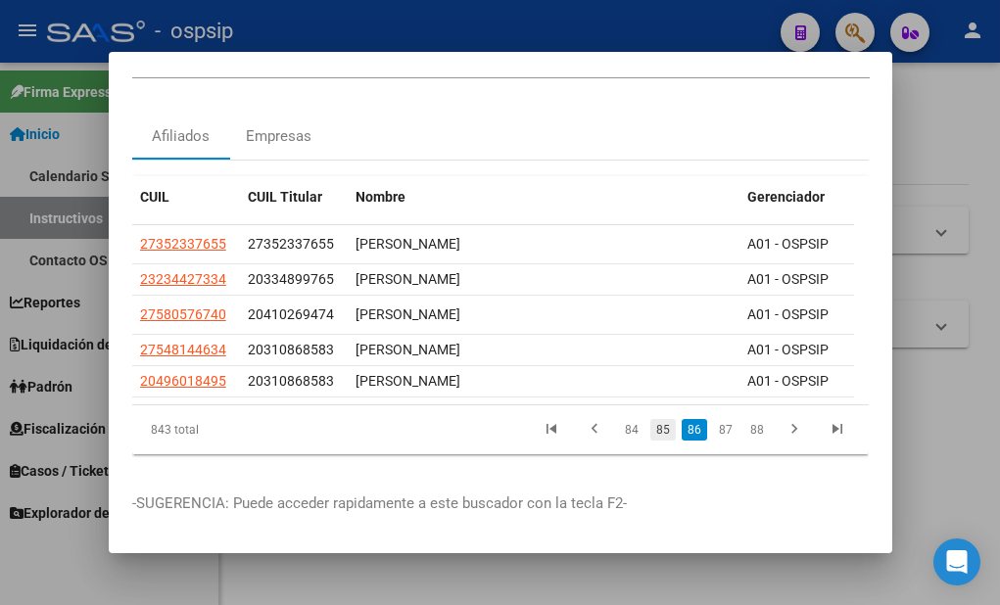
click at [650, 420] on link "85" at bounding box center [662, 430] width 25 height 22
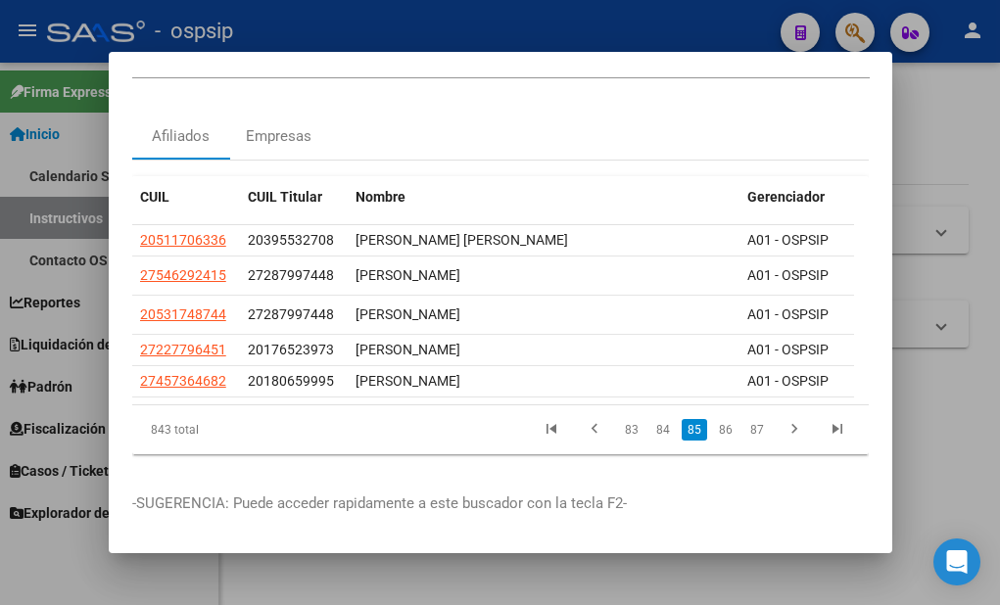
click at [650, 420] on link "84" at bounding box center [662, 430] width 25 height 22
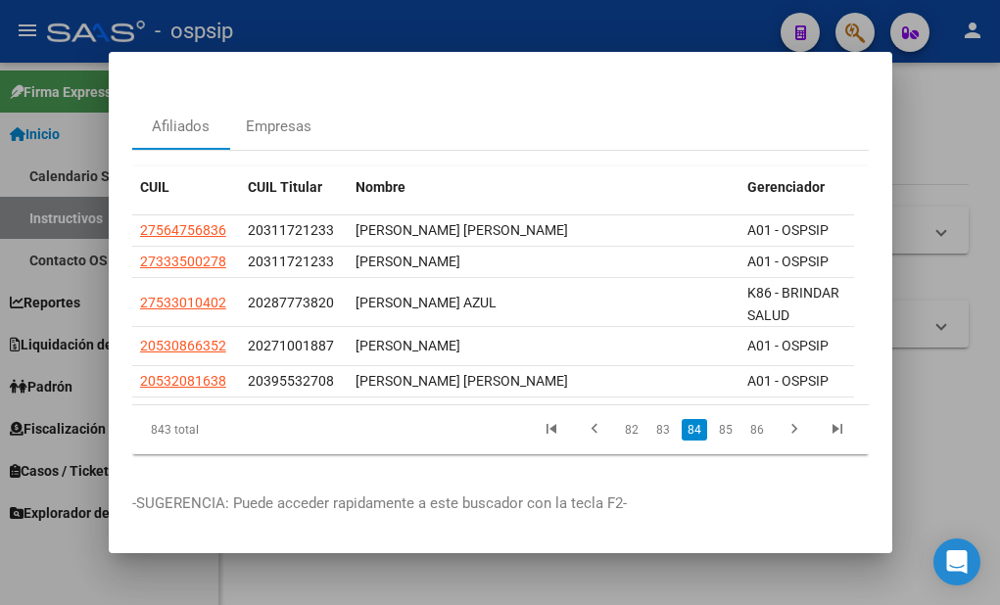
click at [650, 420] on link "83" at bounding box center [662, 430] width 25 height 22
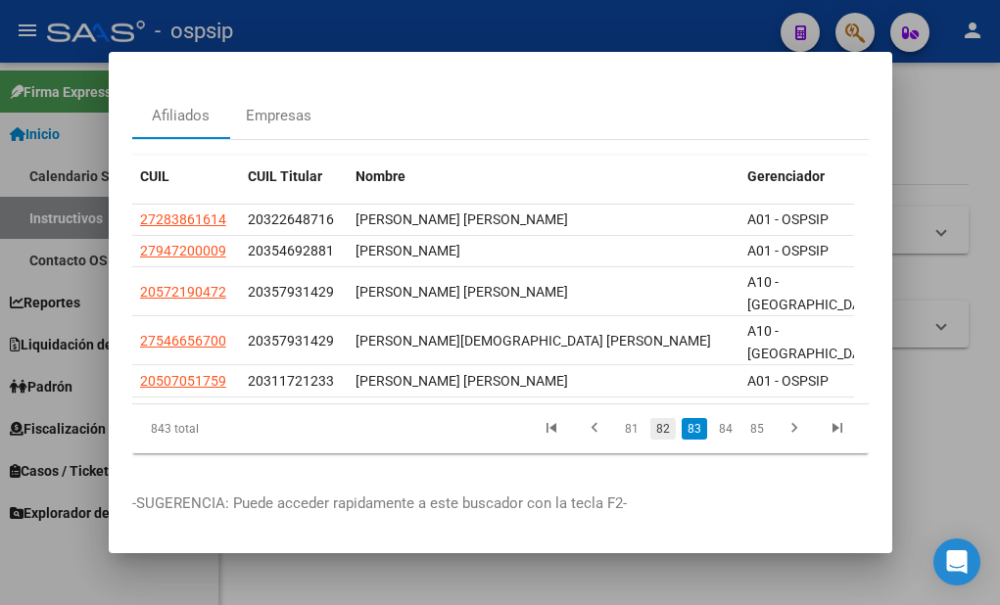
click at [650, 428] on link "82" at bounding box center [662, 429] width 25 height 22
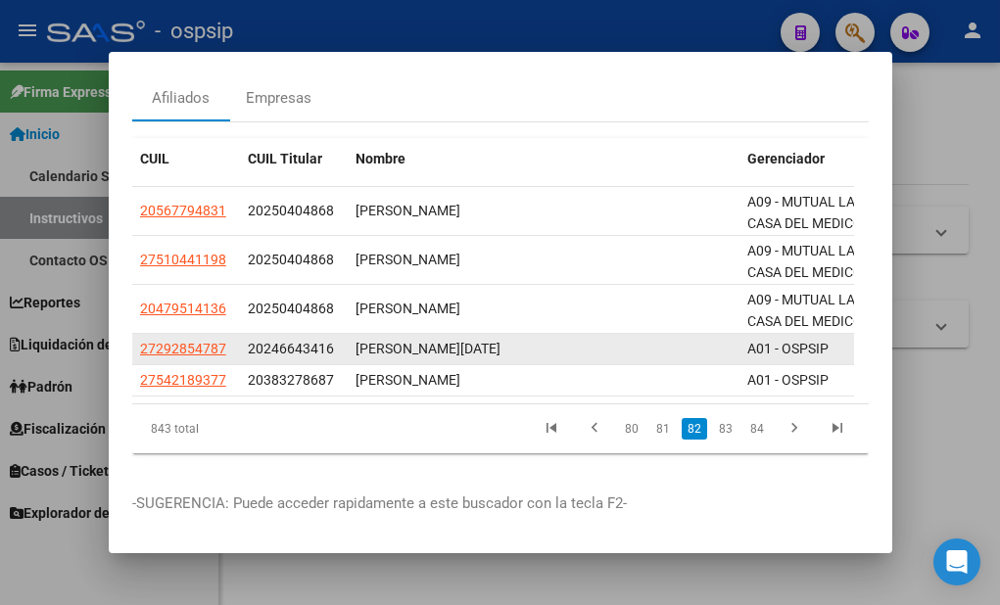
scroll to position [100, 0]
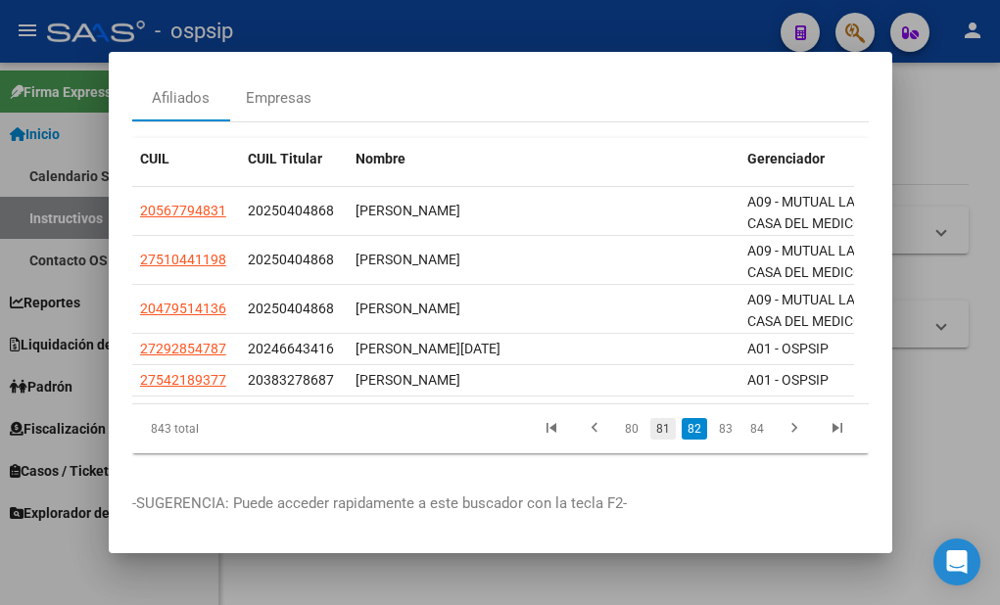
click at [650, 419] on link "81" at bounding box center [662, 429] width 25 height 22
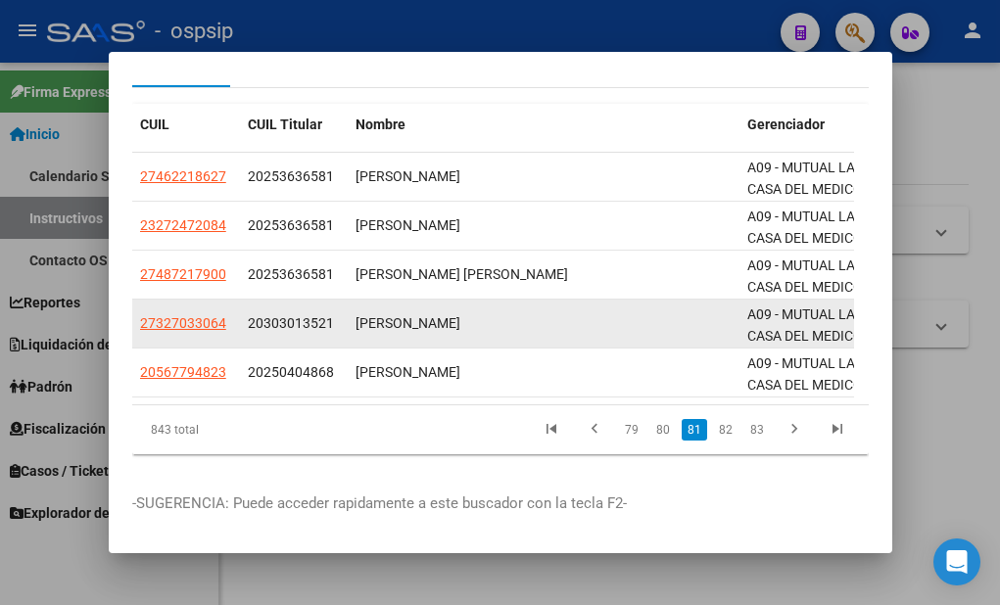
scroll to position [132, 0]
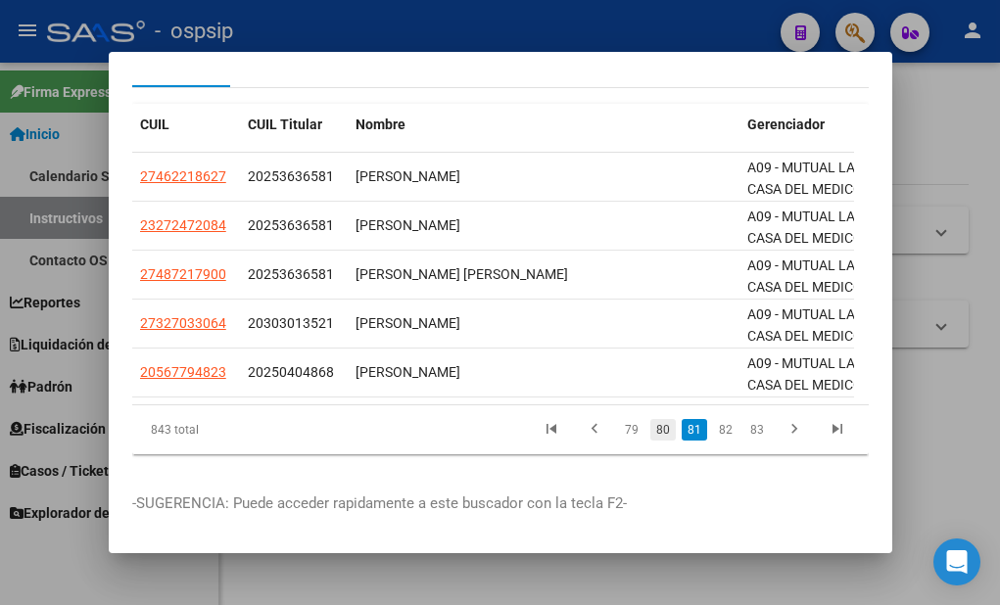
click at [650, 419] on link "80" at bounding box center [662, 430] width 25 height 22
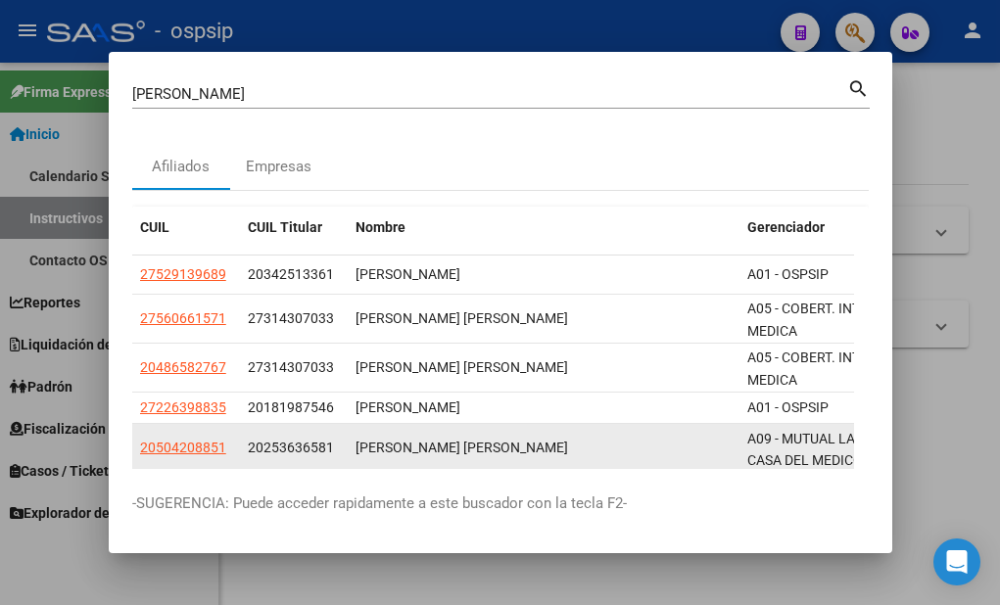
scroll to position [107, 0]
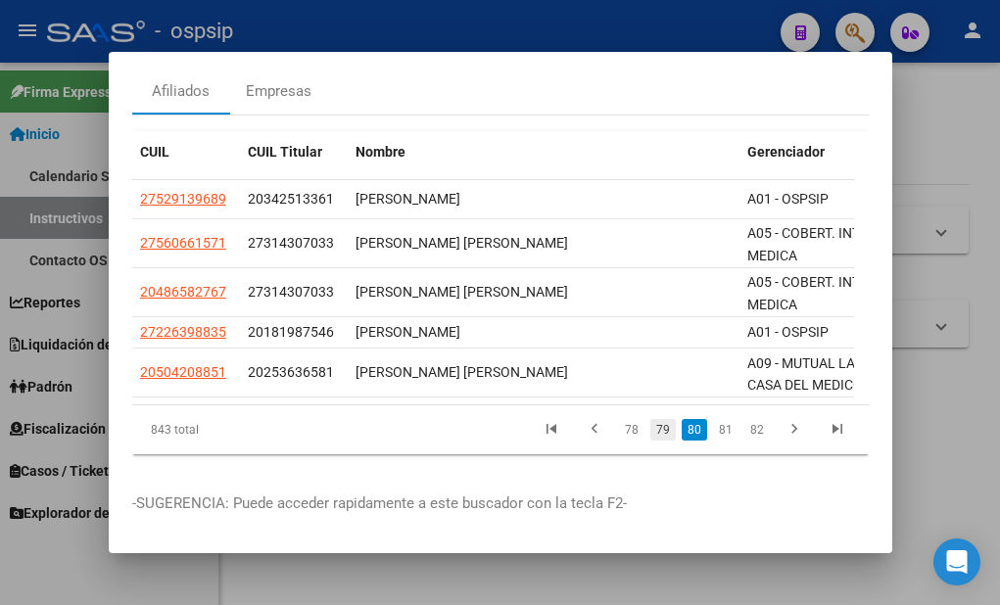
click at [656, 419] on link "79" at bounding box center [662, 430] width 25 height 22
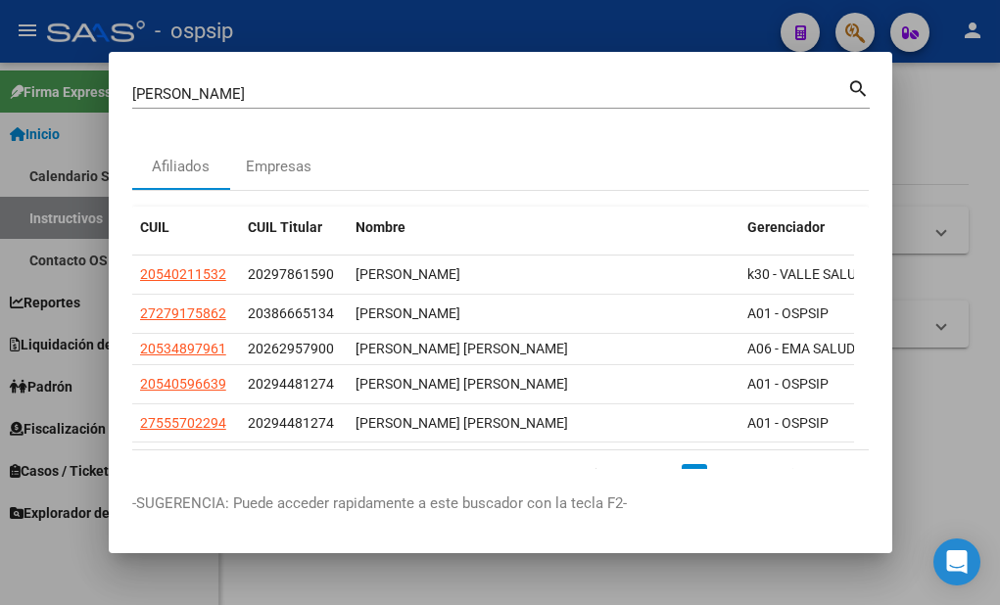
scroll to position [79, 0]
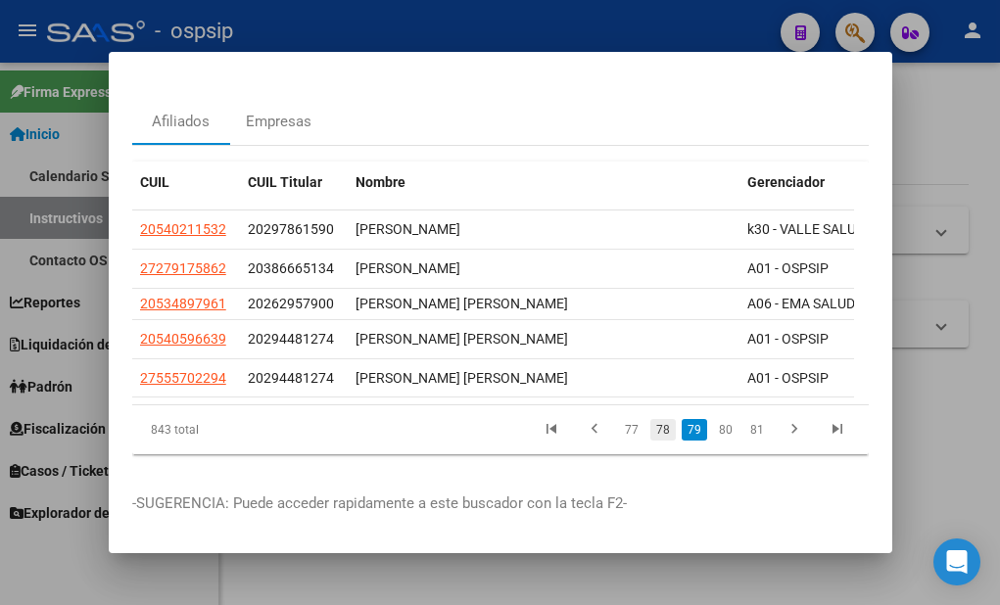
click at [654, 419] on link "78" at bounding box center [662, 430] width 25 height 22
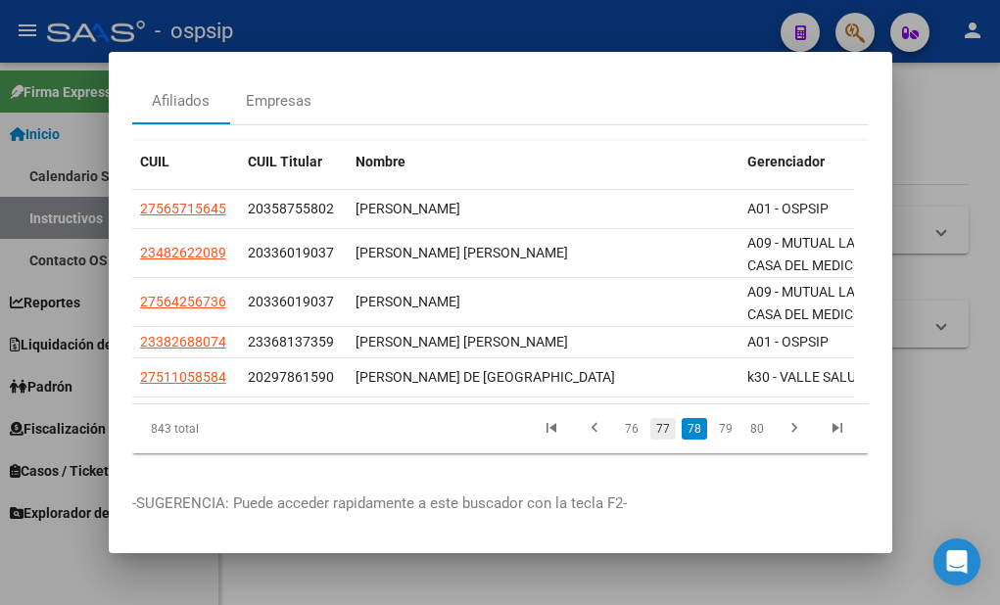
click at [650, 434] on link "77" at bounding box center [662, 429] width 25 height 22
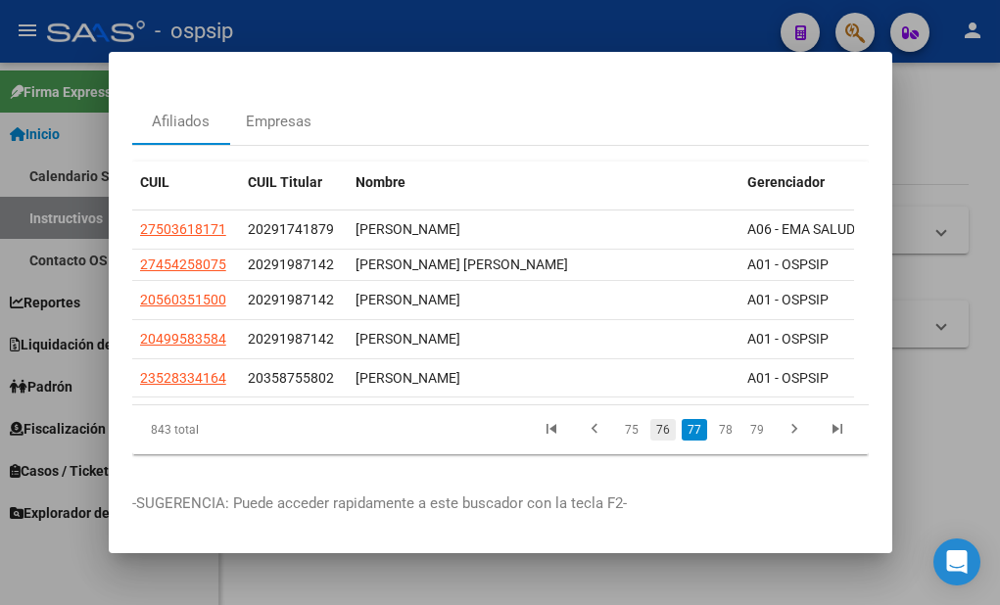
click at [650, 419] on link "76" at bounding box center [662, 430] width 25 height 22
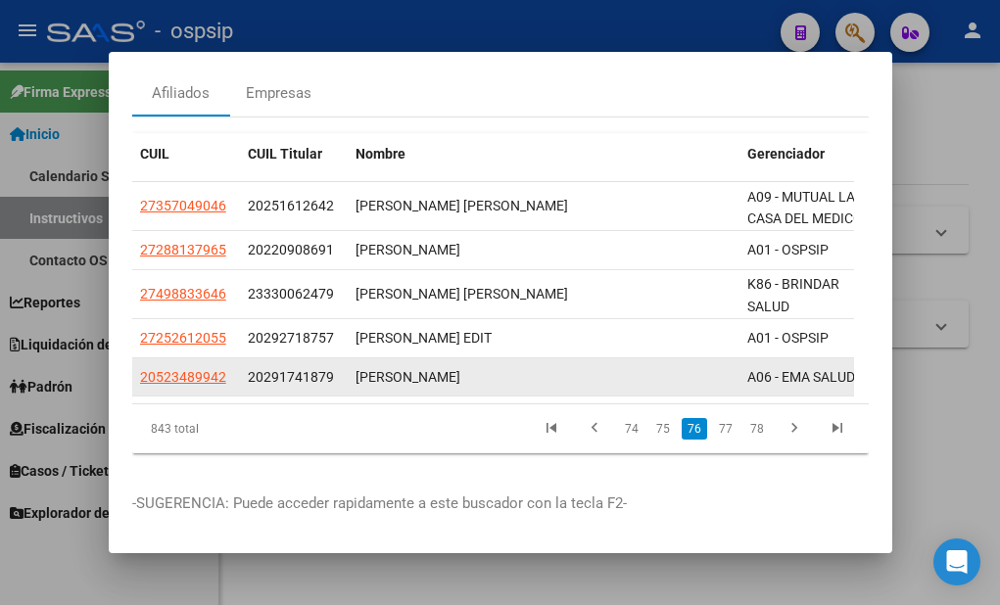
scroll to position [106, 0]
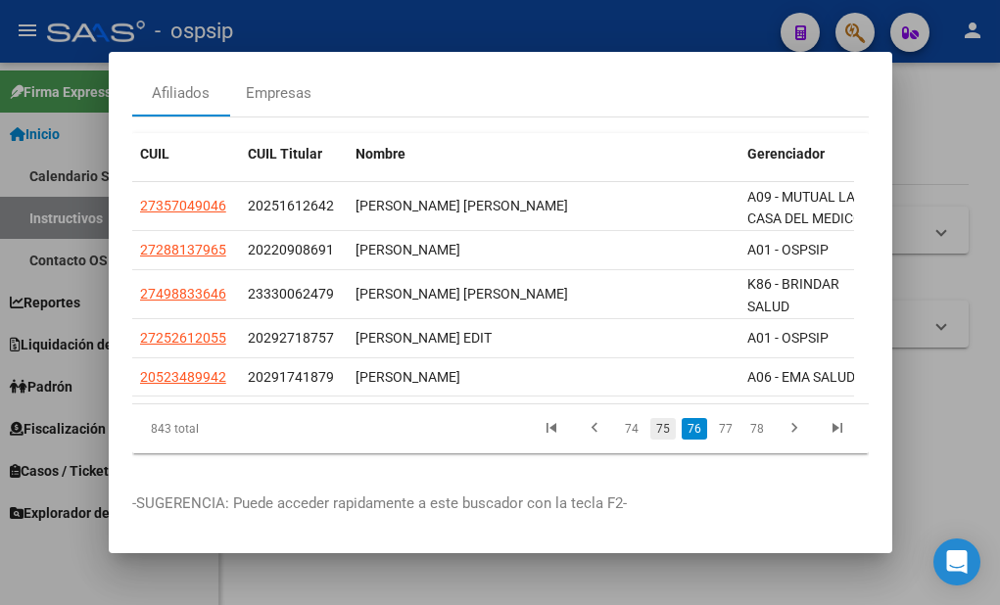
click at [652, 418] on link "75" at bounding box center [662, 429] width 25 height 22
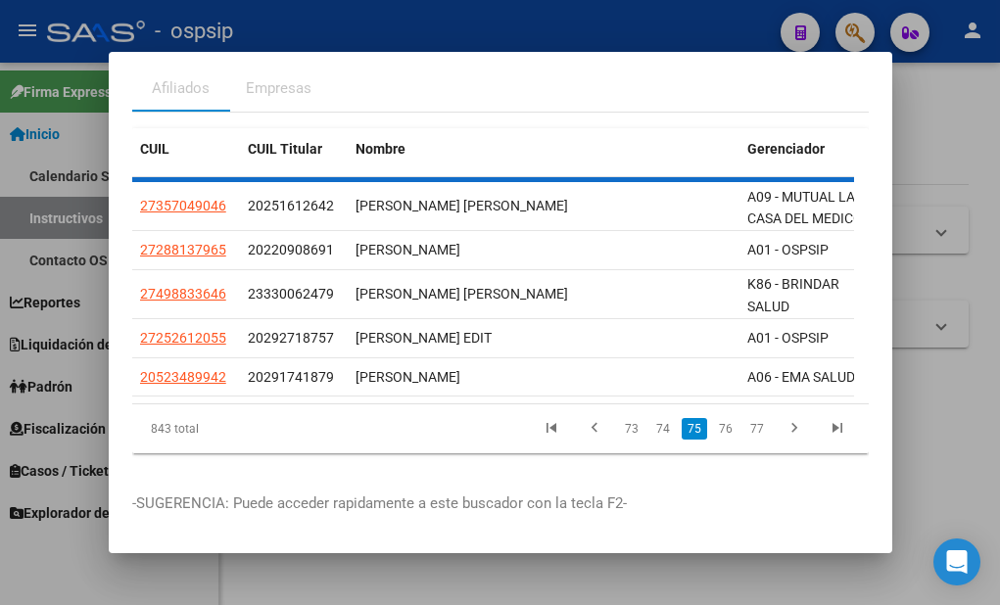
scroll to position [81, 0]
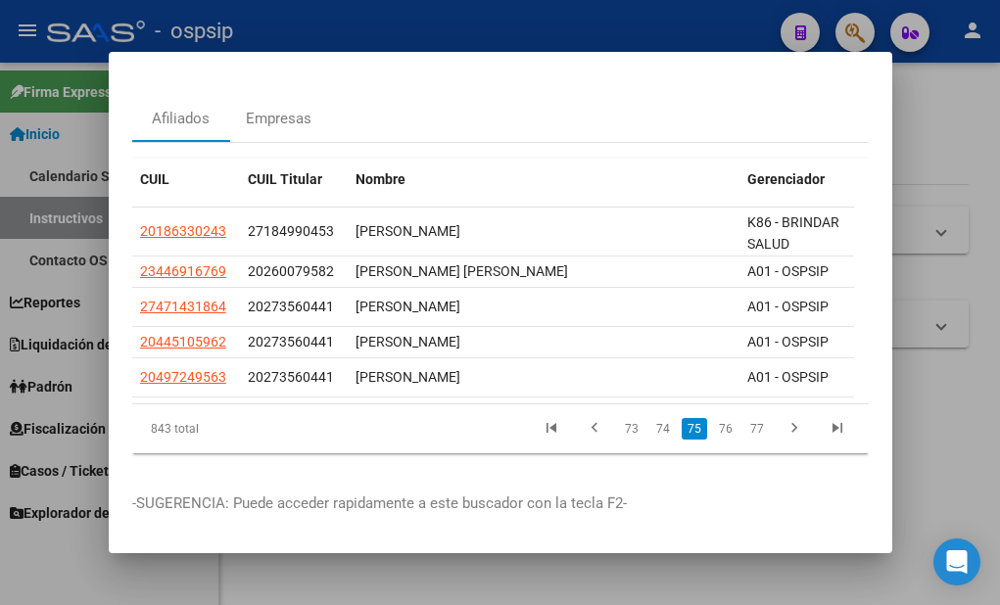
click at [652, 418] on link "74" at bounding box center [662, 429] width 25 height 22
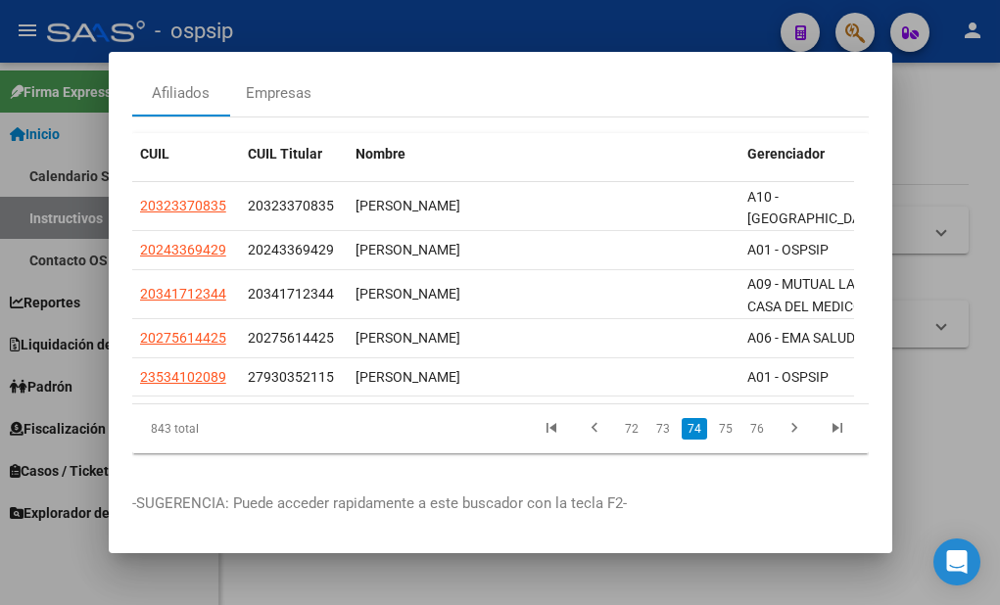
scroll to position [106, 0]
click at [651, 418] on link "73" at bounding box center [662, 429] width 25 height 22
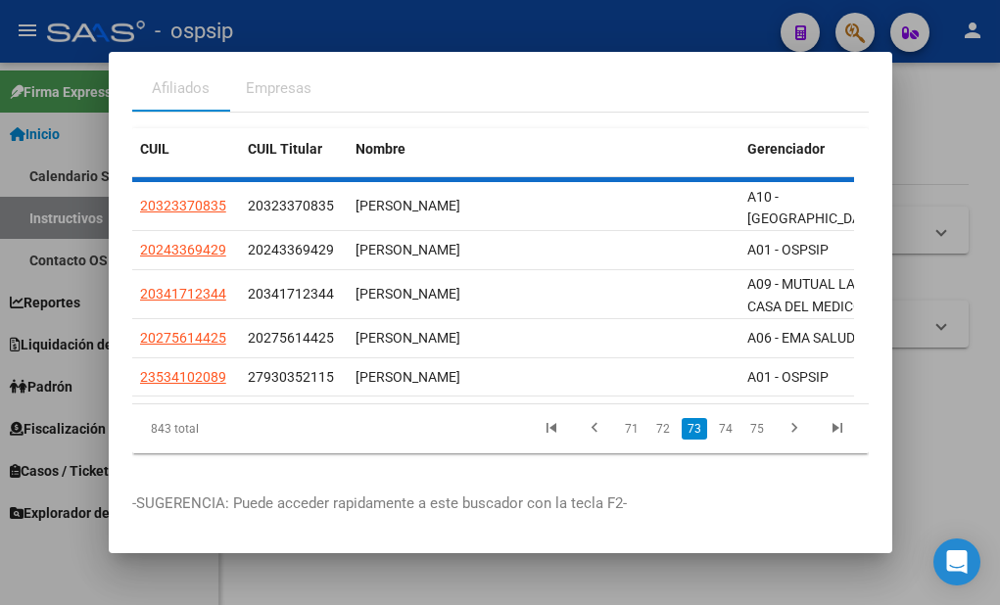
scroll to position [67, 0]
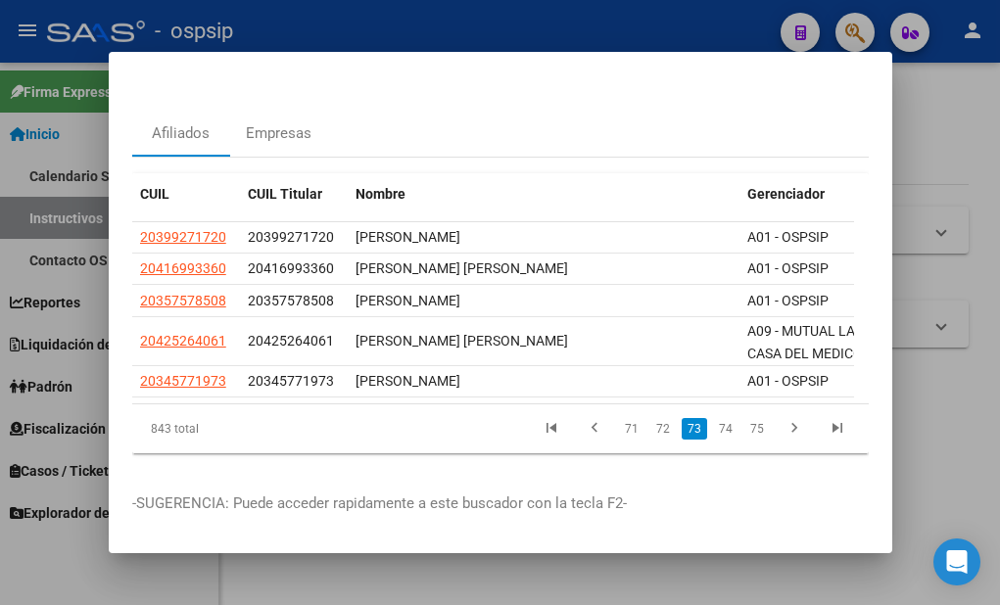
click at [651, 418] on link "72" at bounding box center [662, 429] width 25 height 22
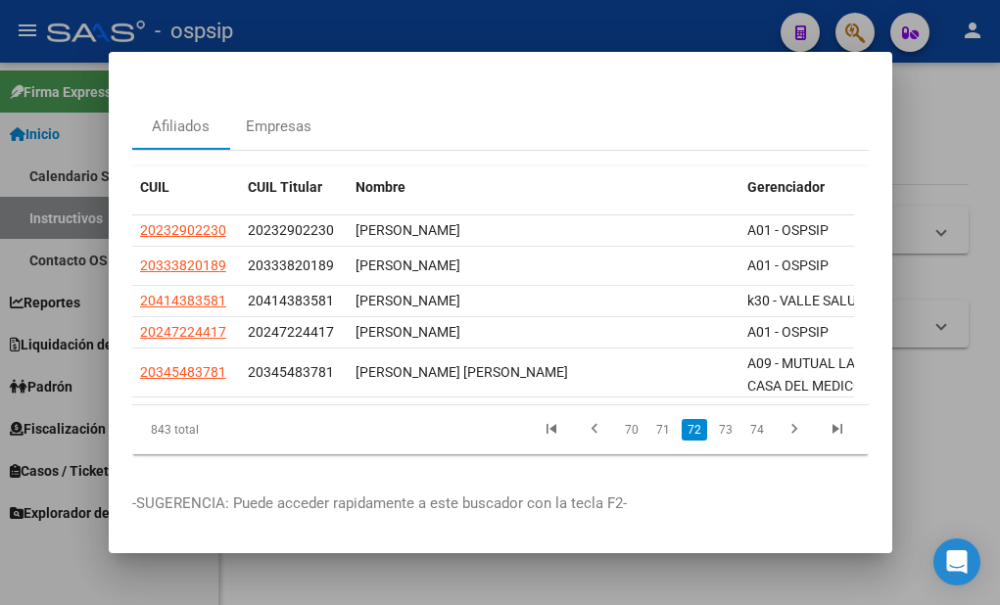
scroll to position [73, 0]
click at [651, 419] on link "71" at bounding box center [662, 430] width 25 height 22
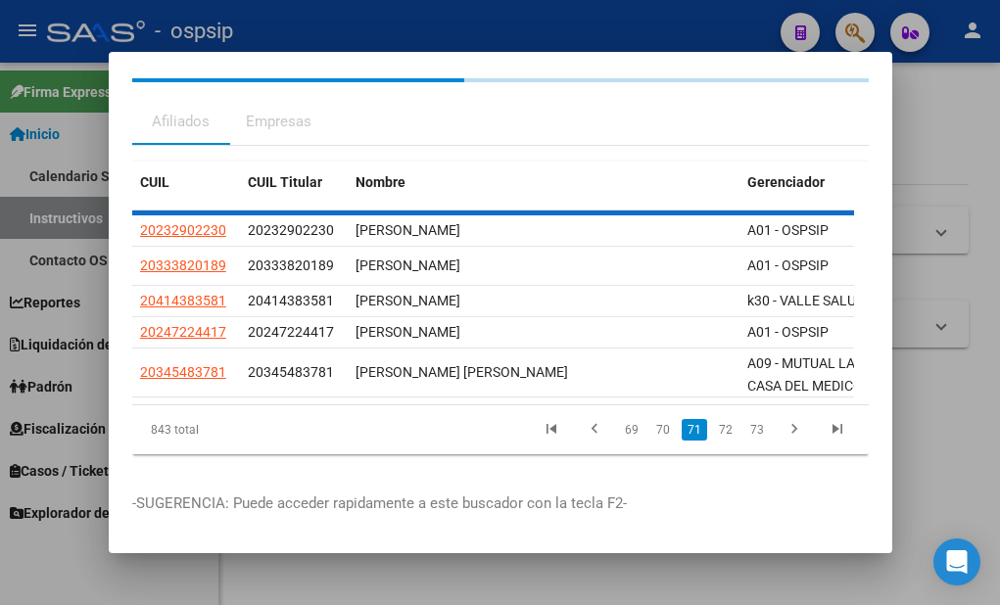
scroll to position [67, 0]
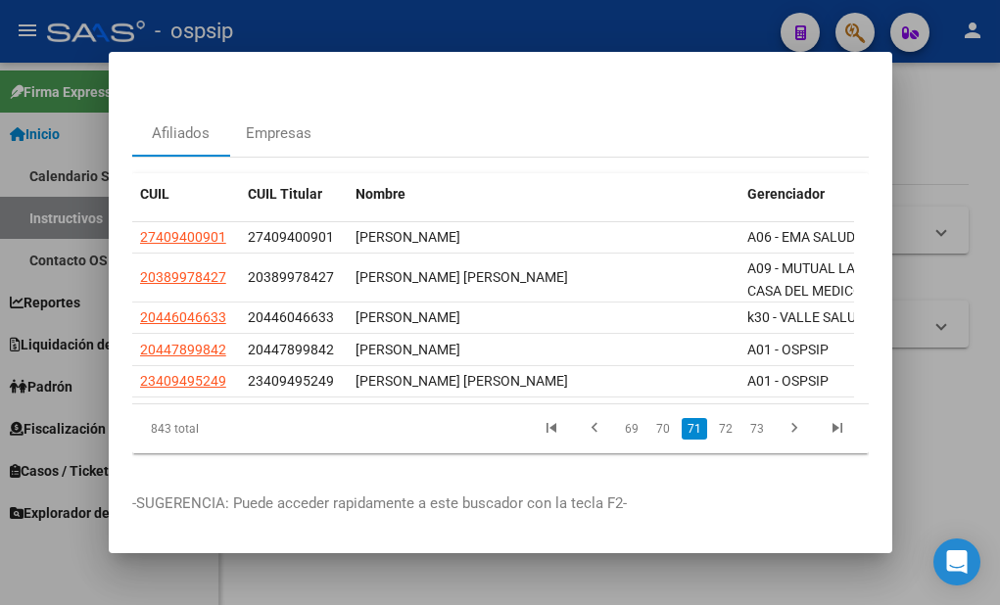
click at [651, 418] on link "70" at bounding box center [662, 429] width 25 height 22
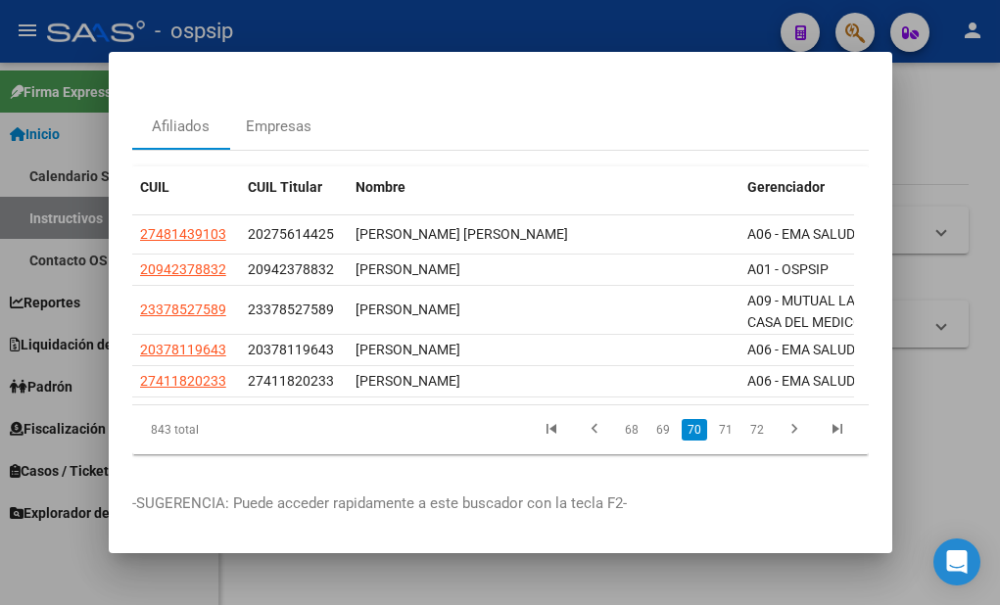
scroll to position [73, 0]
click at [651, 419] on link "69" at bounding box center [662, 430] width 25 height 22
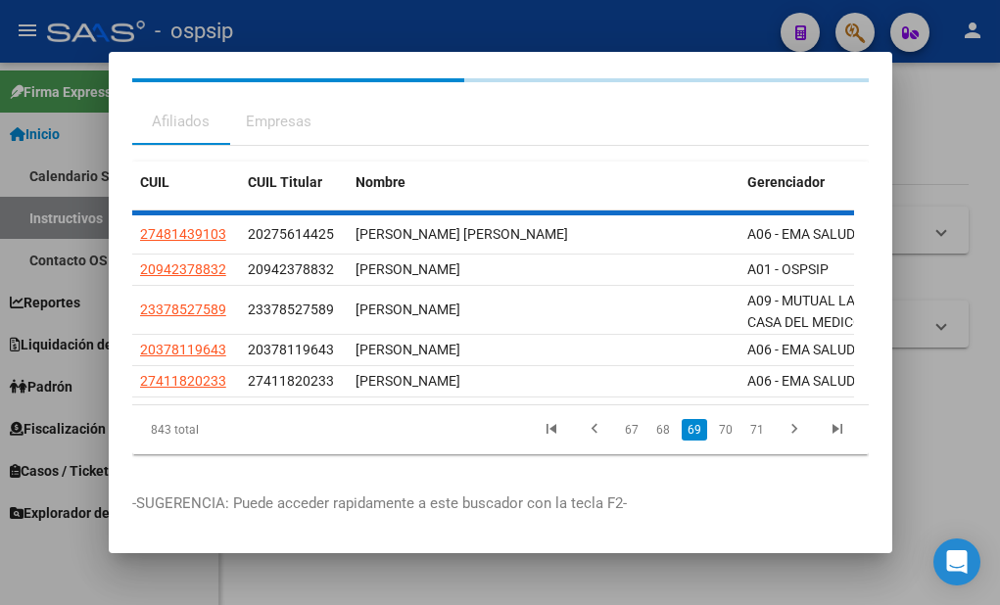
scroll to position [65, 0]
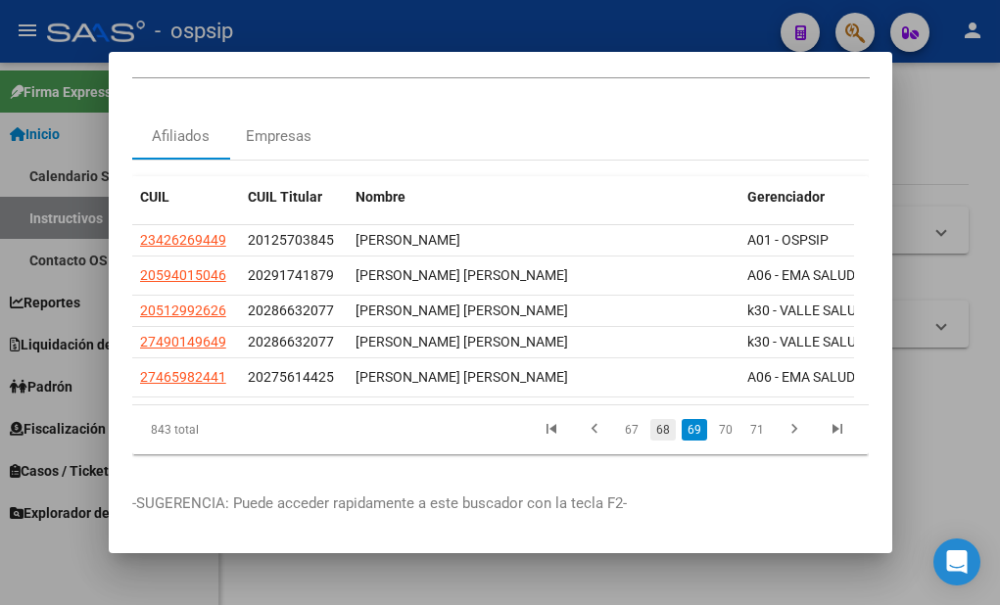
click at [650, 419] on link "68" at bounding box center [662, 430] width 25 height 22
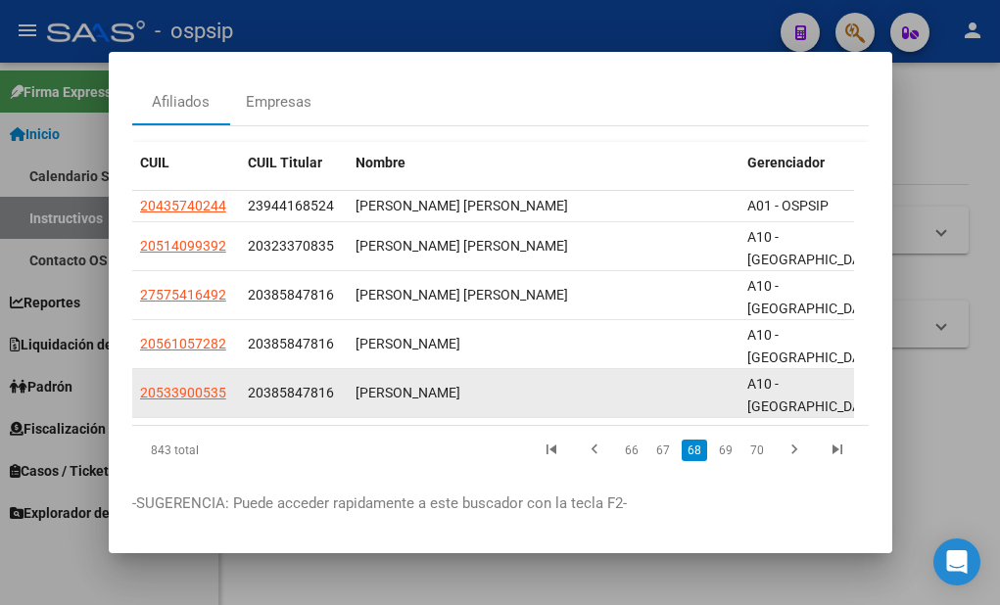
scroll to position [116, 0]
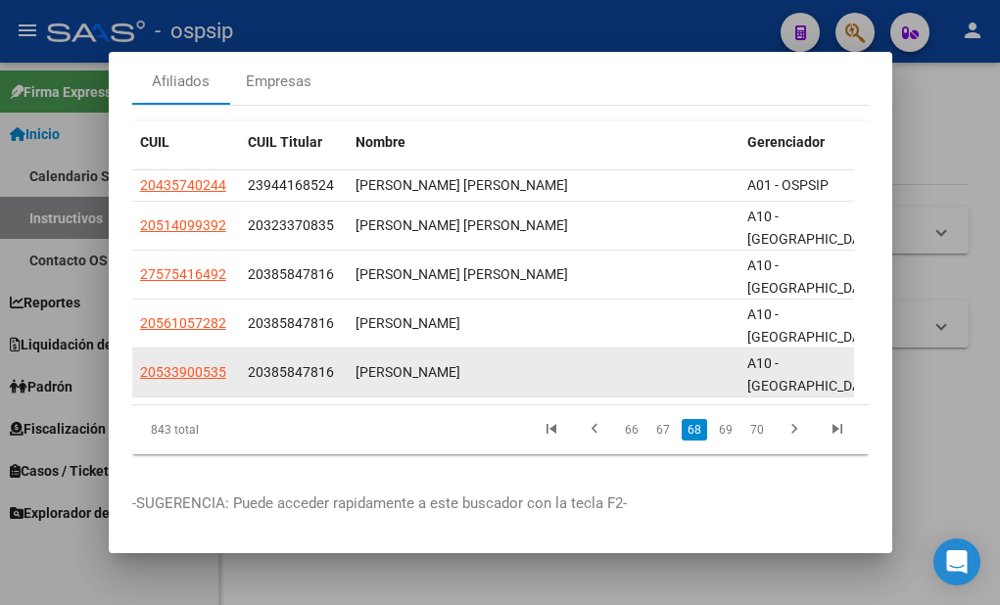
click at [652, 419] on link "67" at bounding box center [662, 430] width 25 height 22
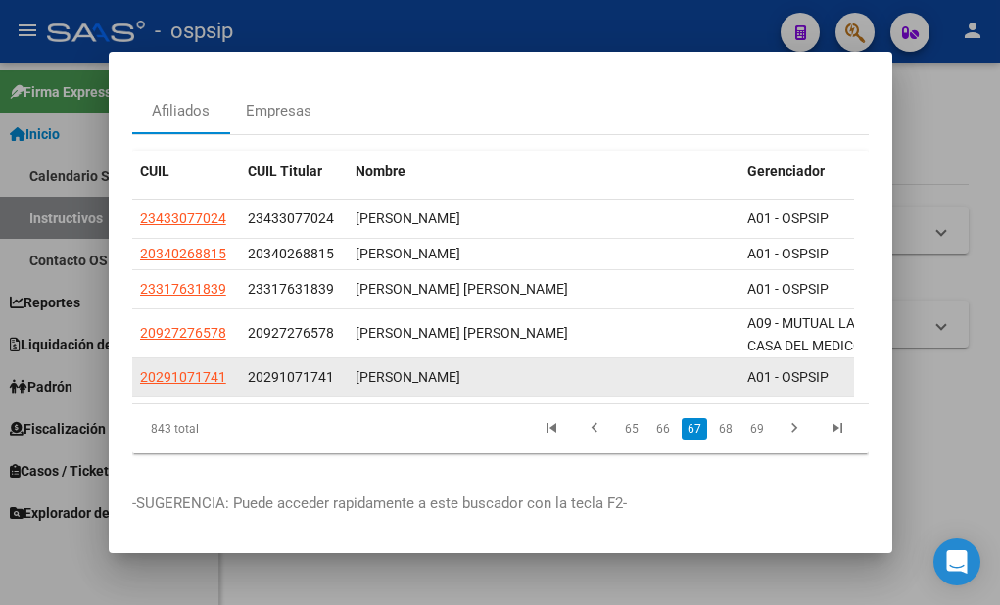
scroll to position [89, 0]
click at [652, 418] on link "66" at bounding box center [662, 429] width 25 height 22
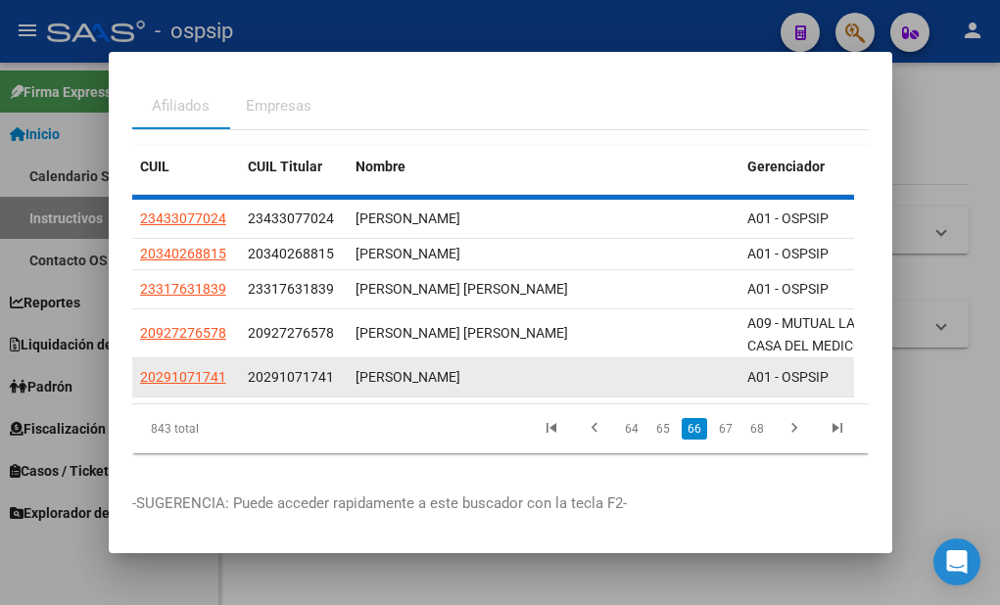
scroll to position [79, 0]
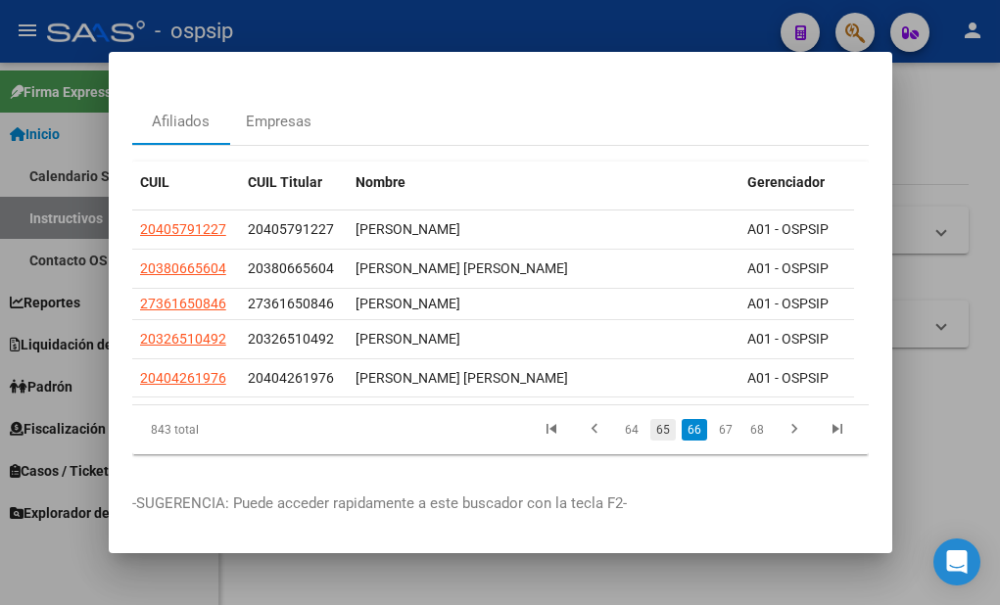
click at [650, 419] on link "65" at bounding box center [662, 430] width 25 height 22
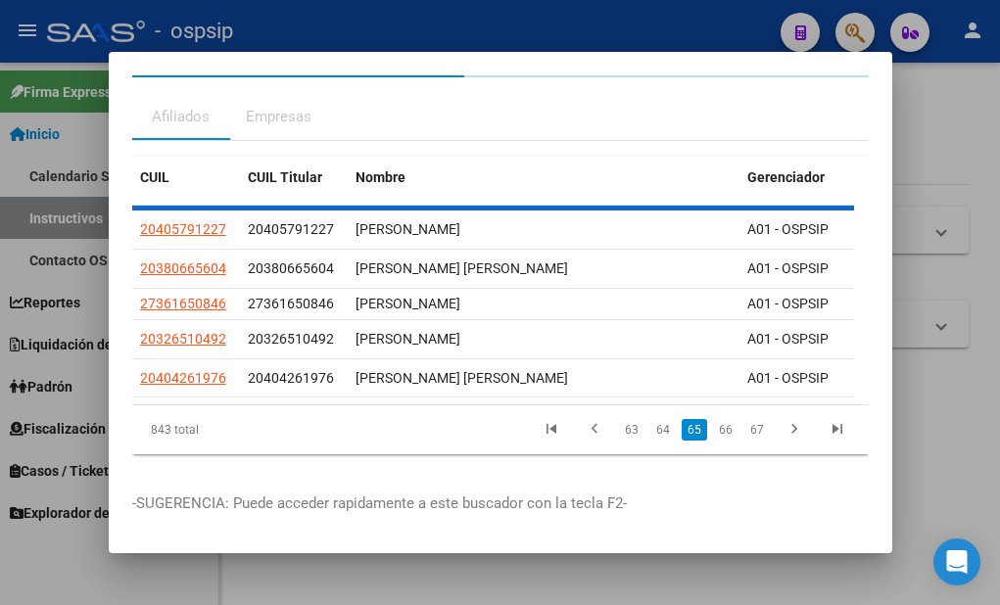
scroll to position [65, 0]
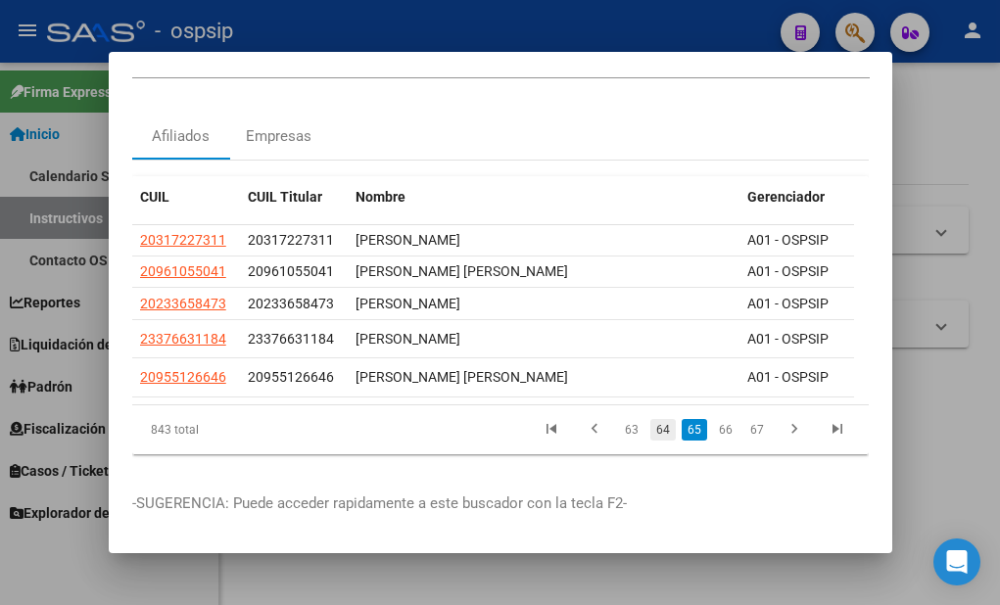
click at [653, 419] on link "64" at bounding box center [662, 430] width 25 height 22
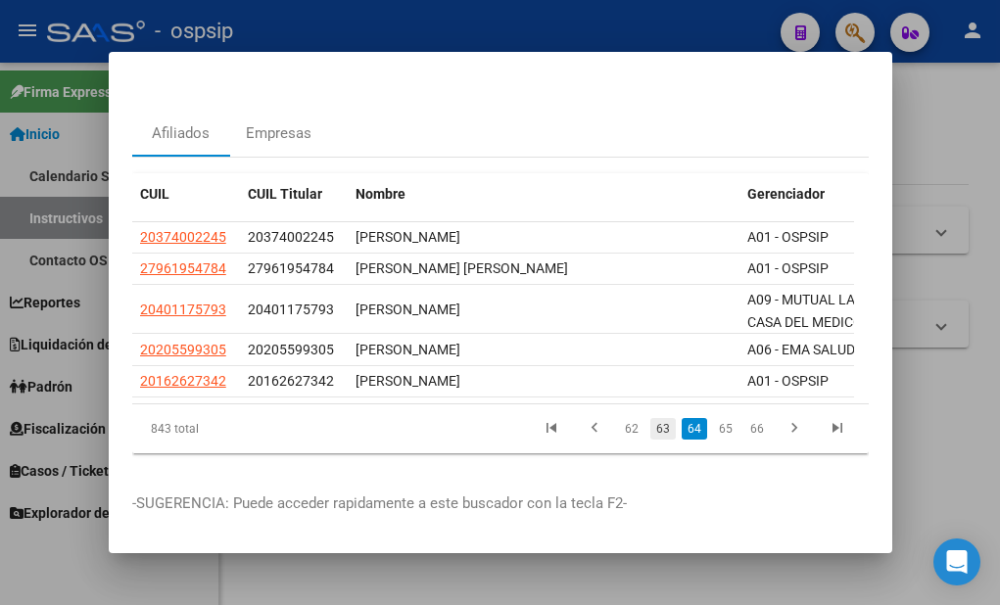
click at [650, 418] on link "63" at bounding box center [662, 429] width 25 height 22
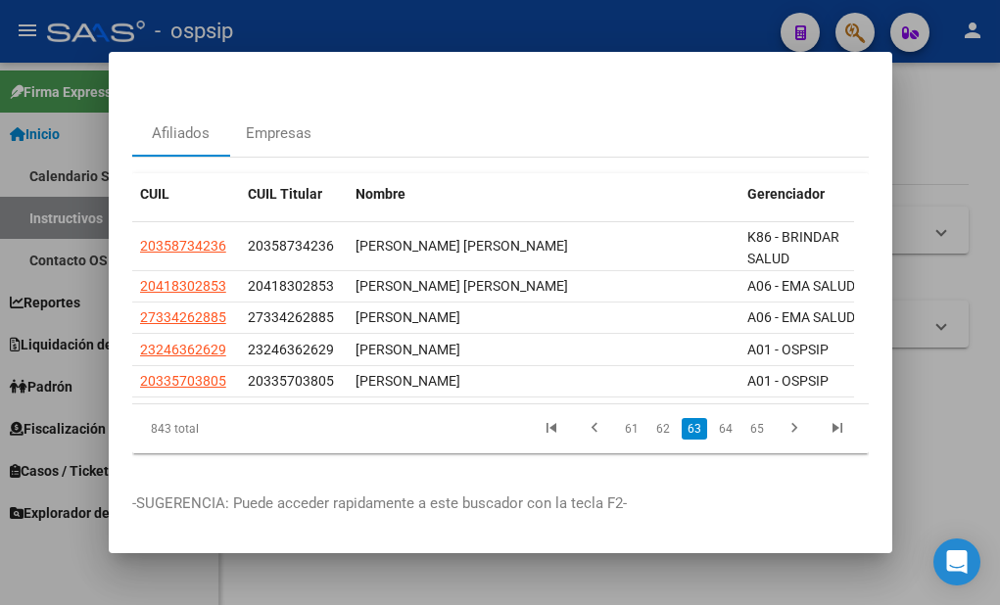
scroll to position [67, 0]
click at [650, 418] on link "62" at bounding box center [662, 429] width 25 height 22
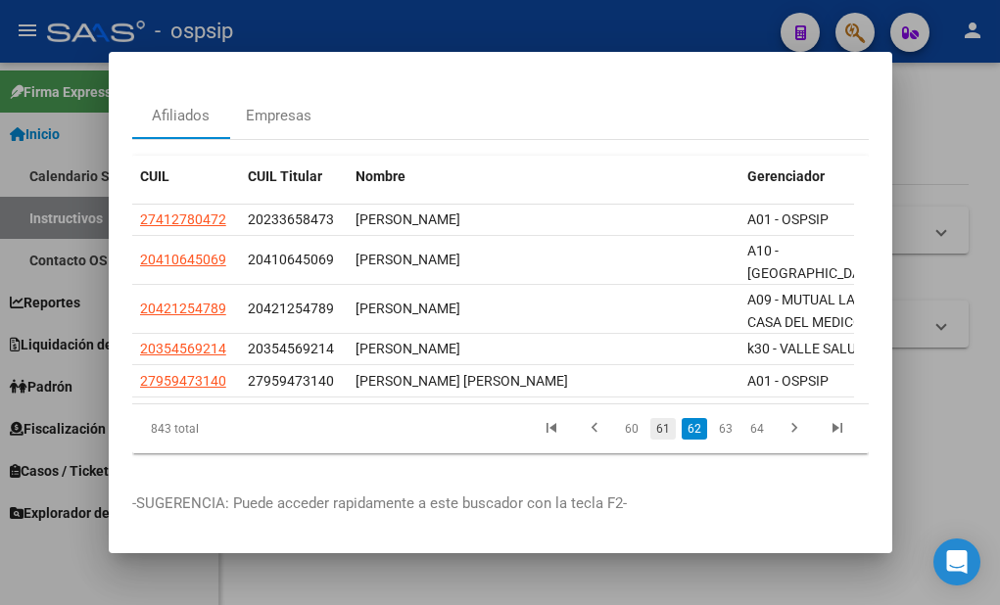
click at [651, 426] on link "61" at bounding box center [662, 429] width 25 height 22
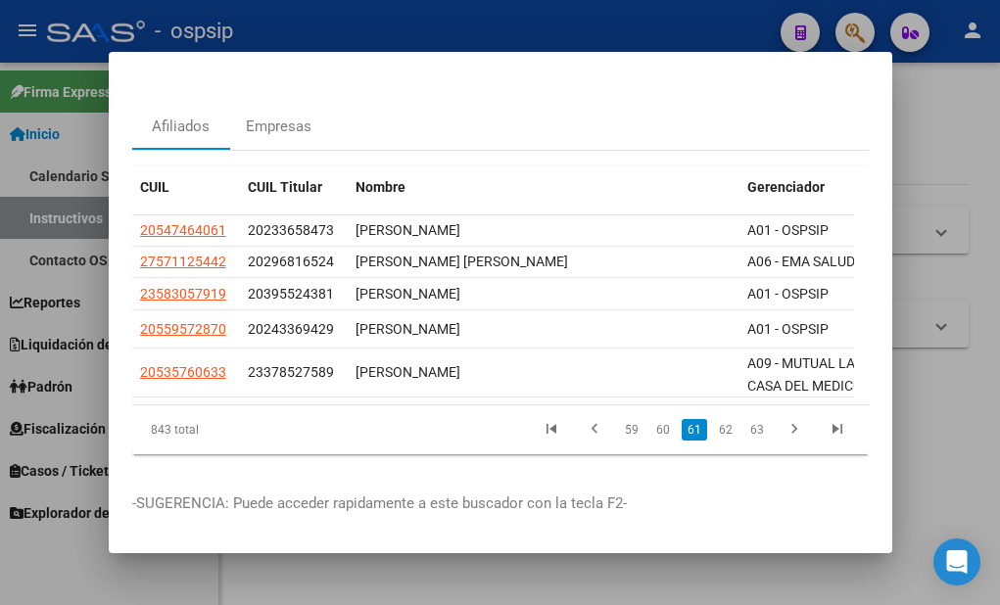
scroll to position [73, 0]
click at [651, 419] on link "60" at bounding box center [662, 430] width 25 height 22
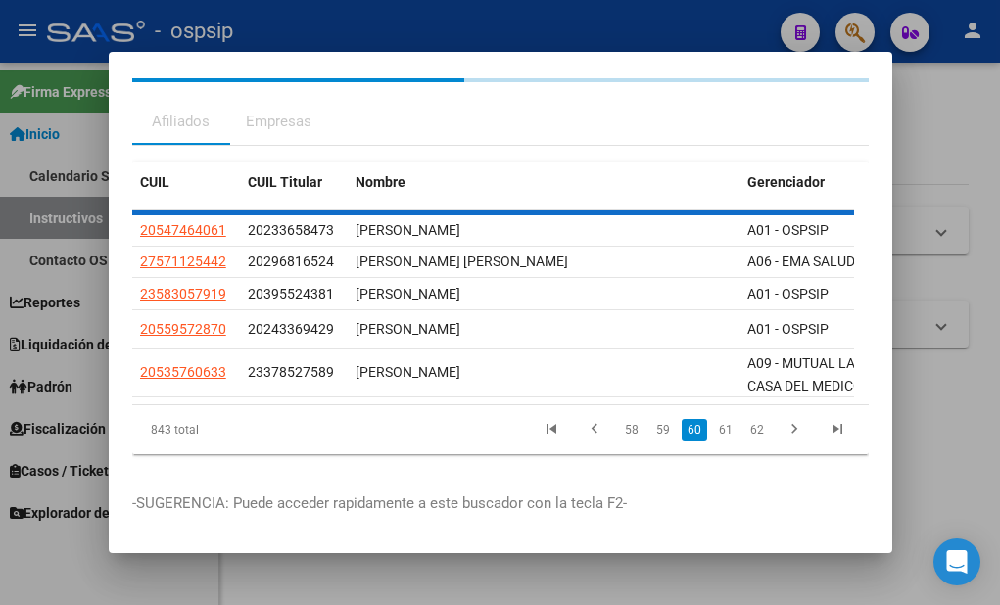
scroll to position [58, 0]
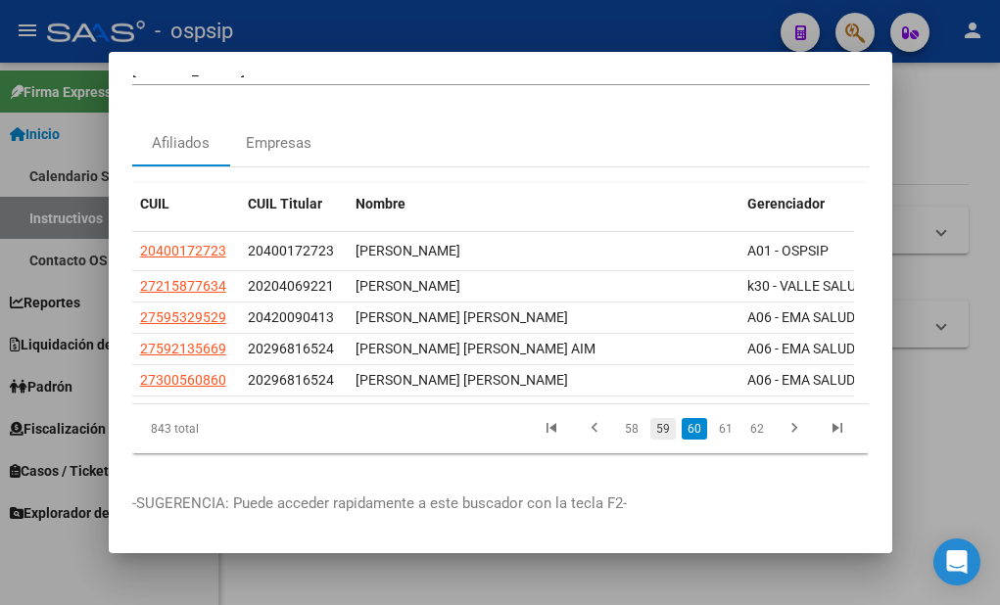
click at [654, 418] on link "59" at bounding box center [662, 429] width 25 height 22
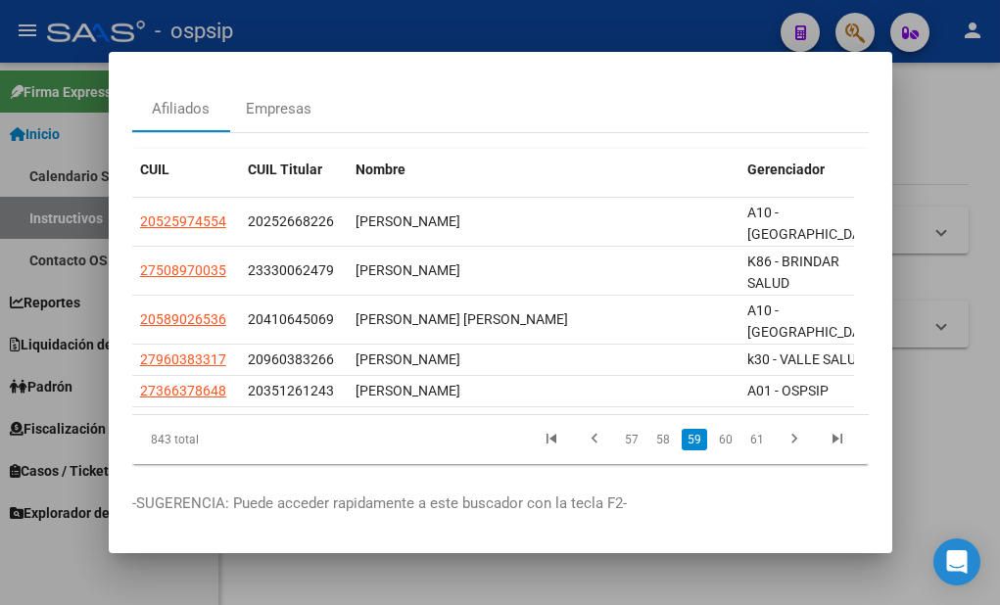
scroll to position [100, 0]
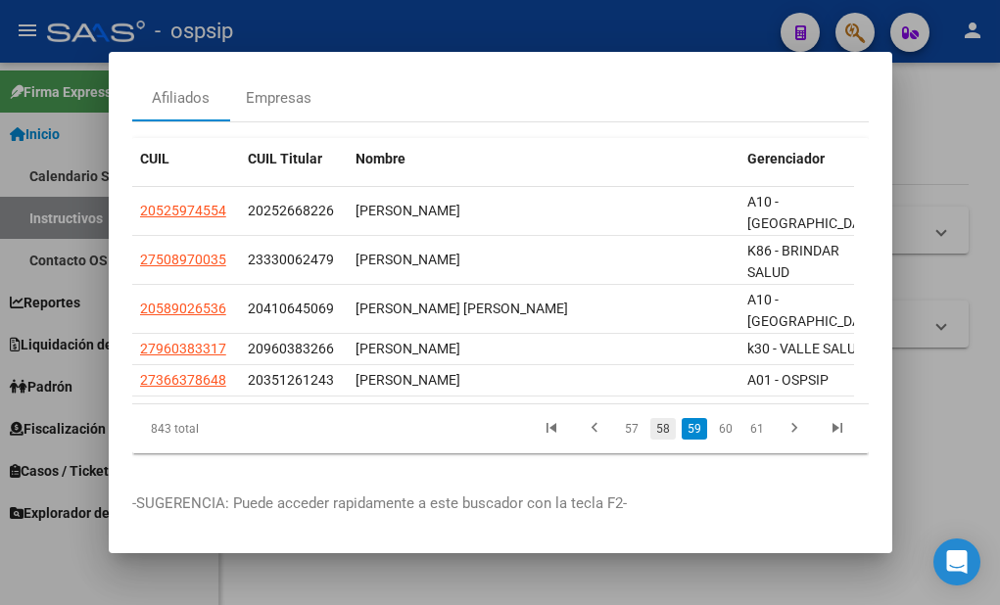
click at [653, 418] on link "58" at bounding box center [662, 429] width 25 height 22
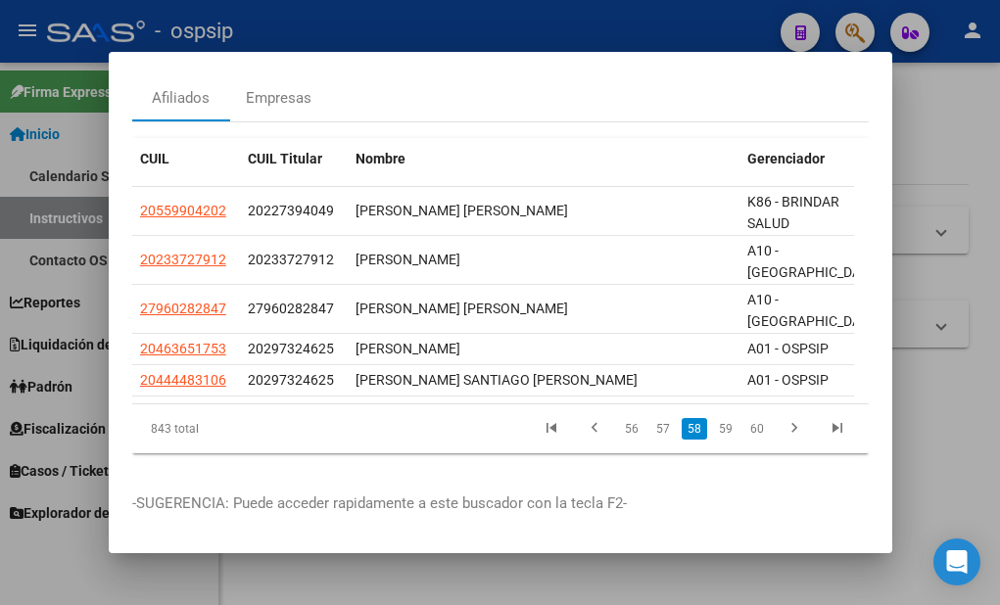
click at [653, 418] on link "57" at bounding box center [662, 429] width 25 height 22
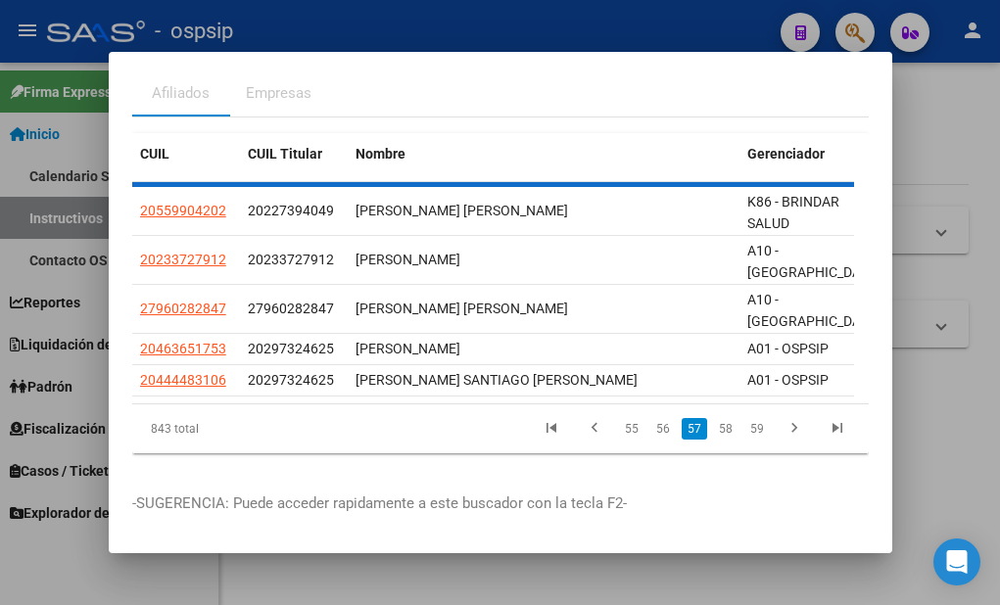
scroll to position [50, 0]
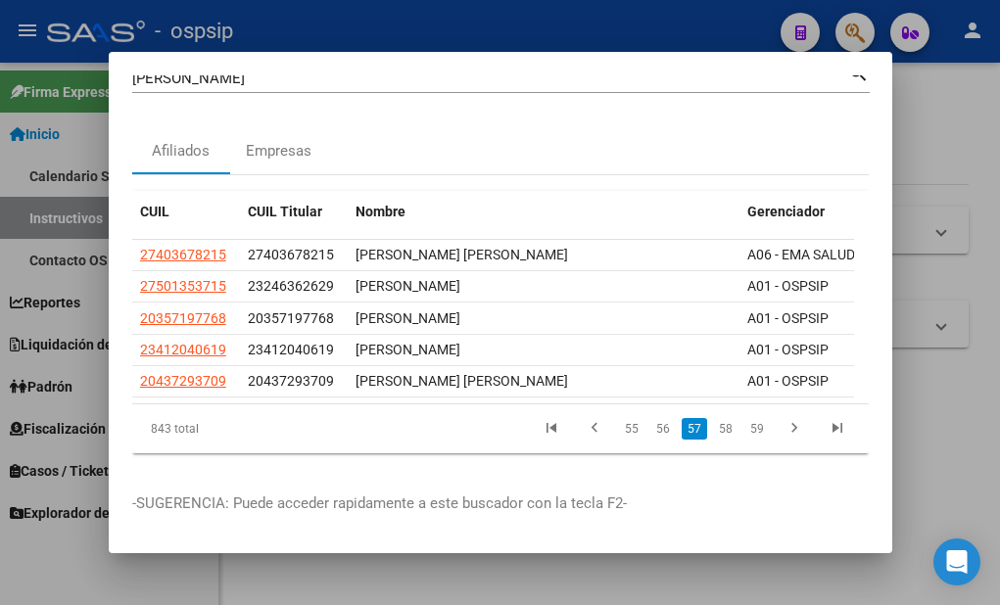
click at [653, 418] on link "56" at bounding box center [662, 429] width 25 height 22
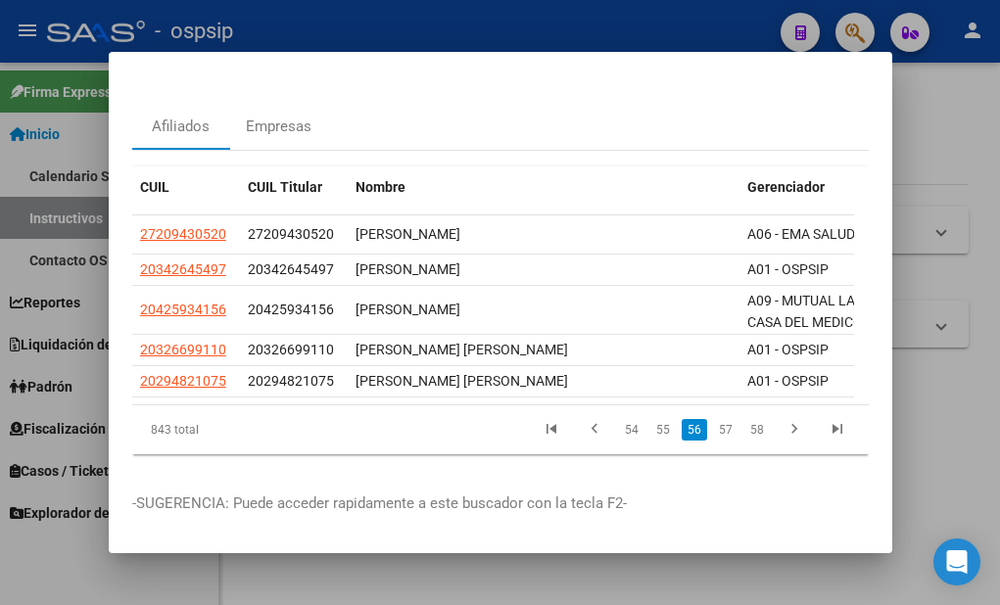
scroll to position [73, 0]
click at [650, 419] on link "55" at bounding box center [662, 430] width 25 height 22
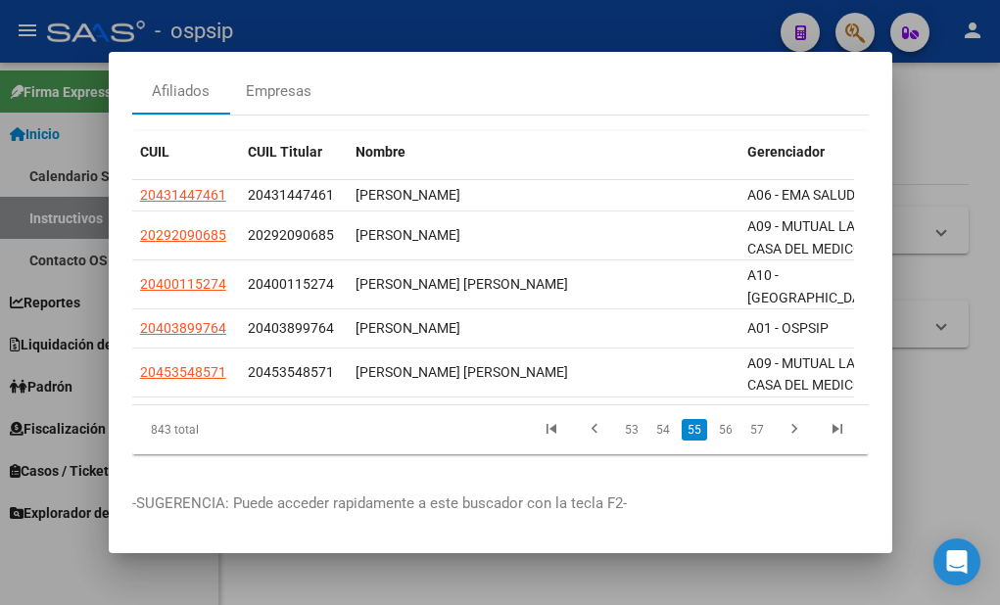
scroll to position [107, 0]
click at [651, 419] on link "54" at bounding box center [662, 430] width 25 height 22
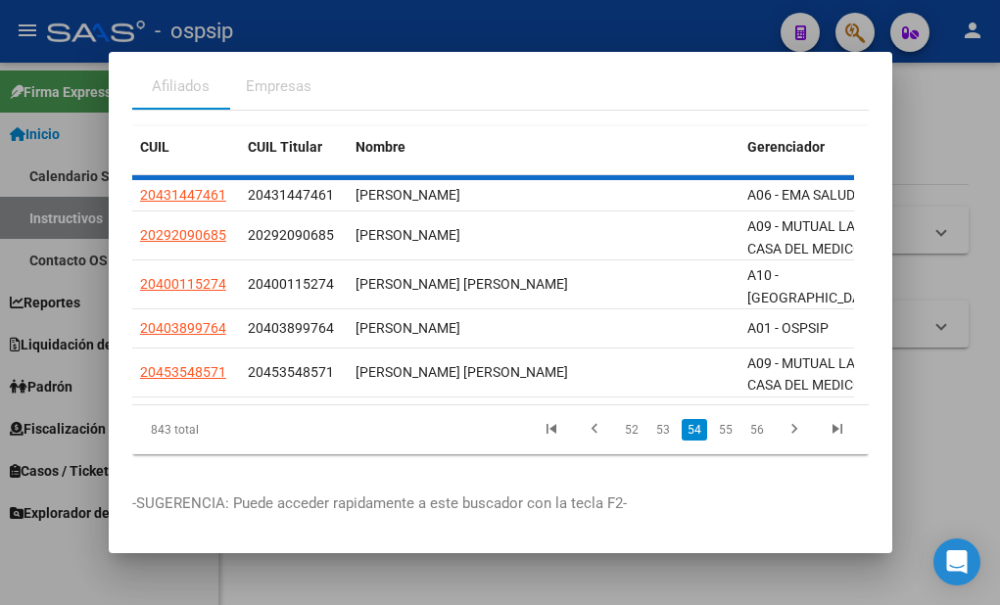
scroll to position [100, 0]
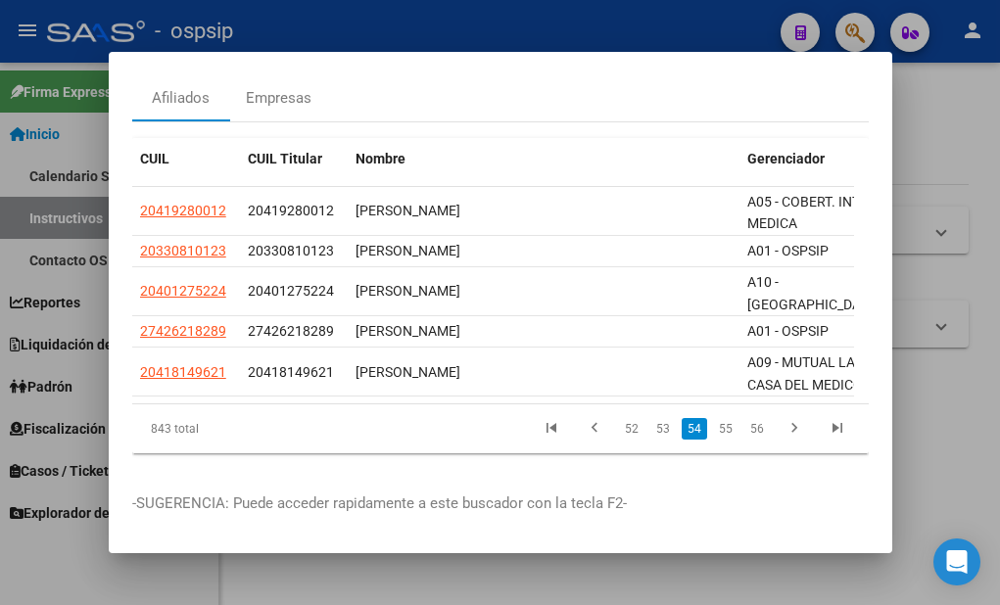
click at [651, 418] on link "53" at bounding box center [662, 429] width 25 height 22
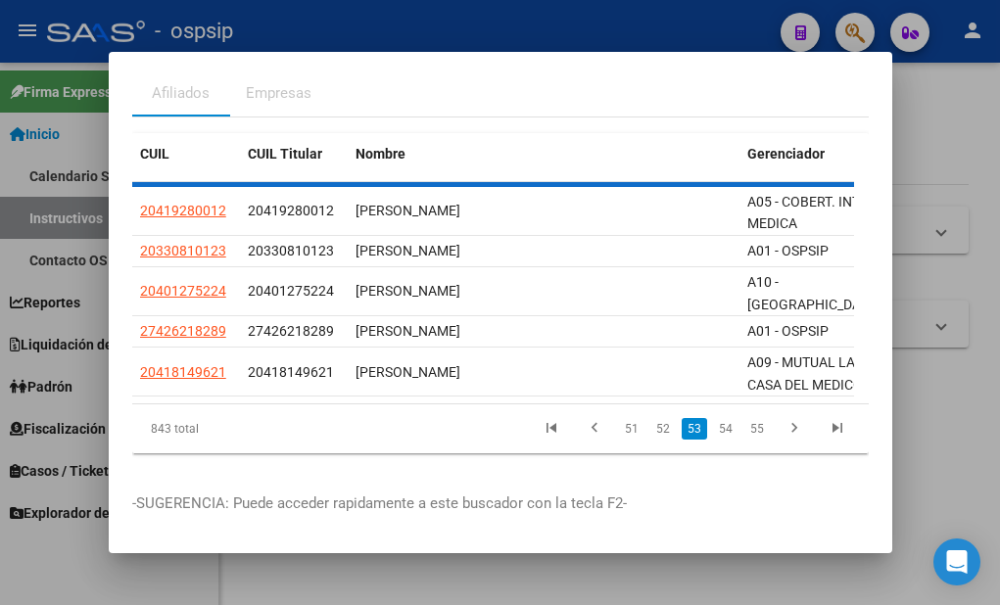
scroll to position [81, 0]
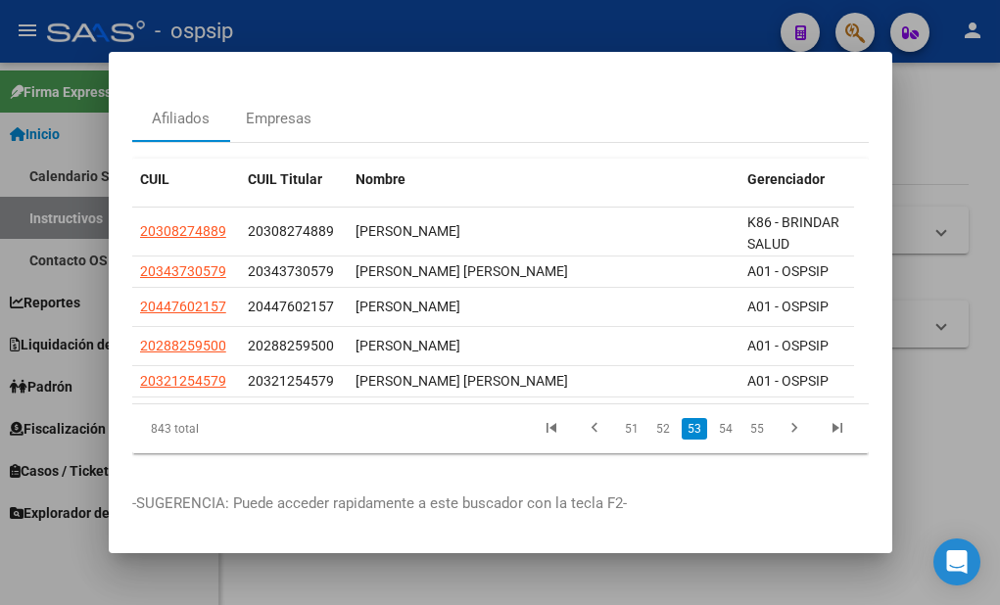
click at [651, 418] on link "52" at bounding box center [662, 429] width 25 height 22
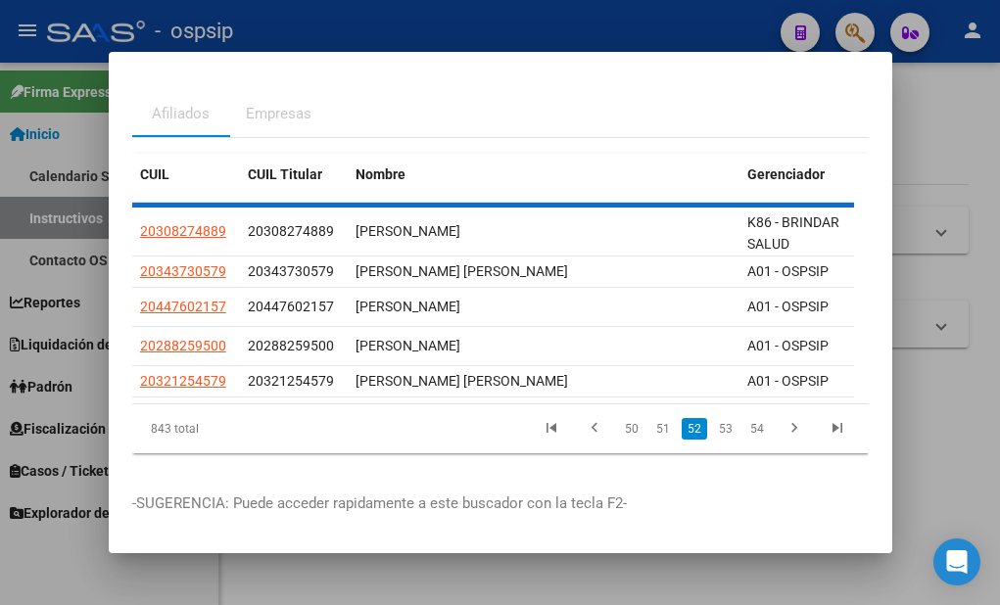
scroll to position [73, 0]
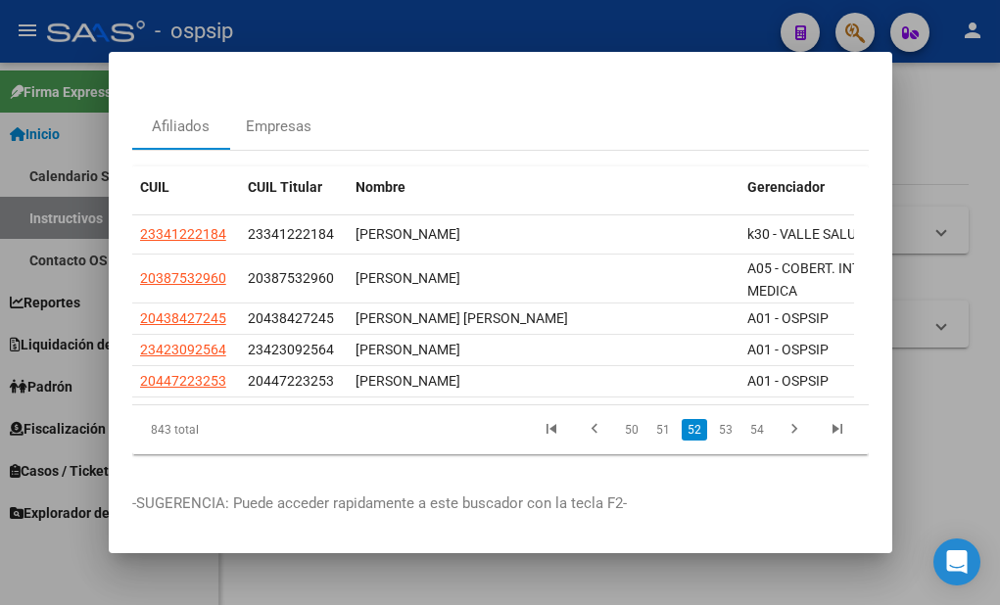
click at [651, 419] on link "51" at bounding box center [662, 430] width 25 height 22
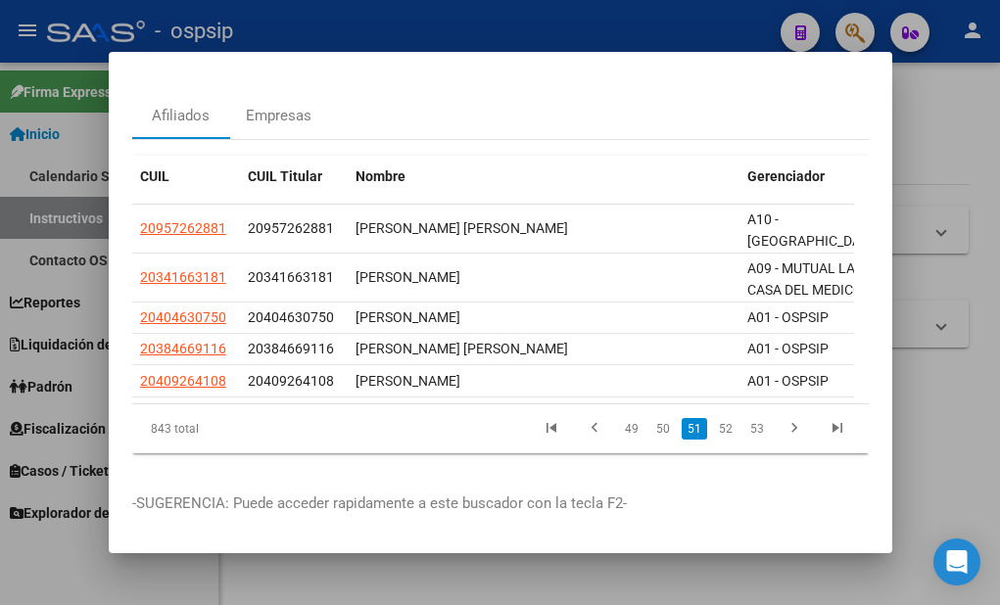
scroll to position [83, 0]
click at [651, 418] on link "50" at bounding box center [662, 429] width 25 height 22
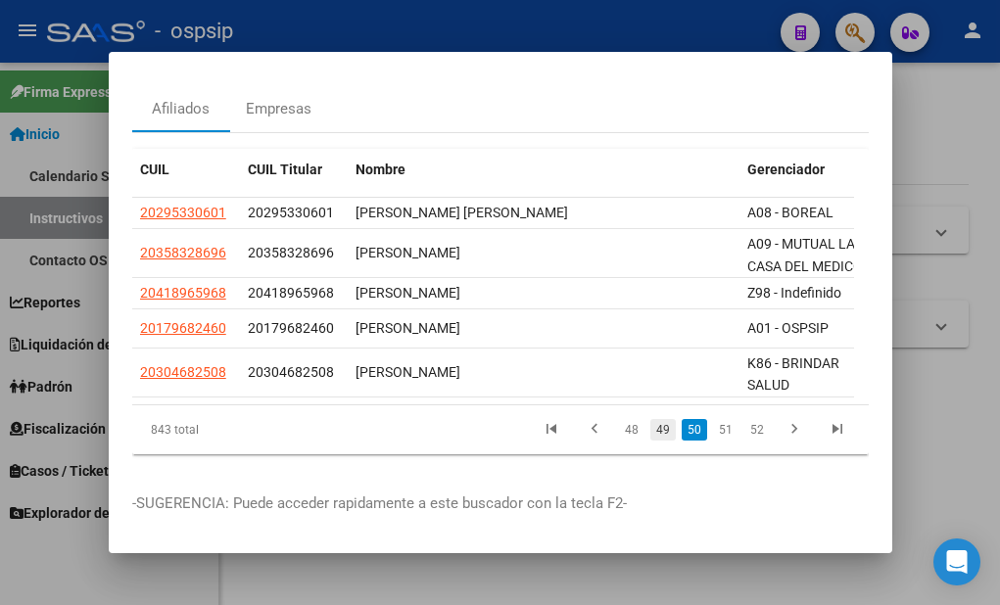
click at [653, 421] on link "49" at bounding box center [662, 430] width 25 height 22
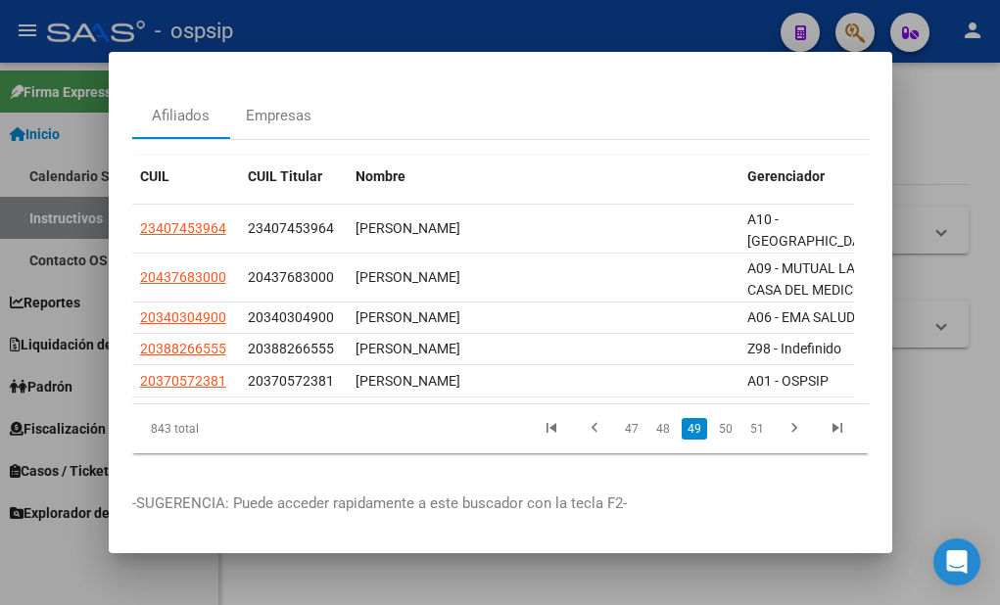
click at [653, 421] on link "48" at bounding box center [662, 429] width 25 height 22
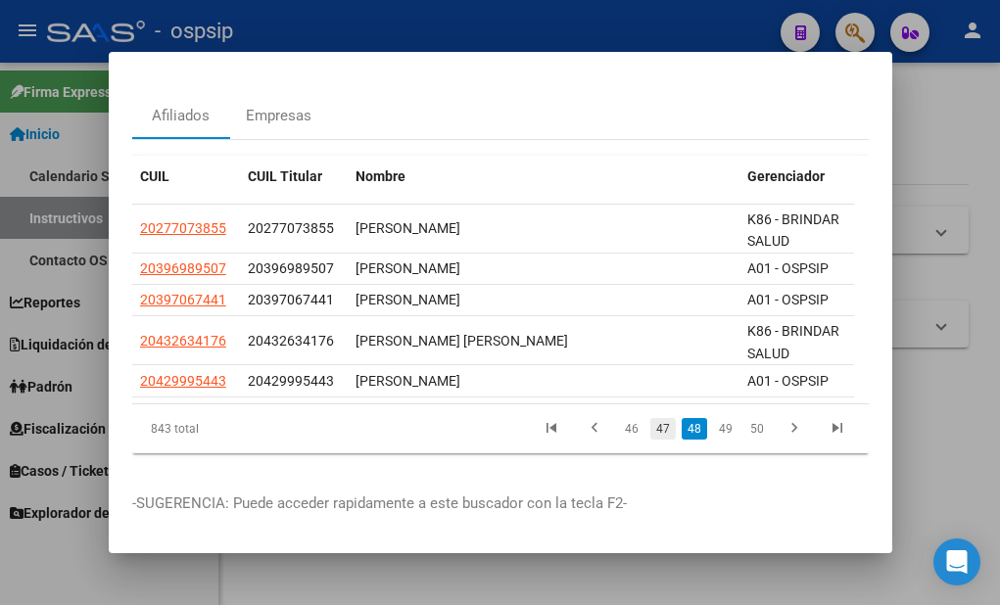
click at [654, 418] on link "47" at bounding box center [662, 429] width 25 height 22
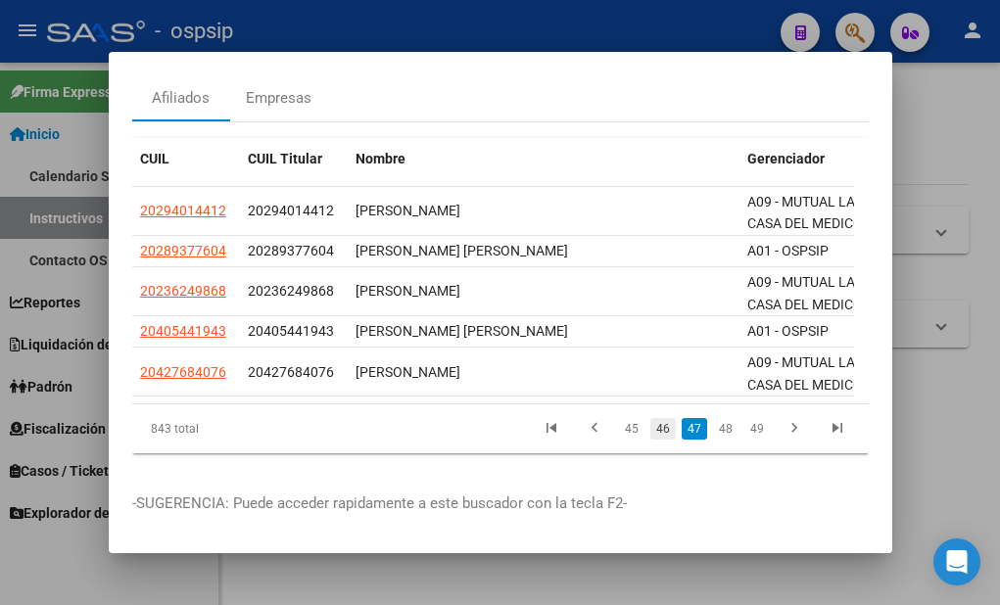
click at [654, 428] on link "46" at bounding box center [662, 429] width 25 height 22
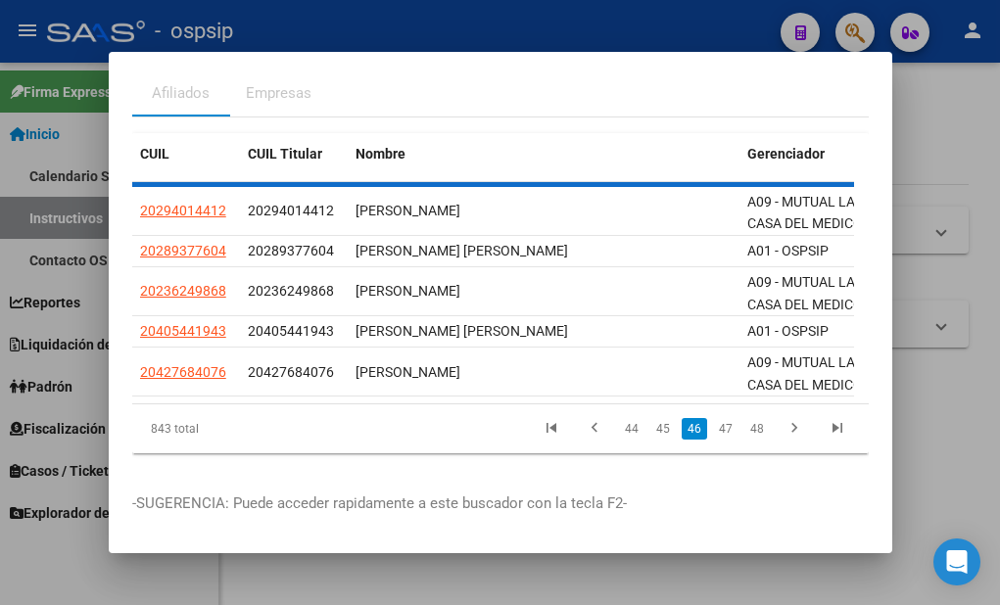
scroll to position [50, 0]
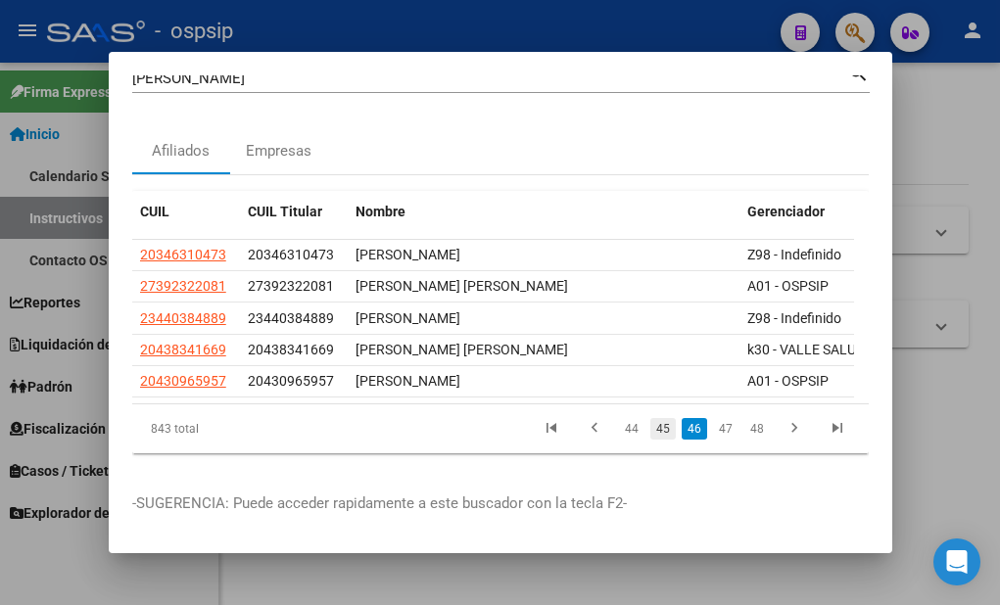
click at [650, 419] on link "45" at bounding box center [662, 429] width 25 height 22
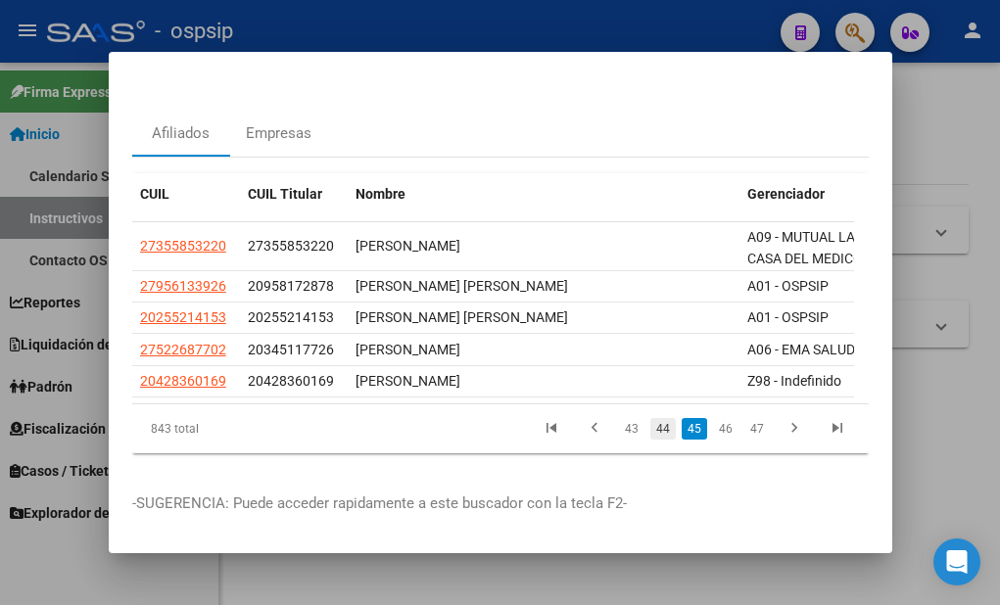
click at [657, 427] on link "44" at bounding box center [662, 429] width 25 height 22
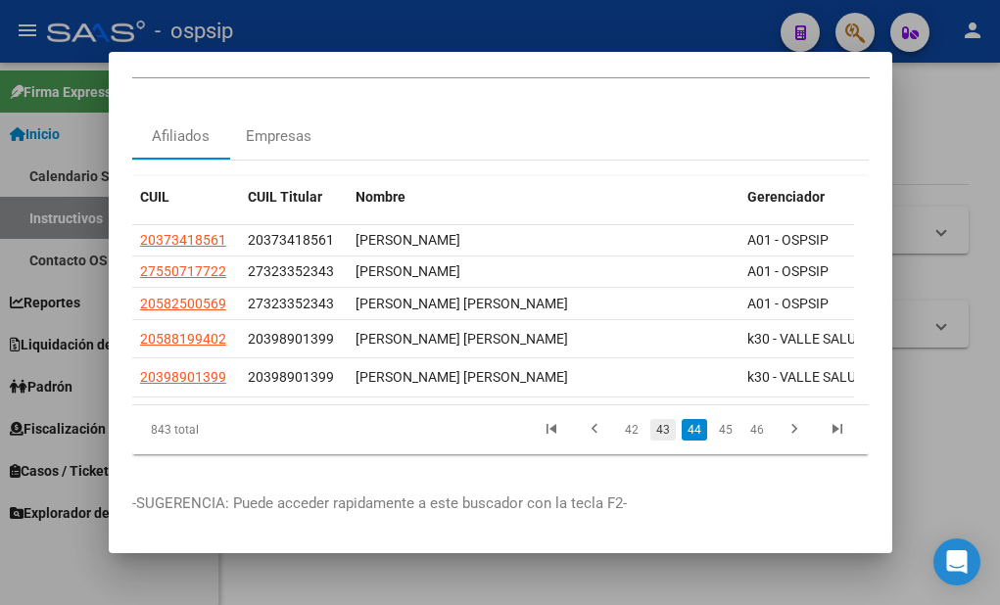
click at [650, 429] on link "43" at bounding box center [662, 430] width 25 height 22
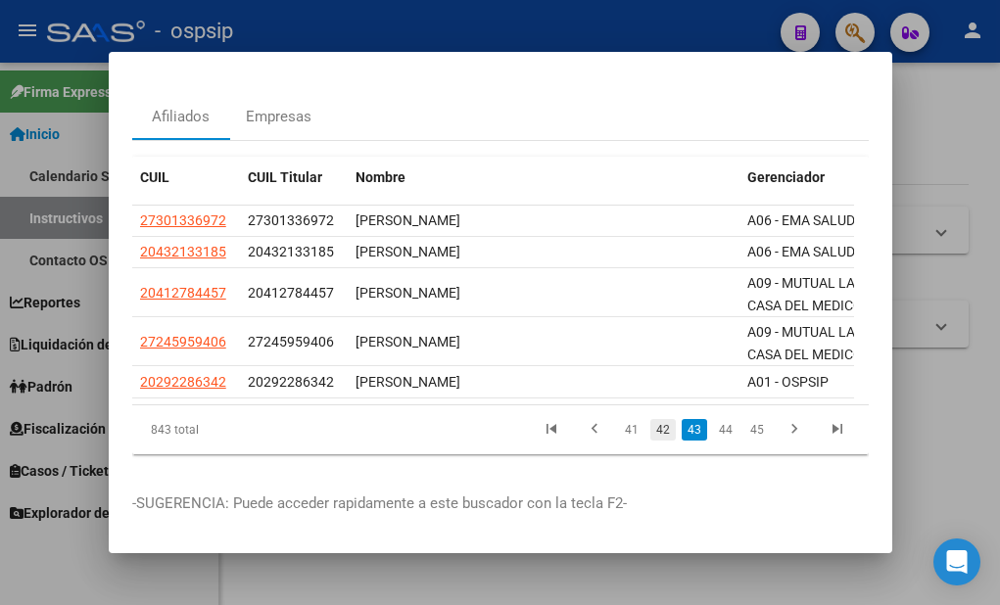
click at [651, 441] on link "42" at bounding box center [662, 430] width 25 height 22
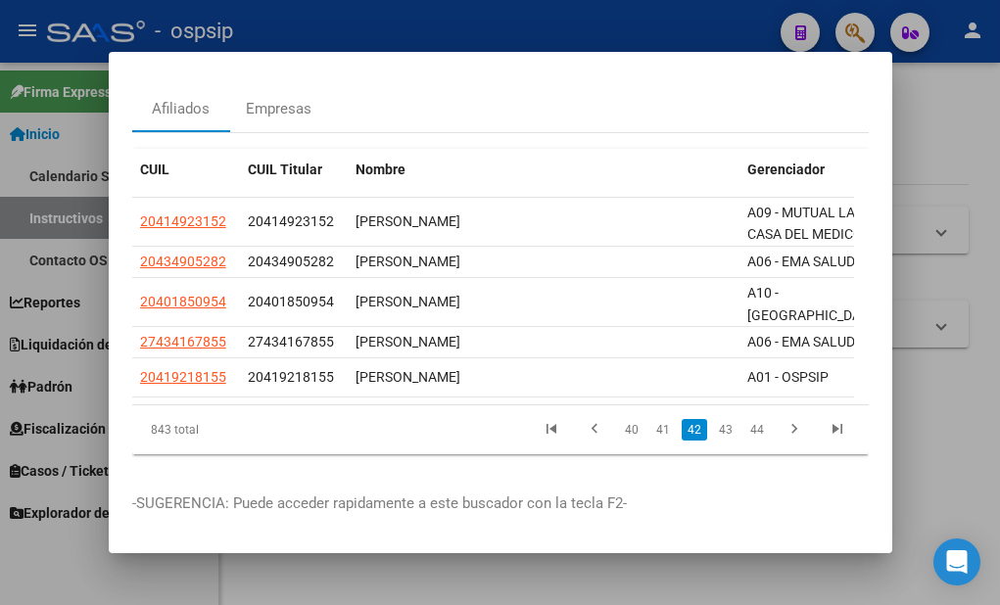
scroll to position [90, 0]
click at [650, 419] on link "41" at bounding box center [662, 430] width 25 height 22
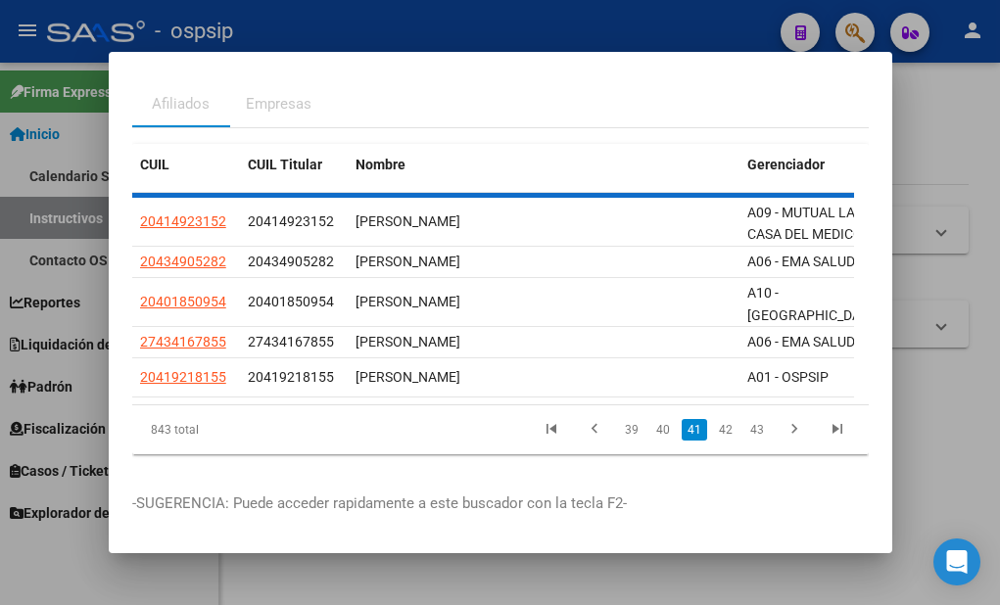
scroll to position [73, 0]
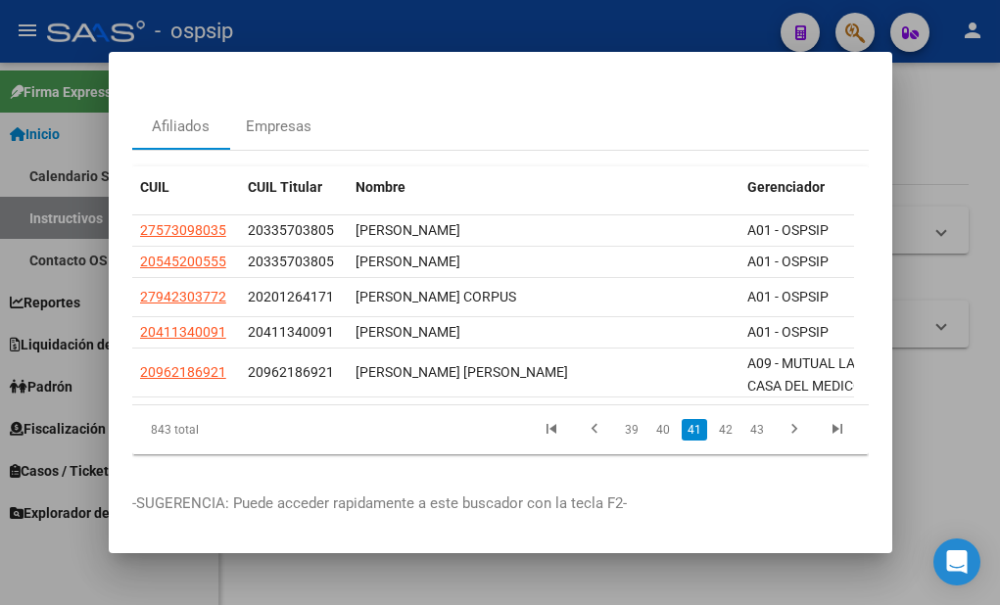
click at [650, 419] on link "40" at bounding box center [662, 430] width 25 height 22
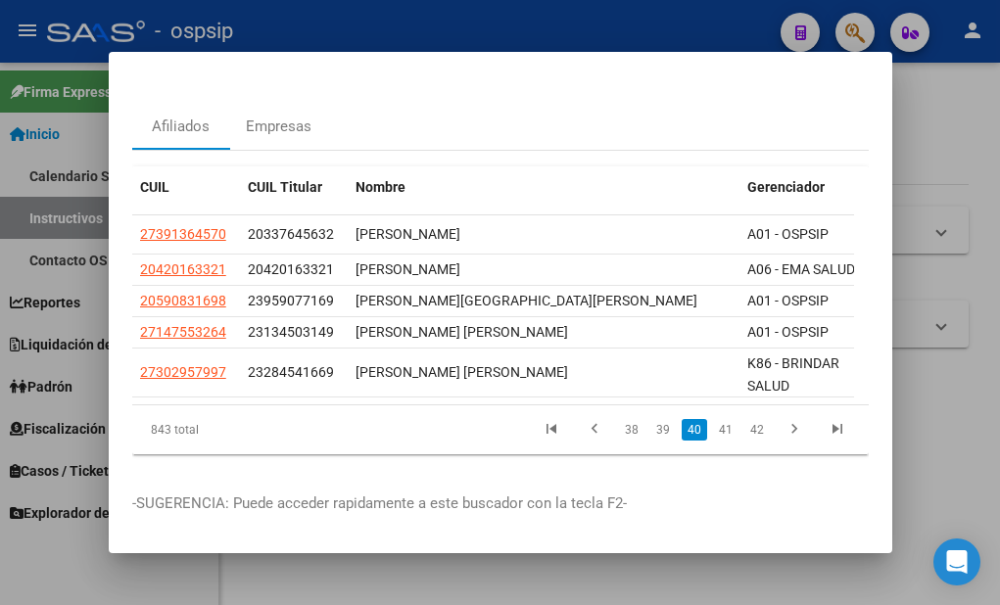
click at [650, 419] on link "39" at bounding box center [662, 430] width 25 height 22
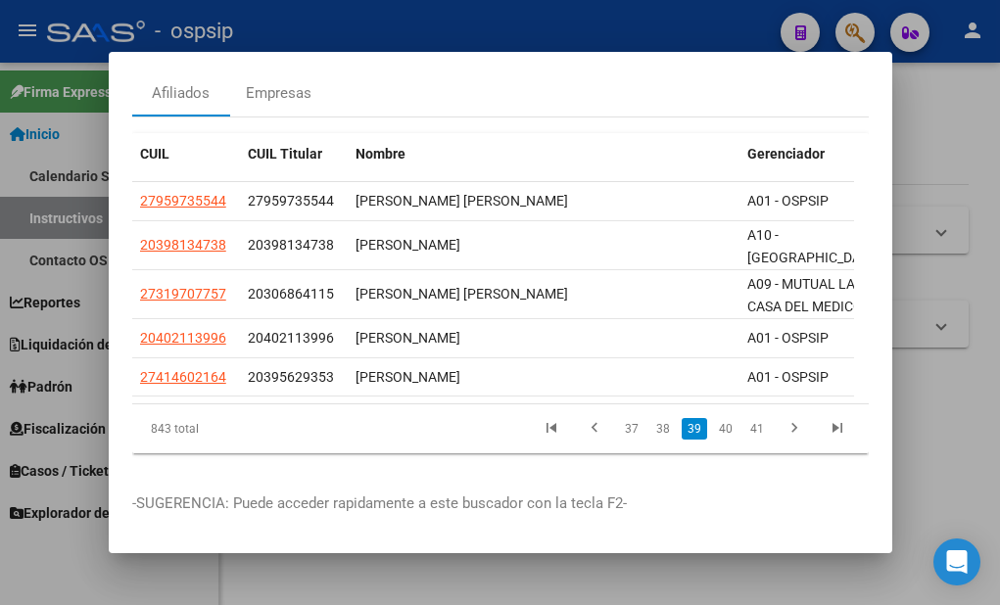
click at [650, 418] on link "38" at bounding box center [662, 429] width 25 height 22
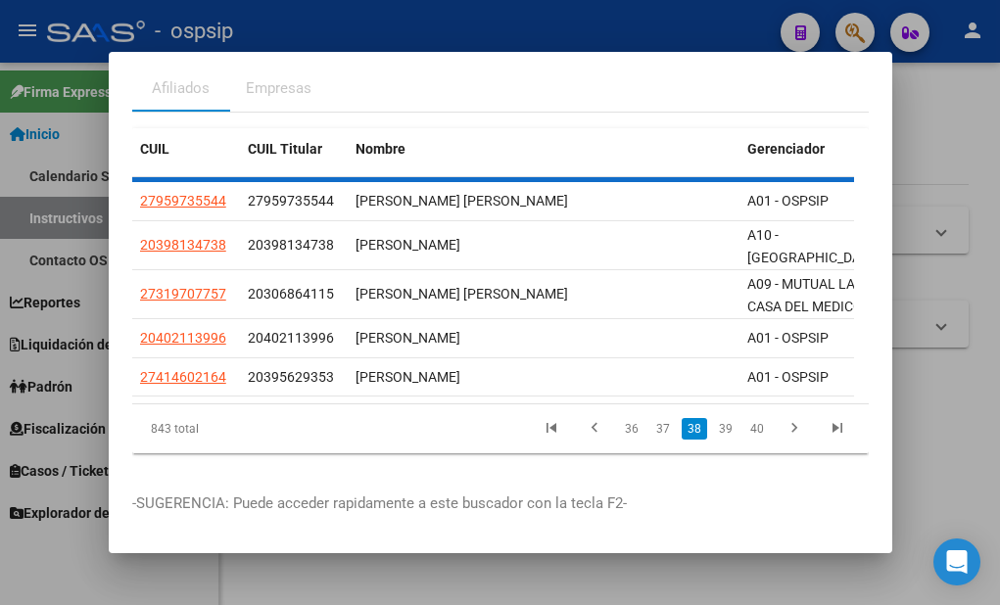
scroll to position [100, 0]
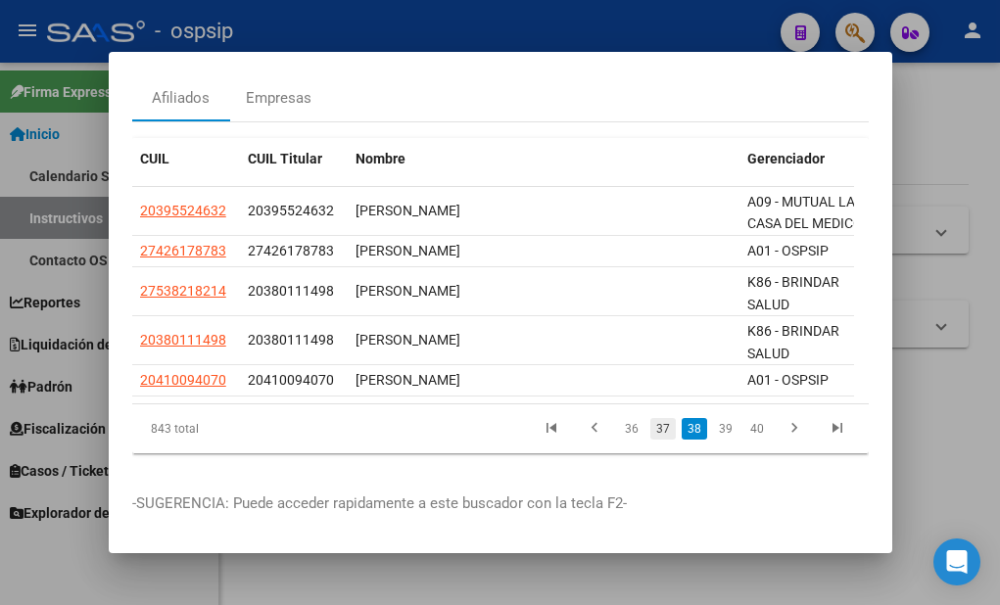
click at [650, 418] on link "37" at bounding box center [662, 429] width 25 height 22
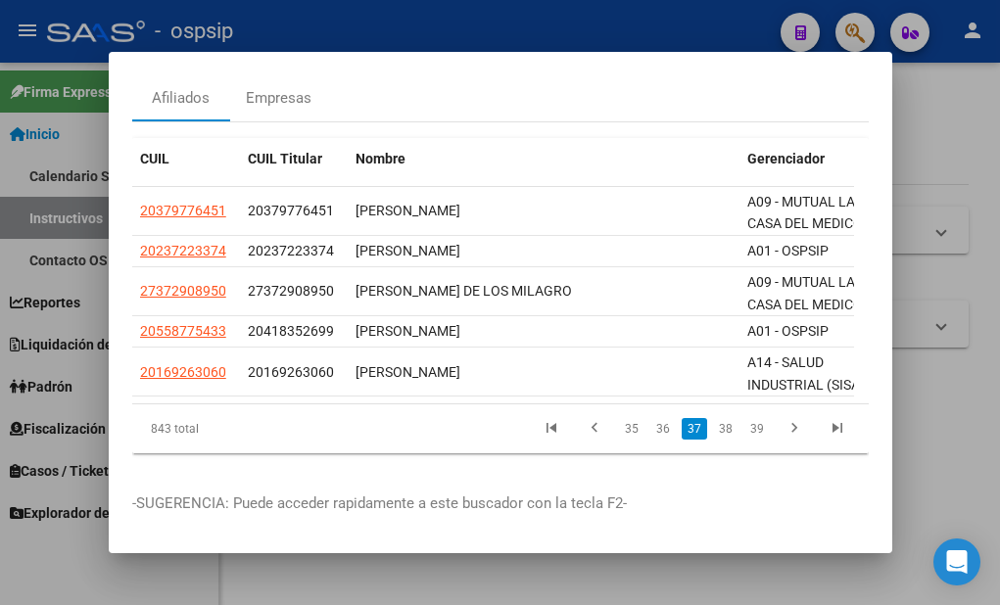
click at [650, 418] on link "36" at bounding box center [662, 429] width 25 height 22
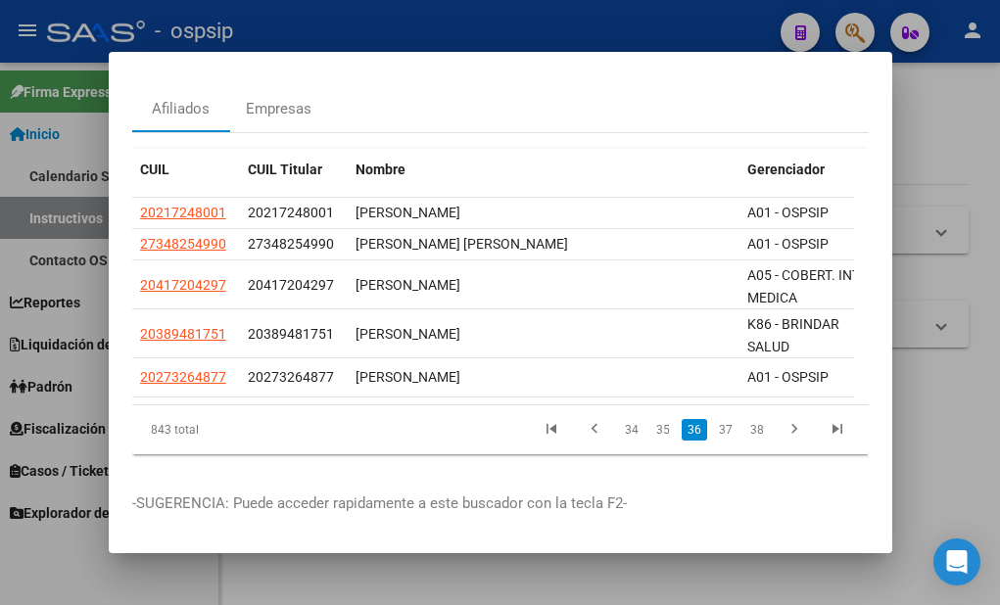
scroll to position [90, 0]
click at [650, 419] on link "35" at bounding box center [662, 430] width 25 height 22
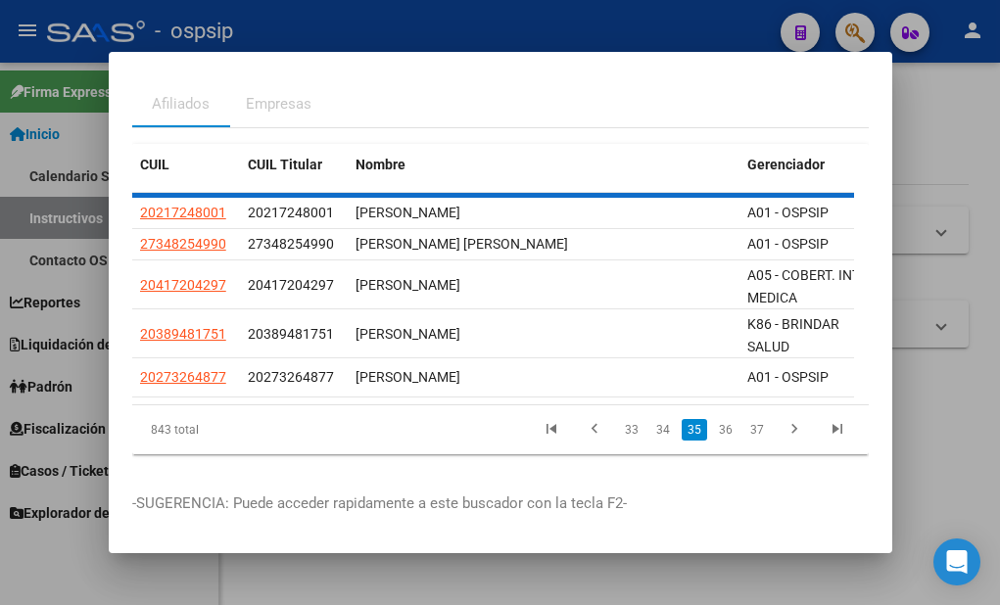
scroll to position [83, 0]
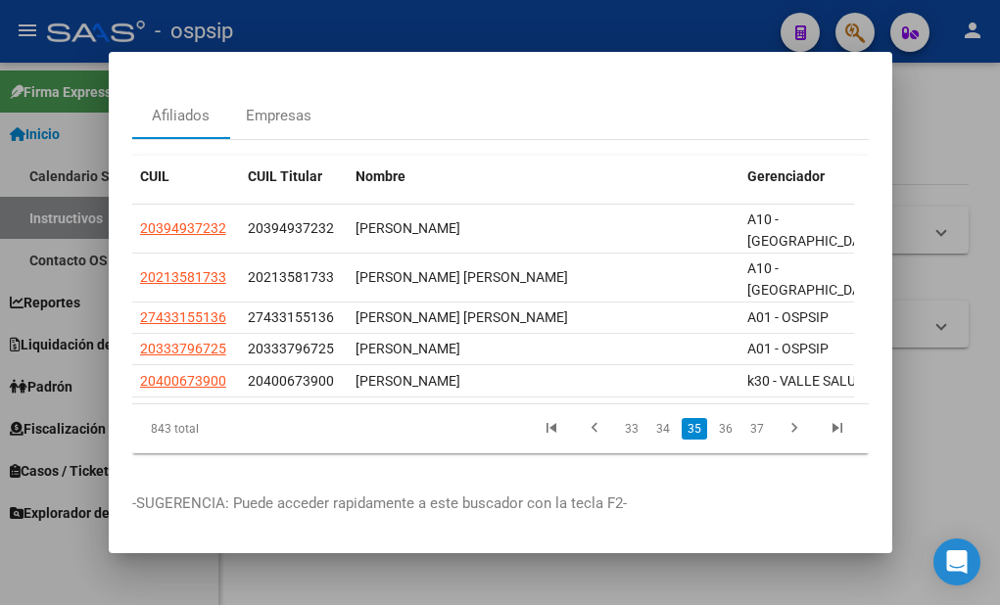
click at [650, 418] on link "34" at bounding box center [662, 429] width 25 height 22
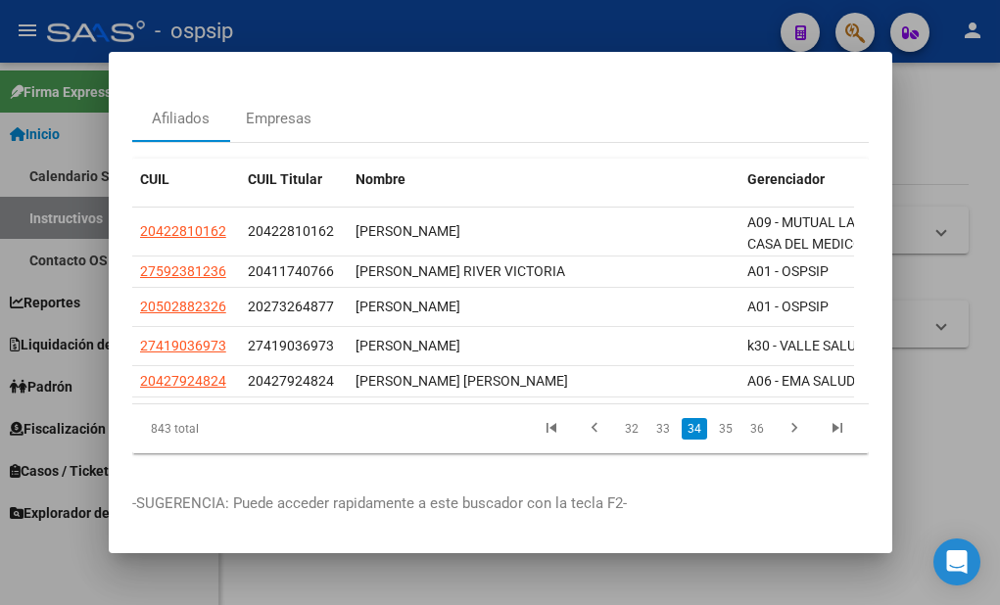
click at [650, 418] on link "33" at bounding box center [662, 429] width 25 height 22
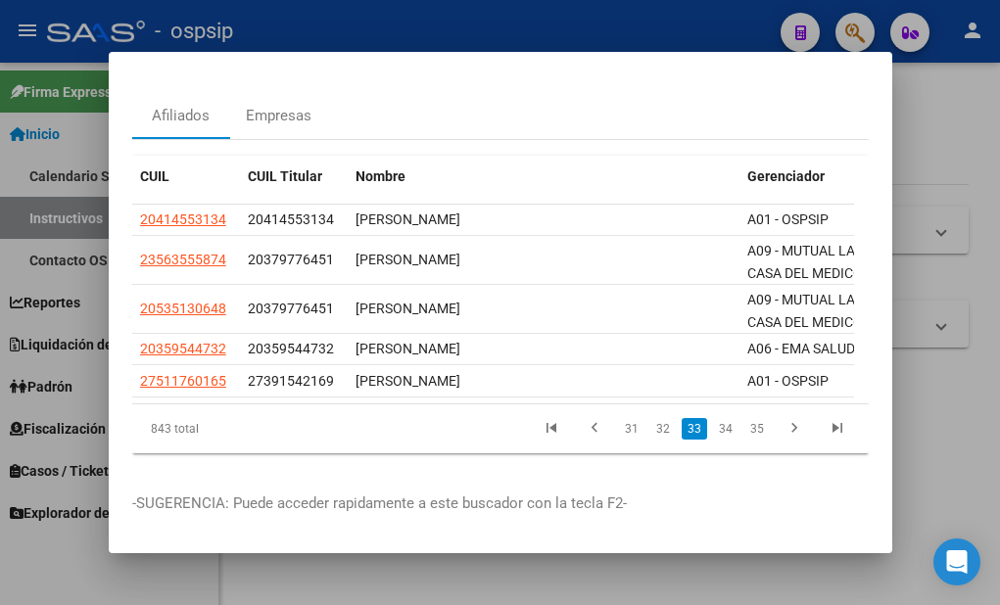
click at [650, 418] on link "32" at bounding box center [662, 429] width 25 height 22
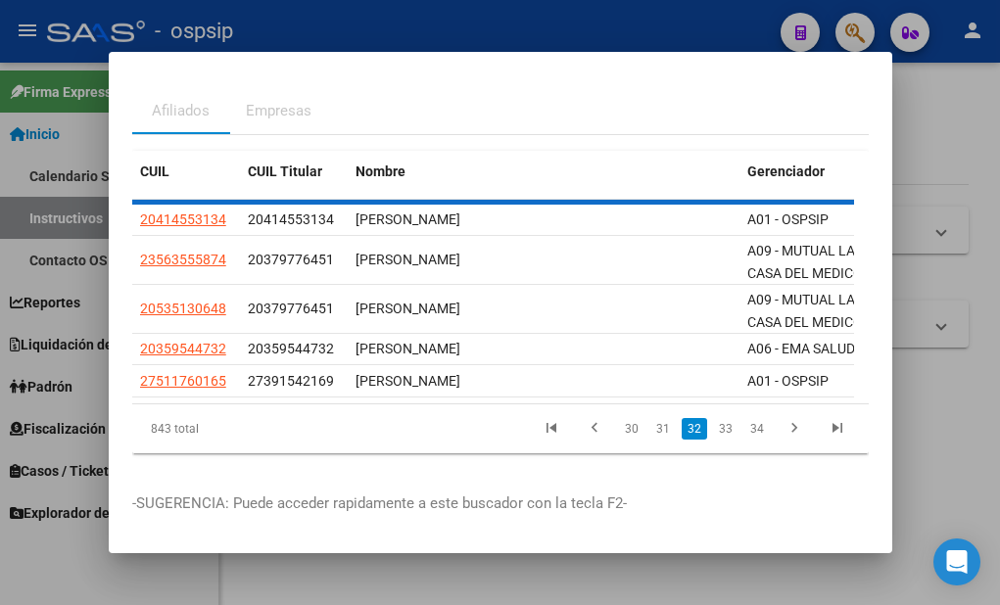
scroll to position [50, 0]
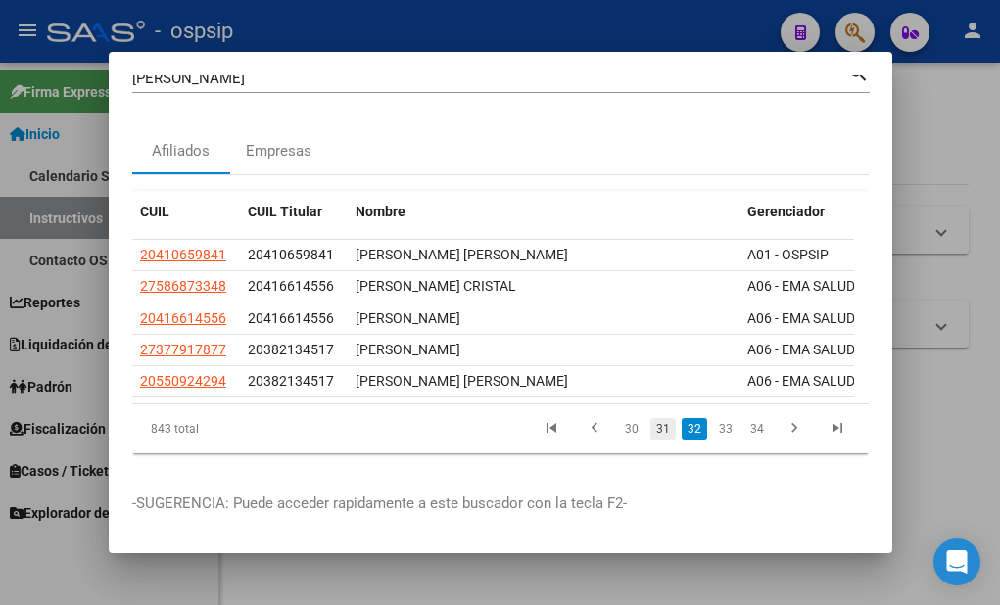
click at [650, 419] on link "31" at bounding box center [662, 429] width 25 height 22
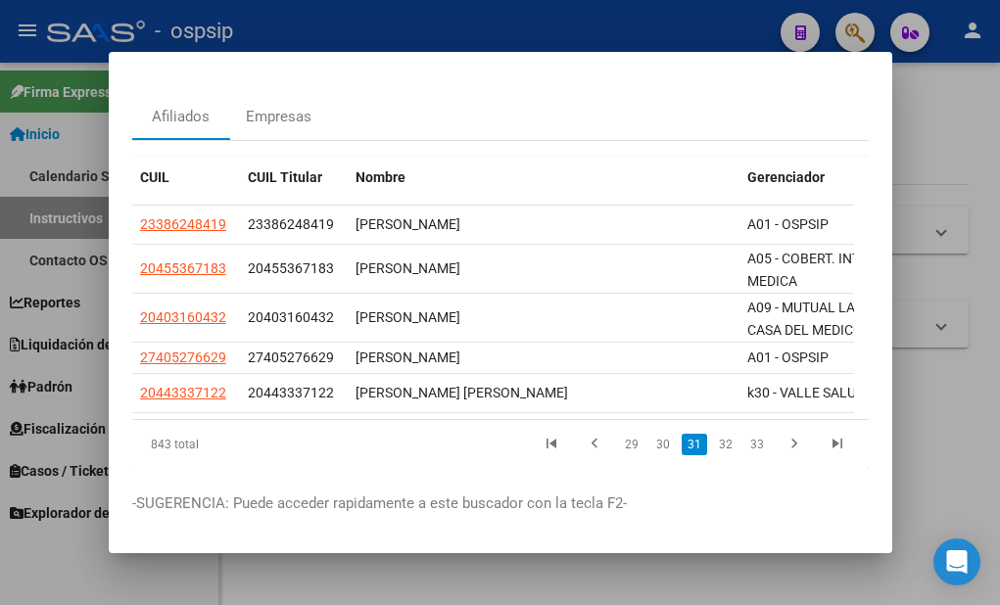
click at [651, 417] on datatable-selection "23386248419 23386248419 [PERSON_NAME] A01 - OSPSIP 20455367183 20455367183 [PER…" at bounding box center [493, 409] width 722 height 18
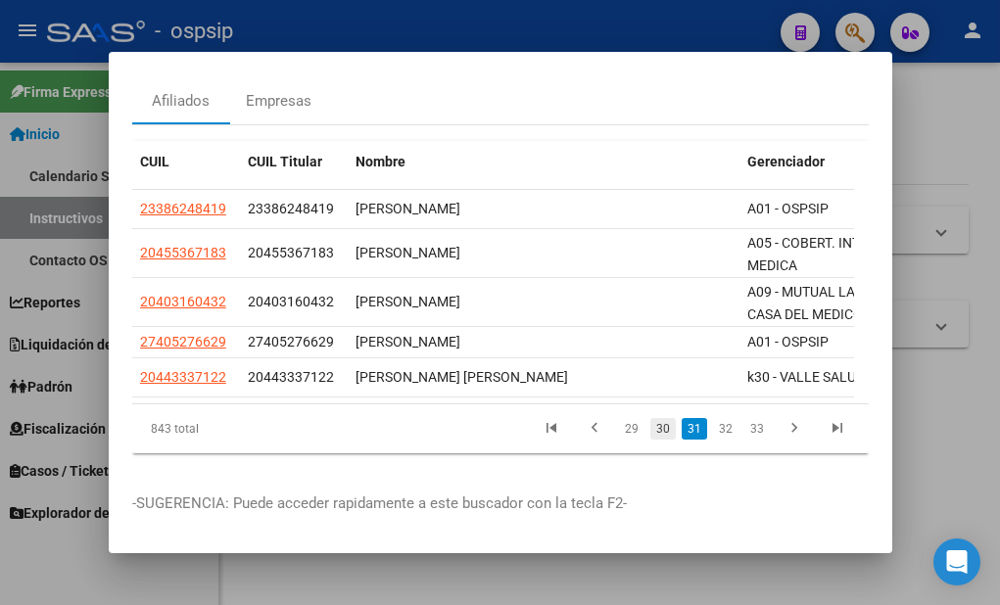
click at [651, 419] on link "30" at bounding box center [662, 429] width 25 height 22
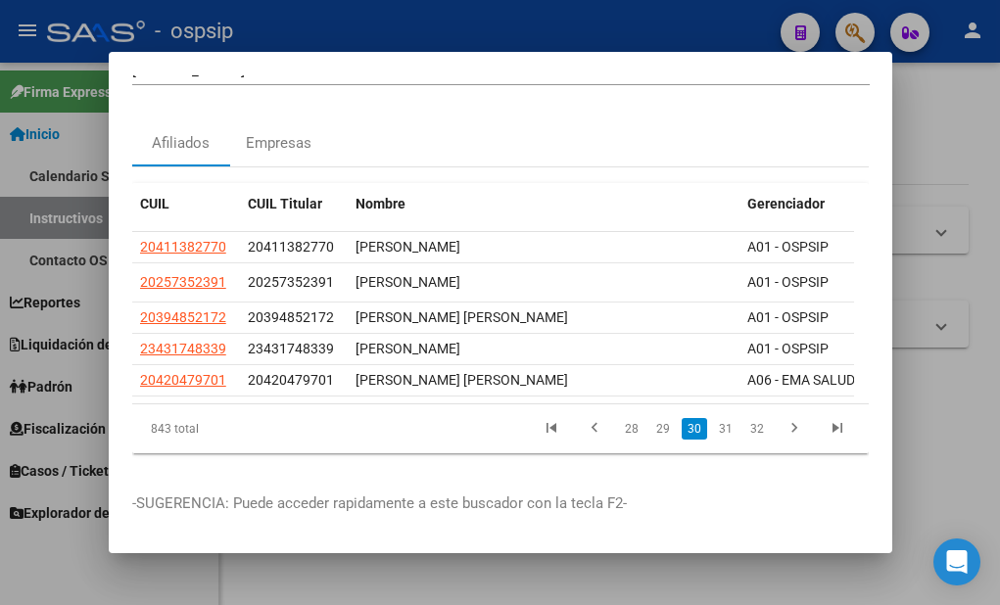
click at [651, 419] on link "29" at bounding box center [662, 429] width 25 height 22
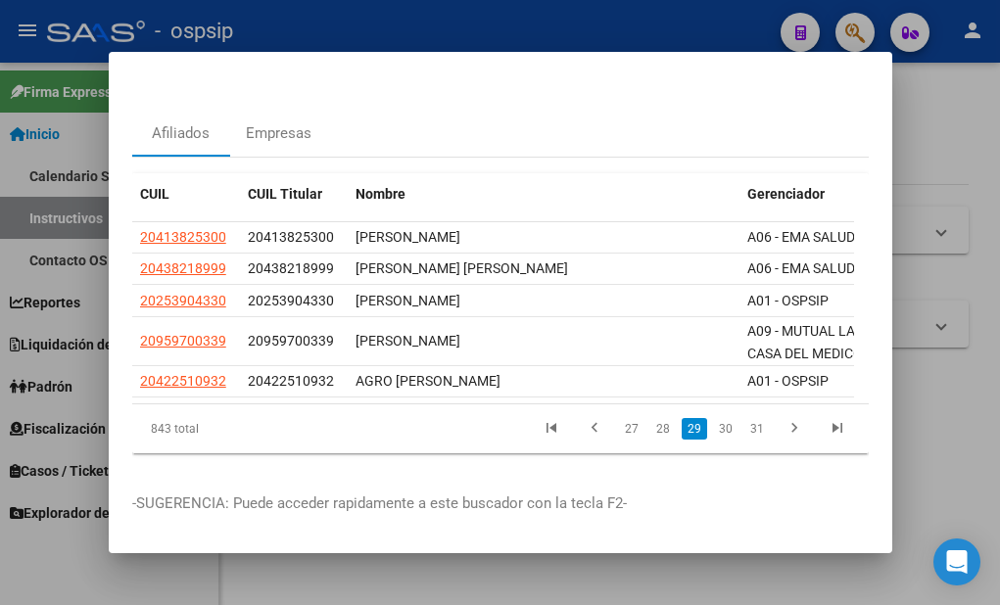
click at [651, 419] on link "28" at bounding box center [662, 429] width 25 height 22
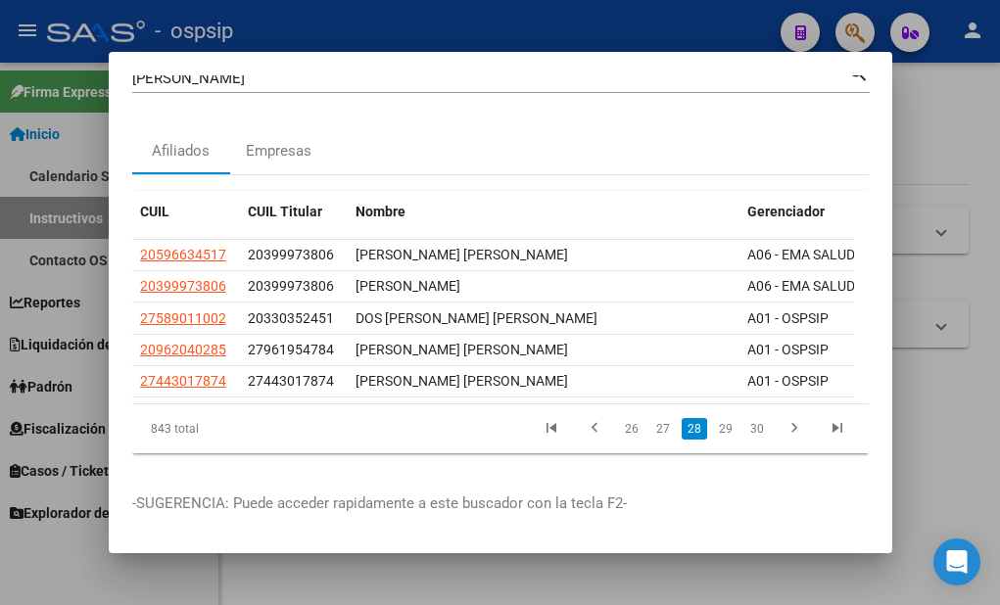
click at [651, 419] on link "27" at bounding box center [662, 429] width 25 height 22
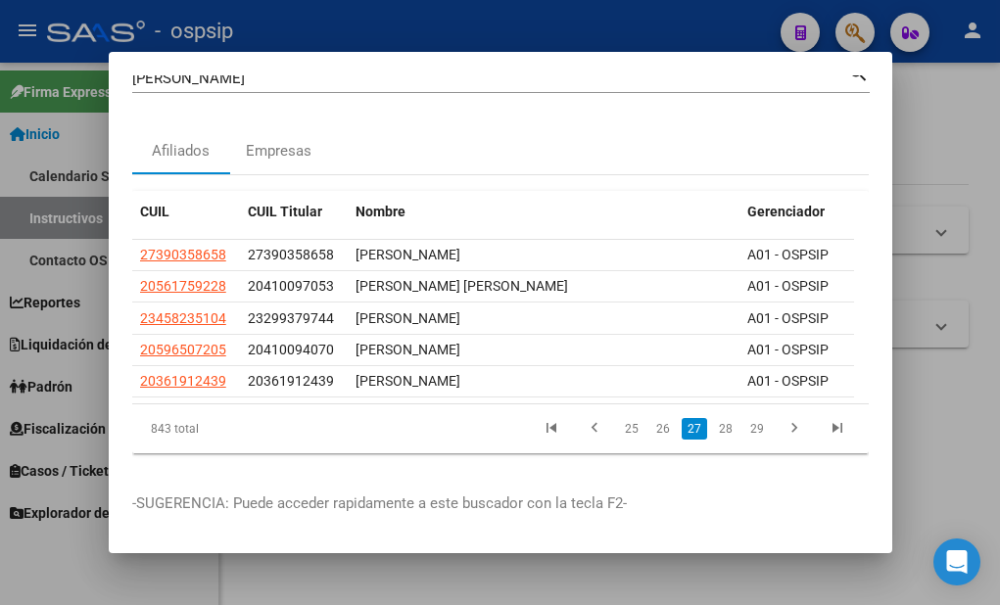
click at [651, 419] on link "26" at bounding box center [662, 429] width 25 height 22
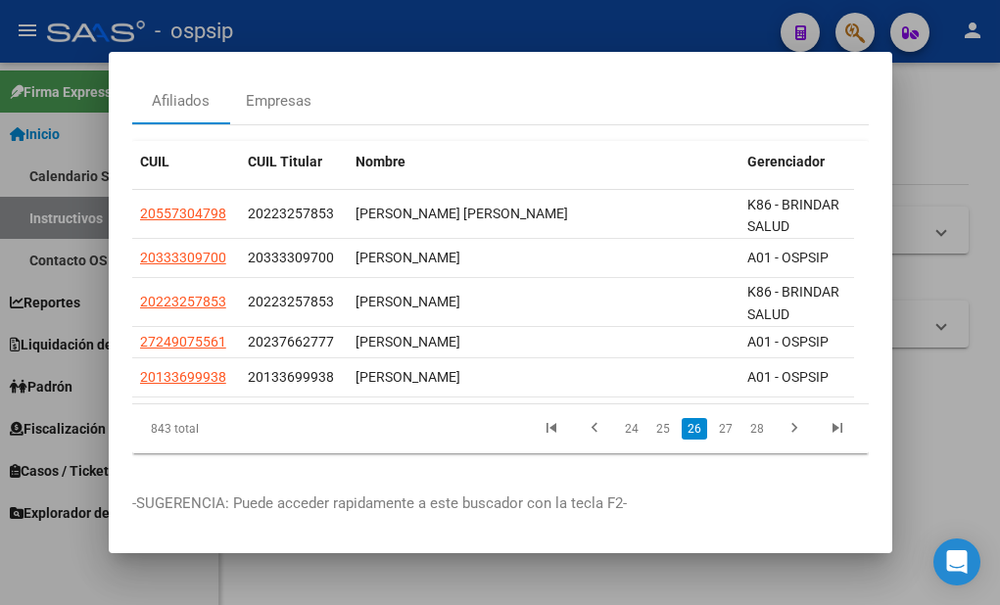
scroll to position [98, 0]
click at [651, 419] on link "25" at bounding box center [662, 429] width 25 height 22
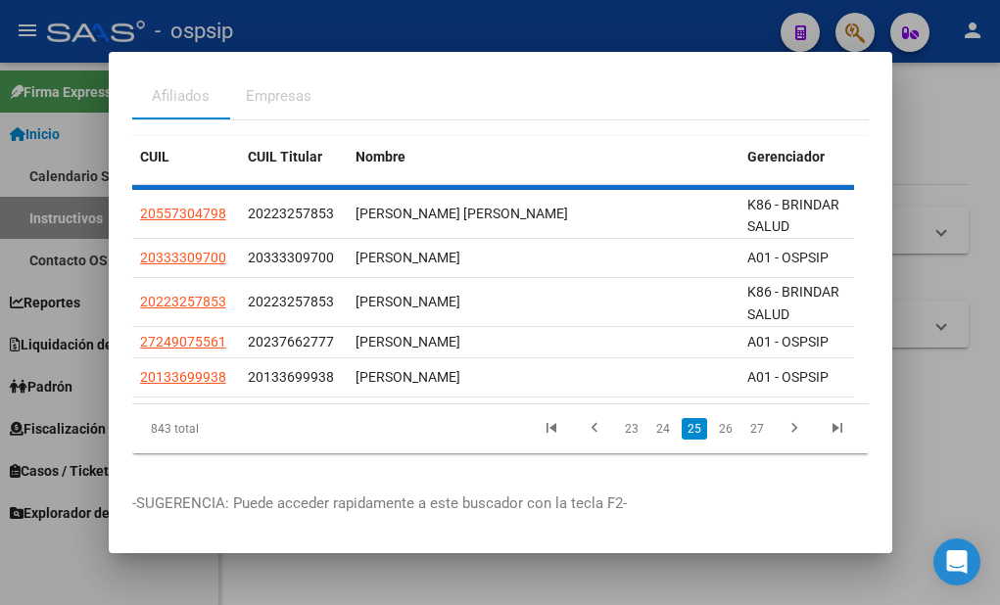
scroll to position [58, 0]
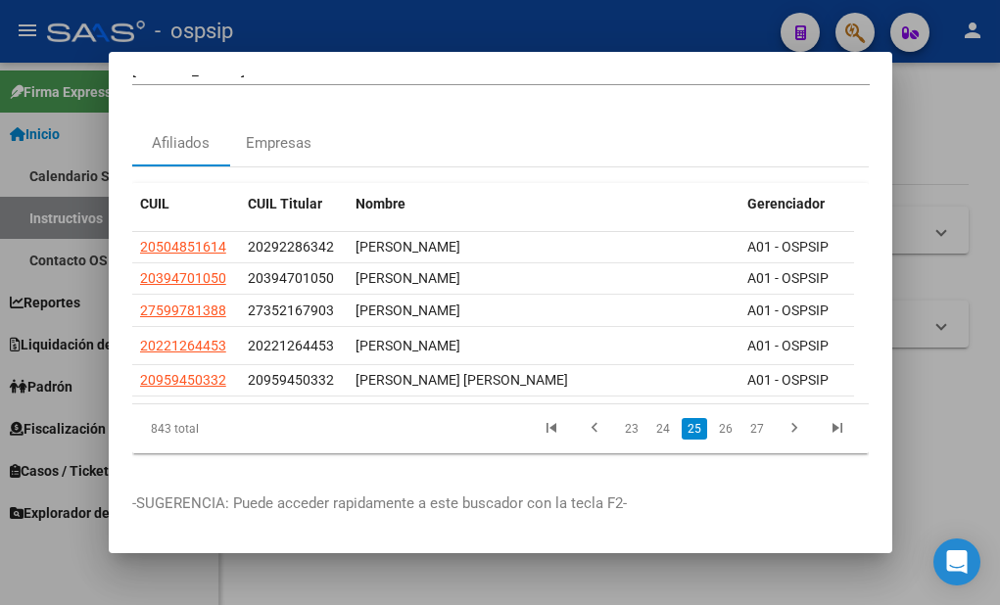
click at [651, 419] on link "24" at bounding box center [662, 429] width 25 height 22
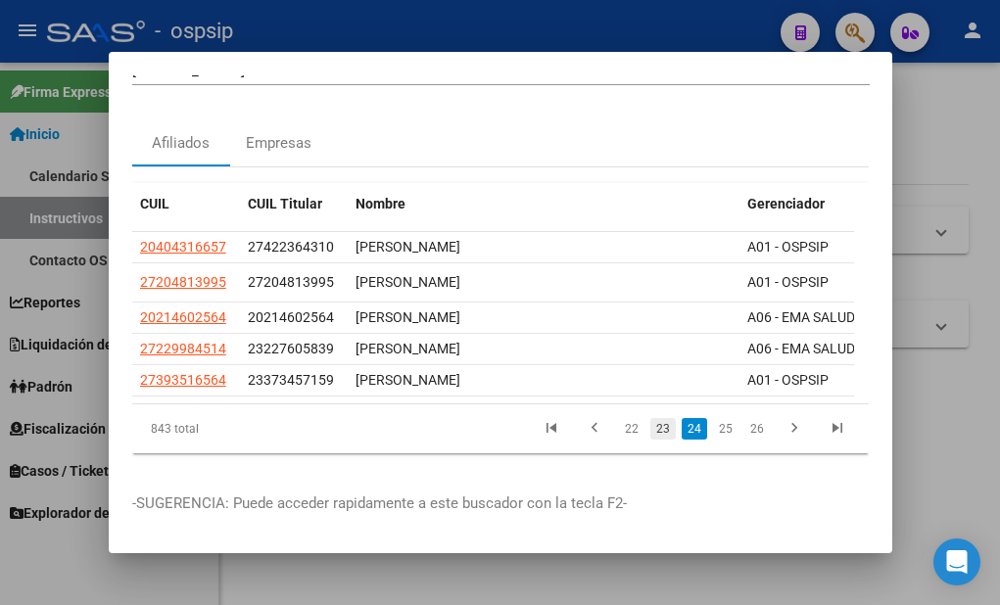
click at [651, 418] on link "23" at bounding box center [662, 429] width 25 height 22
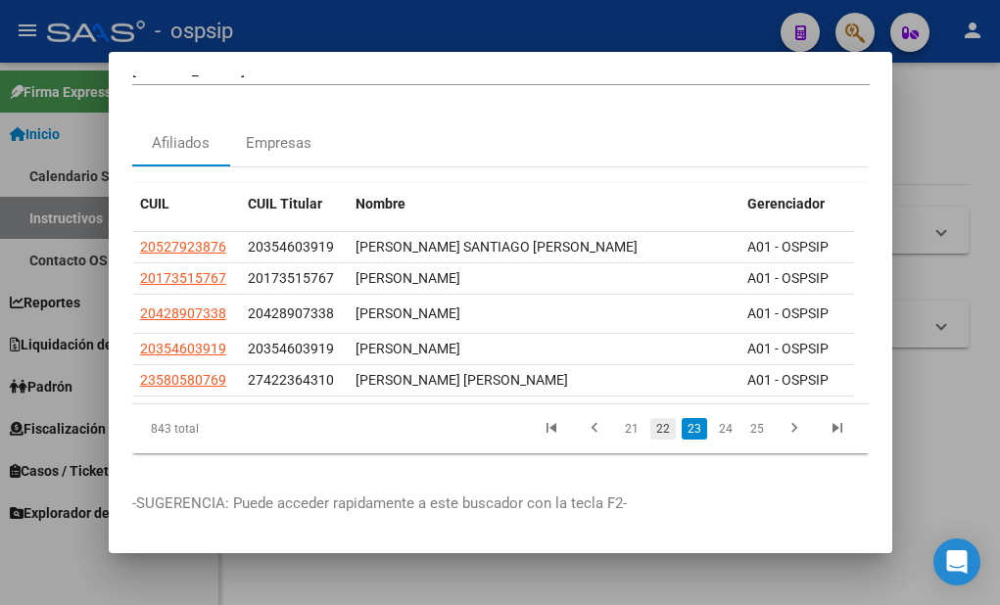
click at [650, 418] on link "22" at bounding box center [662, 429] width 25 height 22
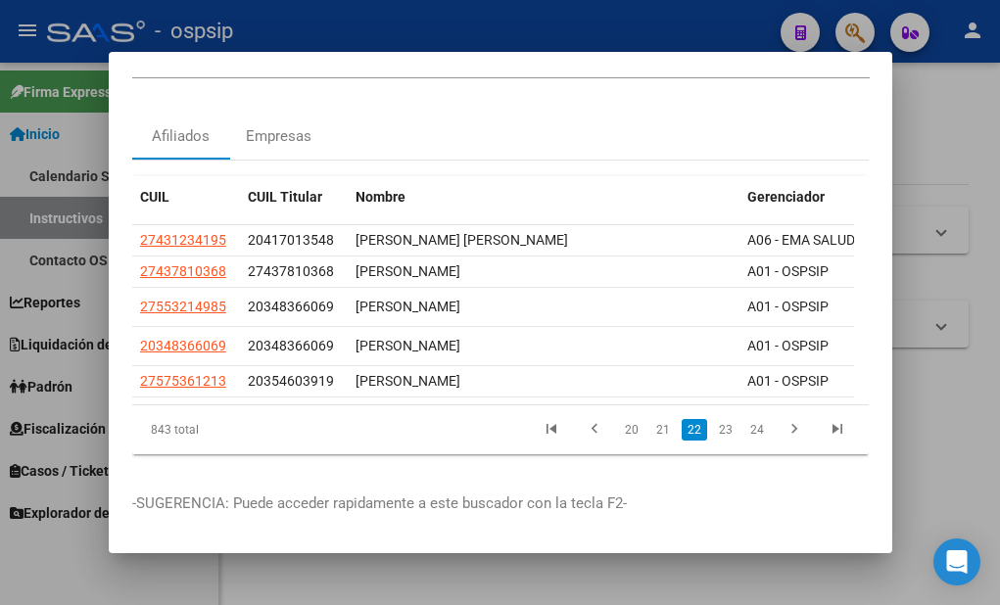
click at [650, 419] on link "21" at bounding box center [662, 430] width 25 height 22
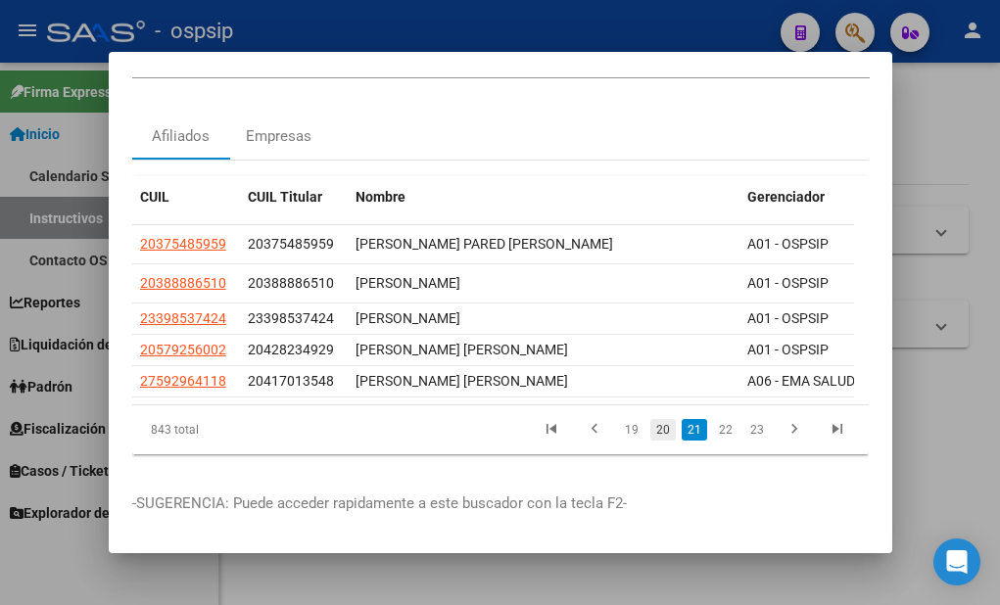
click at [650, 420] on link "20" at bounding box center [662, 430] width 25 height 22
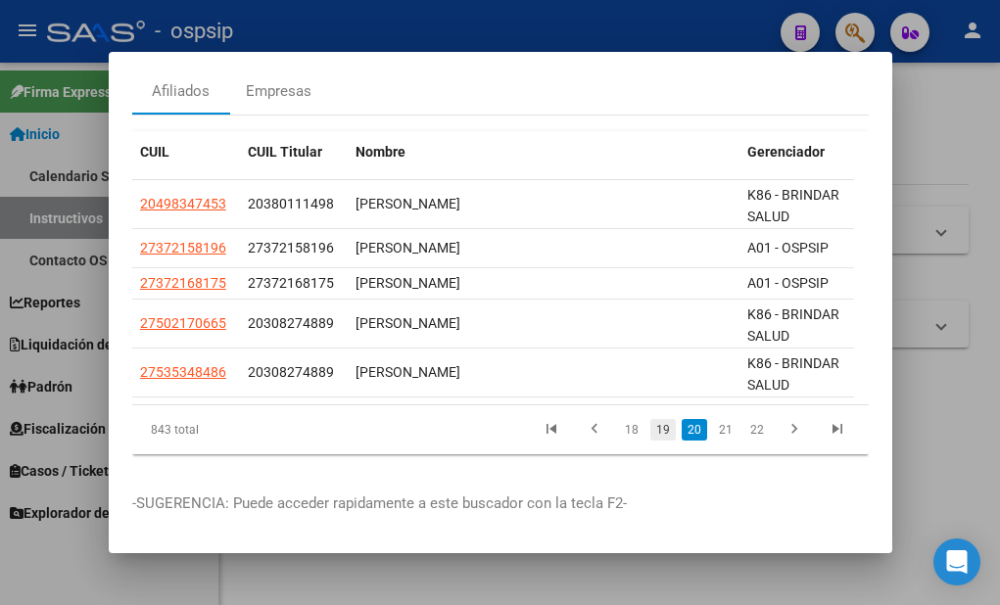
click at [650, 419] on link "19" at bounding box center [662, 430] width 25 height 22
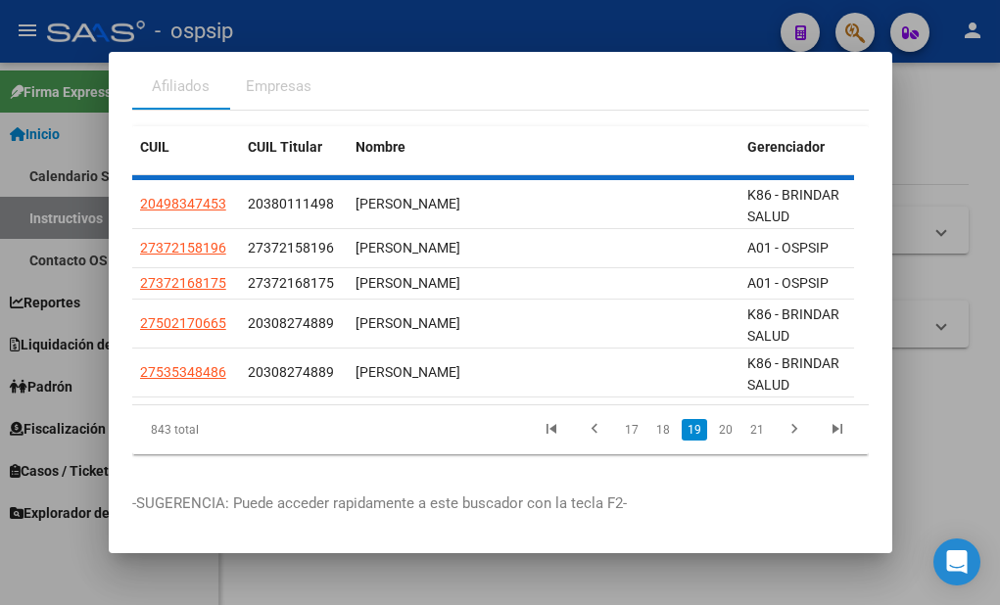
scroll to position [50, 0]
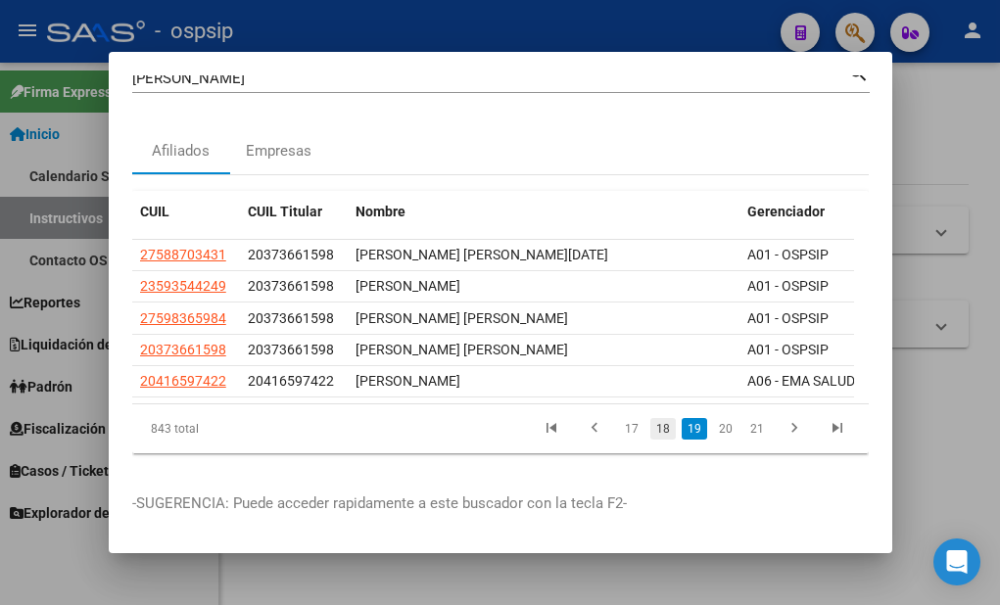
click at [650, 418] on link "18" at bounding box center [662, 429] width 25 height 22
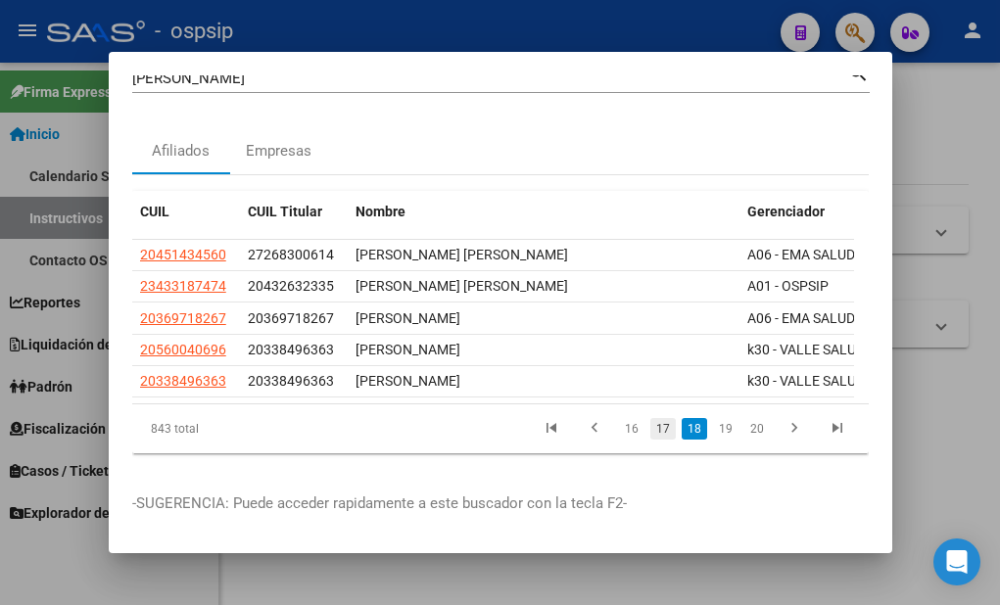
click at [650, 420] on link "17" at bounding box center [662, 429] width 25 height 22
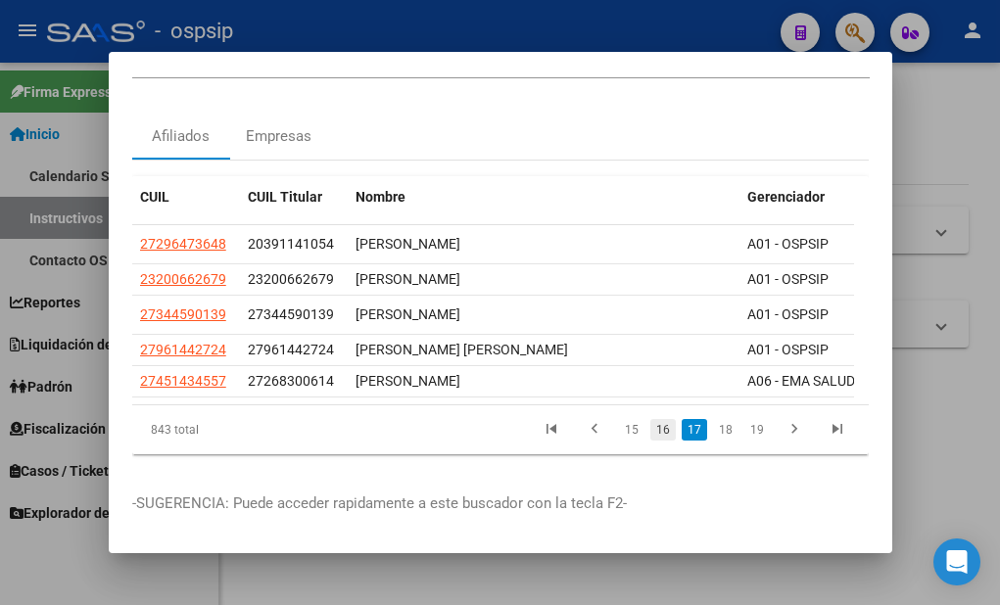
click at [660, 424] on link "16" at bounding box center [662, 430] width 25 height 22
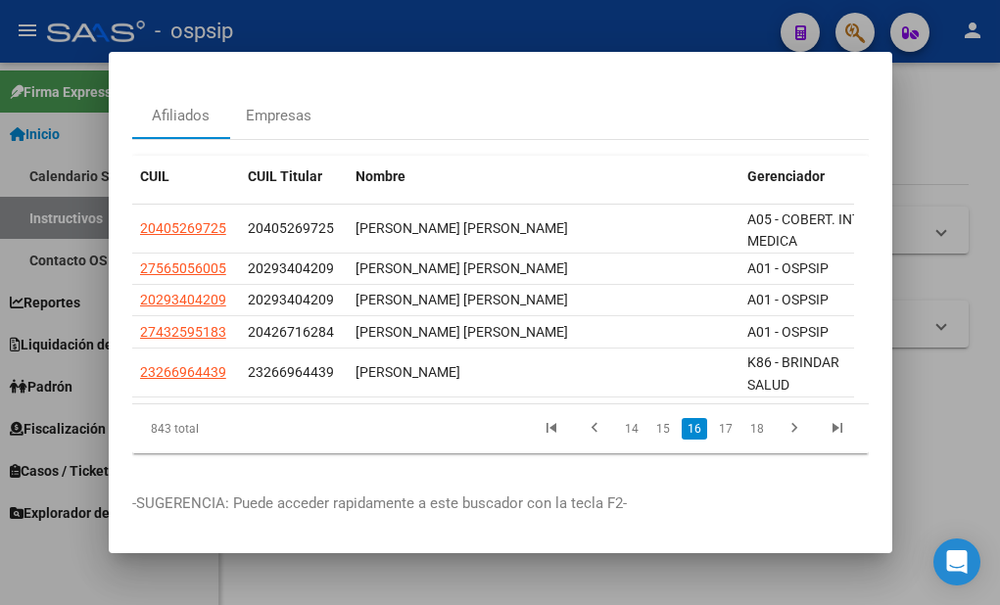
scroll to position [83, 0]
click at [653, 418] on link "15" at bounding box center [662, 429] width 25 height 22
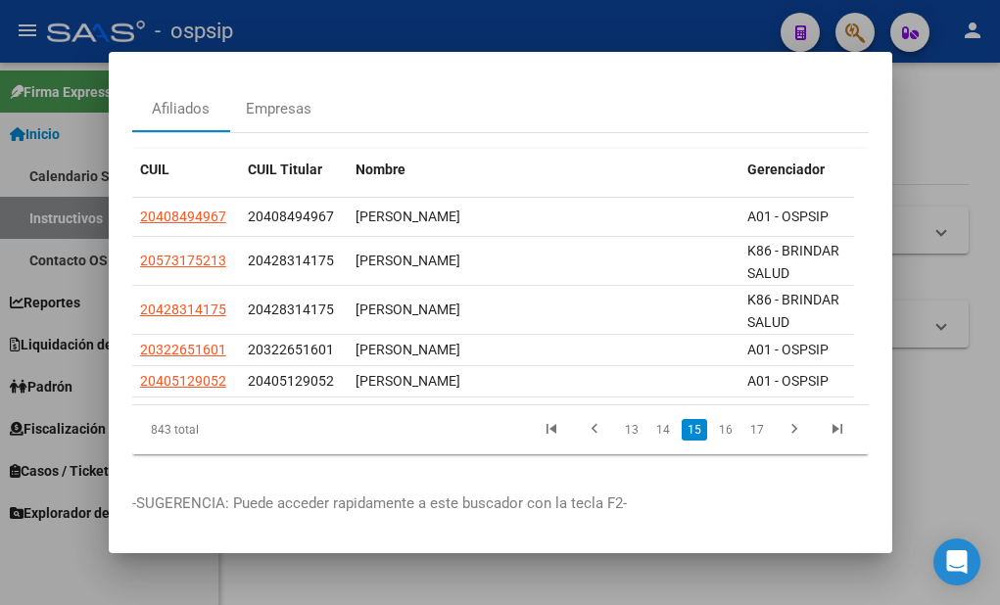
scroll to position [90, 0]
click at [653, 419] on link "14" at bounding box center [662, 430] width 25 height 22
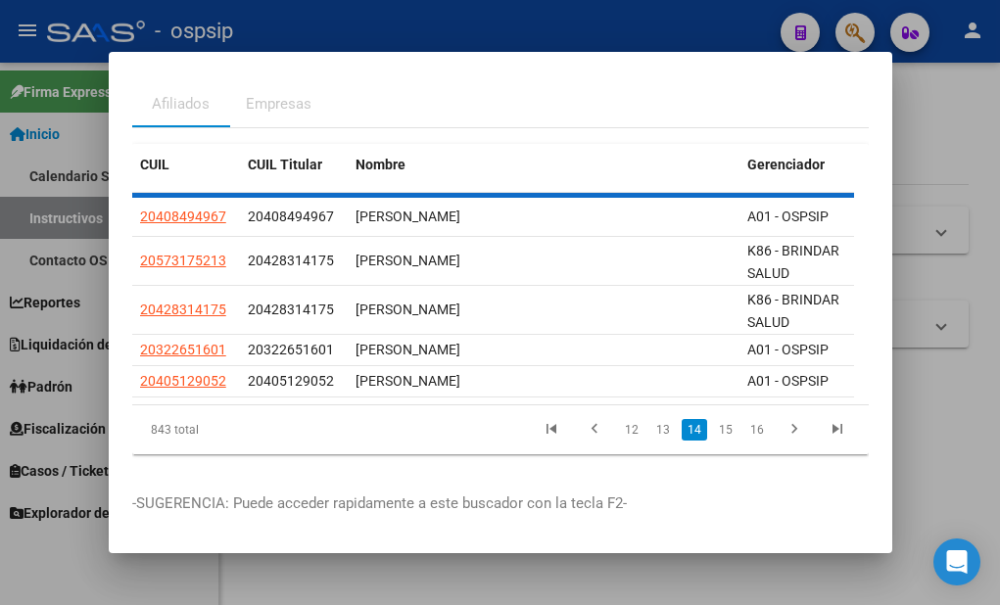
scroll to position [58, 0]
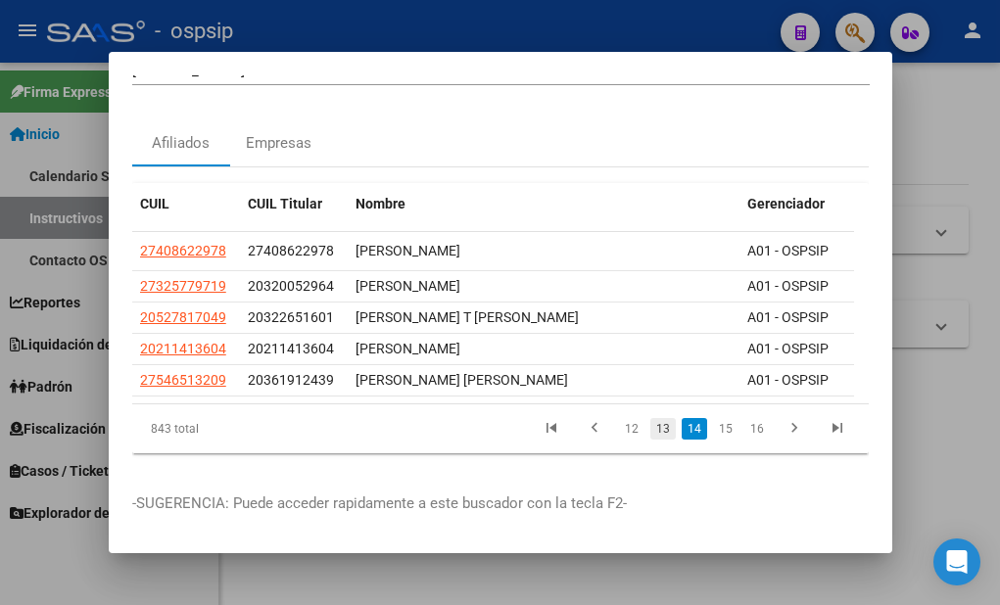
click at [650, 418] on link "13" at bounding box center [662, 429] width 25 height 22
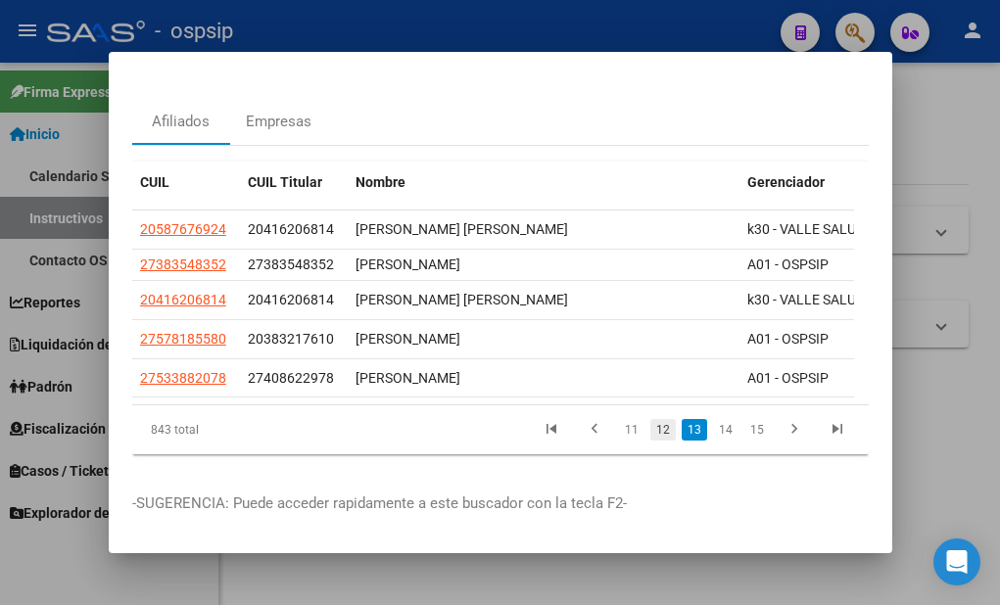
click at [653, 438] on link "12" at bounding box center [662, 430] width 25 height 22
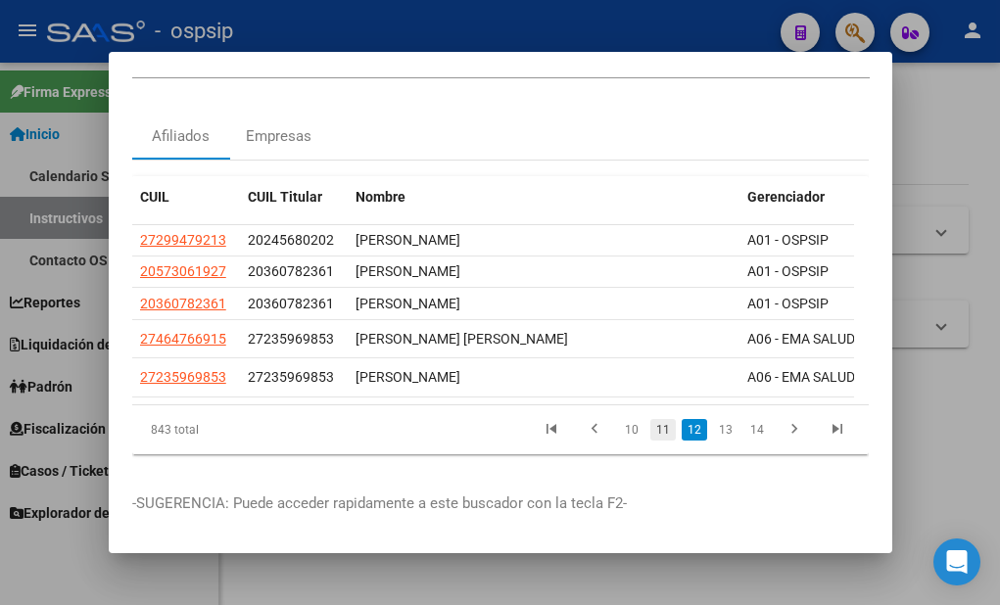
click at [652, 421] on link "11" at bounding box center [662, 430] width 25 height 22
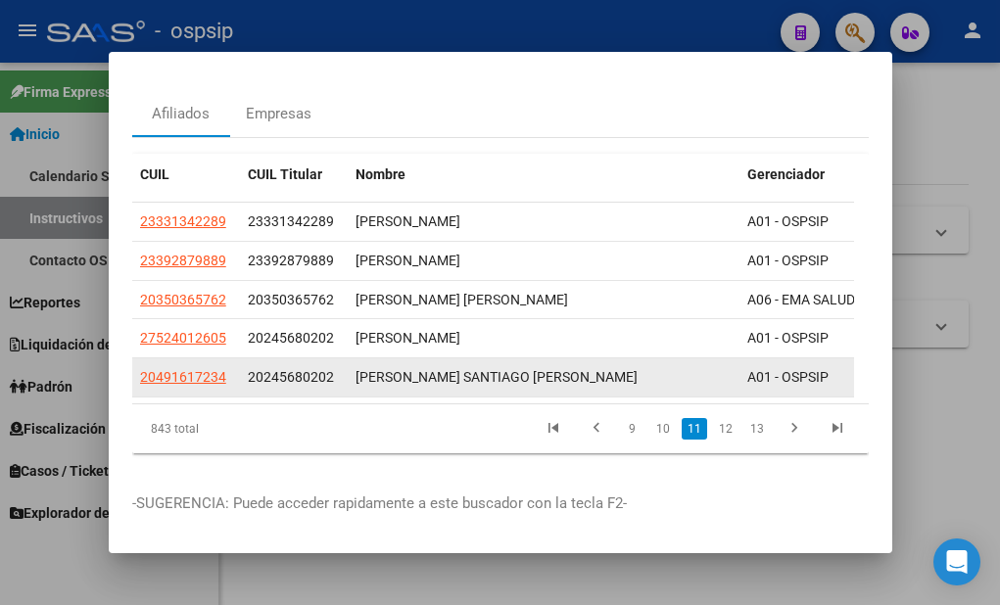
scroll to position [87, 0]
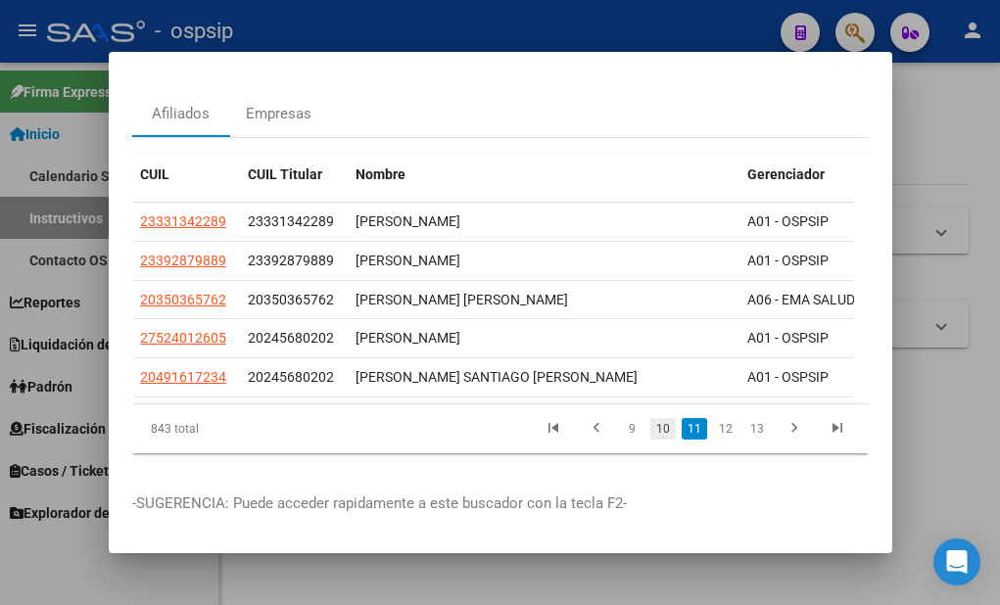
click at [650, 418] on link "10" at bounding box center [662, 429] width 25 height 22
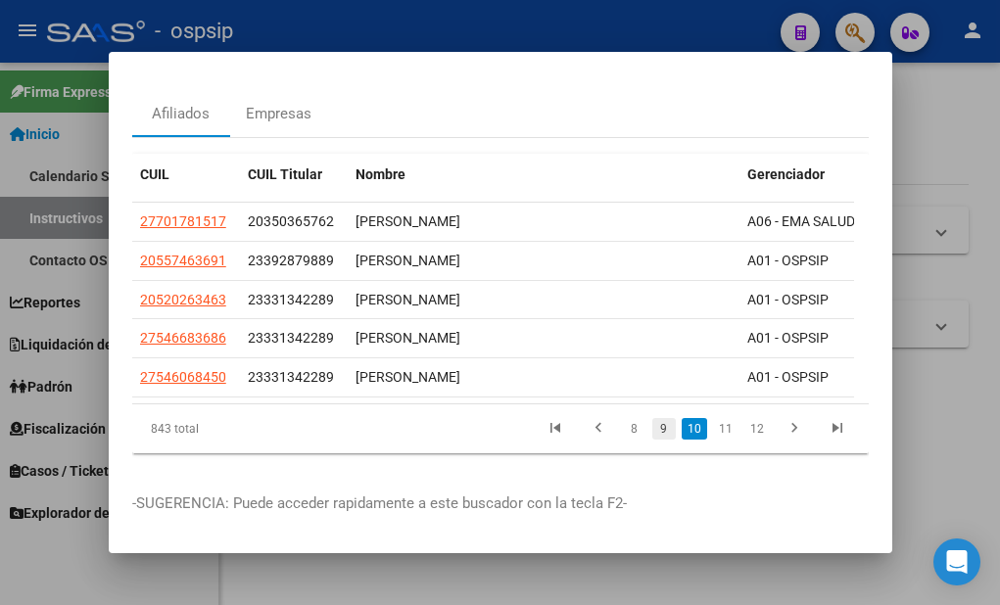
click at [652, 418] on link "9" at bounding box center [664, 429] width 24 height 22
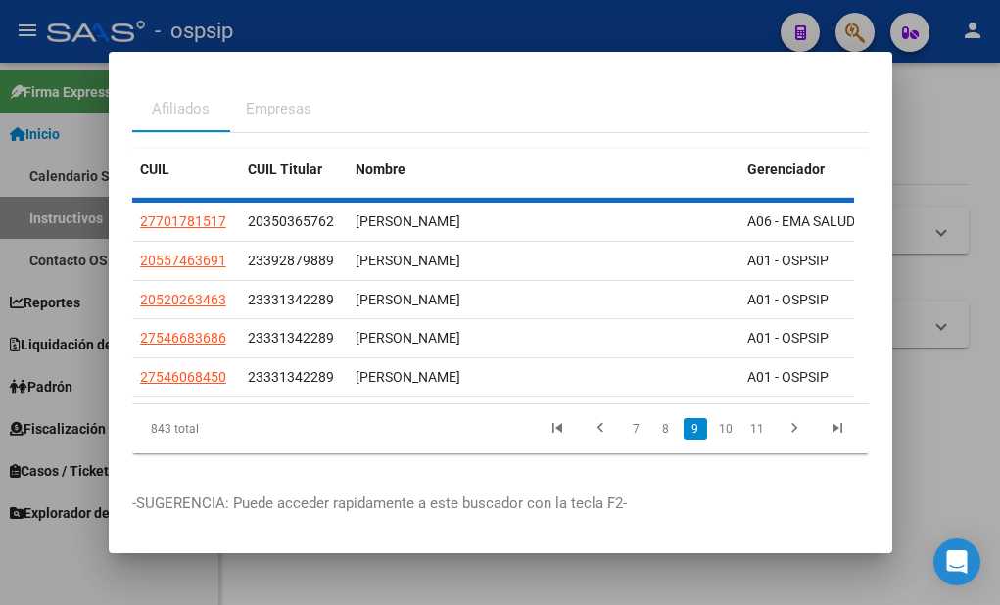
scroll to position [72, 0]
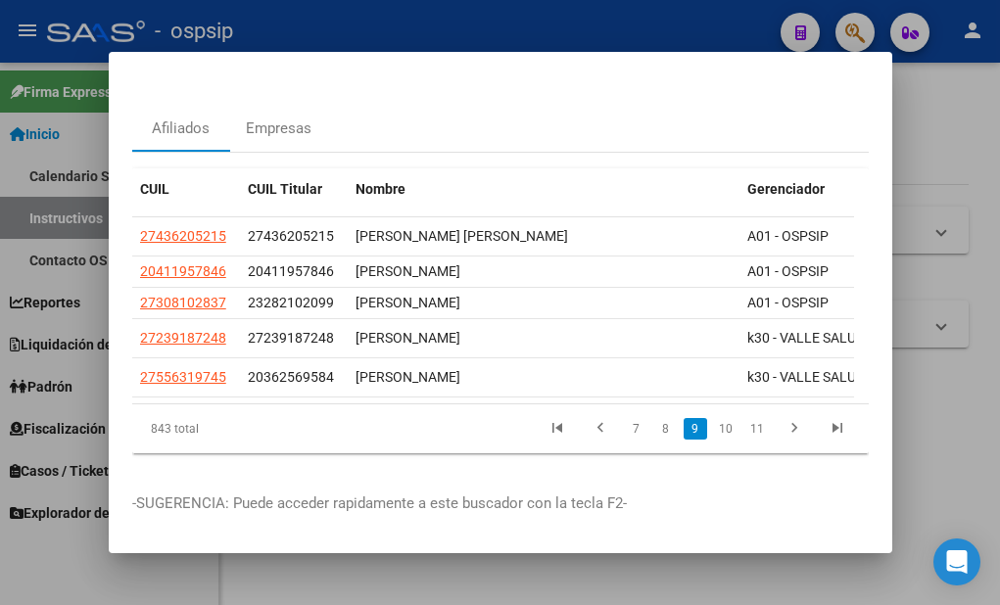
click at [654, 418] on link "8" at bounding box center [666, 429] width 24 height 22
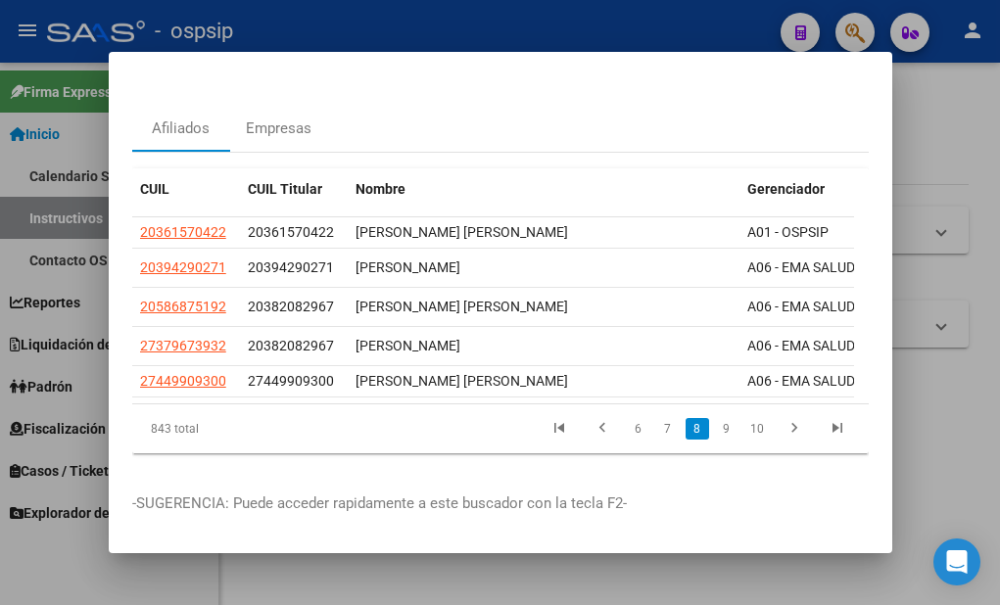
click at [653, 426] on li "7" at bounding box center [667, 428] width 29 height 33
click at [656, 418] on link "7" at bounding box center [668, 429] width 24 height 22
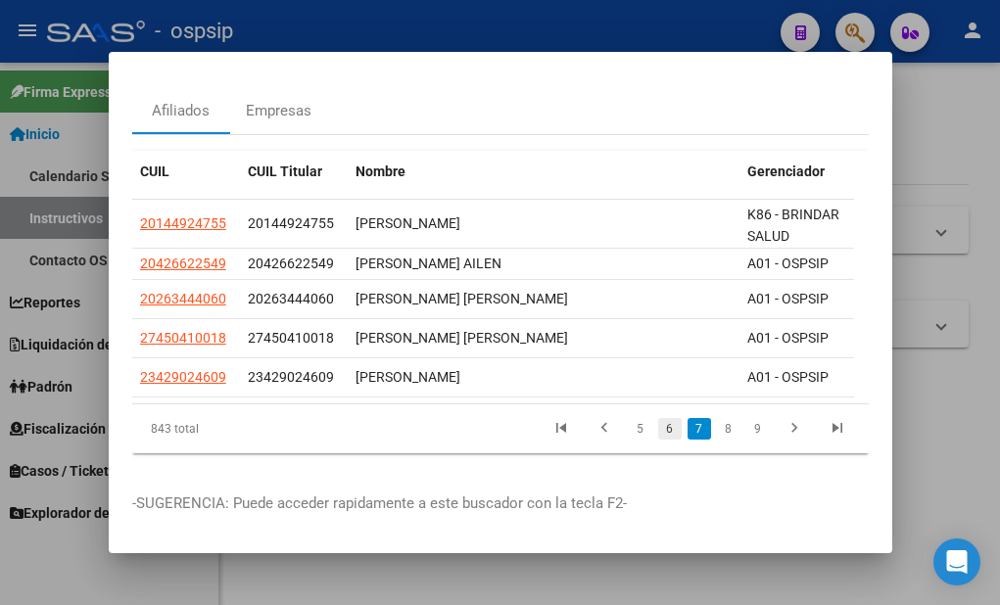
click at [658, 426] on link "6" at bounding box center [670, 429] width 24 height 22
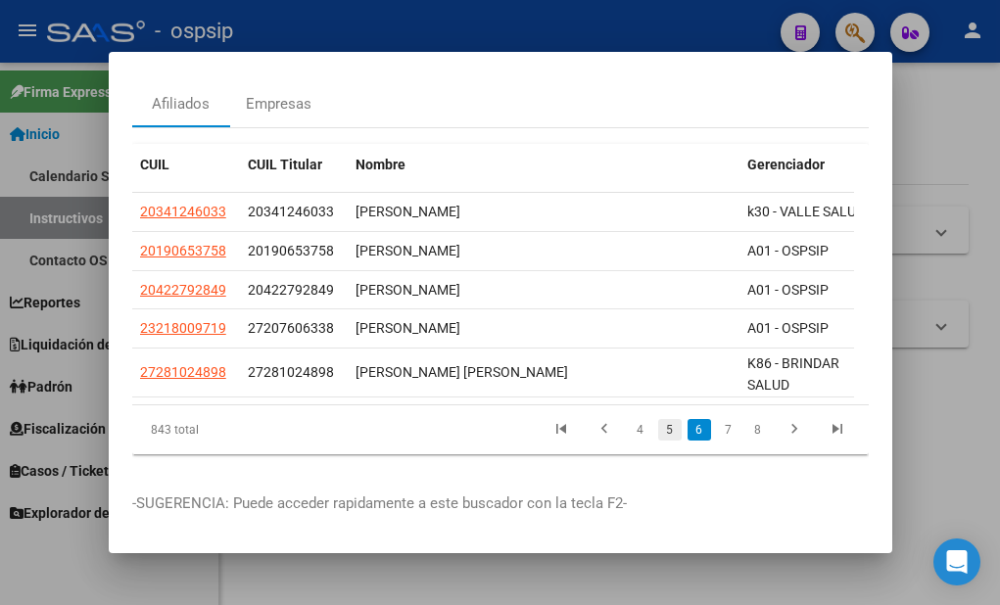
click at [658, 441] on link "5" at bounding box center [670, 430] width 24 height 22
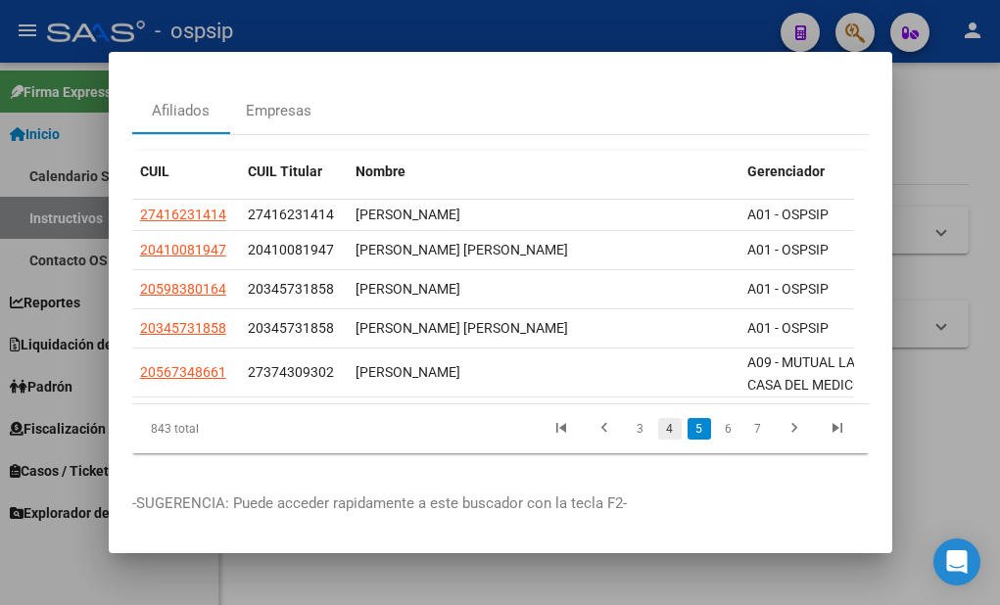
click at [658, 433] on link "4" at bounding box center [670, 429] width 24 height 22
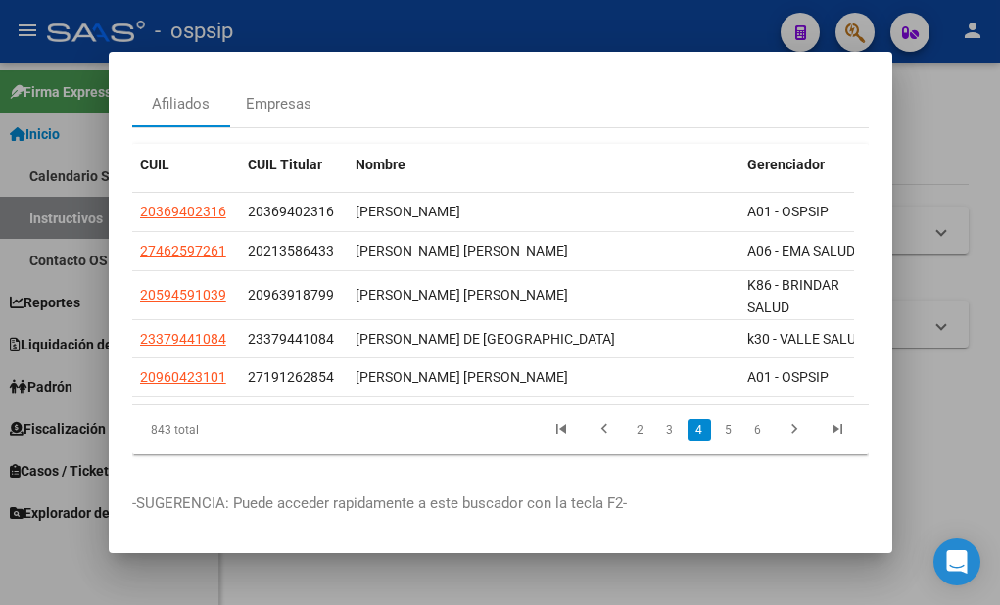
scroll to position [96, 0]
click at [658, 419] on link "3" at bounding box center [670, 430] width 24 height 22
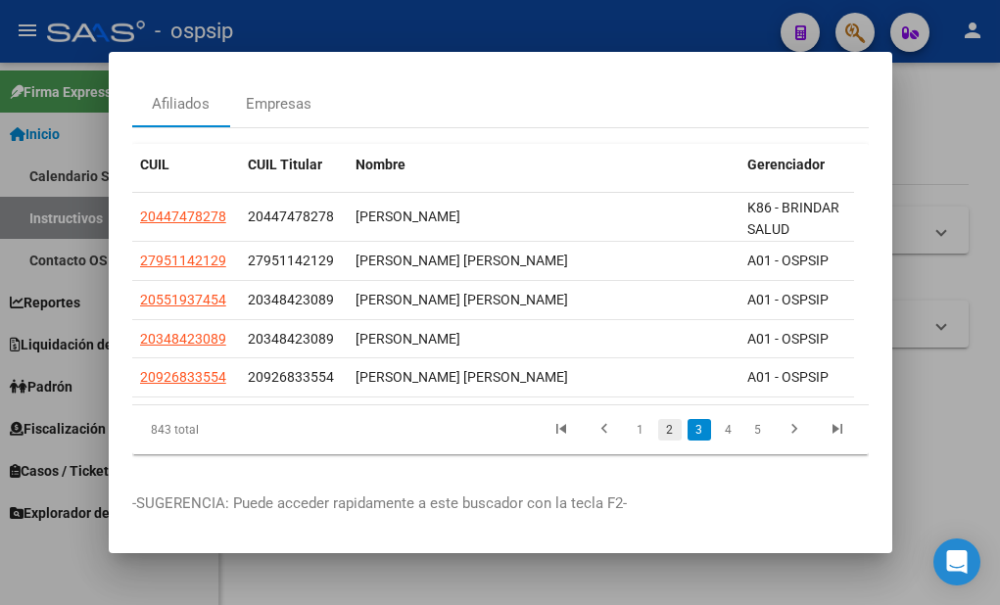
click at [658, 419] on link "2" at bounding box center [670, 430] width 24 height 22
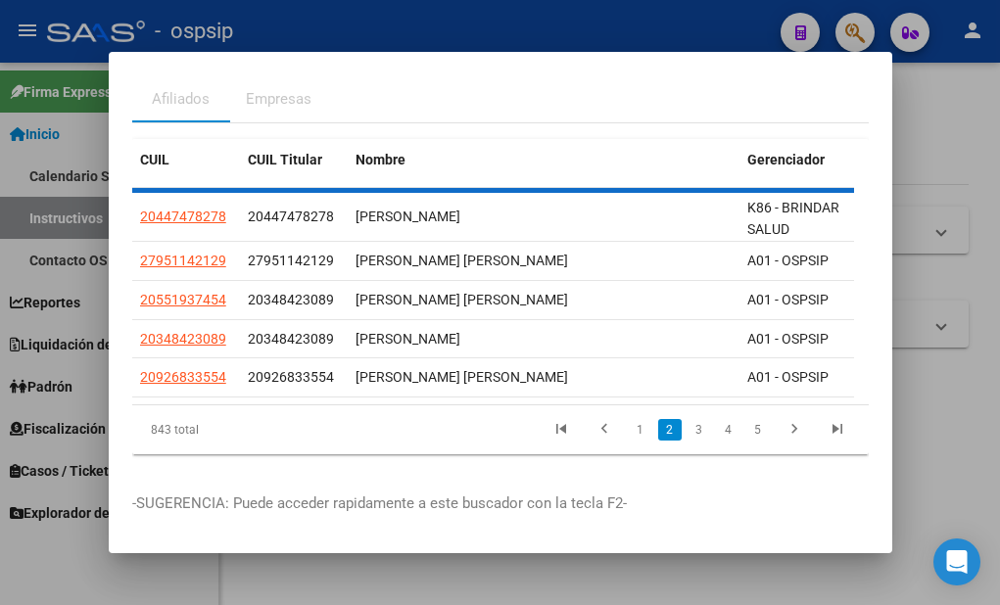
scroll to position [87, 0]
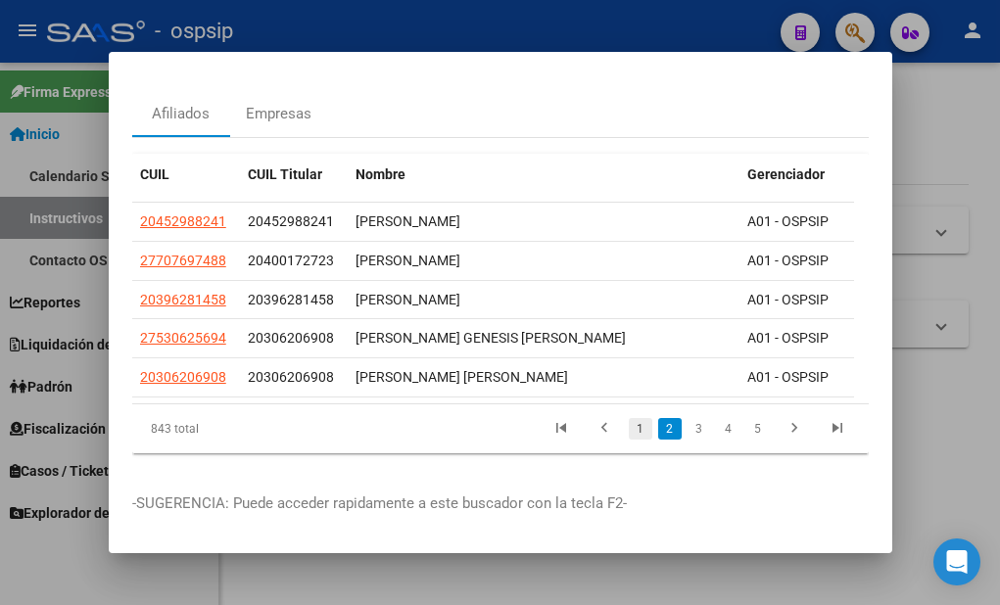
click at [629, 418] on link "1" at bounding box center [641, 429] width 24 height 22
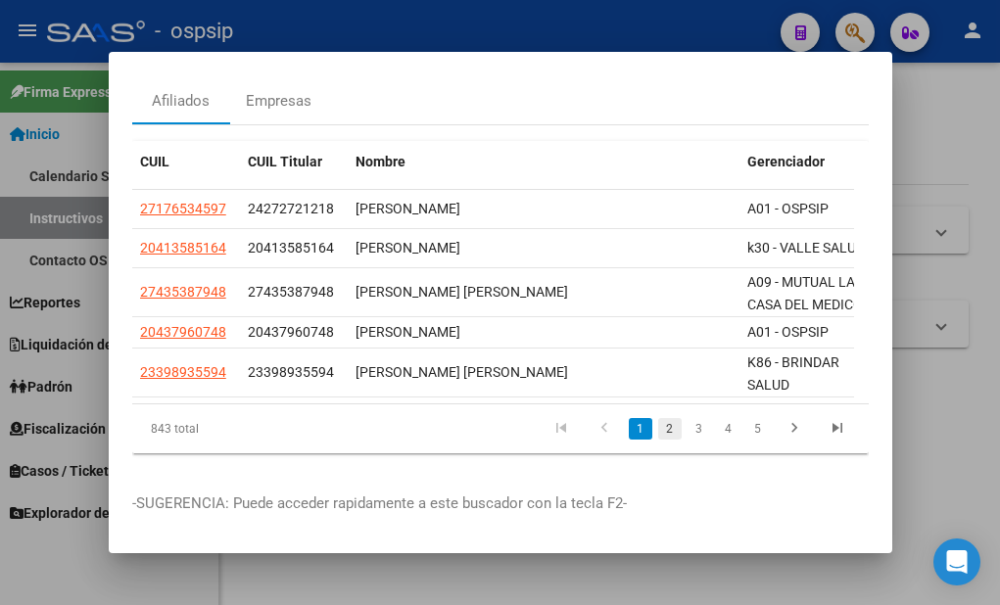
click at [658, 429] on link "2" at bounding box center [670, 429] width 24 height 22
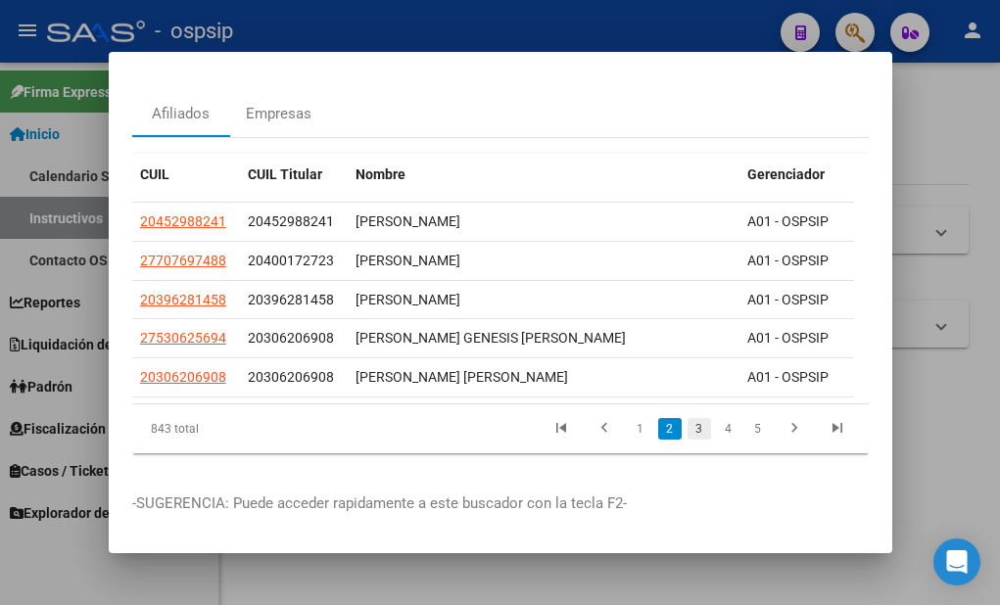
click at [688, 418] on link "3" at bounding box center [700, 429] width 24 height 22
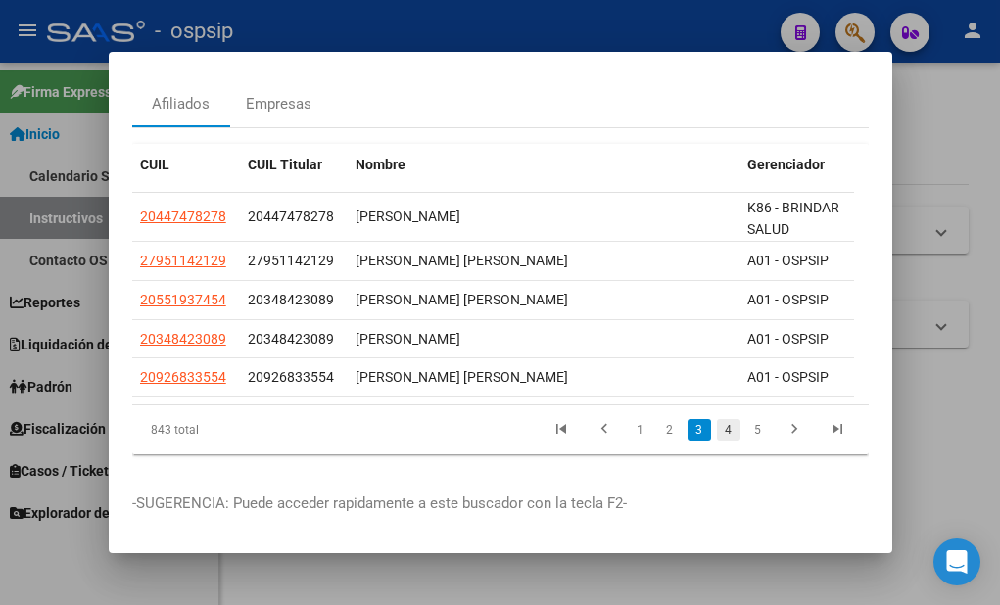
click at [718, 430] on link "4" at bounding box center [729, 430] width 24 height 22
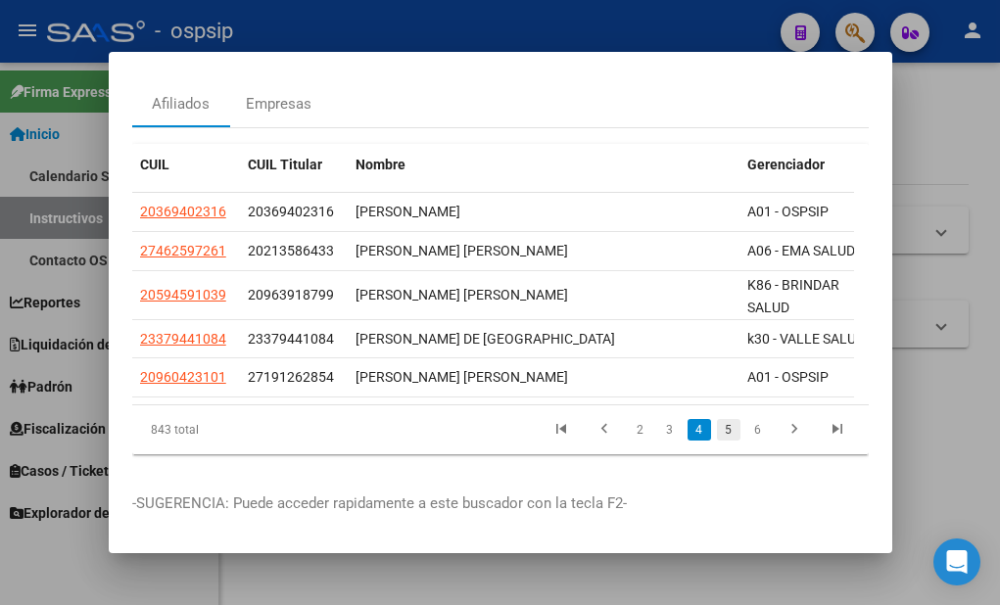
scroll to position [96, 0]
click at [717, 419] on link "5" at bounding box center [729, 430] width 24 height 22
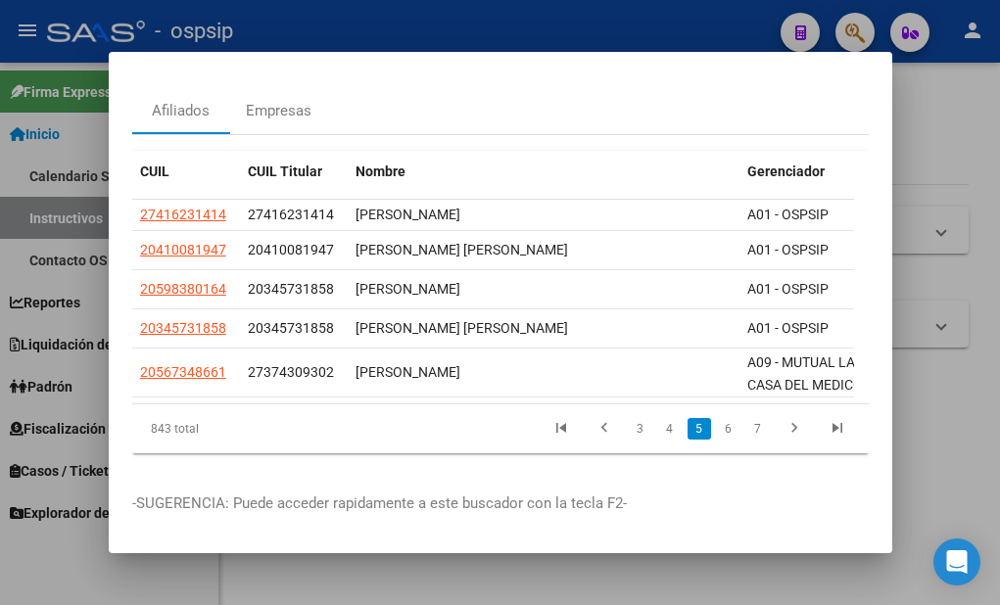
scroll to position [89, 0]
click at [717, 418] on link "6" at bounding box center [729, 429] width 24 height 22
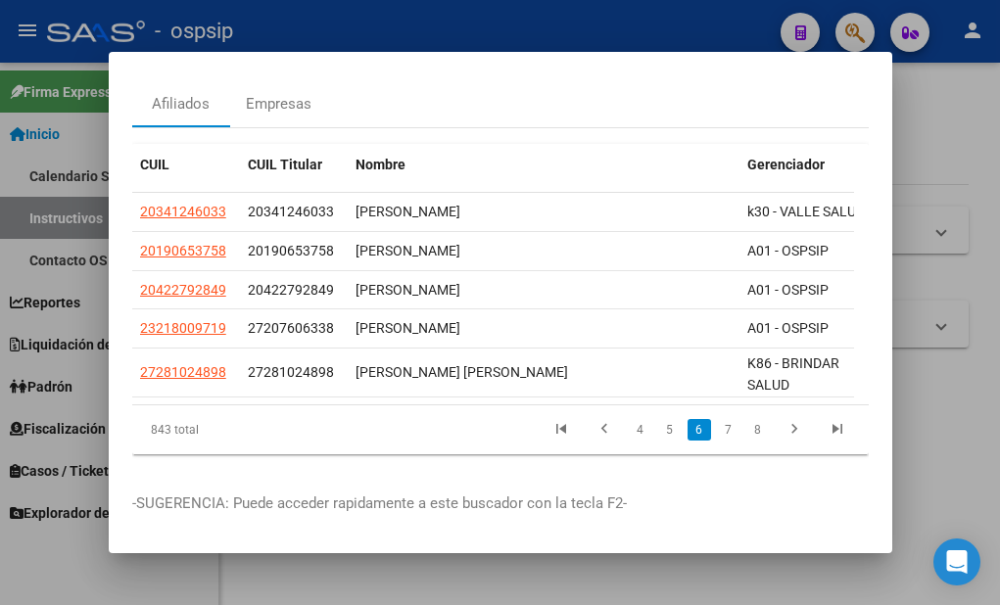
scroll to position [96, 0]
click at [717, 419] on link "7" at bounding box center [729, 430] width 24 height 22
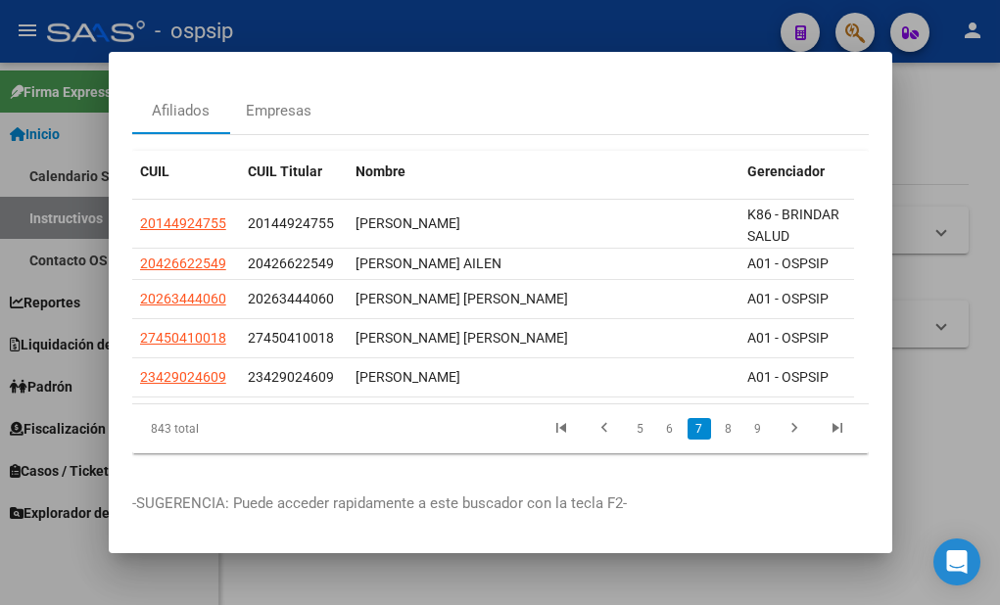
scroll to position [89, 0]
click at [721, 421] on link "8" at bounding box center [729, 429] width 24 height 22
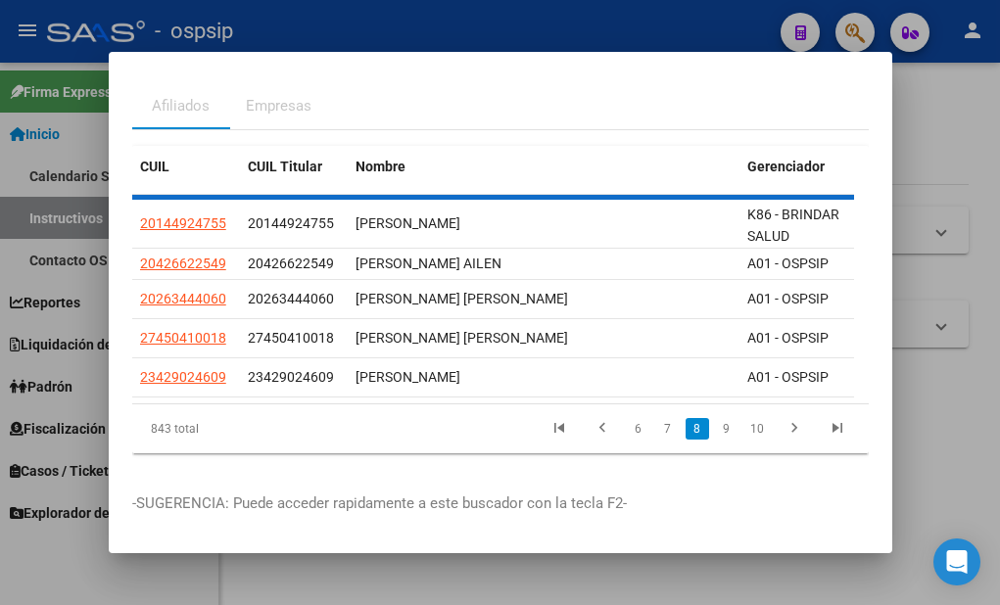
scroll to position [72, 0]
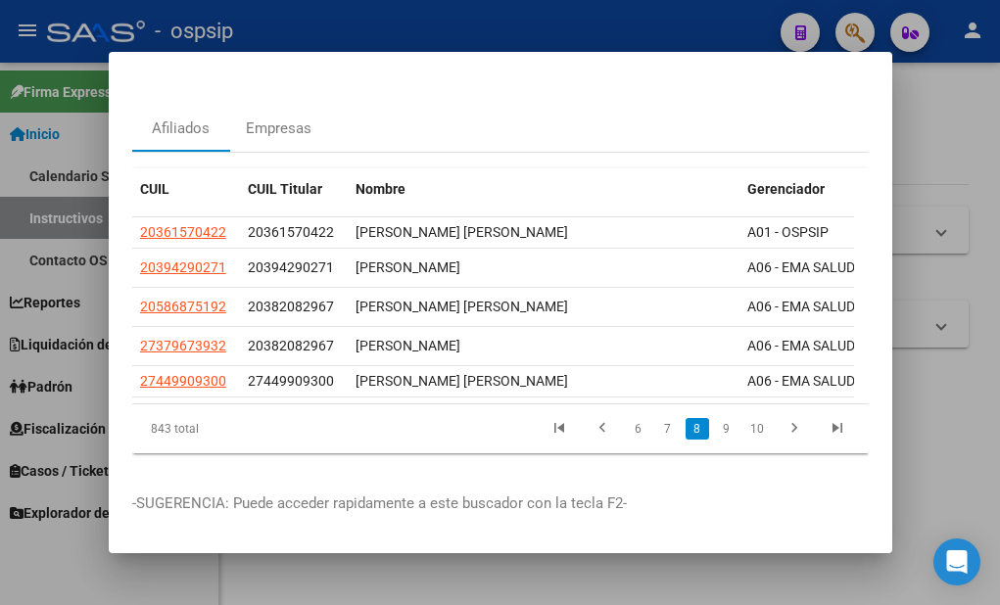
click at [721, 421] on link "9" at bounding box center [727, 429] width 24 height 22
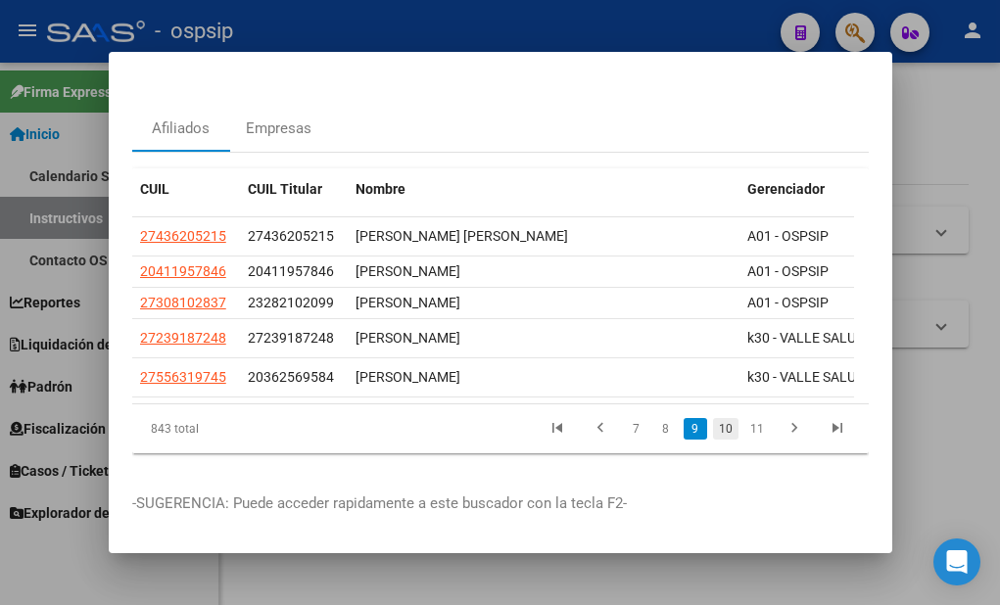
click at [715, 418] on link "10" at bounding box center [725, 429] width 25 height 22
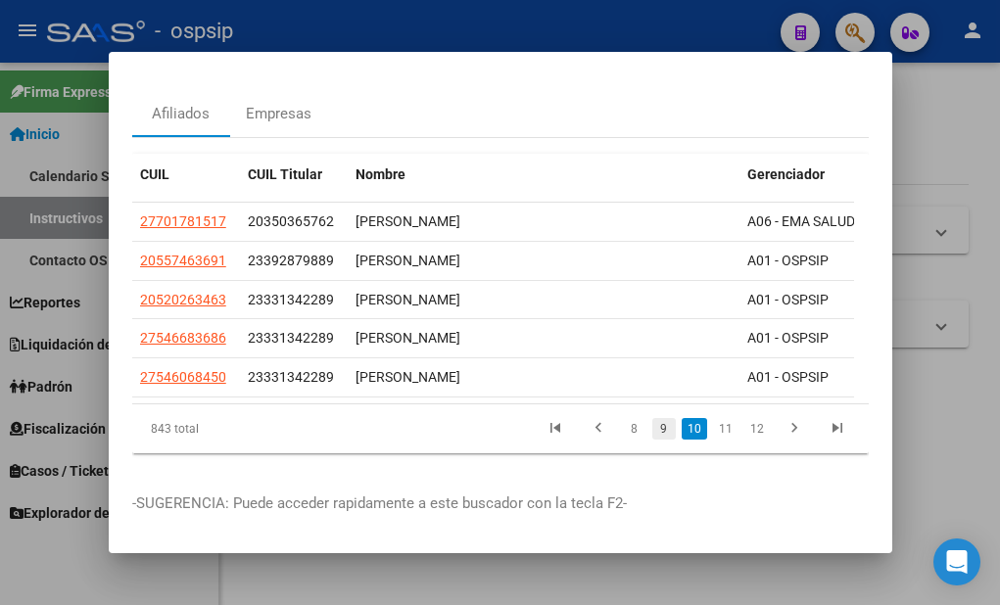
click at [655, 437] on link "9" at bounding box center [664, 429] width 24 height 22
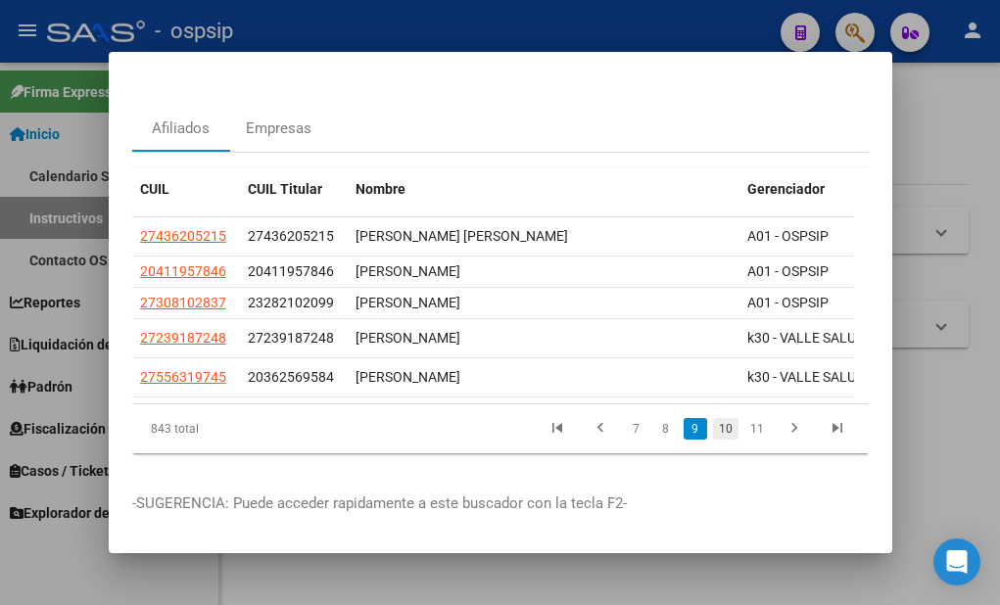
click at [716, 418] on link "10" at bounding box center [725, 429] width 25 height 22
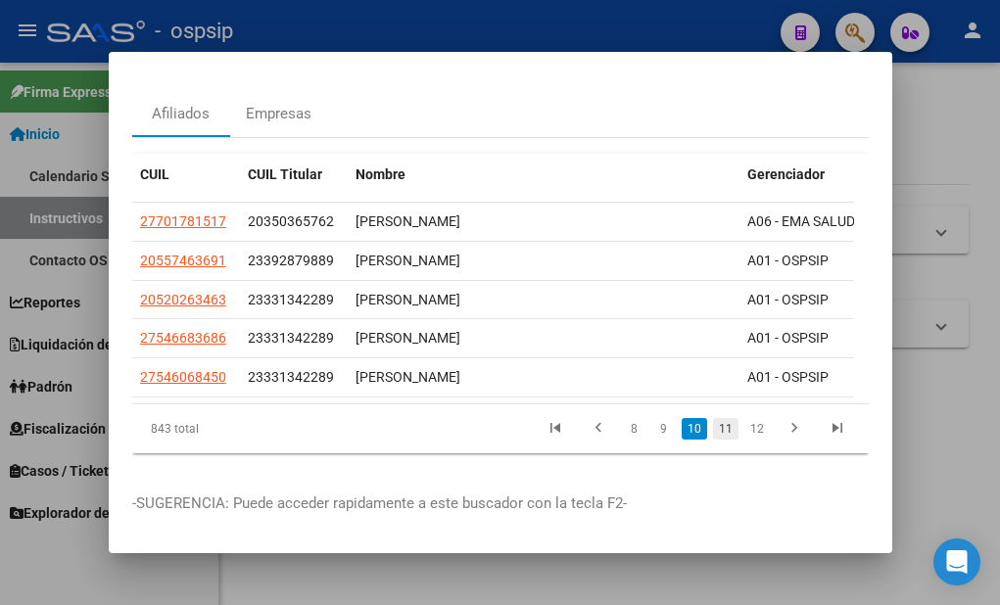
click at [718, 431] on link "11" at bounding box center [725, 429] width 25 height 22
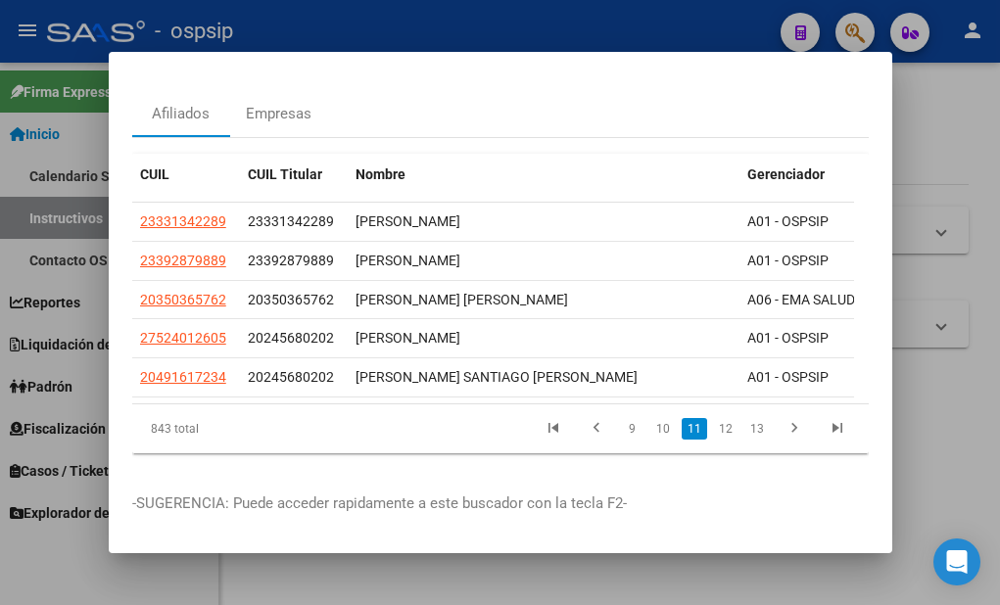
click at [718, 431] on link "12" at bounding box center [725, 429] width 25 height 22
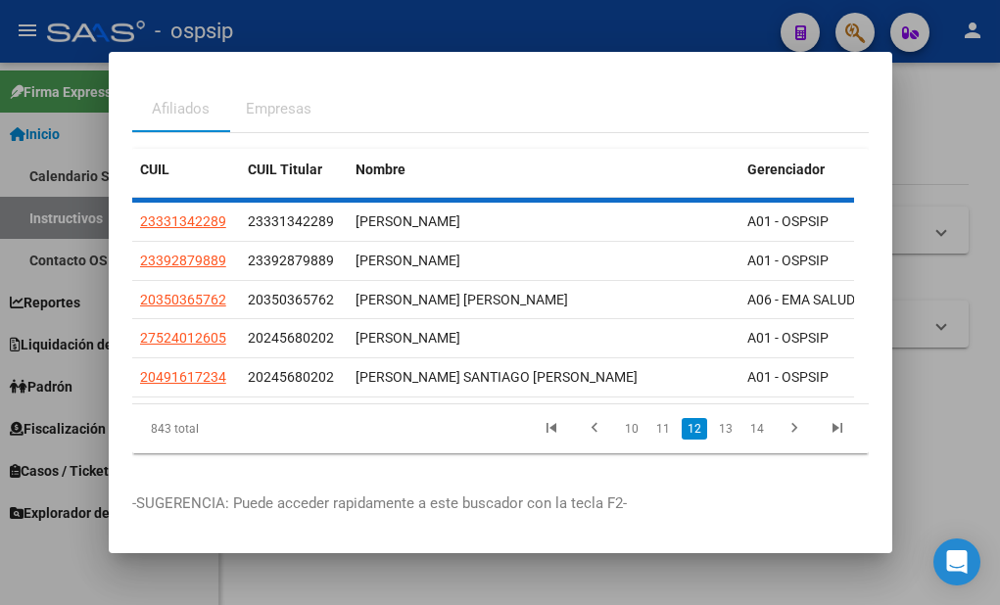
scroll to position [65, 0]
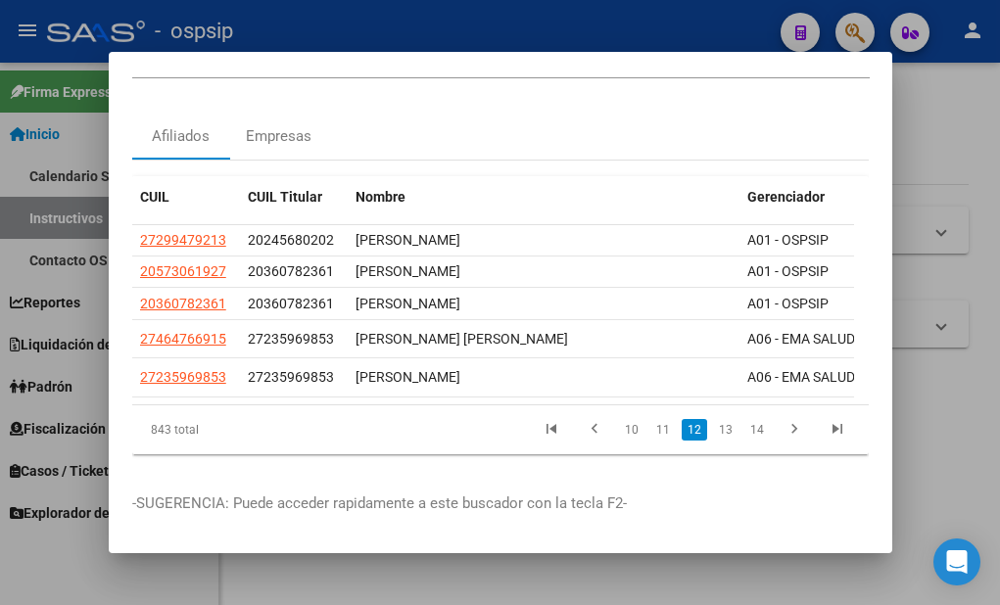
click at [716, 419] on link "13" at bounding box center [725, 430] width 25 height 22
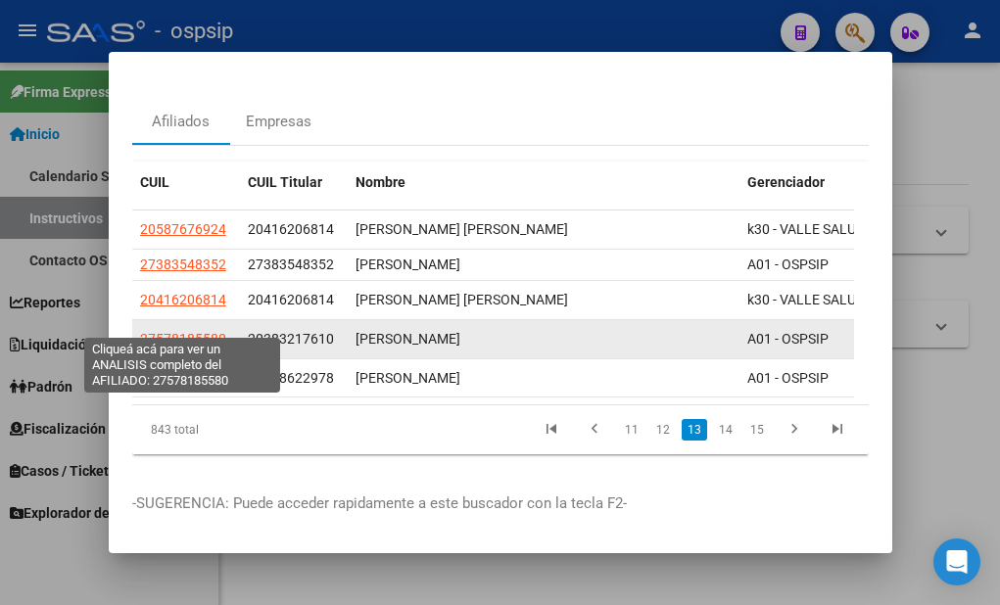
click at [184, 331] on span "27578185580" at bounding box center [183, 339] width 86 height 16
type textarea "27578185580"
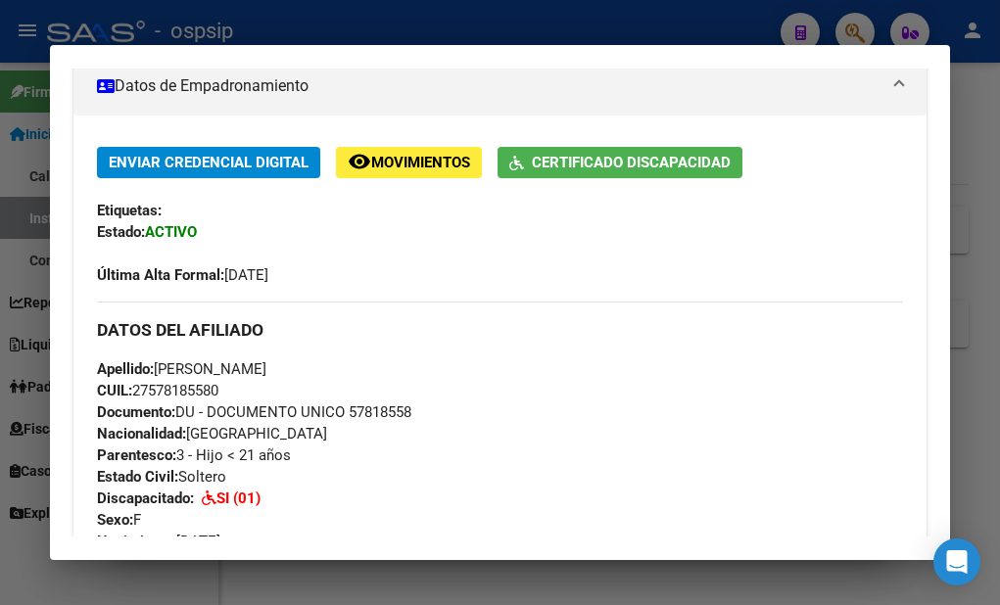
scroll to position [294, 0]
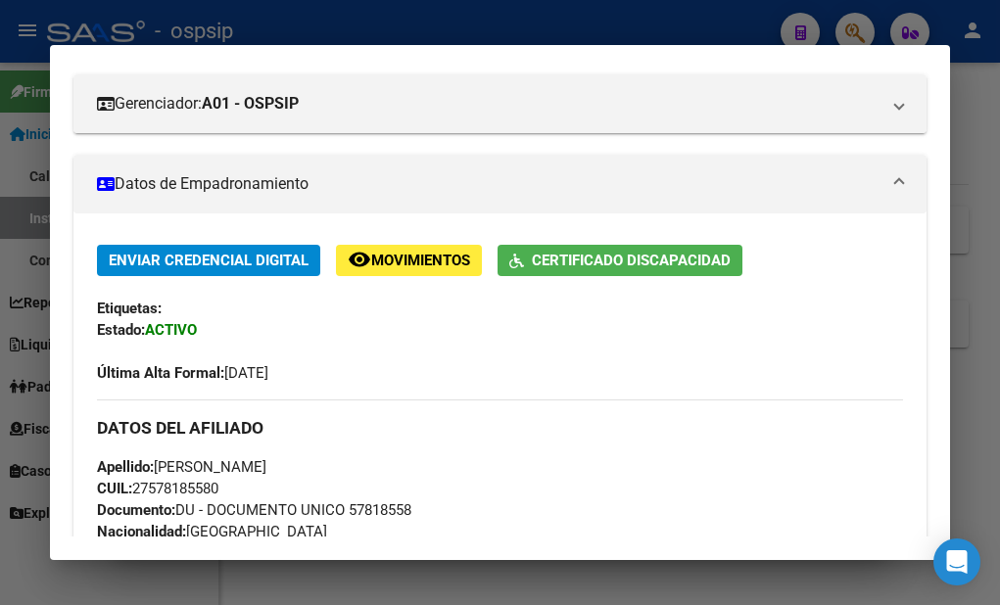
click at [212, 325] on div "Enviar Credencial Digital remove_red_eye Movimientos Certificado Discapacidad E…" at bounding box center [500, 314] width 806 height 138
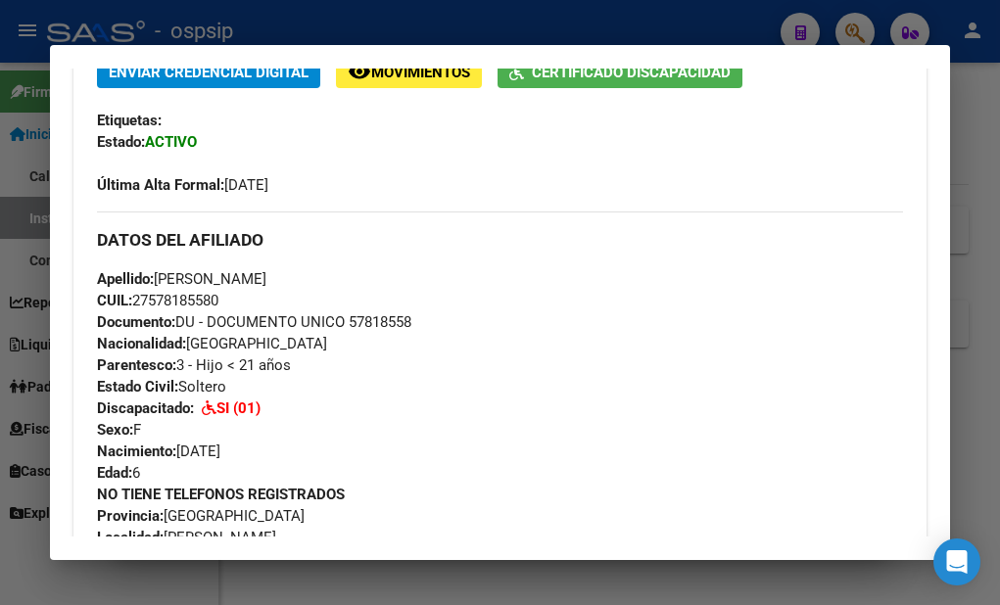
scroll to position [490, 0]
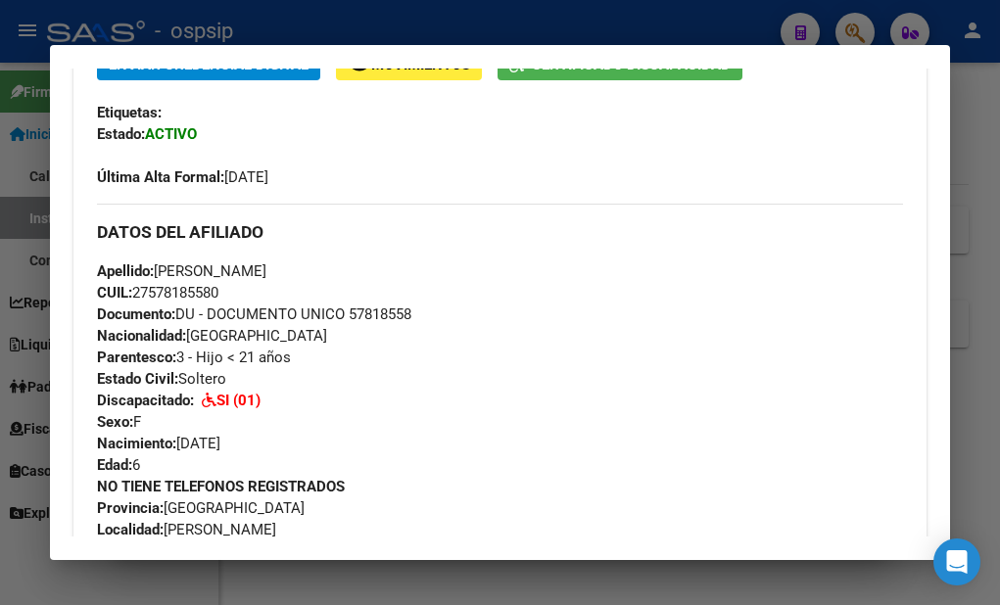
drag, startPoint x: 420, startPoint y: 316, endPoint x: 351, endPoint y: 315, distance: 69.6
click at [351, 315] on div "Apellido: [PERSON_NAME]: 27578185580 Documento: DU - DOCUMENTO UNICO 57818558 N…" at bounding box center [500, 369] width 806 height 216
copy span "57818558"
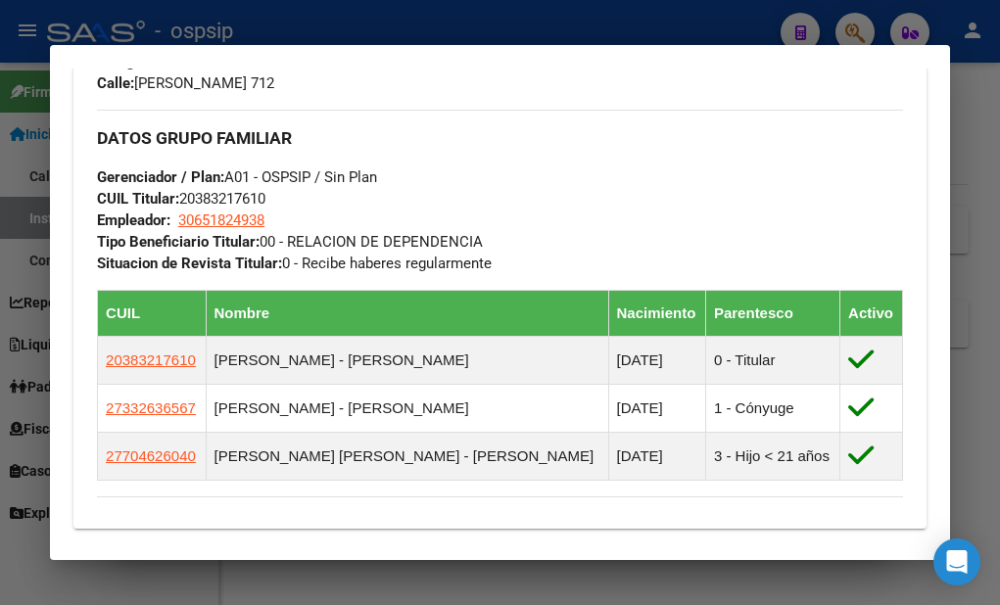
scroll to position [1274, 0]
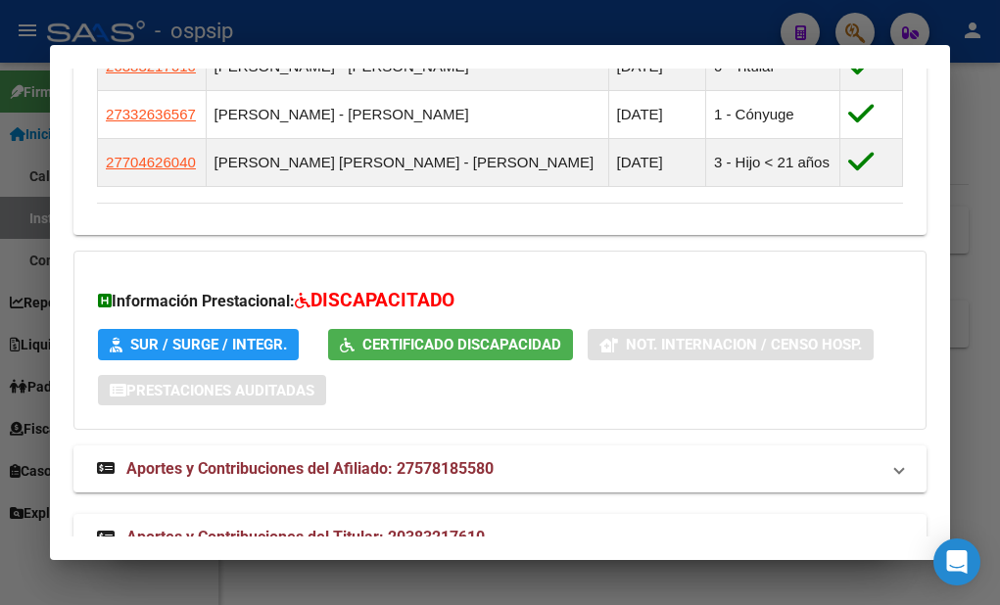
click at [405, 587] on div at bounding box center [500, 302] width 1000 height 605
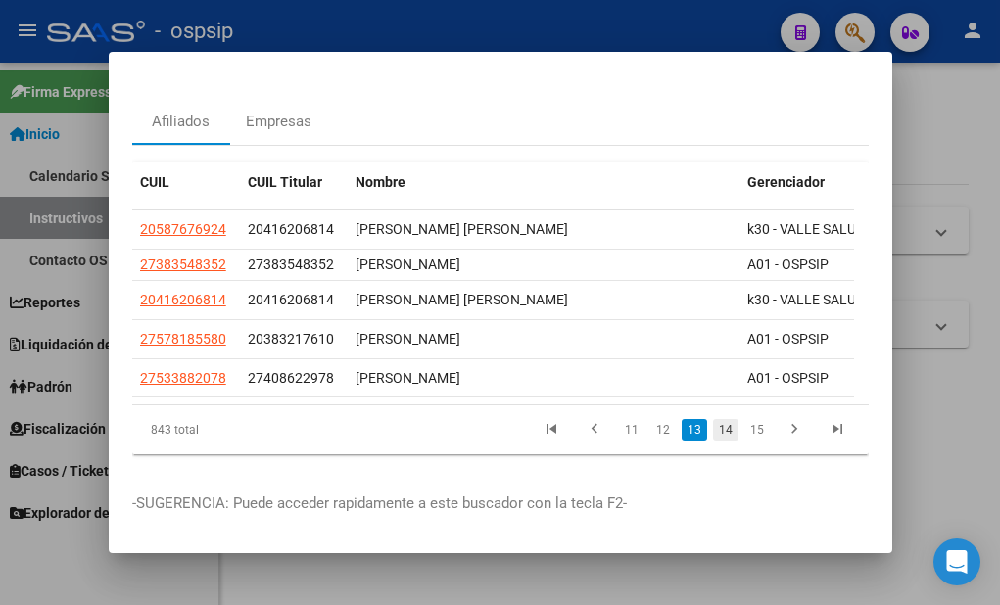
click at [713, 429] on link "14" at bounding box center [725, 430] width 25 height 22
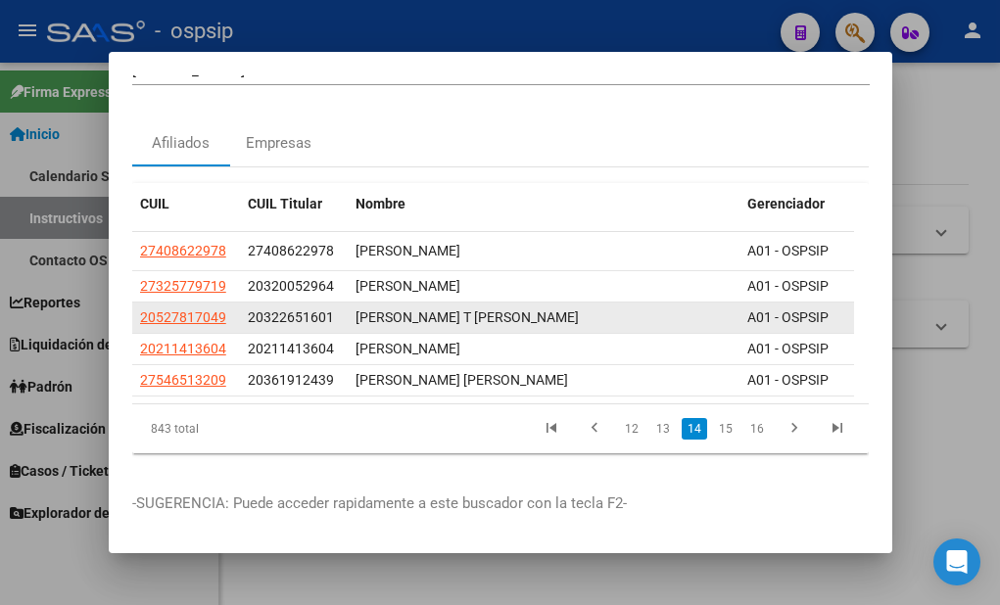
scroll to position [58, 0]
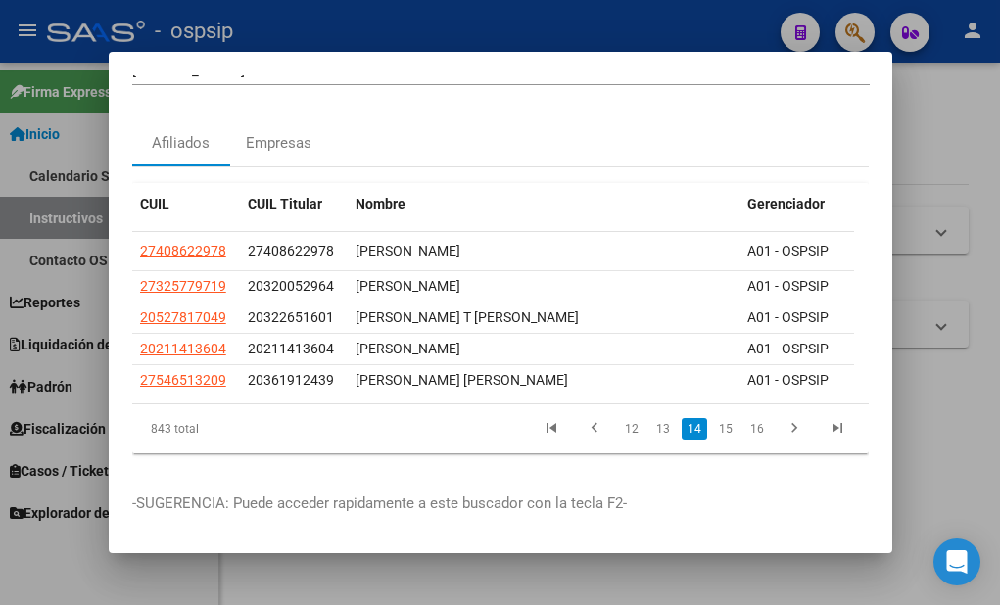
click at [855, 579] on div at bounding box center [500, 302] width 1000 height 605
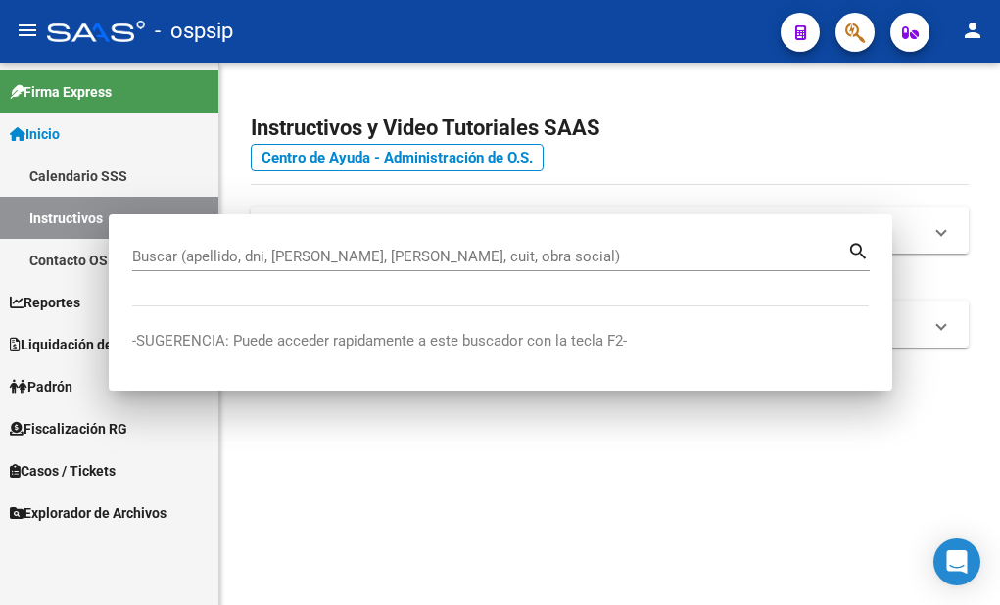
scroll to position [0, 0]
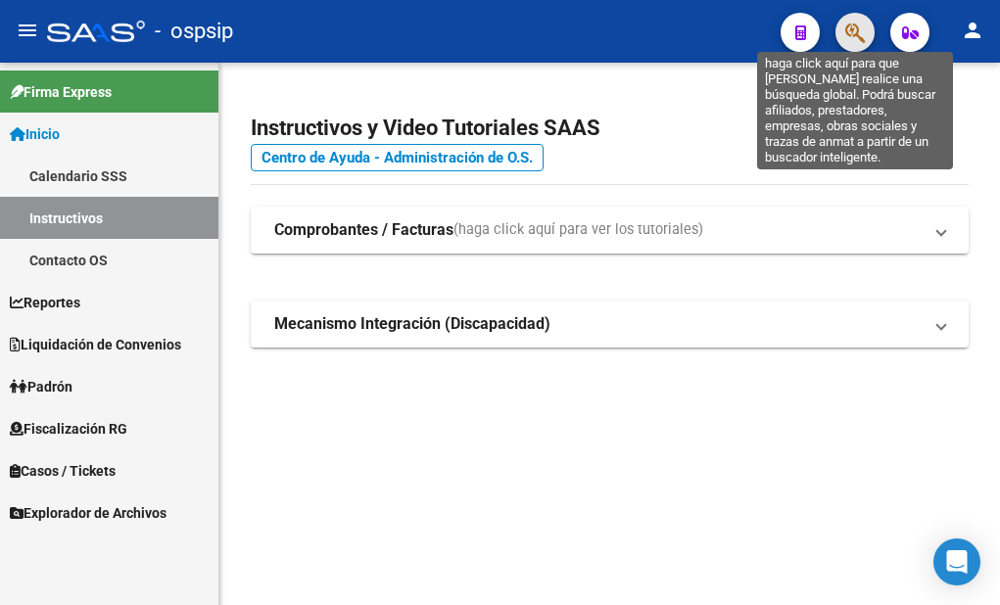
click at [859, 37] on icon "button" at bounding box center [855, 33] width 20 height 23
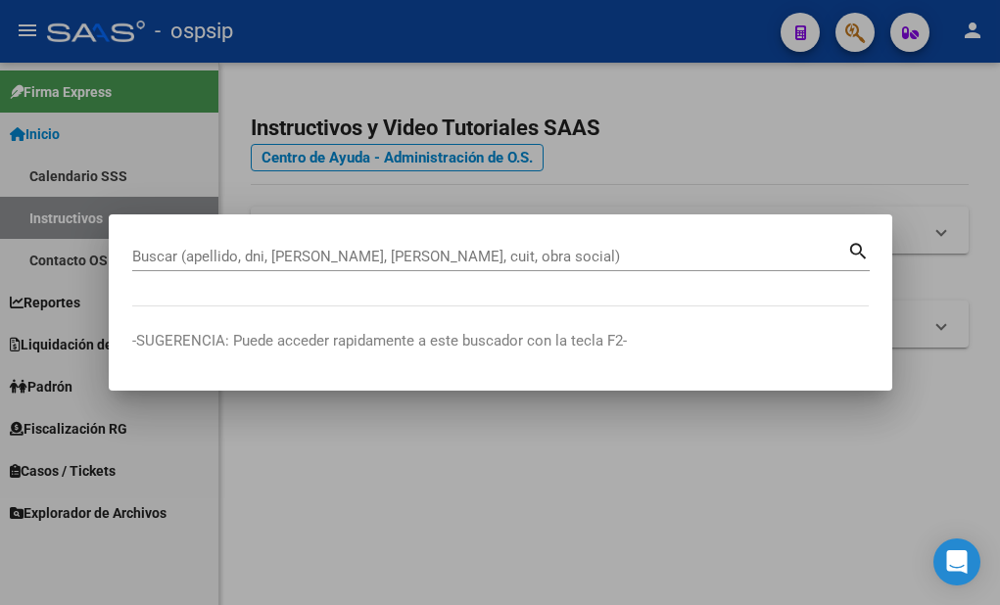
click at [315, 239] on div "Buscar (apellido, dni, [PERSON_NAME], nro traspaso, cuit, obra social) search" at bounding box center [501, 254] width 738 height 33
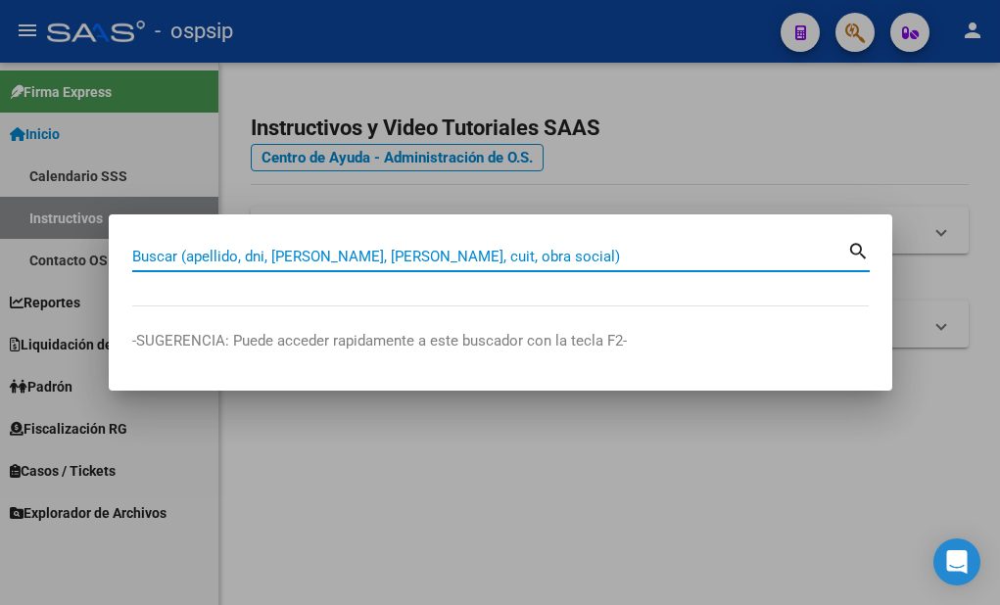
click at [317, 253] on input "Buscar (apellido, dni, [PERSON_NAME], [PERSON_NAME], cuit, obra social)" at bounding box center [489, 257] width 715 height 18
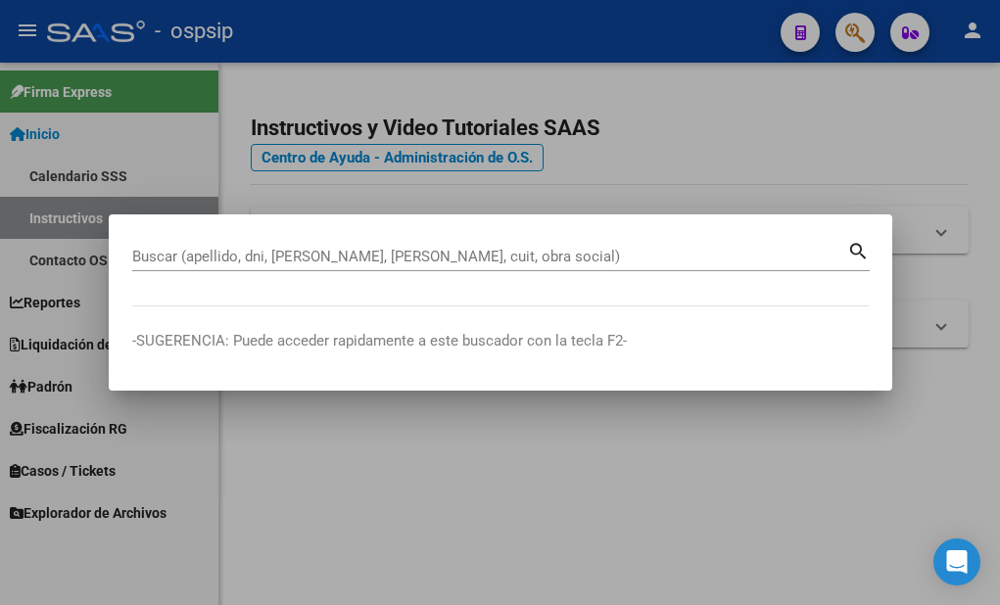
click at [265, 241] on div "Buscar (apellido, dni, [PERSON_NAME], nro traspaso, cuit, obra social) search" at bounding box center [501, 254] width 738 height 33
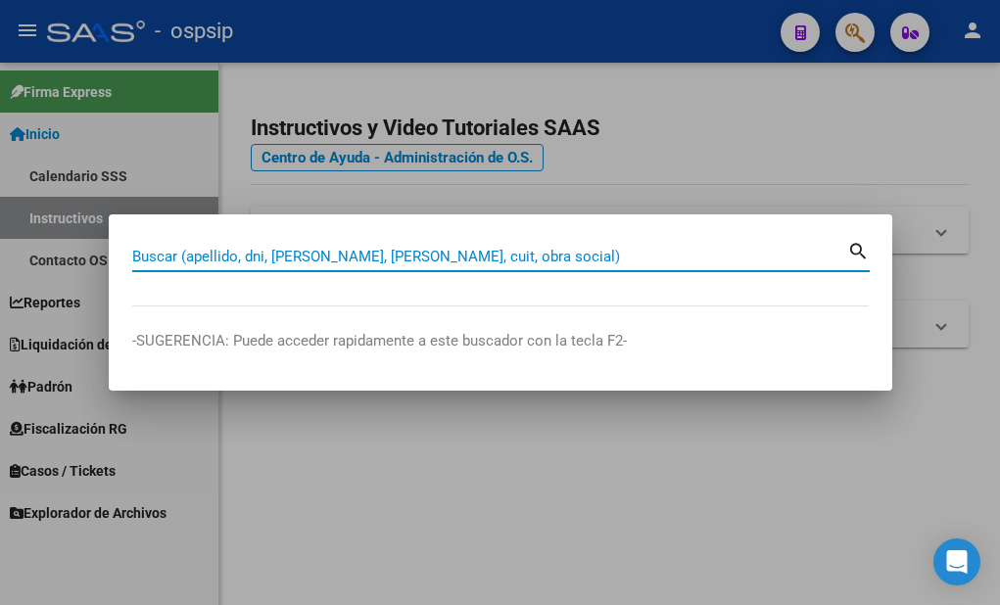
click at [265, 253] on input "Buscar (apellido, dni, [PERSON_NAME], [PERSON_NAME], cuit, obra social)" at bounding box center [489, 257] width 715 height 18
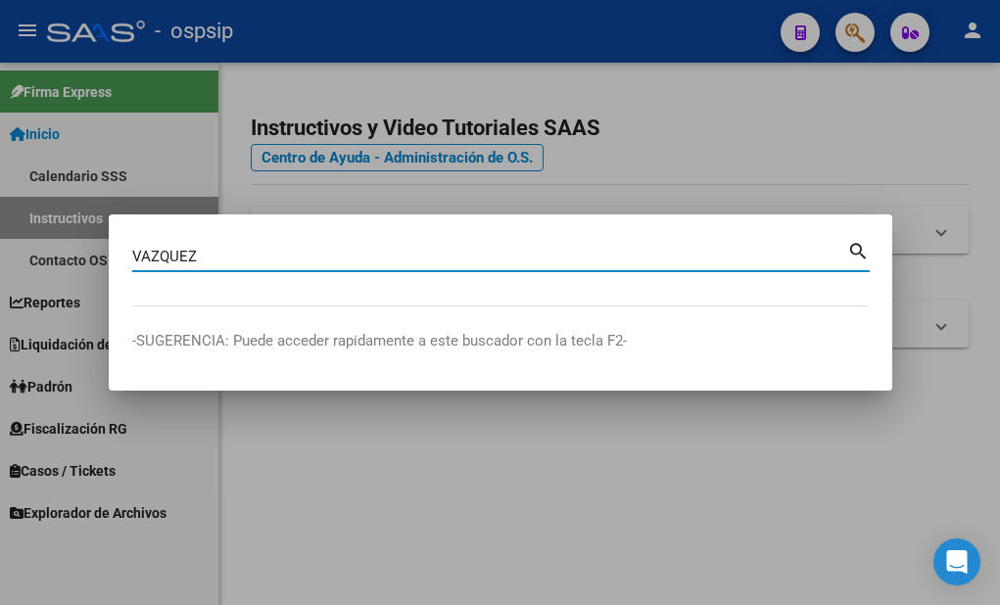
type input "VAZQUEZ"
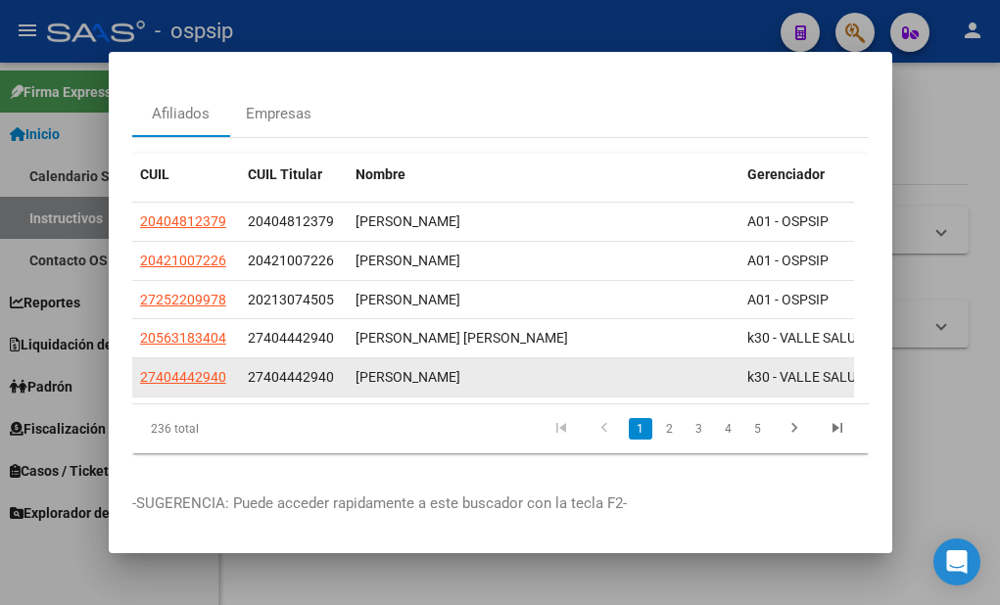
scroll to position [87, 0]
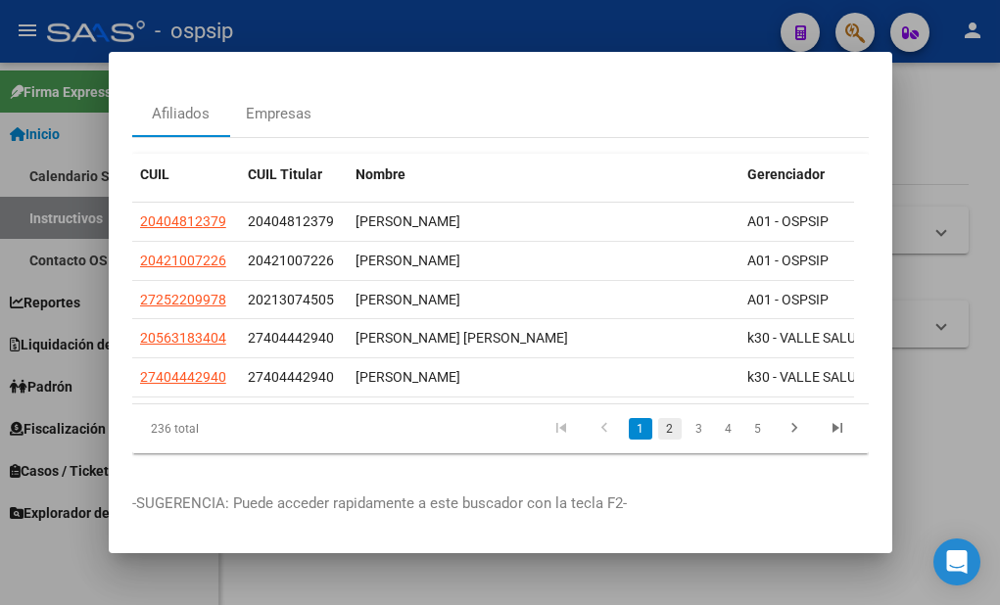
click at [658, 418] on link "2" at bounding box center [670, 429] width 24 height 22
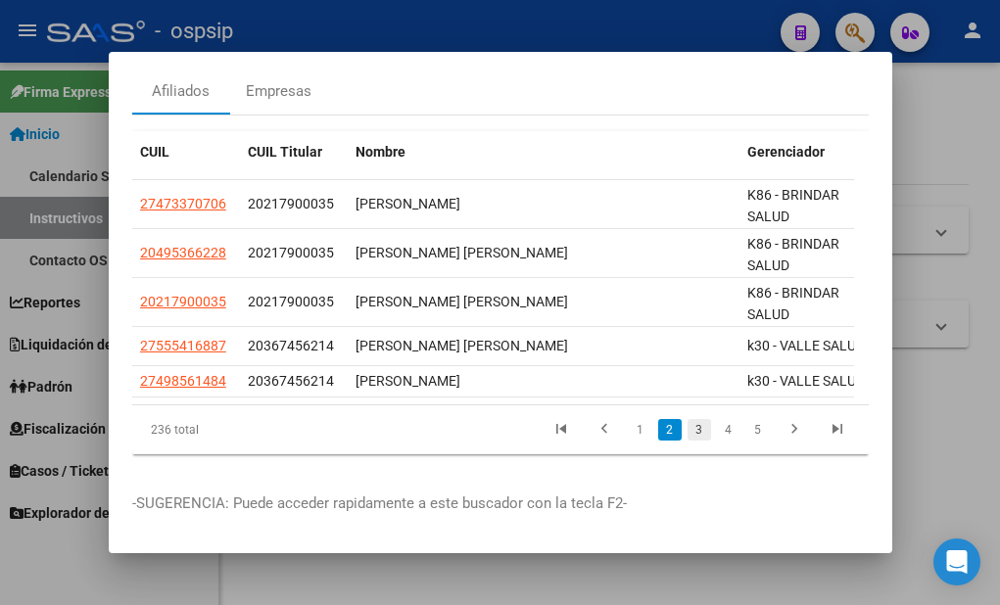
click at [688, 436] on link "3" at bounding box center [700, 430] width 24 height 22
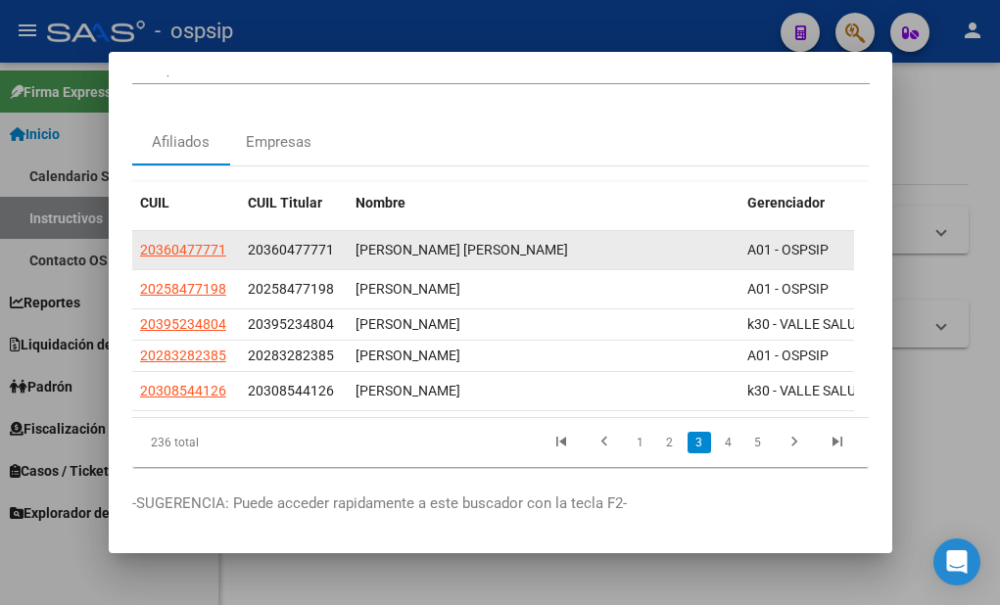
scroll to position [0, 0]
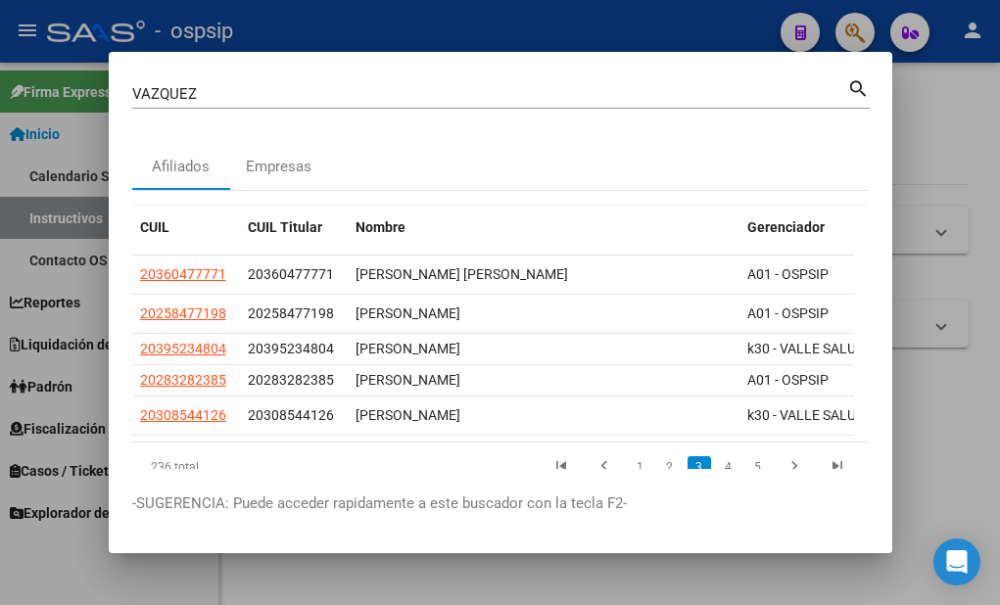
click at [760, 582] on div at bounding box center [500, 302] width 1000 height 605
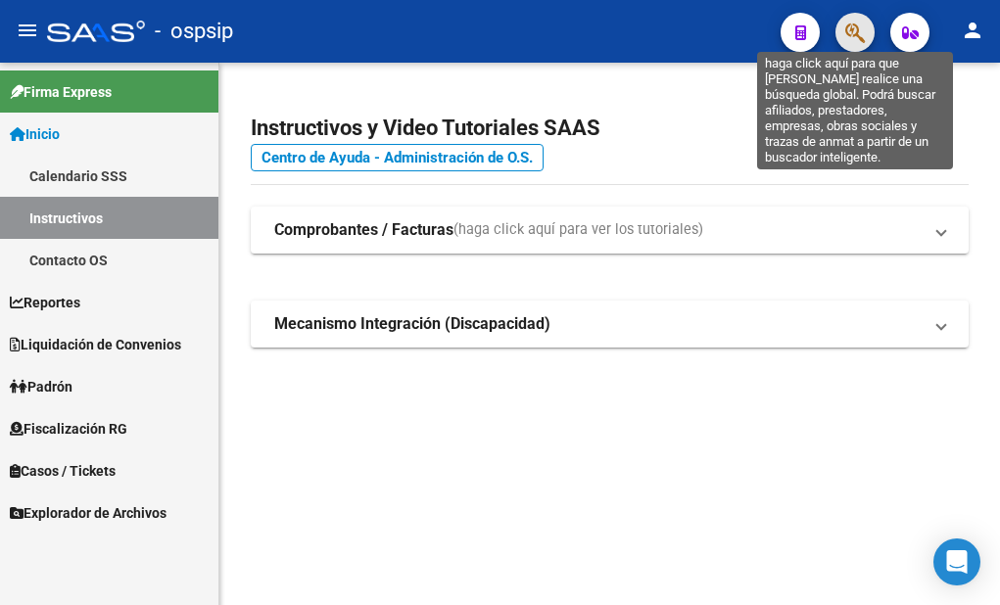
click at [850, 35] on icon "button" at bounding box center [855, 33] width 20 height 23
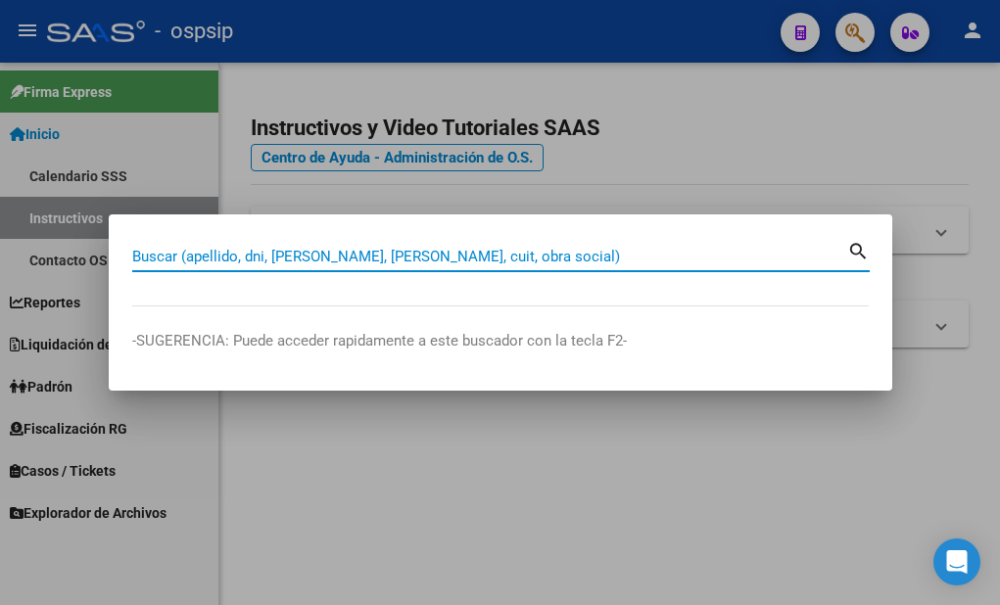
click at [511, 255] on input "Buscar (apellido, dni, [PERSON_NAME], [PERSON_NAME], cuit, obra social)" at bounding box center [489, 257] width 715 height 18
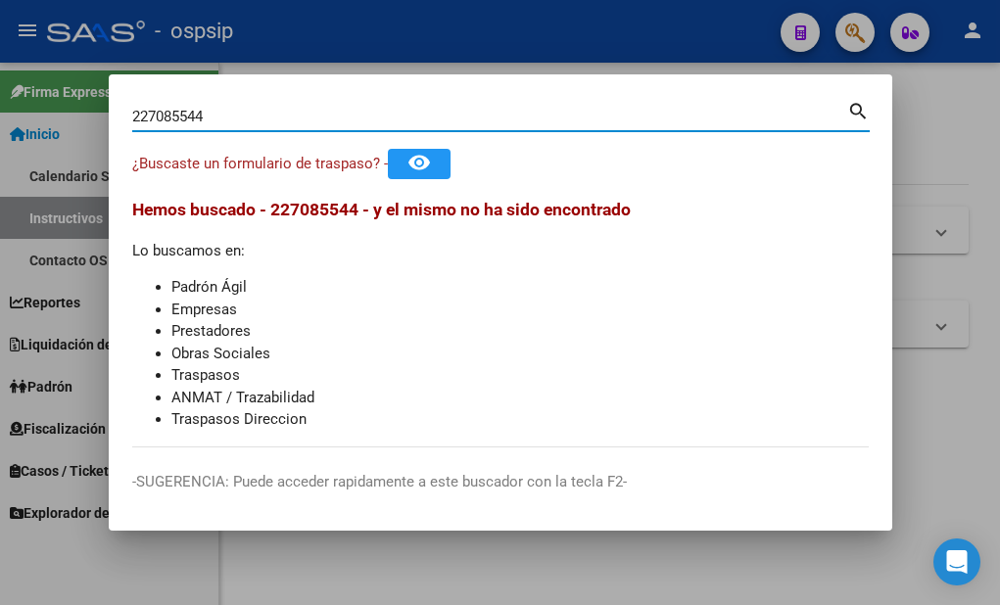
click at [232, 112] on input "227085544" at bounding box center [489, 117] width 715 height 18
type input "2"
type input "22708554"
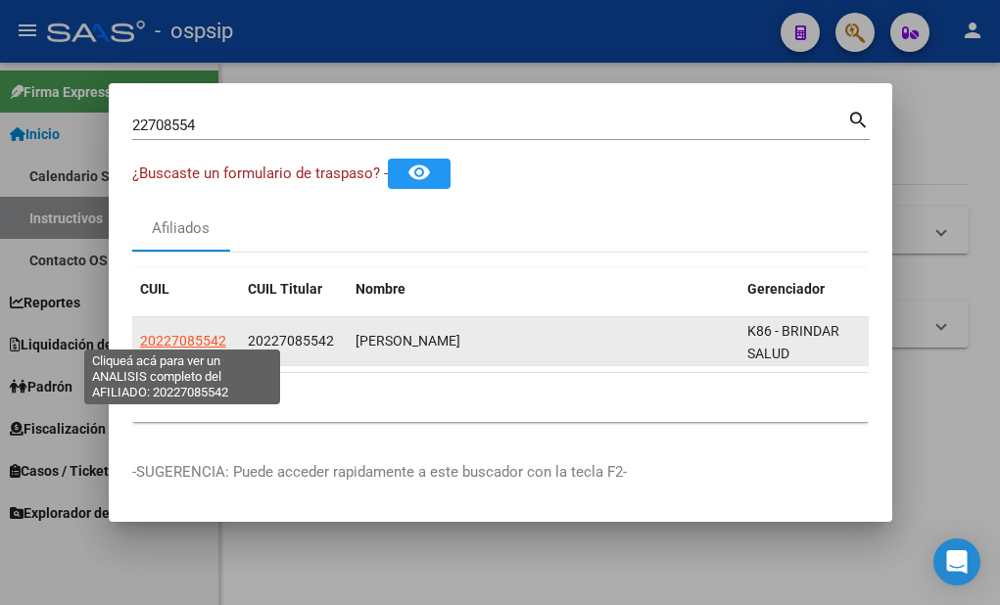
click at [188, 333] on span "20227085542" at bounding box center [183, 341] width 86 height 16
type textarea "20227085542"
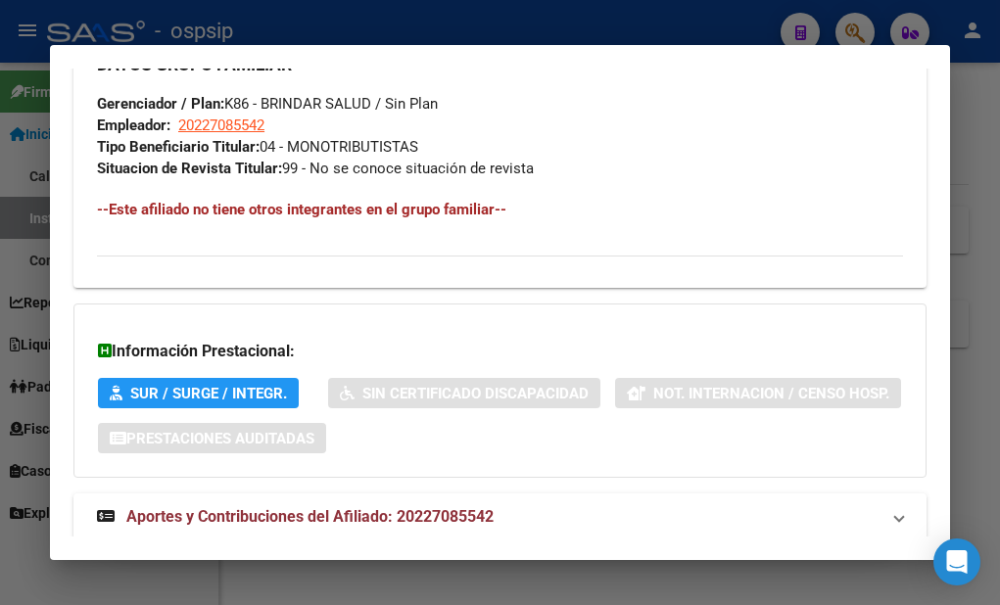
scroll to position [1180, 0]
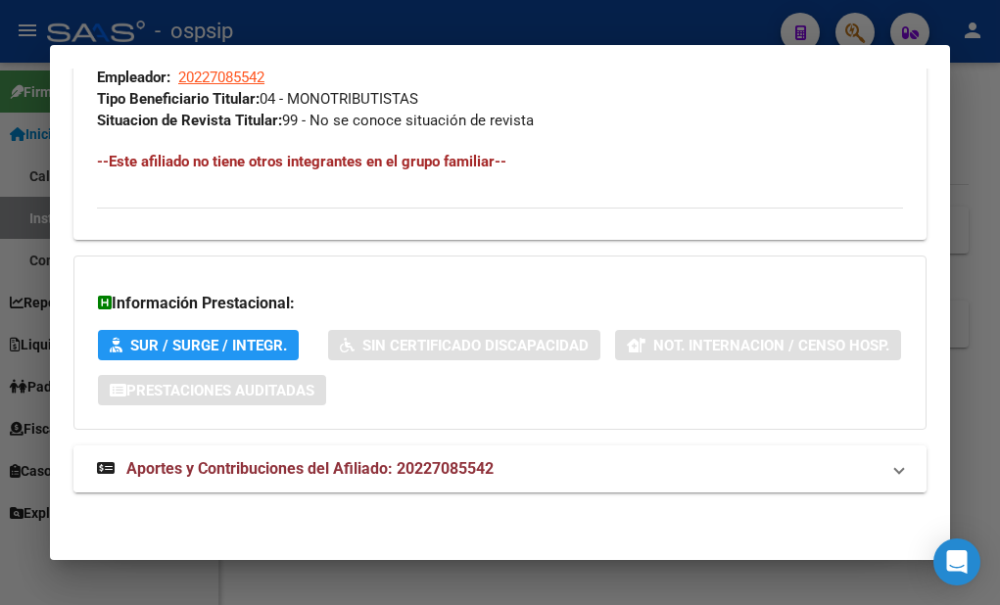
click at [325, 469] on span "Aportes y Contribuciones del Afiliado: 20227085542" at bounding box center [309, 468] width 367 height 19
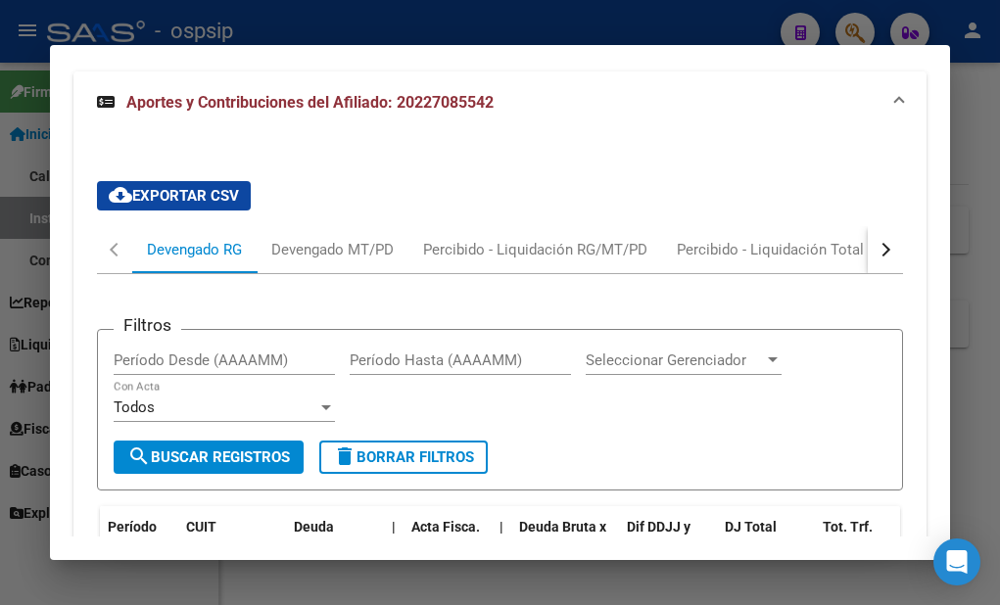
scroll to position [1376, 0]
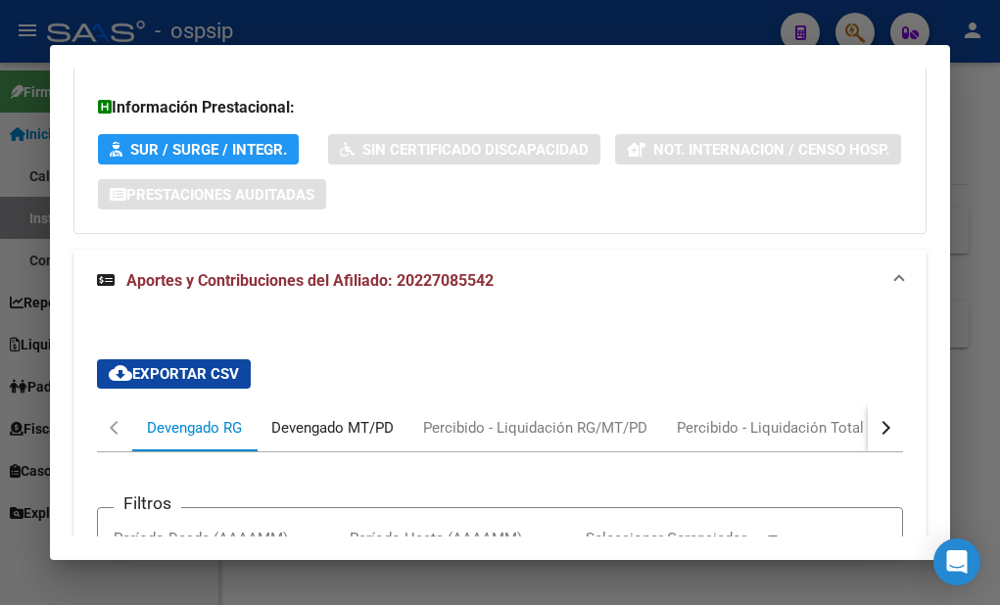
click at [325, 429] on div "Devengado MT/PD" at bounding box center [332, 428] width 122 height 22
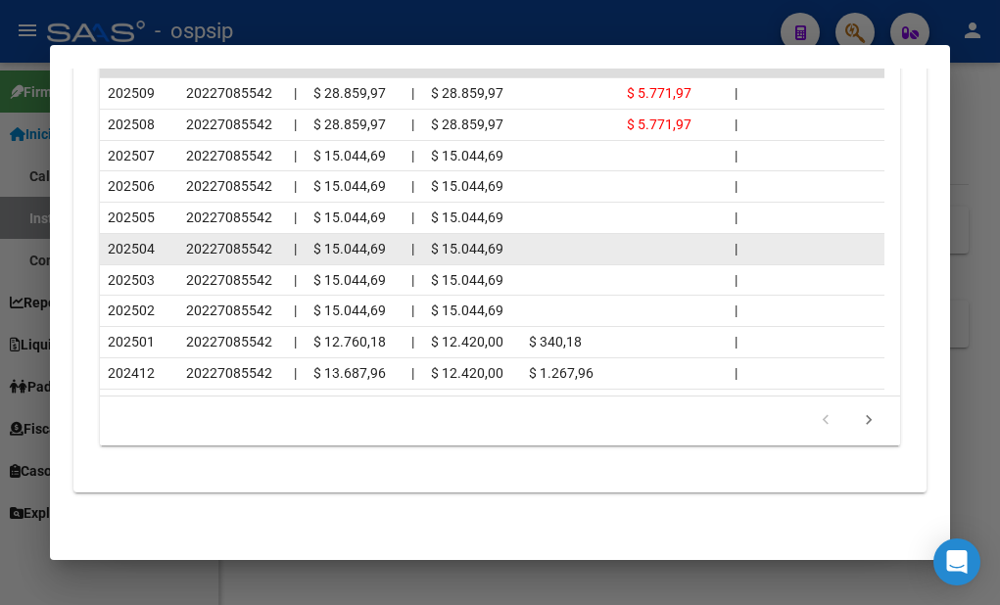
scroll to position [2063, 0]
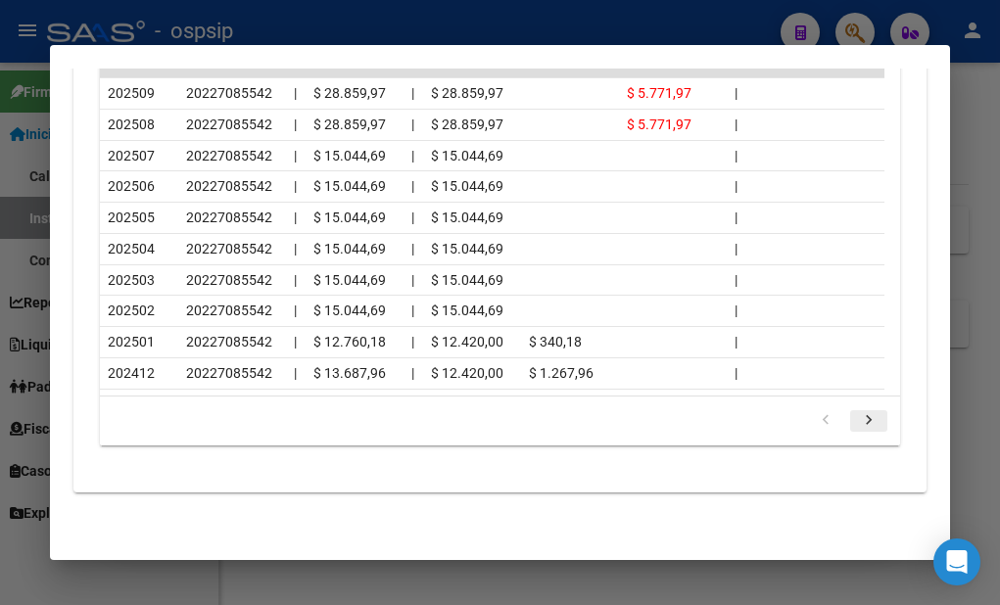
click at [859, 422] on icon "go to next page" at bounding box center [868, 423] width 25 height 24
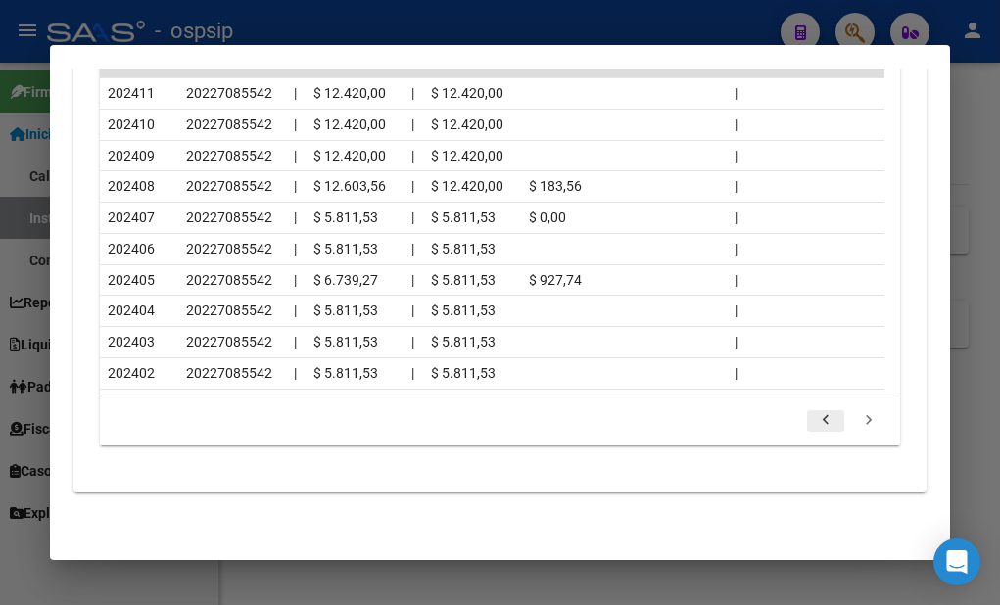
click at [813, 421] on icon "go to previous page" at bounding box center [825, 423] width 25 height 24
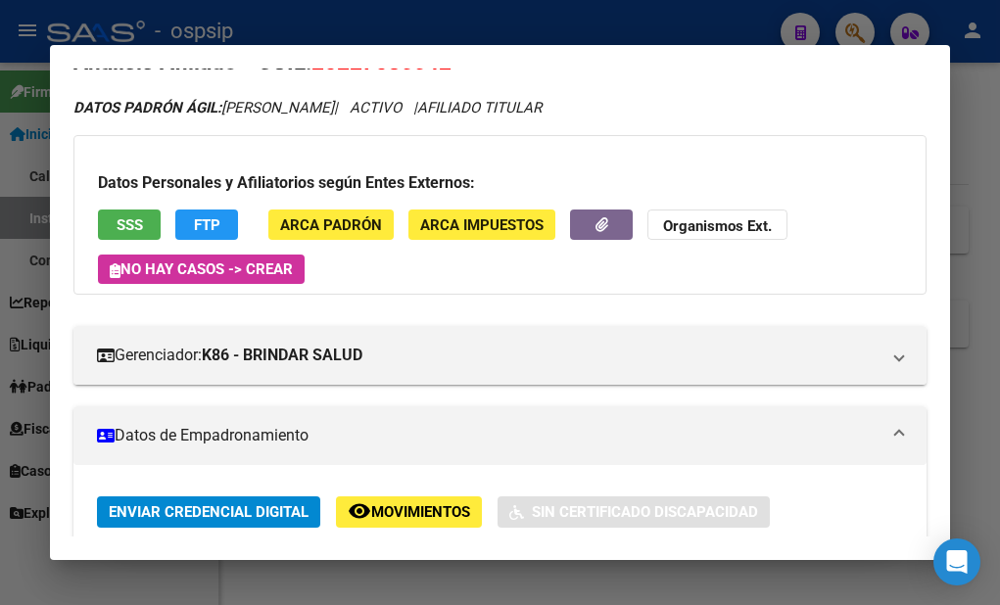
scroll to position [0, 0]
